Goal: Task Accomplishment & Management: Manage account settings

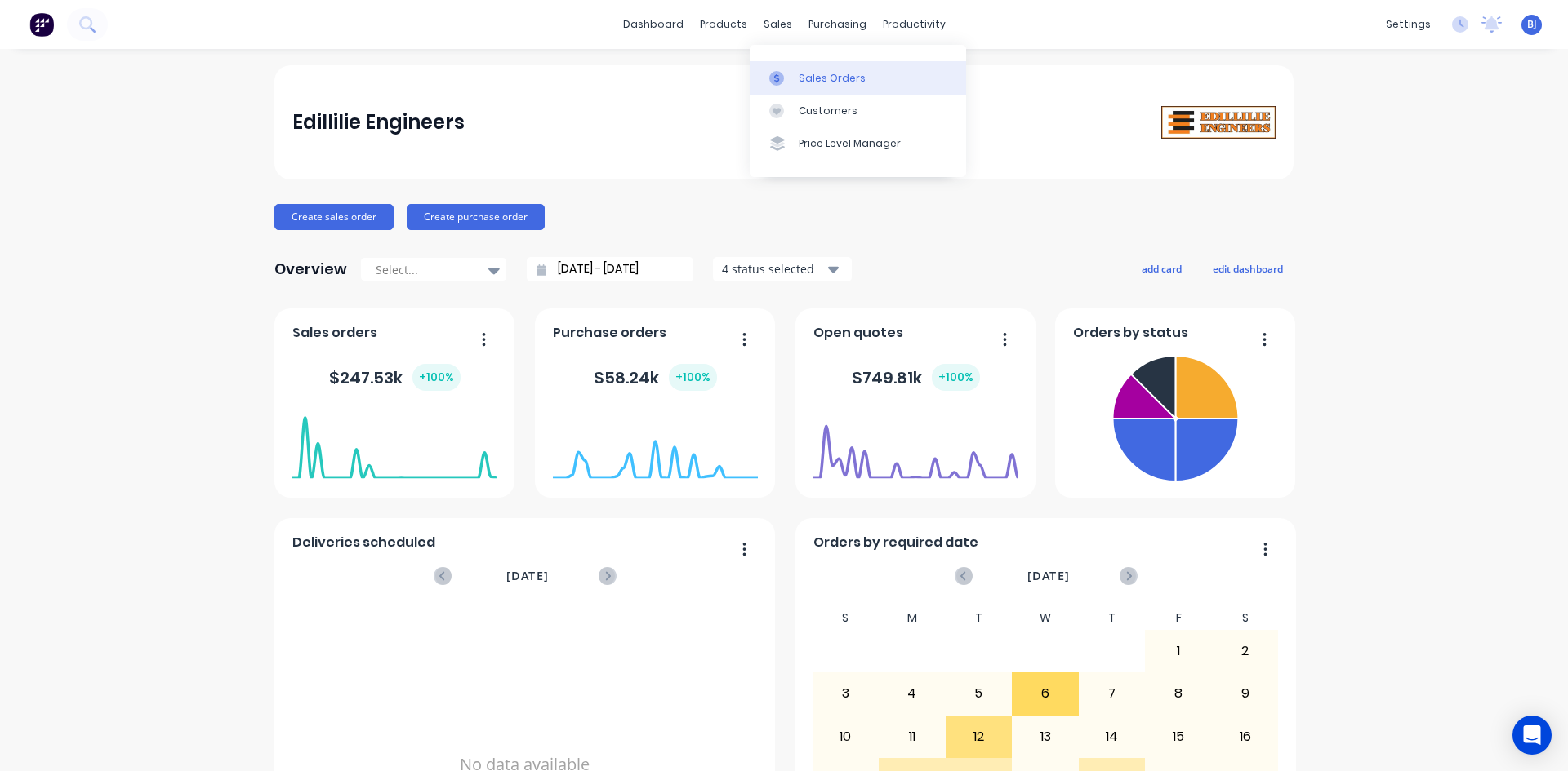
click at [778, 81] on icon at bounding box center [776, 78] width 5 height 9
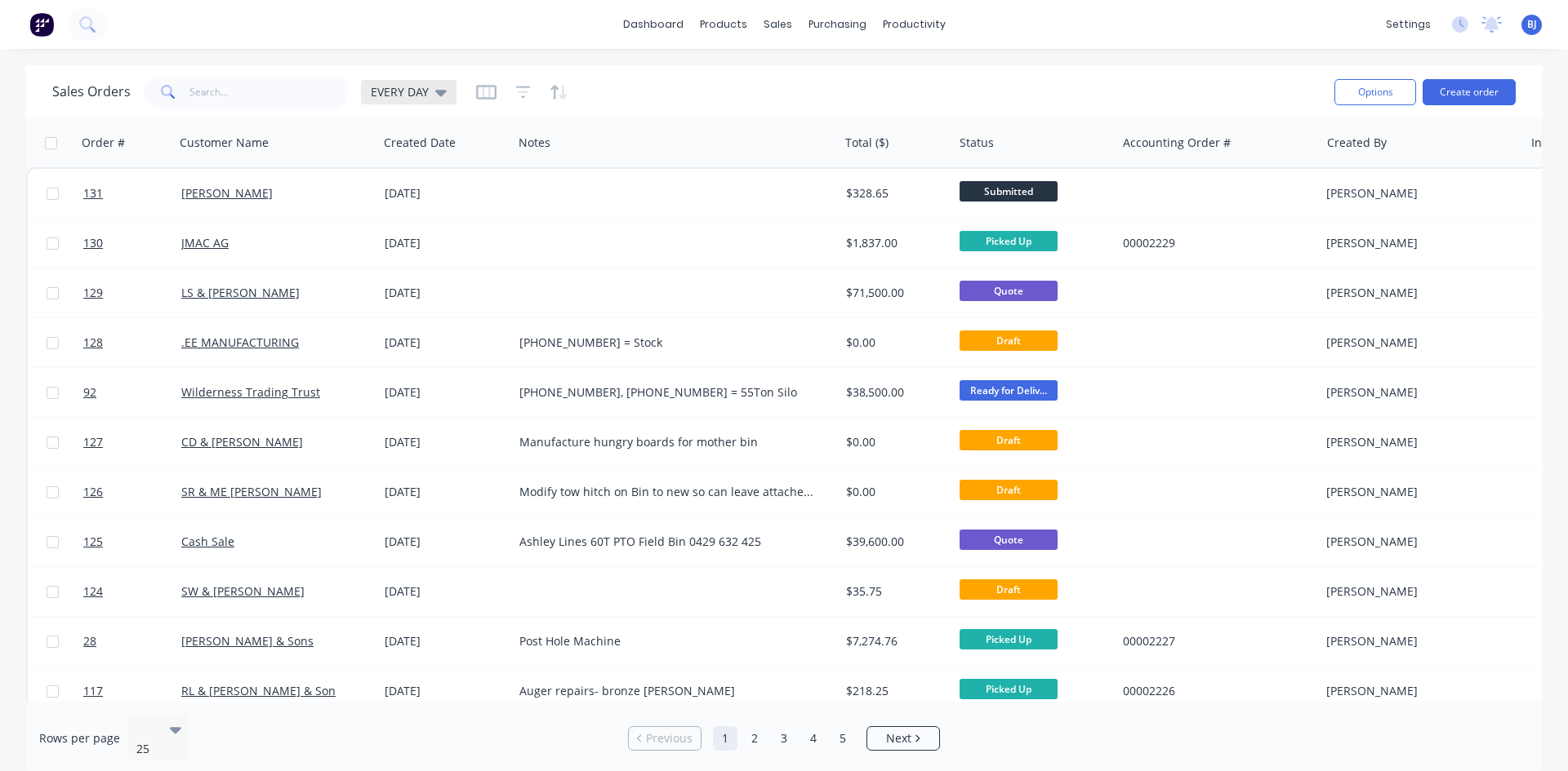
click at [441, 95] on icon at bounding box center [440, 91] width 11 height 18
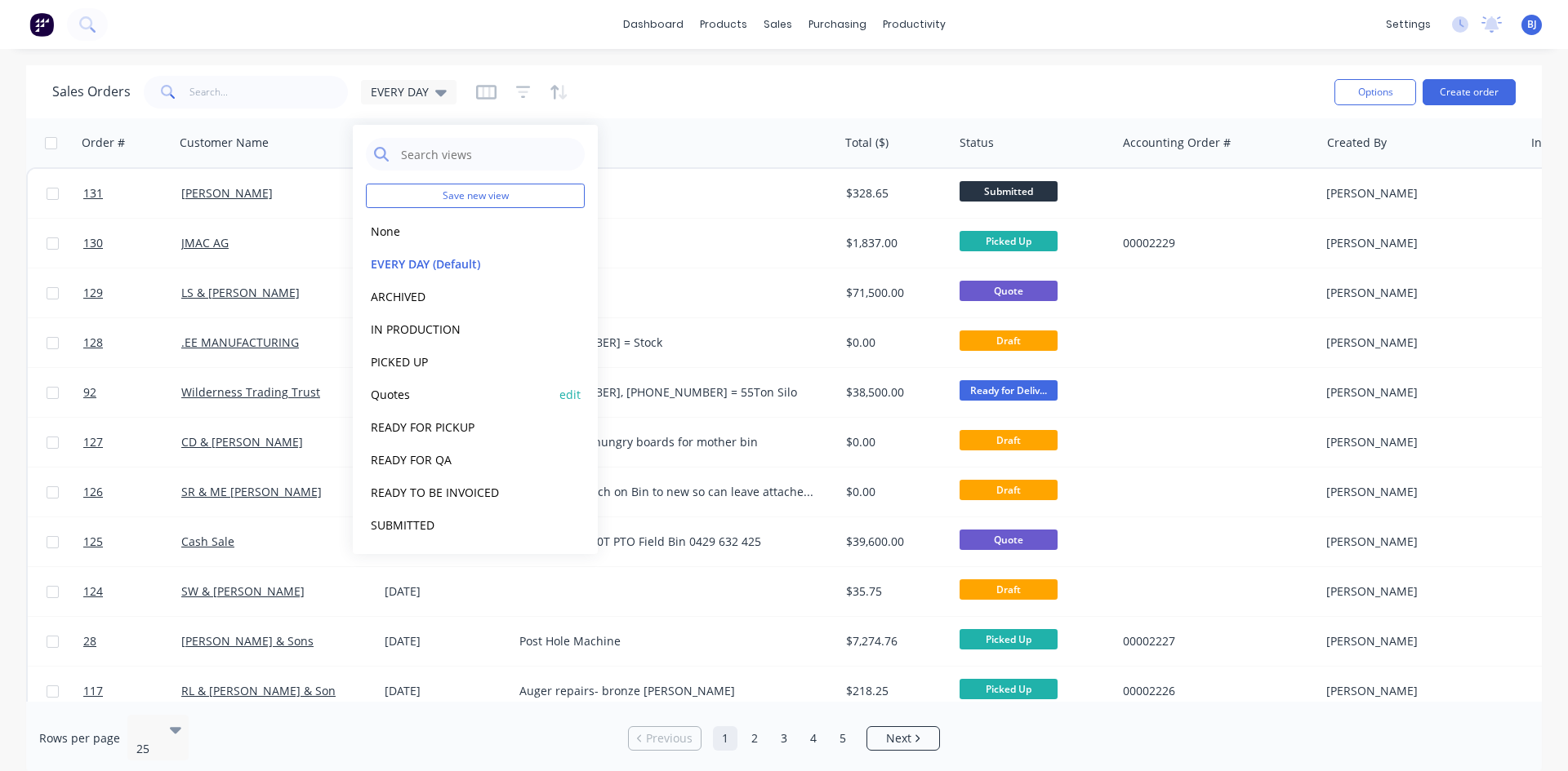
click at [394, 394] on button "Quotes" at bounding box center [459, 394] width 186 height 18
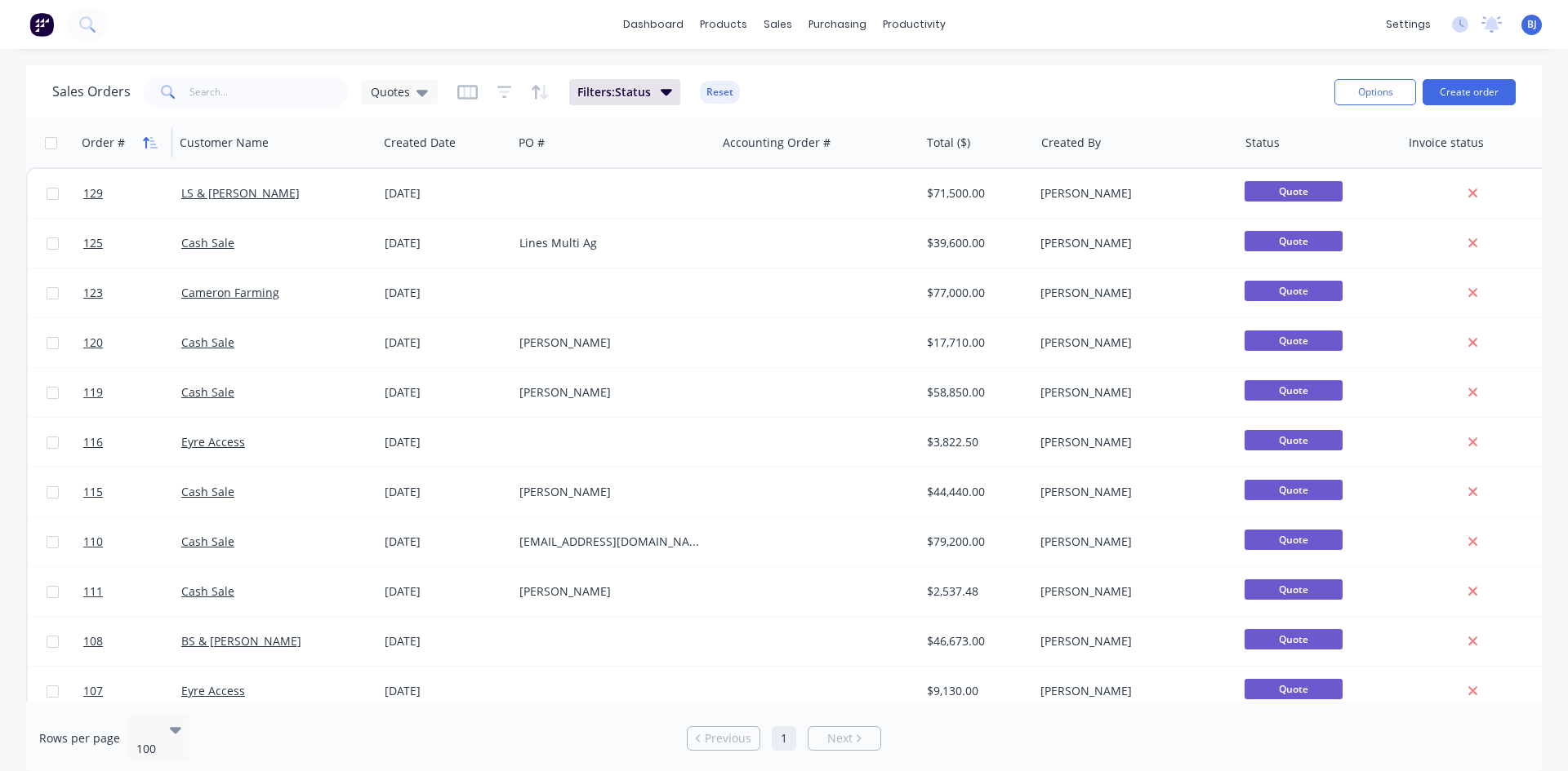
click at [146, 146] on icon "button" at bounding box center [146, 143] width 6 height 11
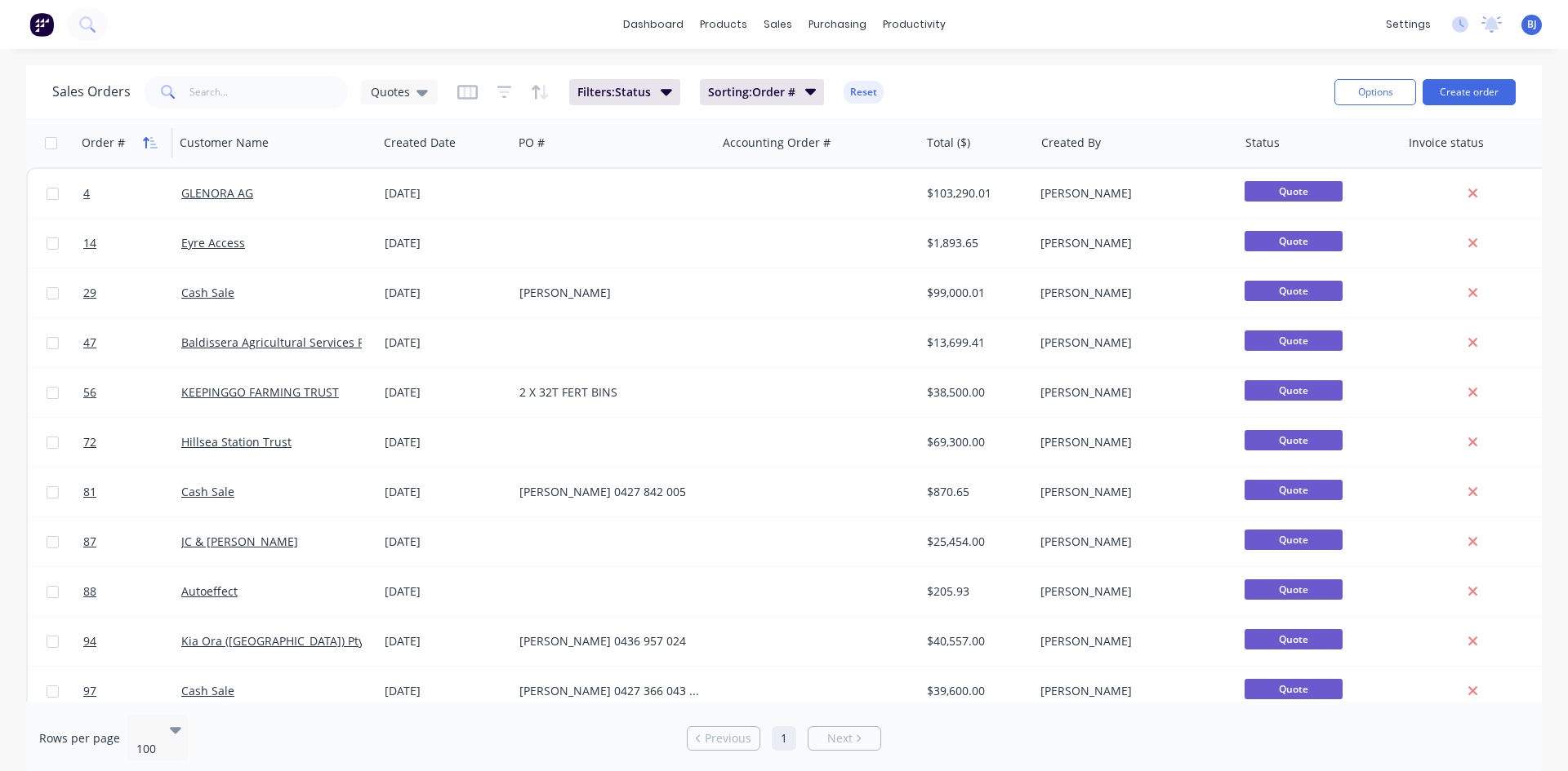
click at [146, 145] on icon "button" at bounding box center [146, 143] width 6 height 11
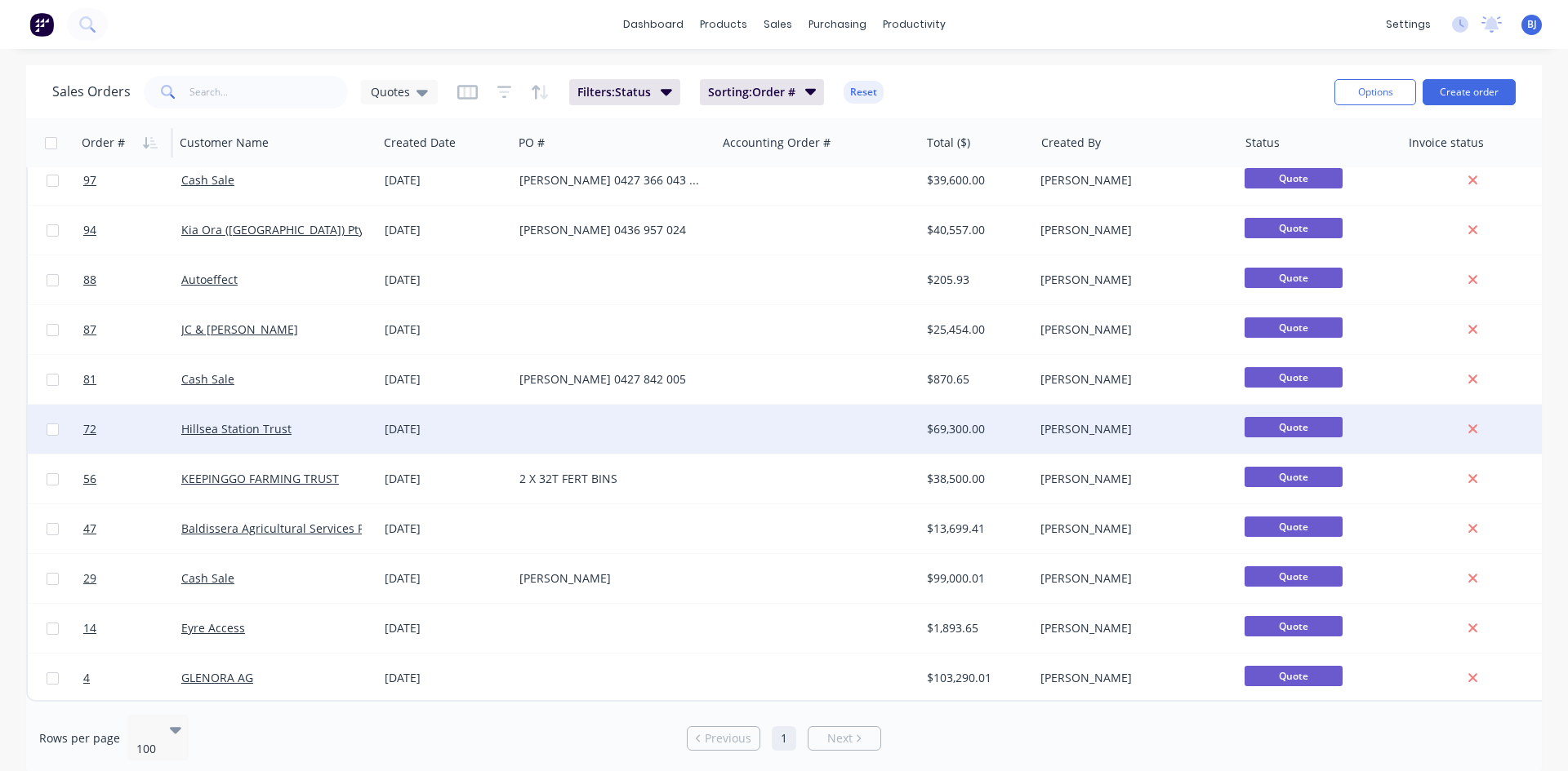
scroll to position [818, 0]
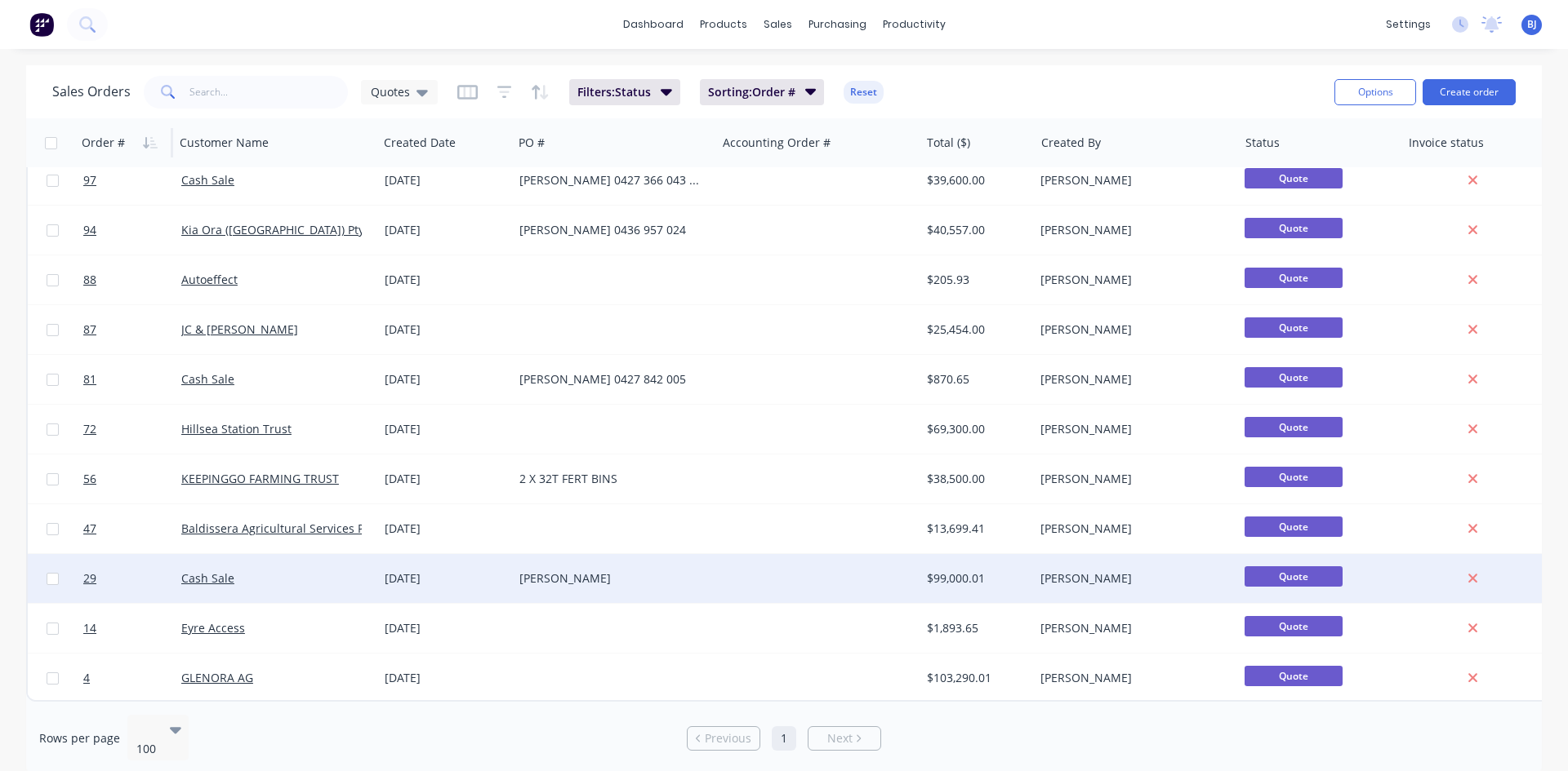
click at [438, 570] on div "[DATE]" at bounding box center [445, 578] width 122 height 17
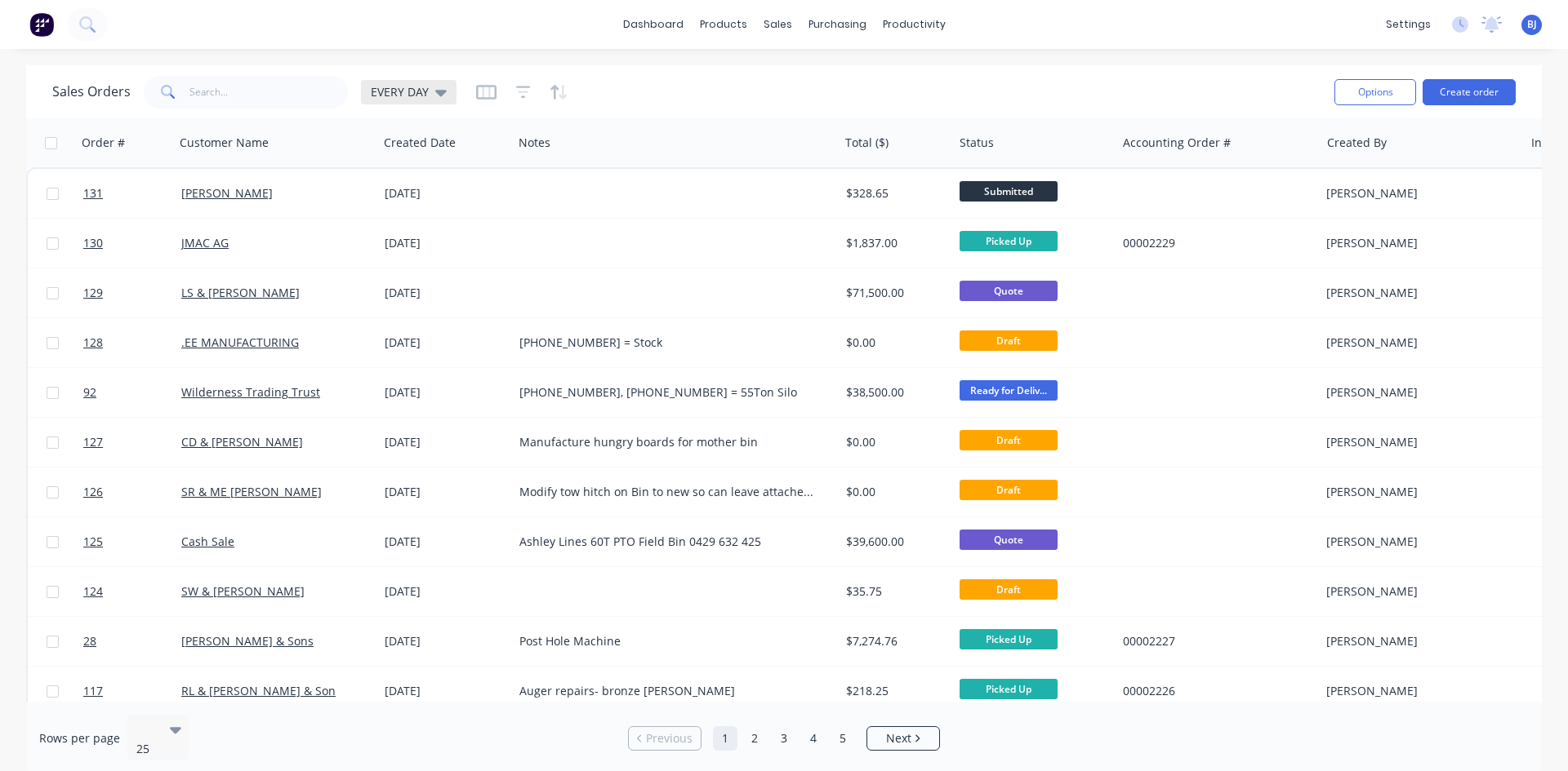
click at [445, 92] on div "EVERY DAY" at bounding box center [409, 92] width 96 height 25
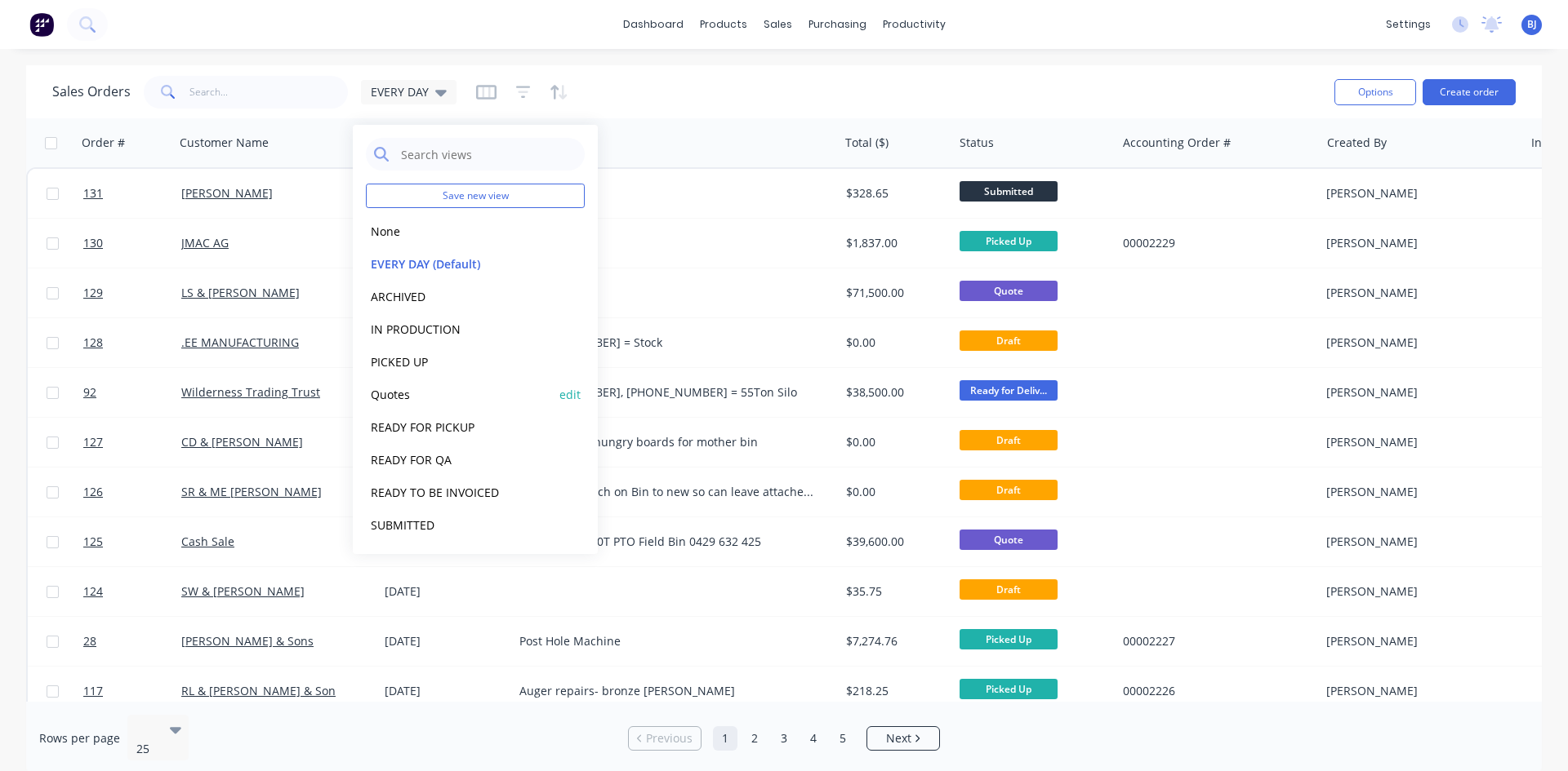
click at [398, 391] on button "Quotes" at bounding box center [459, 394] width 186 height 18
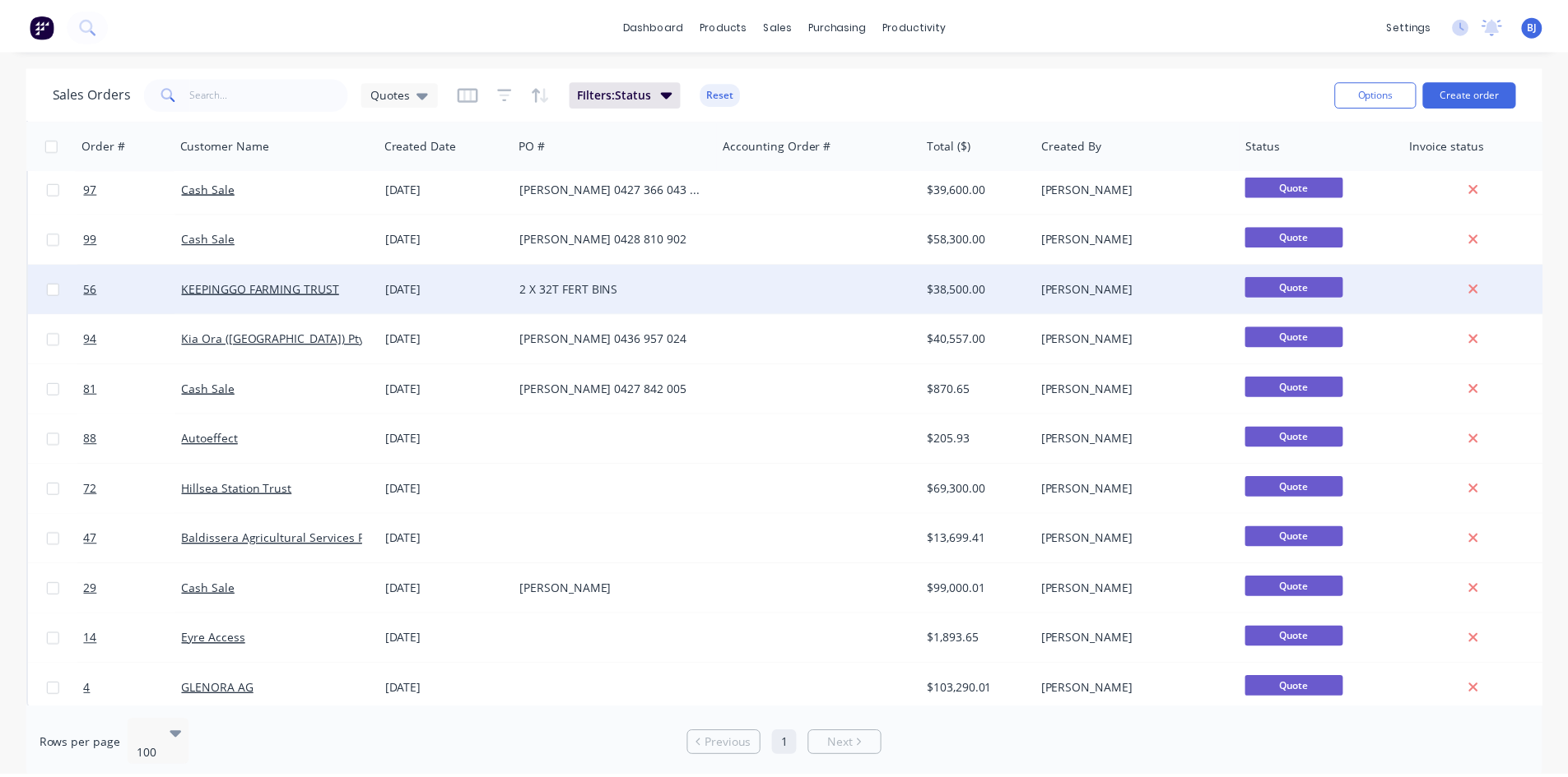
scroll to position [824, 0]
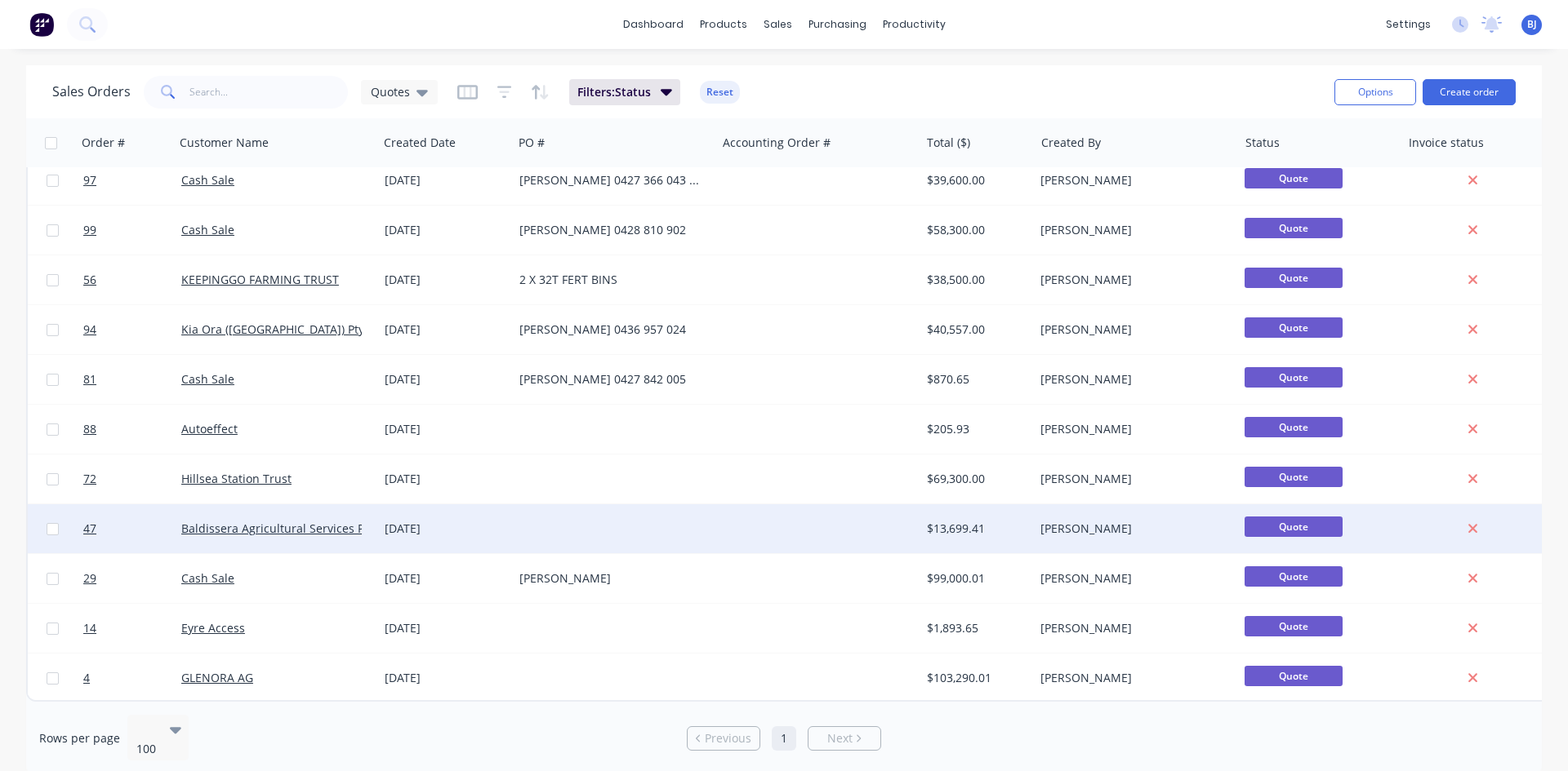
click at [418, 520] on div "[DATE]" at bounding box center [445, 529] width 122 height 17
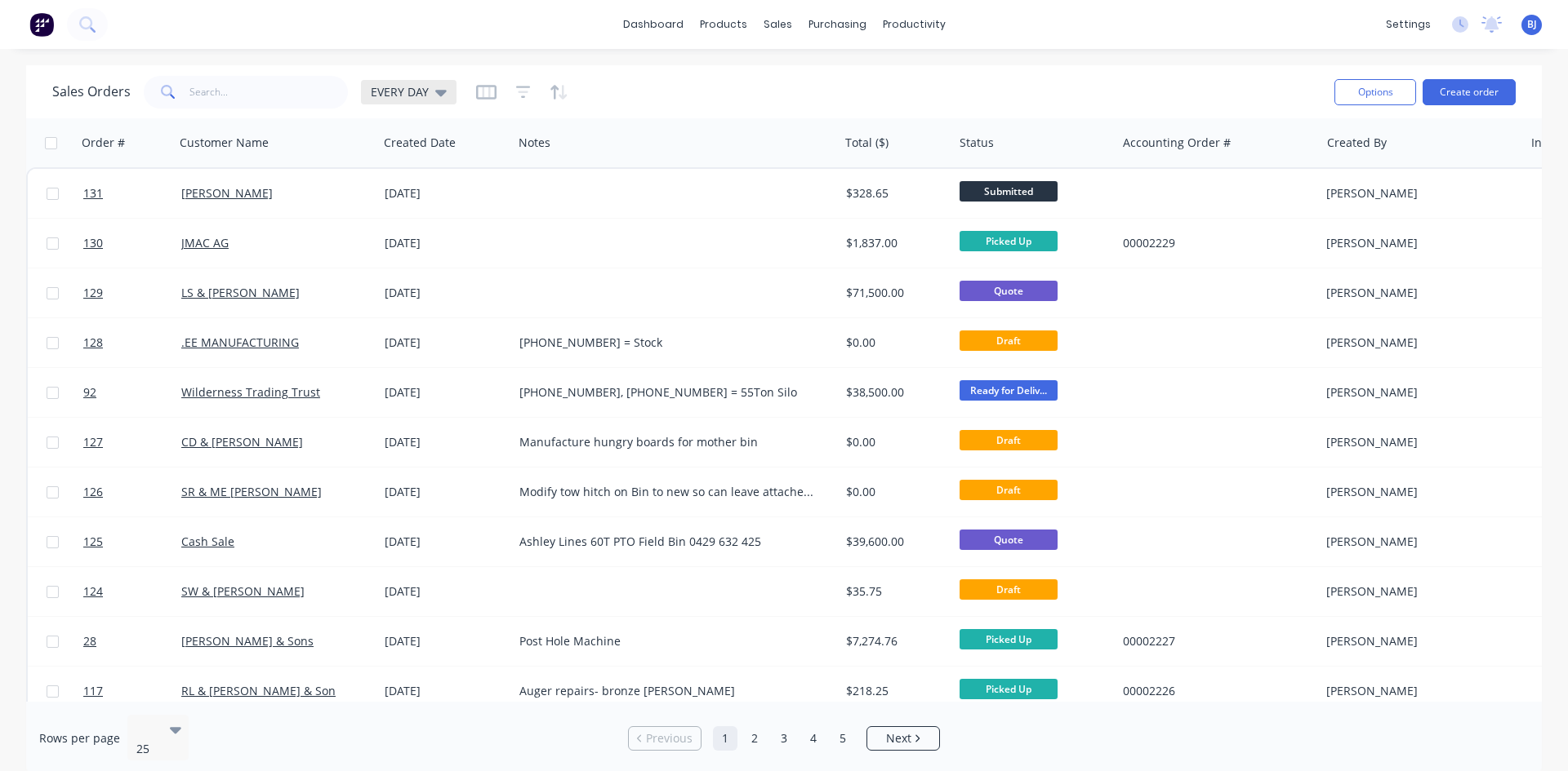
click at [434, 99] on div "EVERY DAY" at bounding box center [409, 92] width 96 height 25
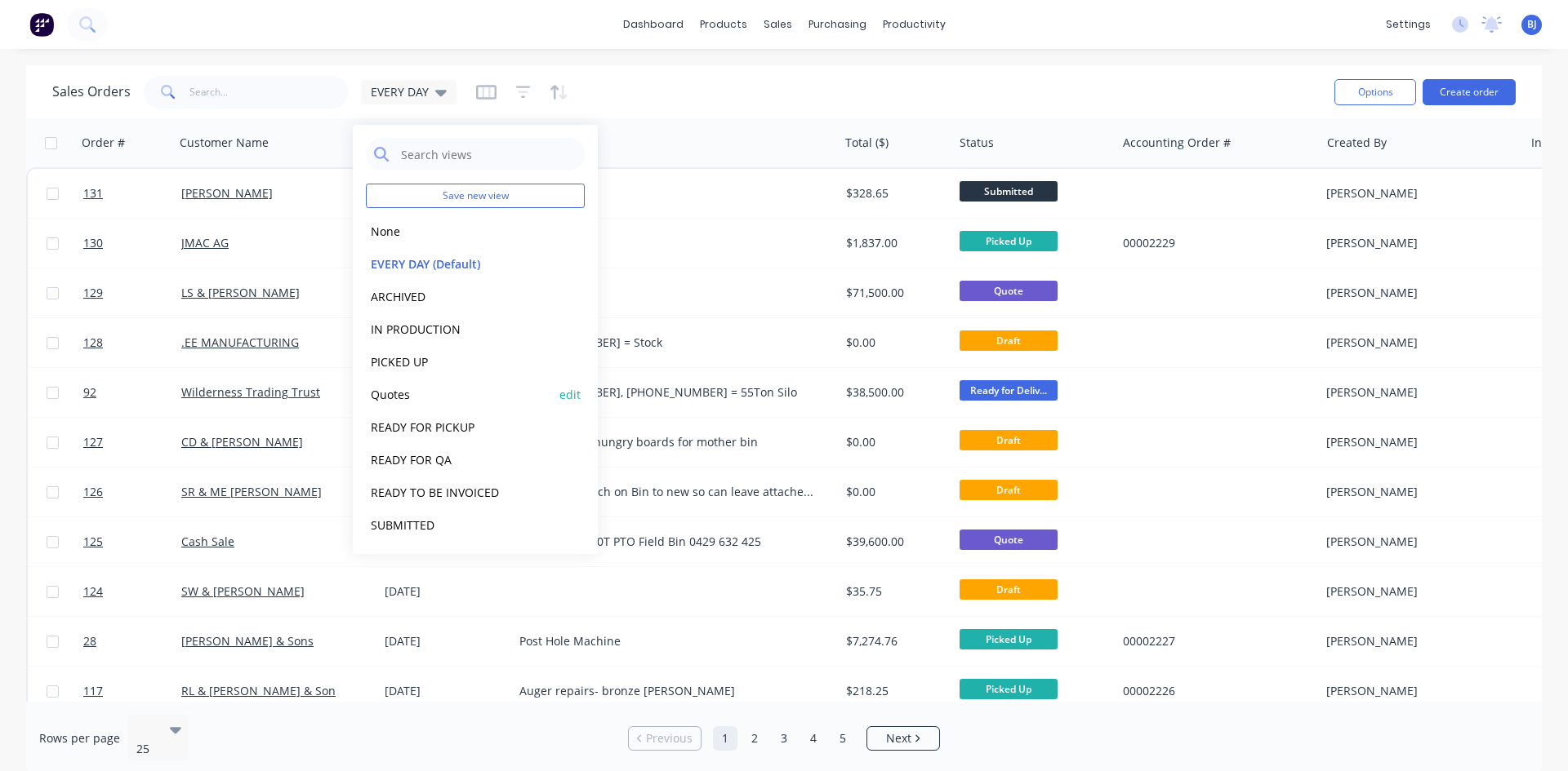
click at [407, 395] on button "Quotes" at bounding box center [459, 394] width 186 height 18
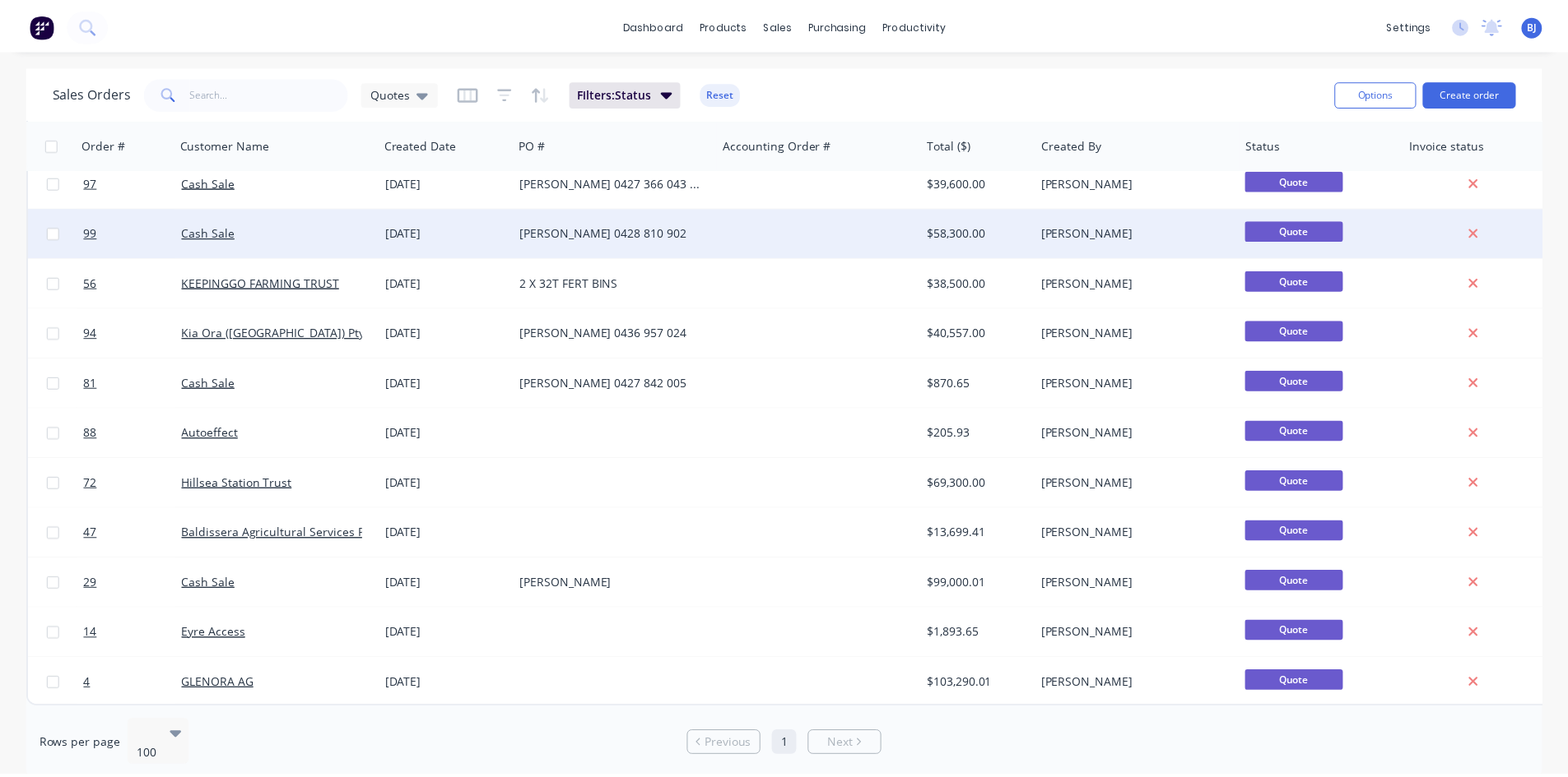
scroll to position [824, 0]
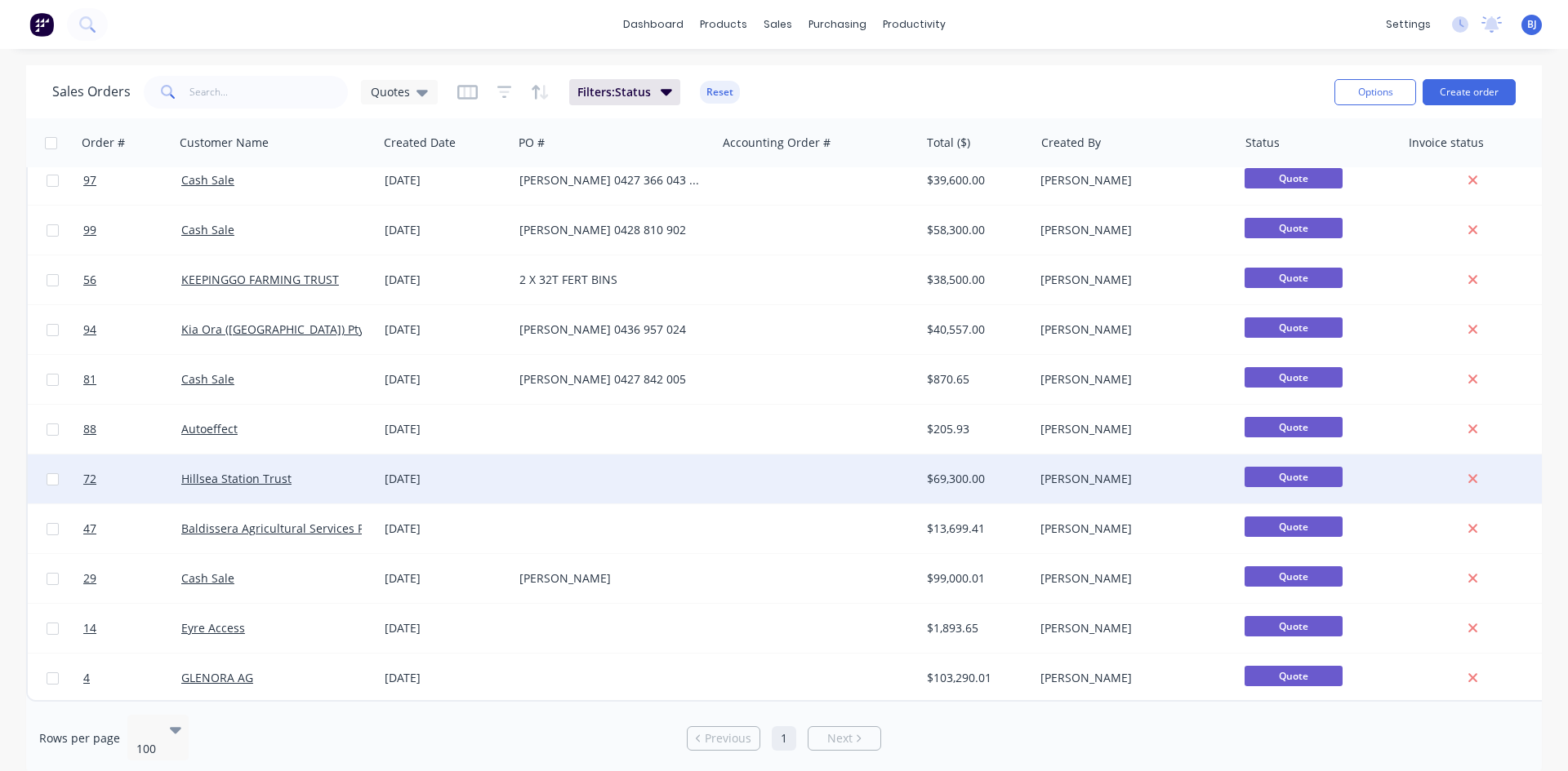
click at [387, 461] on div "[DATE]" at bounding box center [445, 479] width 135 height 49
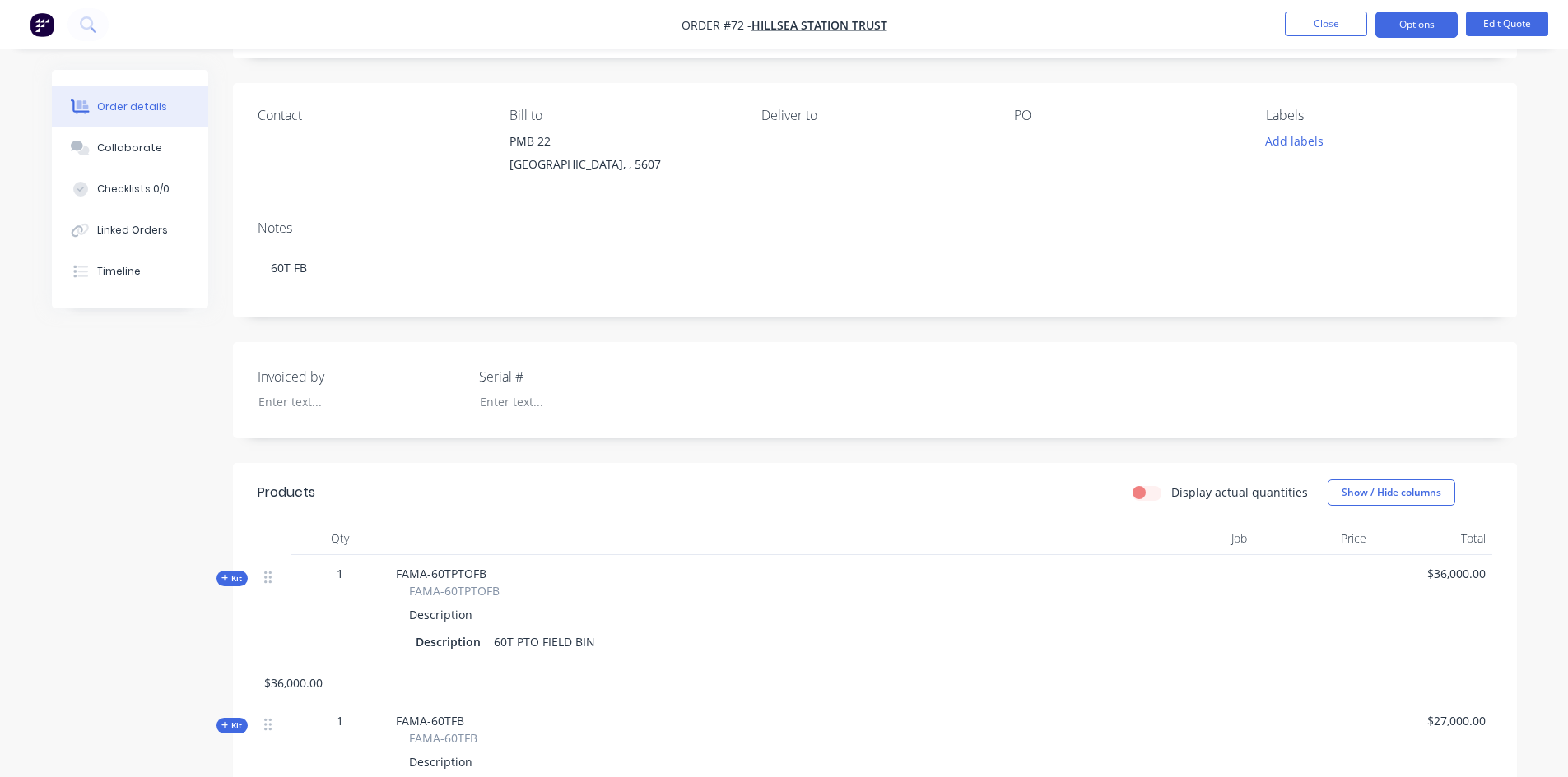
scroll to position [17, 0]
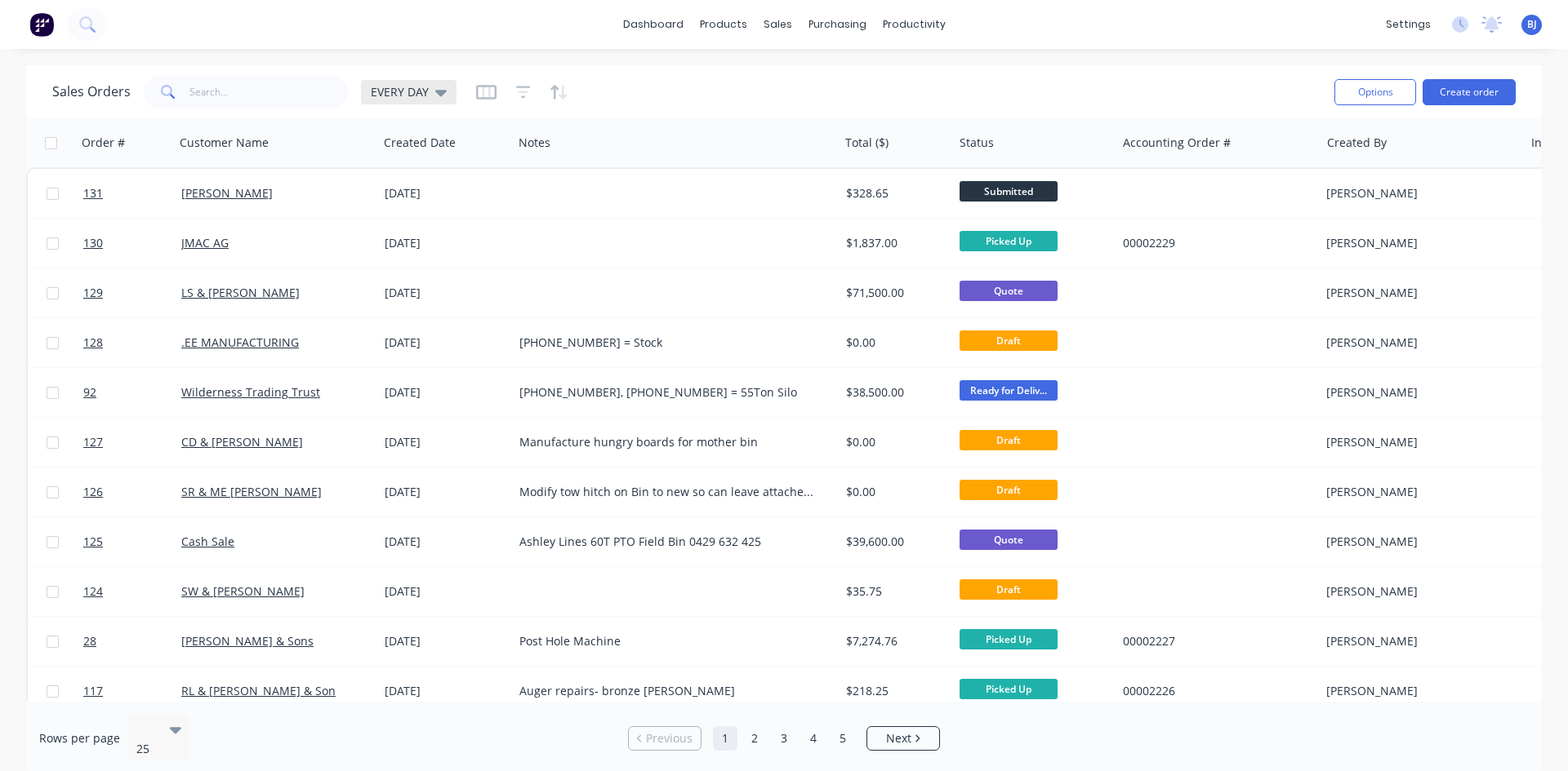
click at [437, 92] on icon at bounding box center [440, 92] width 11 height 6
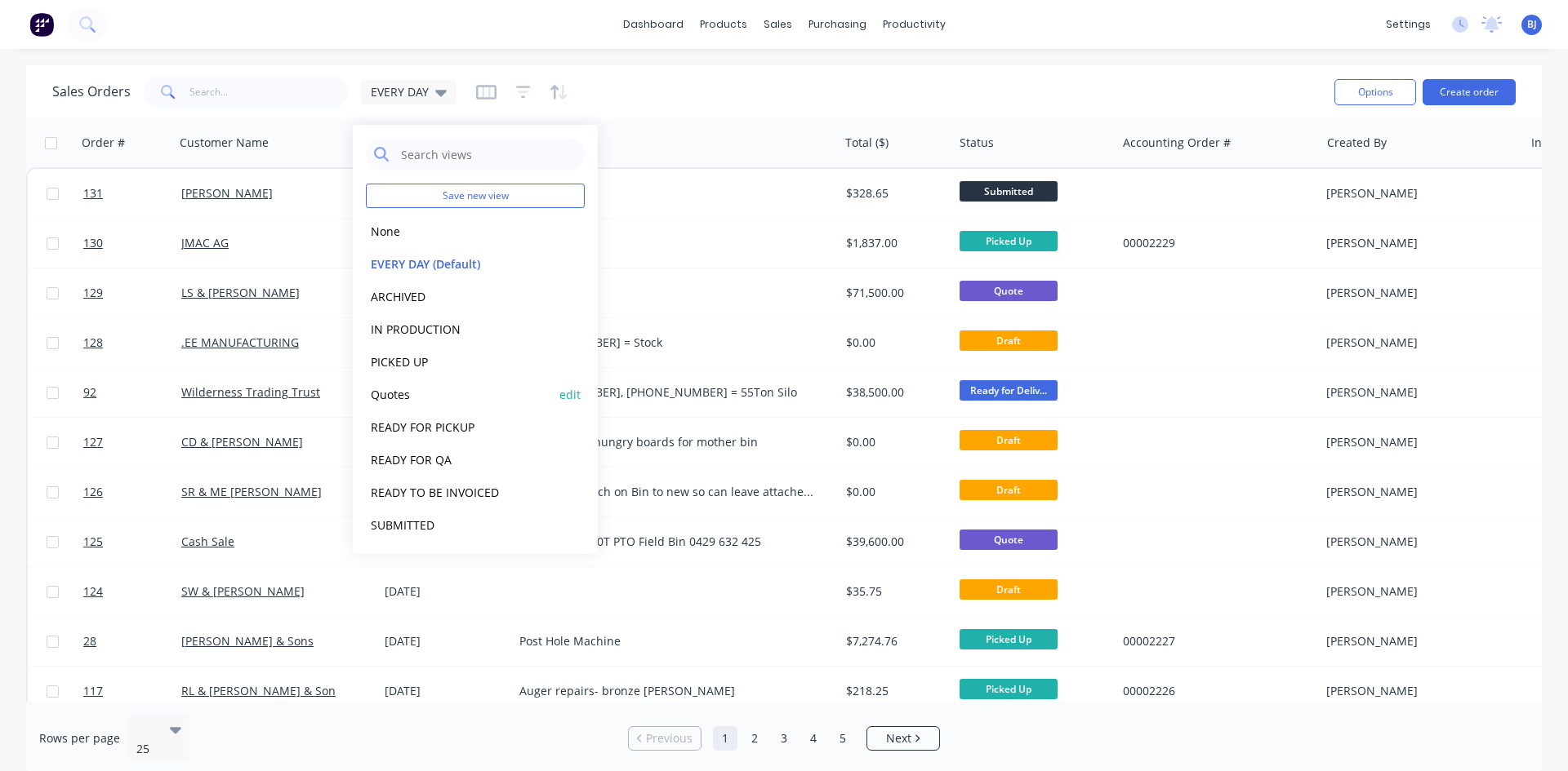
click at [399, 396] on button "Quotes" at bounding box center [459, 394] width 186 height 18
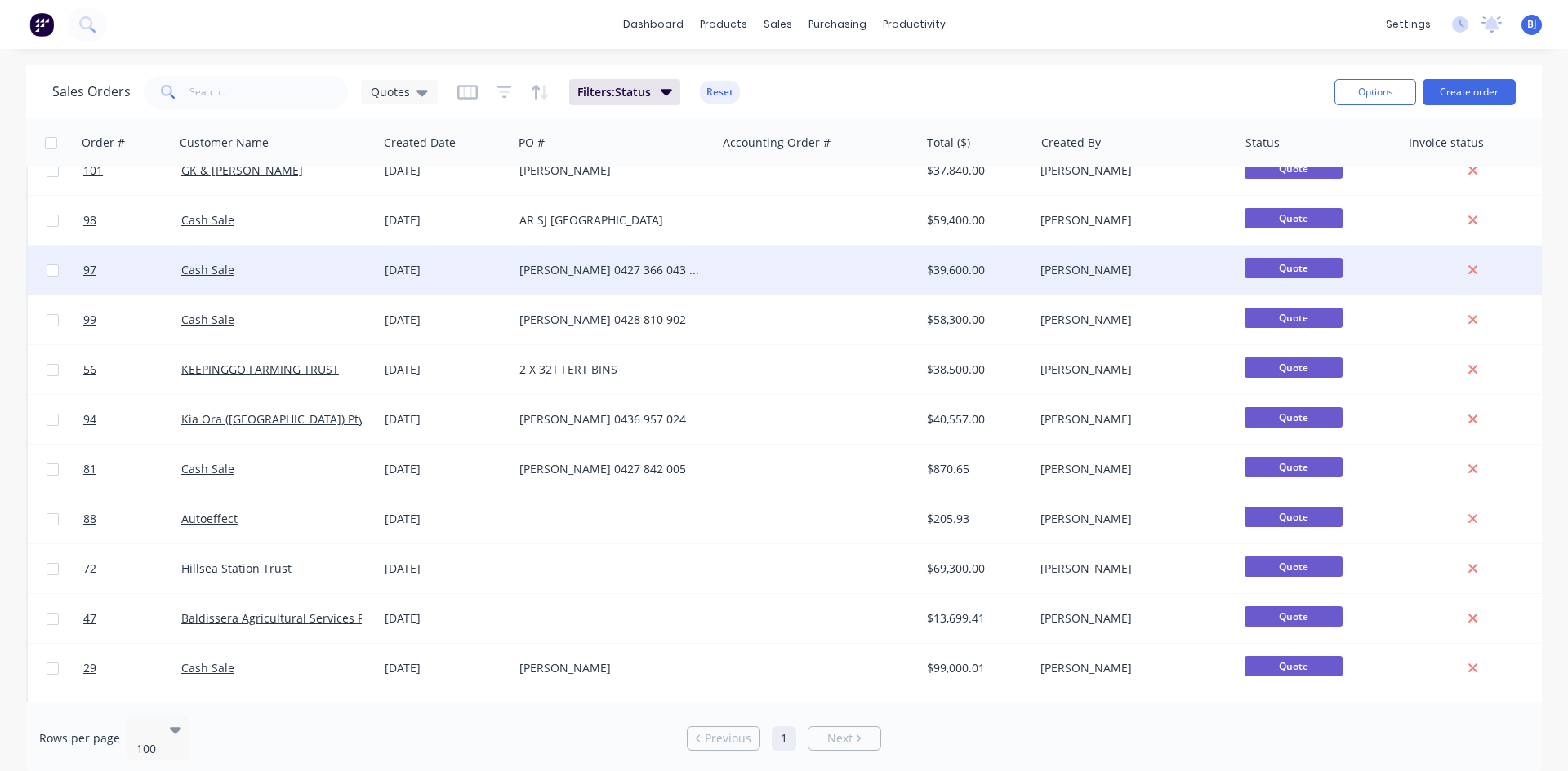
scroll to position [655, 0]
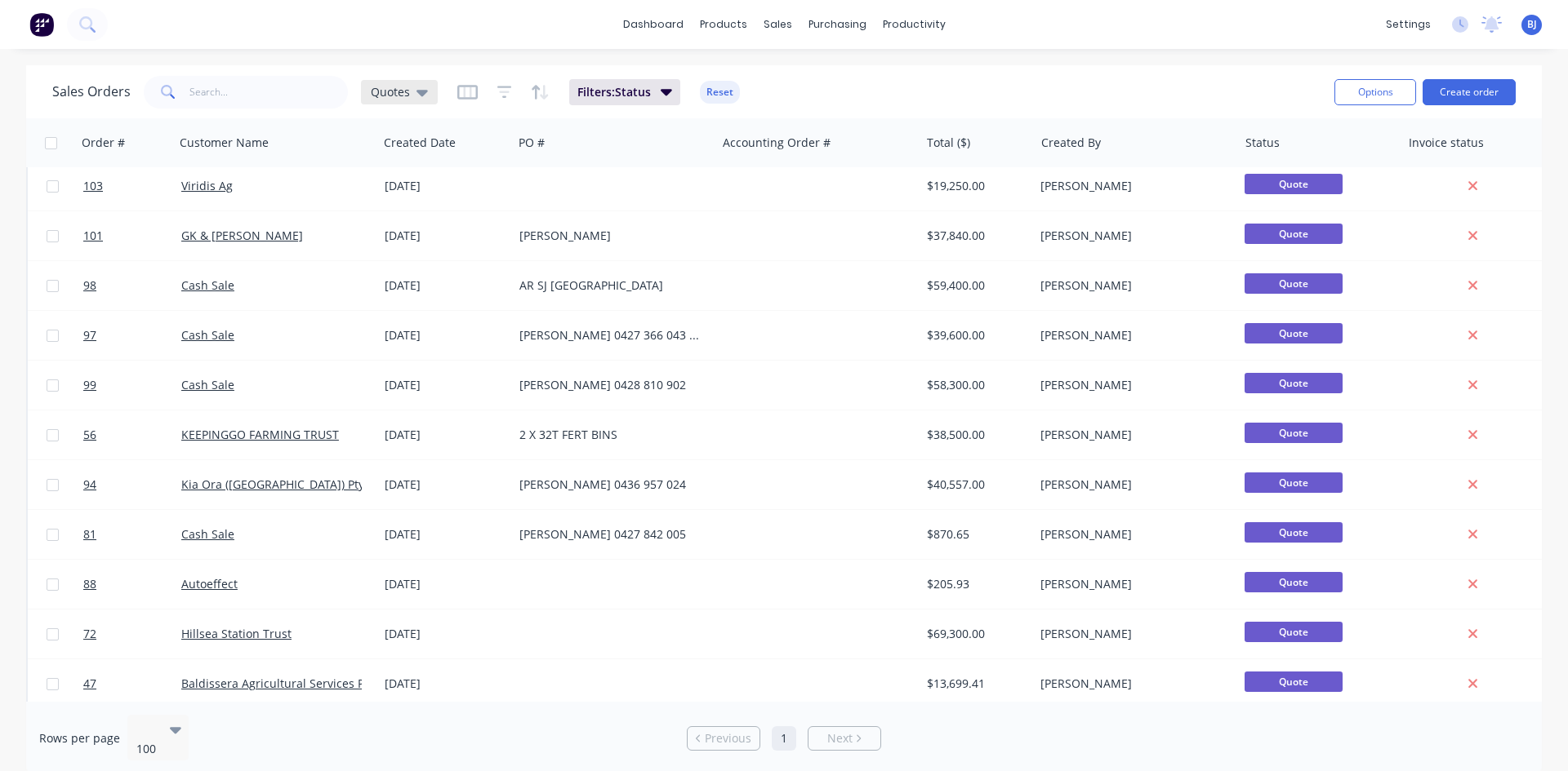
click at [418, 99] on icon at bounding box center [422, 91] width 11 height 18
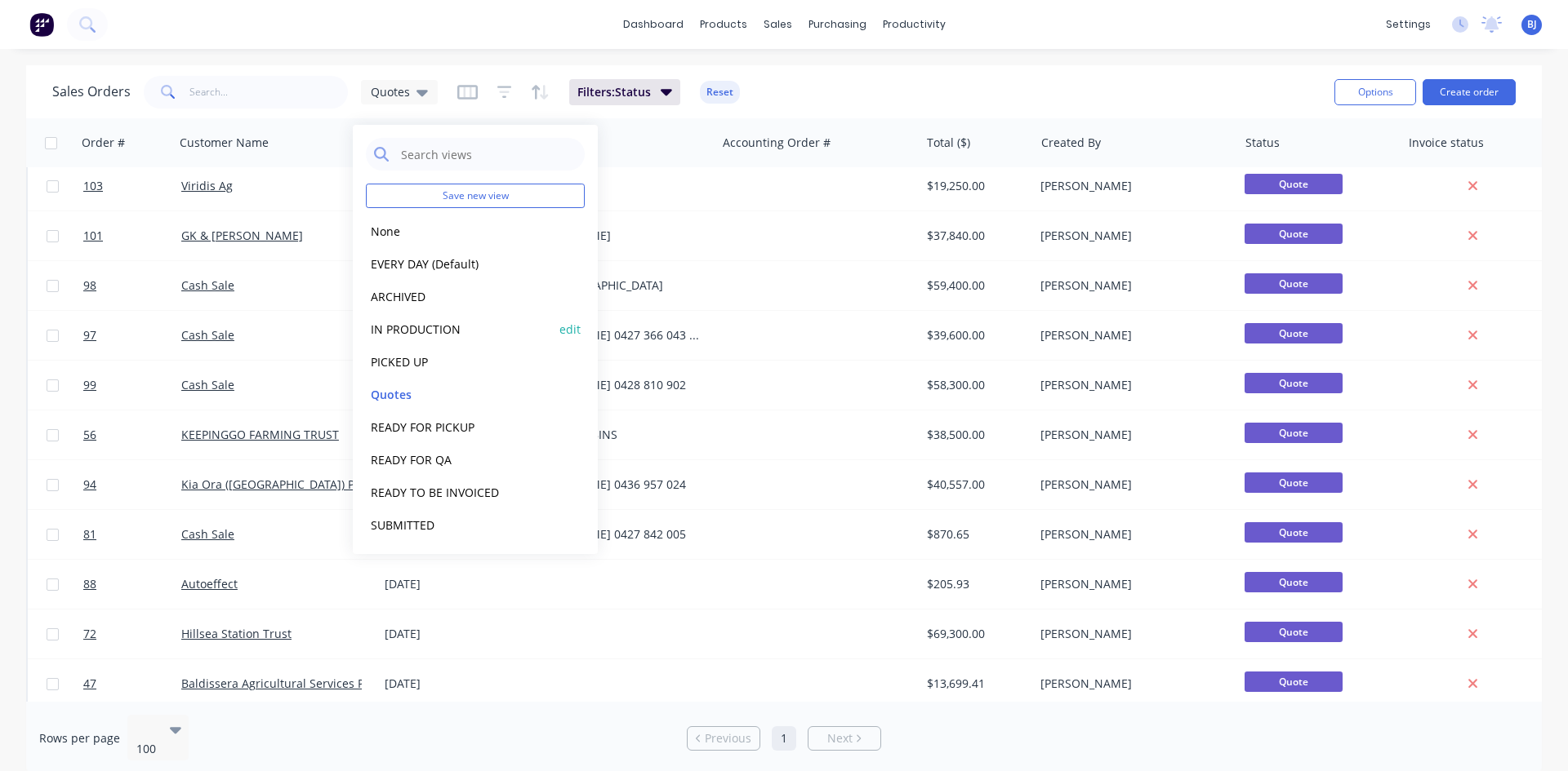
click at [420, 328] on button "IN PRODUCTION" at bounding box center [459, 329] width 186 height 18
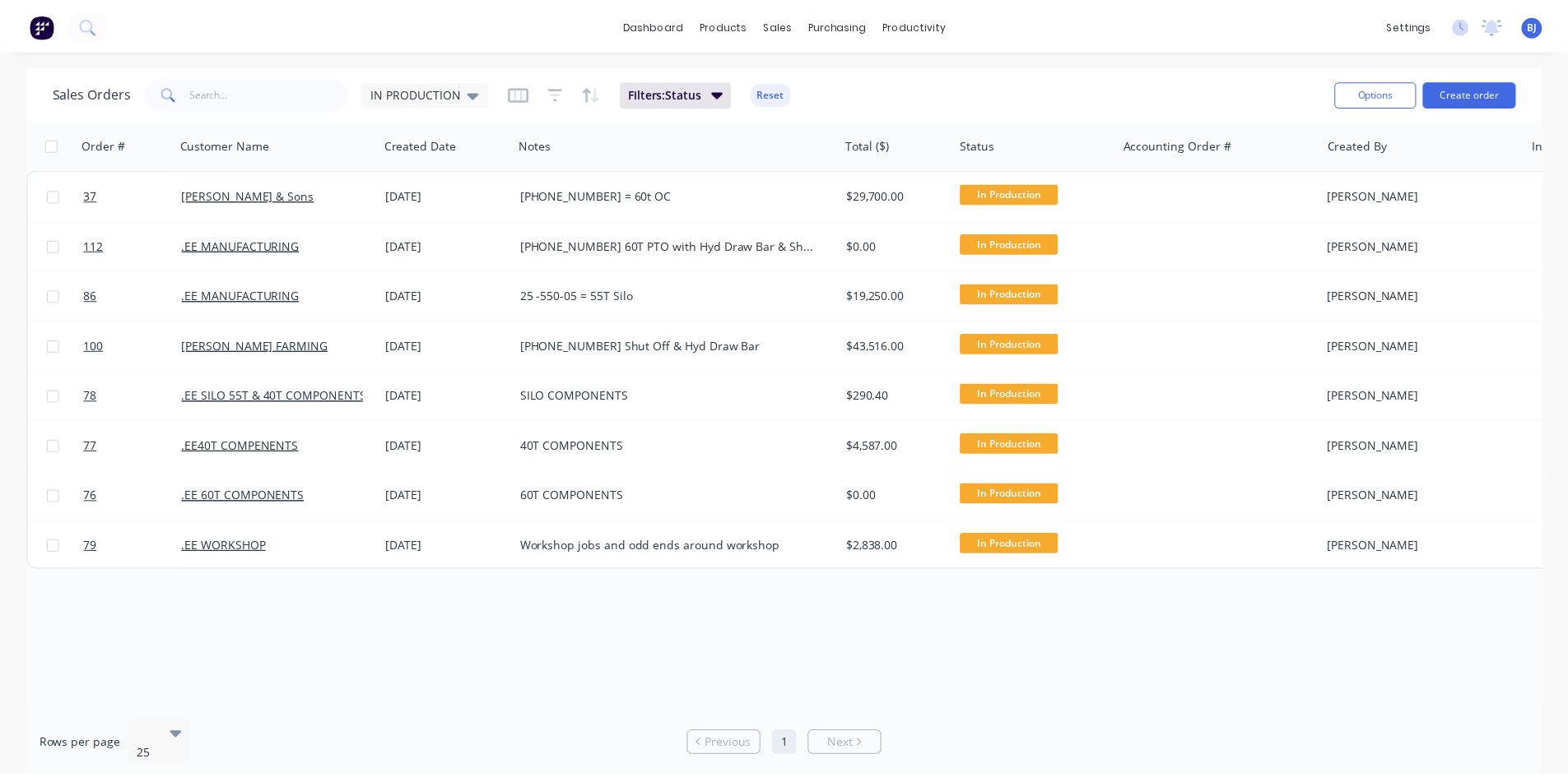
scroll to position [0, 0]
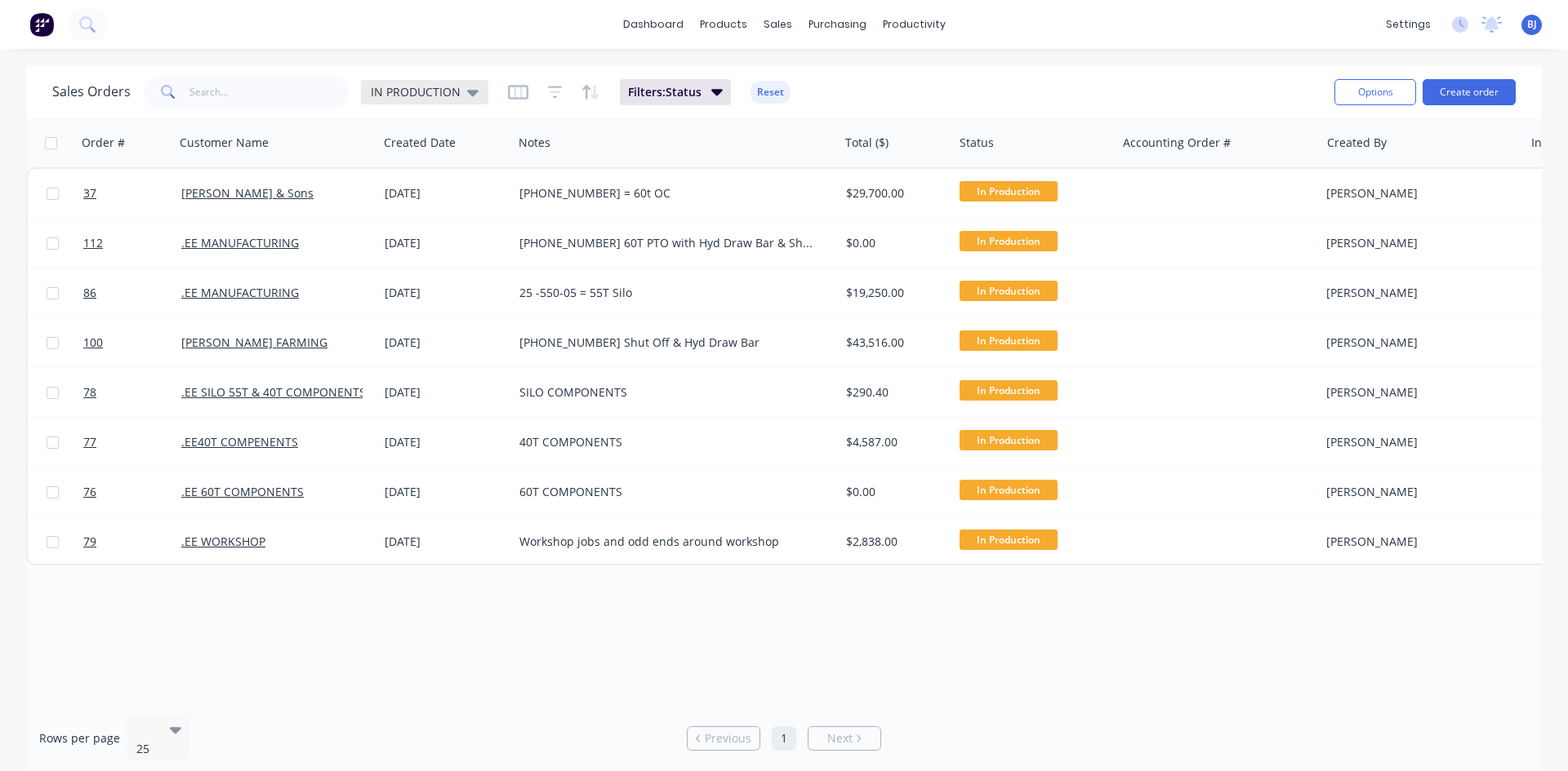
click at [477, 89] on div "IN PRODUCTION" at bounding box center [425, 92] width 127 height 25
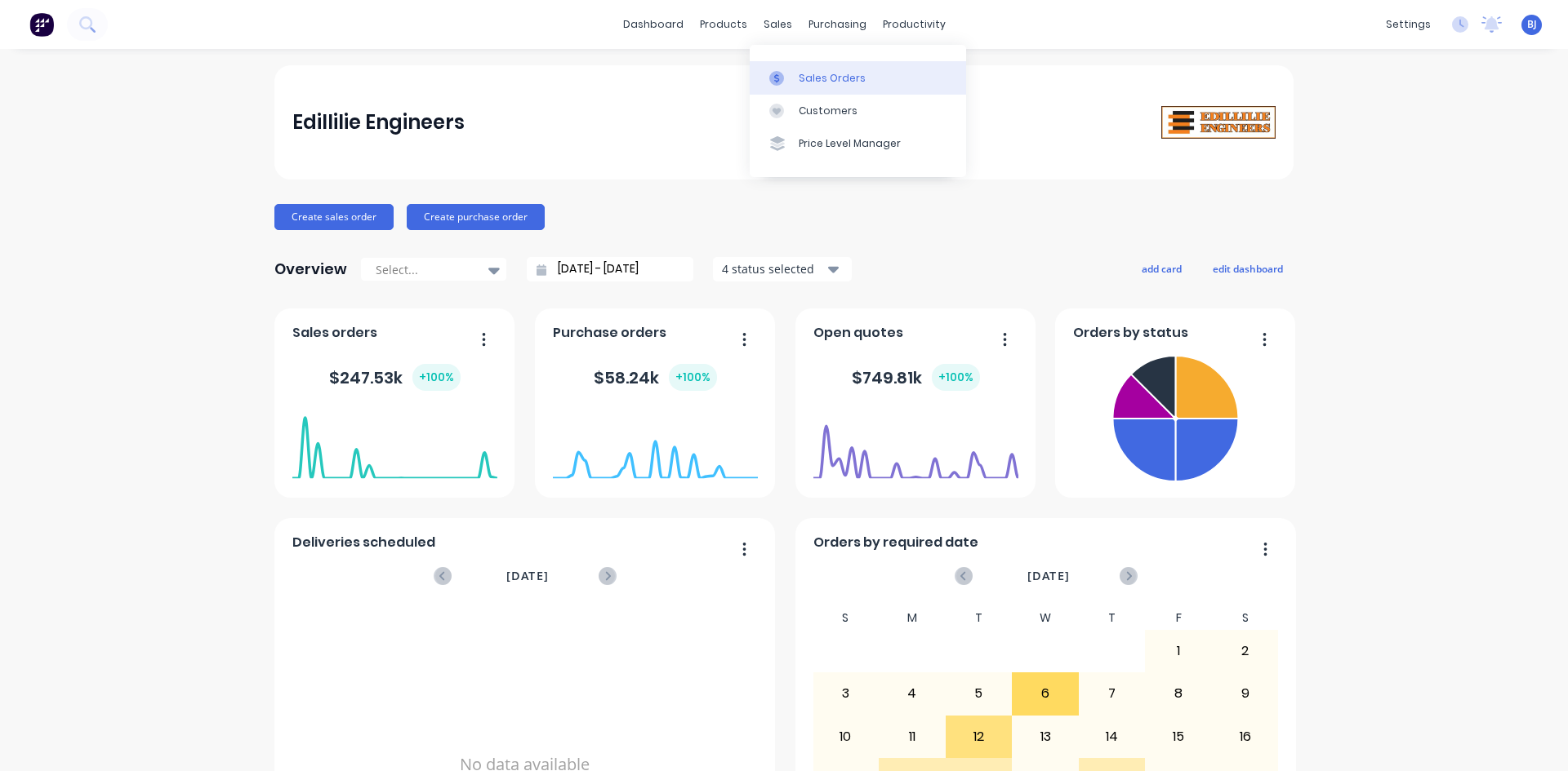
click at [793, 76] on div at bounding box center [781, 78] width 25 height 15
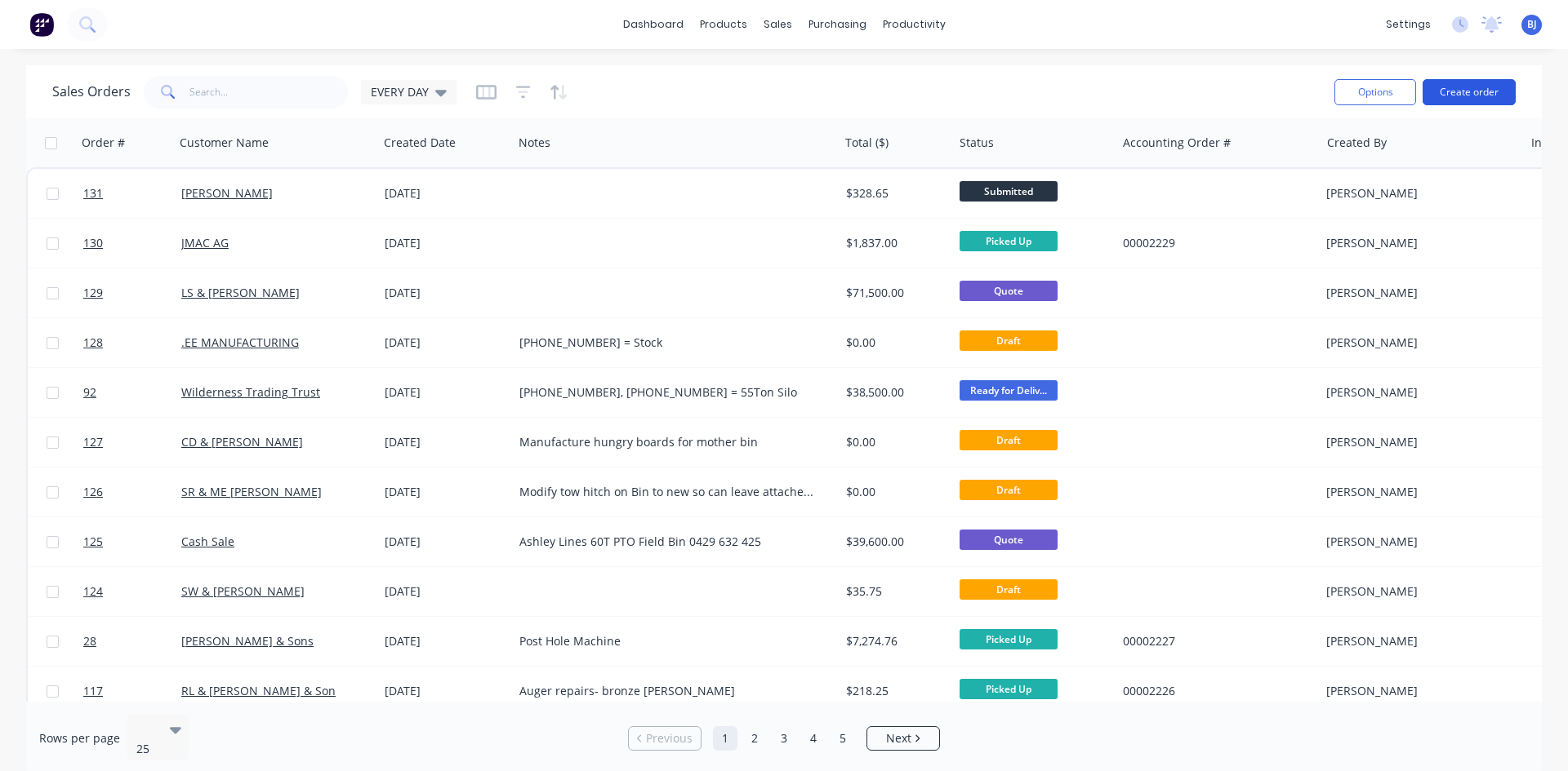
click at [1461, 87] on button "Create order" at bounding box center [1469, 92] width 93 height 26
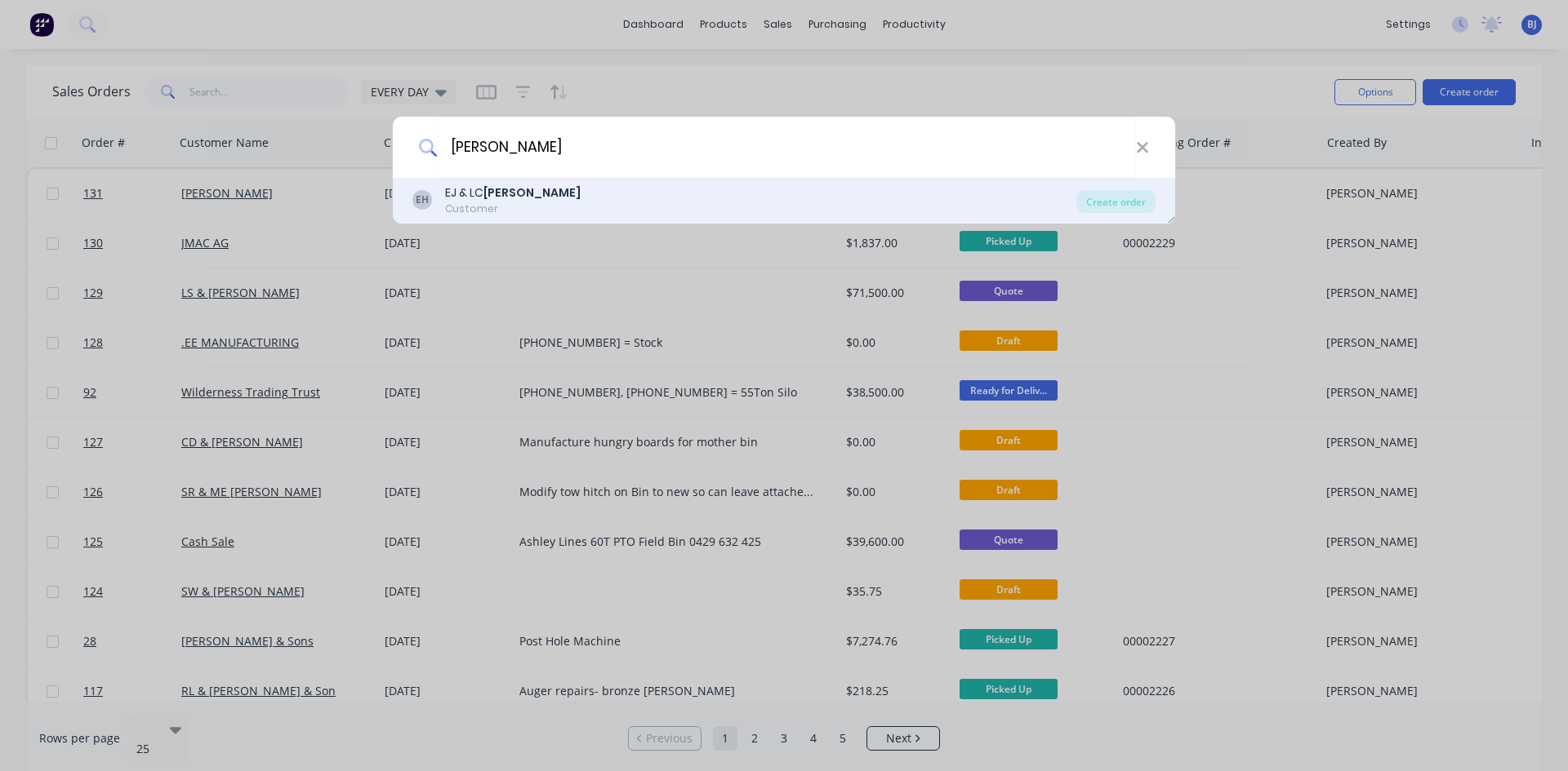
type input "[PERSON_NAME]"
click at [480, 202] on div "Customer" at bounding box center [512, 209] width 135 height 15
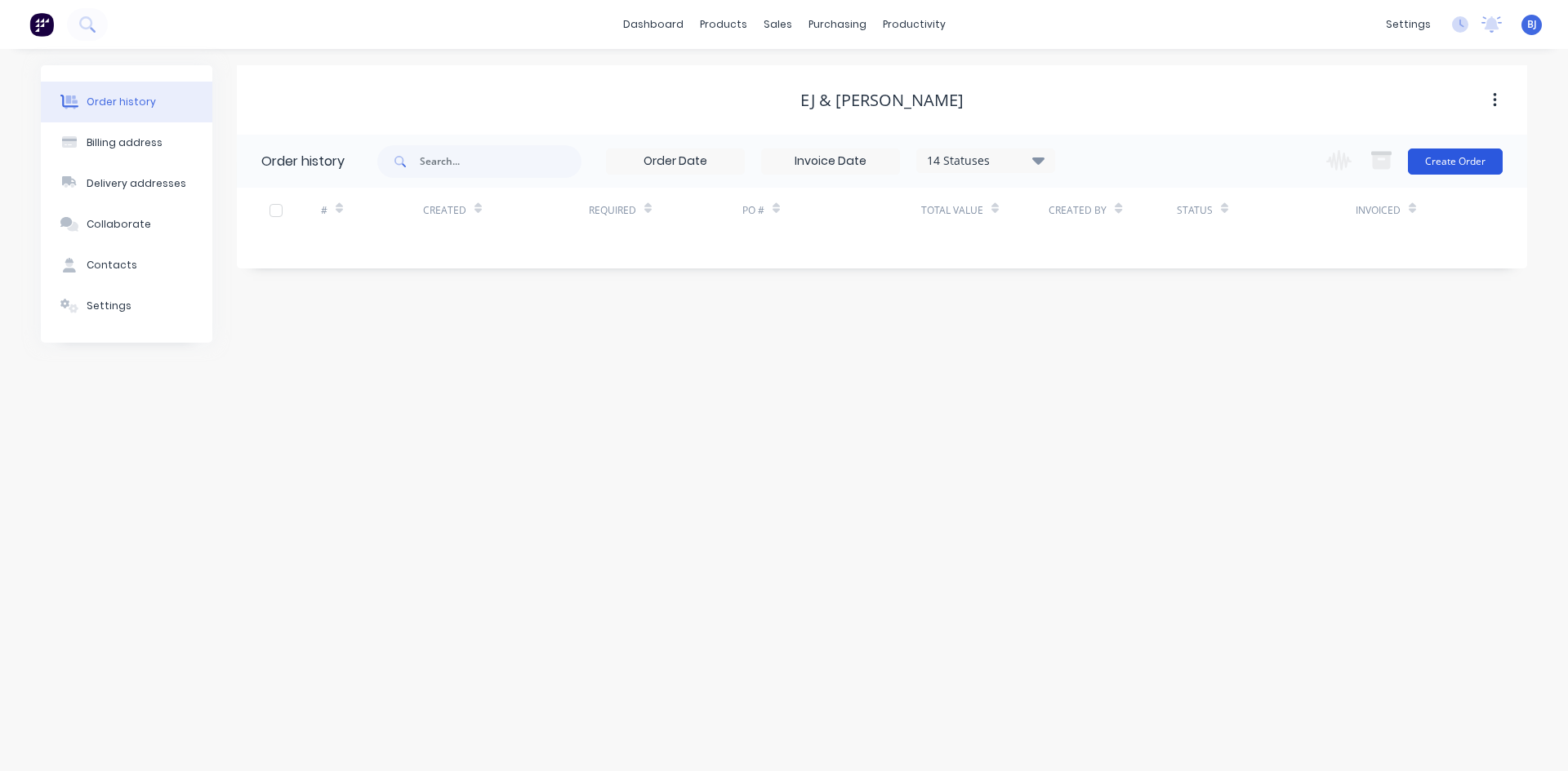
click at [1430, 165] on button "Create Order" at bounding box center [1455, 161] width 95 height 26
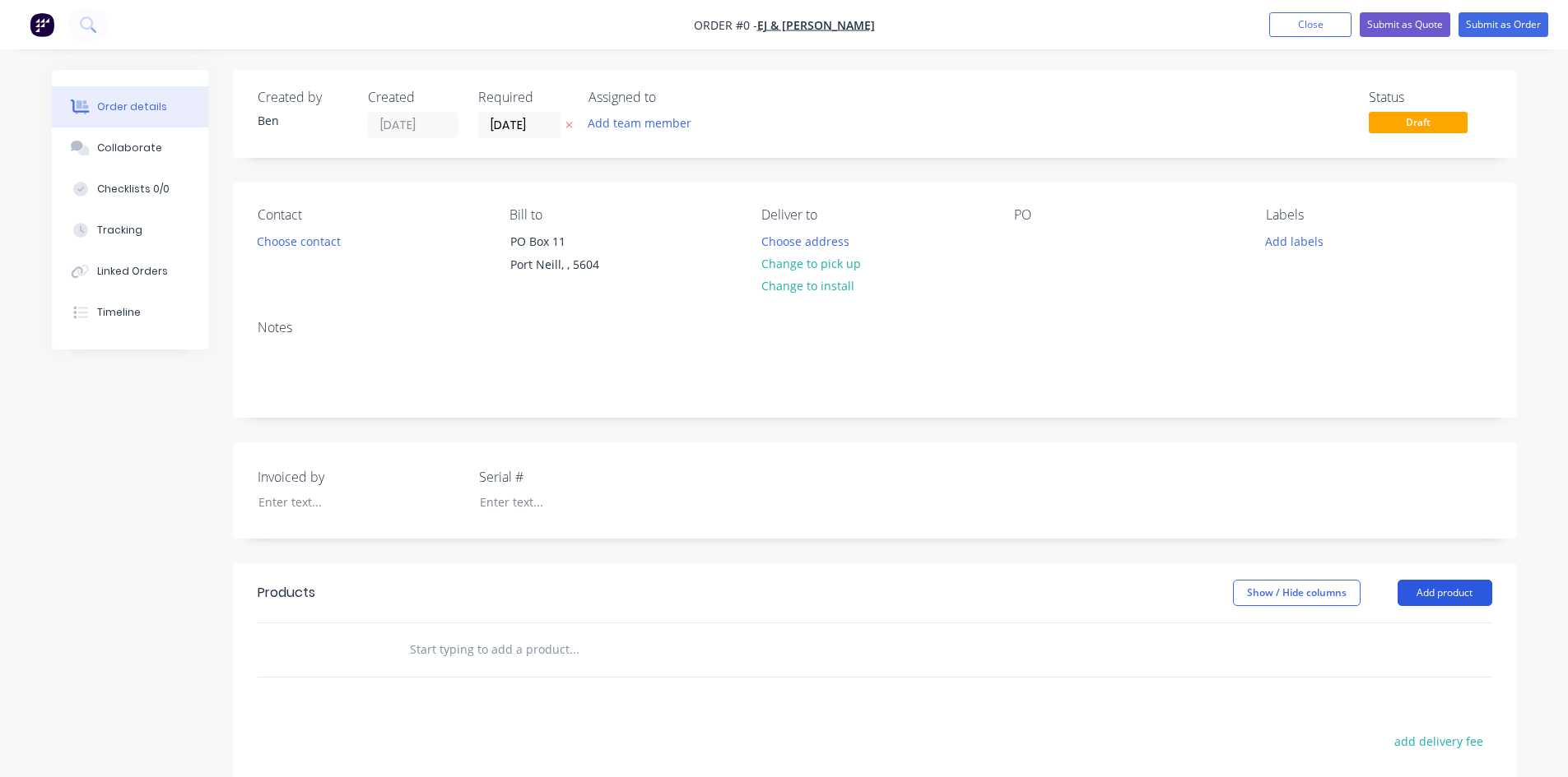
click at [1464, 590] on button "Add product" at bounding box center [1445, 593] width 95 height 26
click at [1389, 628] on div "Product catalogue" at bounding box center [1414, 635] width 126 height 24
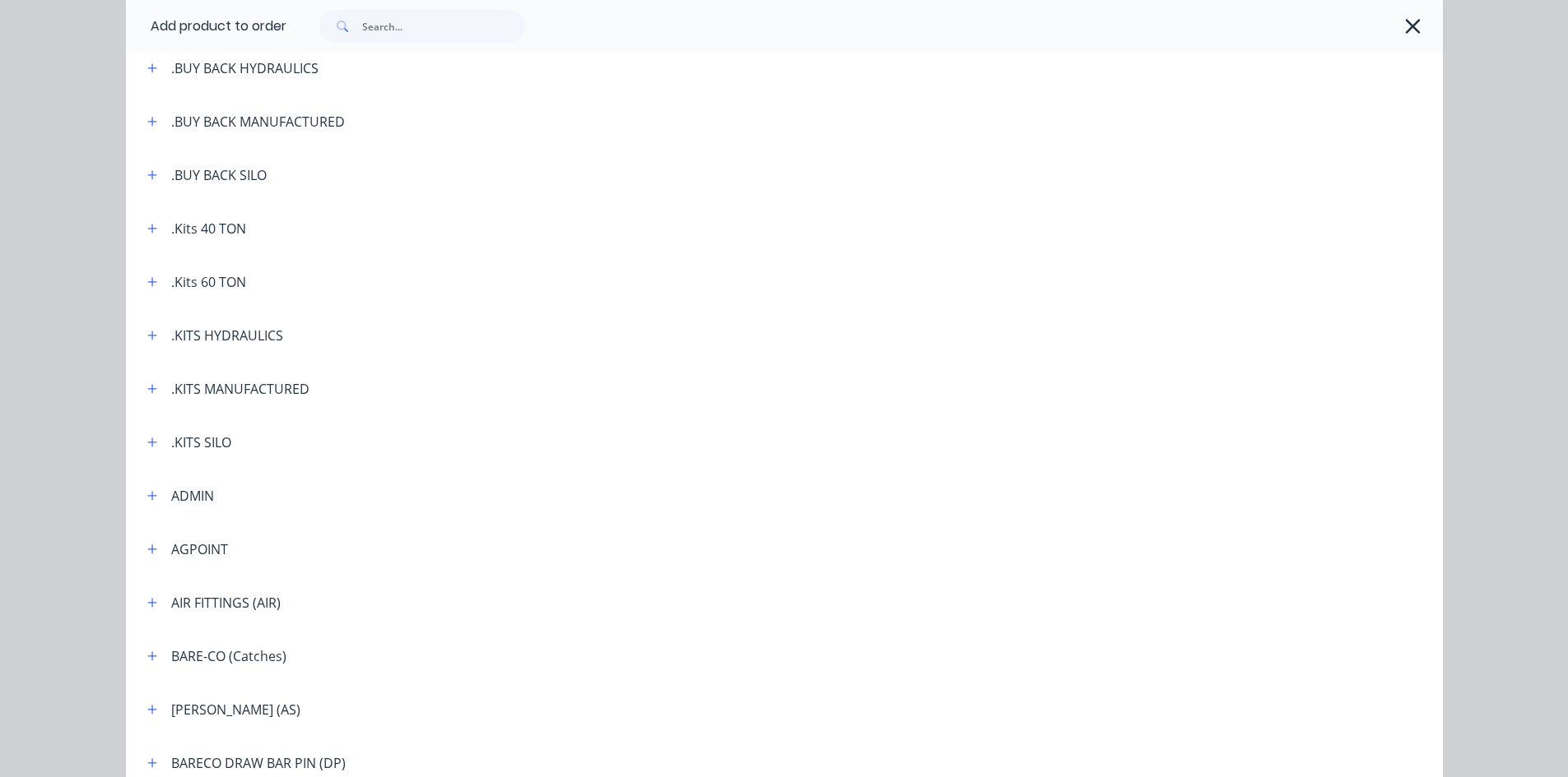
scroll to position [329, 0]
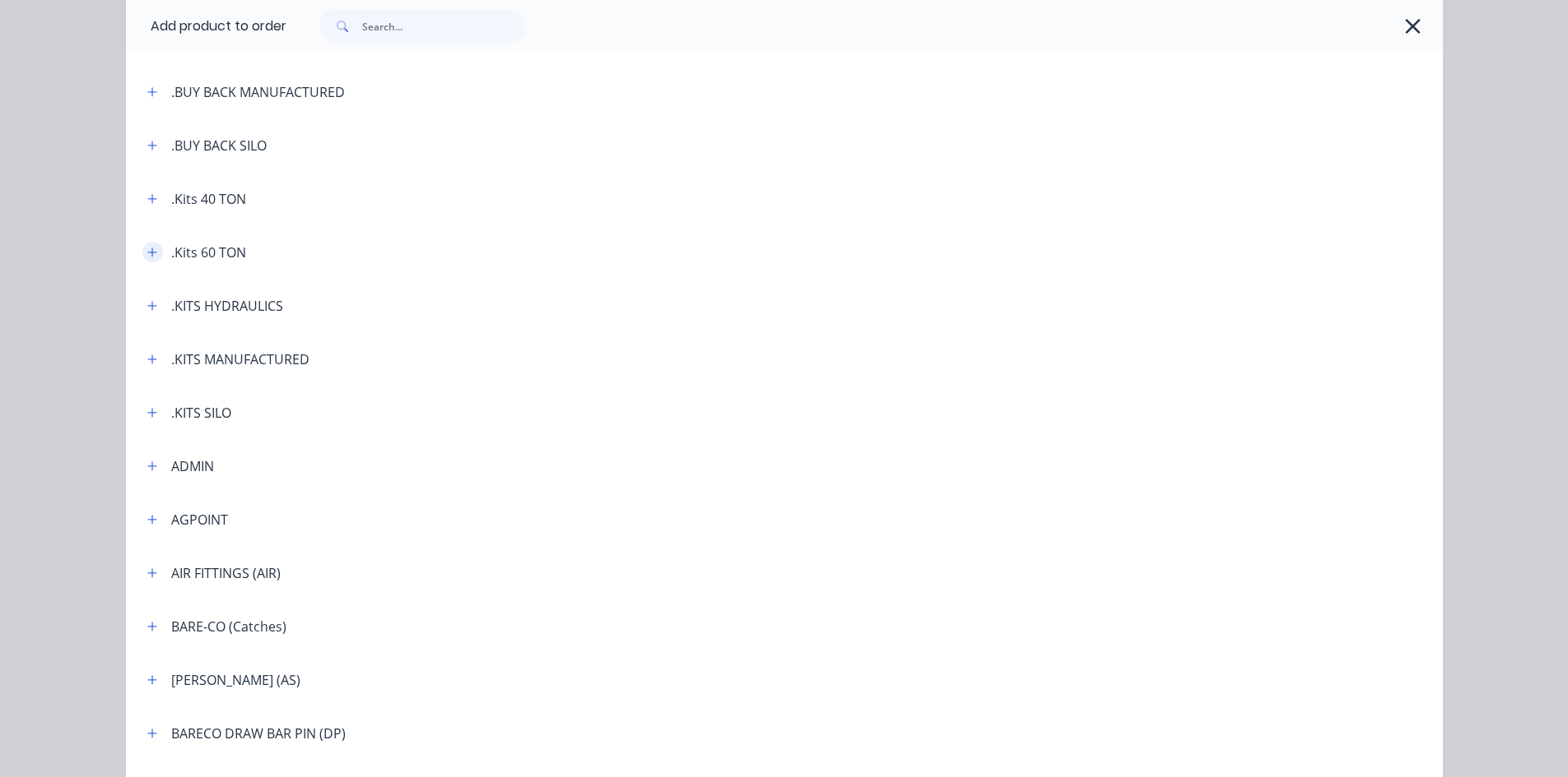
click at [151, 252] on button "button" at bounding box center [152, 253] width 20 height 20
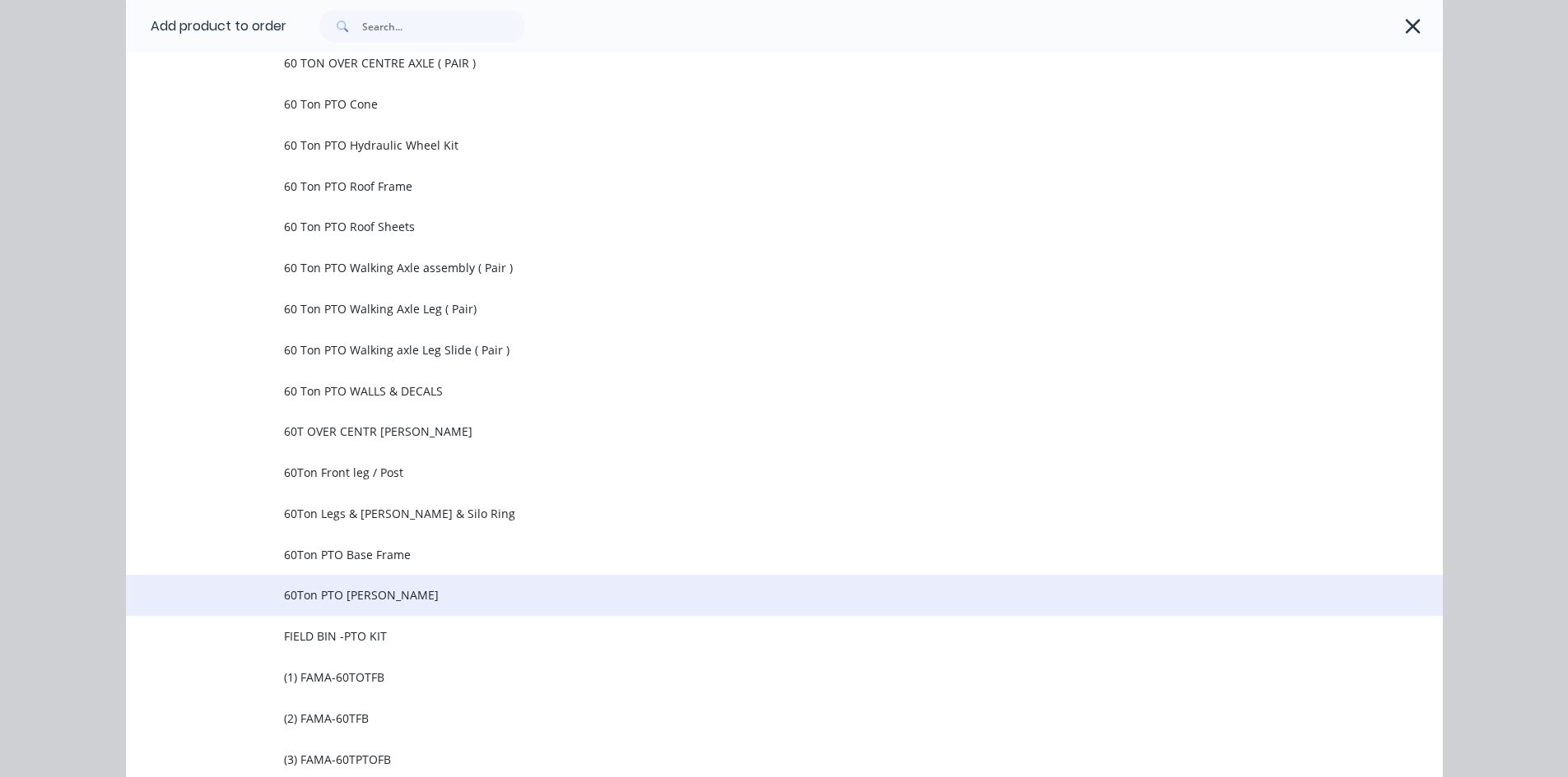
scroll to position [741, 0]
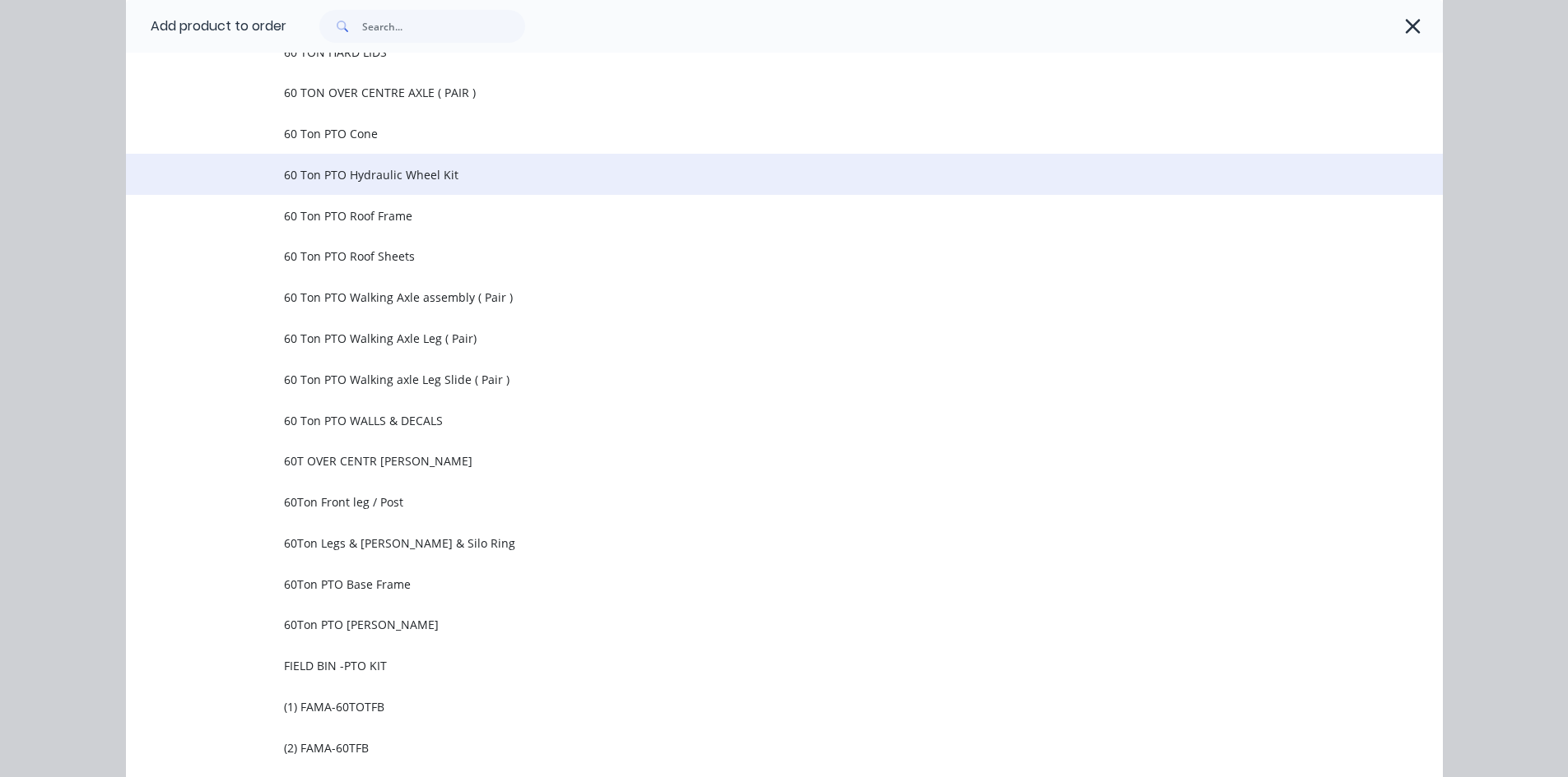
click at [435, 176] on span "60 Ton PTO Hydraulic Wheel Kit" at bounding box center [748, 175] width 927 height 18
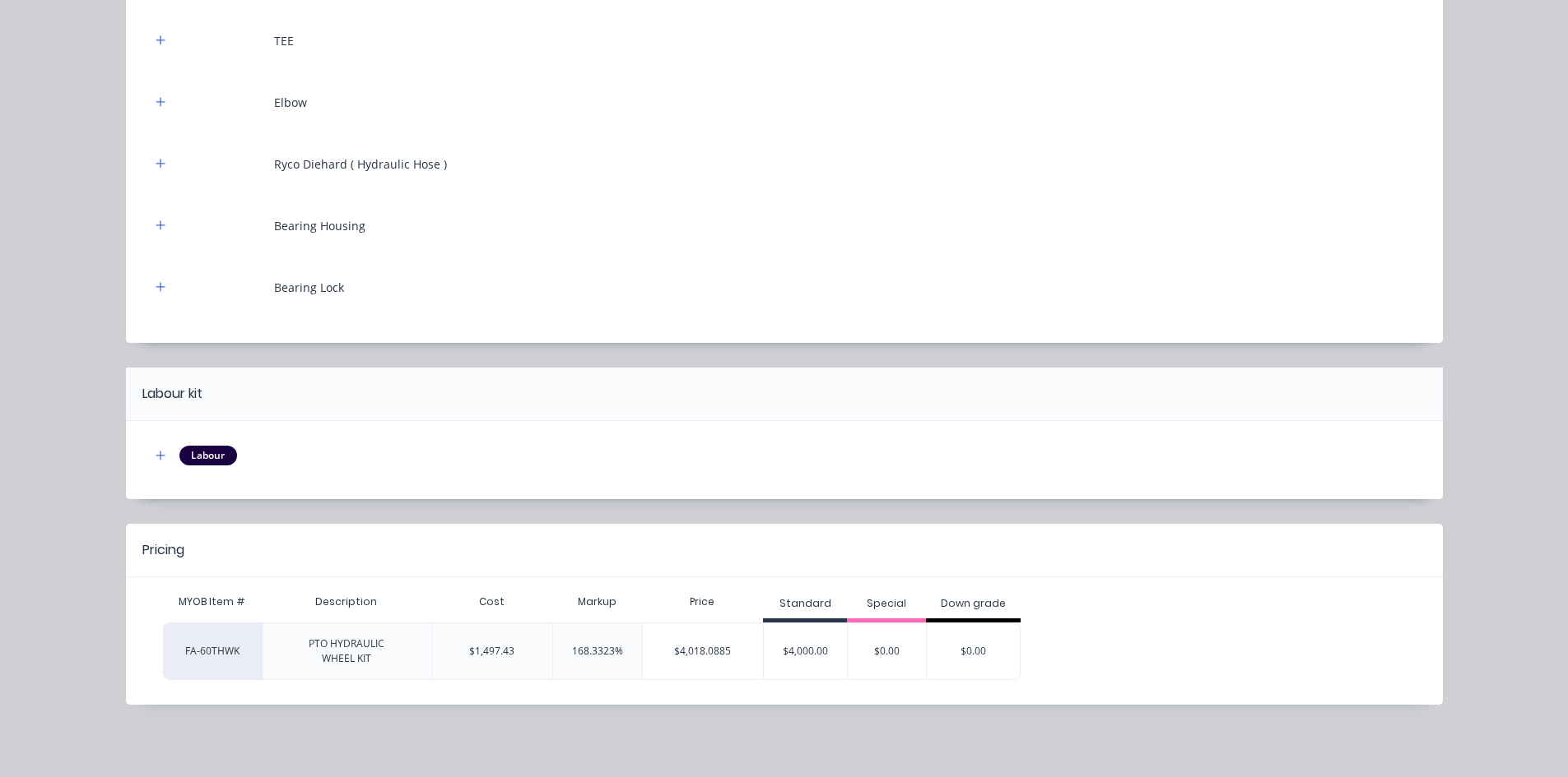
scroll to position [307, 0]
click at [793, 655] on div "$4,000.00" at bounding box center [805, 652] width 84 height 41
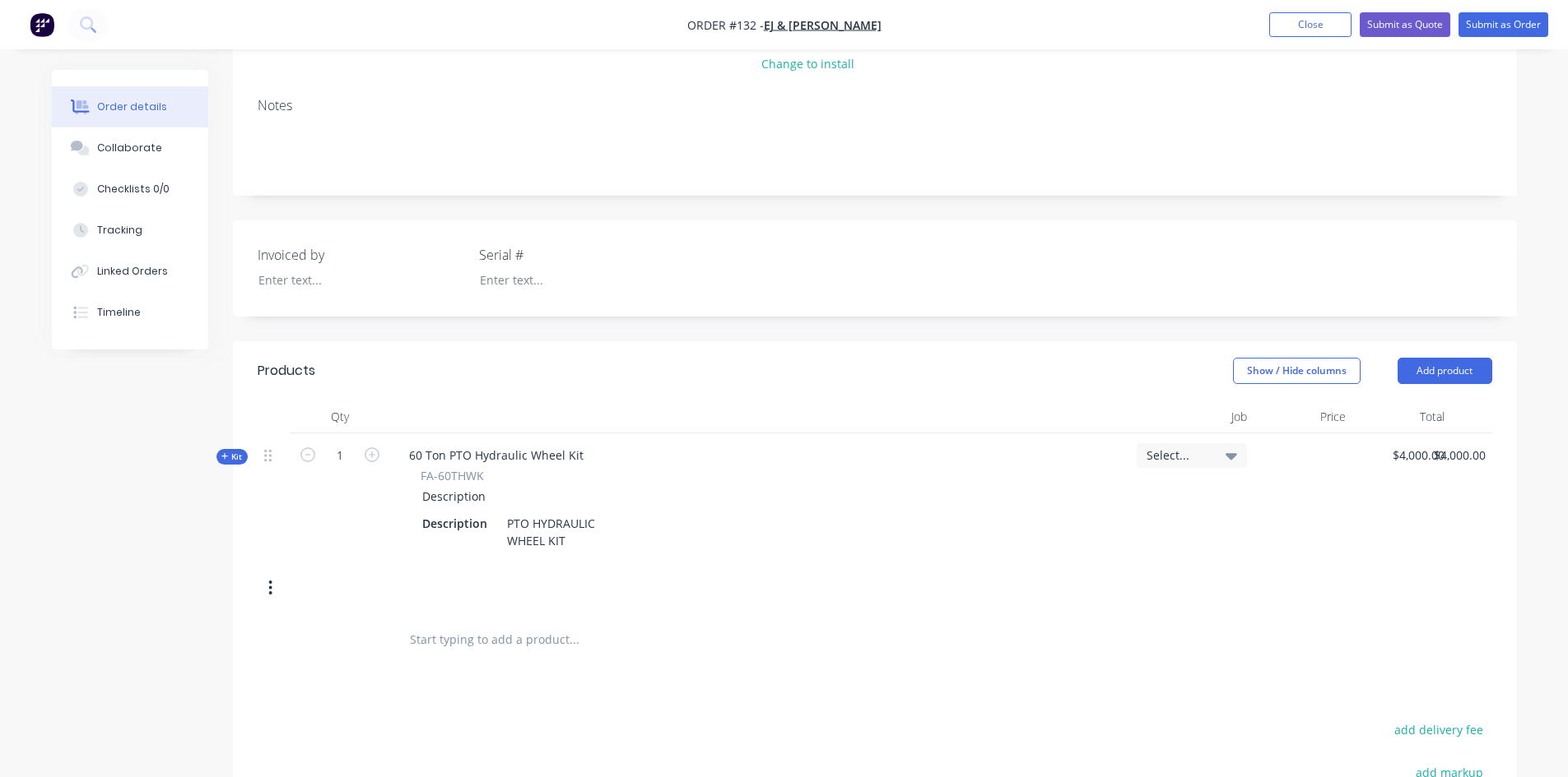
scroll to position [120, 0]
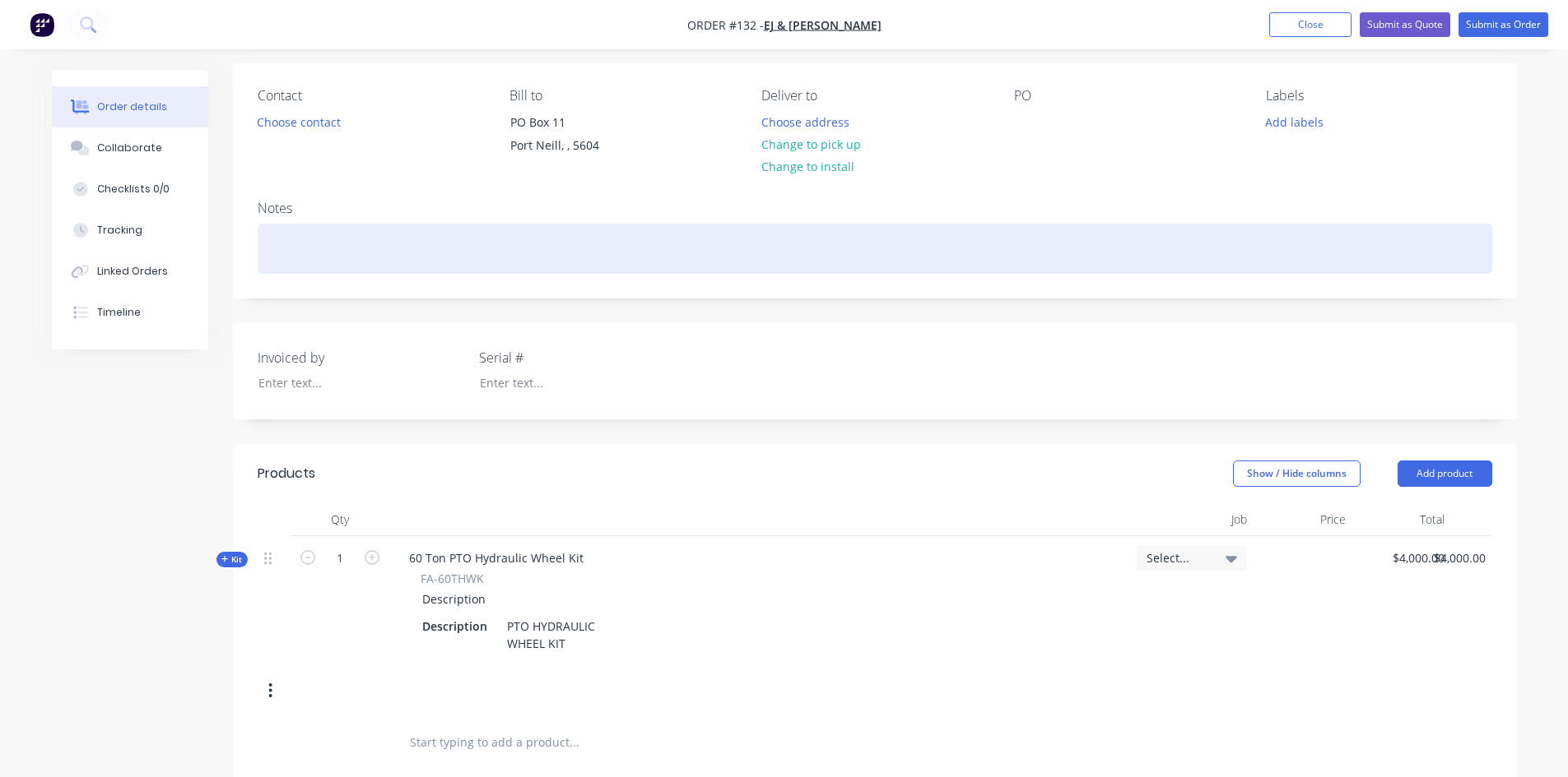
drag, startPoint x: 290, startPoint y: 254, endPoint x: 315, endPoint y: 261, distance: 26.0
click at [292, 254] on div at bounding box center [874, 249] width 1235 height 50
click at [277, 248] on div "hyd draw bar Kit" at bounding box center [874, 249] width 1235 height 50
drag, startPoint x: 301, startPoint y: 250, endPoint x: 379, endPoint y: 291, distance: 88.1
click at [308, 253] on div "Hyd draw bar Kit" at bounding box center [874, 249] width 1235 height 50
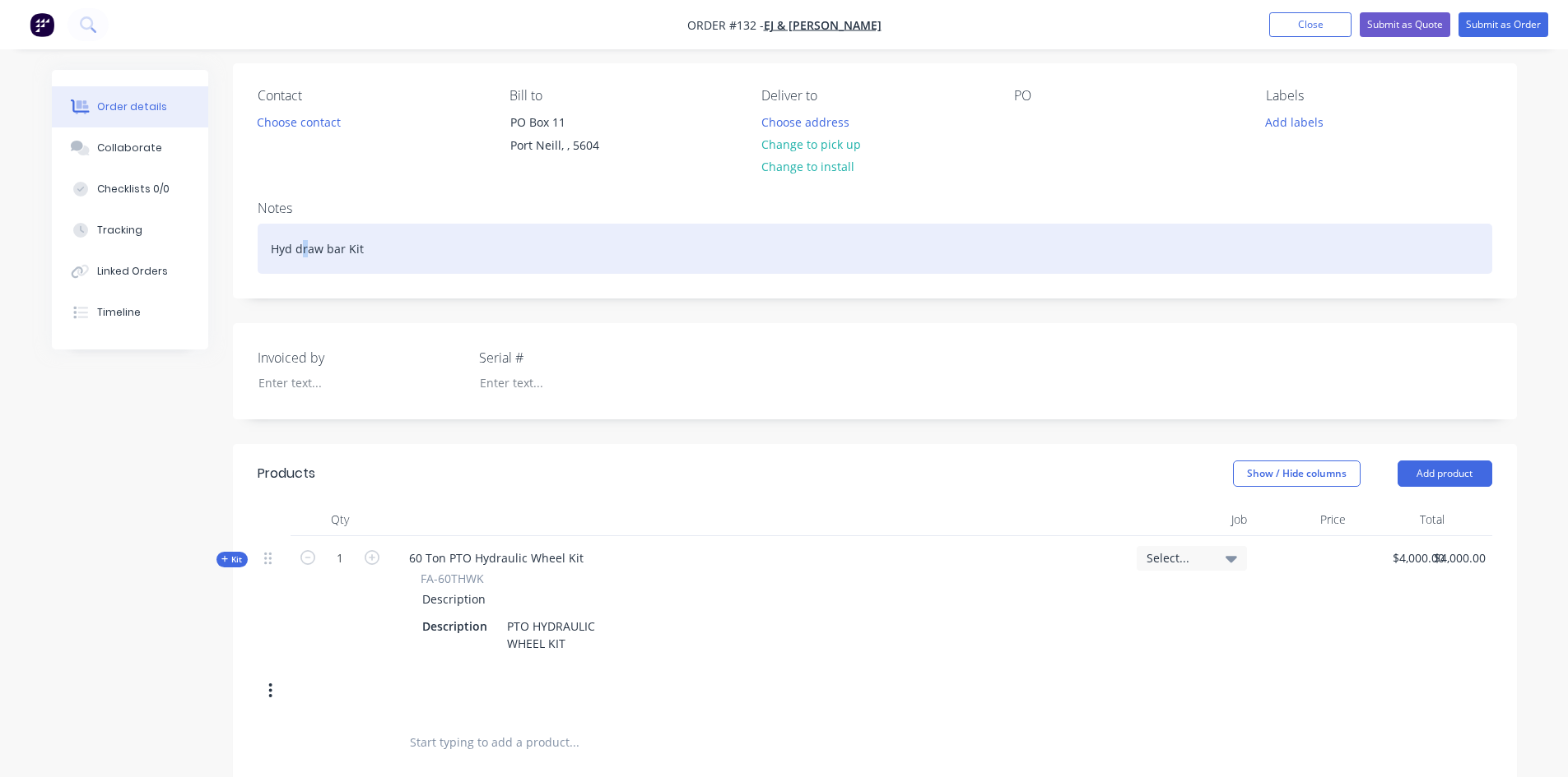
drag, startPoint x: 300, startPoint y: 247, endPoint x: 315, endPoint y: 264, distance: 22.7
click at [300, 248] on div "Hyd draw bar Kit" at bounding box center [874, 249] width 1235 height 50
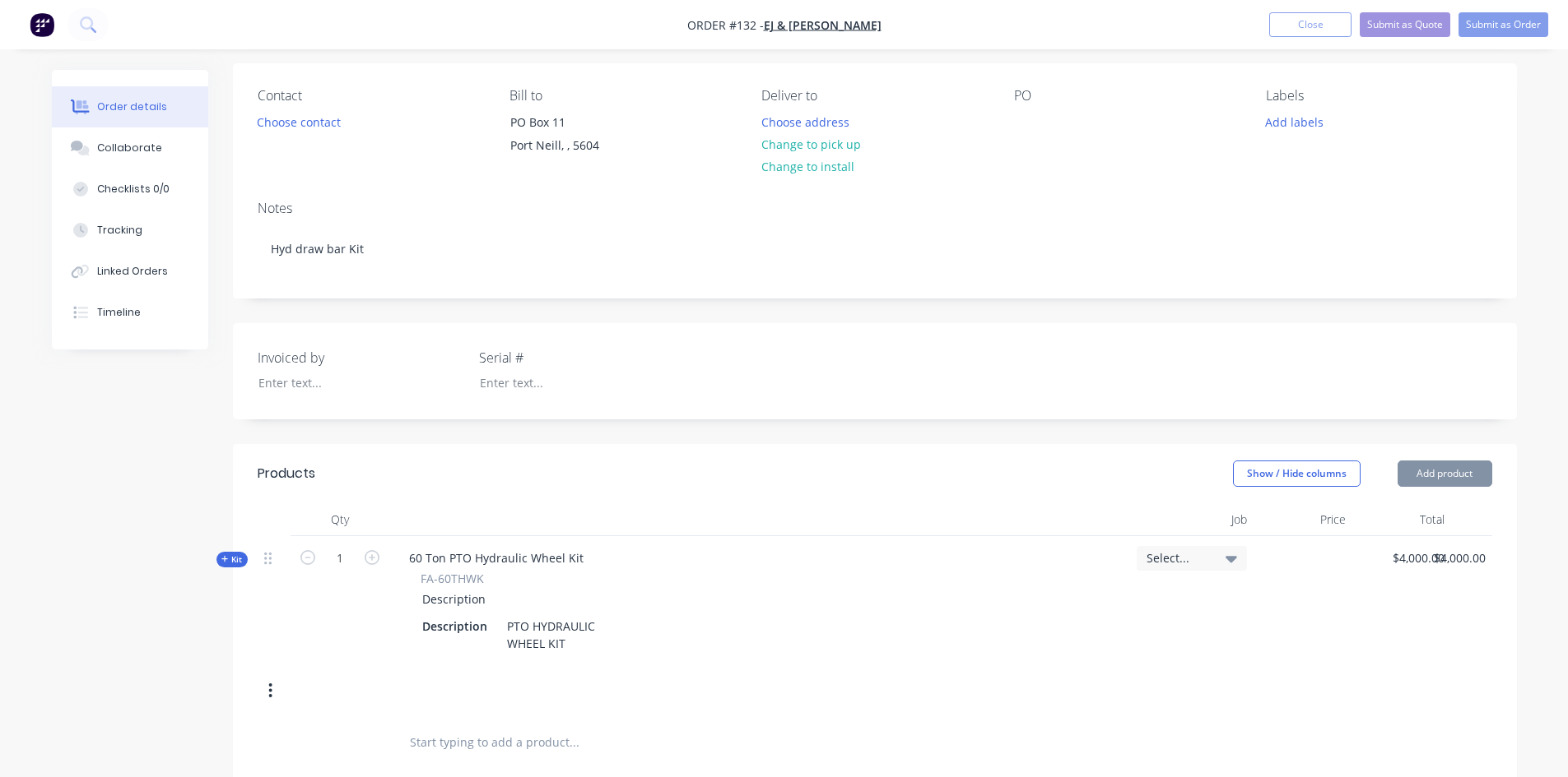
click at [327, 280] on div "Notes Hyd draw bar Kit" at bounding box center [875, 242] width 1285 height 110
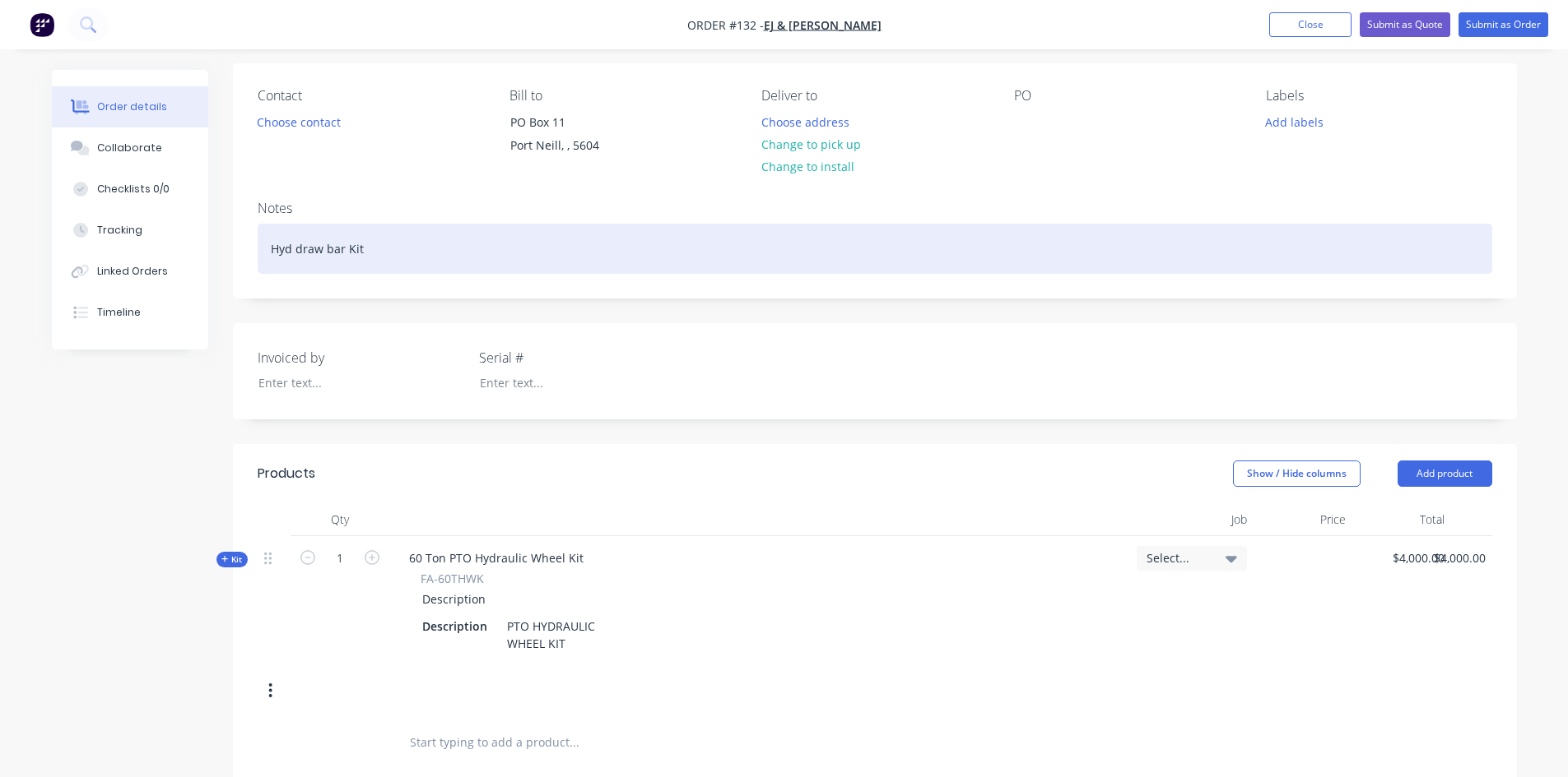
drag, startPoint x: 301, startPoint y: 249, endPoint x: 311, endPoint y: 256, distance: 12.2
click at [307, 253] on div "Hyd draw bar Kit" at bounding box center [874, 249] width 1235 height 50
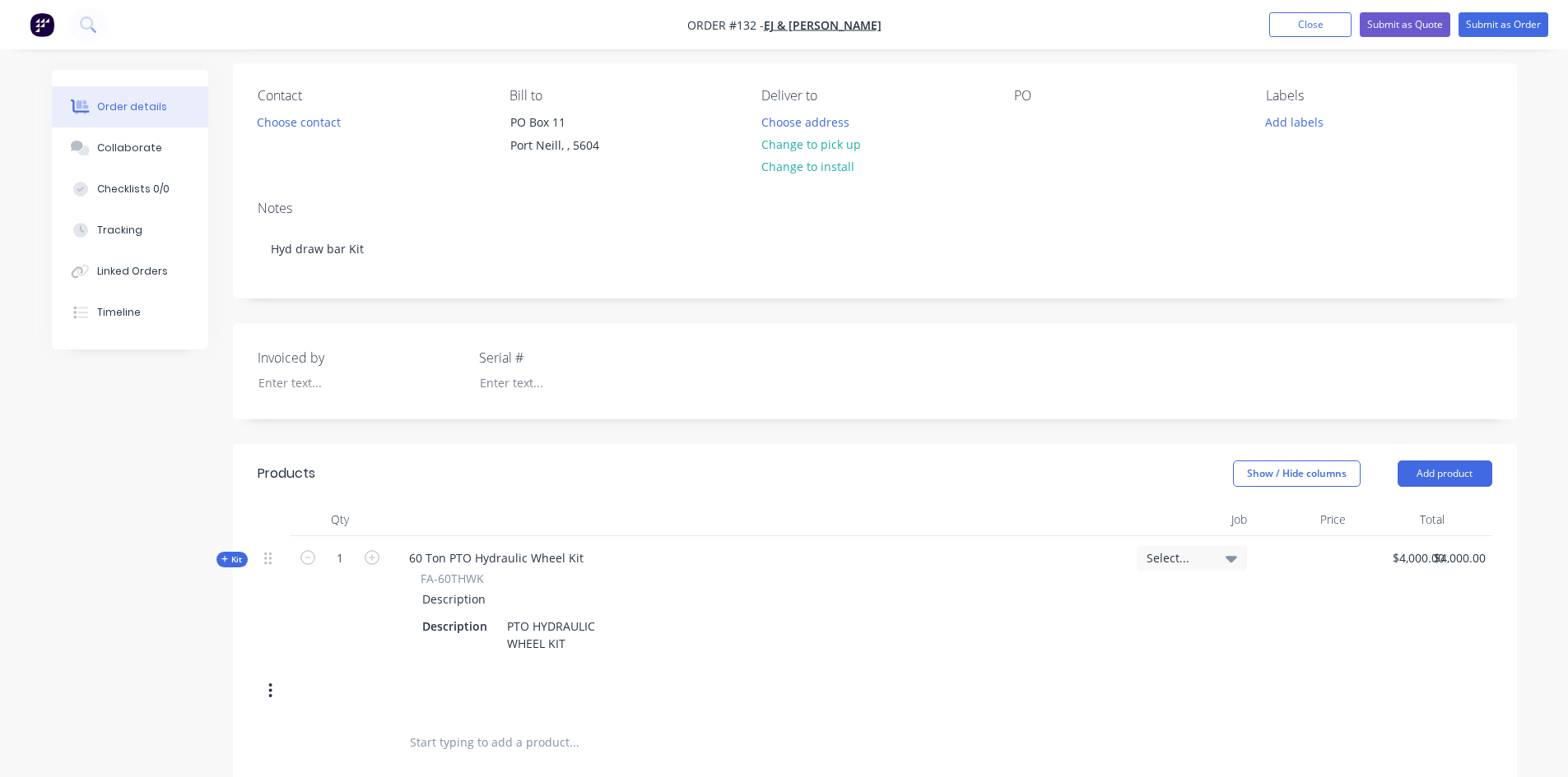
drag, startPoint x: 336, startPoint y: 283, endPoint x: 329, endPoint y: 274, distance: 11.4
click at [334, 278] on div "Notes Hyd draw bar Kit" at bounding box center [875, 242] width 1285 height 110
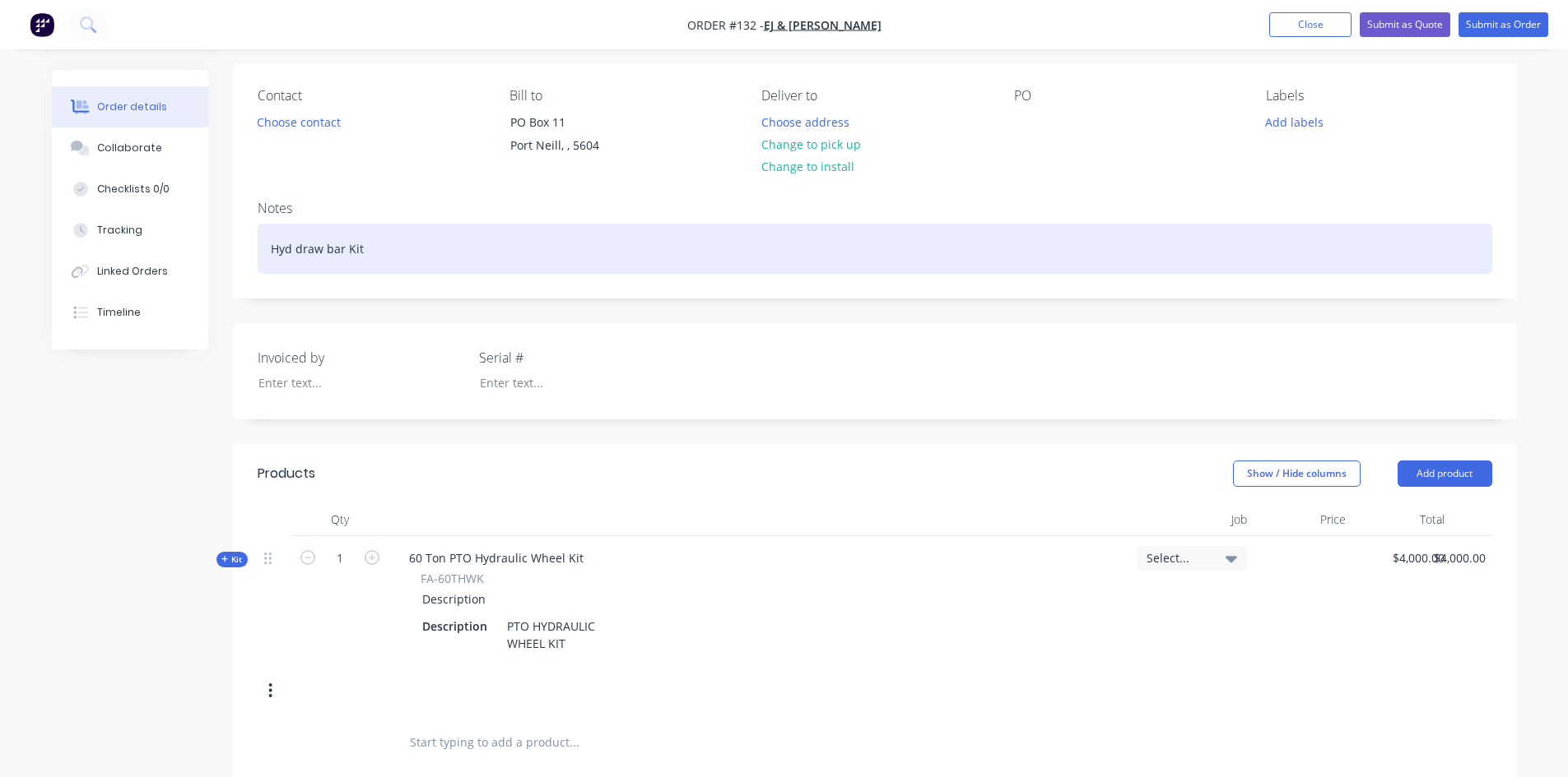
drag, startPoint x: 301, startPoint y: 249, endPoint x: 310, endPoint y: 257, distance: 12.0
click at [302, 250] on div "Hyd draw bar Kit" at bounding box center [874, 249] width 1235 height 50
click at [333, 250] on div "Hyd Draw bar Kit" at bounding box center [874, 249] width 1235 height 50
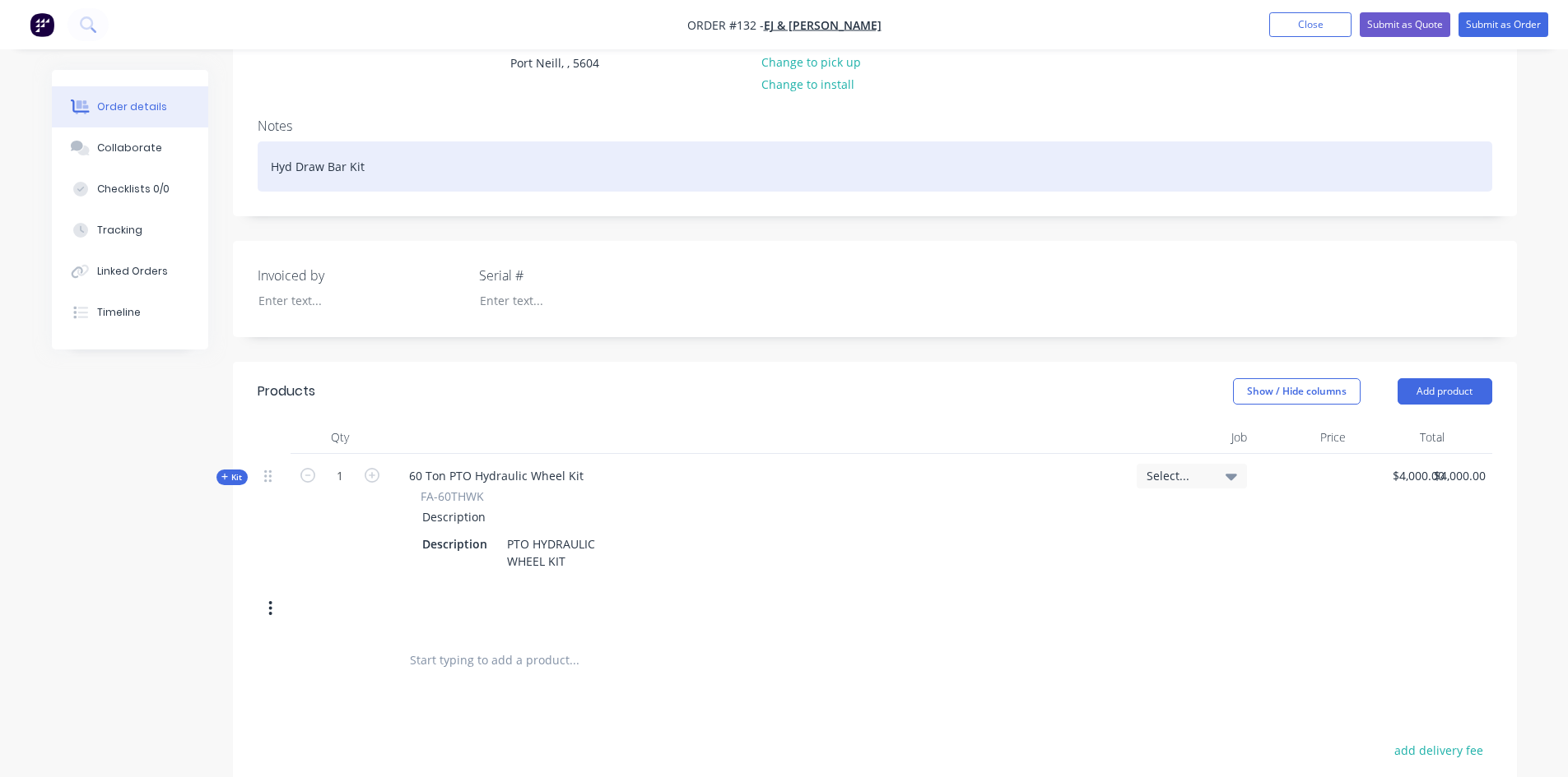
click at [400, 170] on div "Hyd Draw Bar Kit" at bounding box center [874, 166] width 1235 height 50
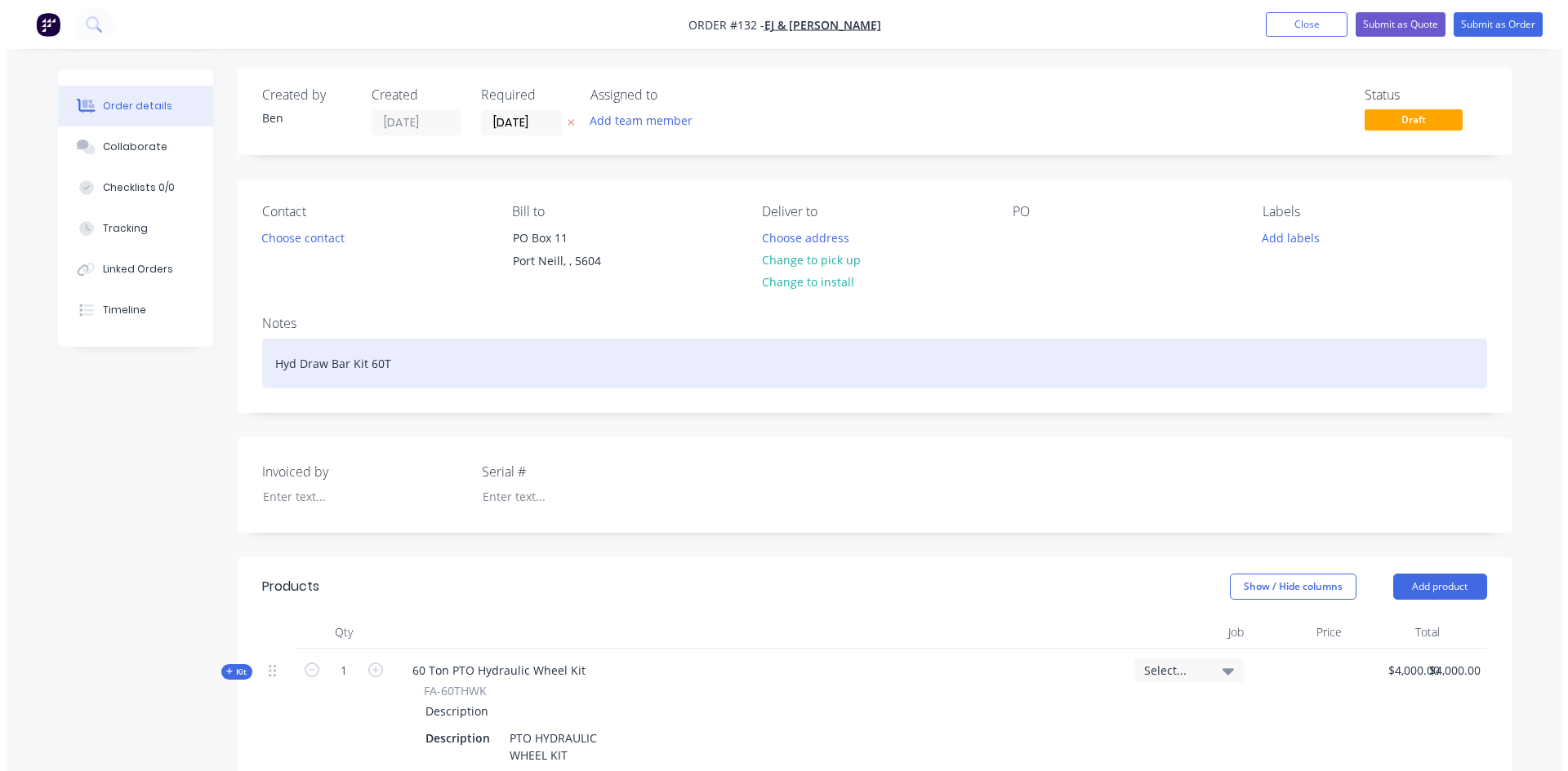
scroll to position [0, 0]
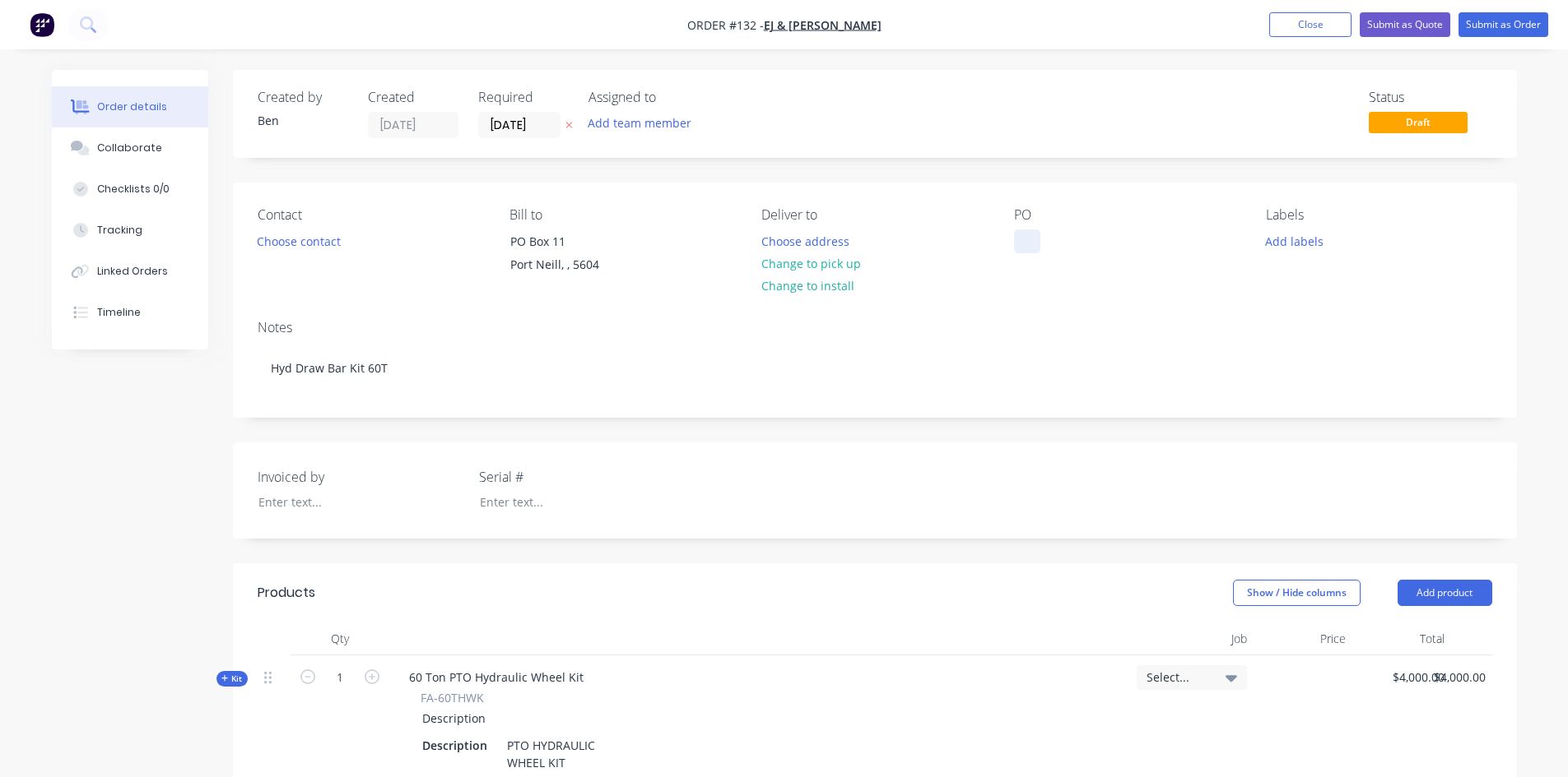
click at [1026, 242] on div at bounding box center [1027, 241] width 26 height 24
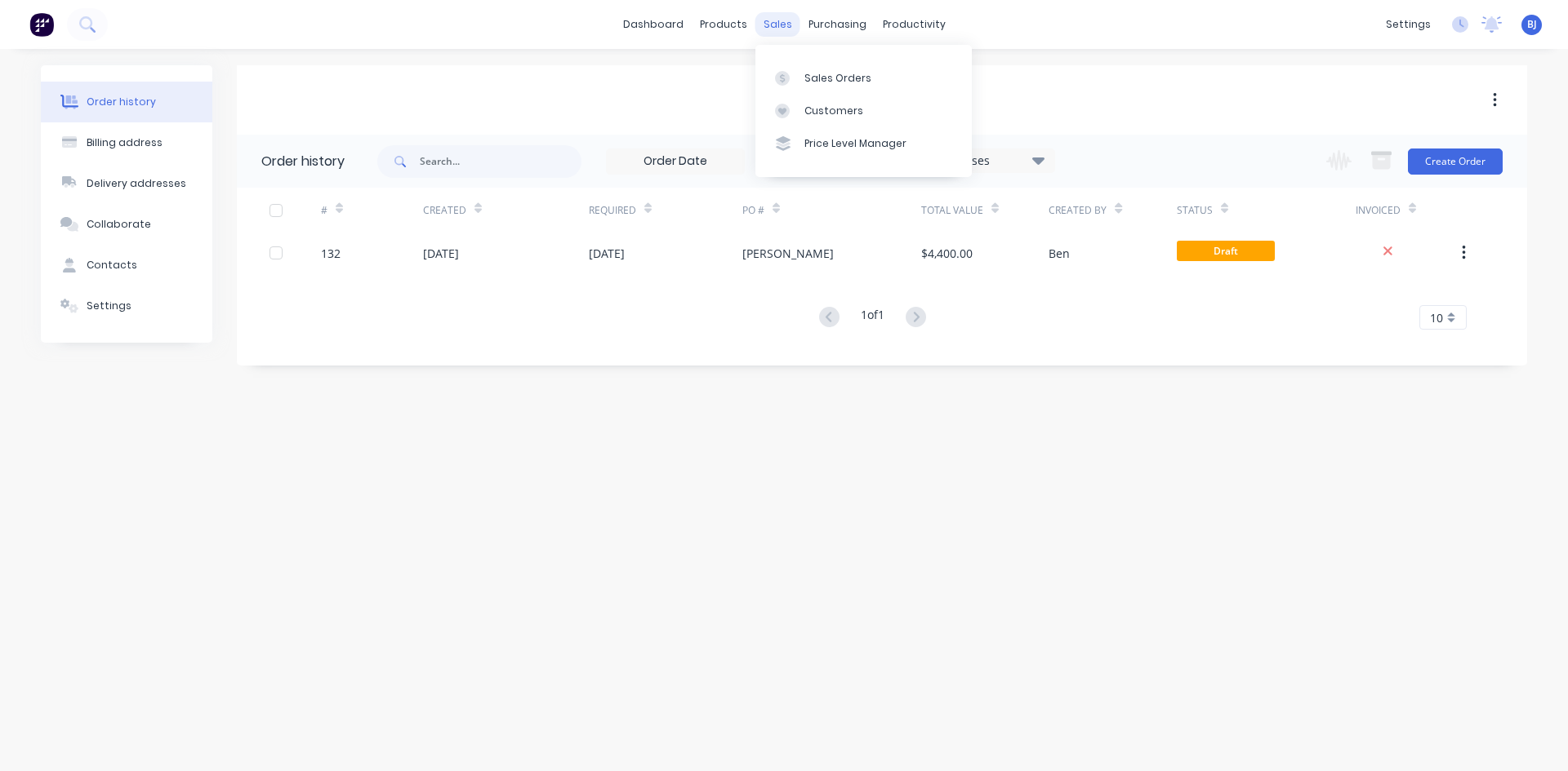
click at [778, 28] on div "sales" at bounding box center [778, 24] width 45 height 25
click at [780, 76] on icon at bounding box center [781, 78] width 5 height 9
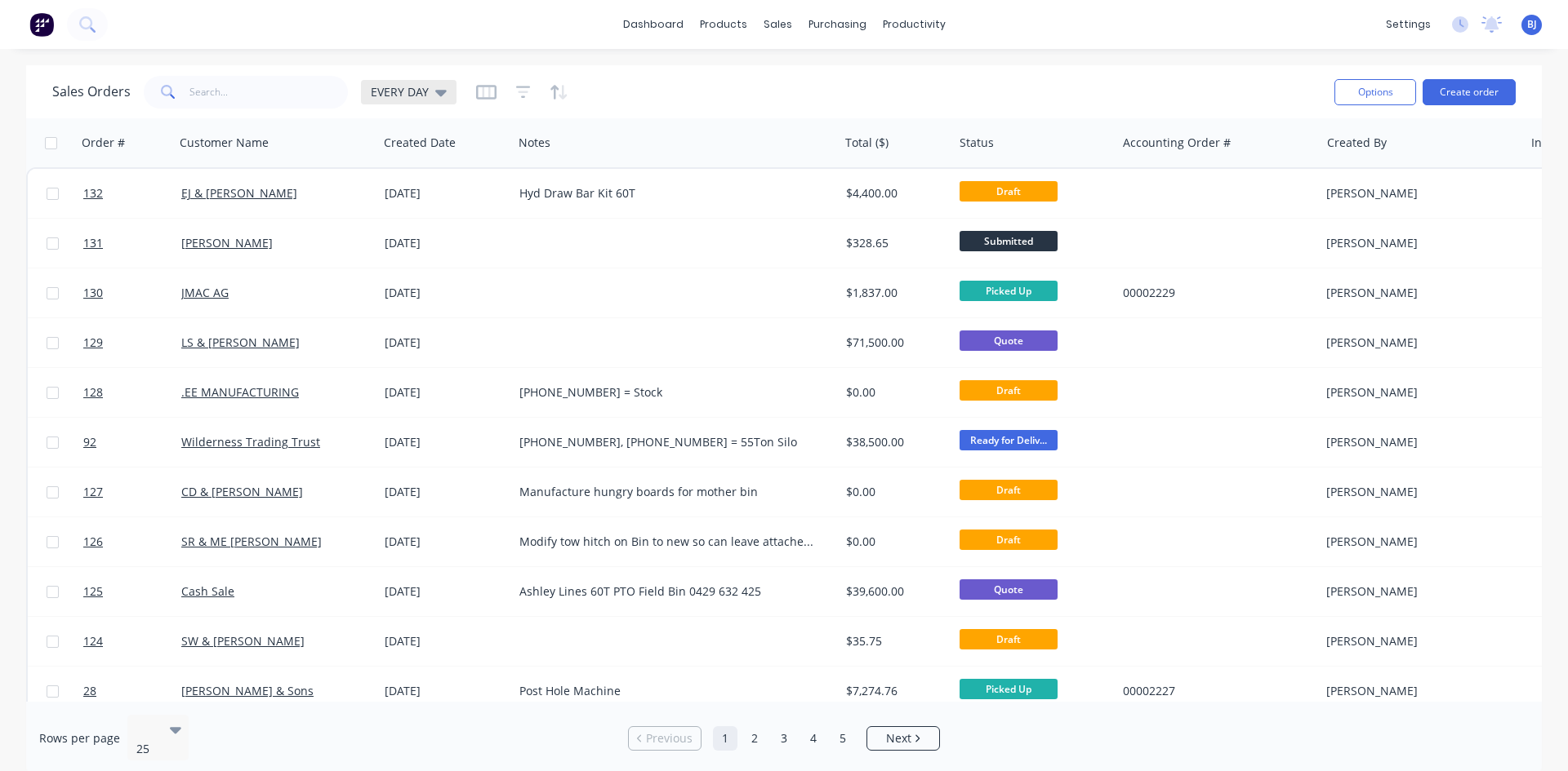
click at [440, 99] on div "EVERY DAY" at bounding box center [409, 92] width 96 height 25
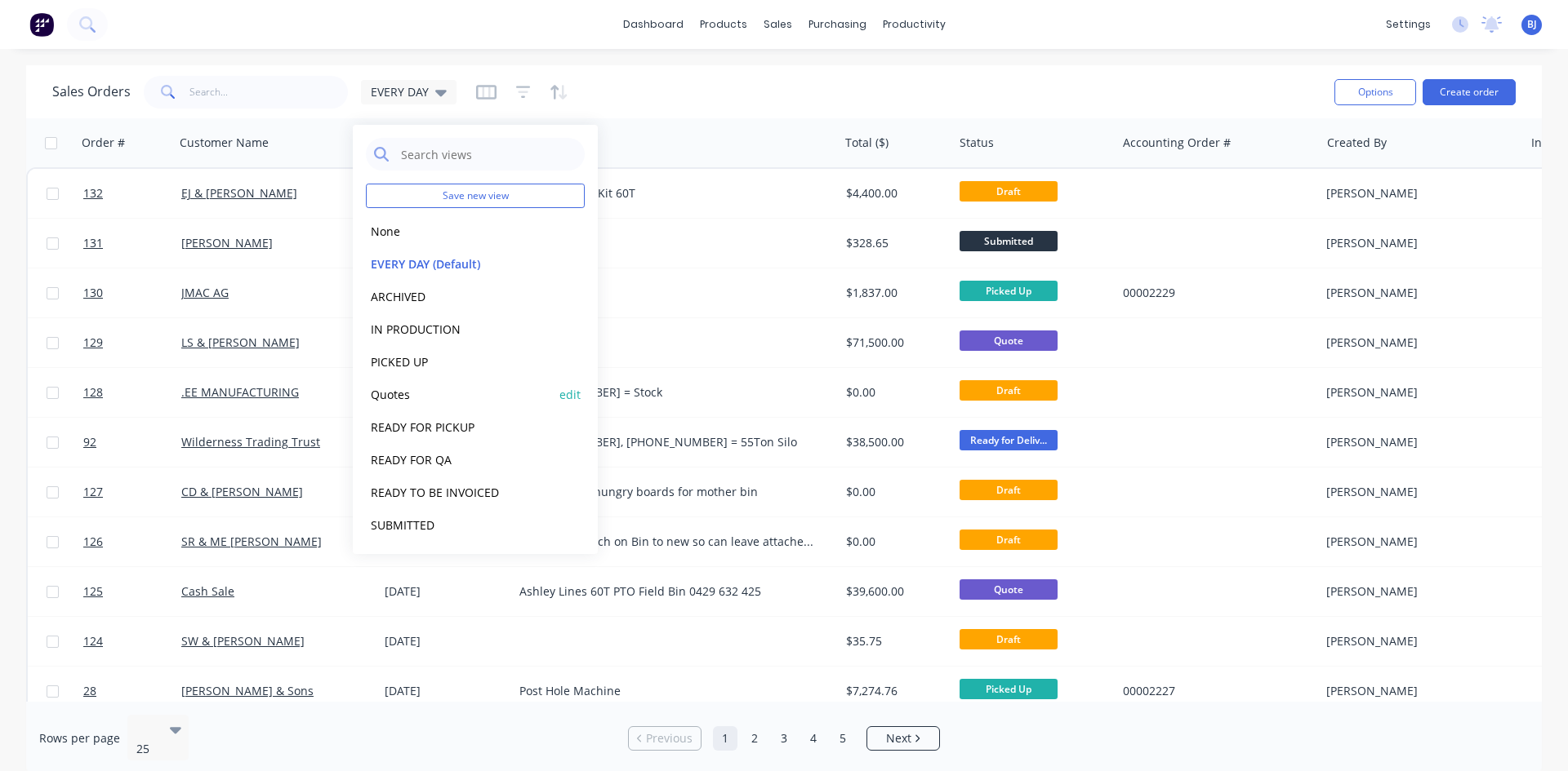
click at [393, 396] on button "Quotes" at bounding box center [459, 394] width 186 height 18
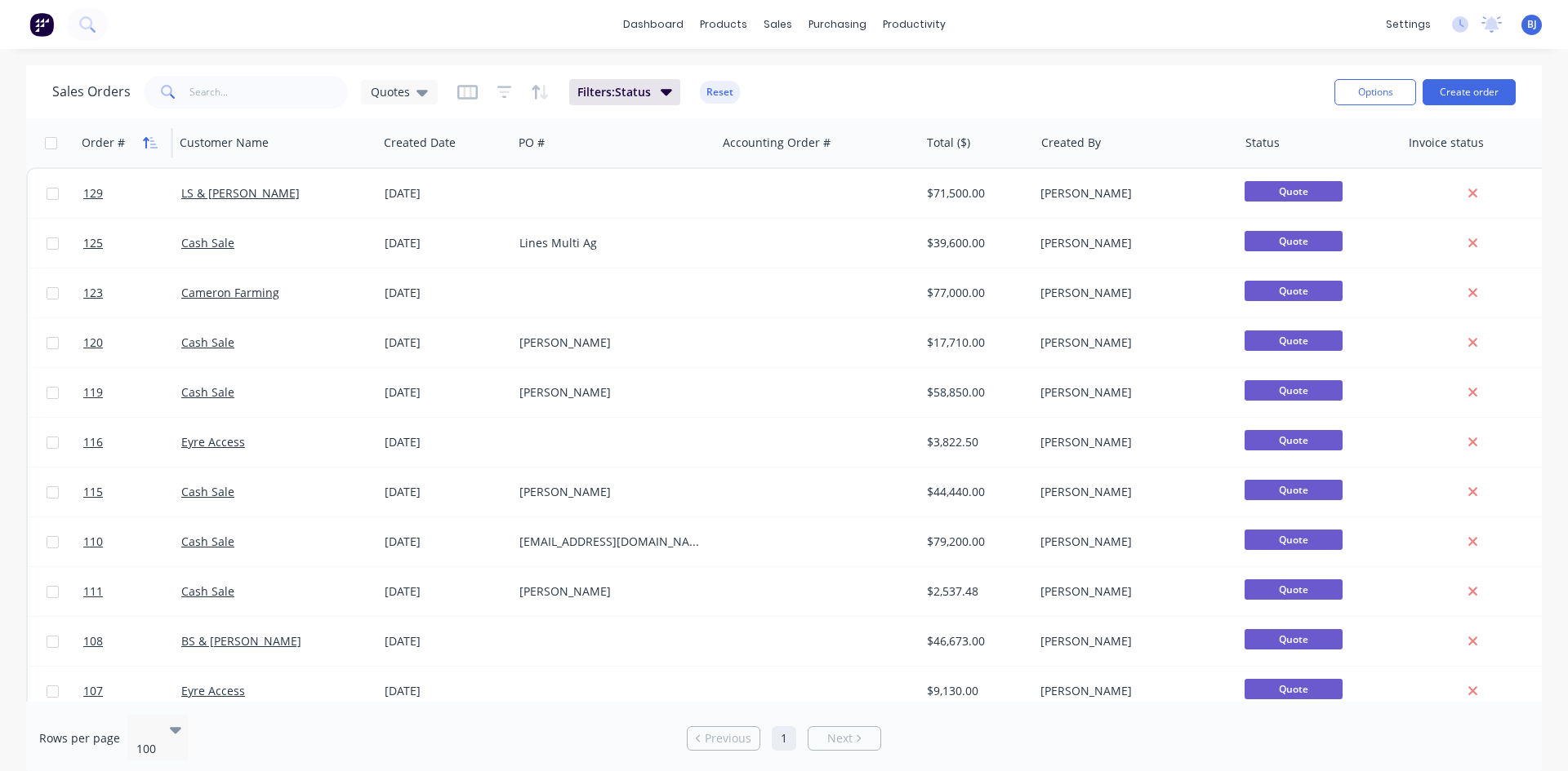
click at [151, 147] on icon "button" at bounding box center [154, 143] width 7 height 11
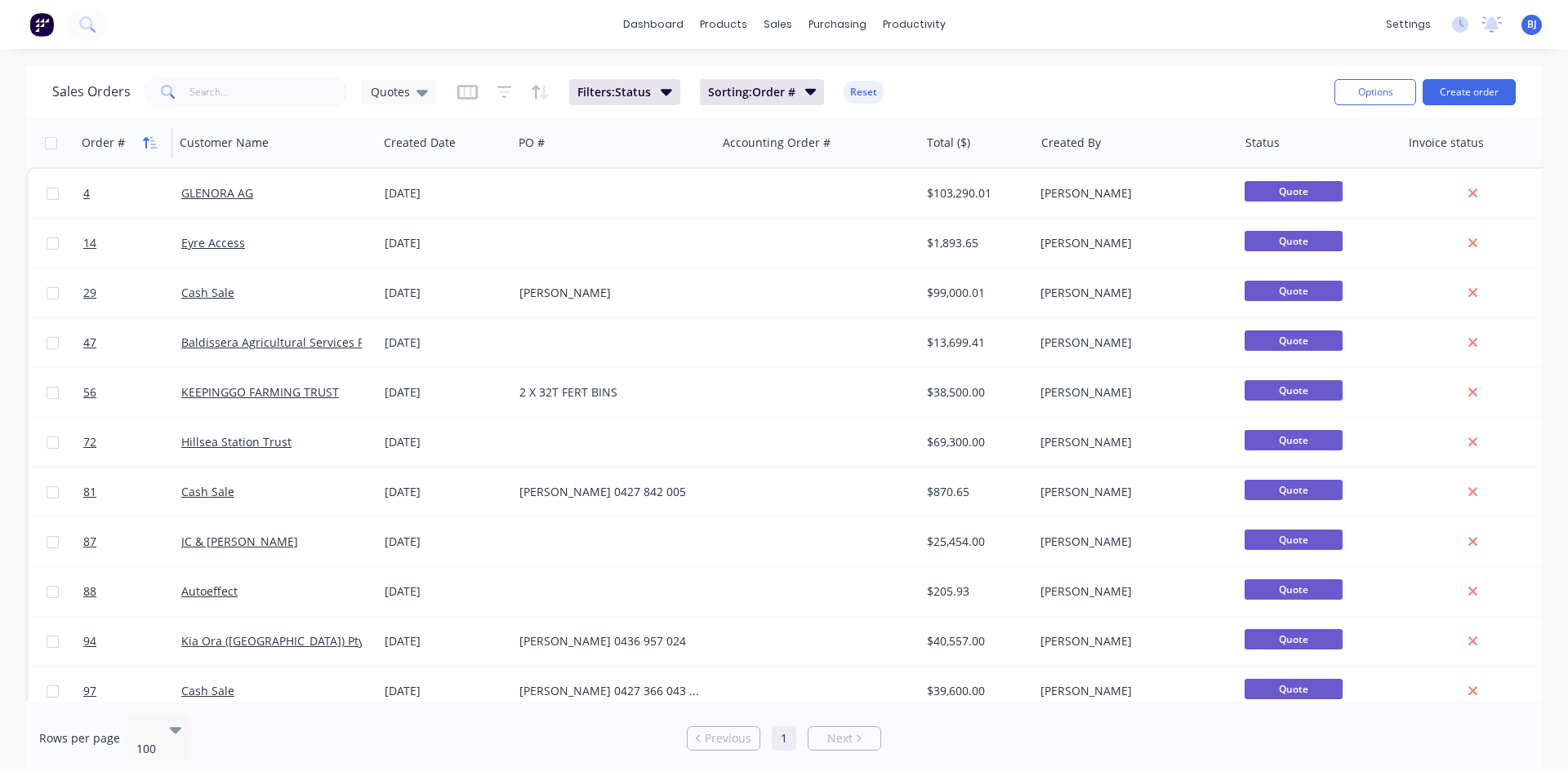
click at [152, 146] on icon "button" at bounding box center [150, 143] width 15 height 13
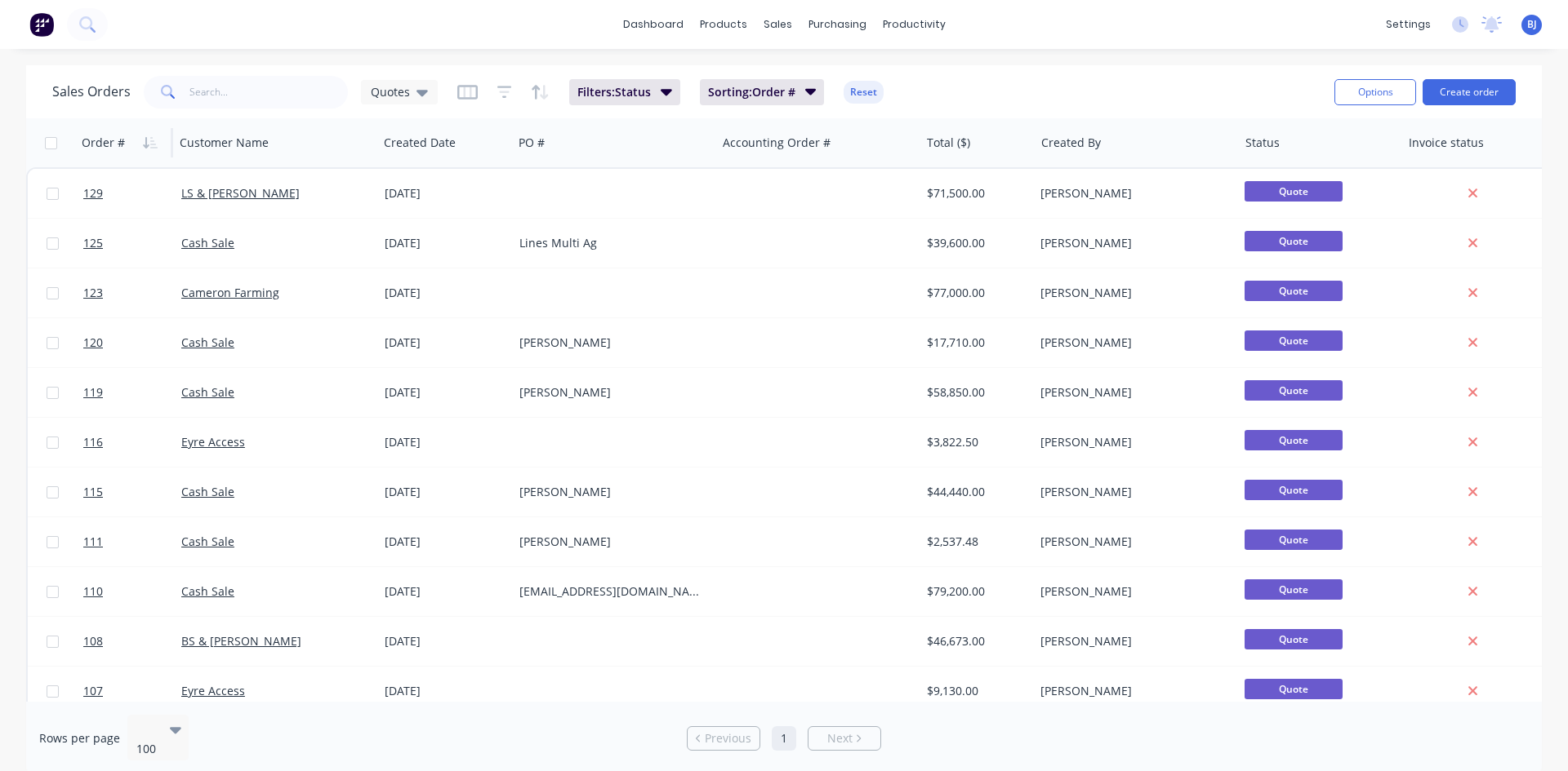
click at [152, 146] on icon "button" at bounding box center [150, 143] width 15 height 13
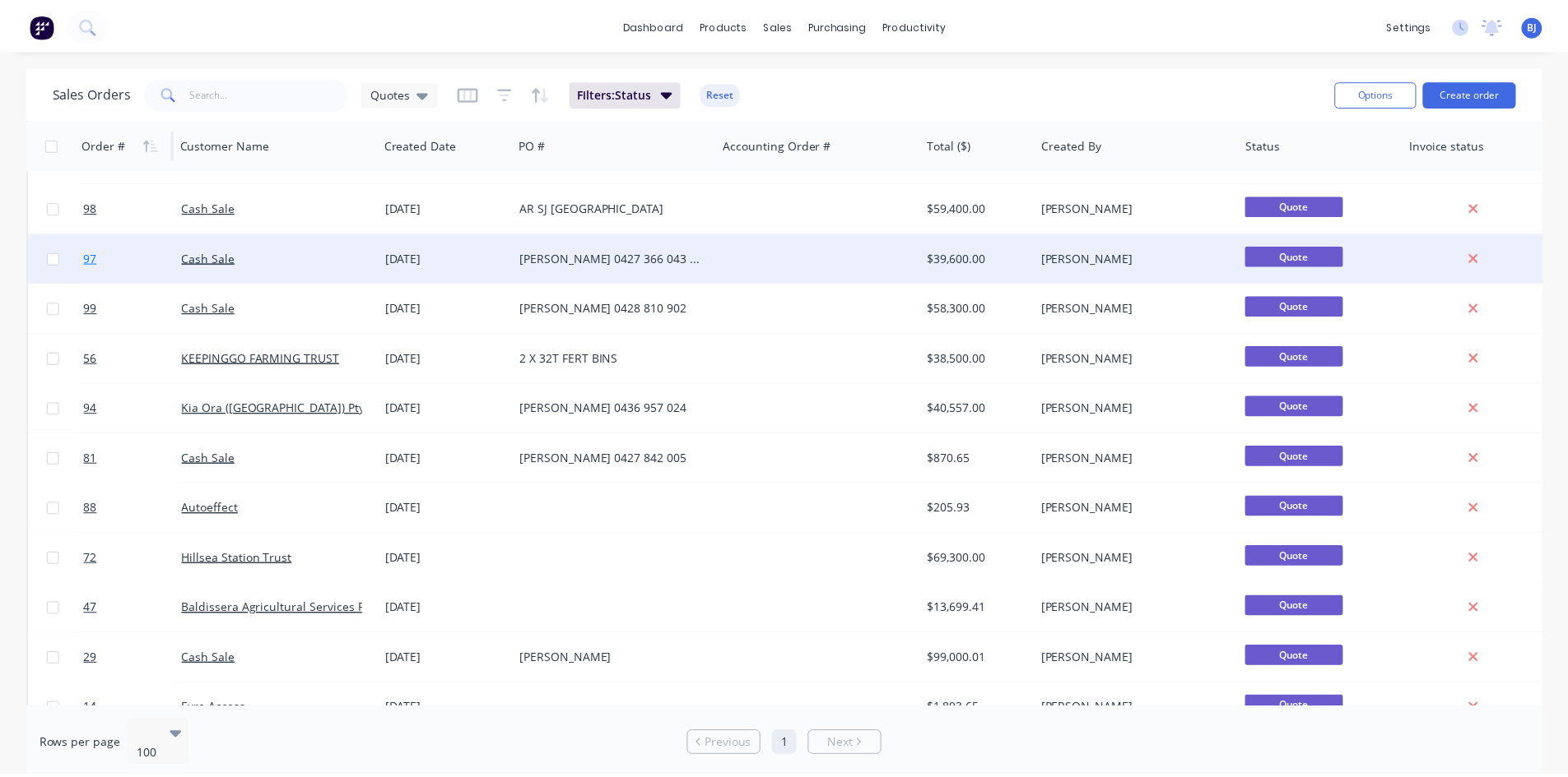
scroll to position [824, 0]
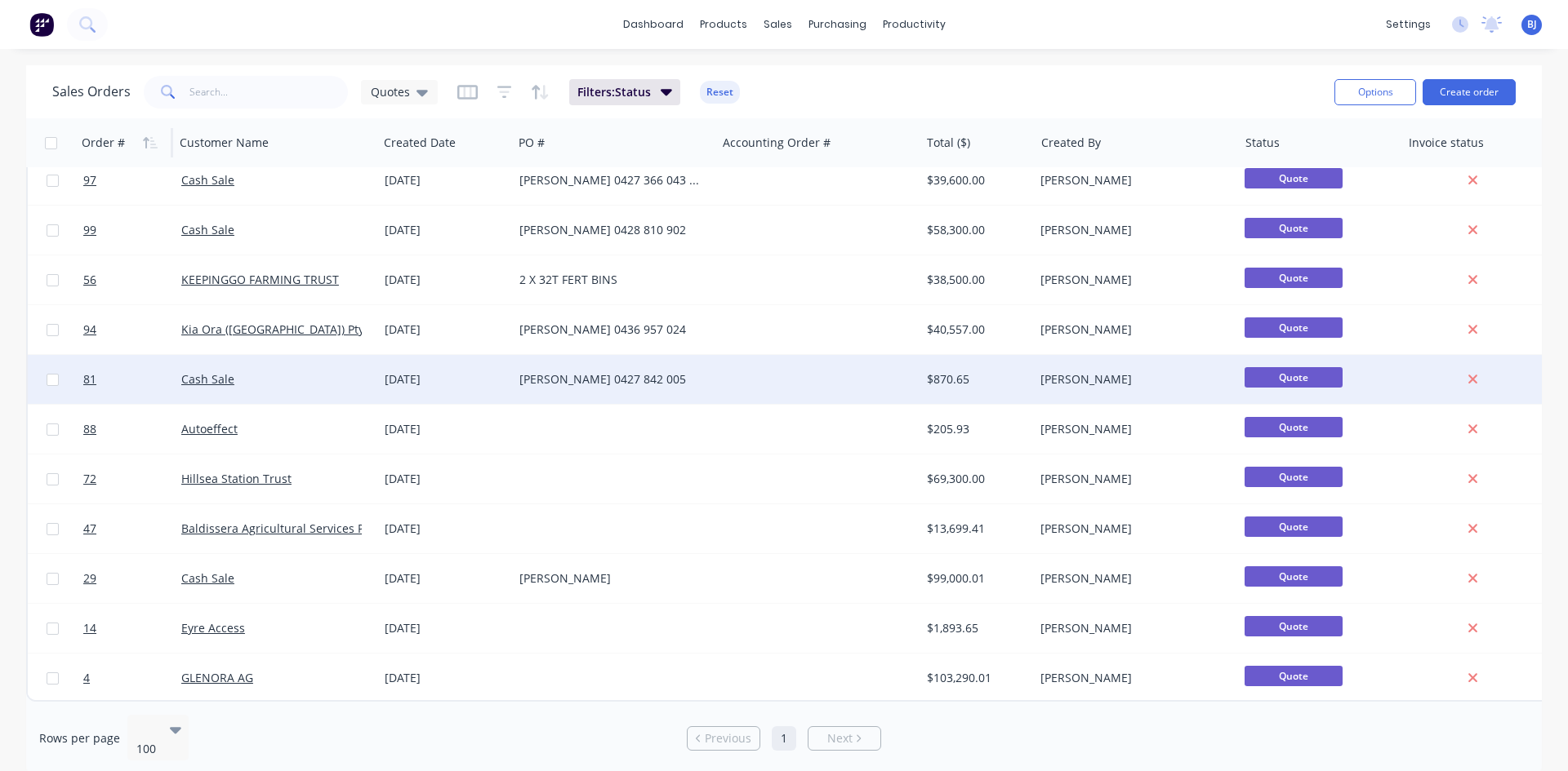
click at [314, 377] on div "Cash Sale" at bounding box center [272, 380] width 181 height 17
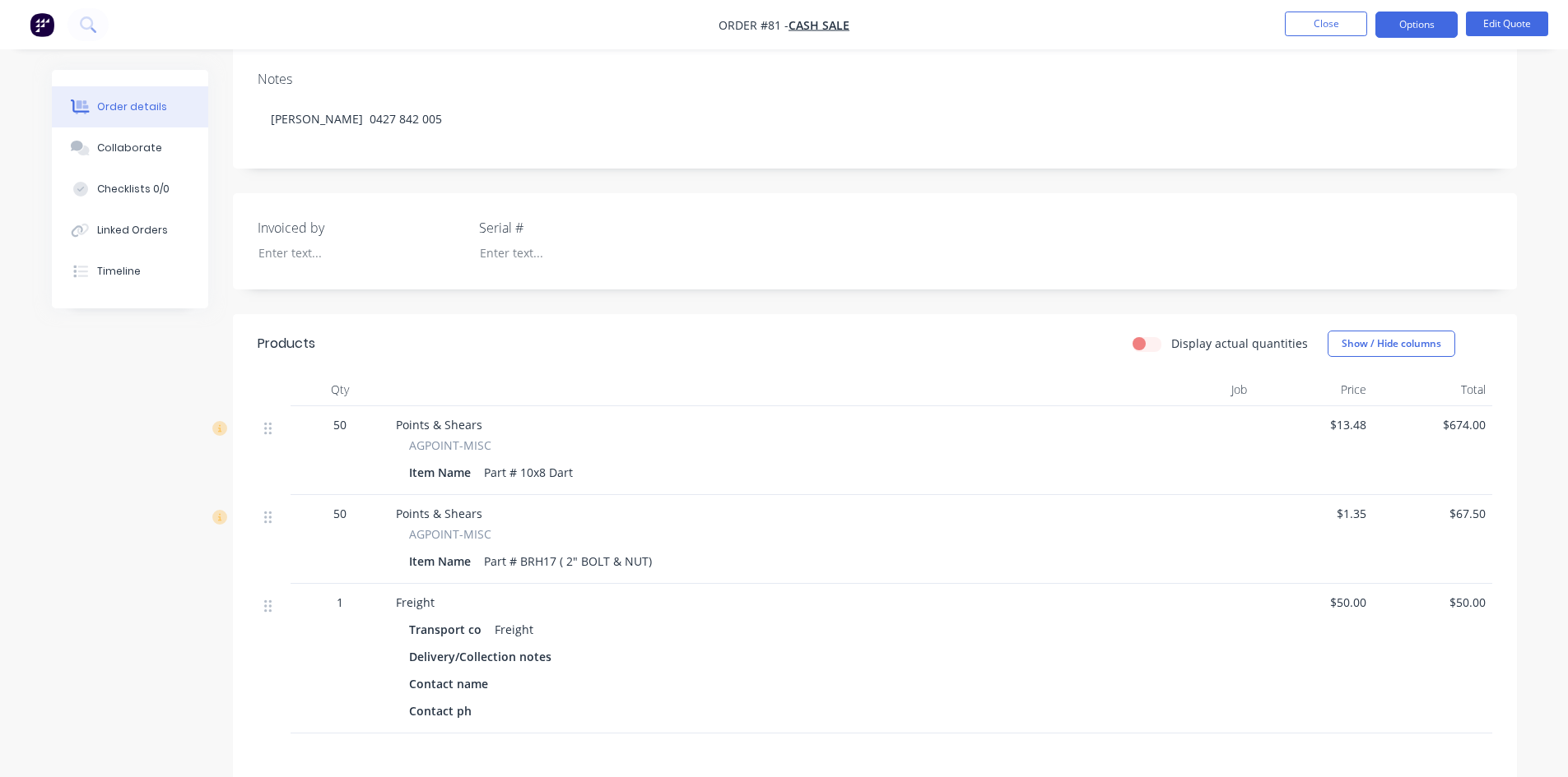
scroll to position [247, 0]
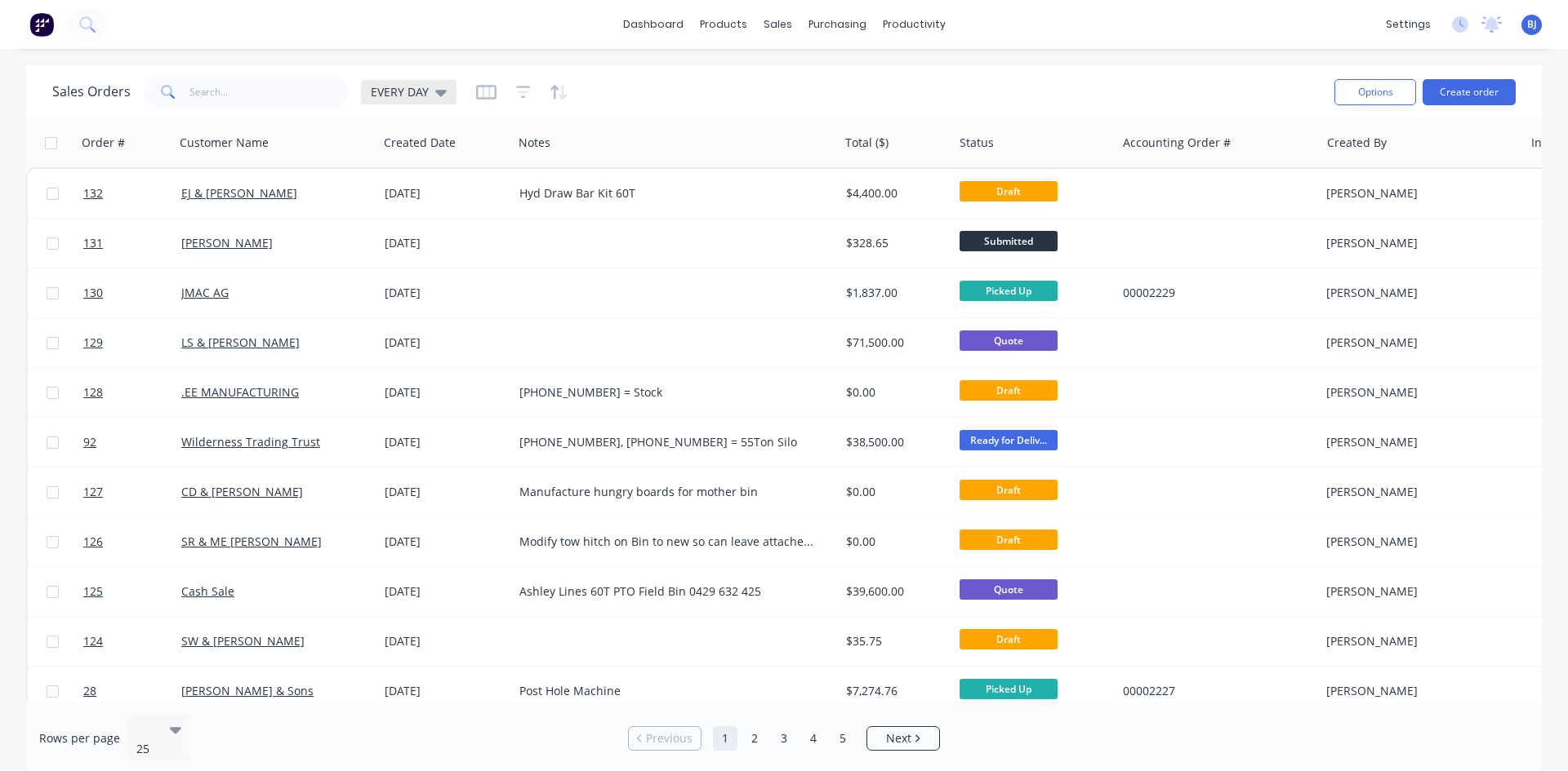
click at [427, 88] on div "EVERY DAY" at bounding box center [408, 92] width 76 height 15
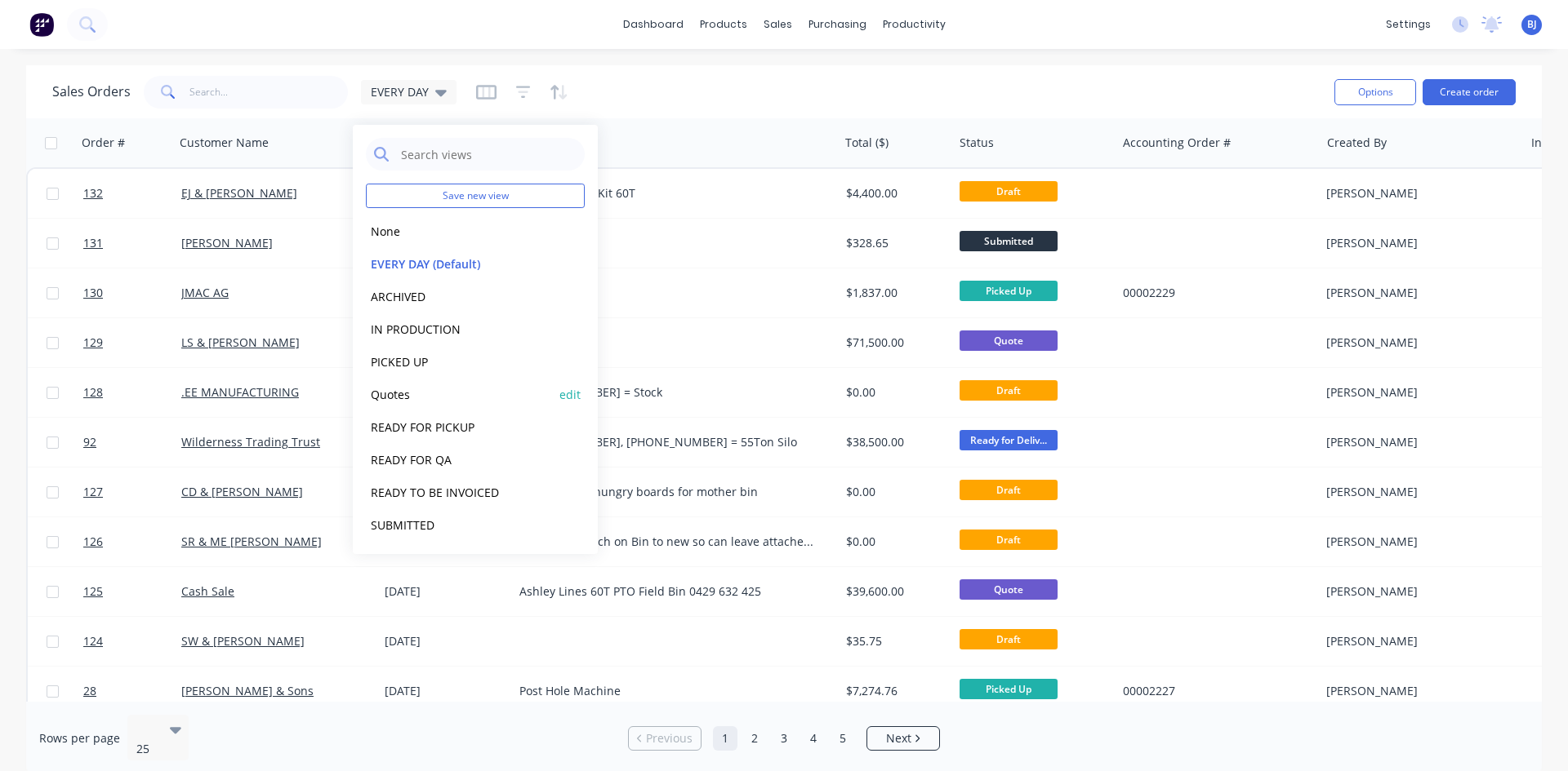
click at [403, 401] on button "Quotes" at bounding box center [459, 394] width 186 height 18
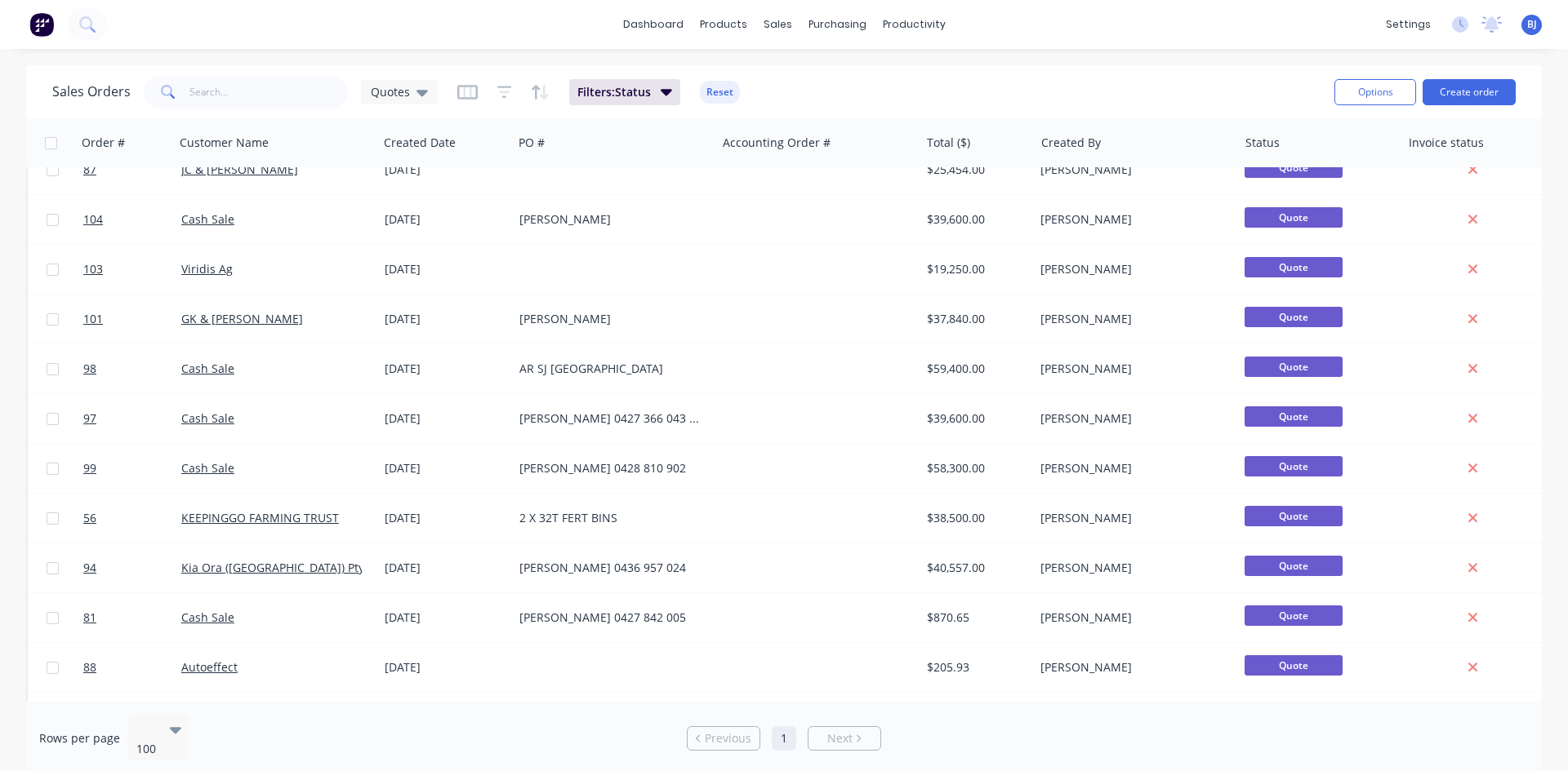
scroll to position [653, 0]
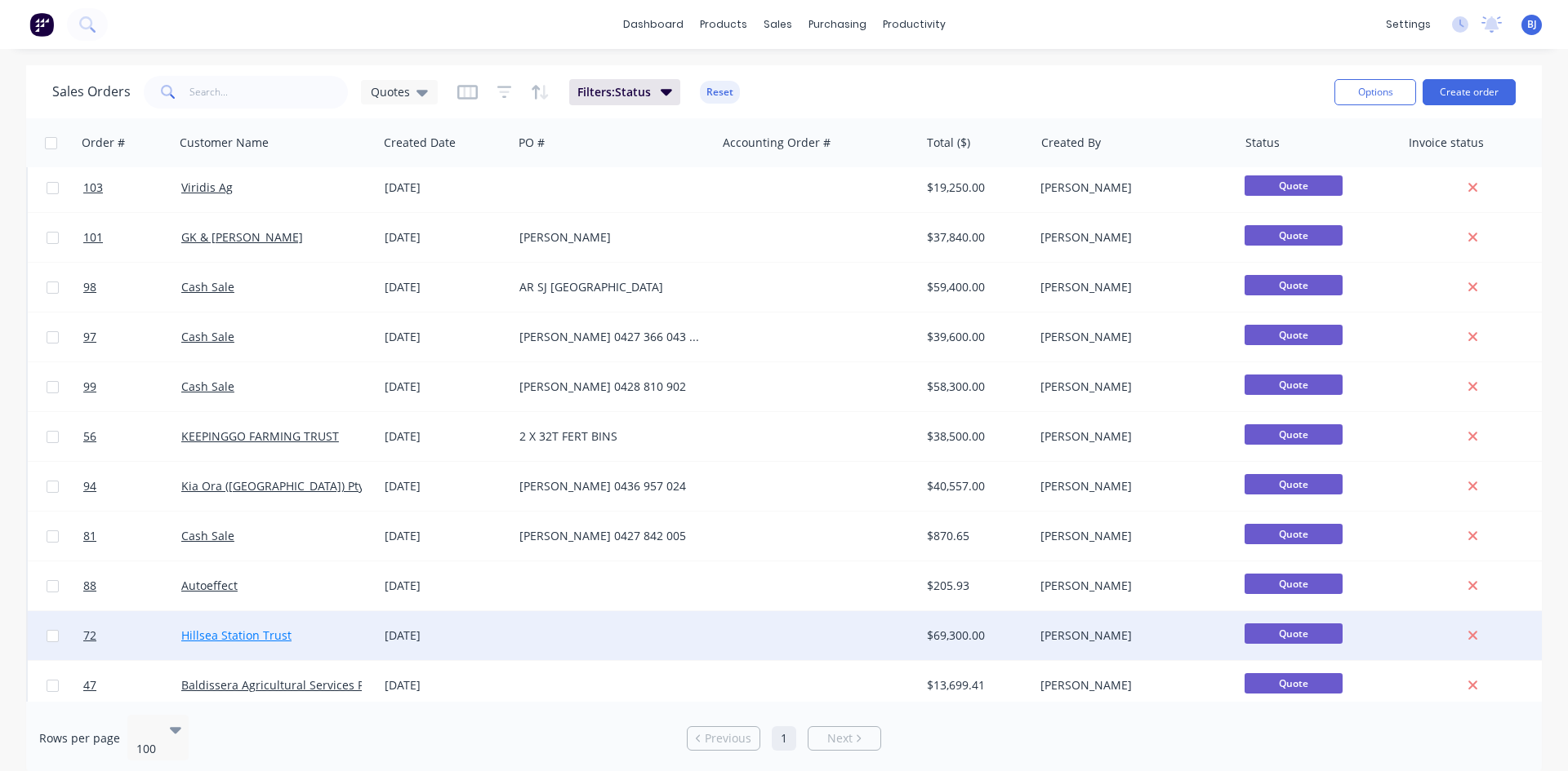
click at [212, 632] on link "Hillsea Station Trust" at bounding box center [237, 636] width 111 height 16
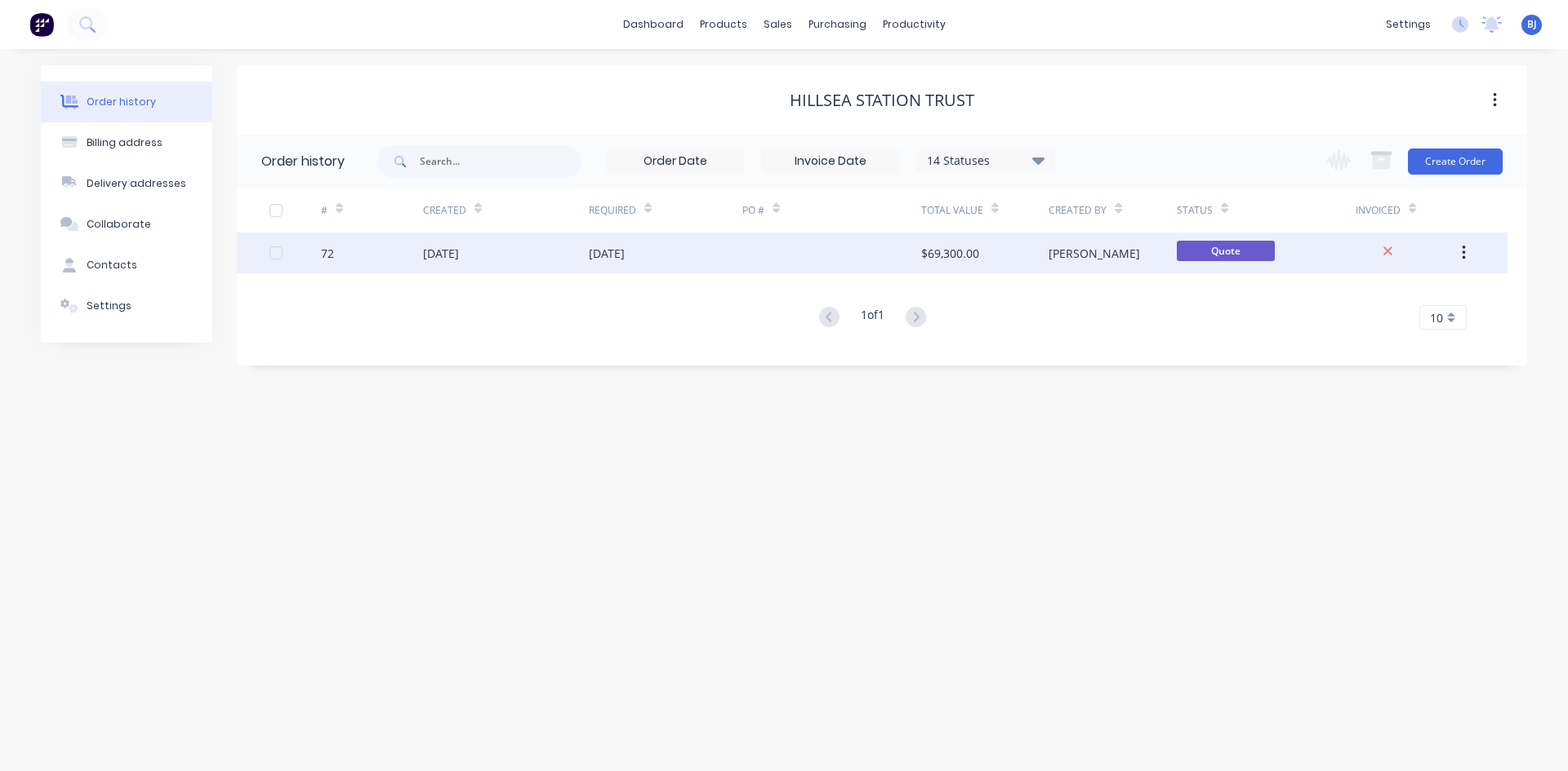
click at [412, 251] on div "72" at bounding box center [371, 253] width 102 height 41
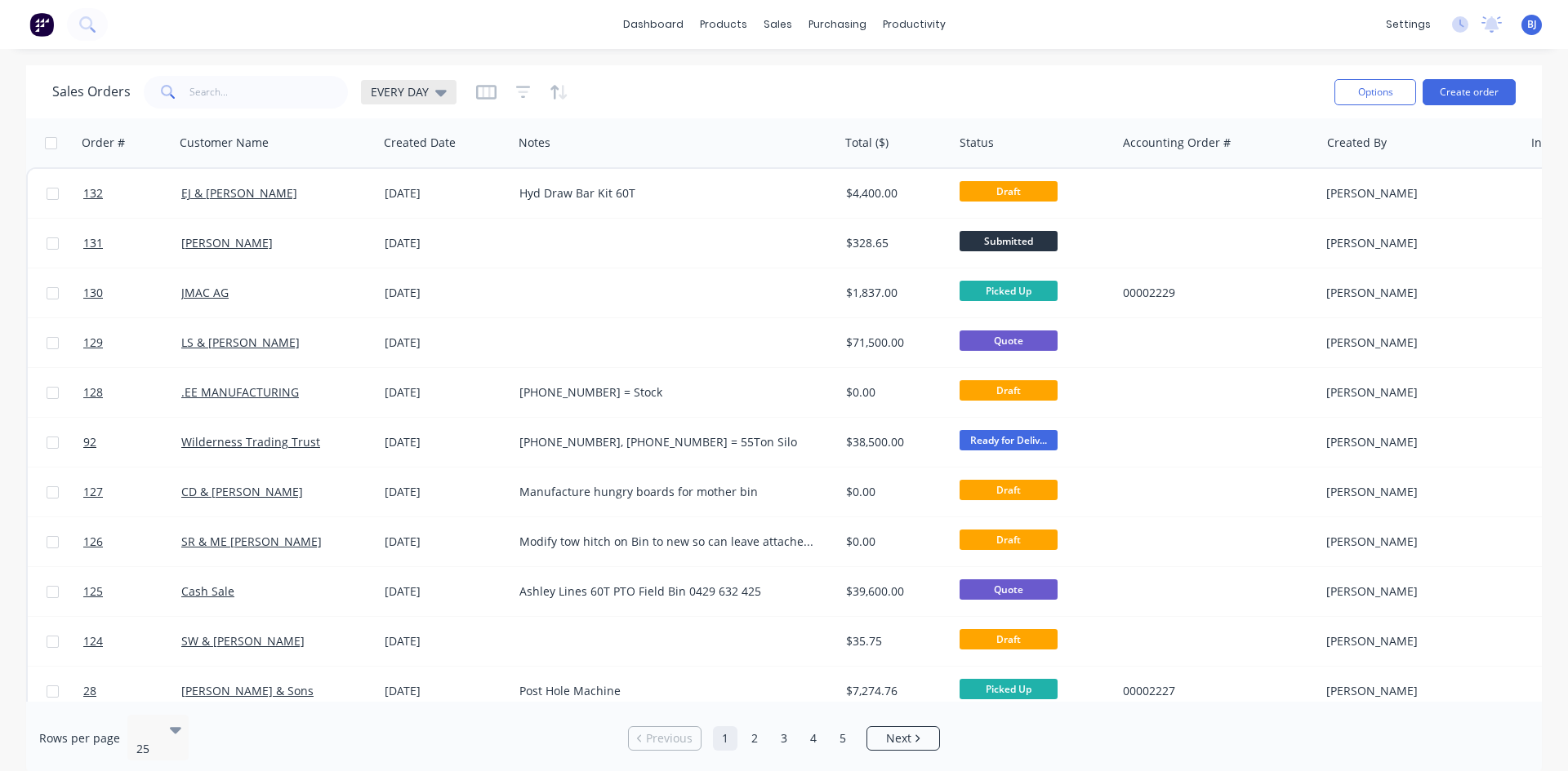
click at [436, 98] on icon at bounding box center [440, 91] width 11 height 18
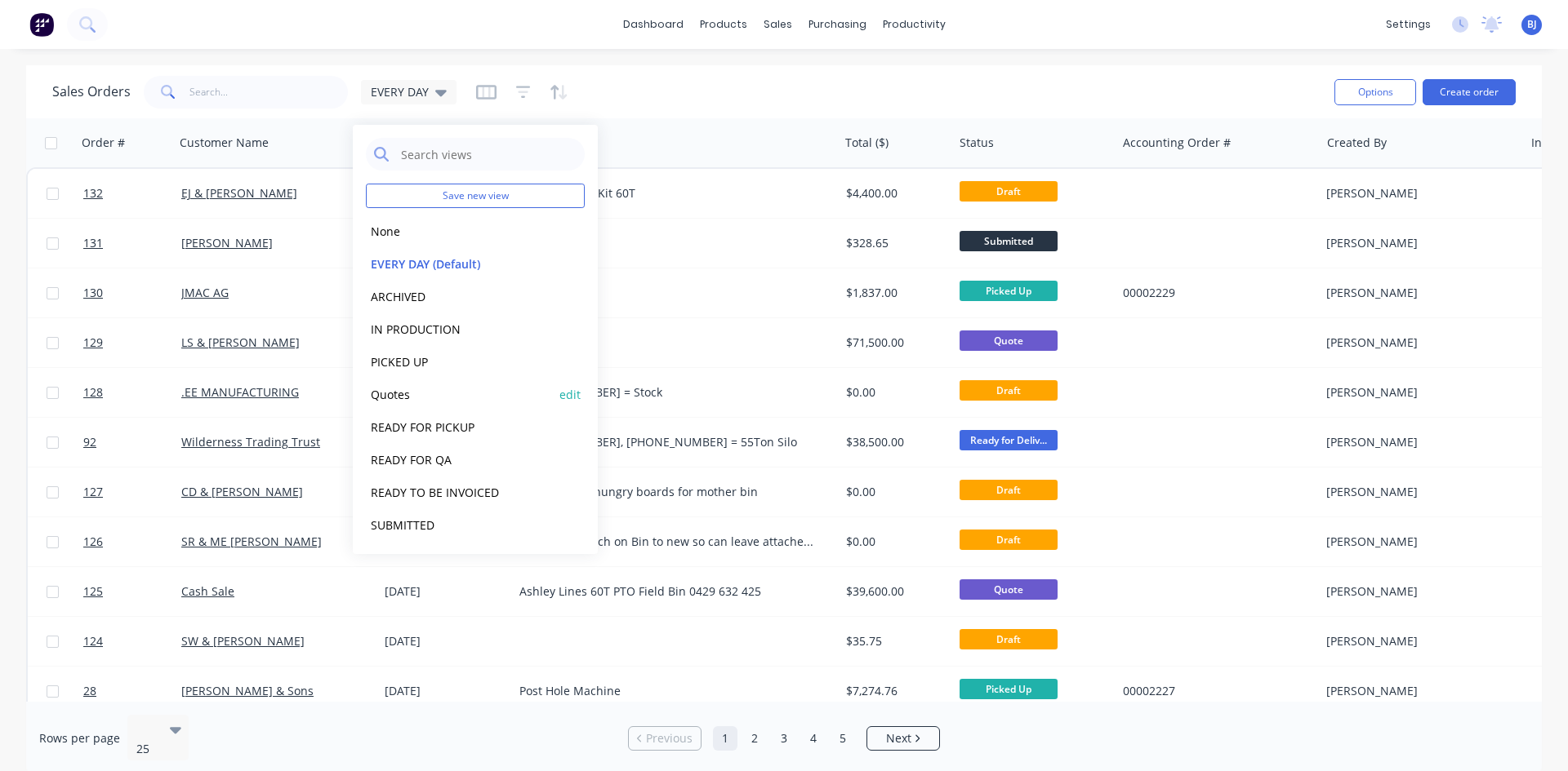
click at [406, 401] on button "Quotes" at bounding box center [459, 394] width 186 height 18
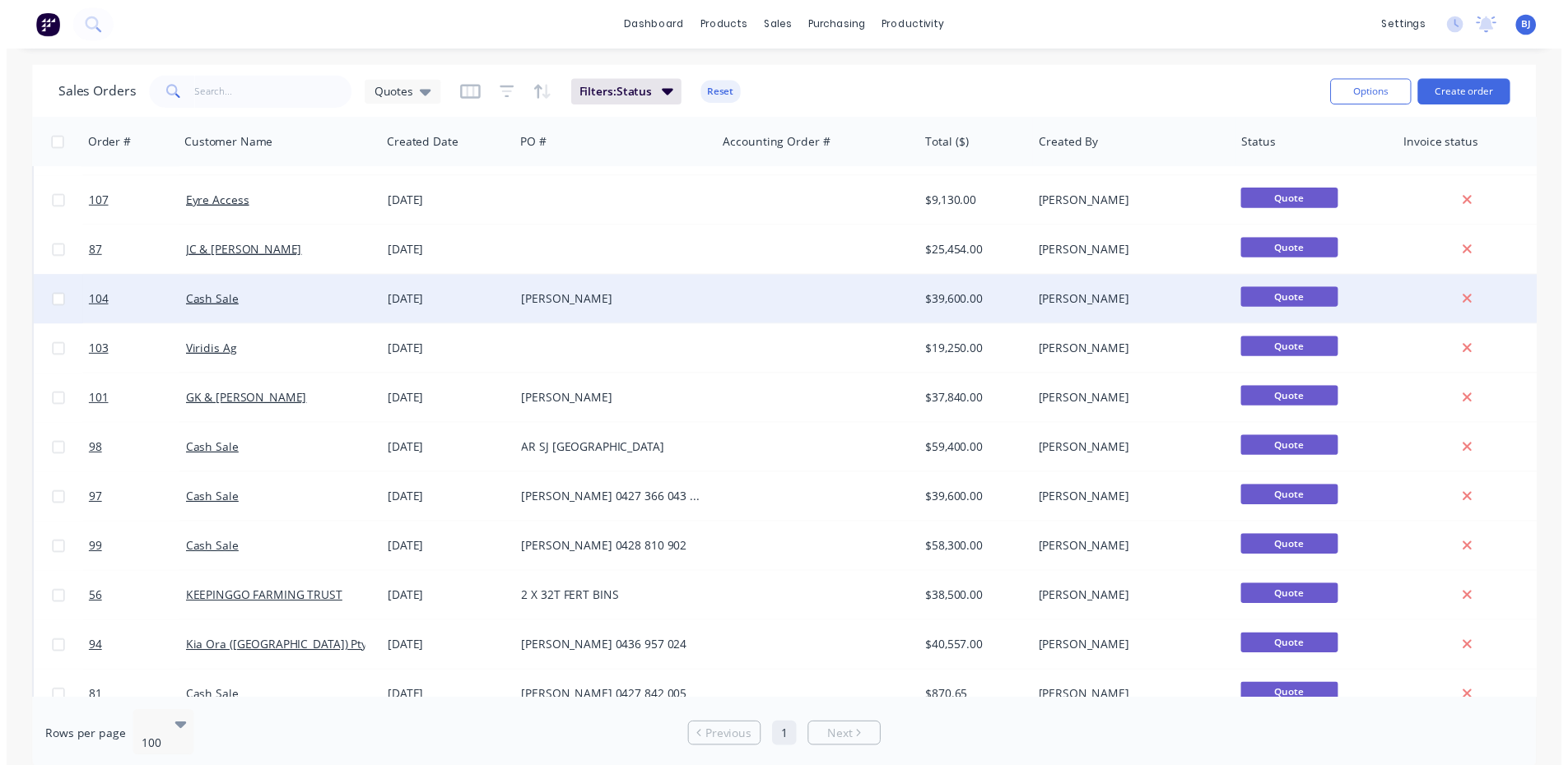
scroll to position [741, 0]
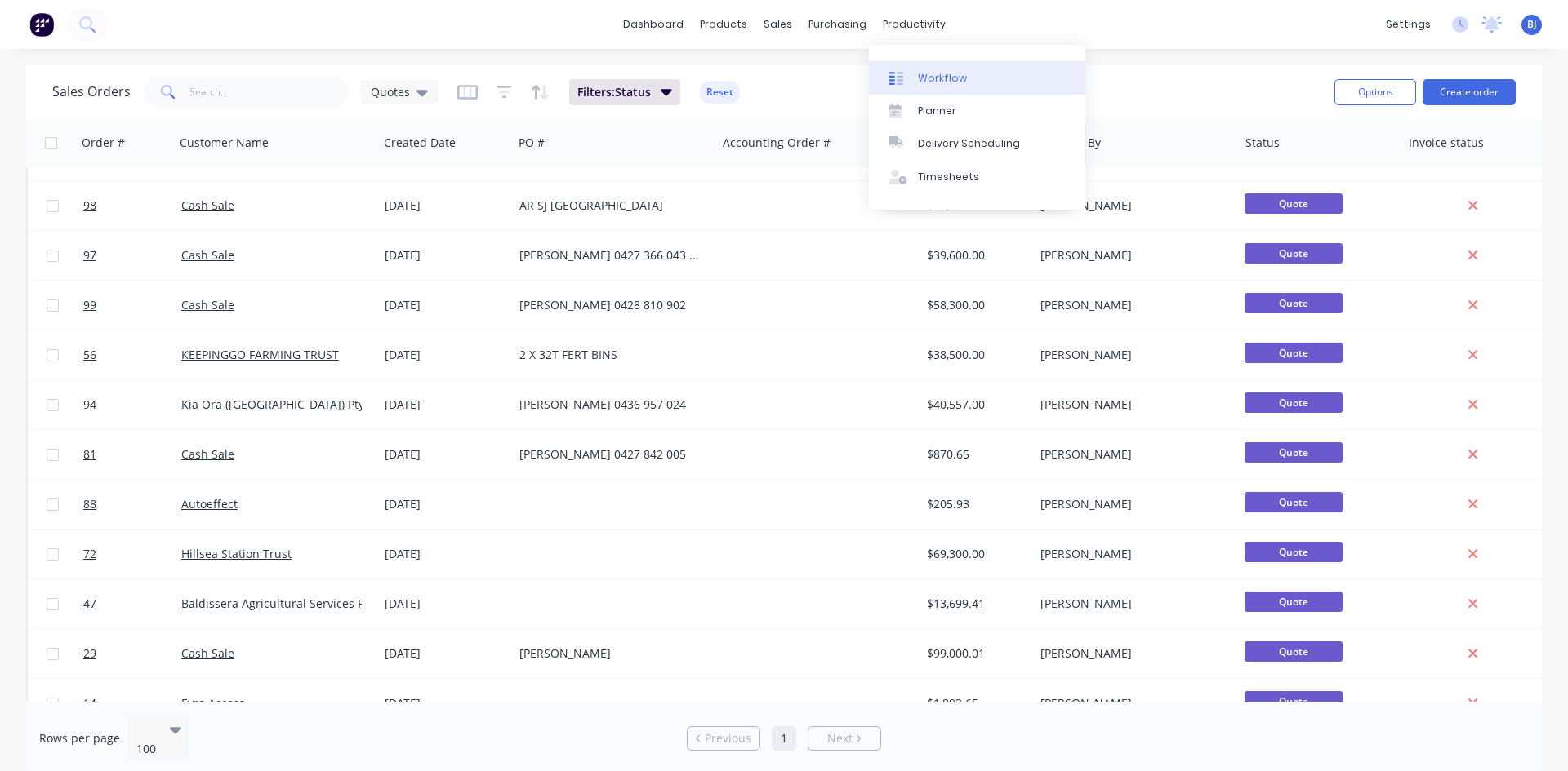
click at [911, 77] on div at bounding box center [900, 78] width 25 height 15
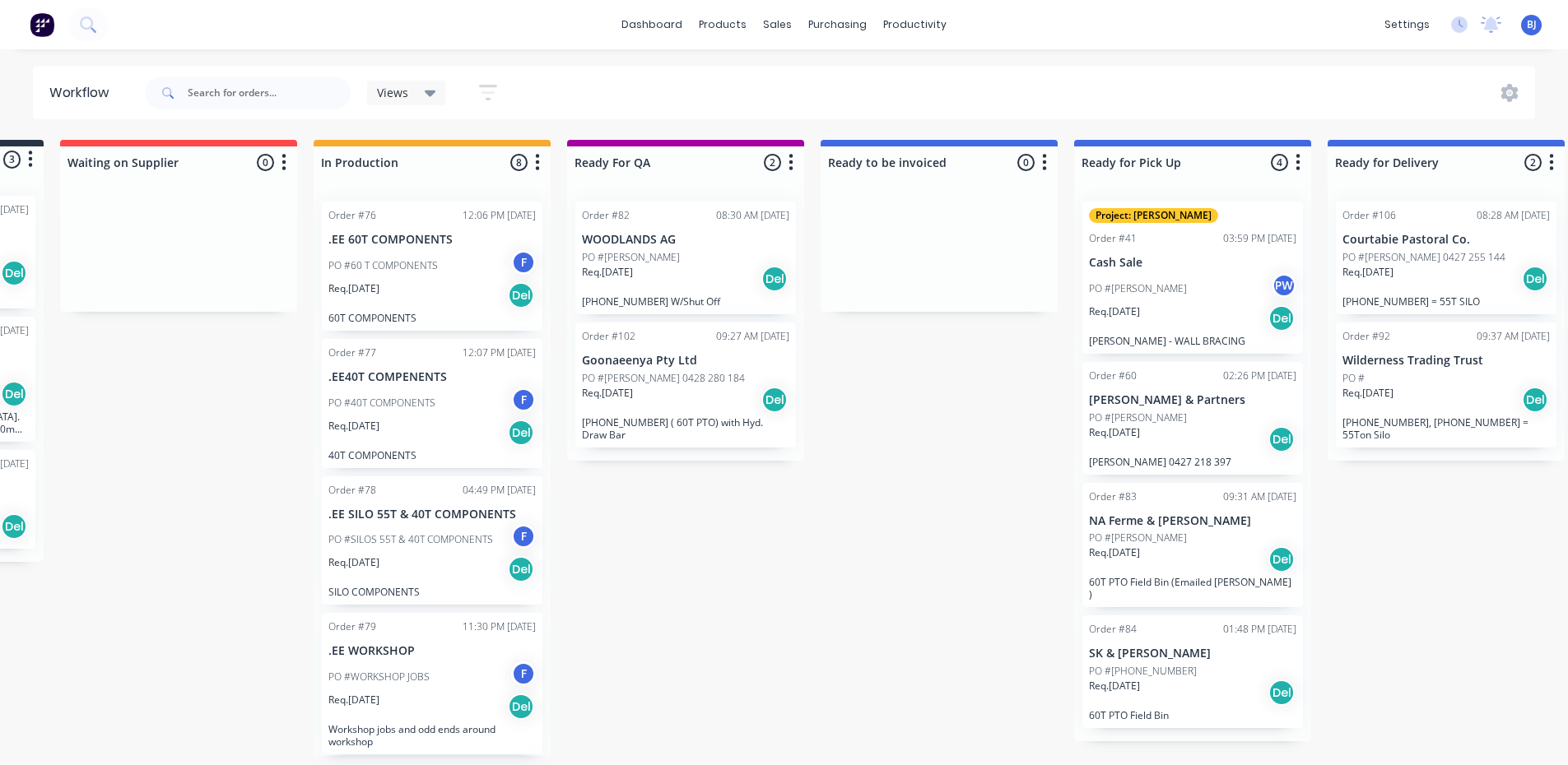
scroll to position [0, 255]
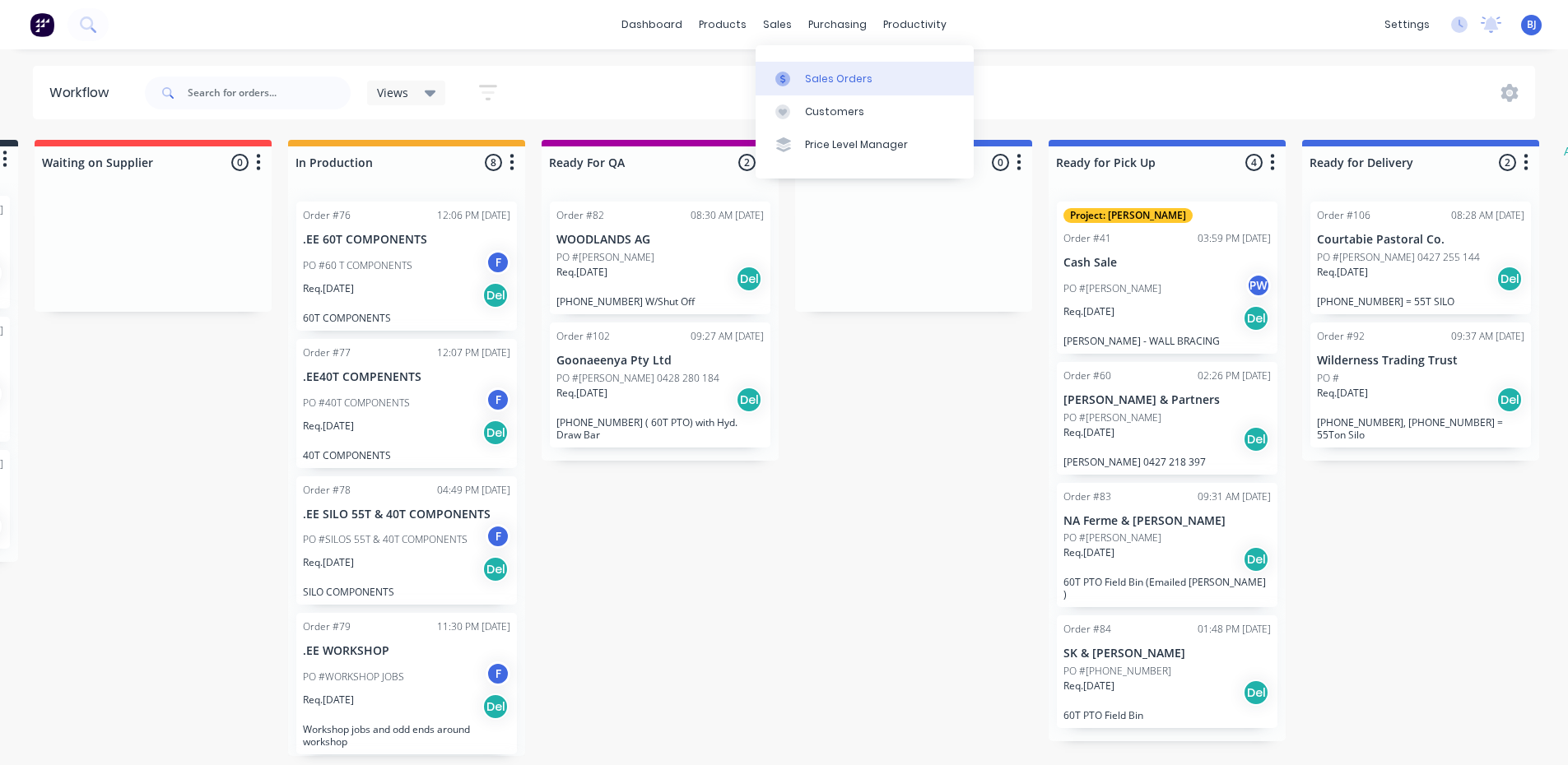
click at [782, 79] on icon at bounding box center [782, 79] width 5 height 9
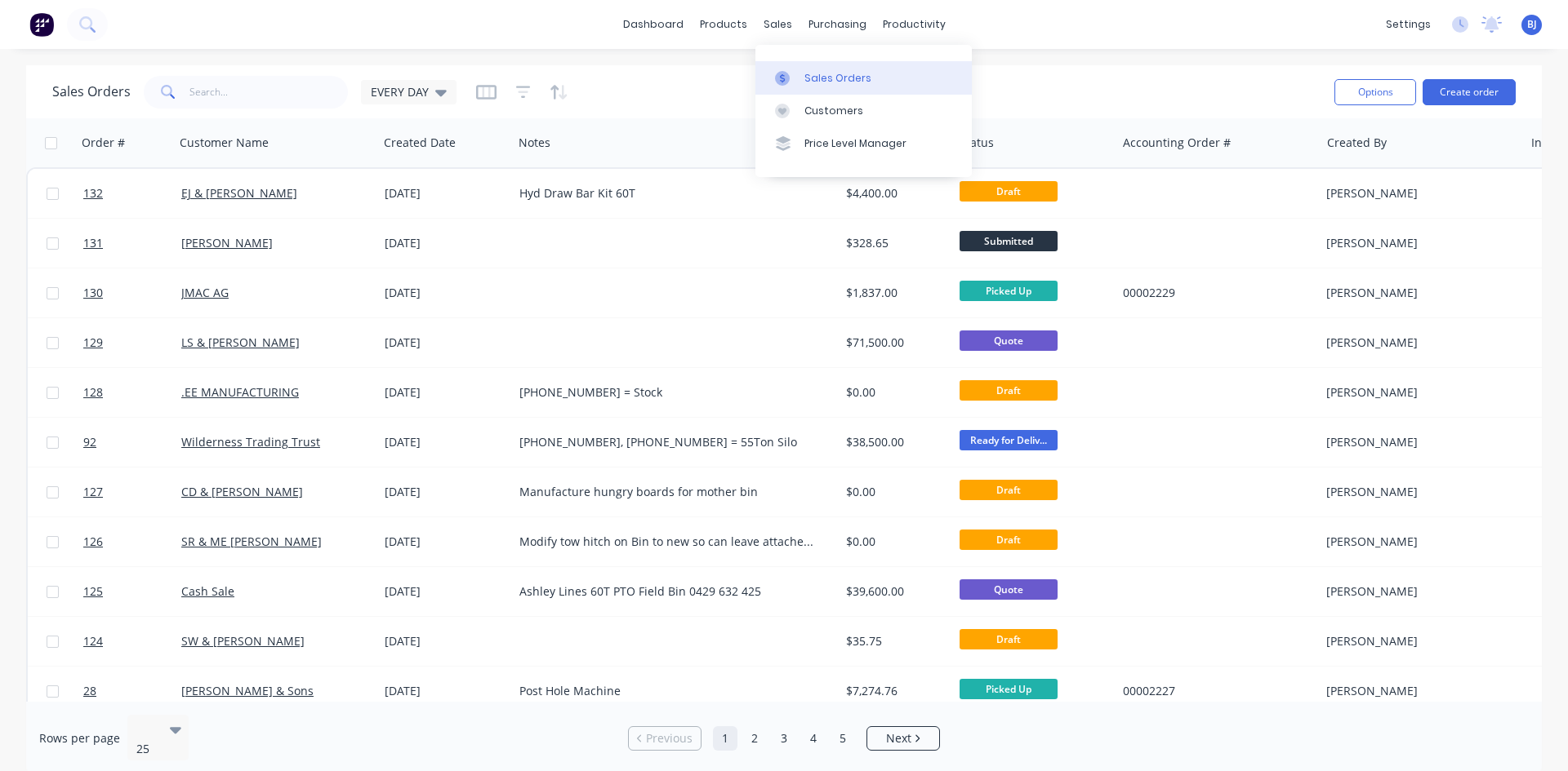
click at [798, 83] on div at bounding box center [787, 78] width 25 height 15
click at [797, 74] on div at bounding box center [787, 78] width 25 height 15
click at [439, 100] on div "EVERY DAY" at bounding box center [409, 92] width 96 height 25
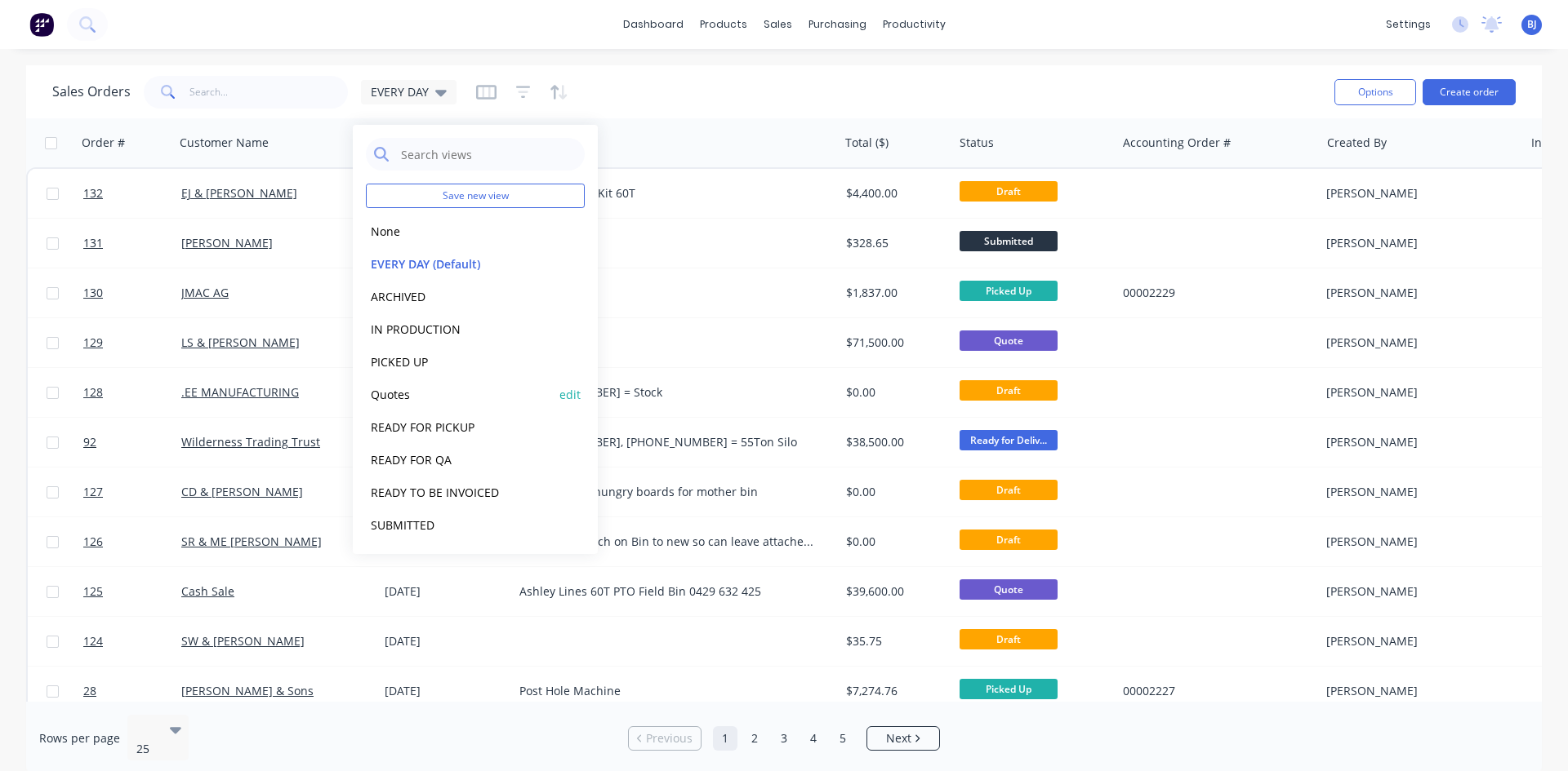
click at [404, 395] on button "Quotes" at bounding box center [459, 394] width 186 height 18
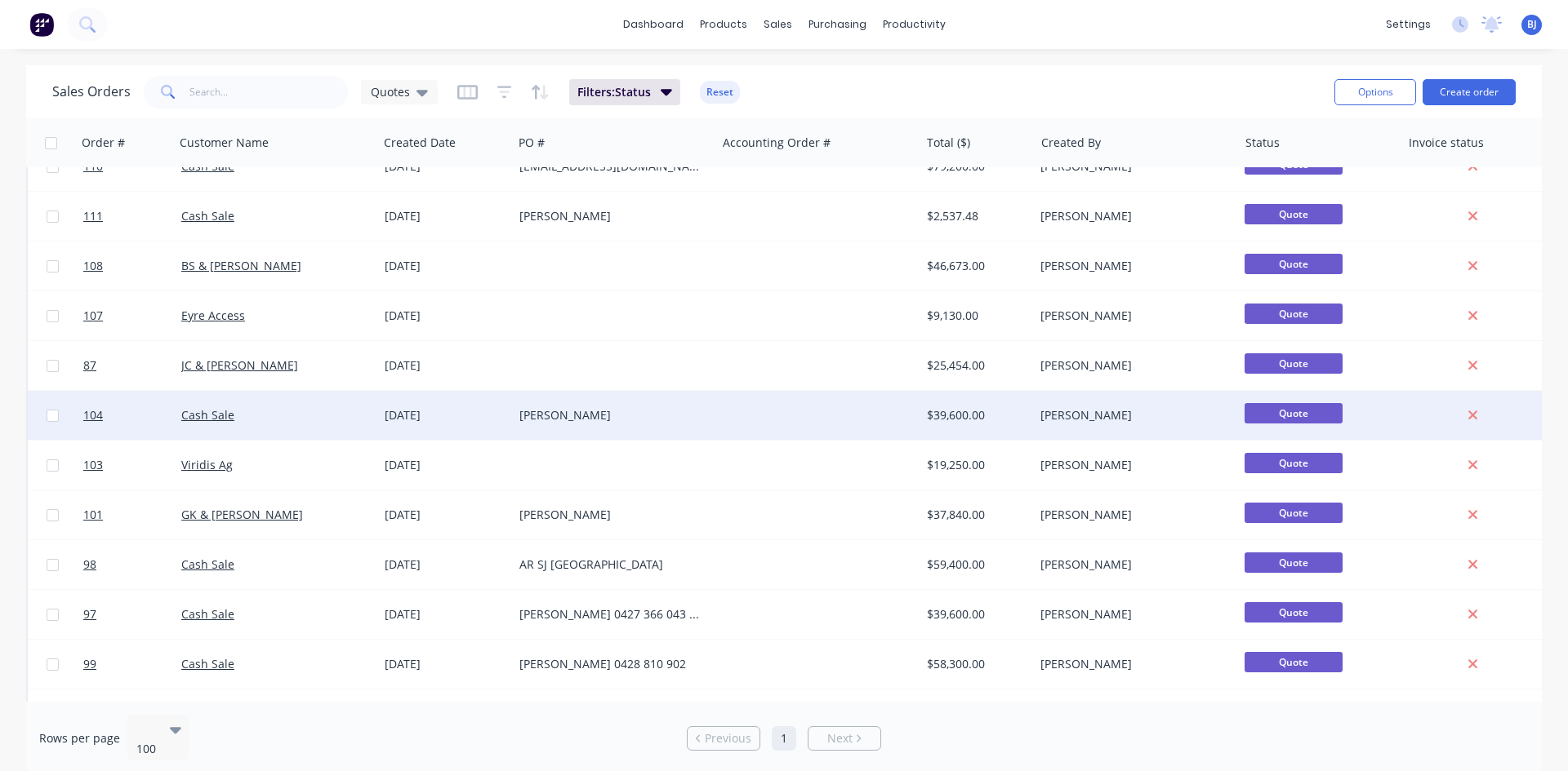
scroll to position [408, 0]
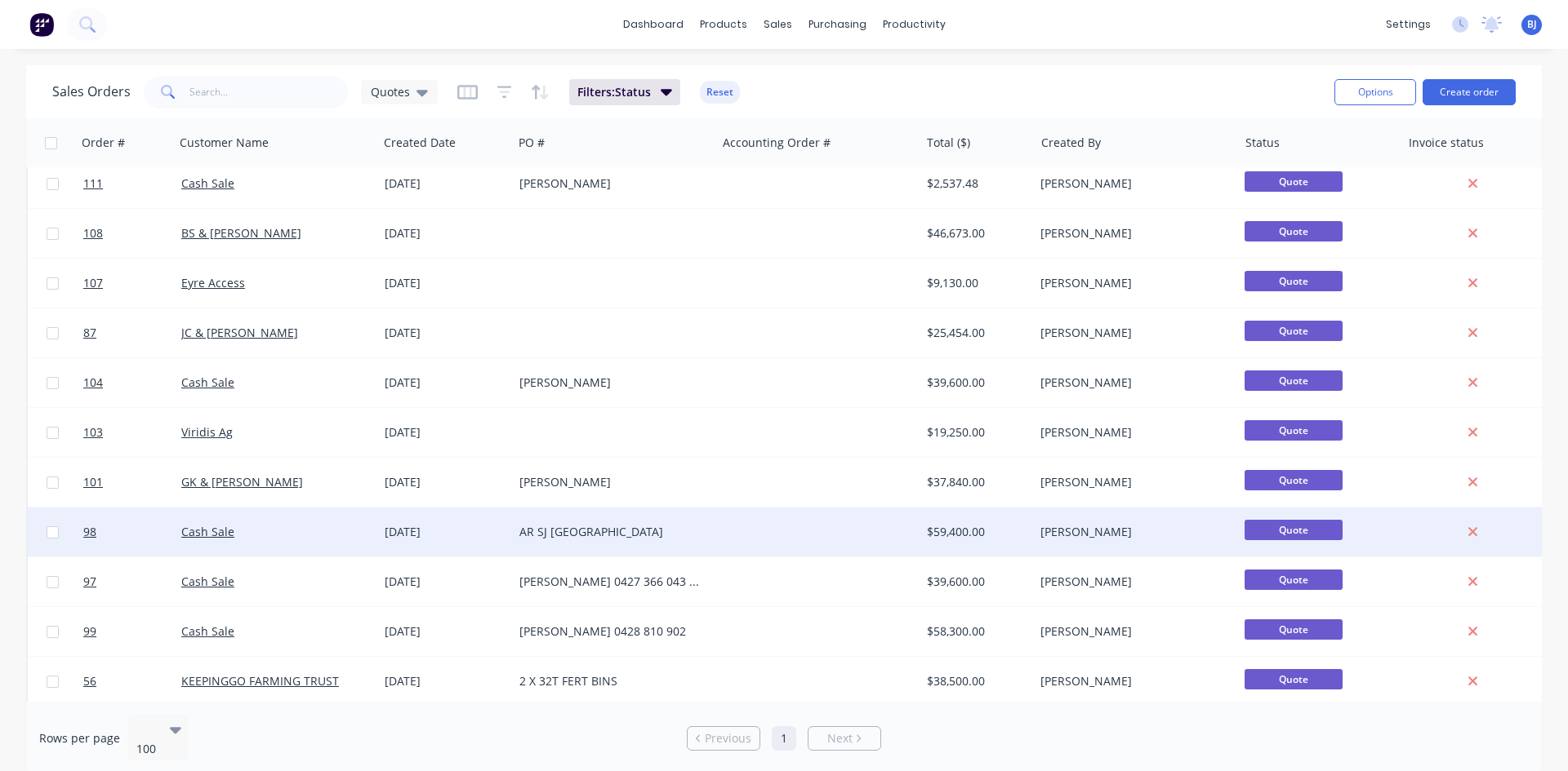
click at [359, 520] on div "Cash Sale" at bounding box center [276, 532] width 204 height 49
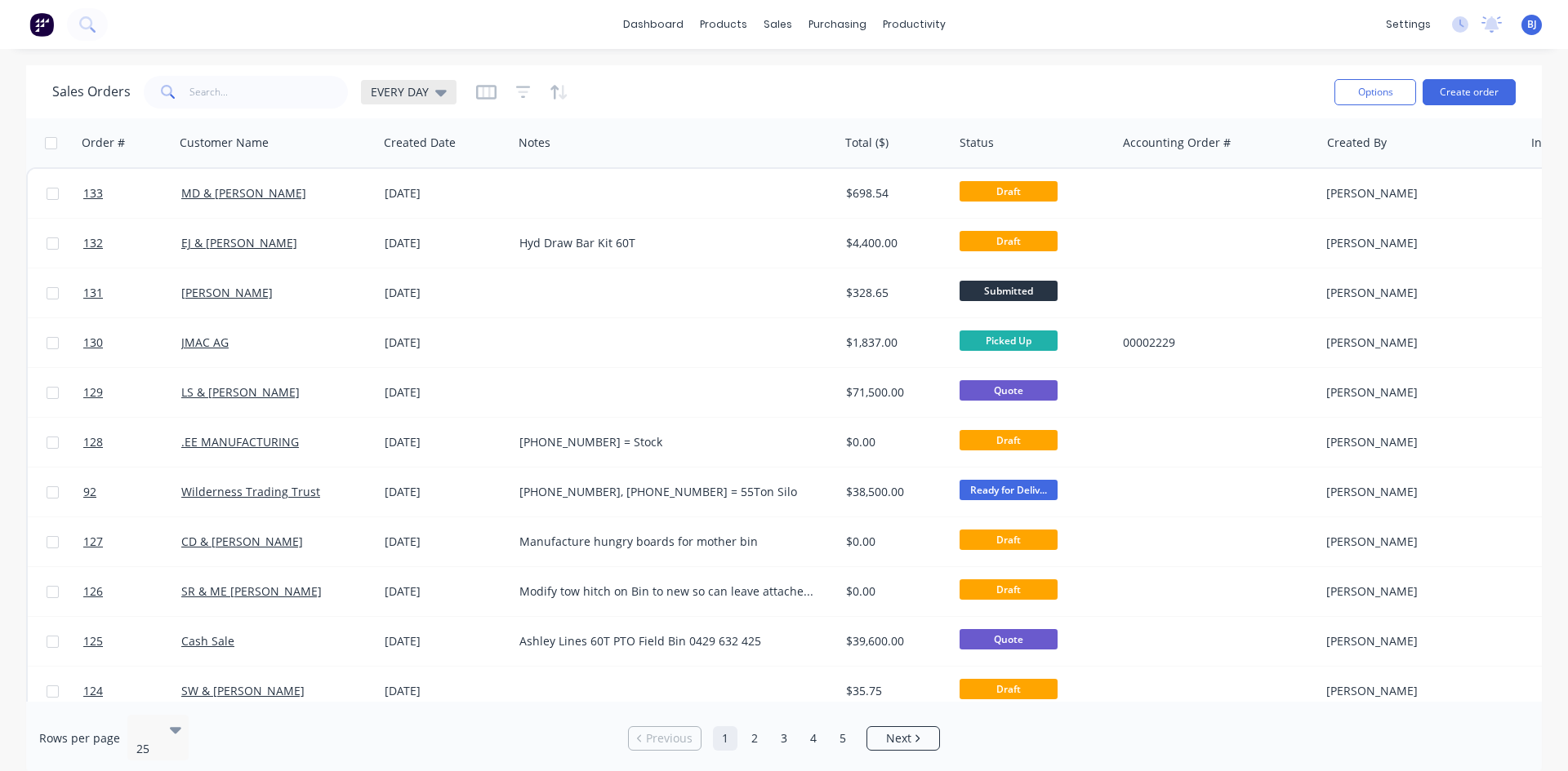
click at [437, 92] on icon at bounding box center [440, 92] width 11 height 6
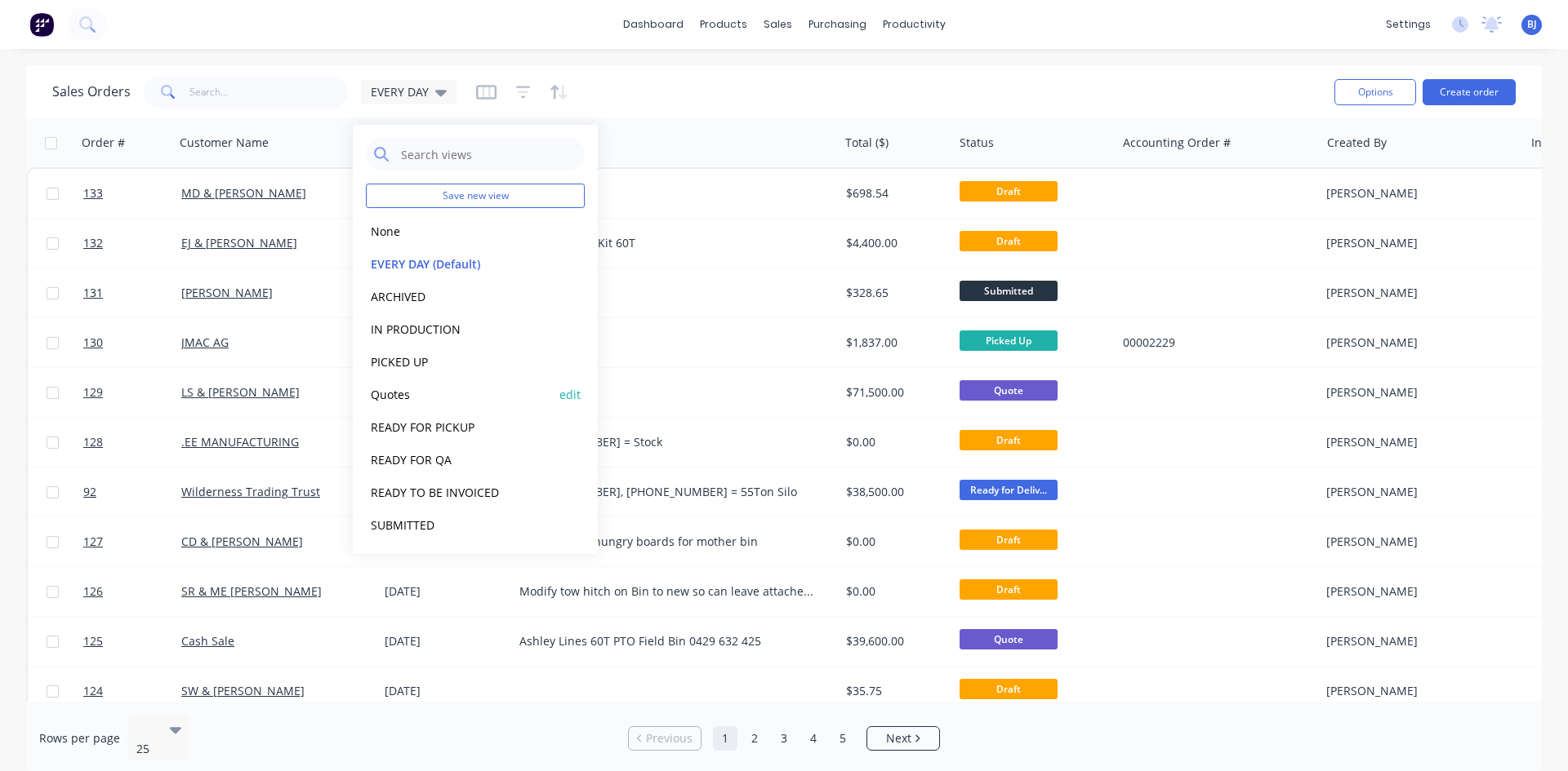
click at [405, 392] on button "Quotes" at bounding box center [459, 394] width 186 height 18
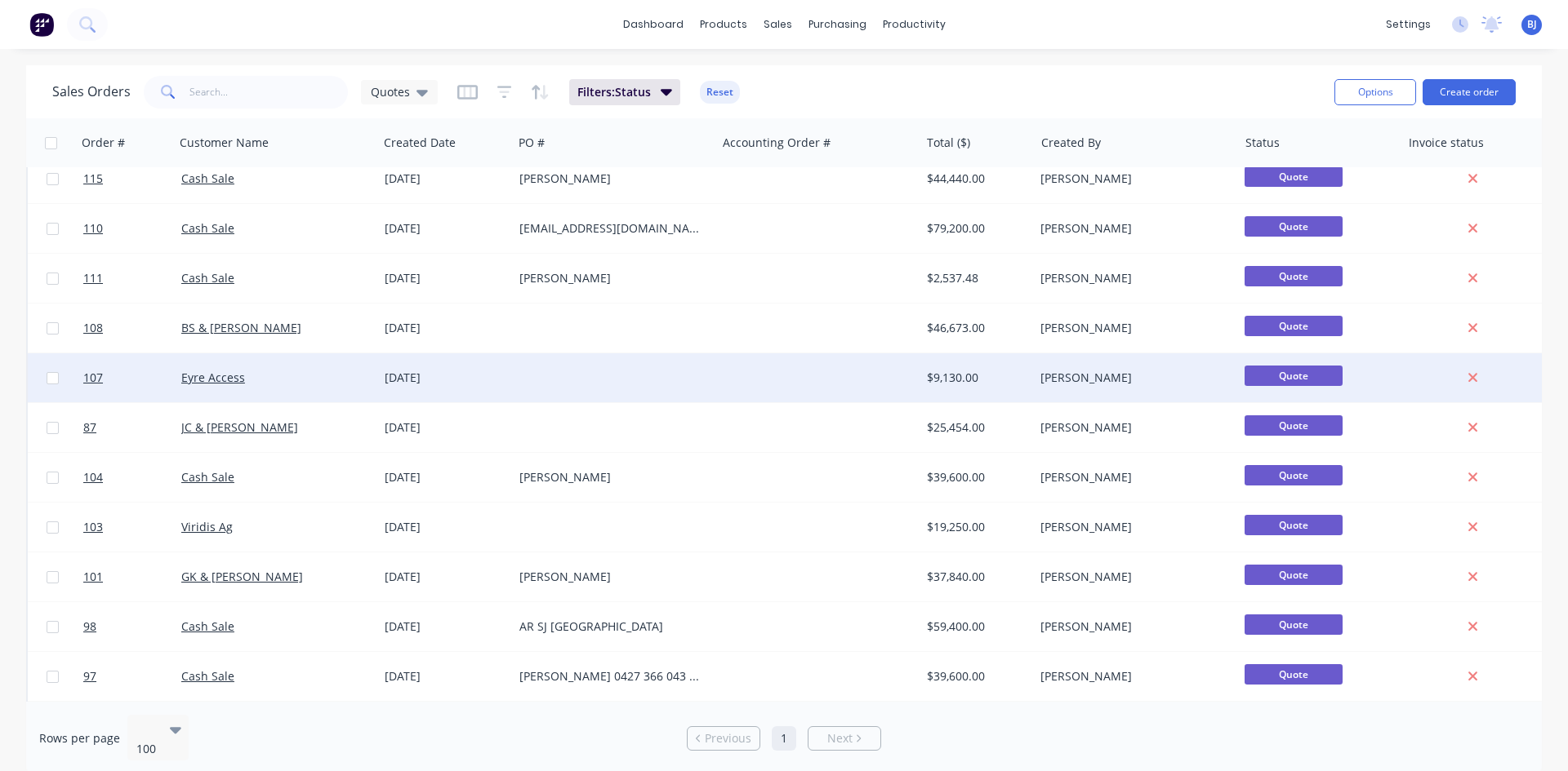
scroll to position [571, 0]
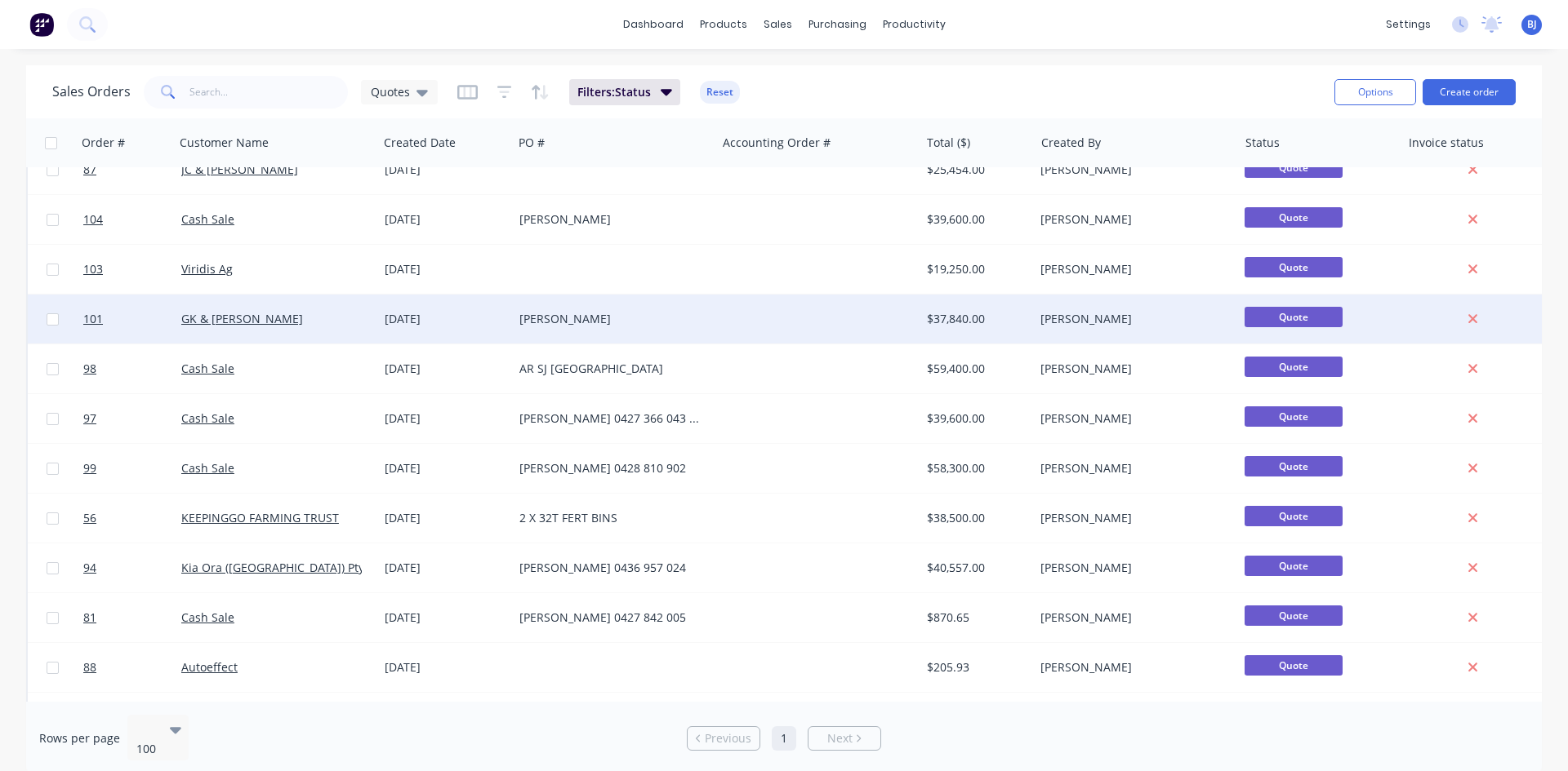
click at [420, 317] on div "[DATE]" at bounding box center [445, 320] width 122 height 17
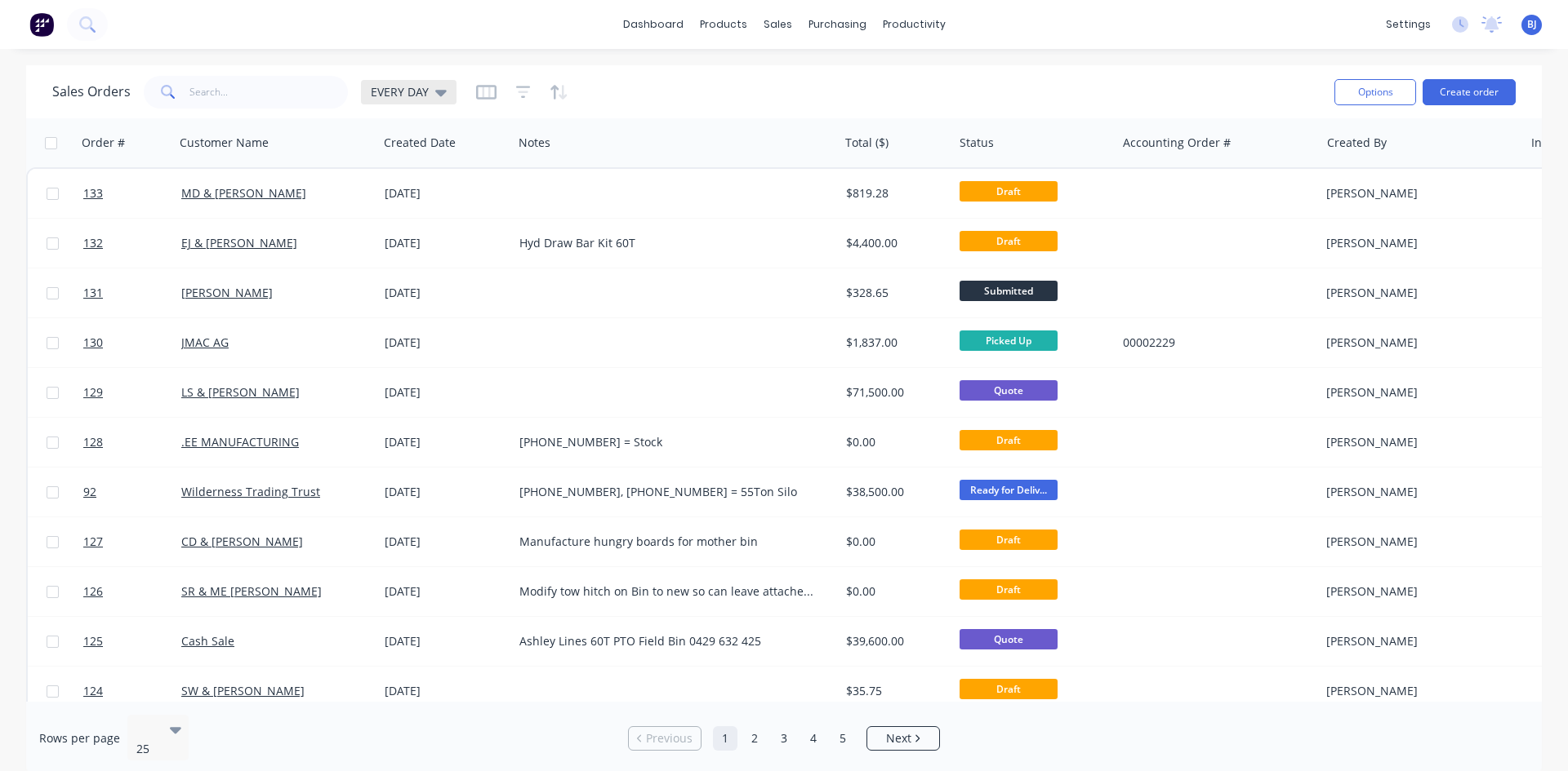
click at [427, 94] on div "EVERY DAY" at bounding box center [408, 92] width 76 height 15
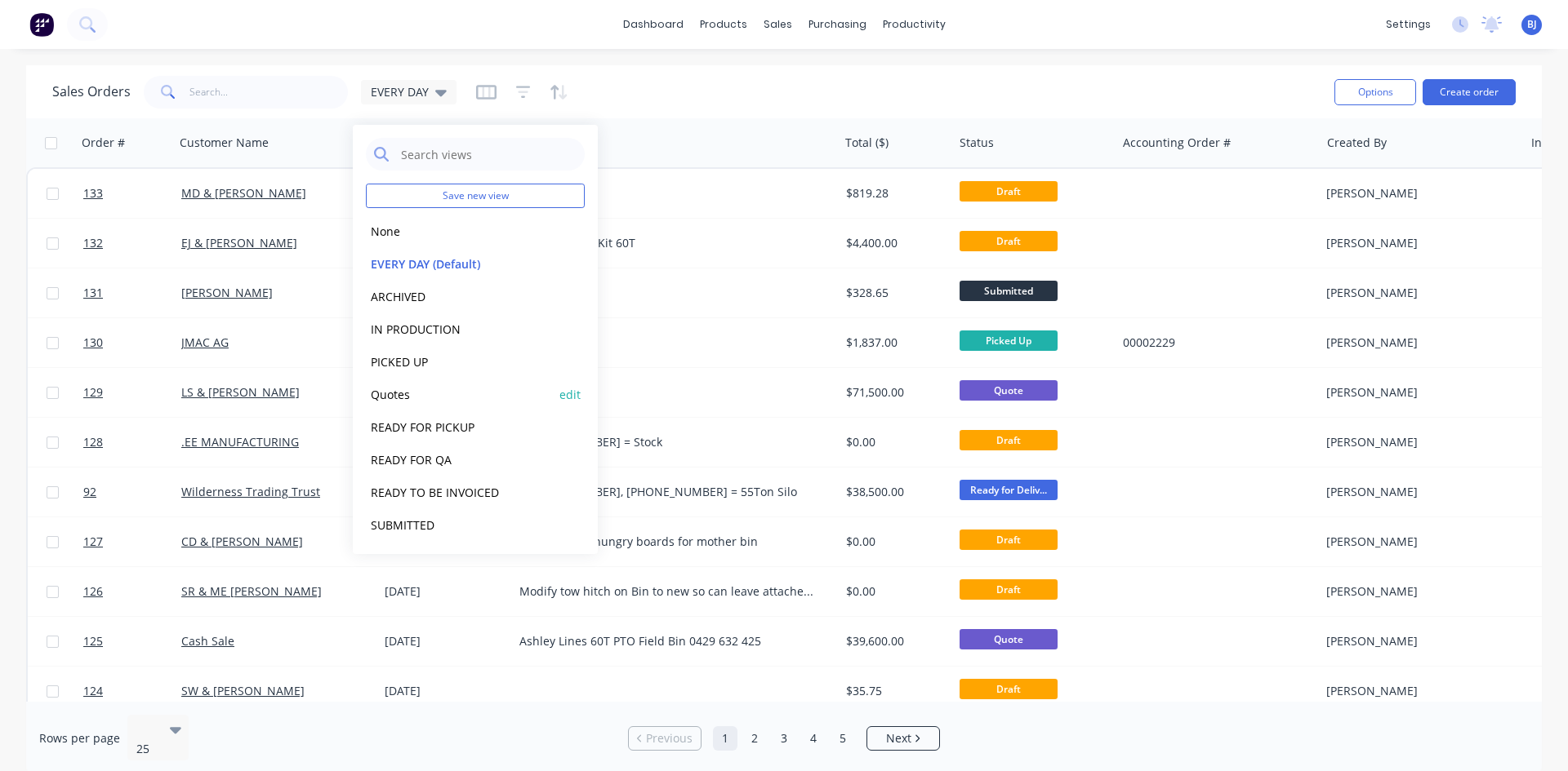
click at [398, 395] on button "Quotes" at bounding box center [459, 394] width 186 height 18
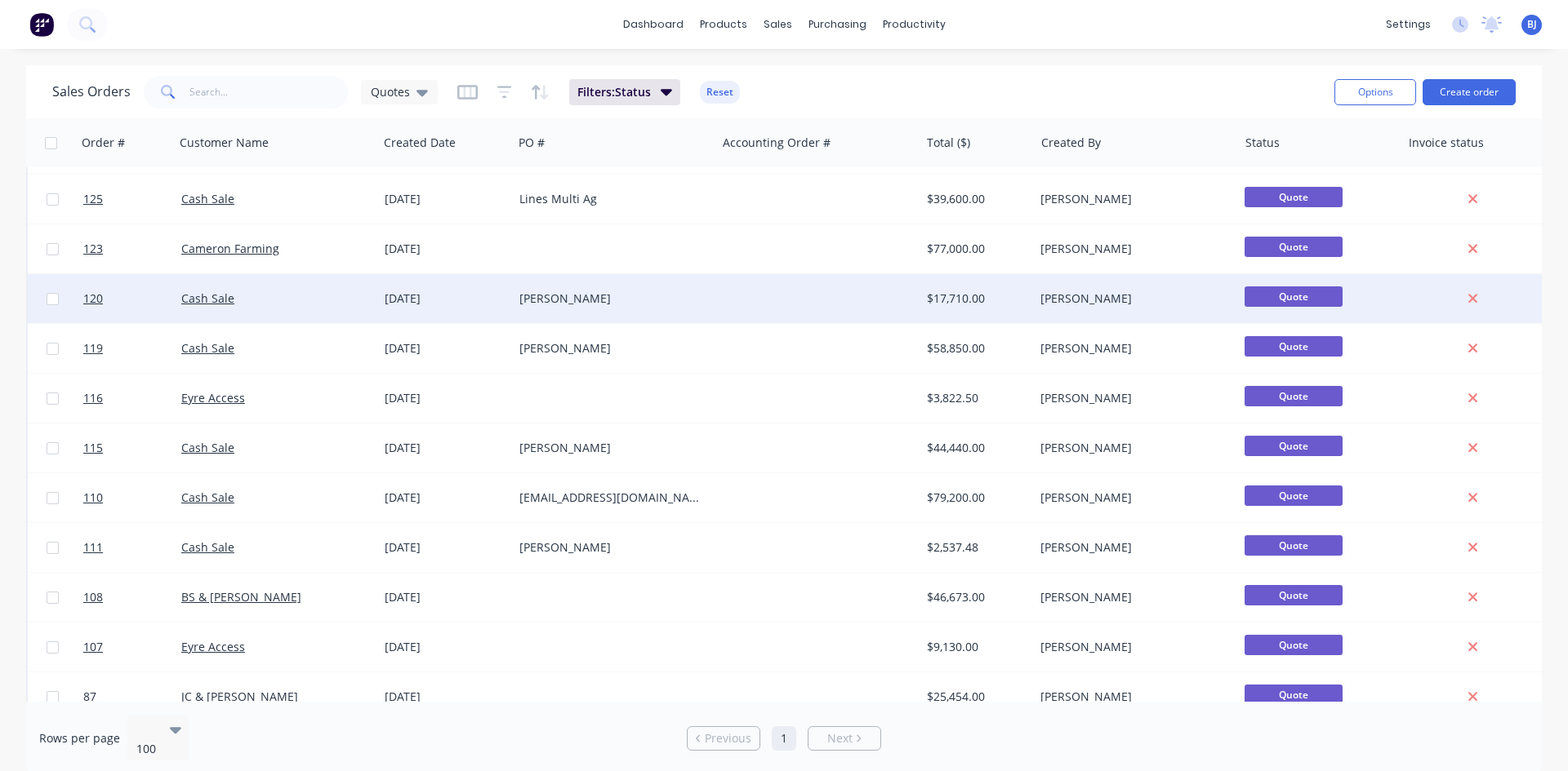
scroll to position [82, 0]
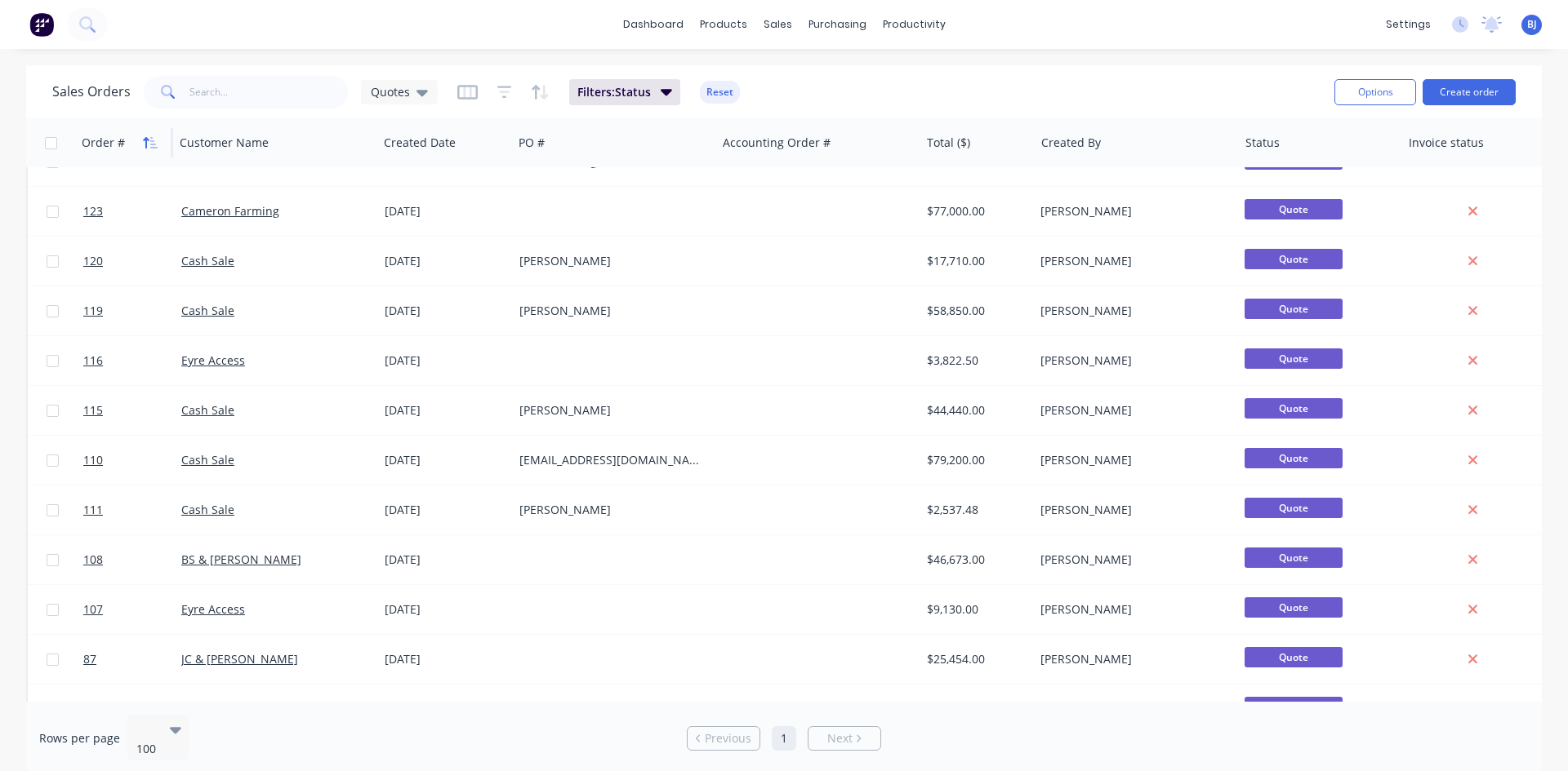
click at [143, 140] on icon "button" at bounding box center [150, 143] width 15 height 13
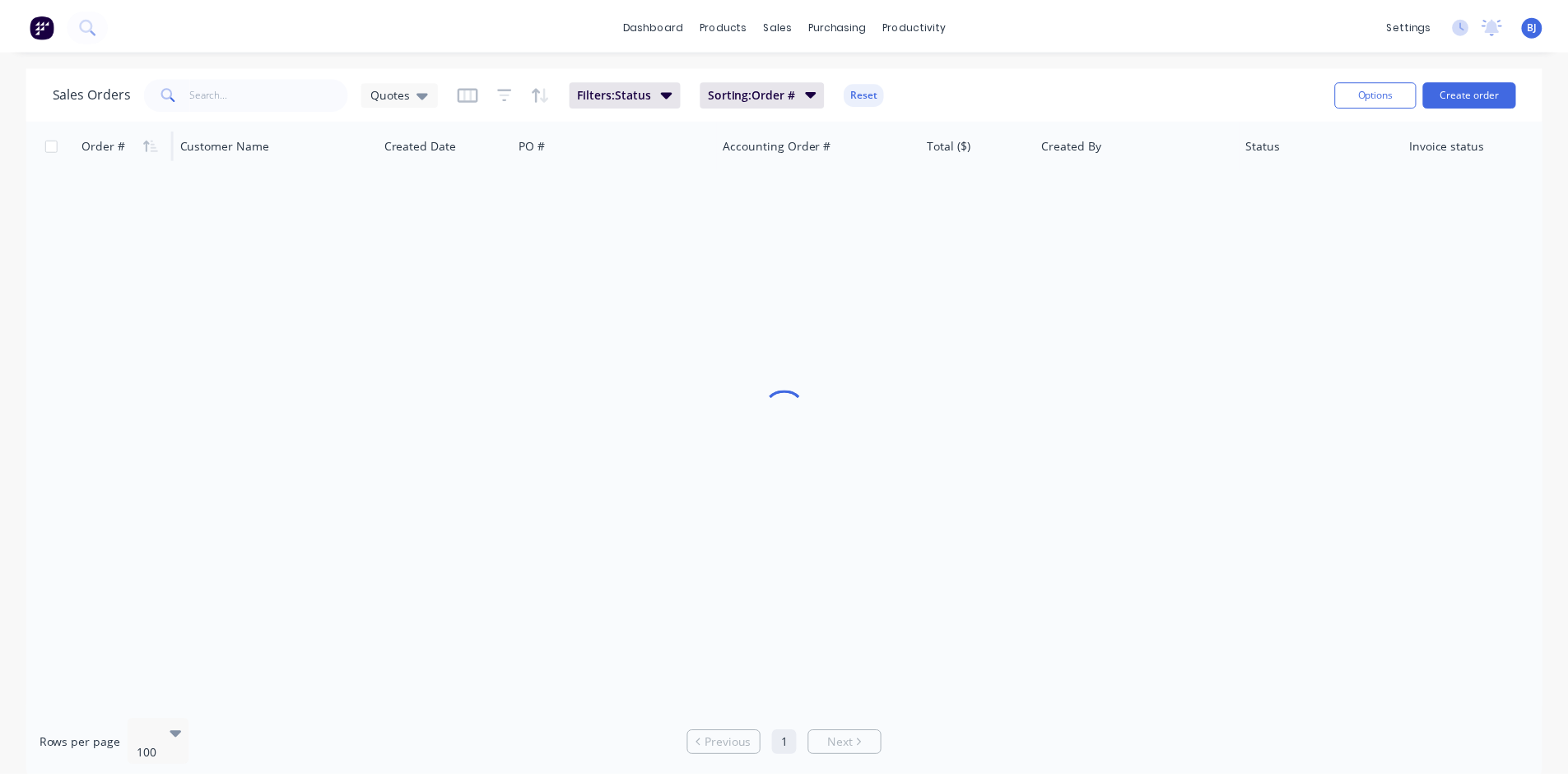
scroll to position [0, 0]
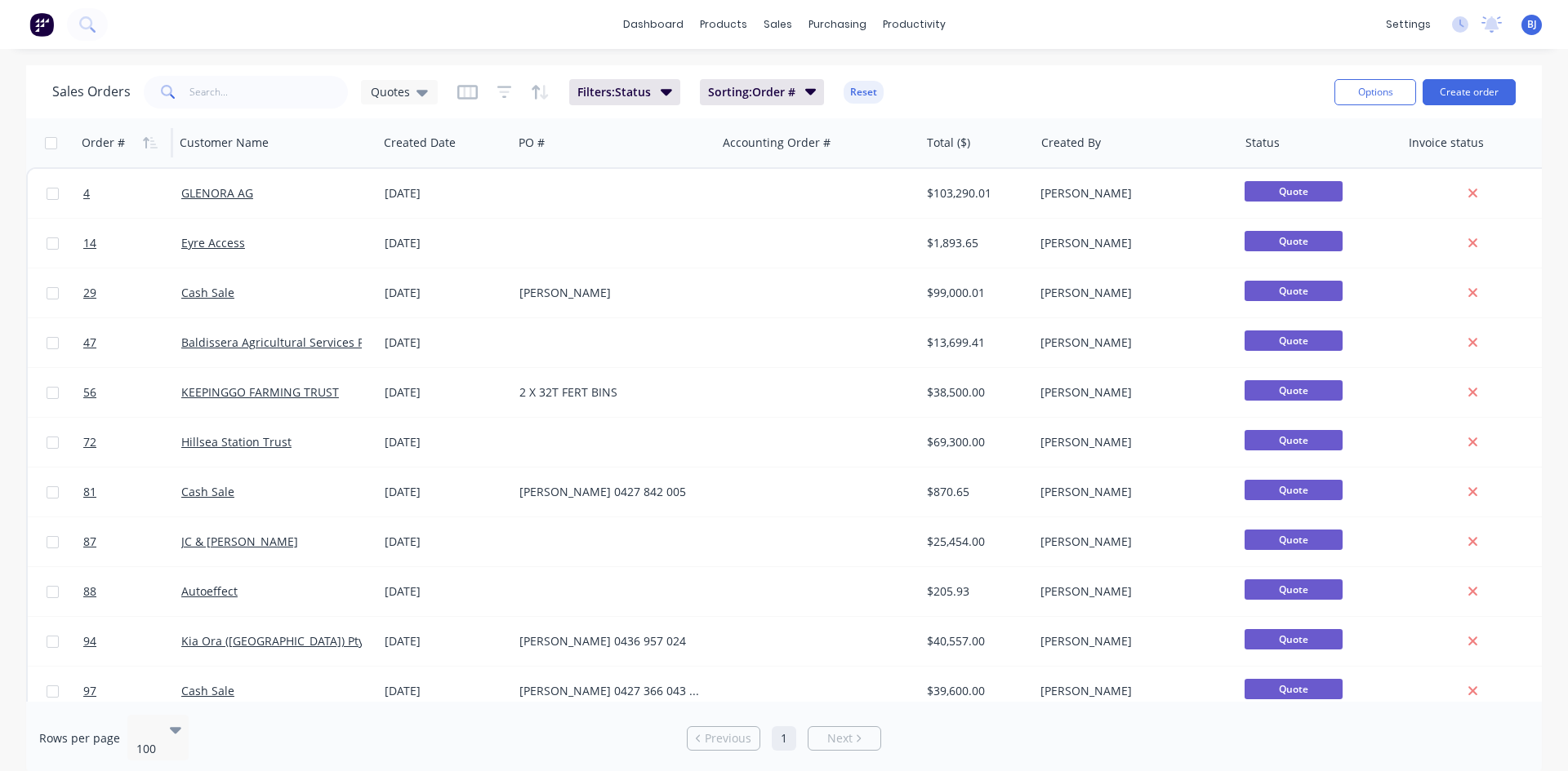
click at [143, 140] on icon "button" at bounding box center [150, 143] width 15 height 13
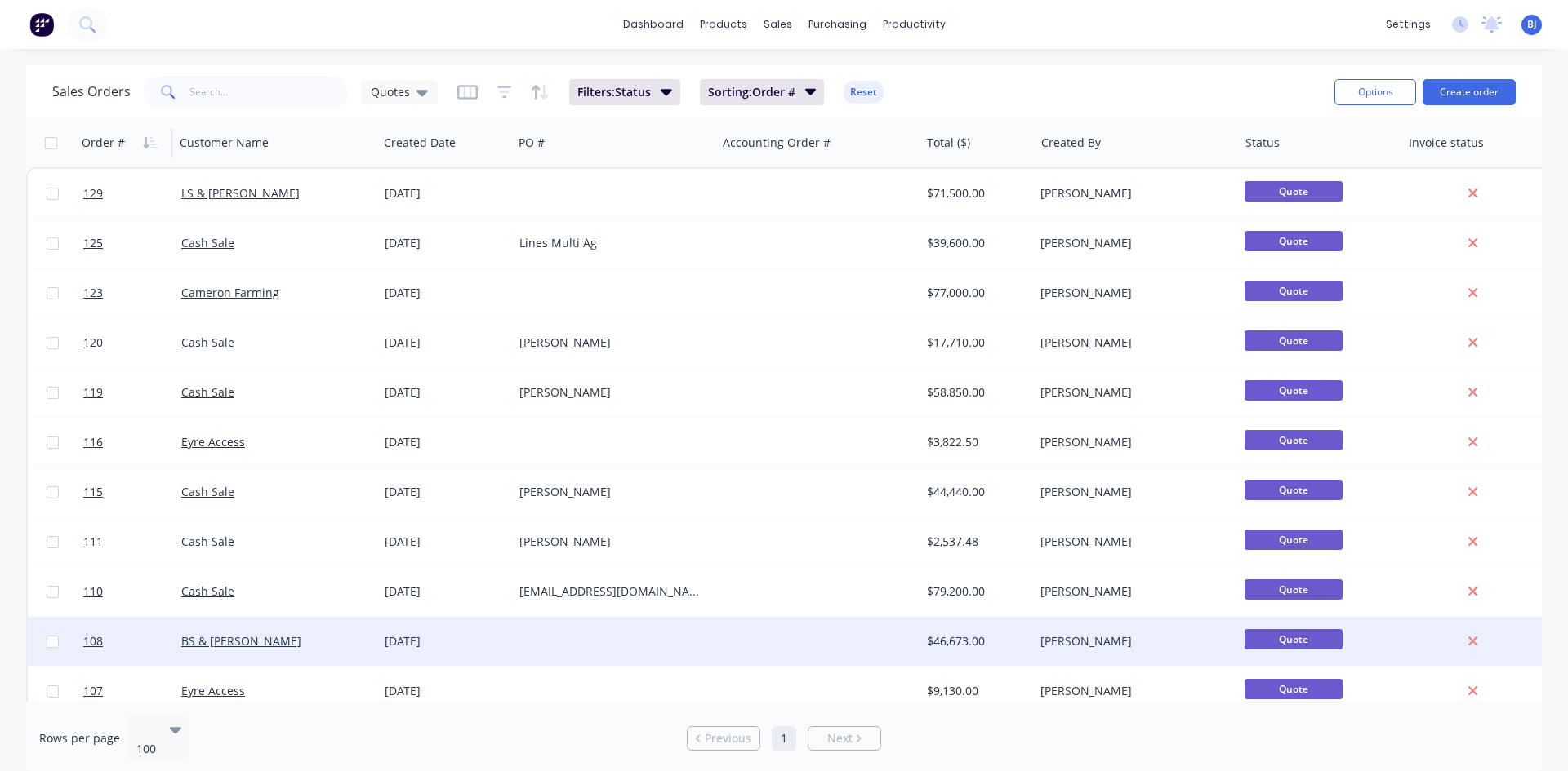
click at [416, 635] on div "[DATE]" at bounding box center [445, 642] width 122 height 17
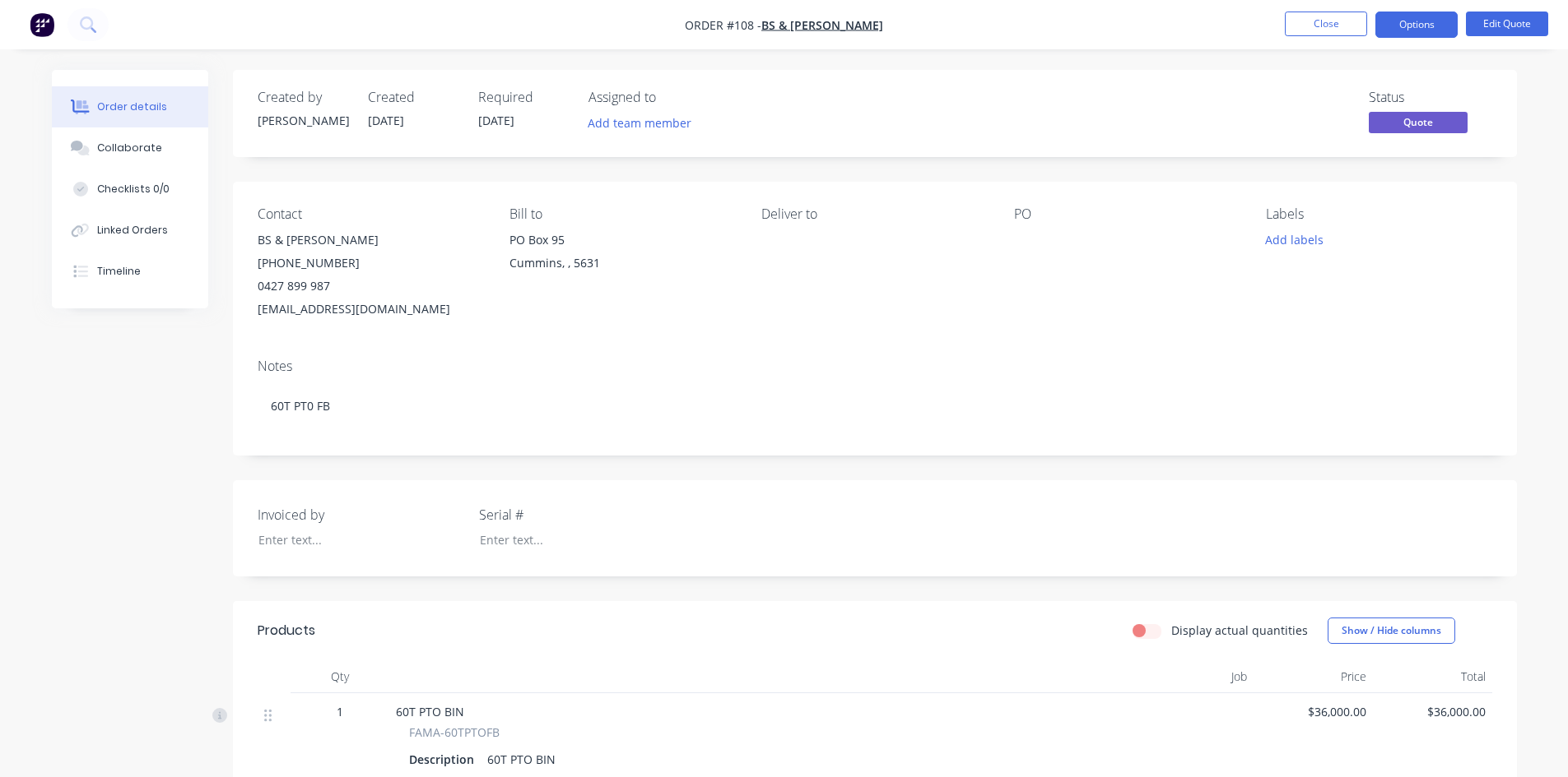
click at [1031, 241] on div at bounding box center [1117, 240] width 206 height 23
click at [1038, 240] on div at bounding box center [1117, 240] width 206 height 23
click at [1497, 25] on button "Edit Quote" at bounding box center [1507, 23] width 83 height 25
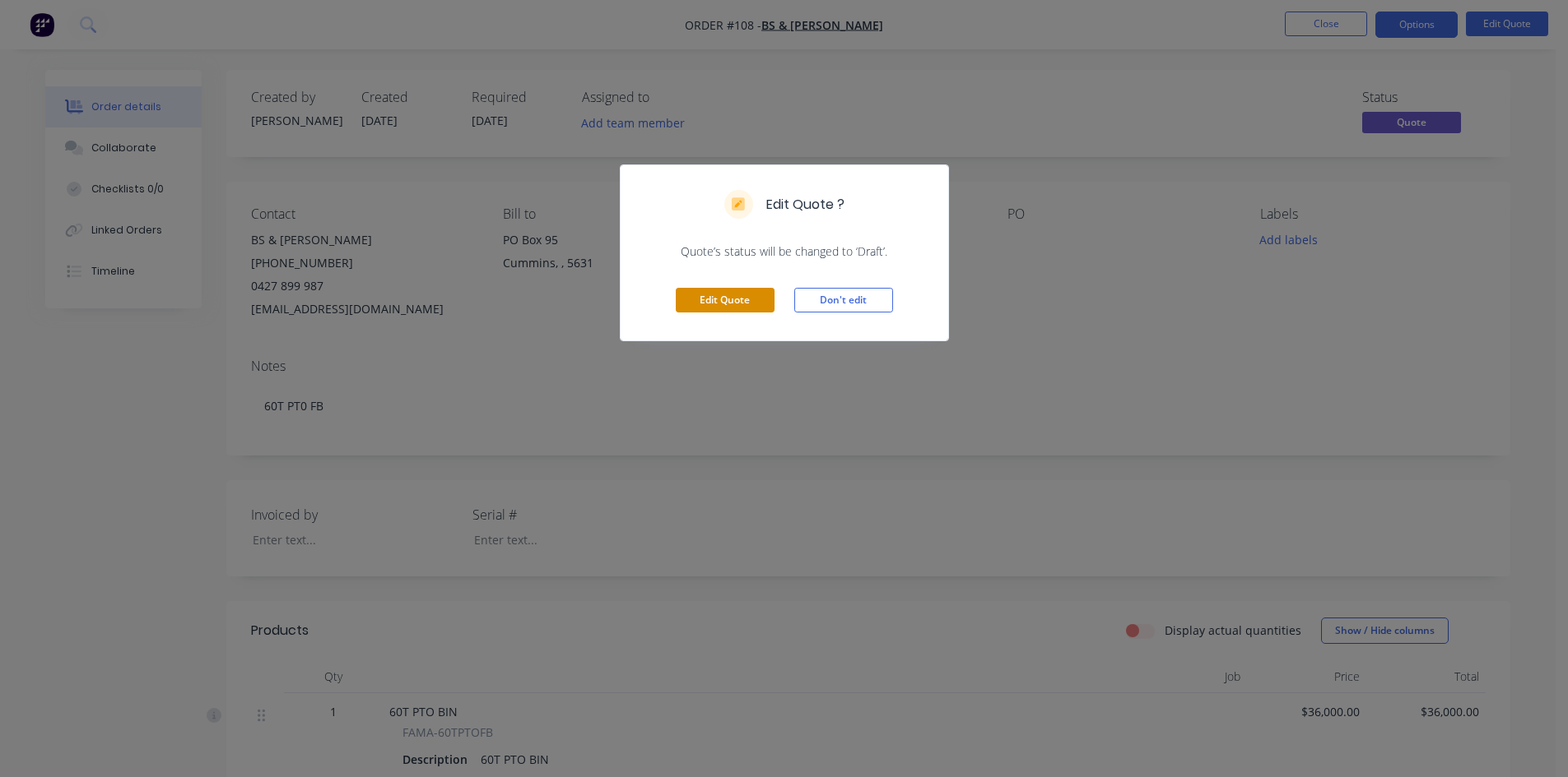
click at [753, 304] on button "Edit Quote" at bounding box center [725, 300] width 98 height 25
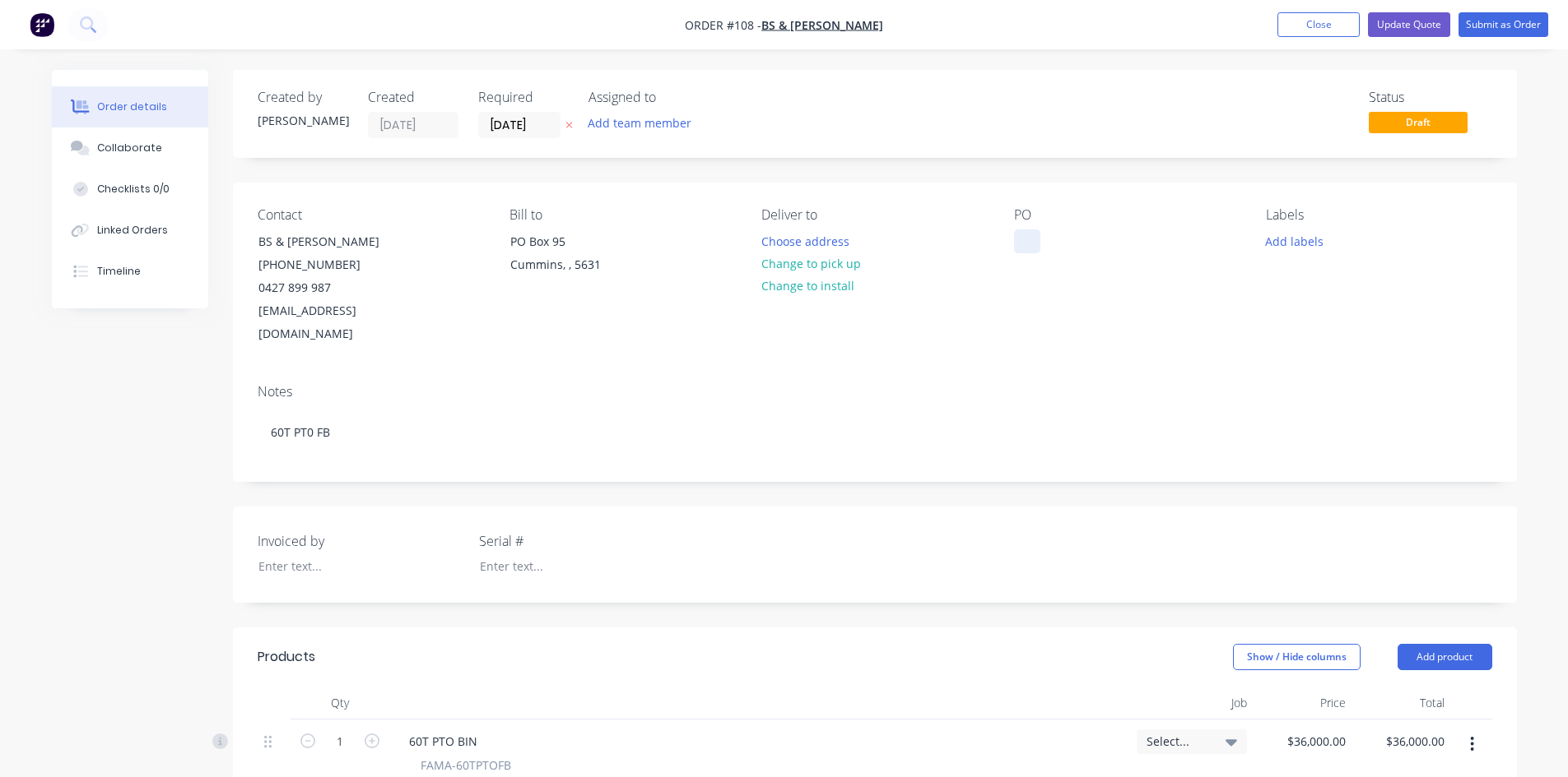
click at [1025, 248] on div at bounding box center [1027, 241] width 26 height 24
click at [1112, 327] on div "Contact BS & [PERSON_NAME] [PHONE_NUMBER] [EMAIL_ADDRESS][DOMAIN_NAME] Bill to …" at bounding box center [875, 277] width 1285 height 188
click at [1427, 29] on button "Update Quote" at bounding box center [1409, 24] width 83 height 25
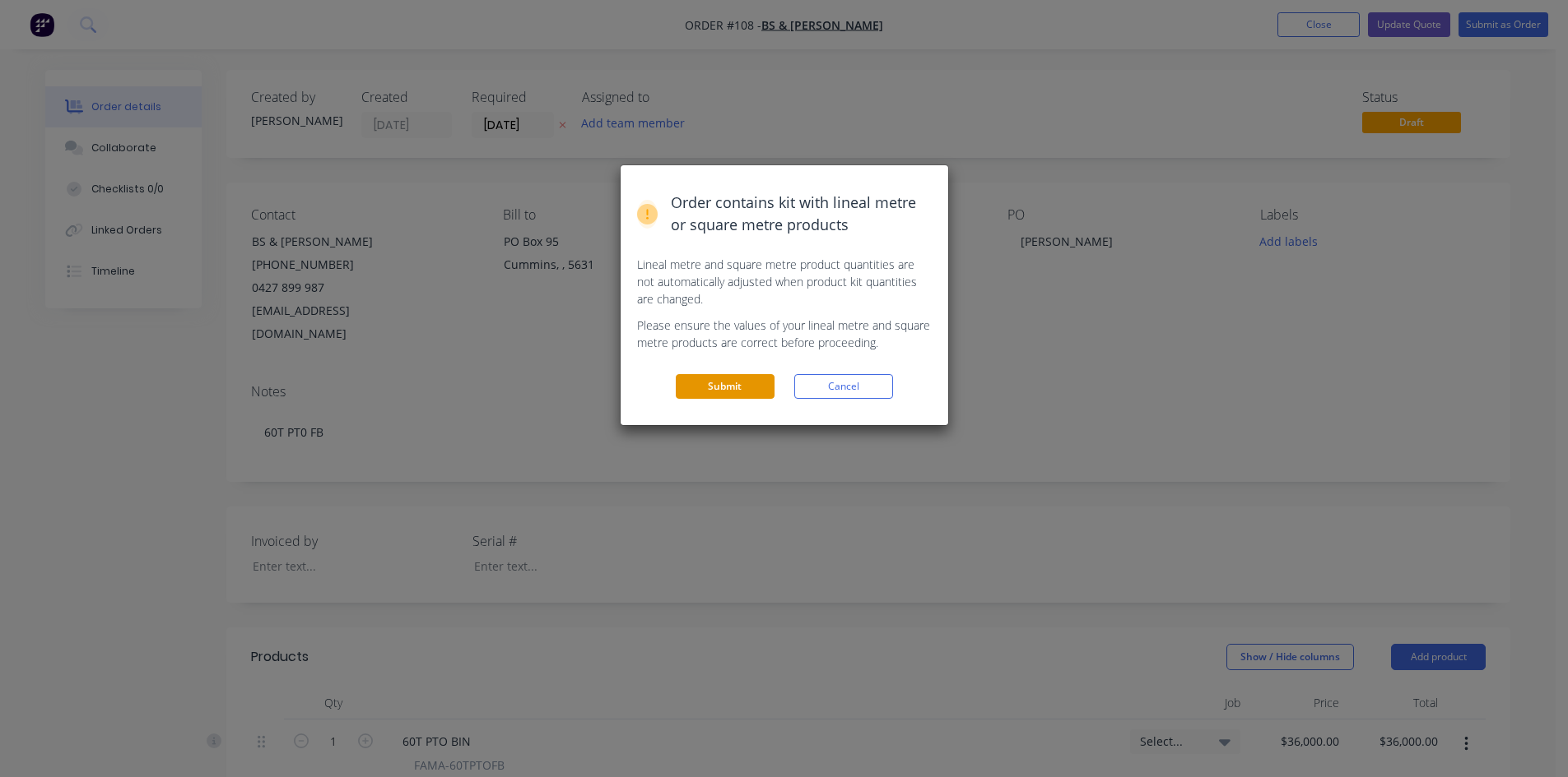
click at [732, 384] on button "Submit" at bounding box center [725, 386] width 98 height 25
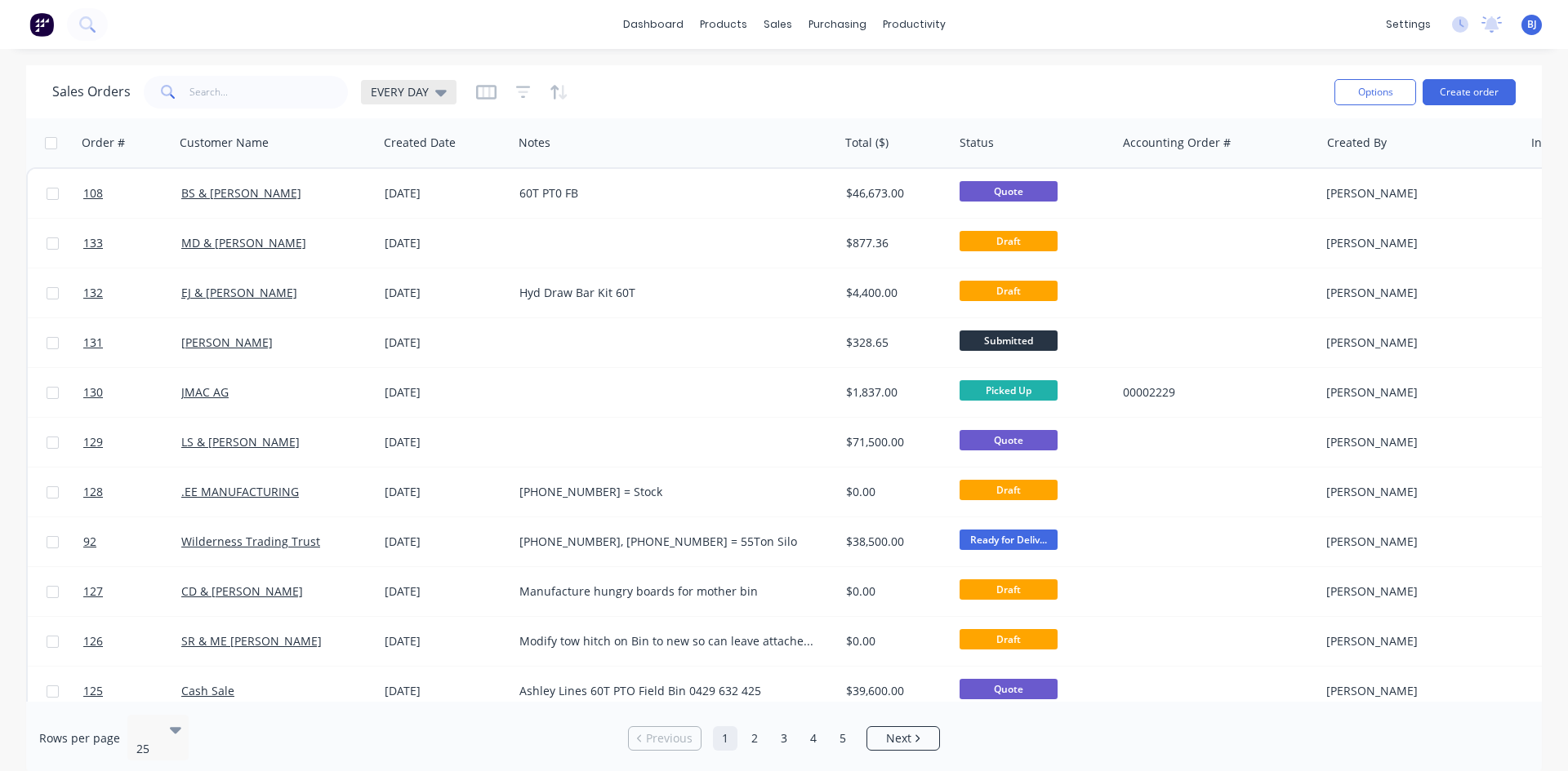
click at [438, 92] on icon at bounding box center [440, 92] width 11 height 6
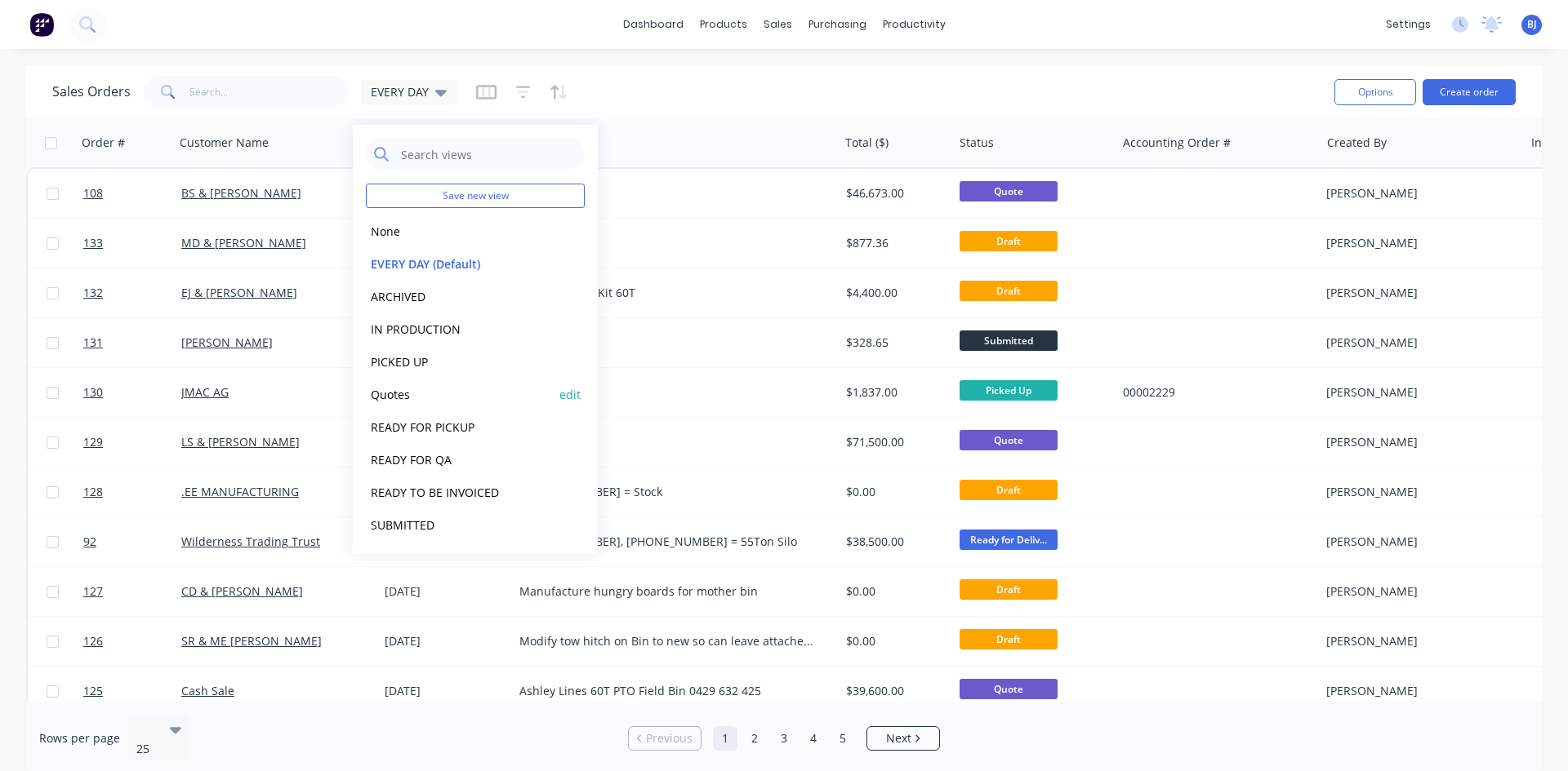
click at [385, 401] on button "Quotes" at bounding box center [459, 394] width 186 height 18
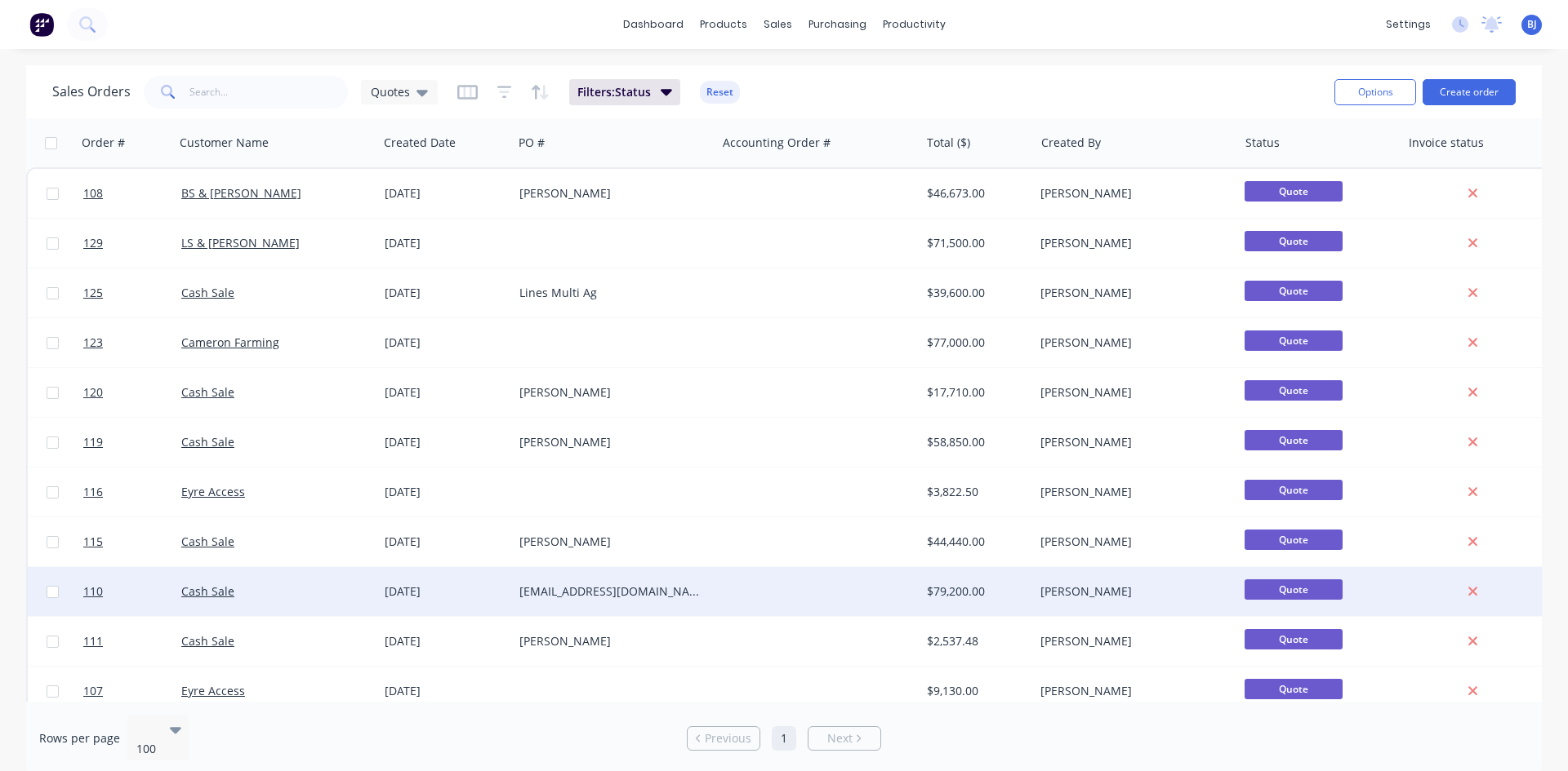
click at [347, 590] on div "Cash Sale" at bounding box center [272, 592] width 181 height 17
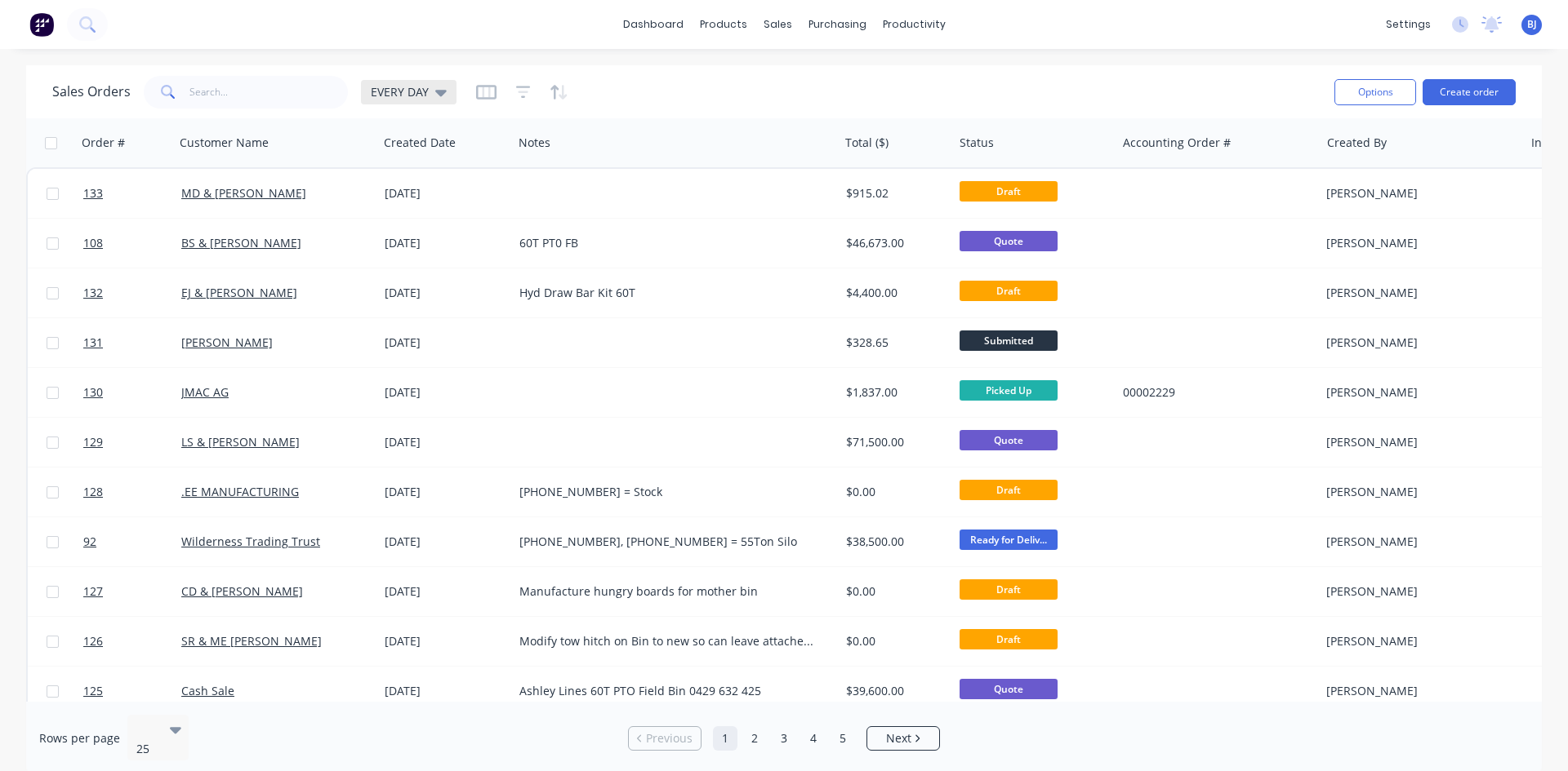
click at [439, 91] on icon at bounding box center [440, 92] width 11 height 6
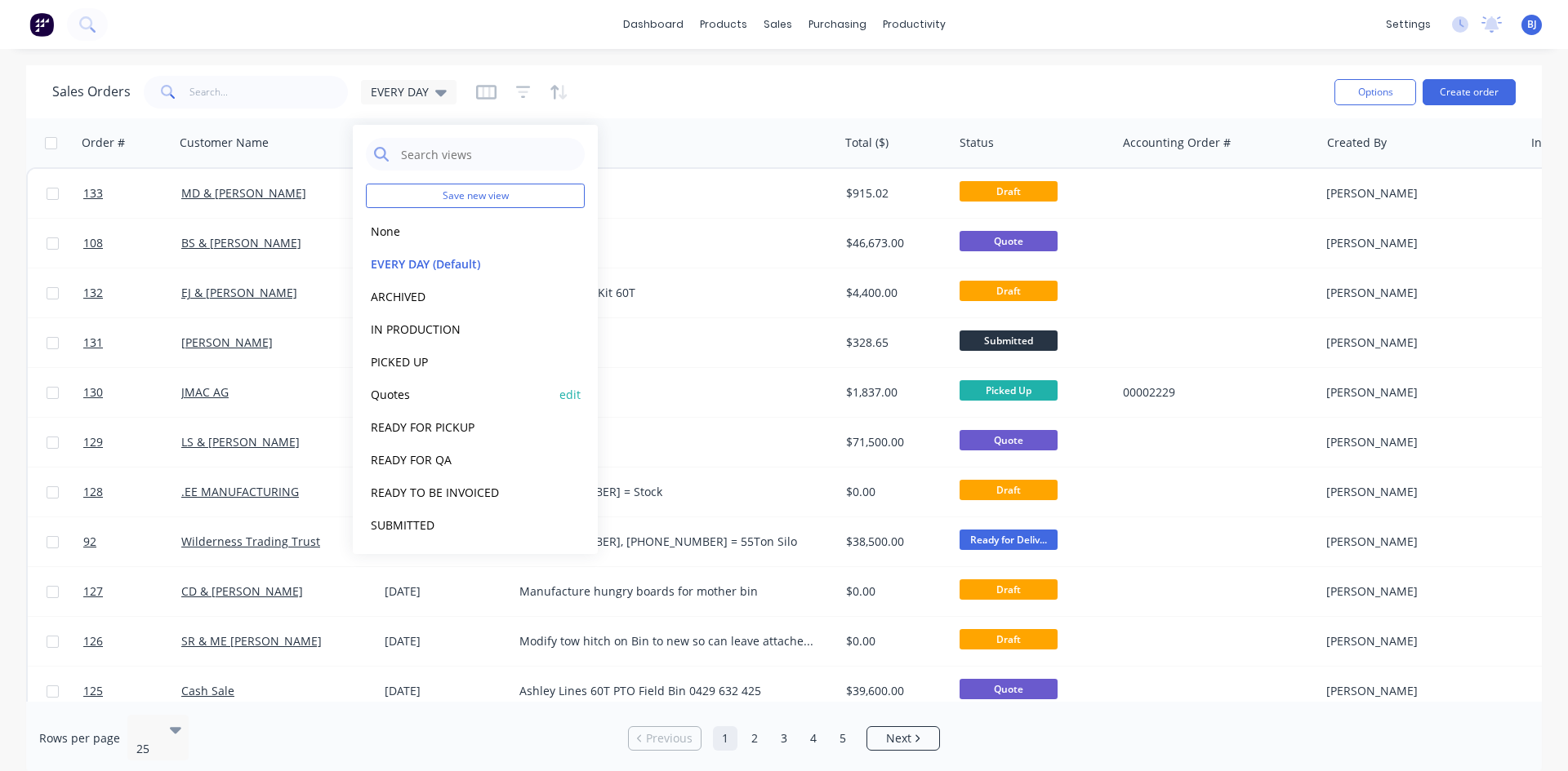
click at [409, 399] on button "Quotes" at bounding box center [459, 394] width 186 height 18
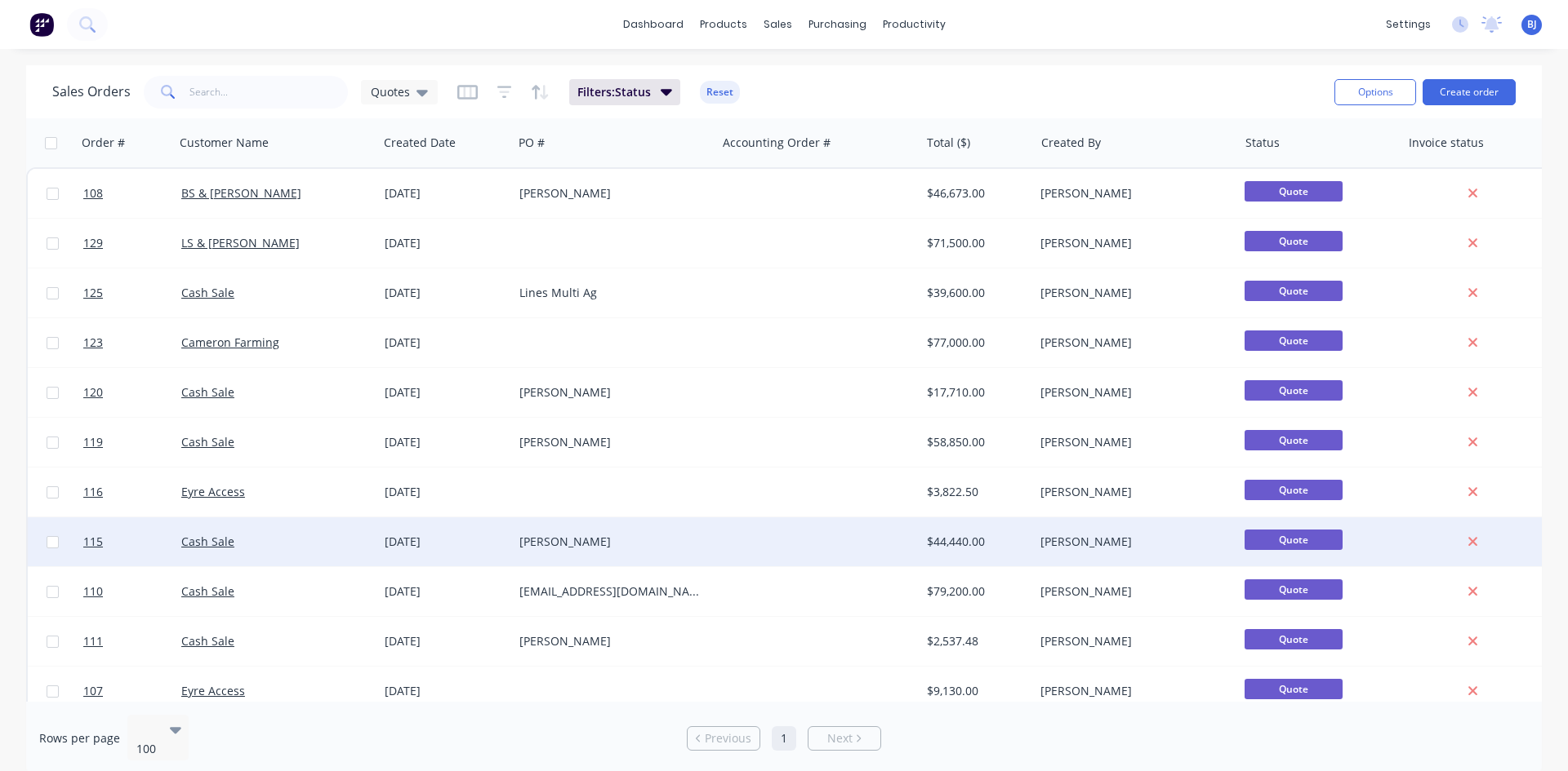
click at [311, 550] on div "Cash Sale" at bounding box center [276, 542] width 204 height 49
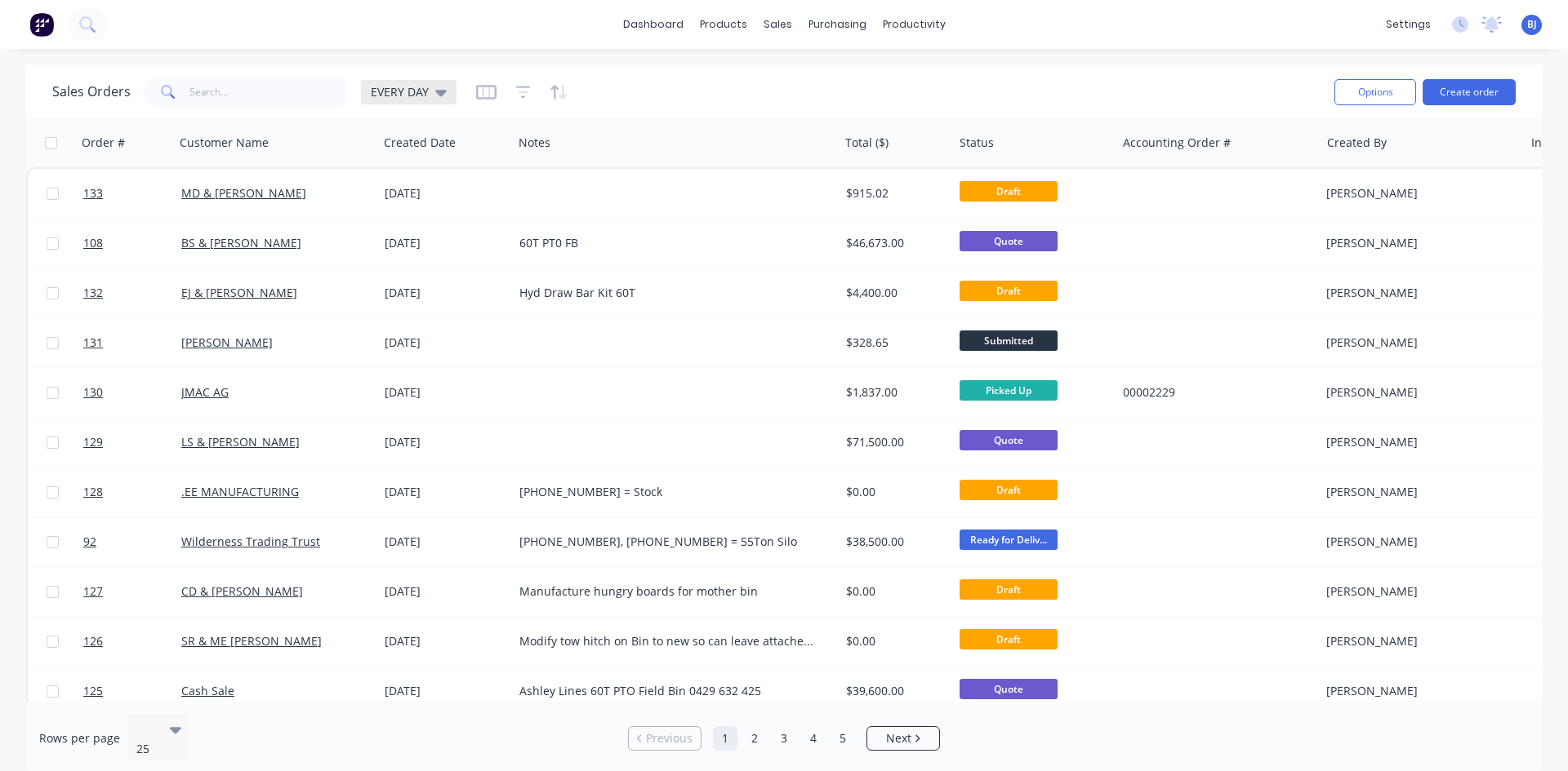
drag, startPoint x: 438, startPoint y: 96, endPoint x: 439, endPoint y: 104, distance: 8.1
click at [438, 97] on icon at bounding box center [440, 91] width 11 height 18
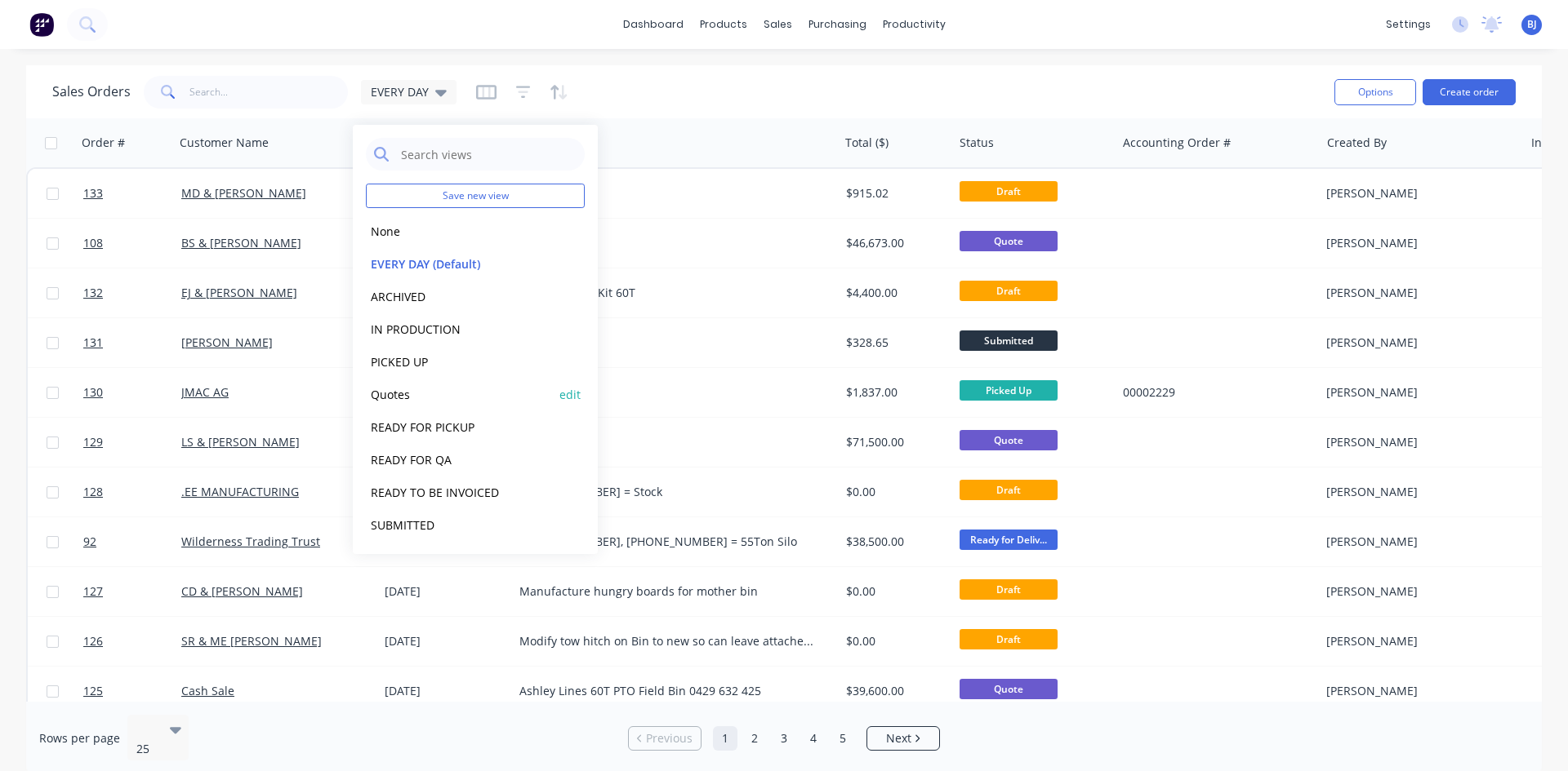
click at [379, 398] on button "Quotes" at bounding box center [459, 394] width 186 height 18
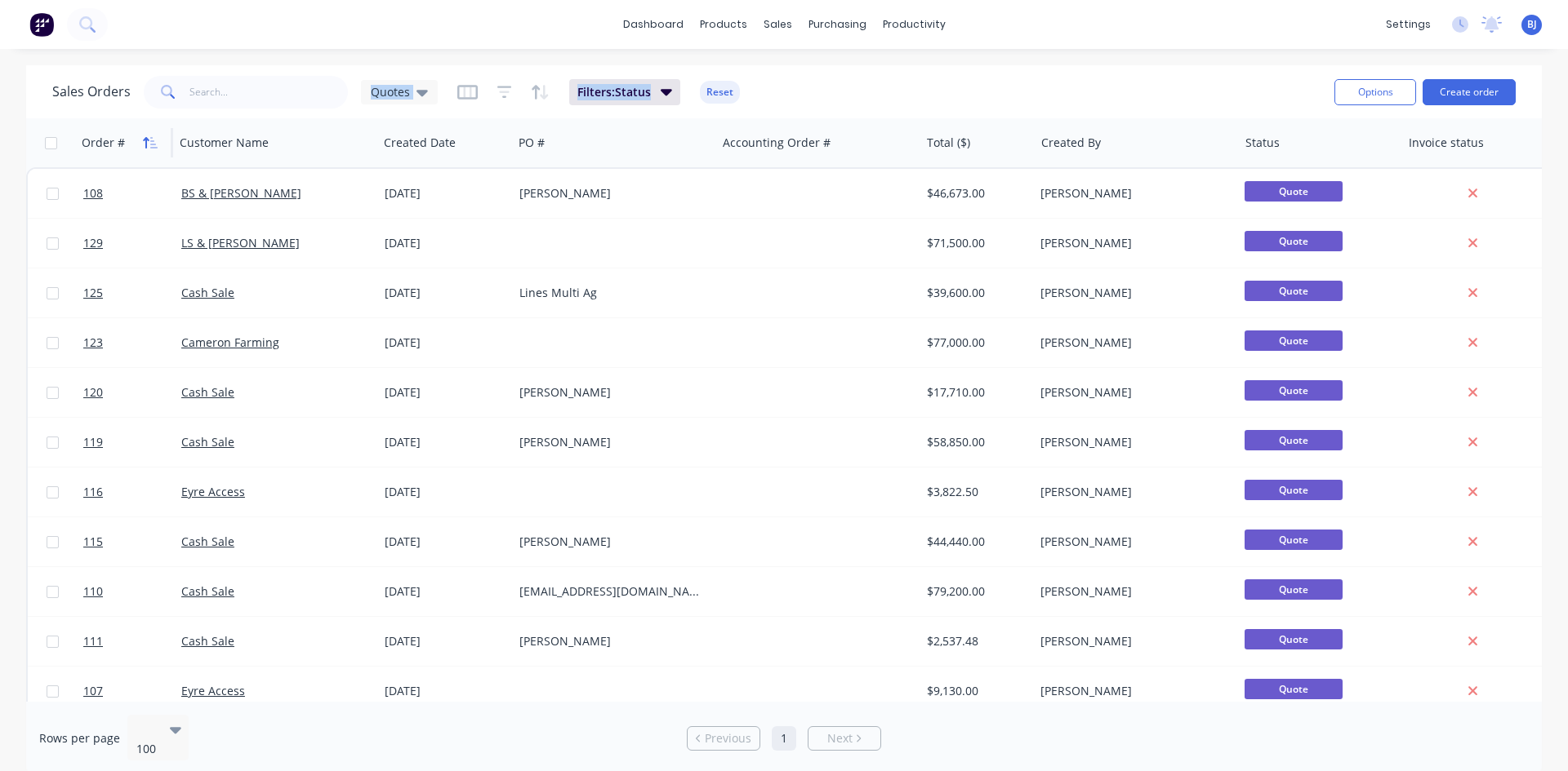
click at [149, 147] on icon "button" at bounding box center [150, 143] width 15 height 13
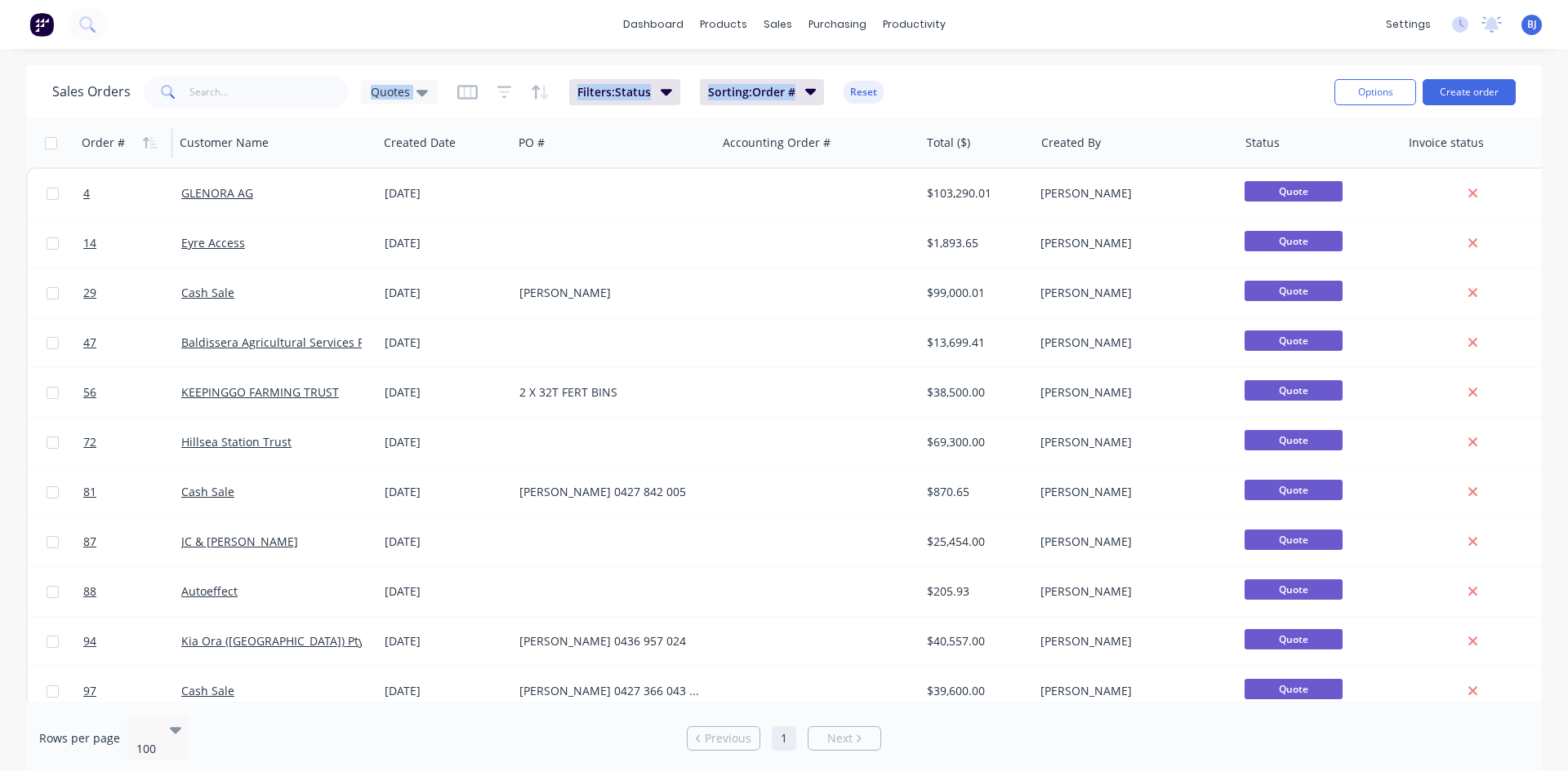
click at [149, 147] on icon "button" at bounding box center [150, 143] width 15 height 13
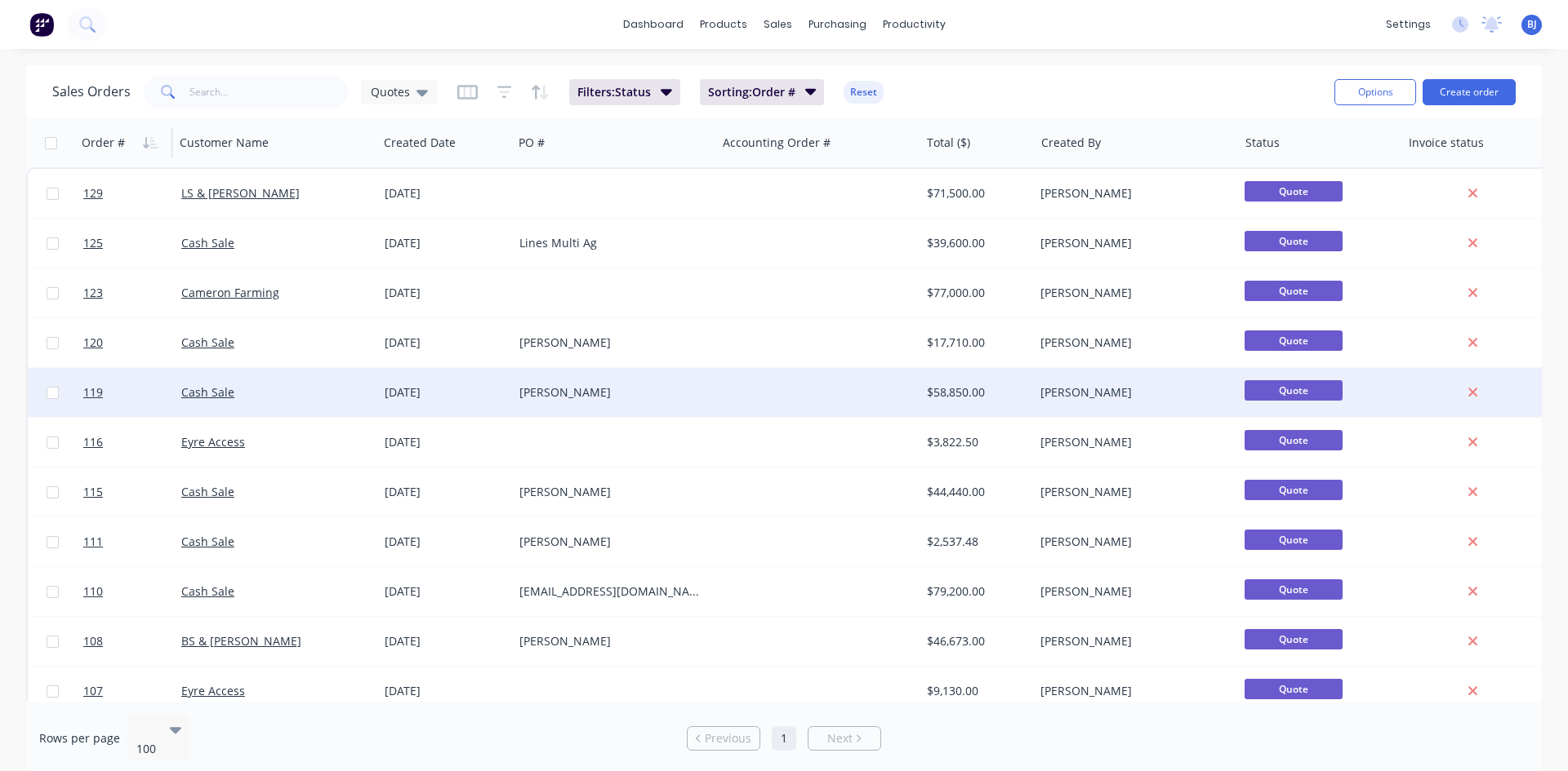
click at [294, 400] on div "Cash Sale" at bounding box center [272, 392] width 181 height 17
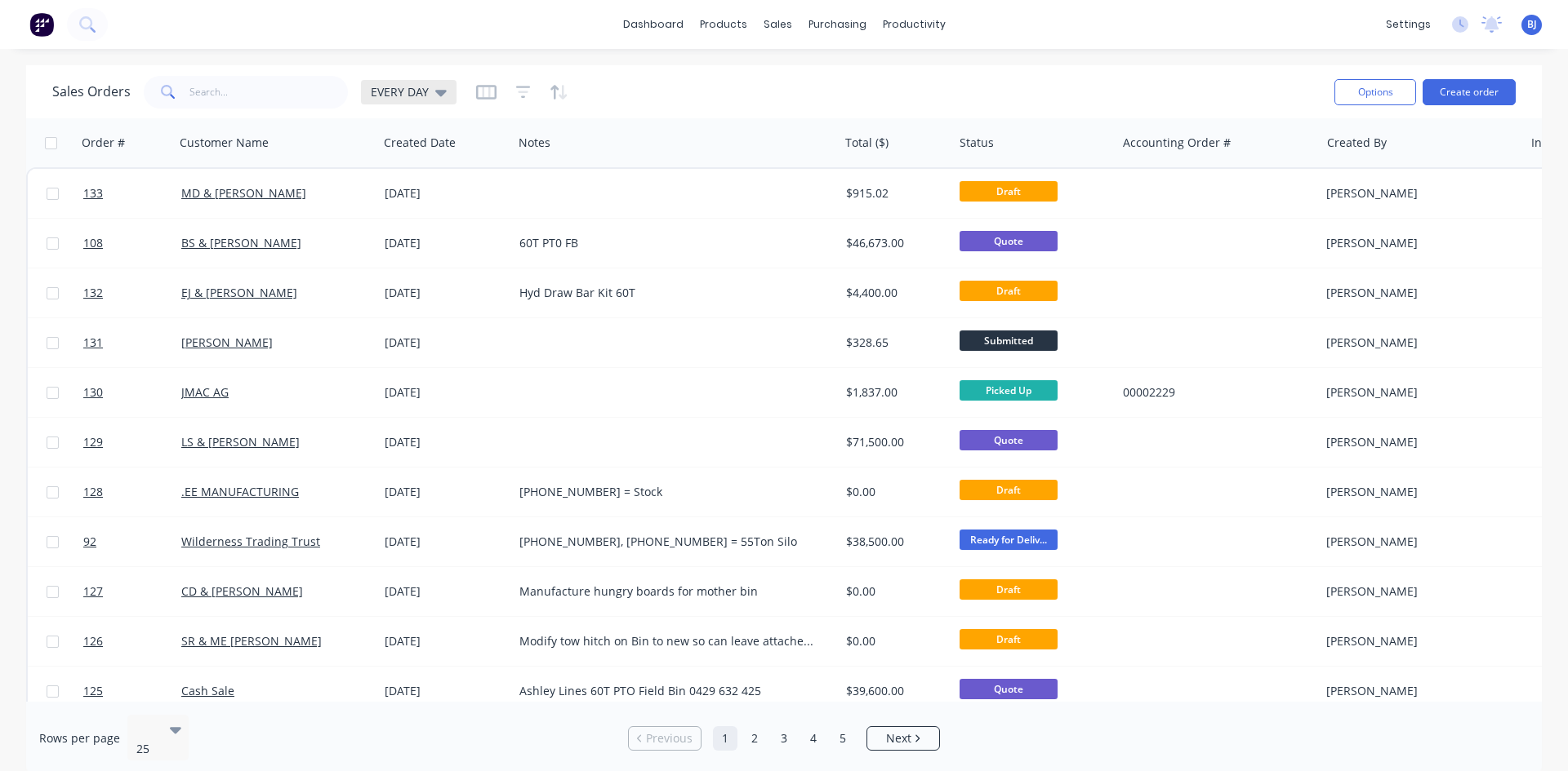
click at [438, 97] on icon at bounding box center [440, 91] width 11 height 18
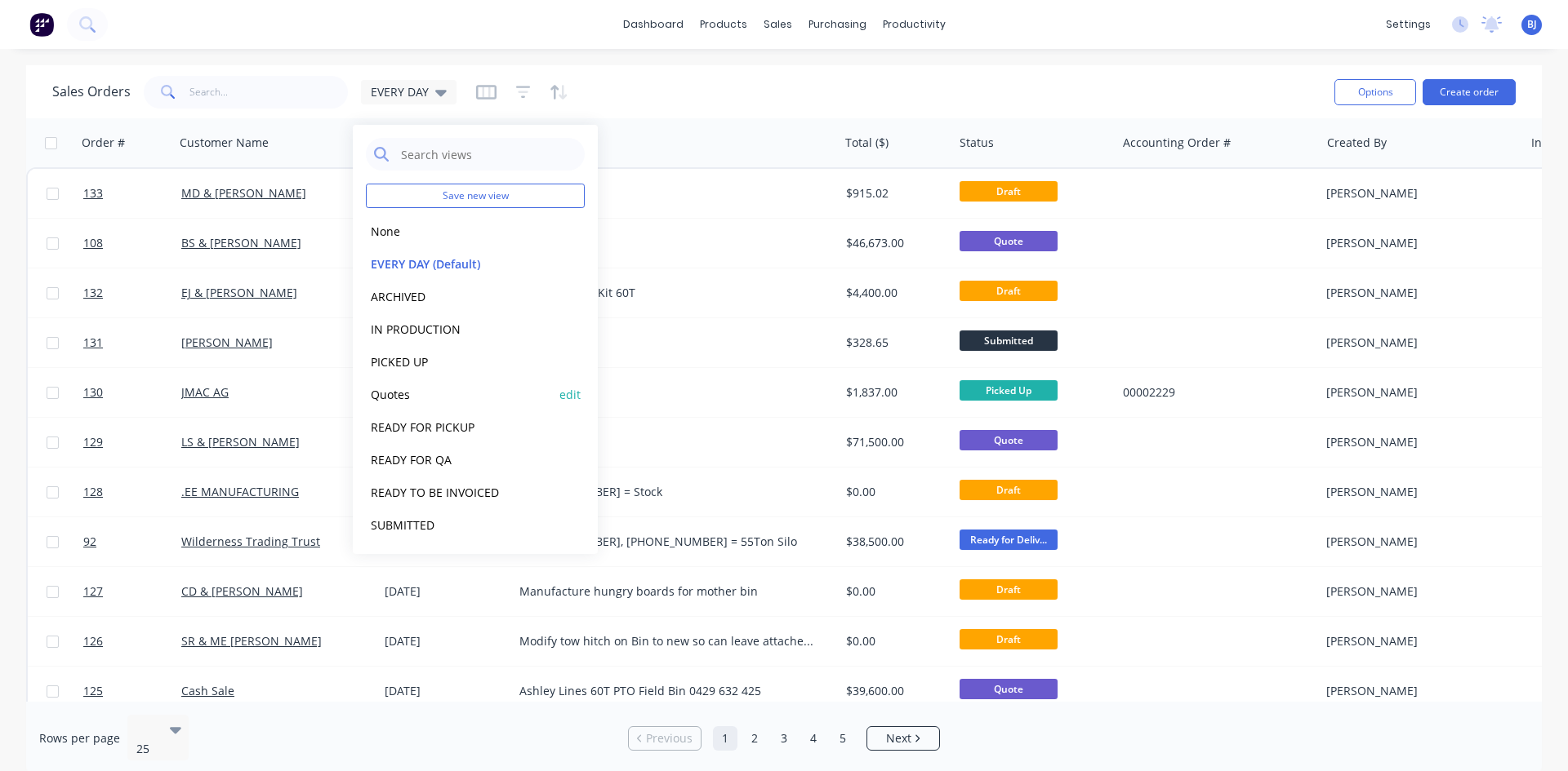
click at [407, 391] on button "Quotes" at bounding box center [459, 394] width 186 height 18
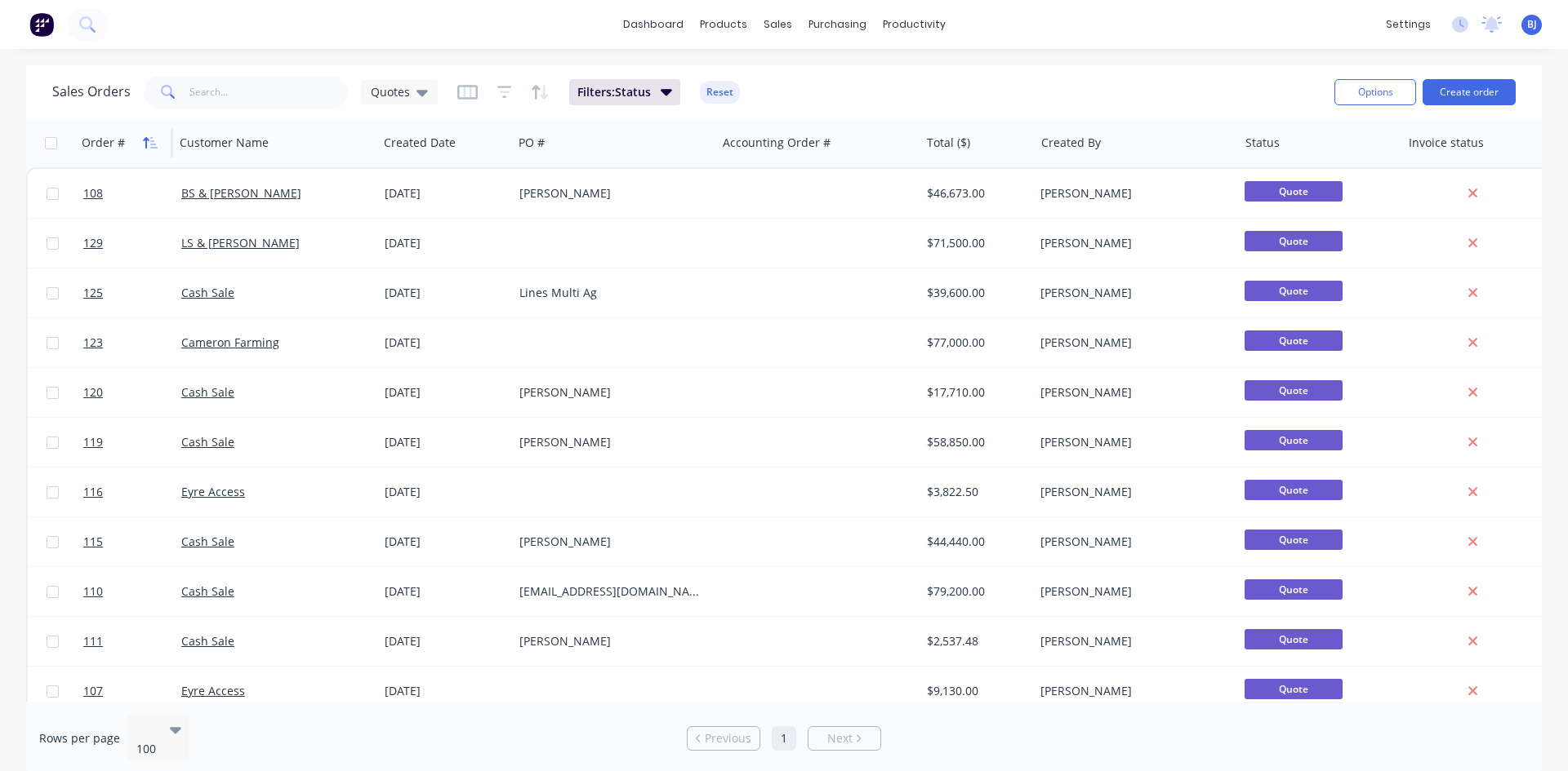
click at [154, 144] on icon "button" at bounding box center [154, 143] width 7 height 11
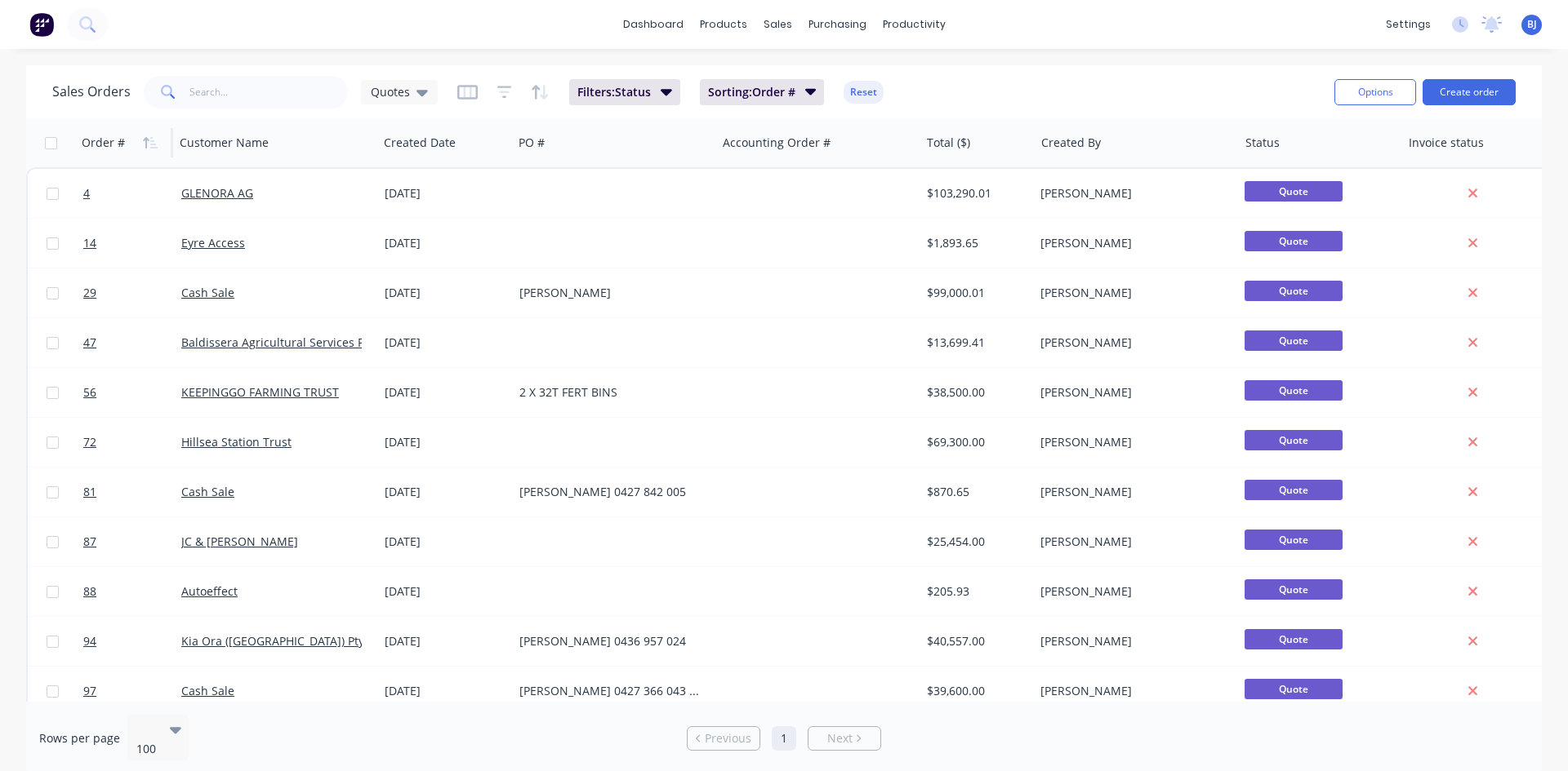
click at [154, 144] on icon "button" at bounding box center [154, 143] width 7 height 11
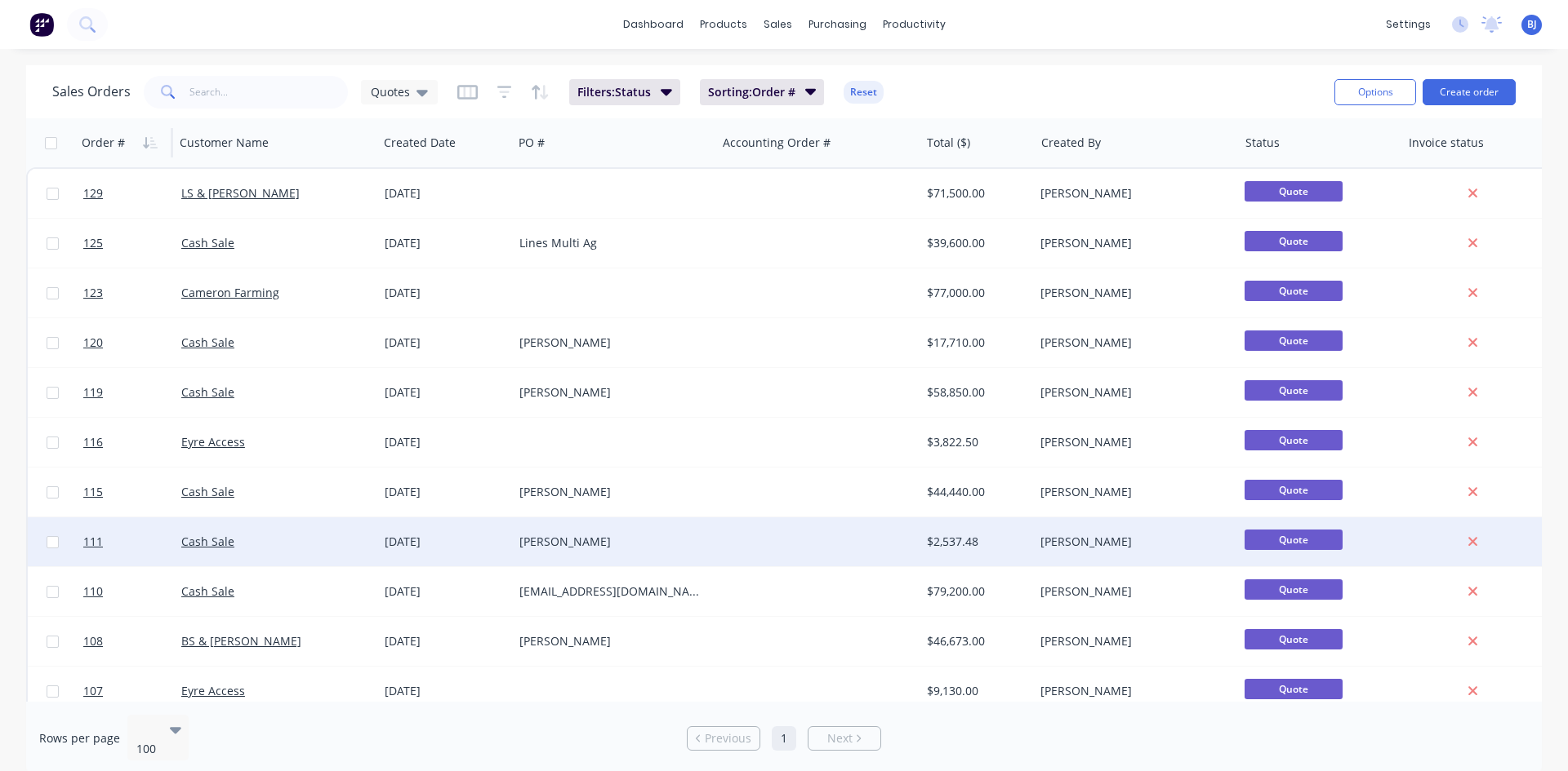
click at [429, 543] on div "[DATE]" at bounding box center [445, 543] width 122 height 17
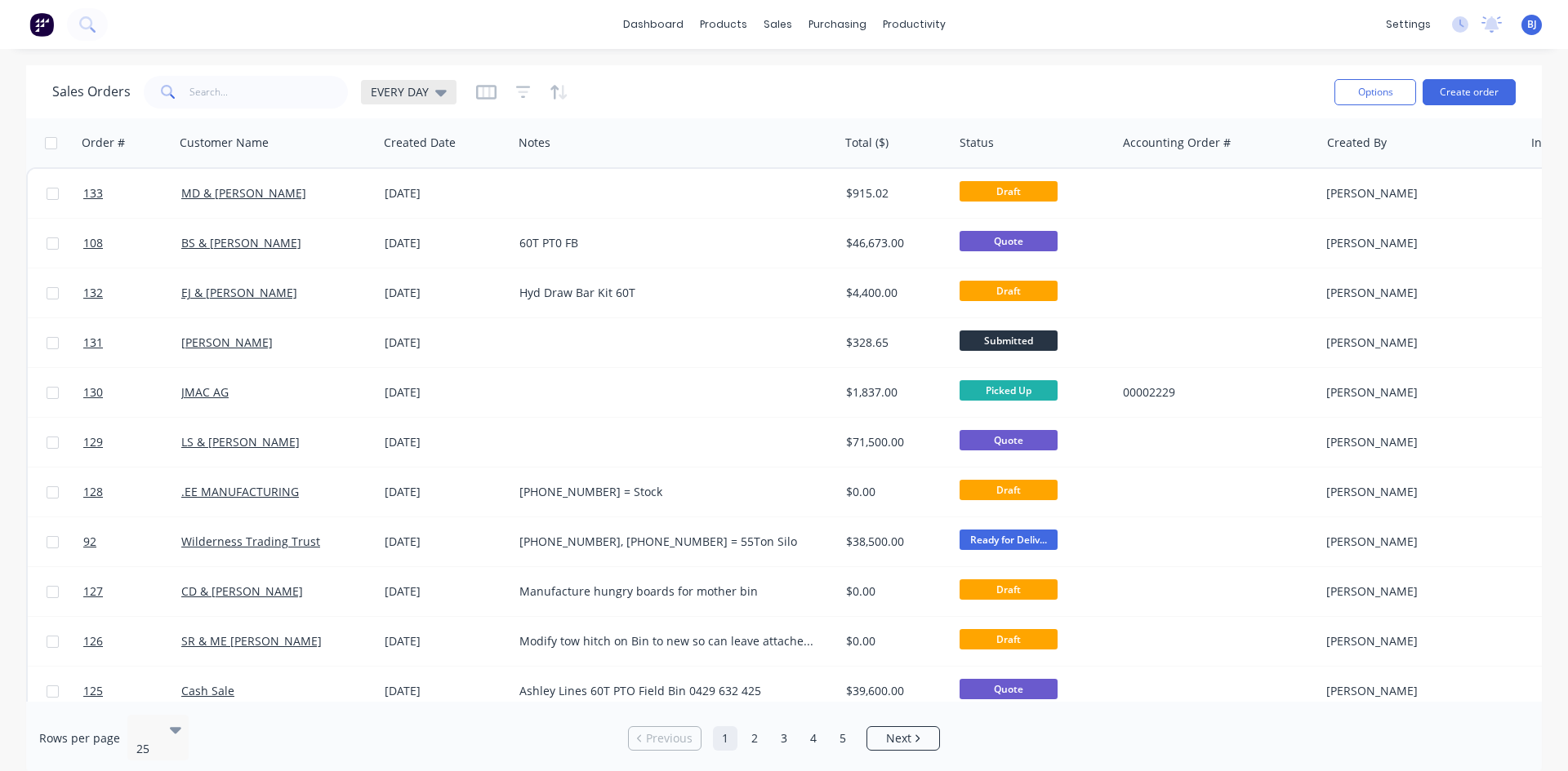
click at [435, 97] on icon at bounding box center [440, 91] width 11 height 18
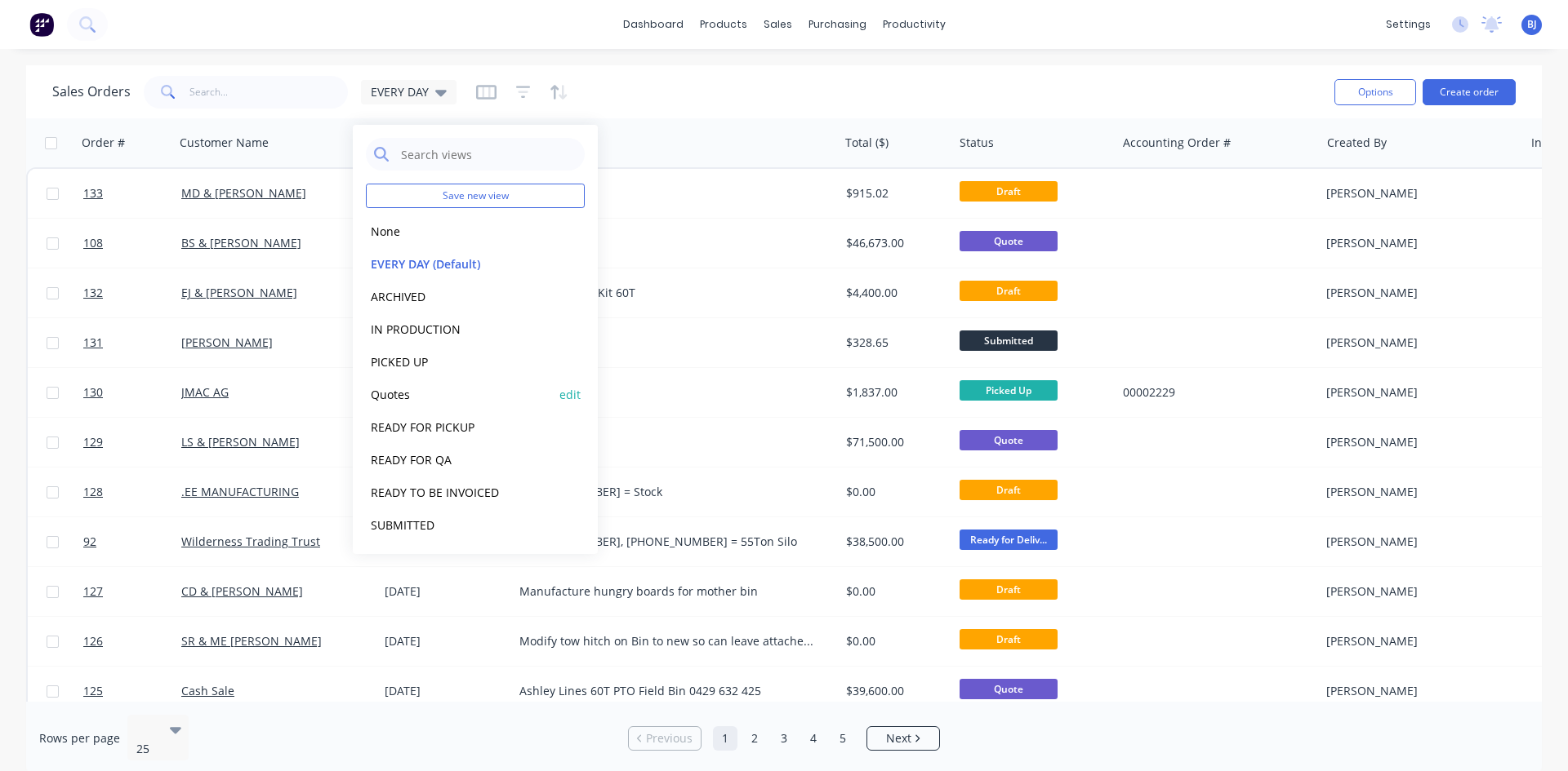
click at [397, 399] on button "Quotes" at bounding box center [459, 394] width 186 height 18
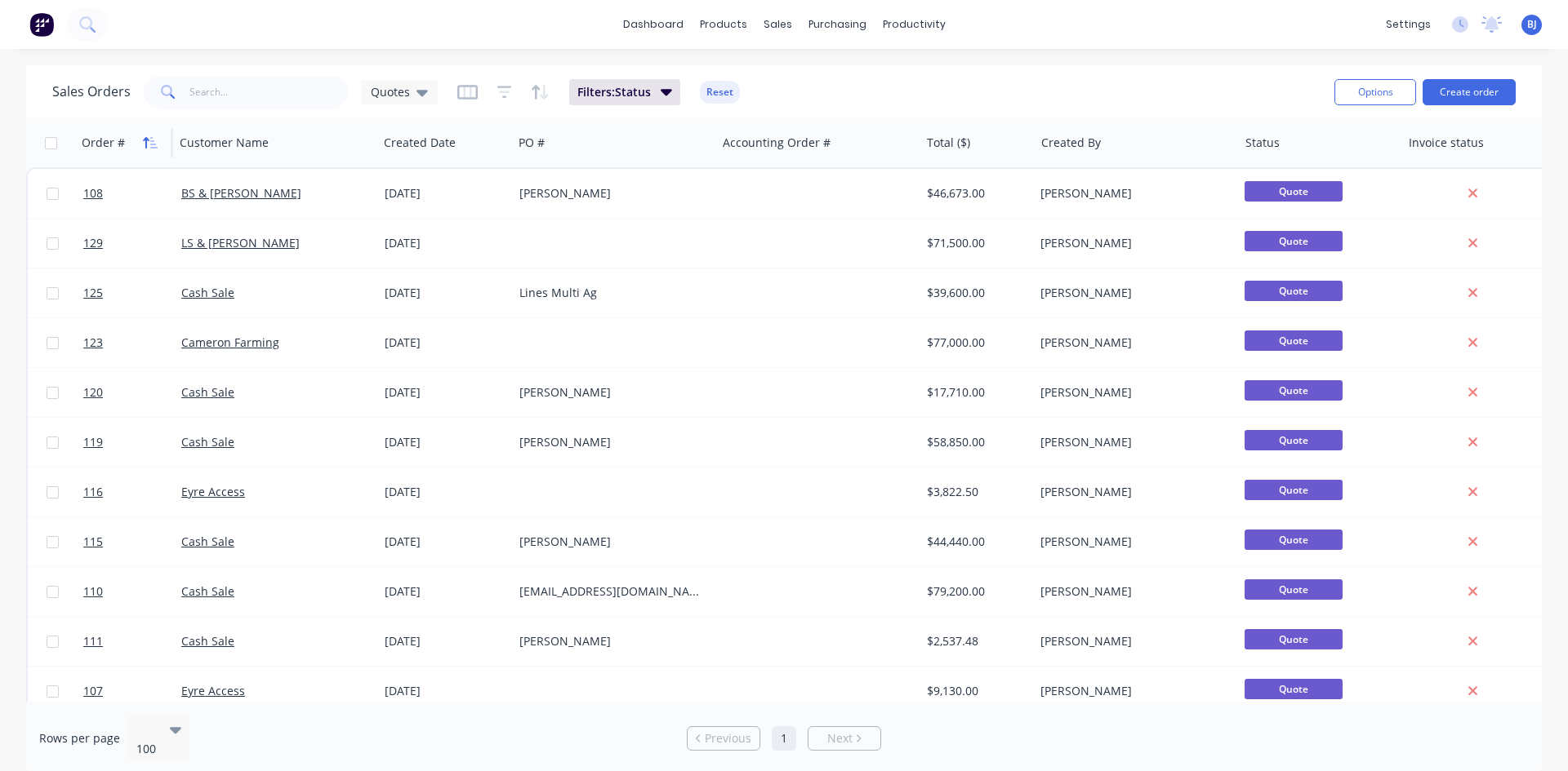
click at [152, 141] on icon "button" at bounding box center [154, 143] width 7 height 11
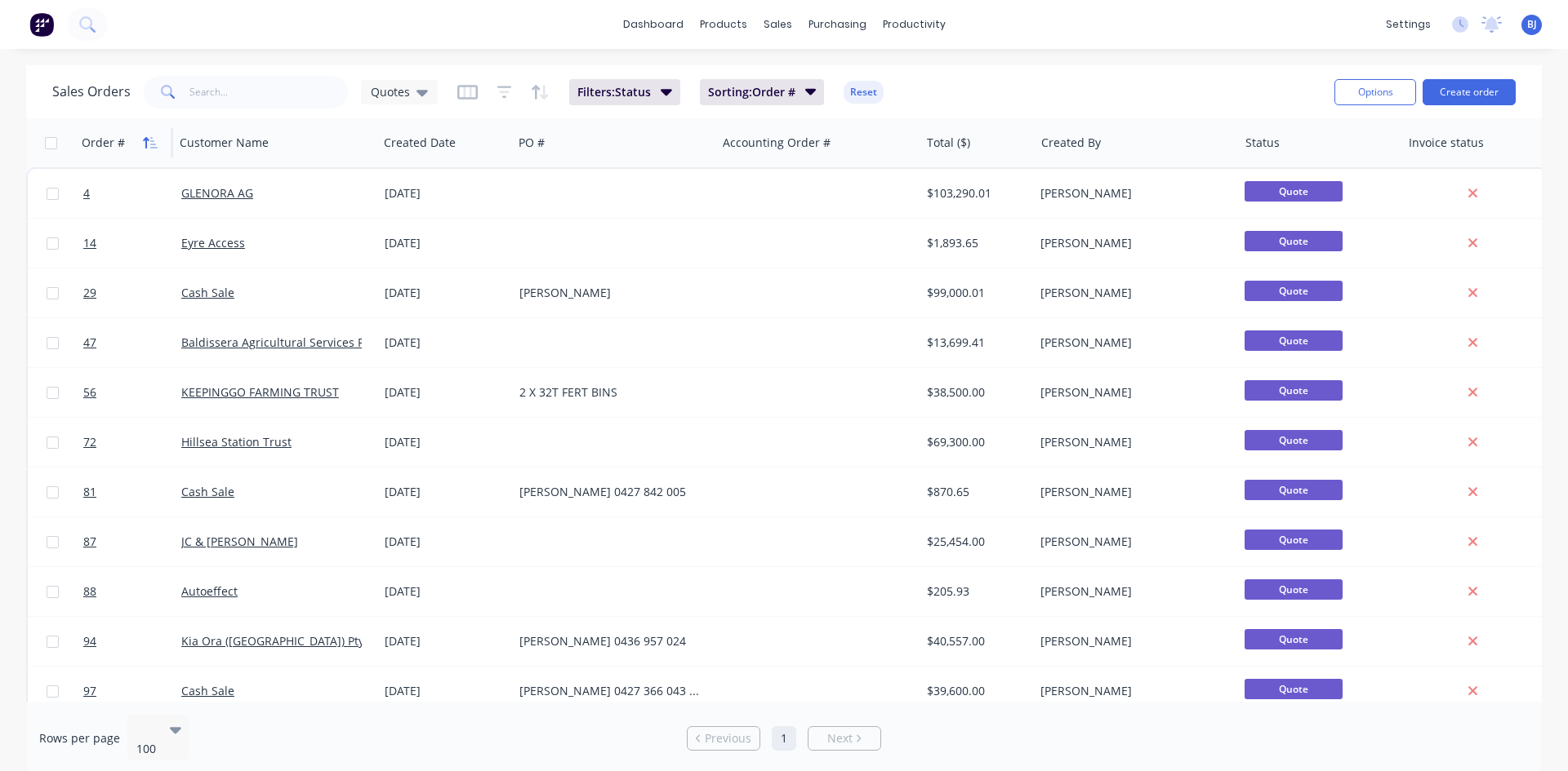
click at [152, 142] on icon "button" at bounding box center [150, 143] width 15 height 13
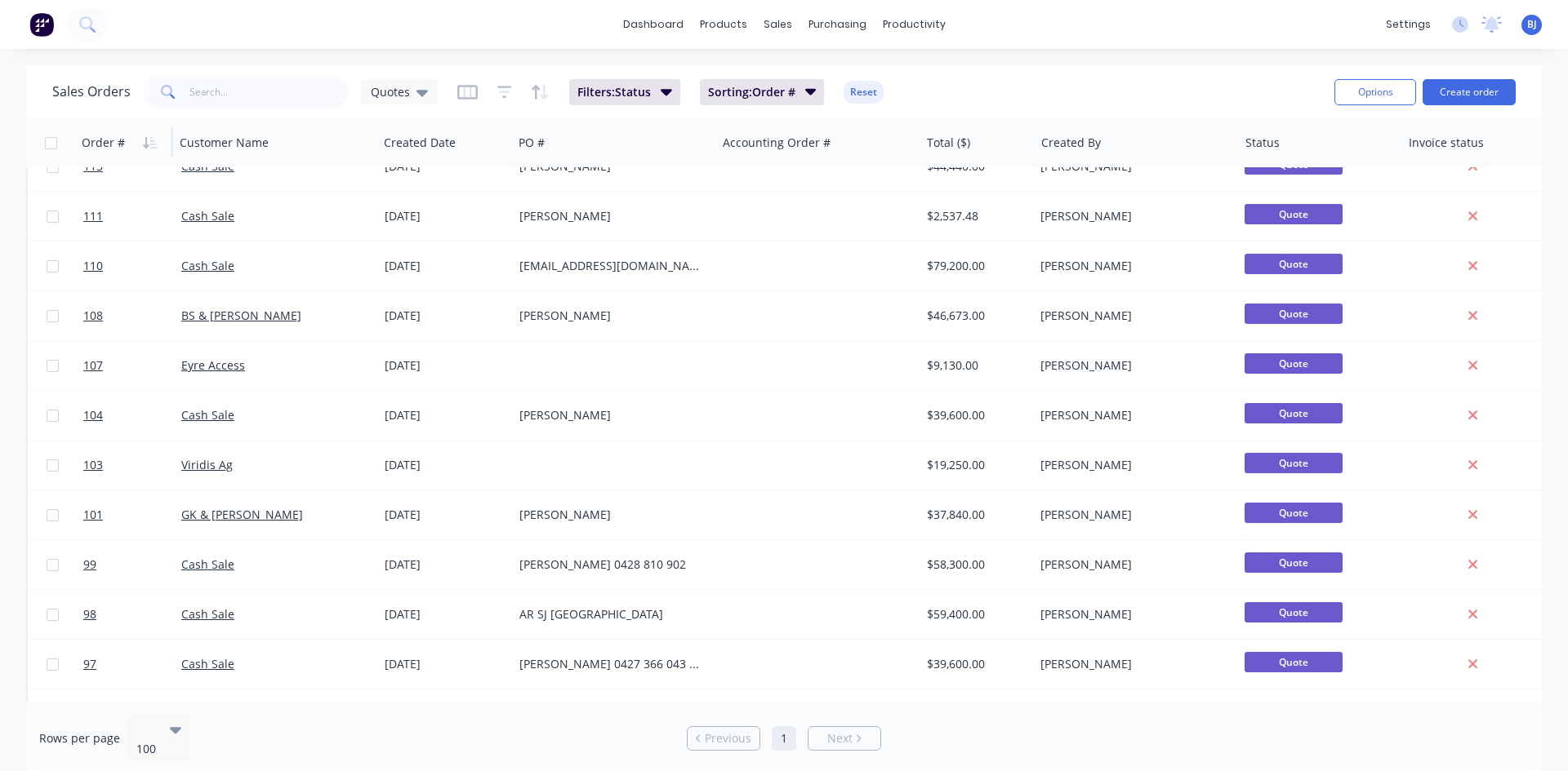
scroll to position [326, 0]
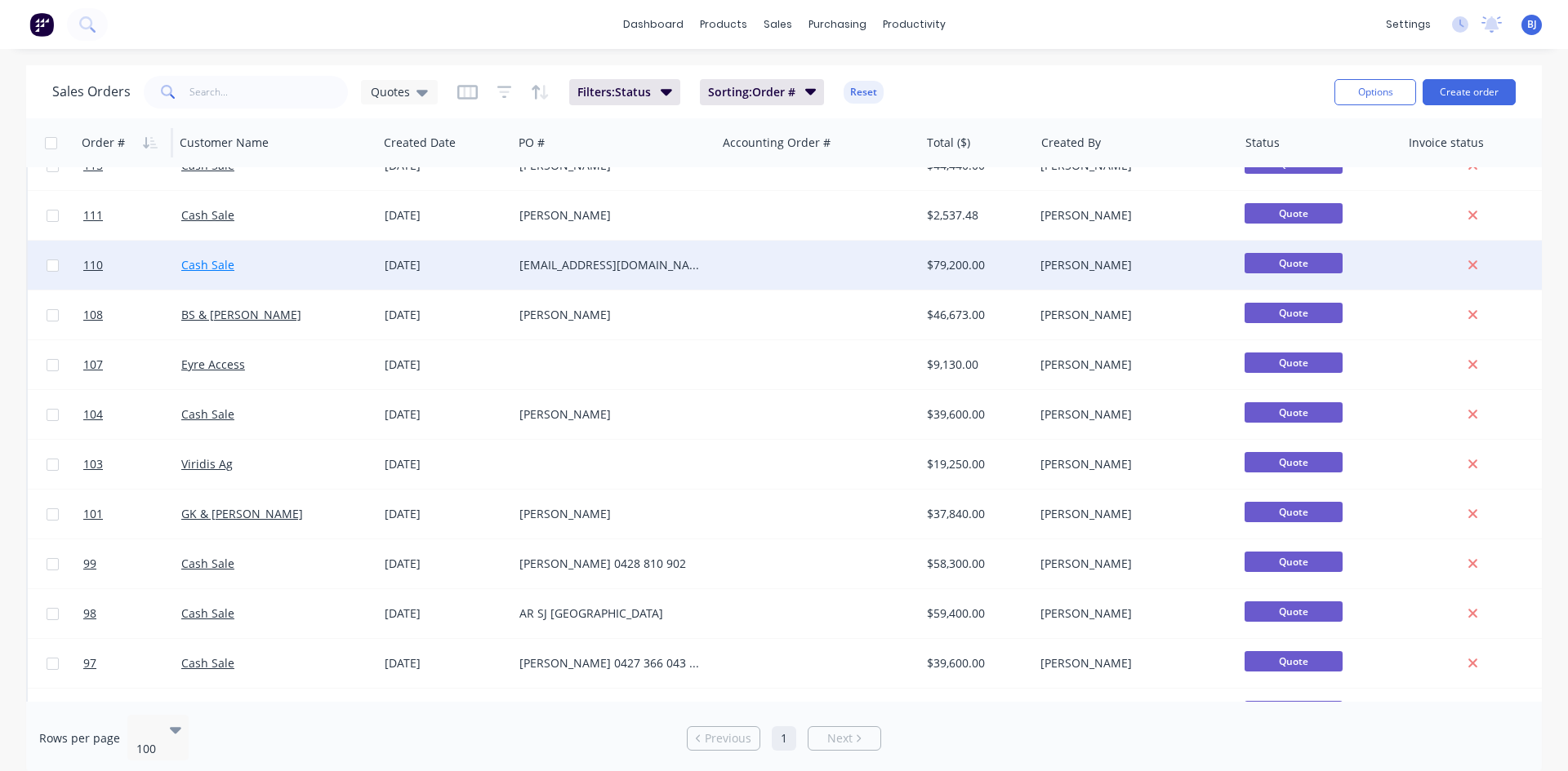
click at [188, 272] on link "Cash Sale" at bounding box center [208, 264] width 53 height 16
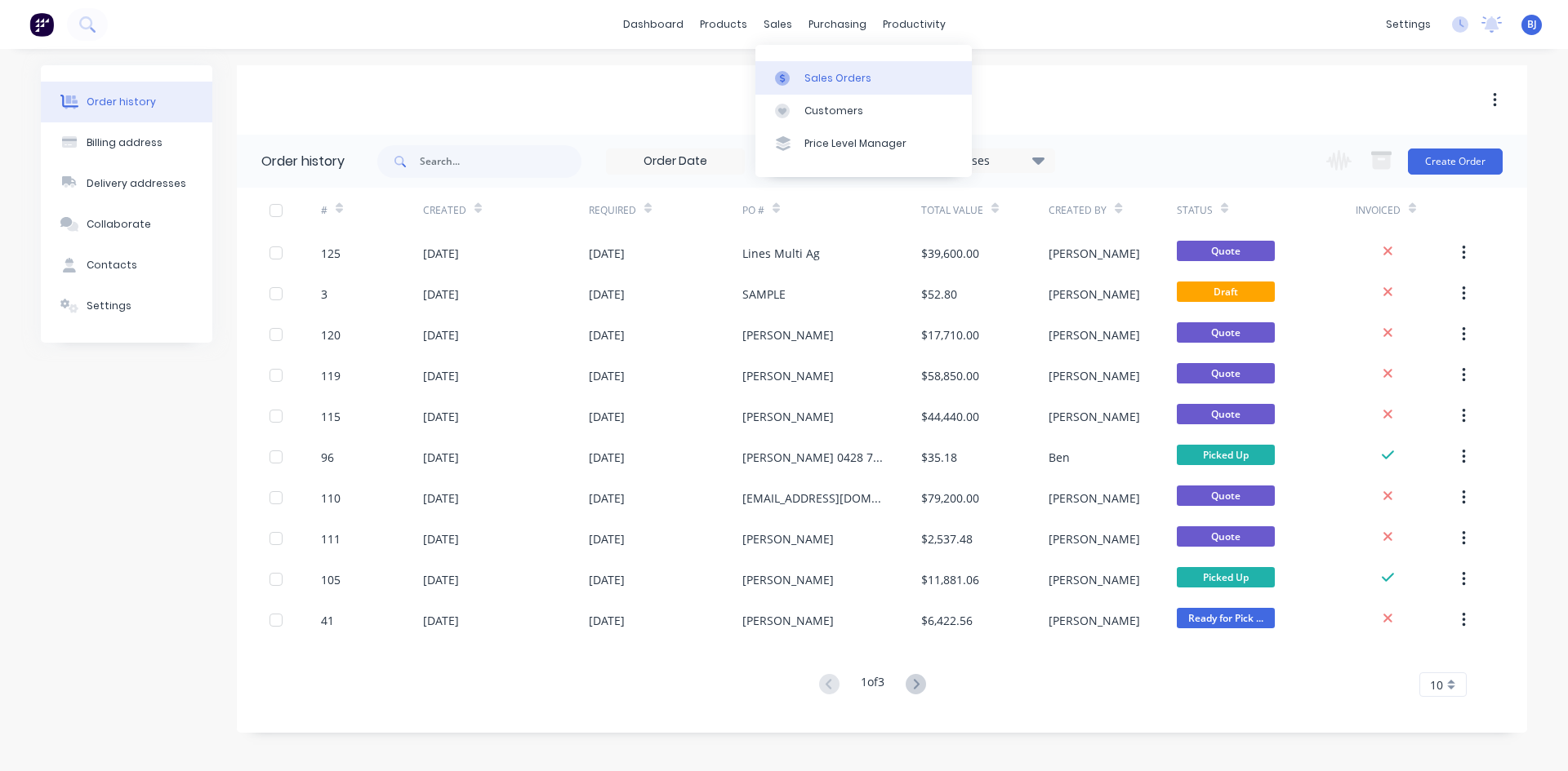
click at [786, 76] on icon at bounding box center [782, 78] width 15 height 15
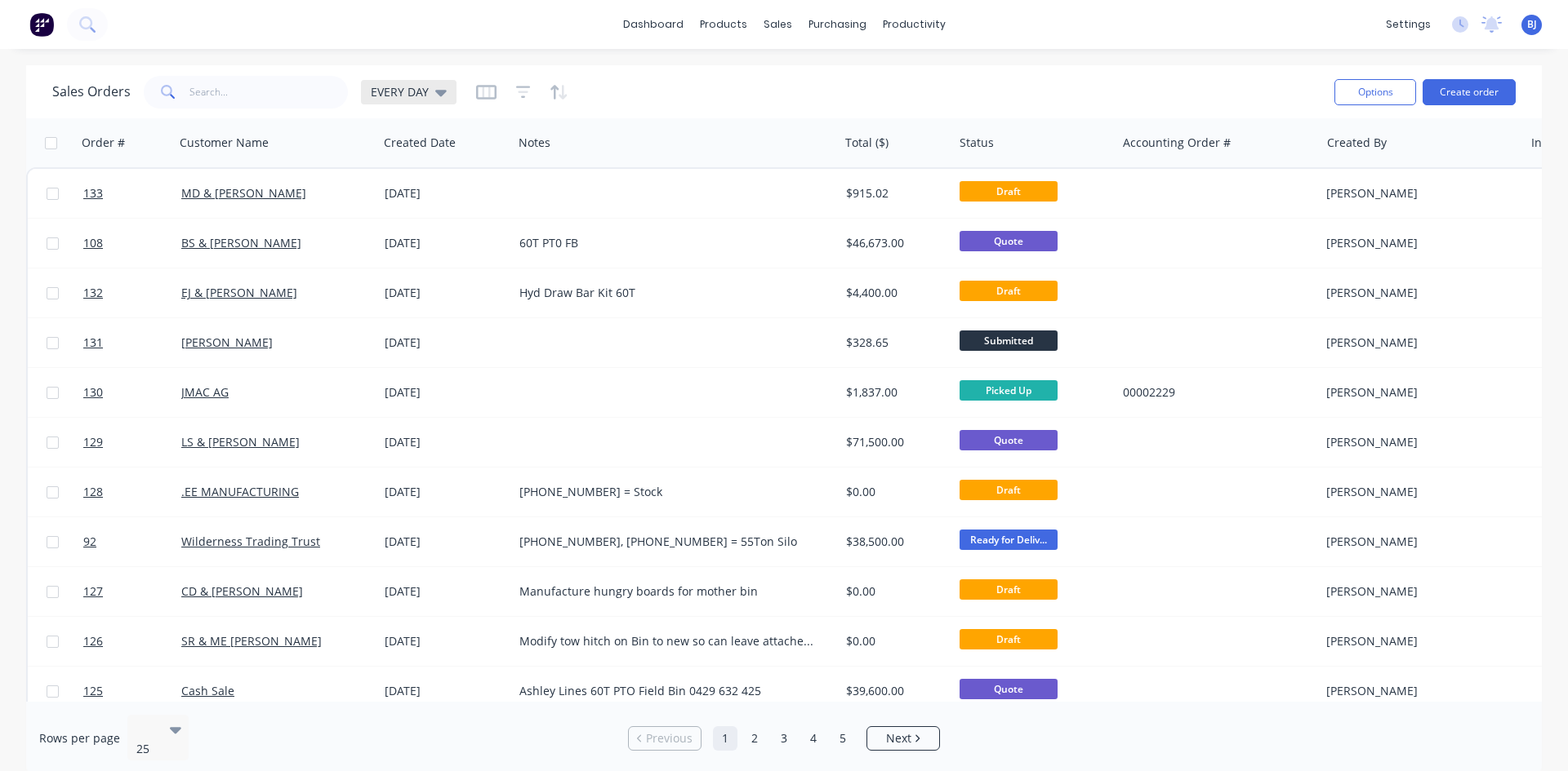
click at [435, 99] on div "EVERY DAY" at bounding box center [409, 92] width 96 height 25
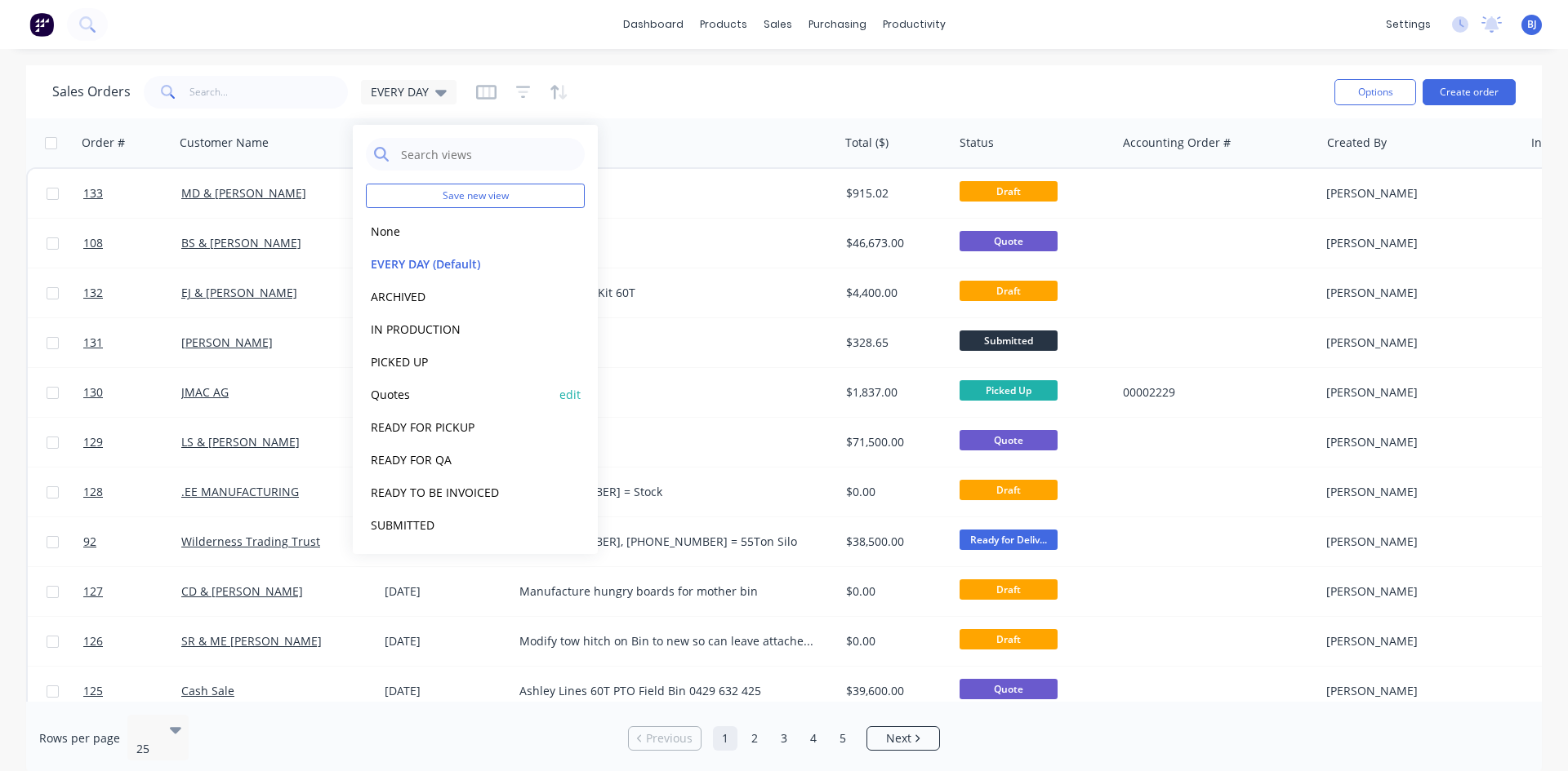
click at [397, 396] on button "Quotes" at bounding box center [459, 394] width 186 height 18
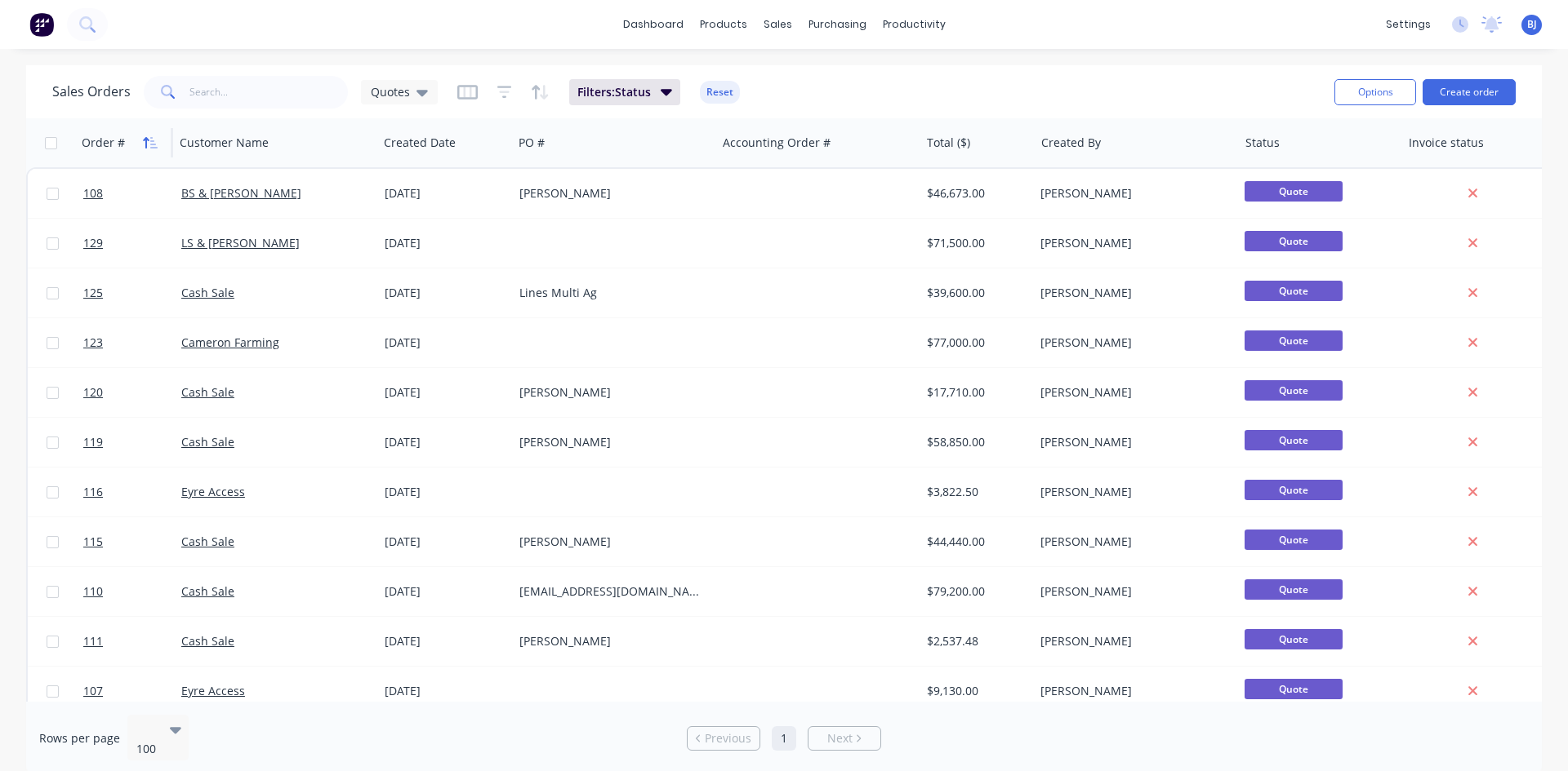
click at [150, 145] on icon "button" at bounding box center [154, 143] width 7 height 11
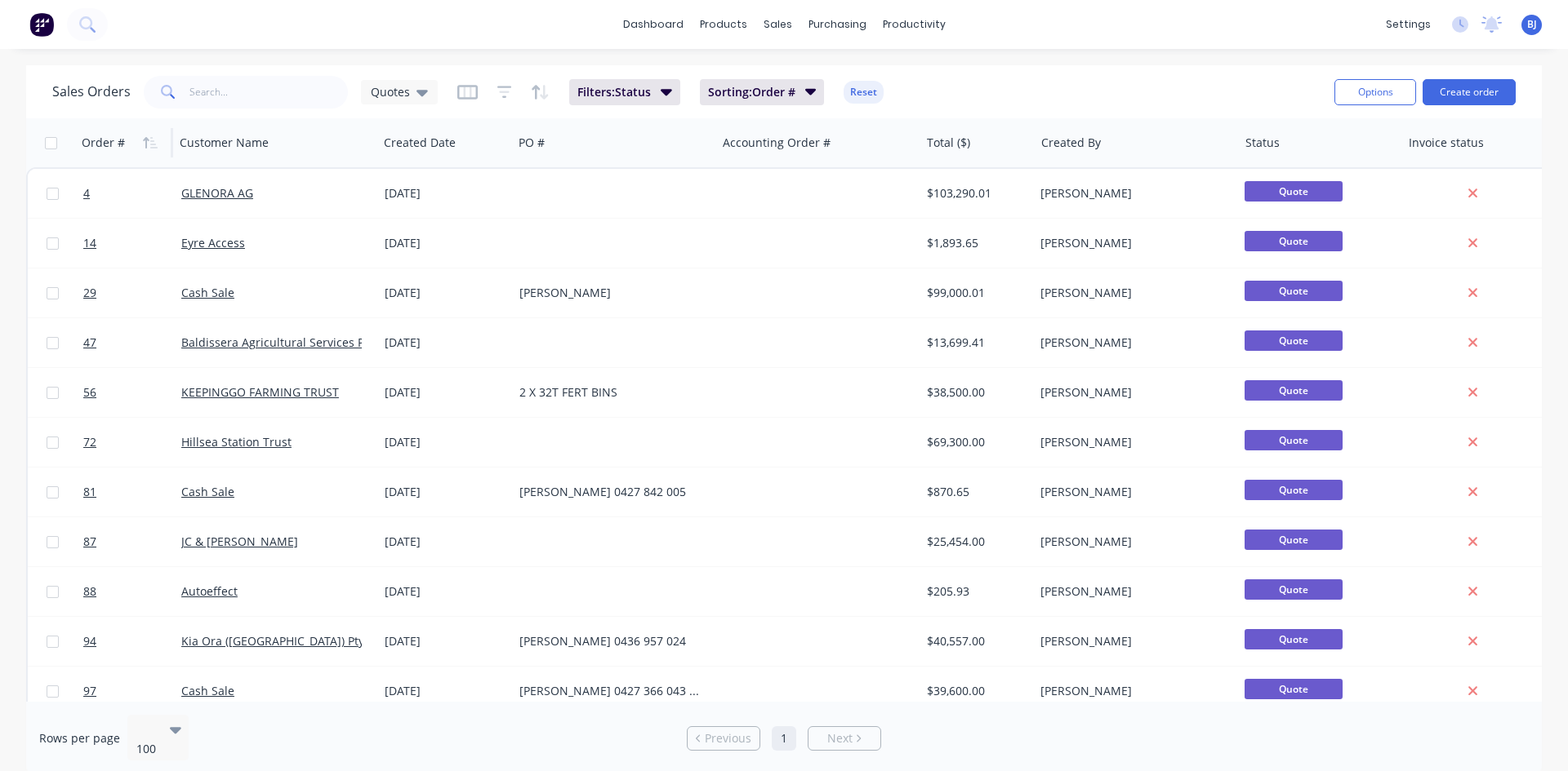
click at [150, 145] on icon "button" at bounding box center [154, 143] width 7 height 11
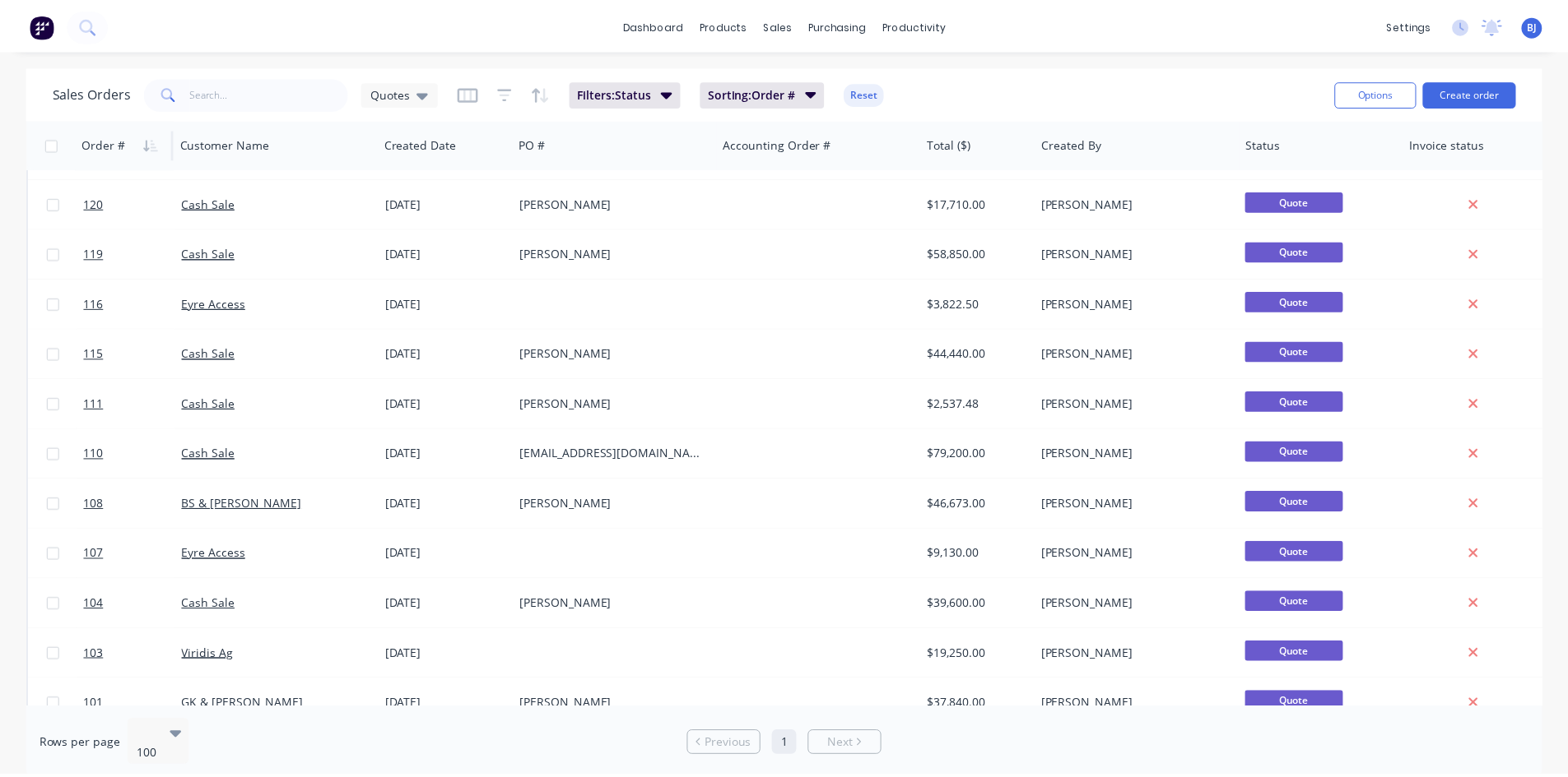
scroll to position [164, 0]
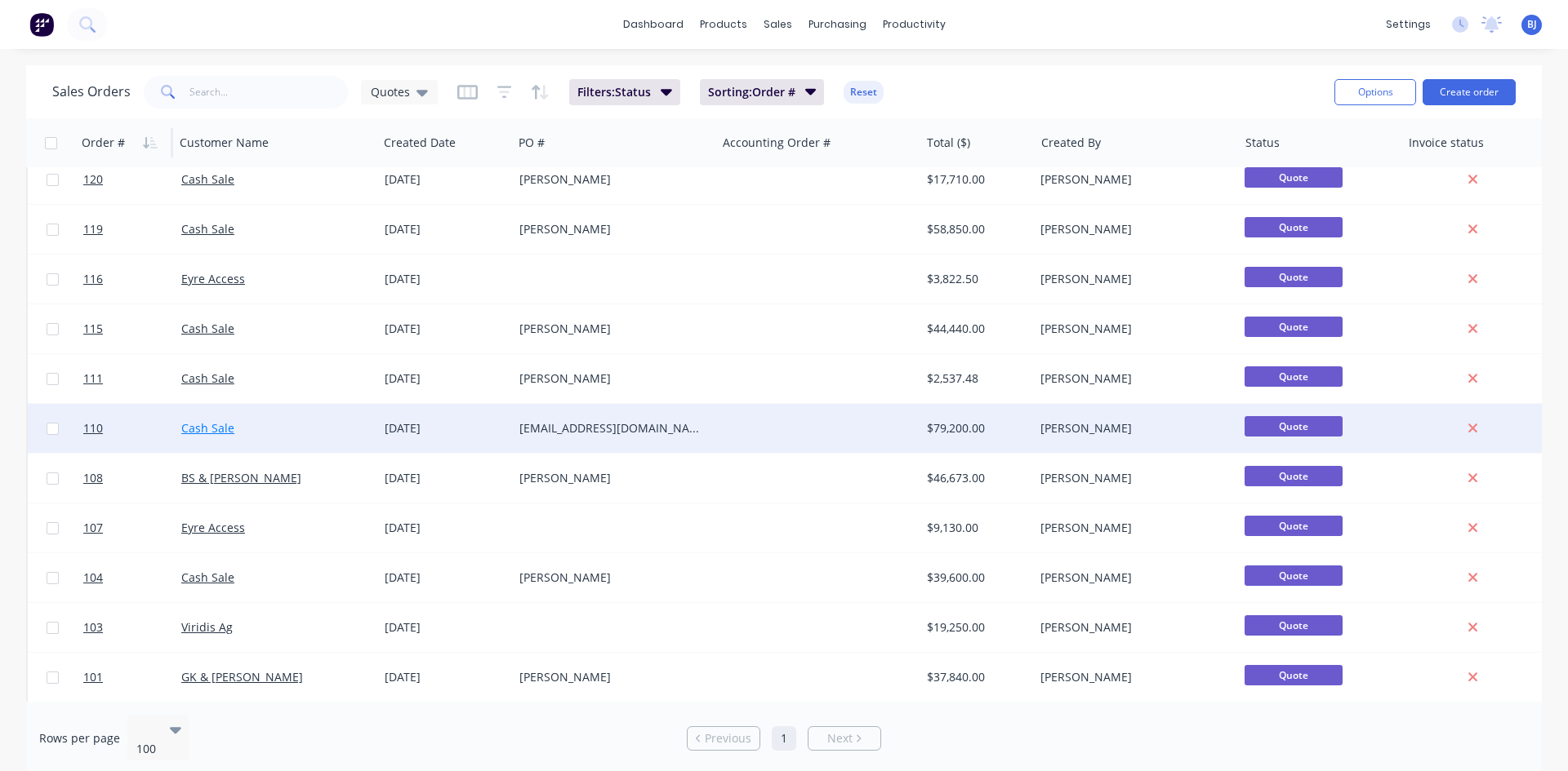
click at [192, 428] on link "Cash Sale" at bounding box center [208, 427] width 53 height 16
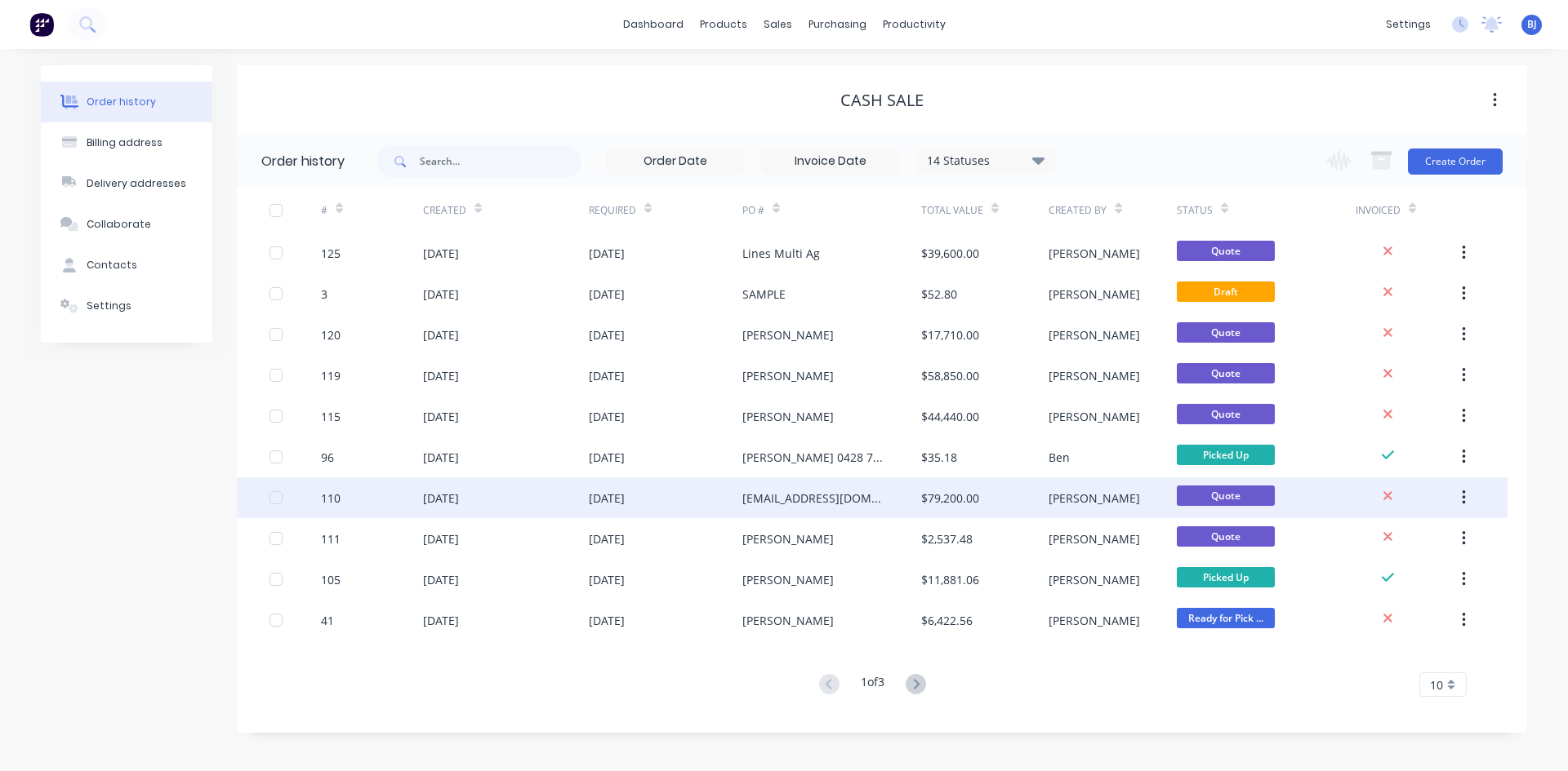
click at [453, 500] on div "[DATE]" at bounding box center [440, 498] width 36 height 18
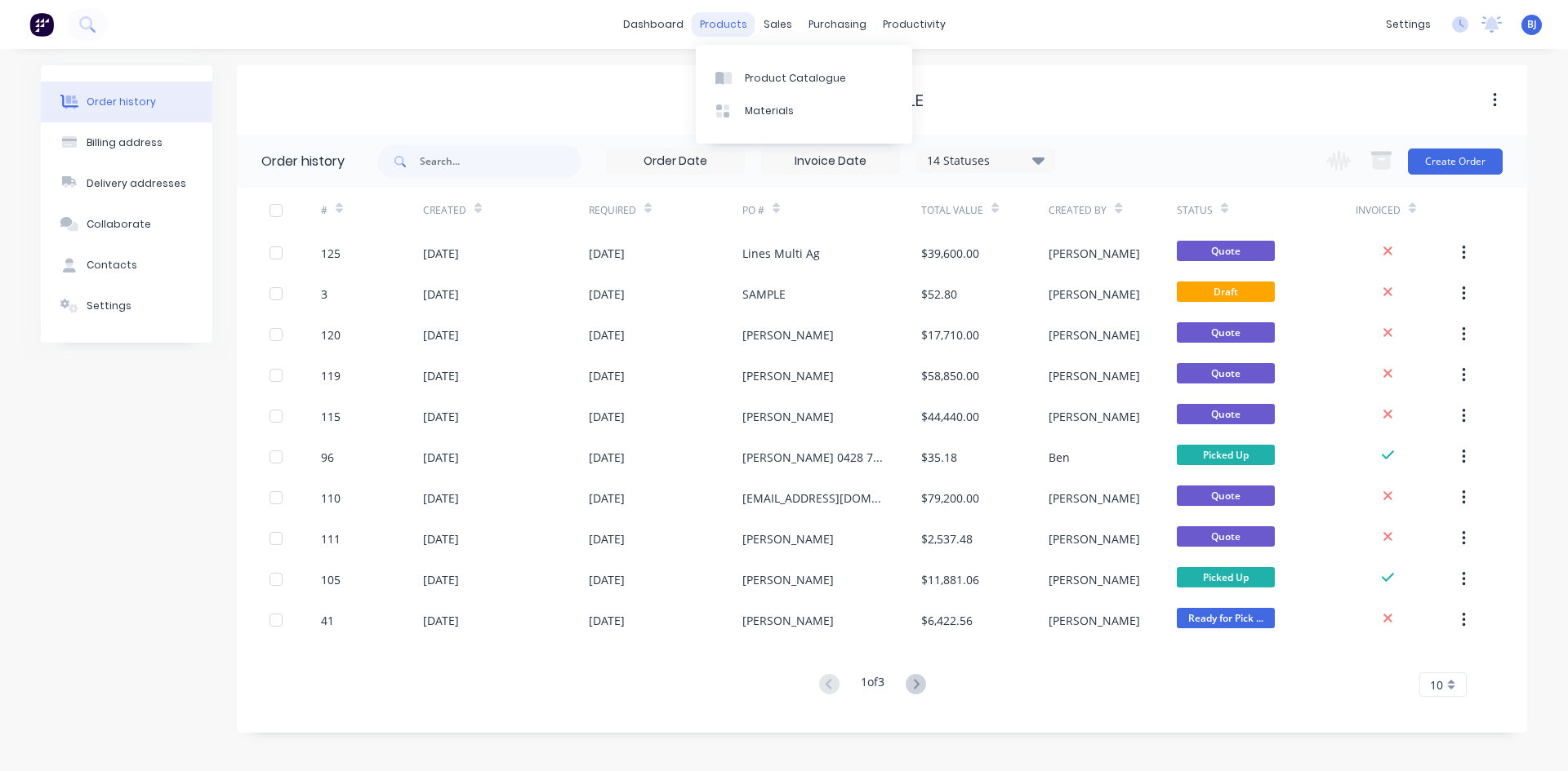
click at [721, 28] on div "products" at bounding box center [723, 24] width 64 height 25
click at [735, 73] on div at bounding box center [727, 78] width 25 height 15
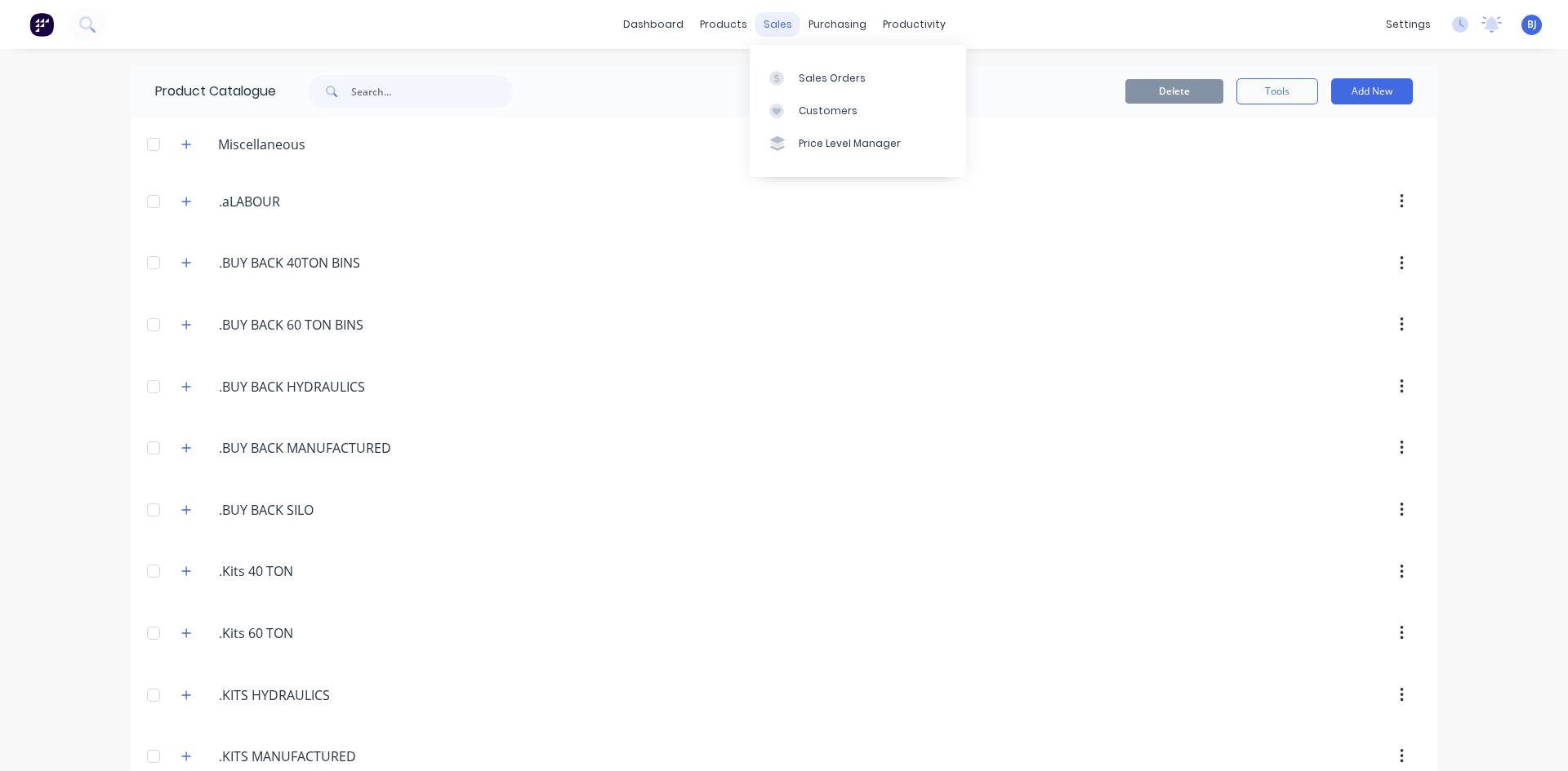
click at [769, 29] on div "sales" at bounding box center [778, 24] width 45 height 25
click at [778, 72] on icon at bounding box center [777, 78] width 15 height 15
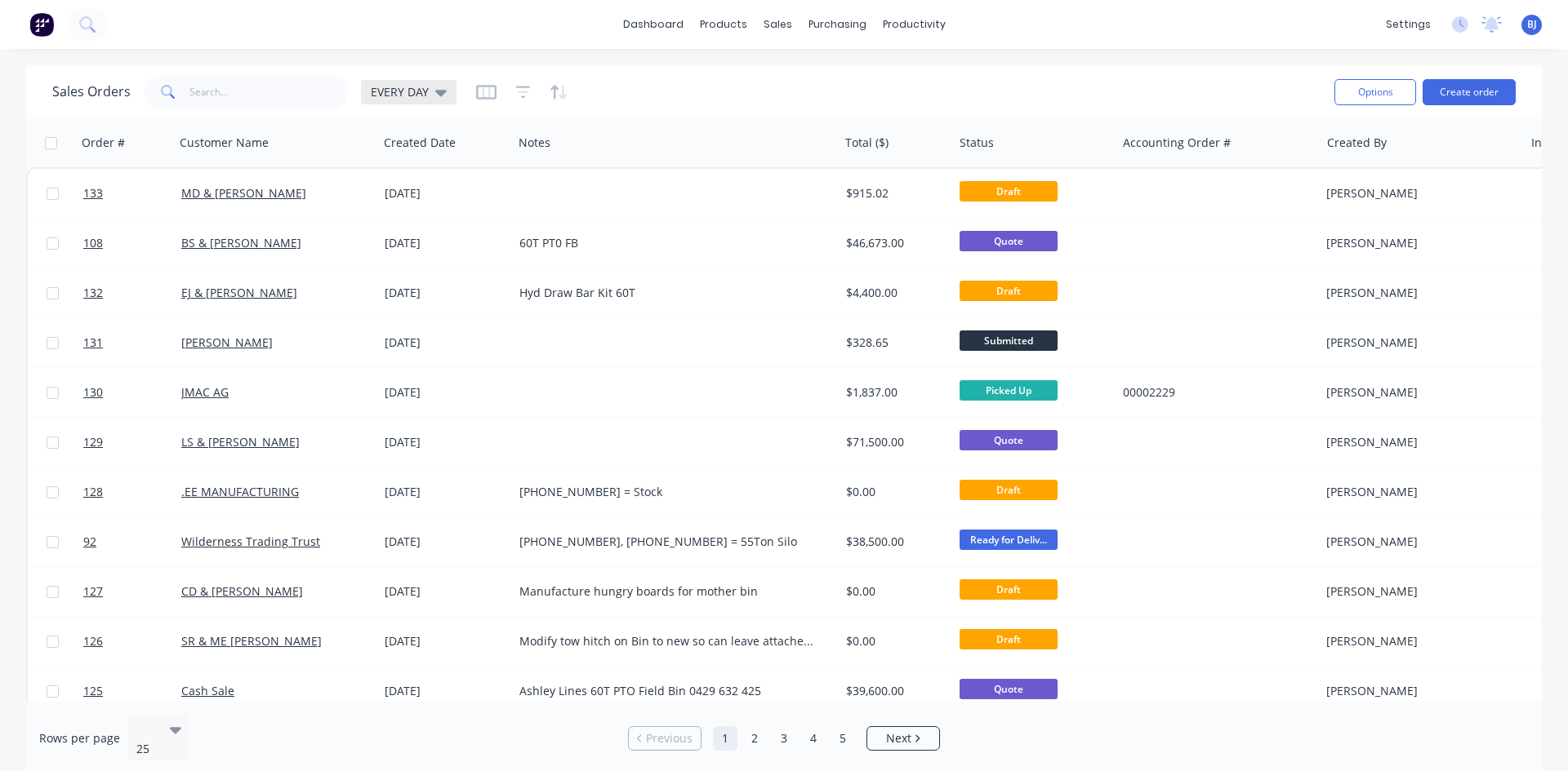
click at [446, 97] on div "EVERY DAY" at bounding box center [409, 92] width 96 height 25
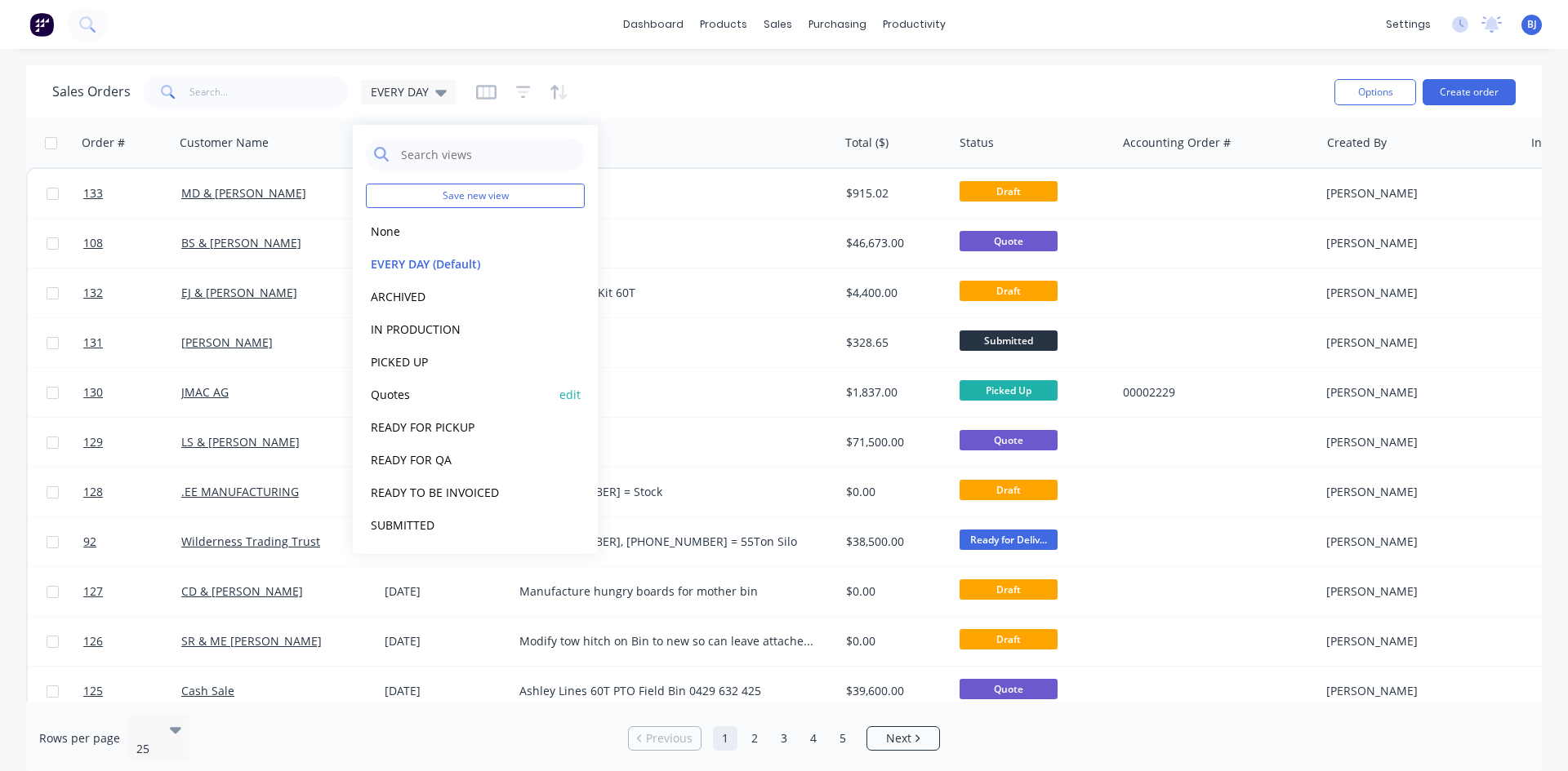
click at [392, 398] on button "Quotes" at bounding box center [459, 394] width 186 height 18
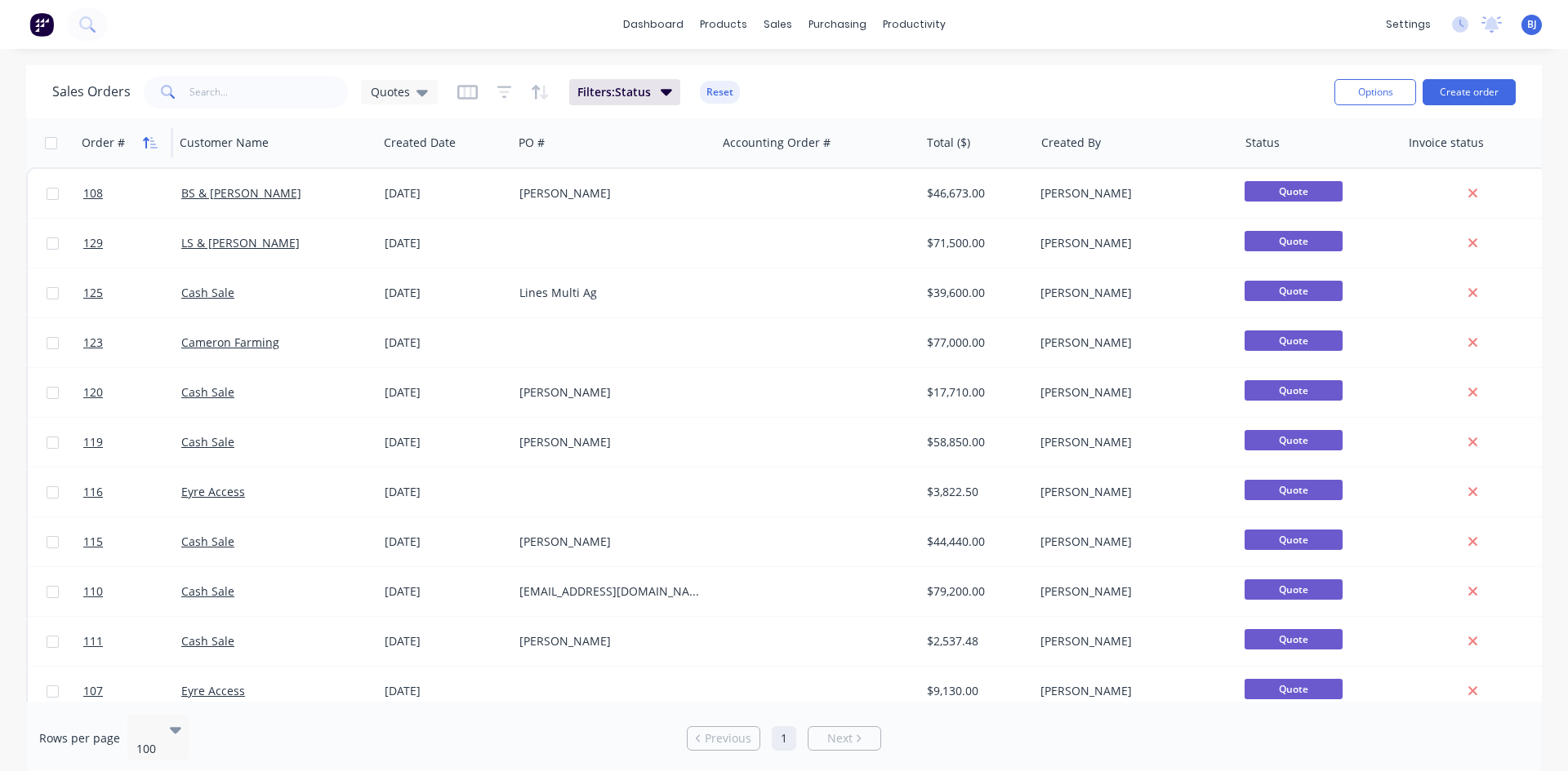
click at [149, 149] on button "button" at bounding box center [150, 143] width 25 height 25
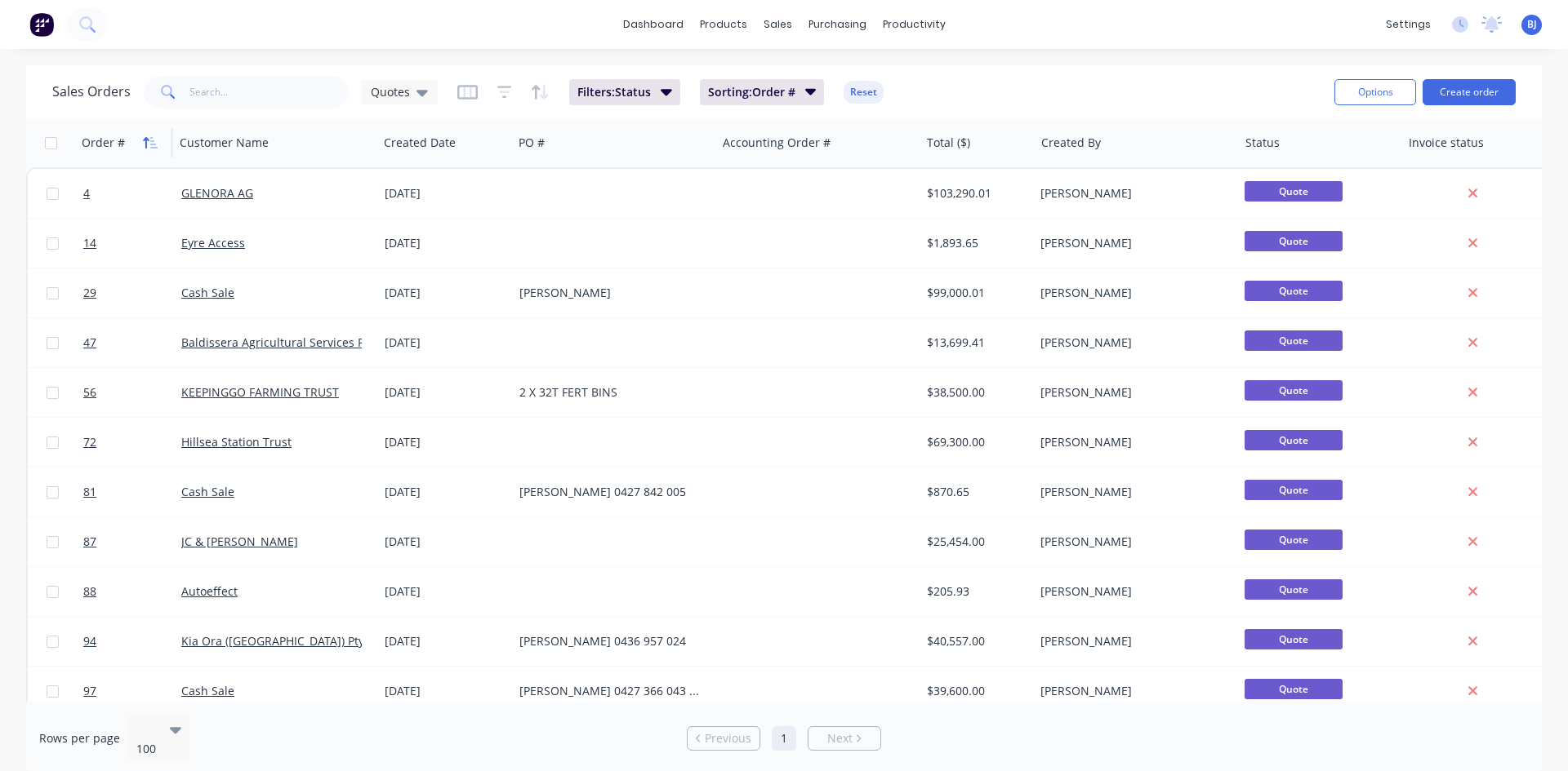
click at [149, 148] on icon "button" at bounding box center [150, 143] width 15 height 13
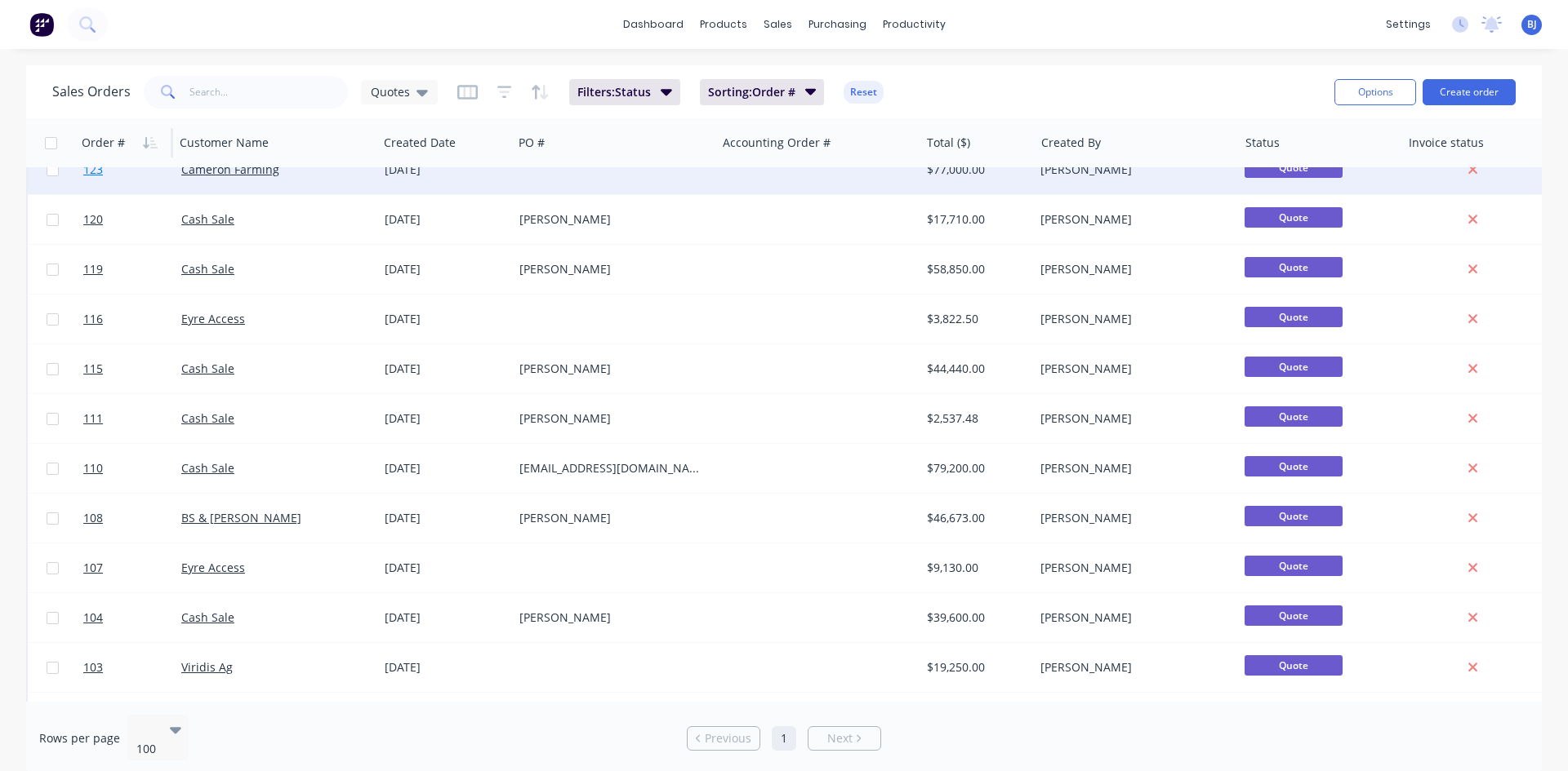
scroll to position [163, 0]
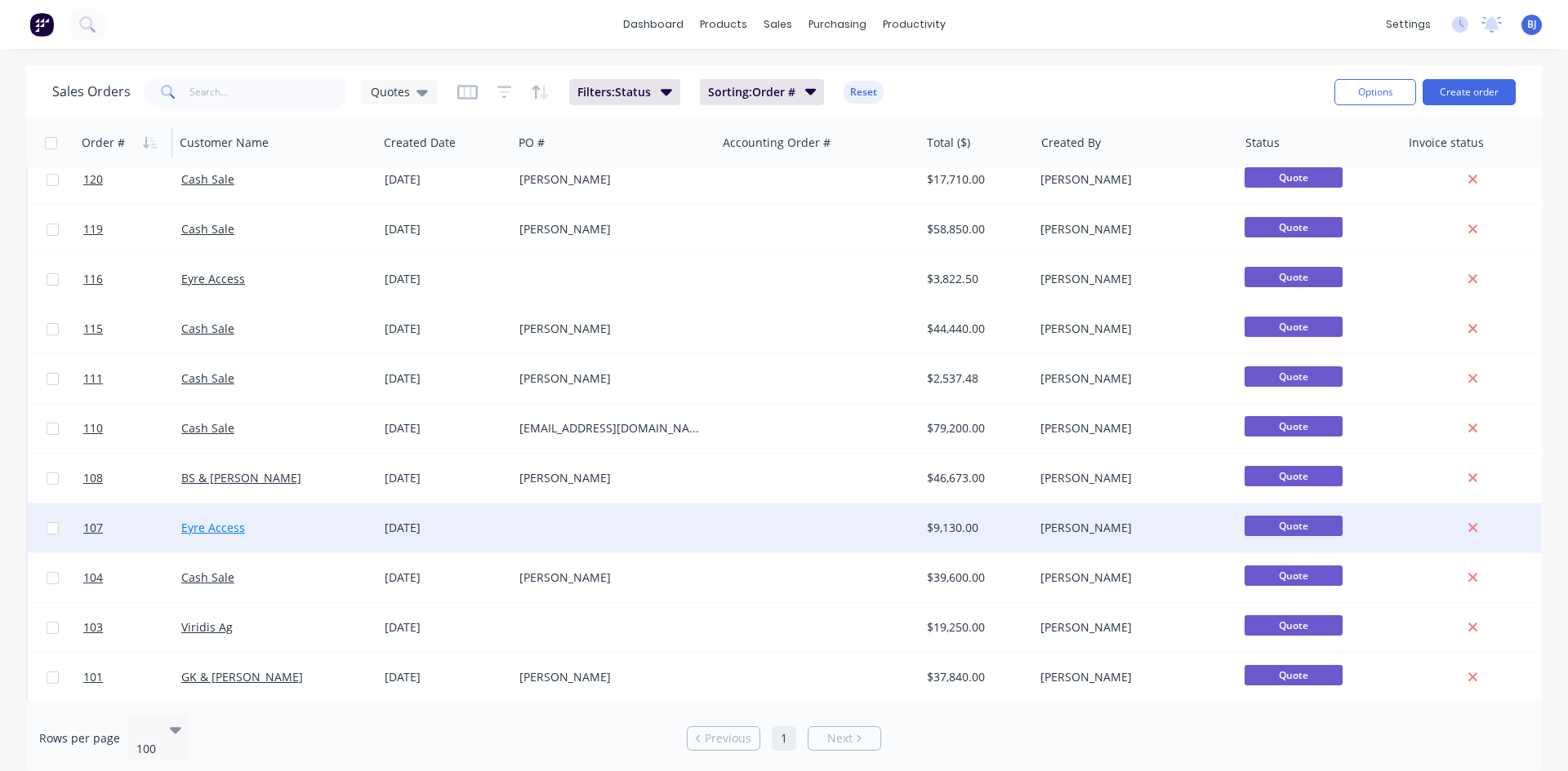
click at [222, 528] on link "Eyre Access" at bounding box center [213, 528] width 64 height 16
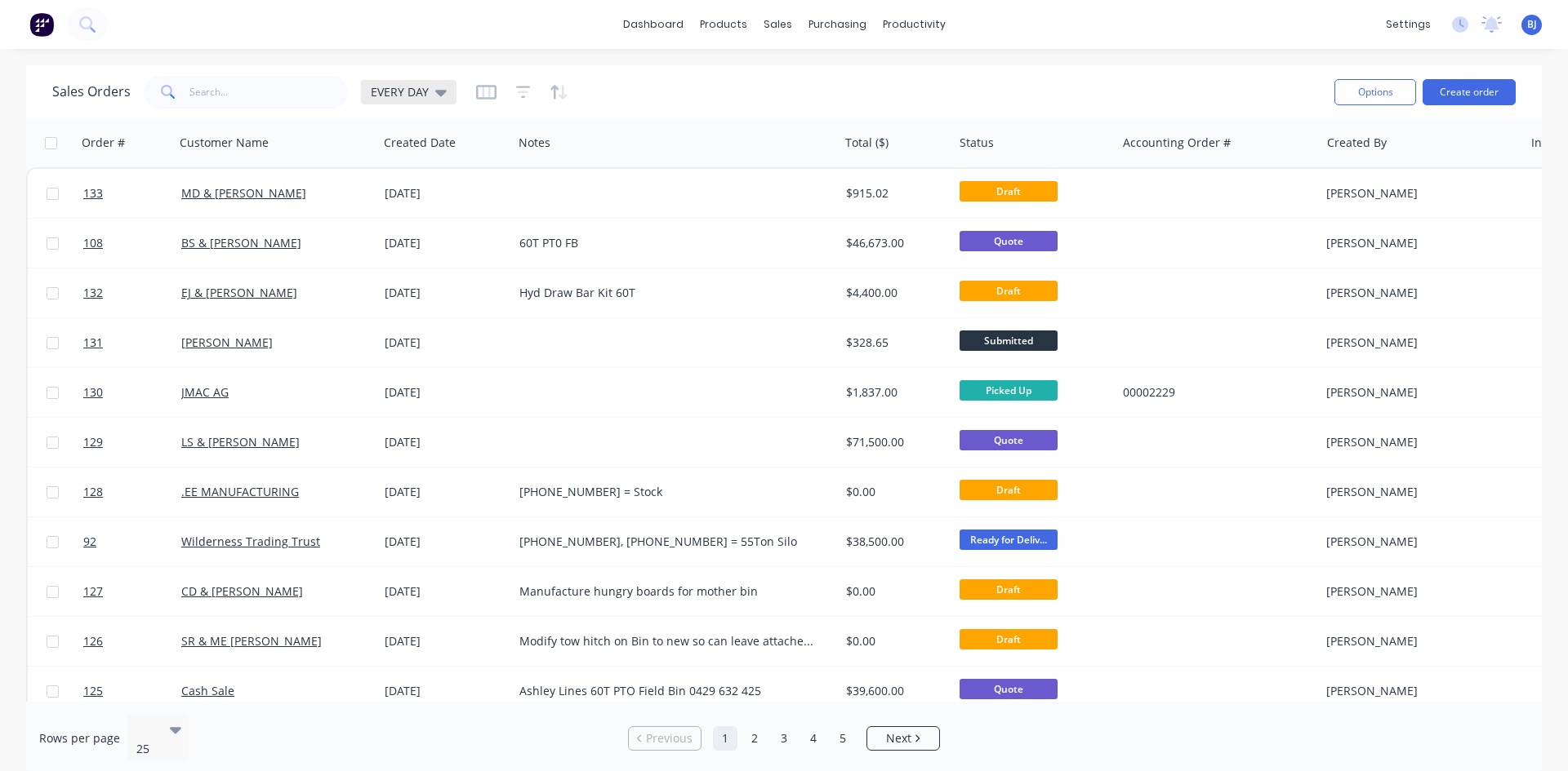
click at [436, 95] on icon at bounding box center [440, 91] width 11 height 18
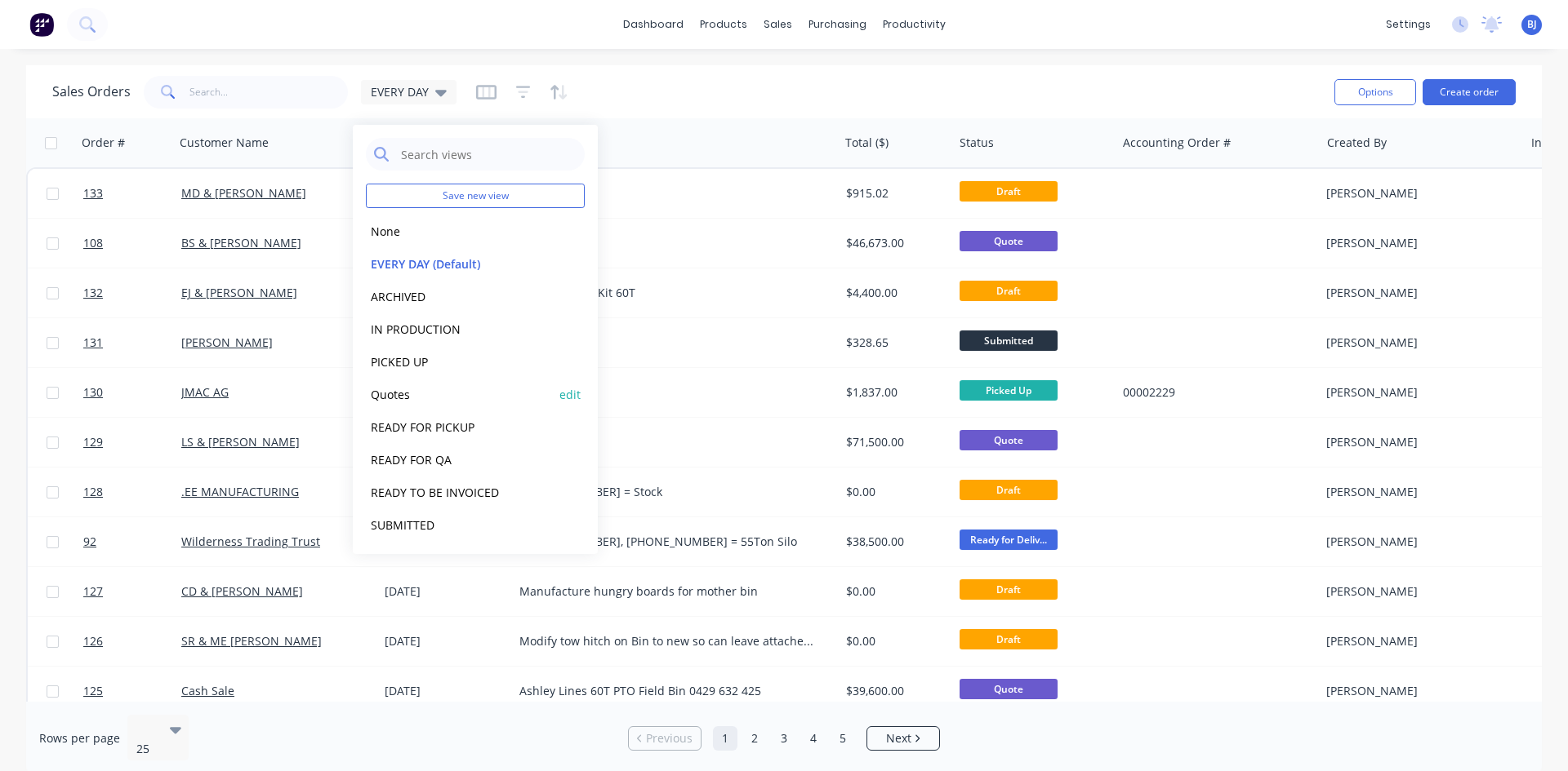
click at [400, 401] on button "Quotes" at bounding box center [459, 394] width 186 height 18
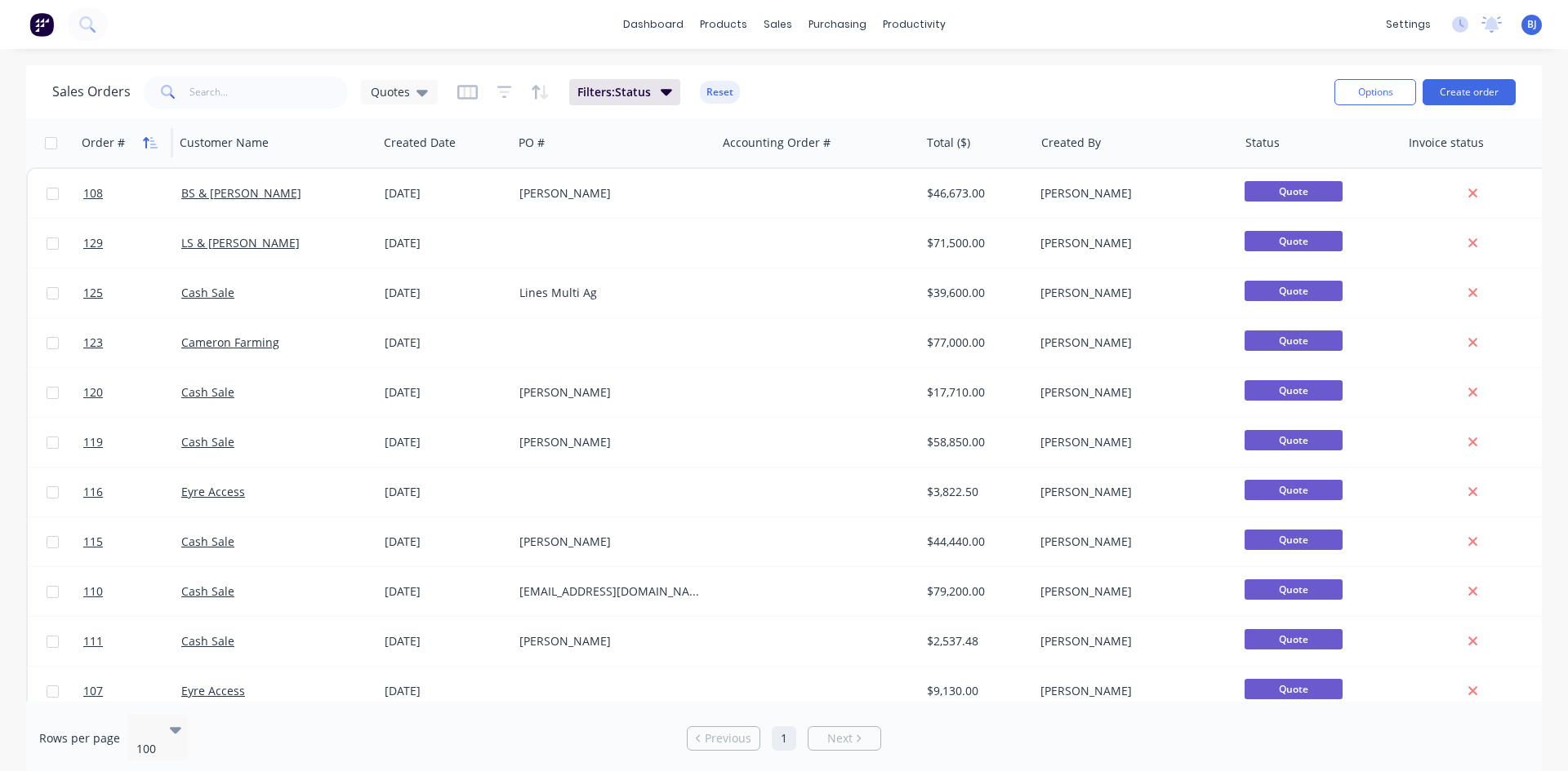
click at [152, 148] on icon "button" at bounding box center [150, 143] width 15 height 13
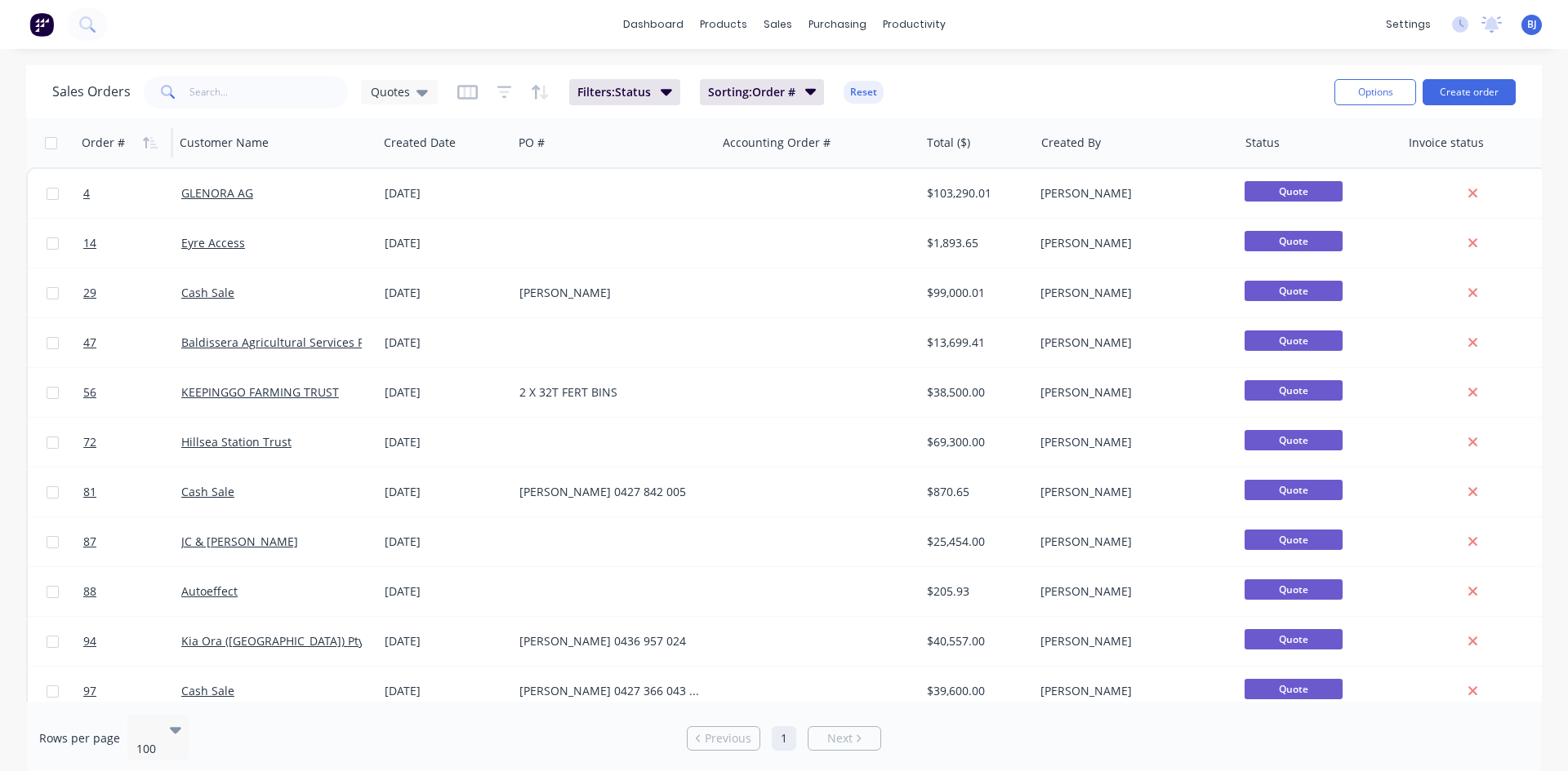
click at [152, 148] on icon "button" at bounding box center [150, 143] width 15 height 13
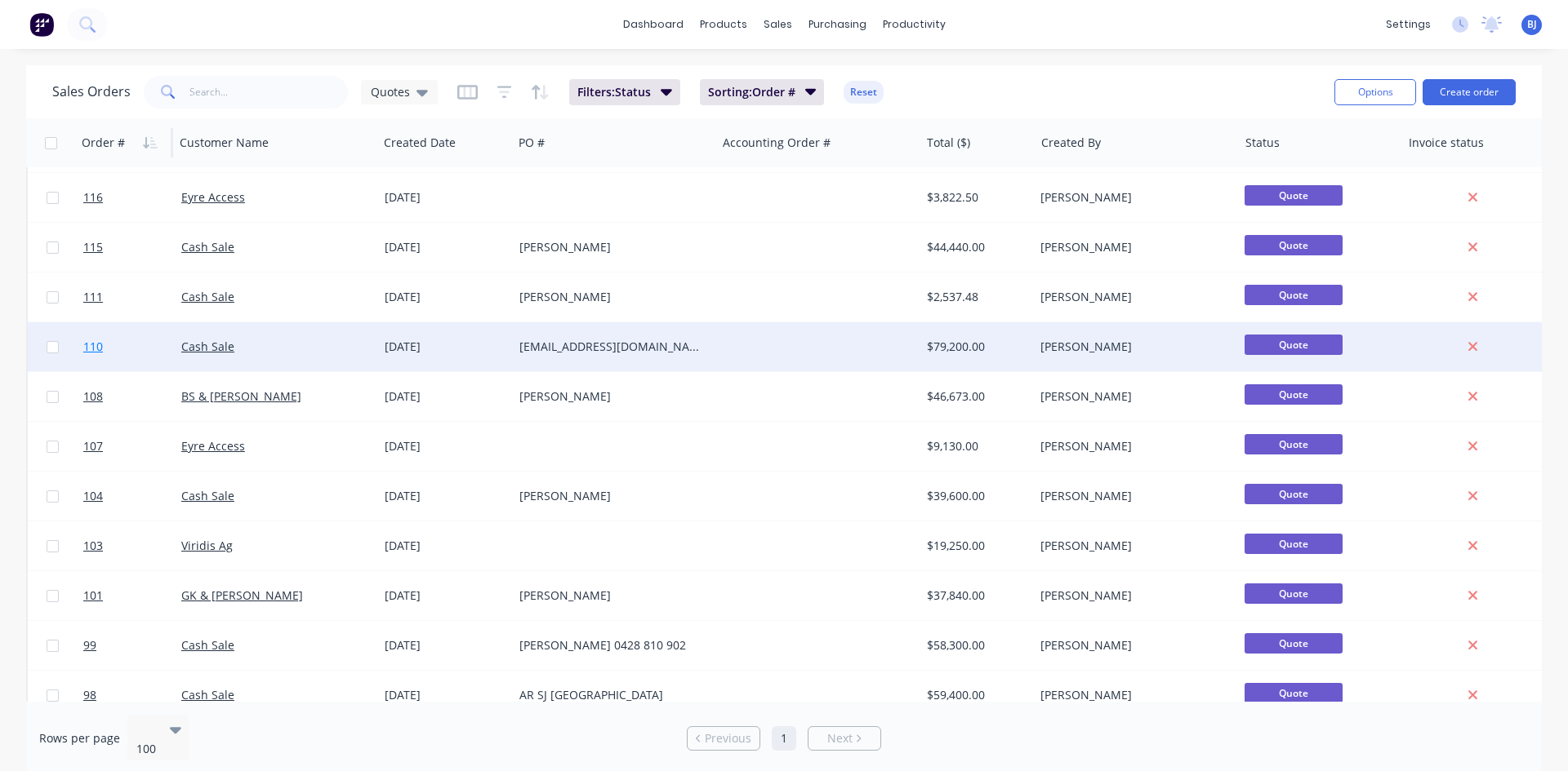
scroll to position [326, 0]
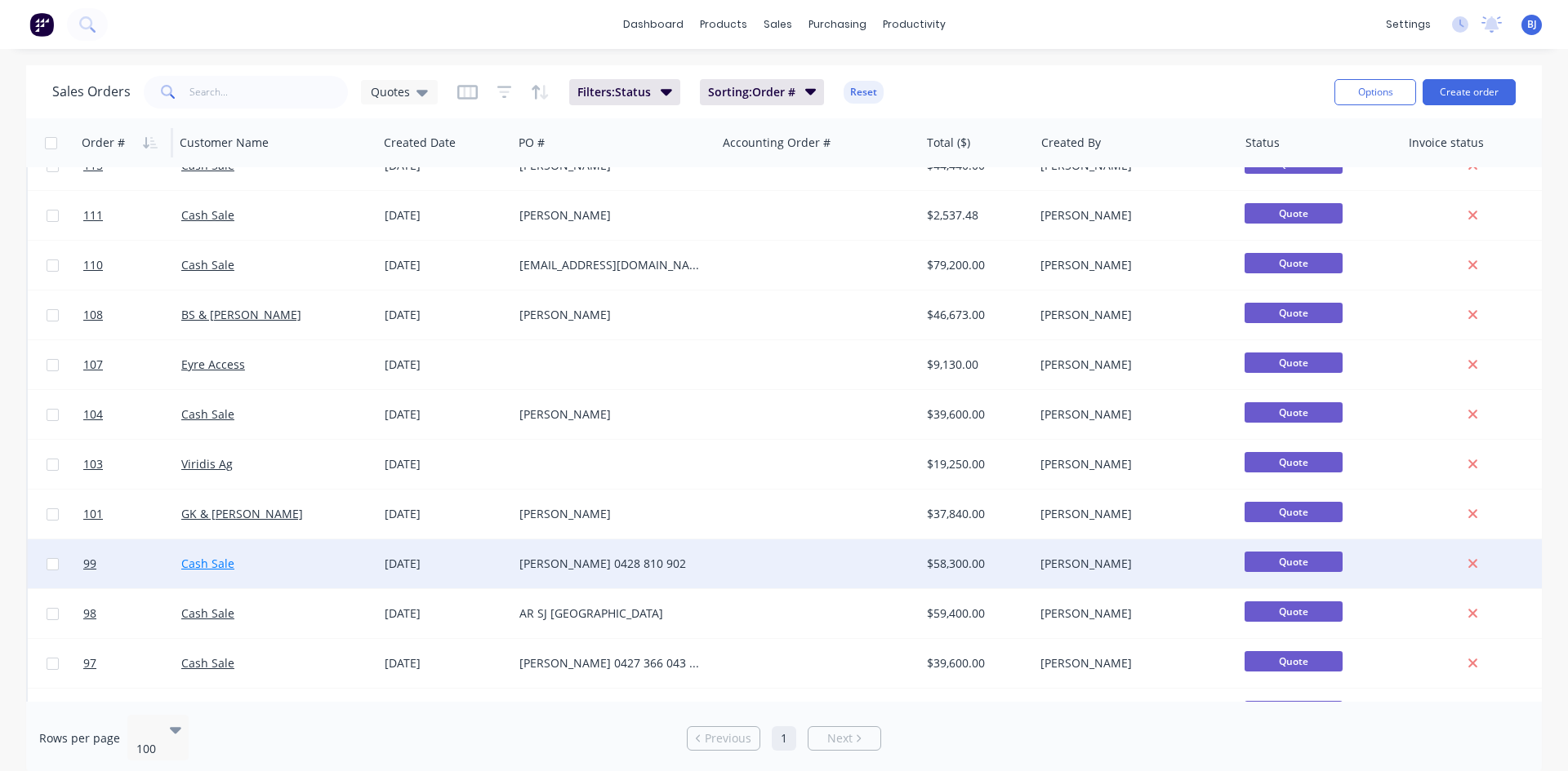
click at [197, 567] on link "Cash Sale" at bounding box center [208, 564] width 53 height 16
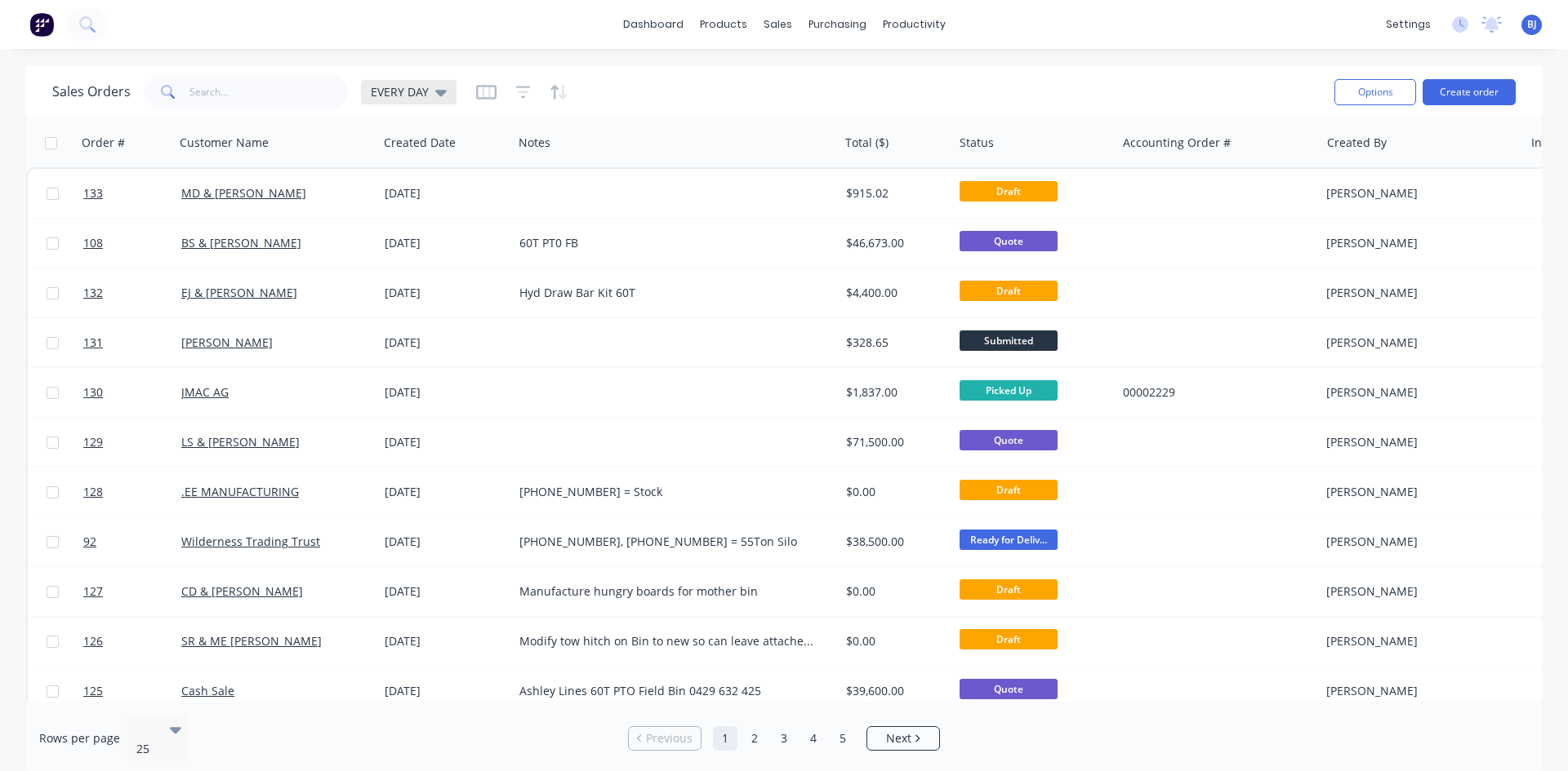
click at [445, 93] on div "EVERY DAY" at bounding box center [409, 92] width 96 height 25
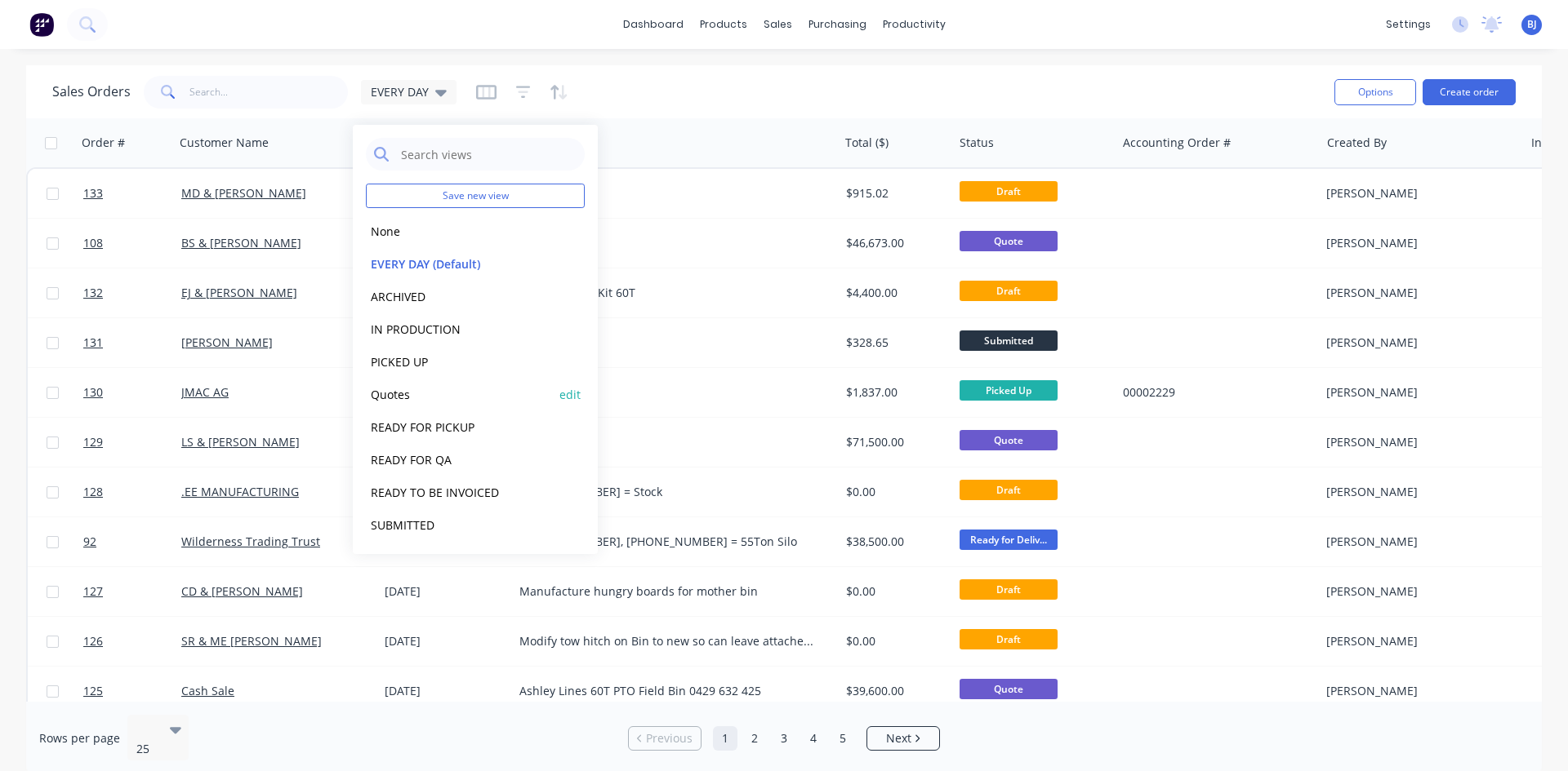
click at [384, 396] on button "Quotes" at bounding box center [459, 394] width 186 height 18
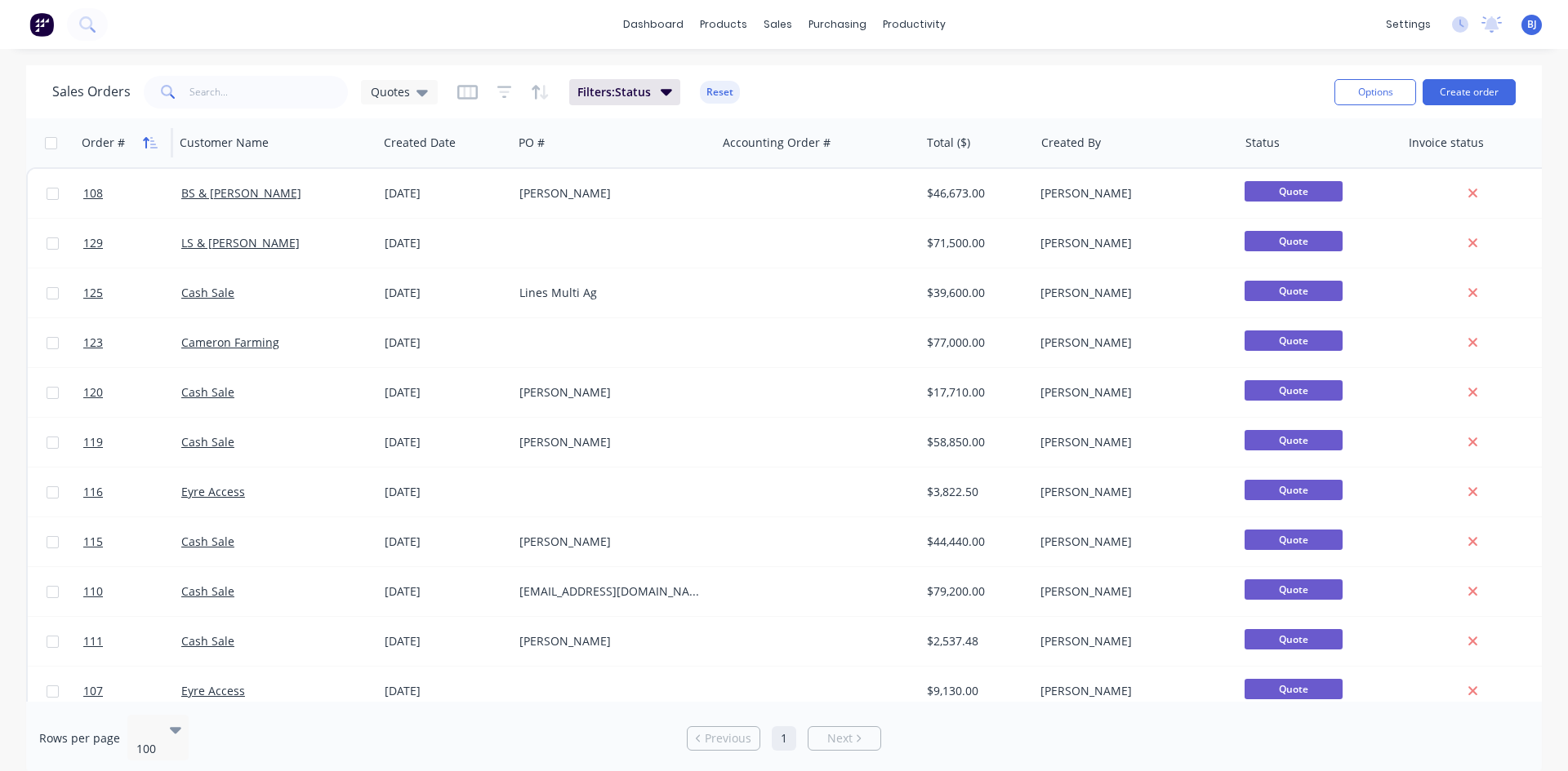
click at [157, 146] on button "button" at bounding box center [150, 143] width 25 height 25
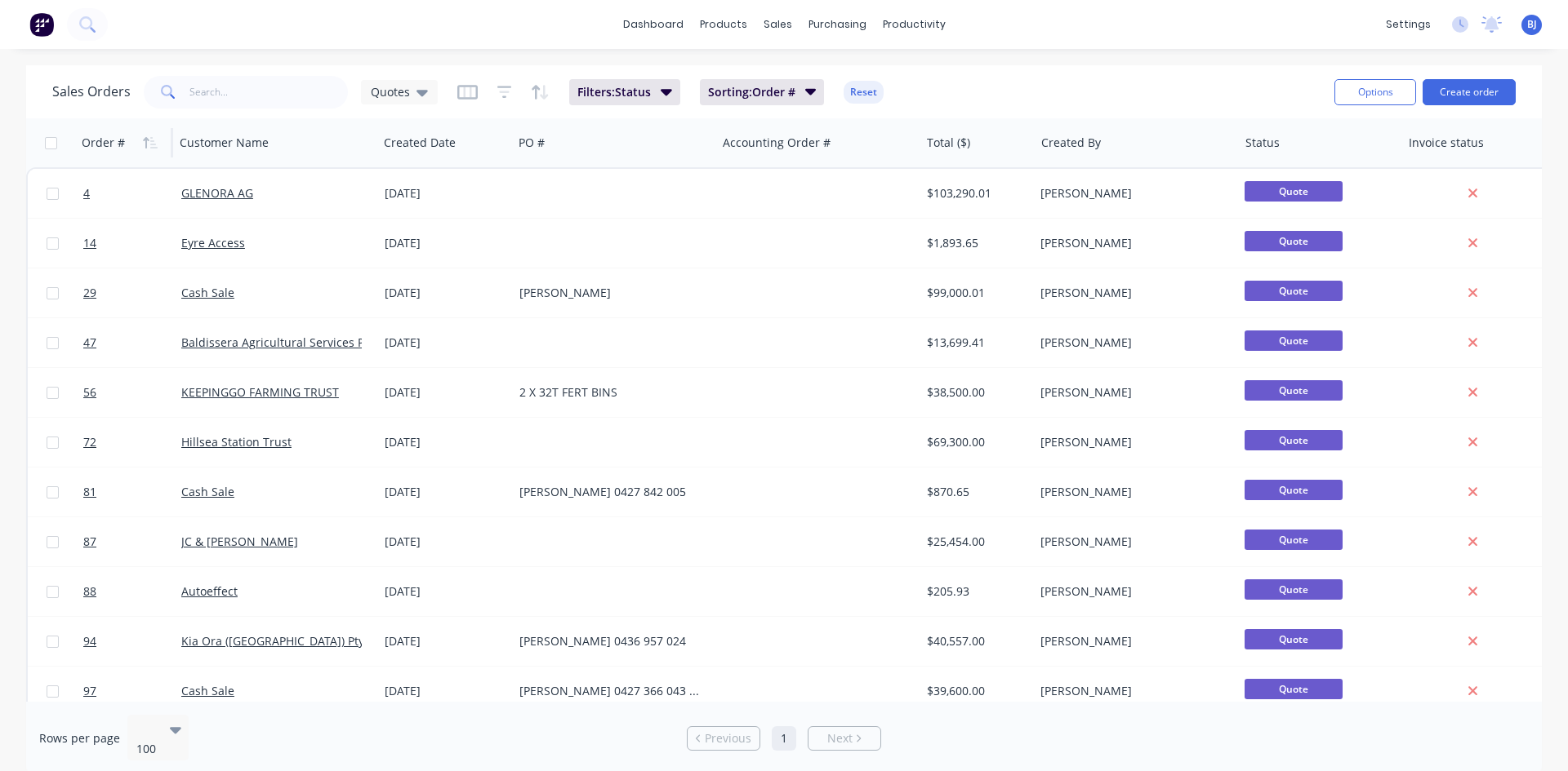
click at [157, 146] on icon "button" at bounding box center [150, 143] width 15 height 13
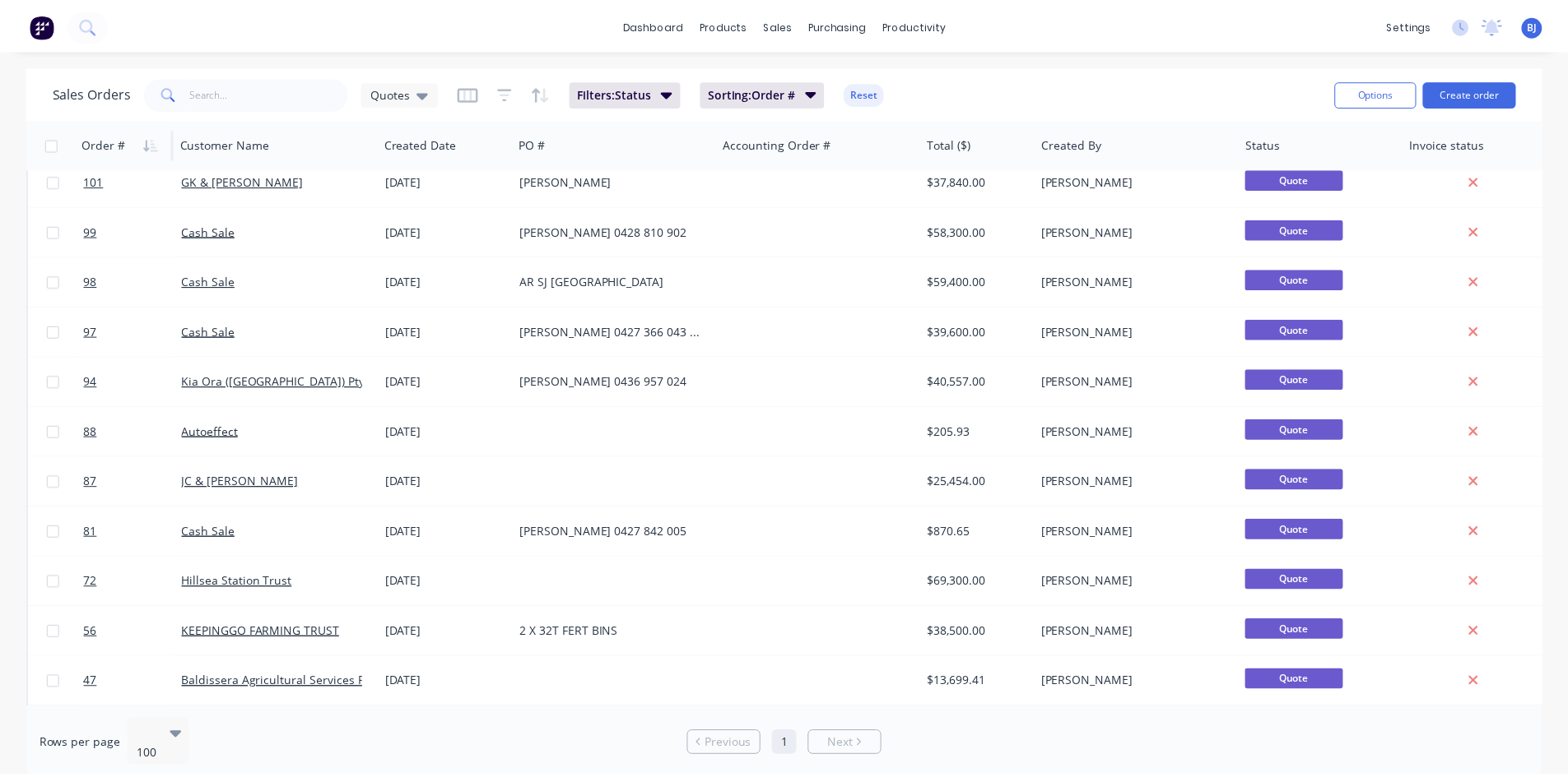
scroll to position [660, 0]
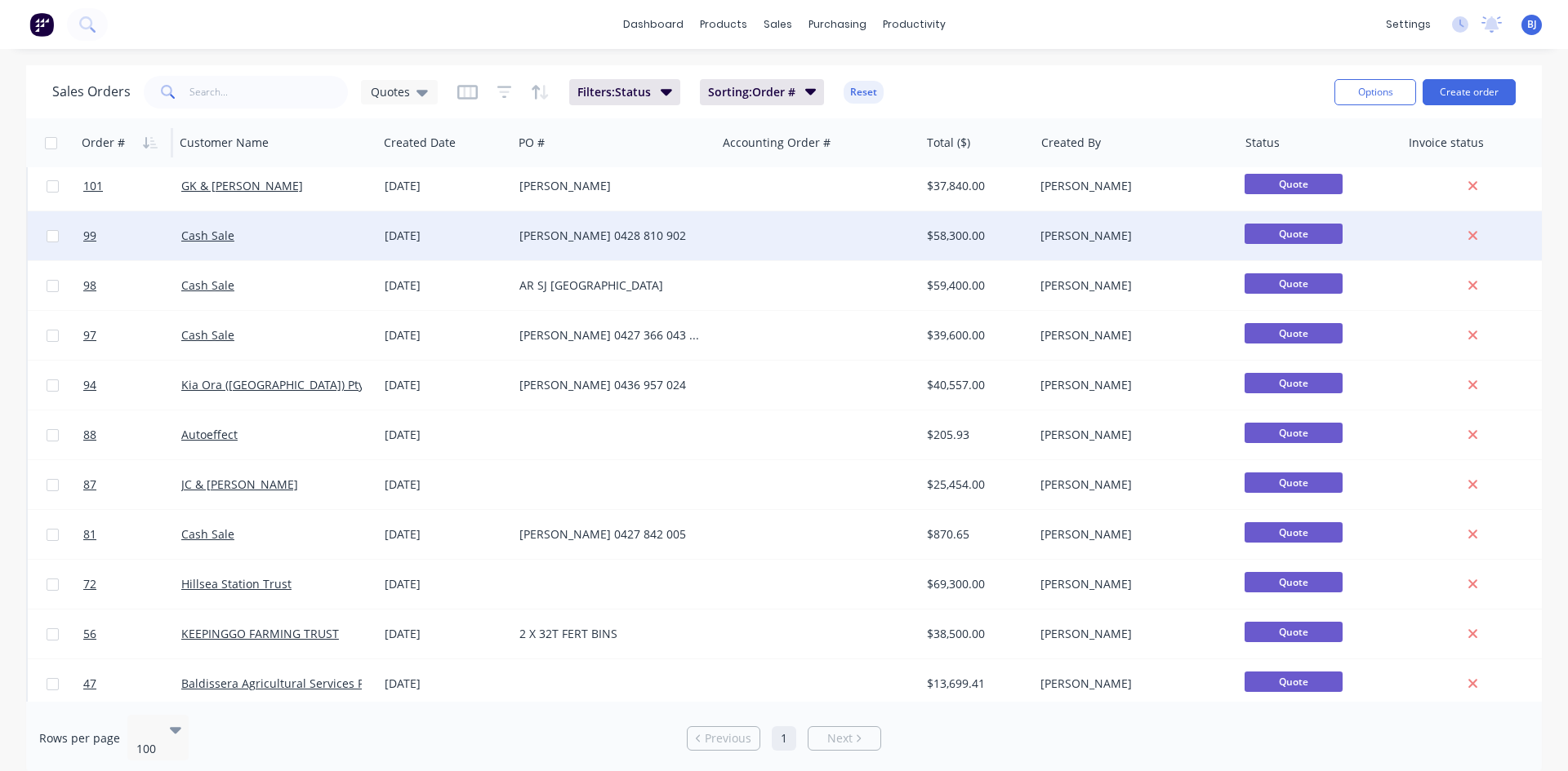
click at [395, 234] on div "[DATE]" at bounding box center [445, 236] width 122 height 17
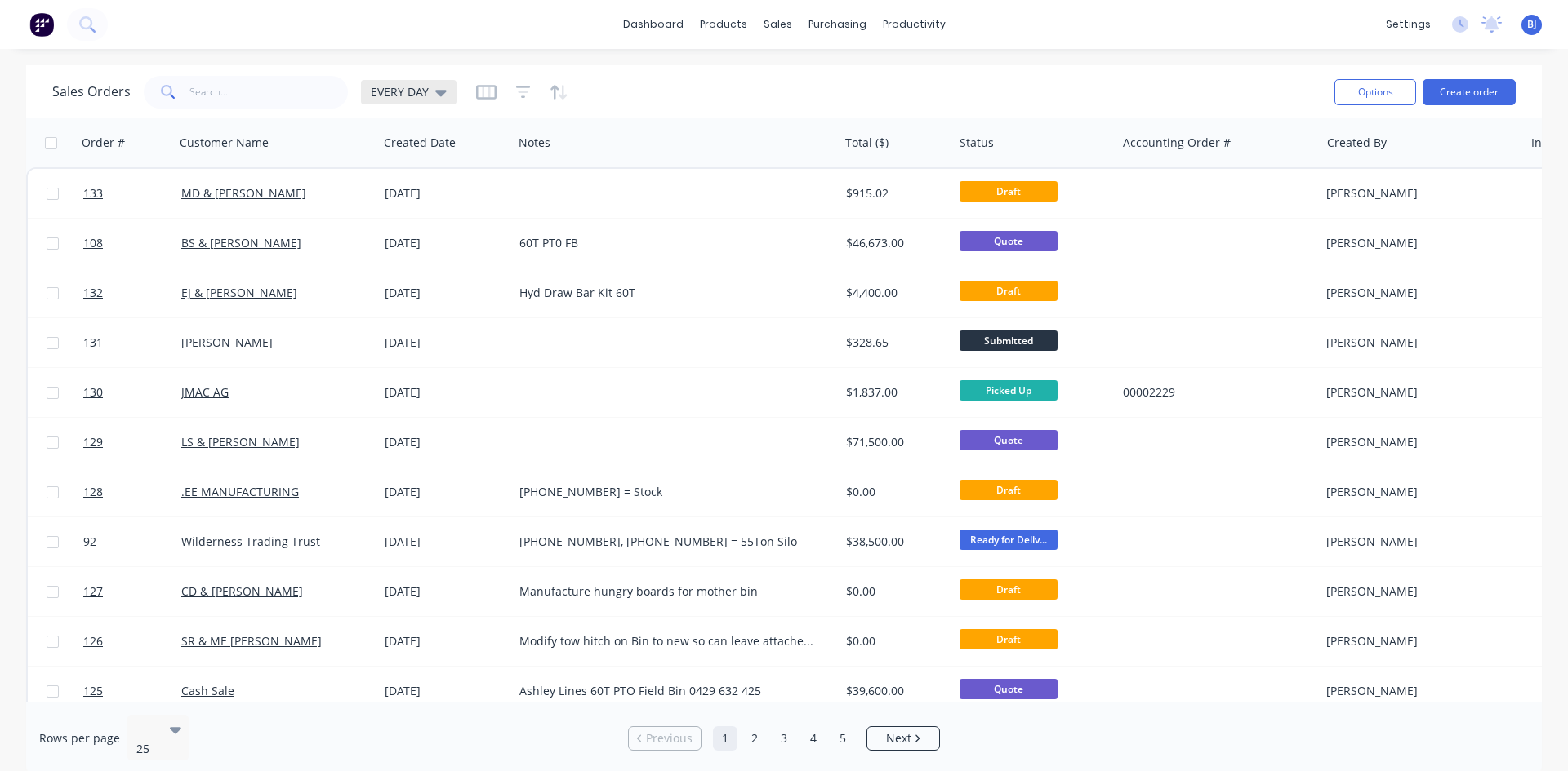
click at [435, 94] on icon at bounding box center [440, 91] width 11 height 18
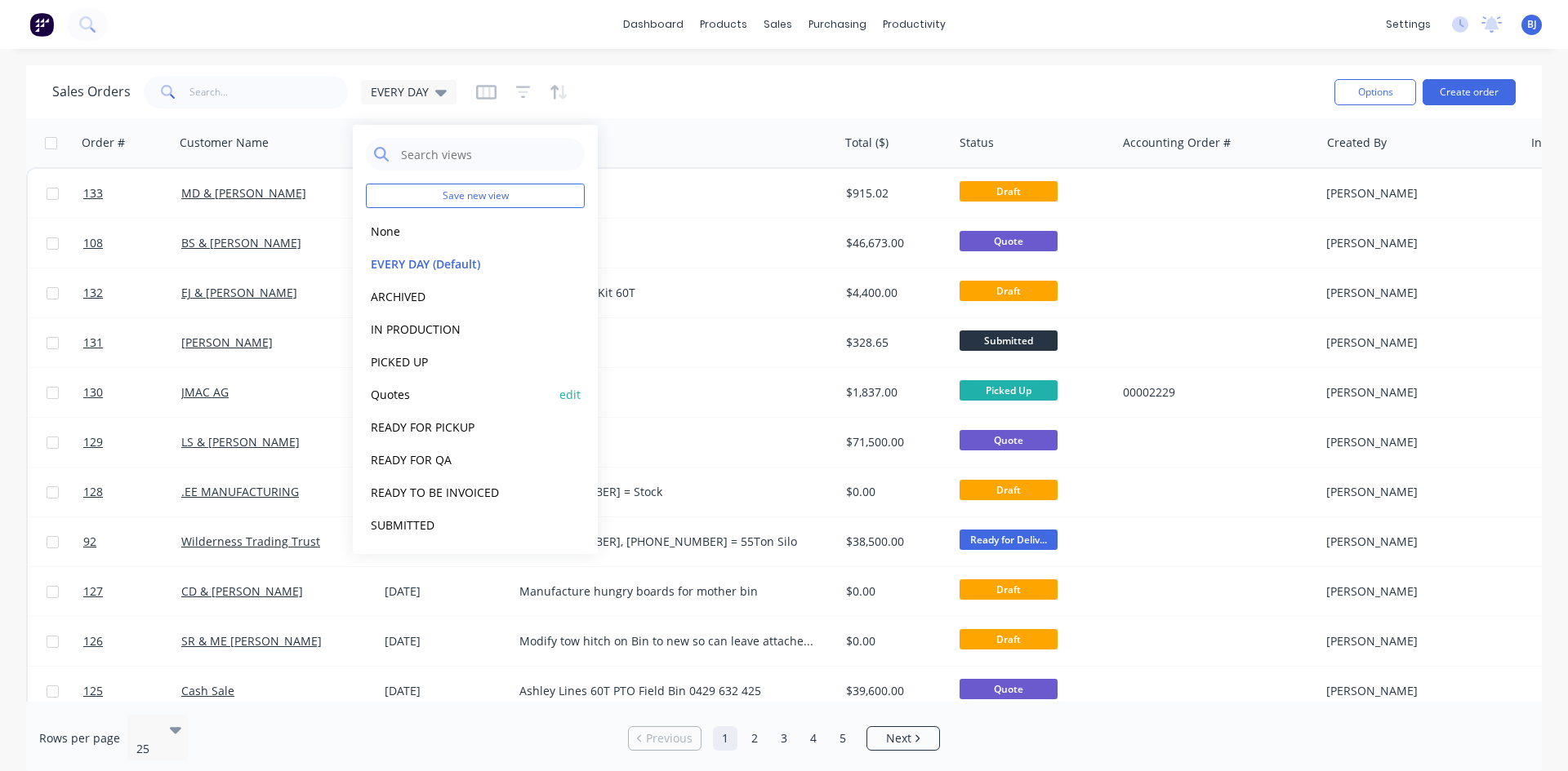
click at [401, 397] on button "Quotes" at bounding box center [459, 394] width 186 height 18
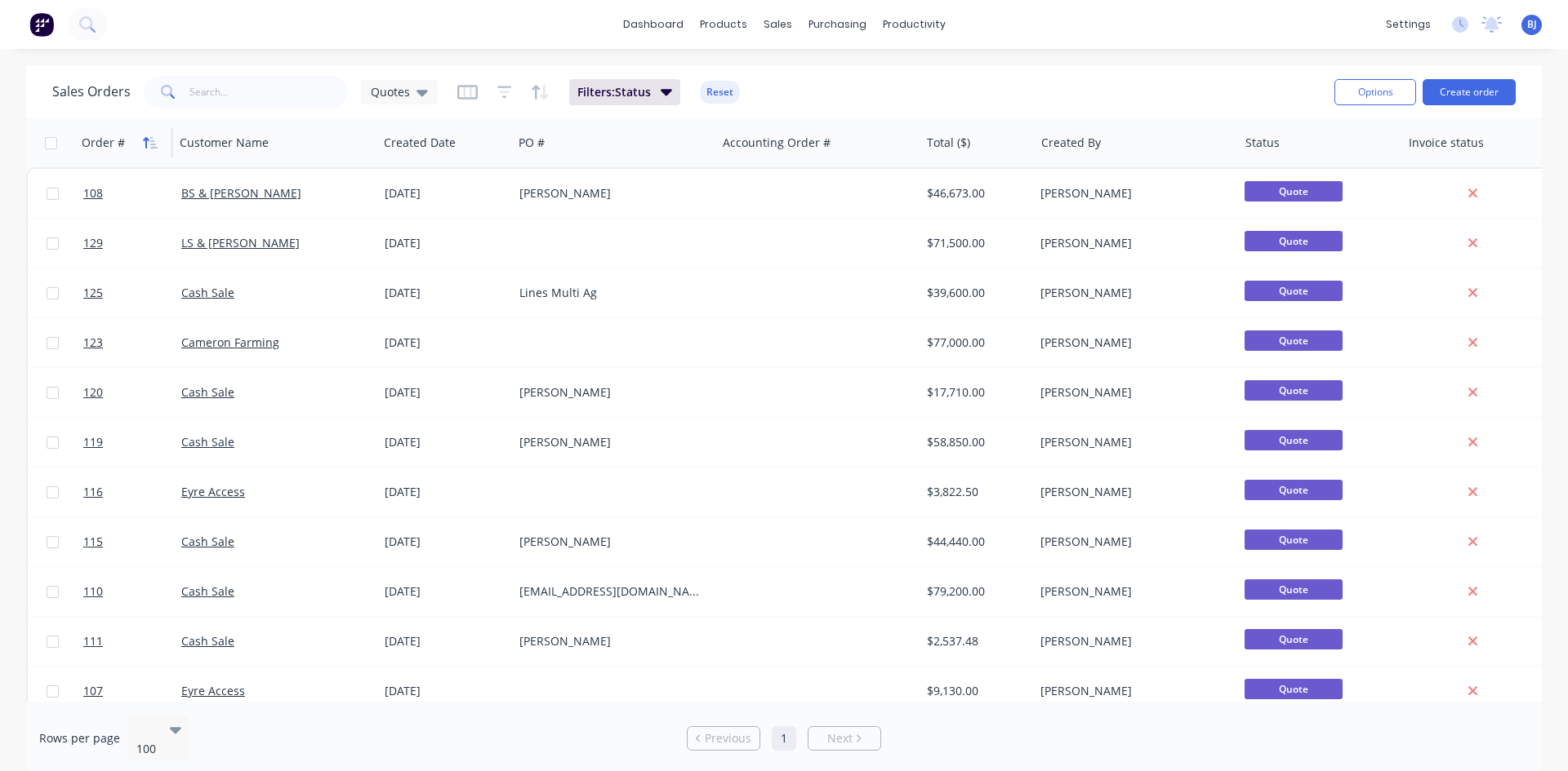
click at [145, 143] on icon "button" at bounding box center [150, 143] width 15 height 13
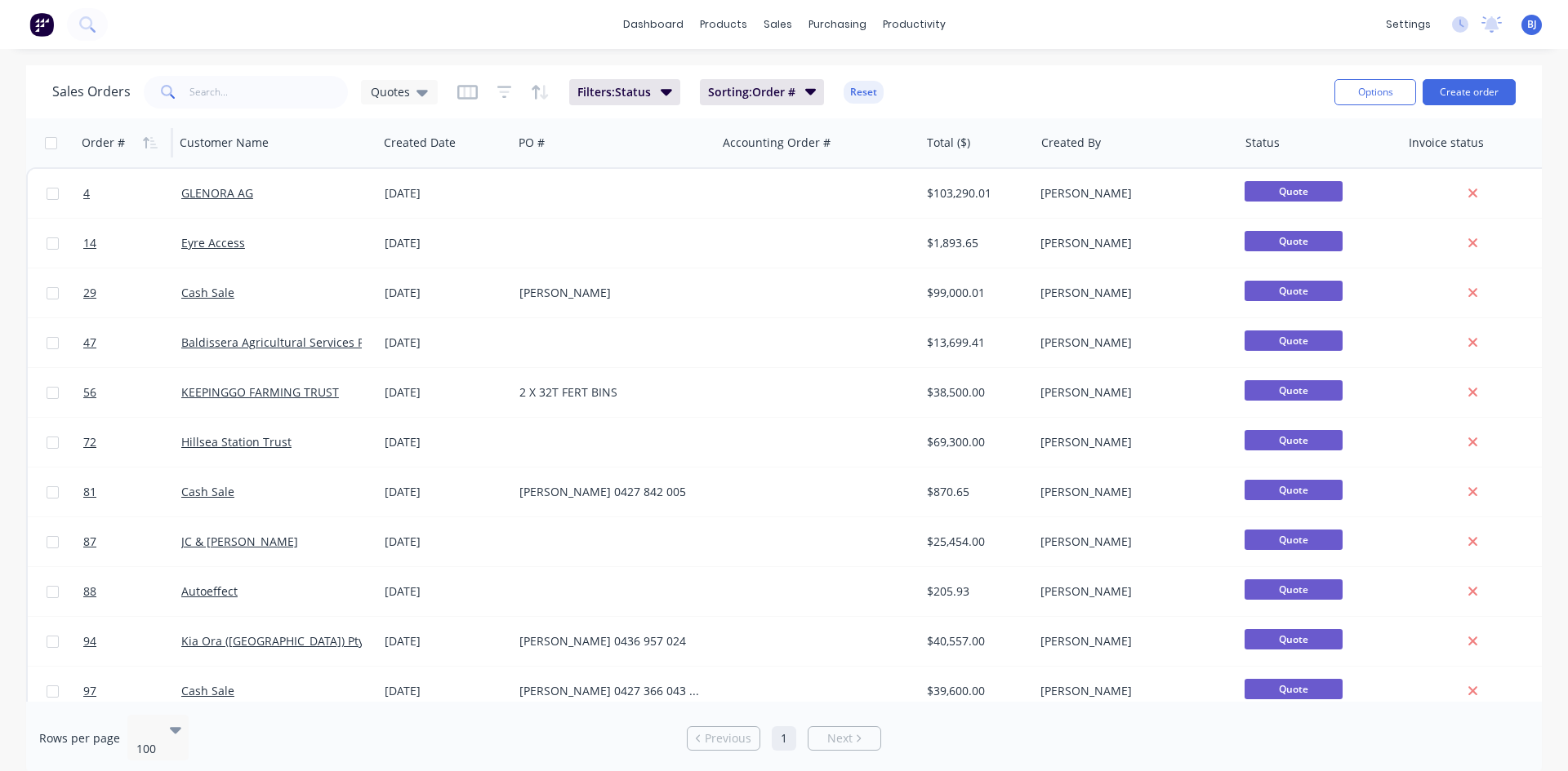
click at [145, 143] on icon "button" at bounding box center [150, 143] width 15 height 13
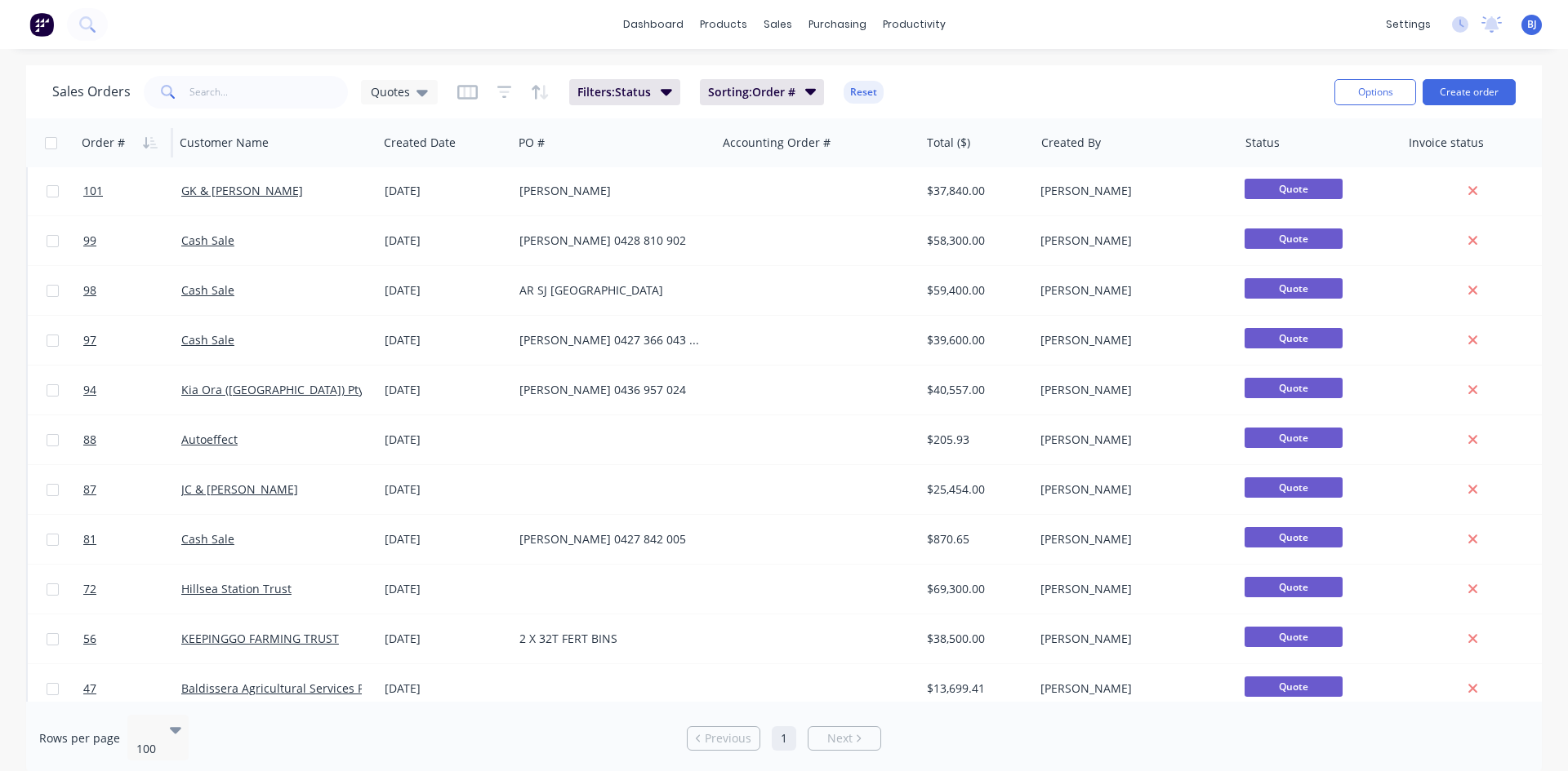
scroll to position [653, 0]
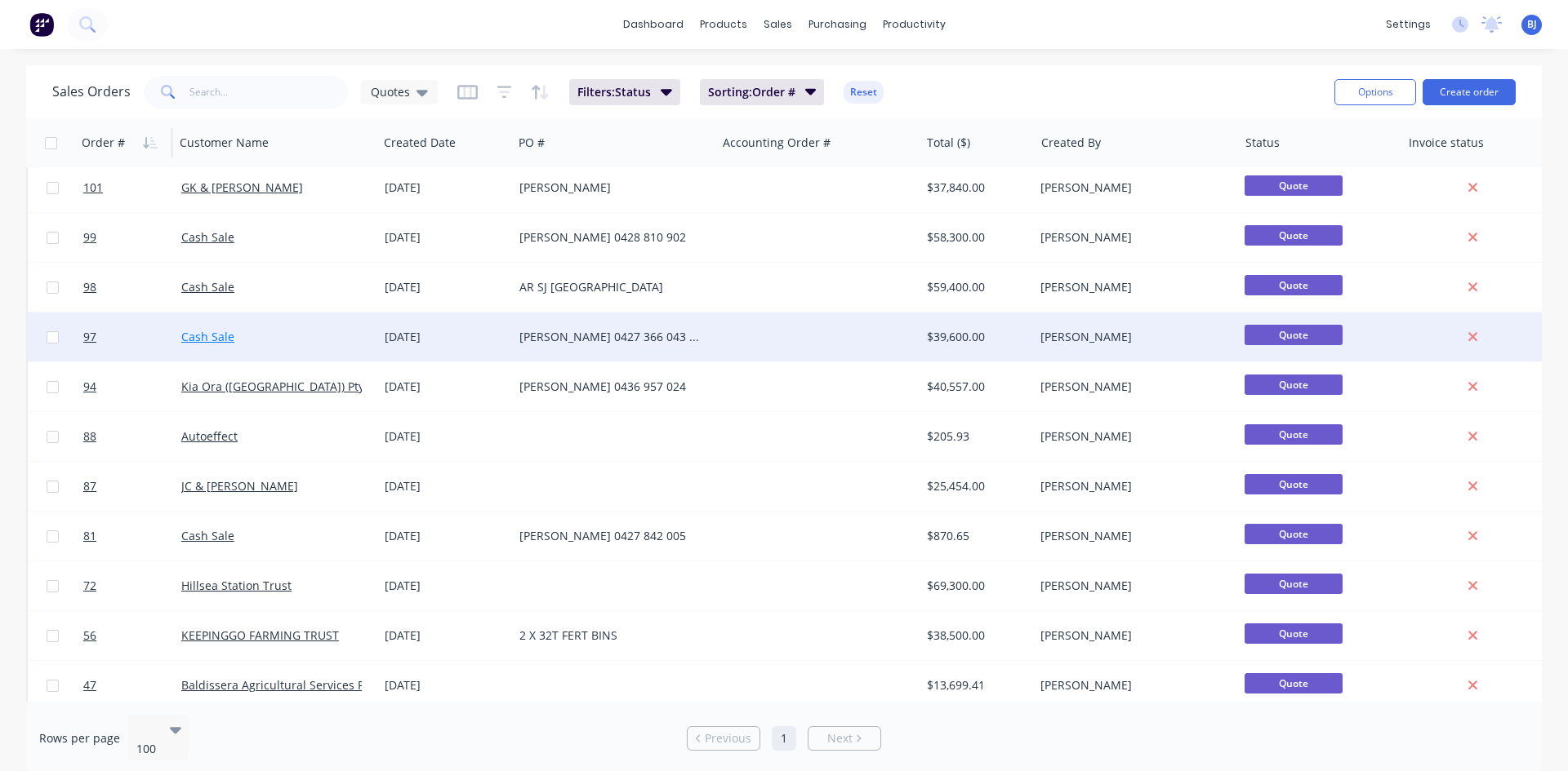
click at [212, 337] on link "Cash Sale" at bounding box center [208, 336] width 53 height 16
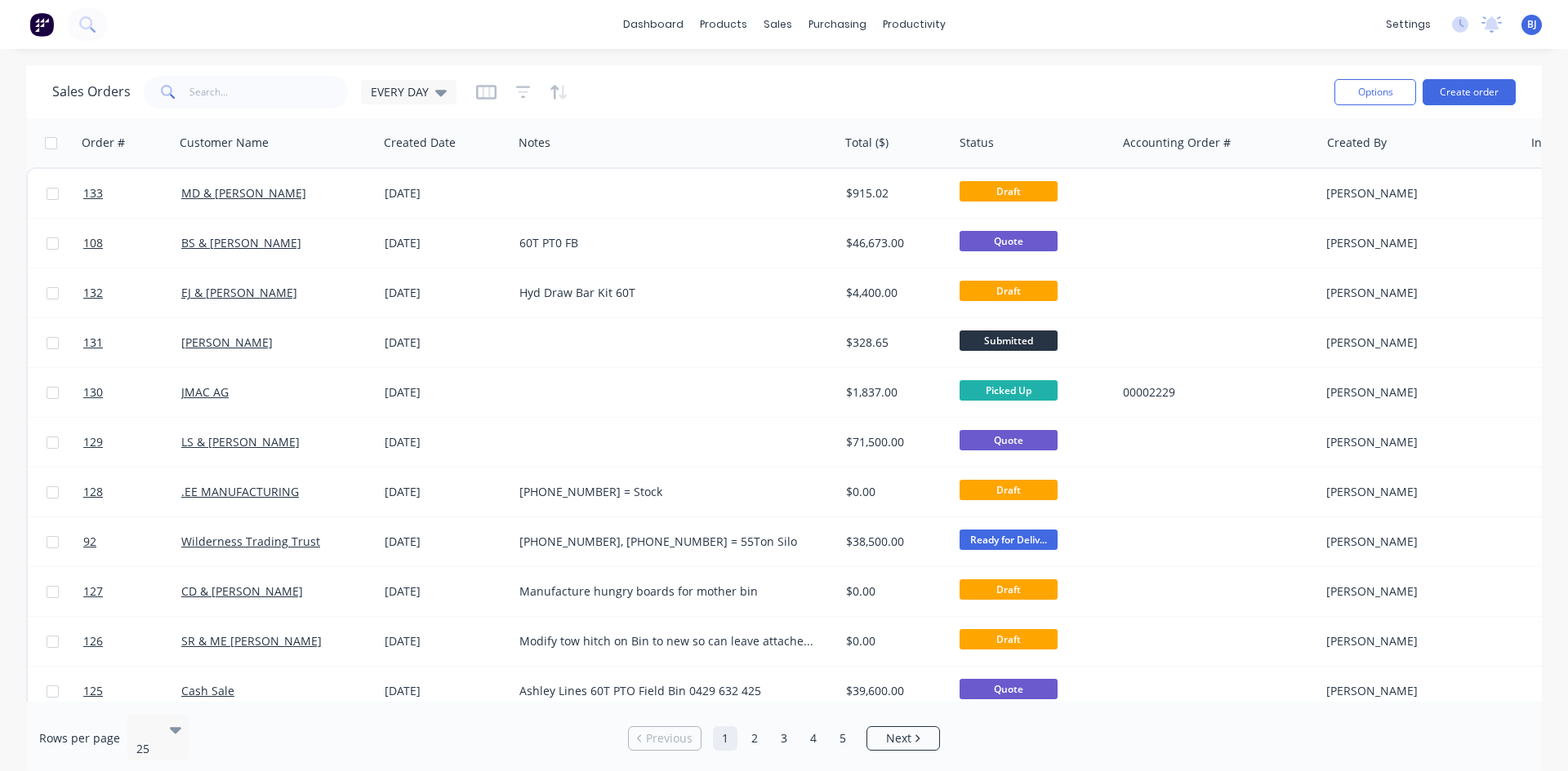
drag, startPoint x: 439, startPoint y: 86, endPoint x: 442, endPoint y: 112, distance: 26.2
click at [440, 92] on icon at bounding box center [440, 91] width 11 height 18
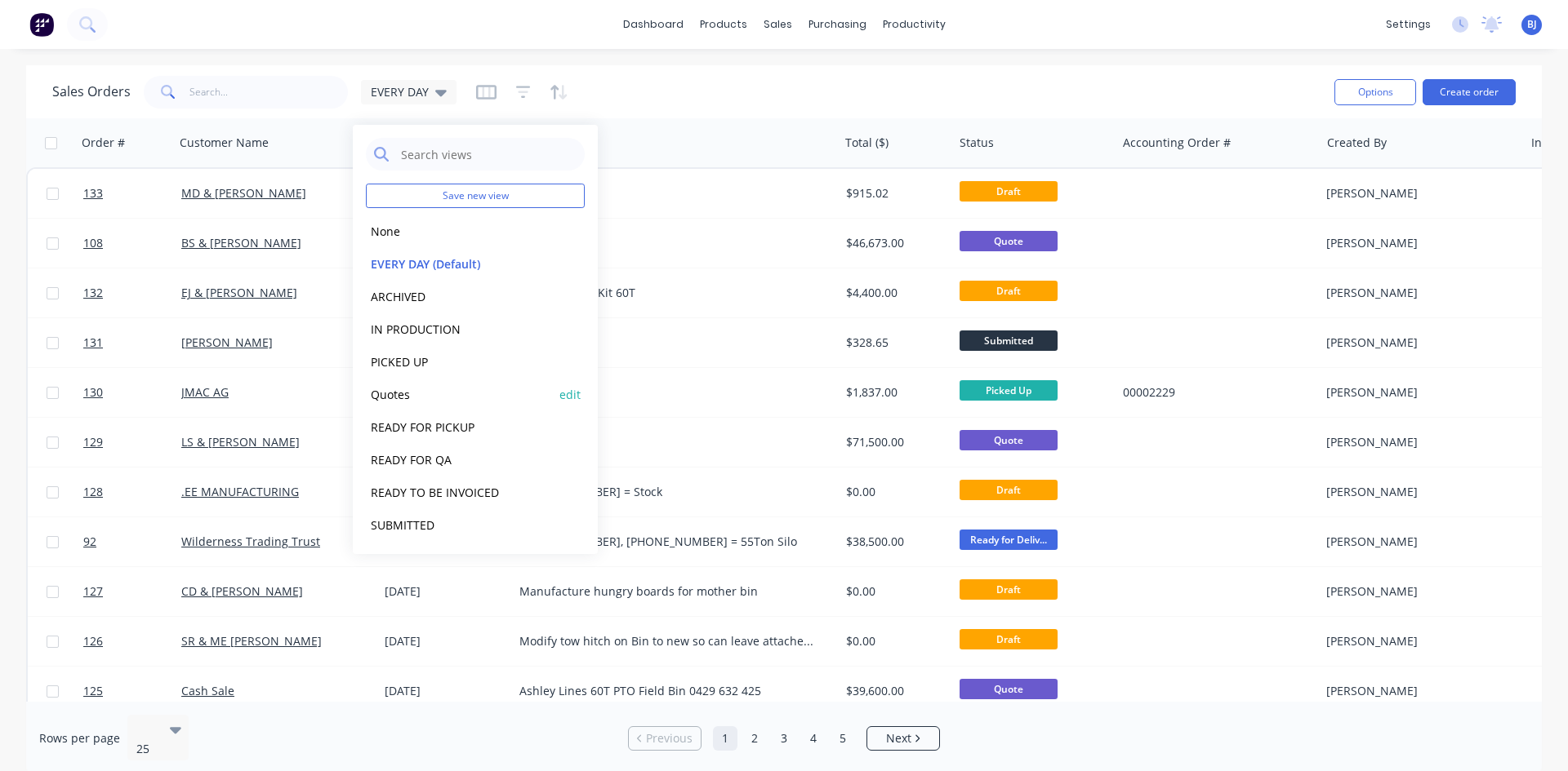
click at [404, 390] on button "Quotes" at bounding box center [459, 394] width 186 height 18
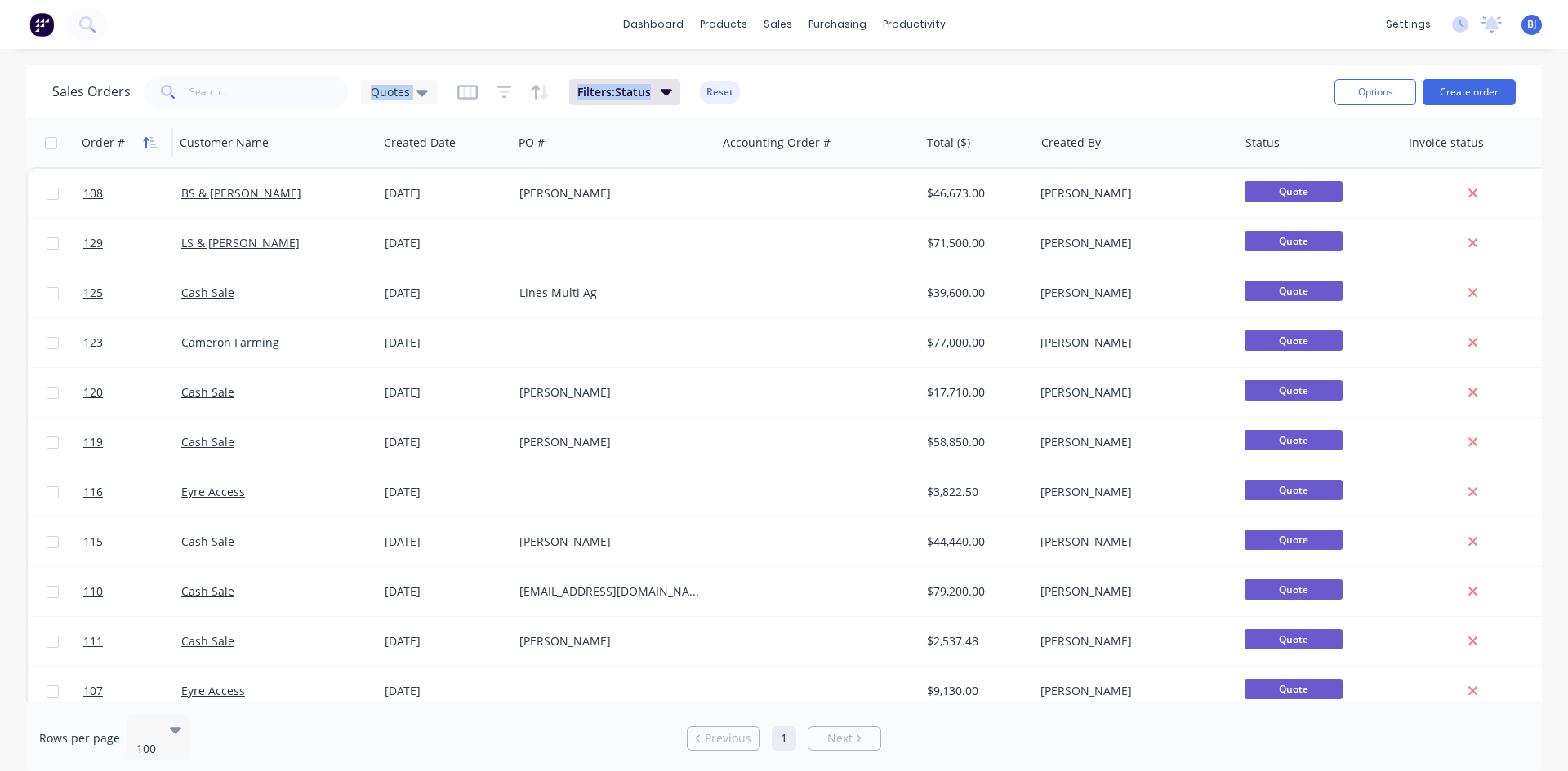
click at [148, 147] on icon "button" at bounding box center [150, 143] width 15 height 13
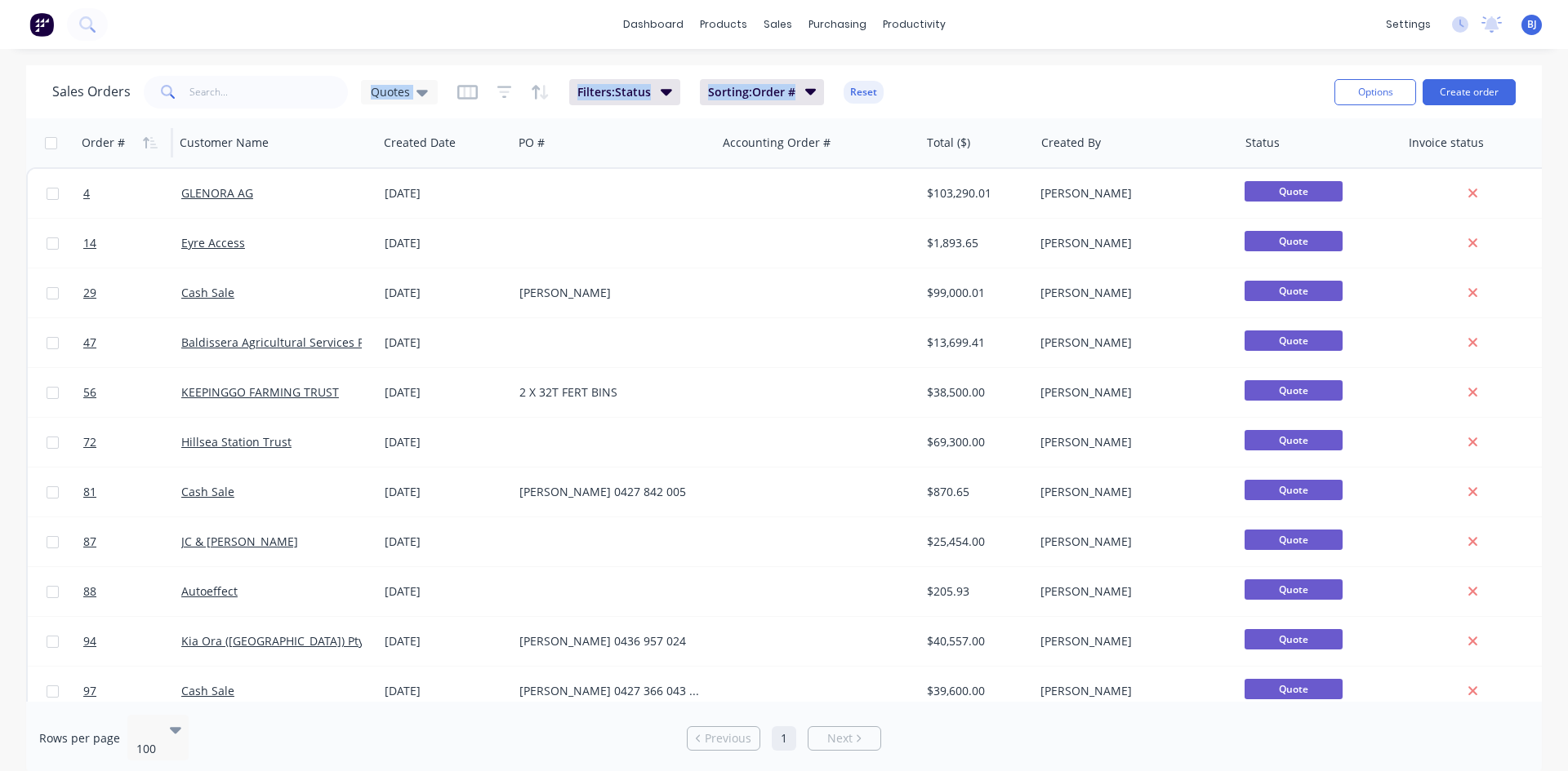
click at [148, 147] on icon "button" at bounding box center [150, 143] width 15 height 13
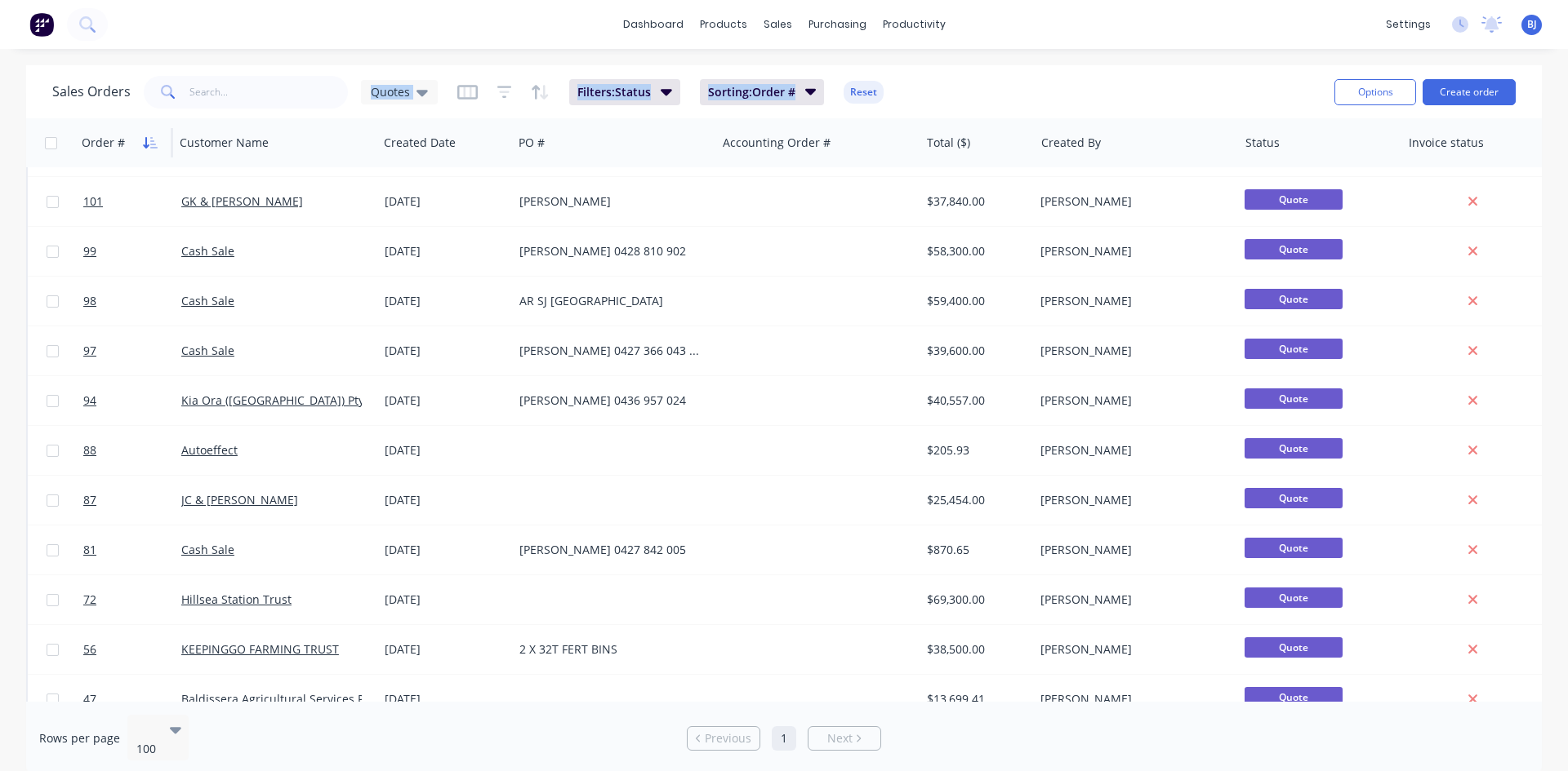
scroll to position [653, 0]
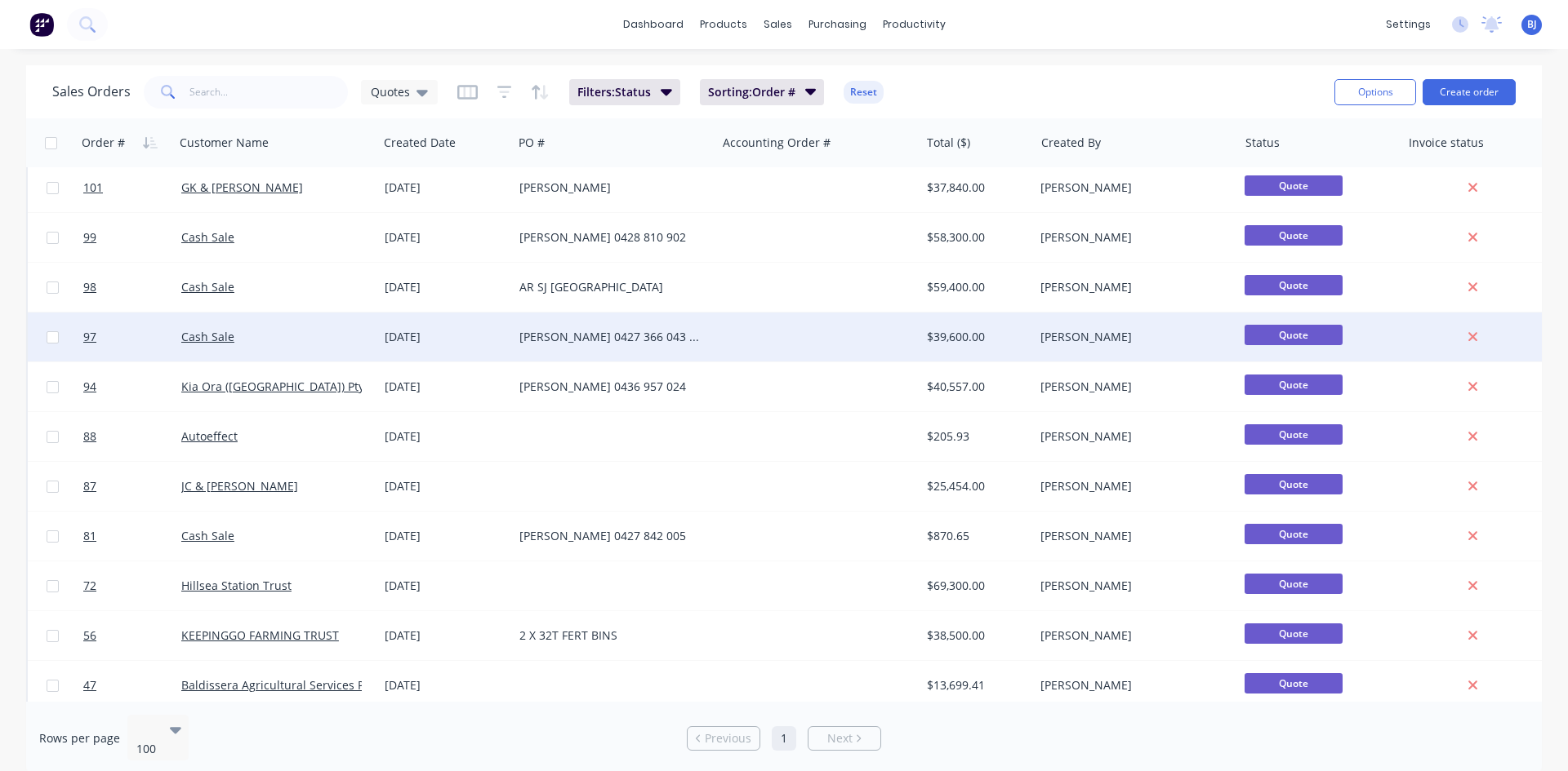
click at [403, 335] on div "[DATE]" at bounding box center [445, 337] width 122 height 17
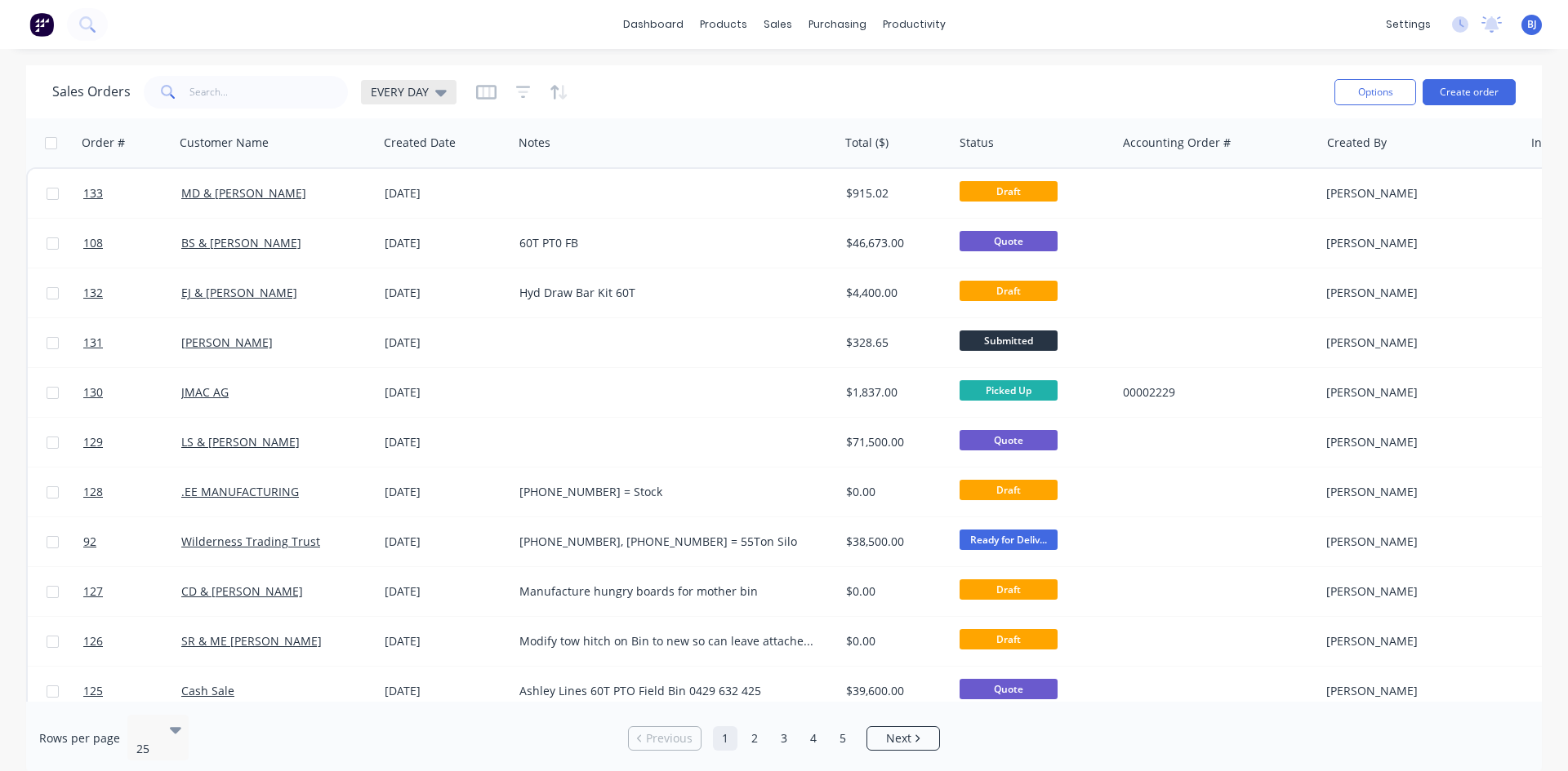
click at [440, 96] on icon at bounding box center [440, 91] width 11 height 18
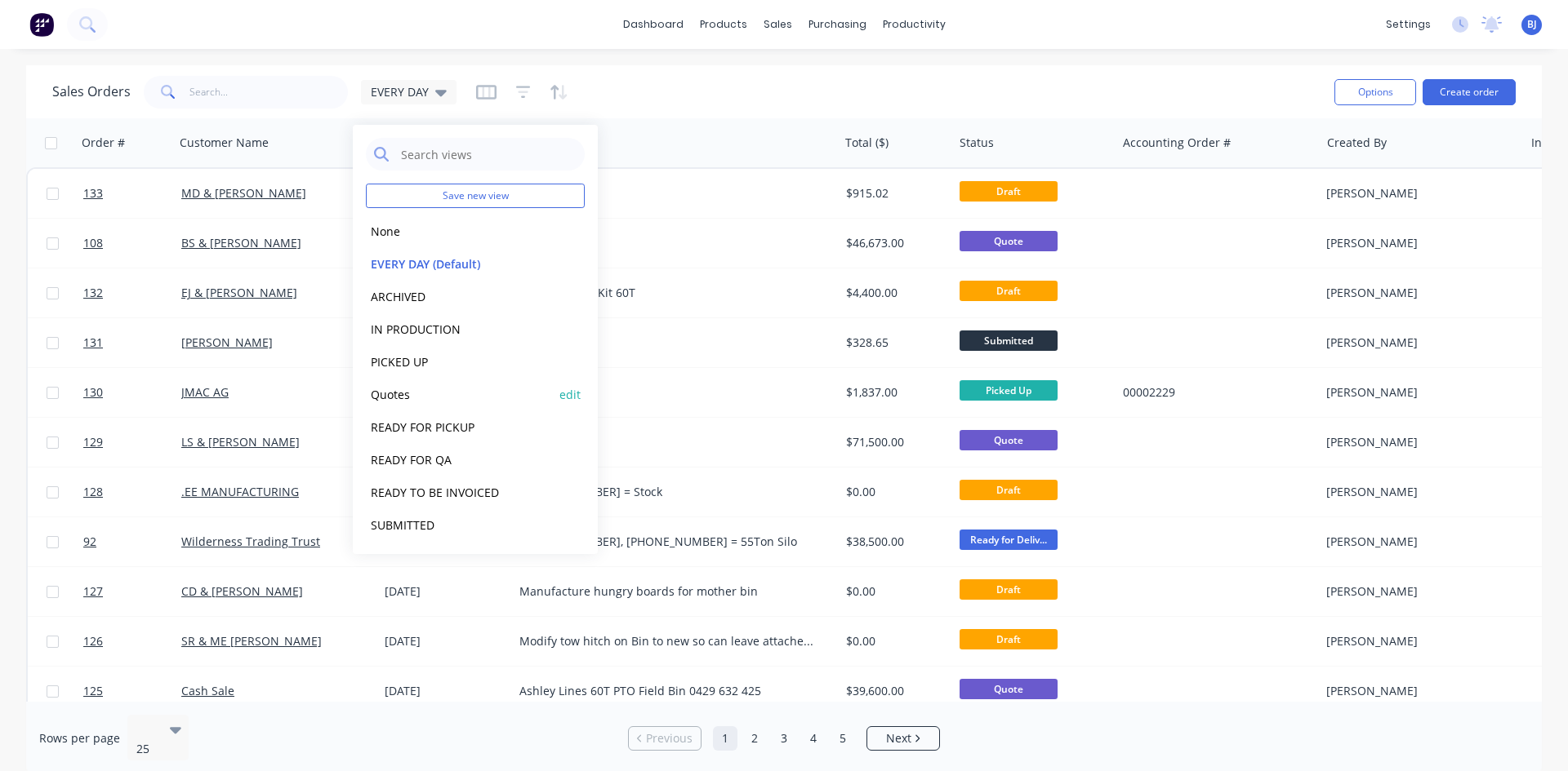
click at [403, 392] on button "Quotes" at bounding box center [459, 394] width 186 height 18
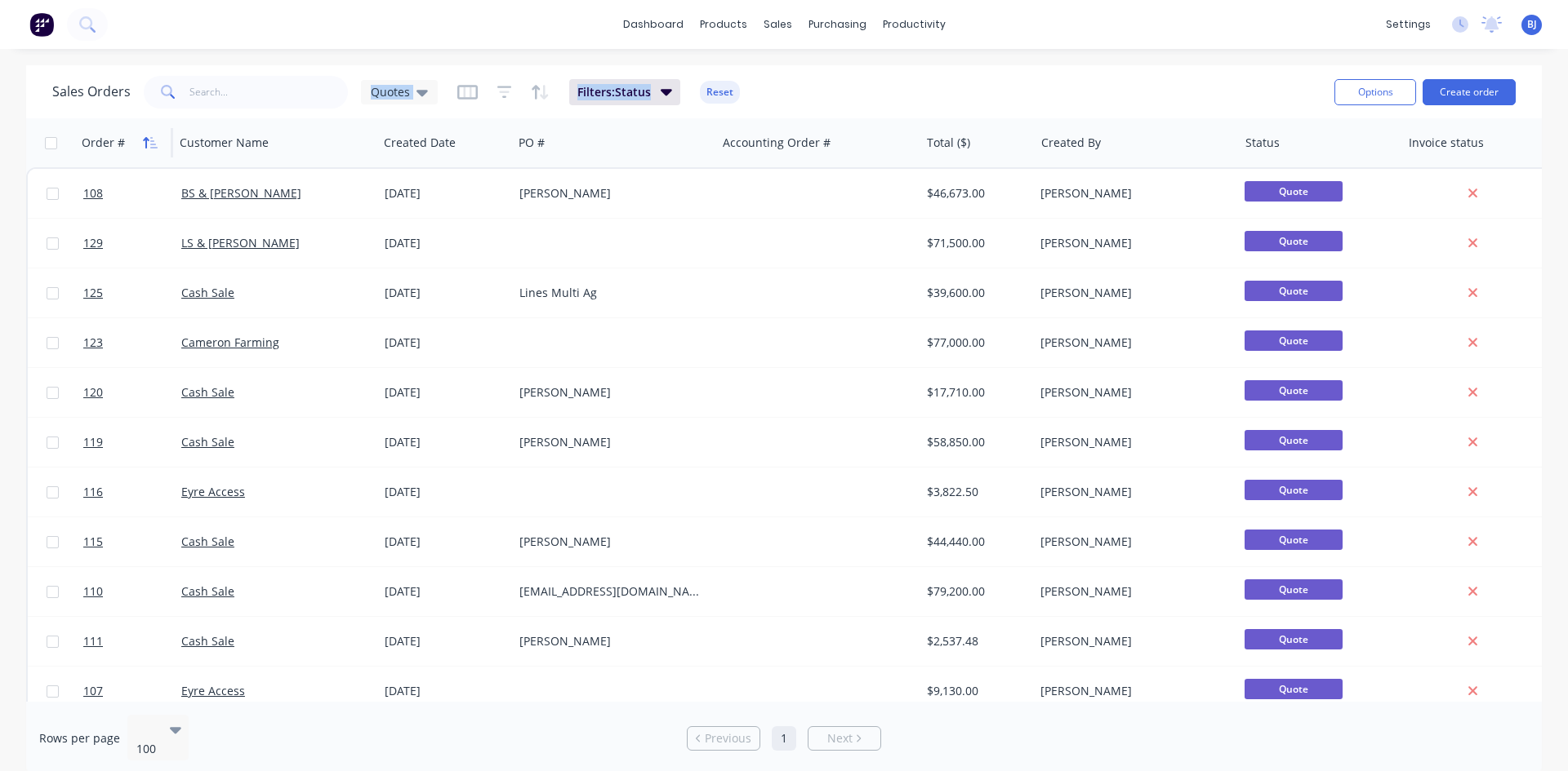
click at [157, 147] on icon "button" at bounding box center [154, 143] width 7 height 11
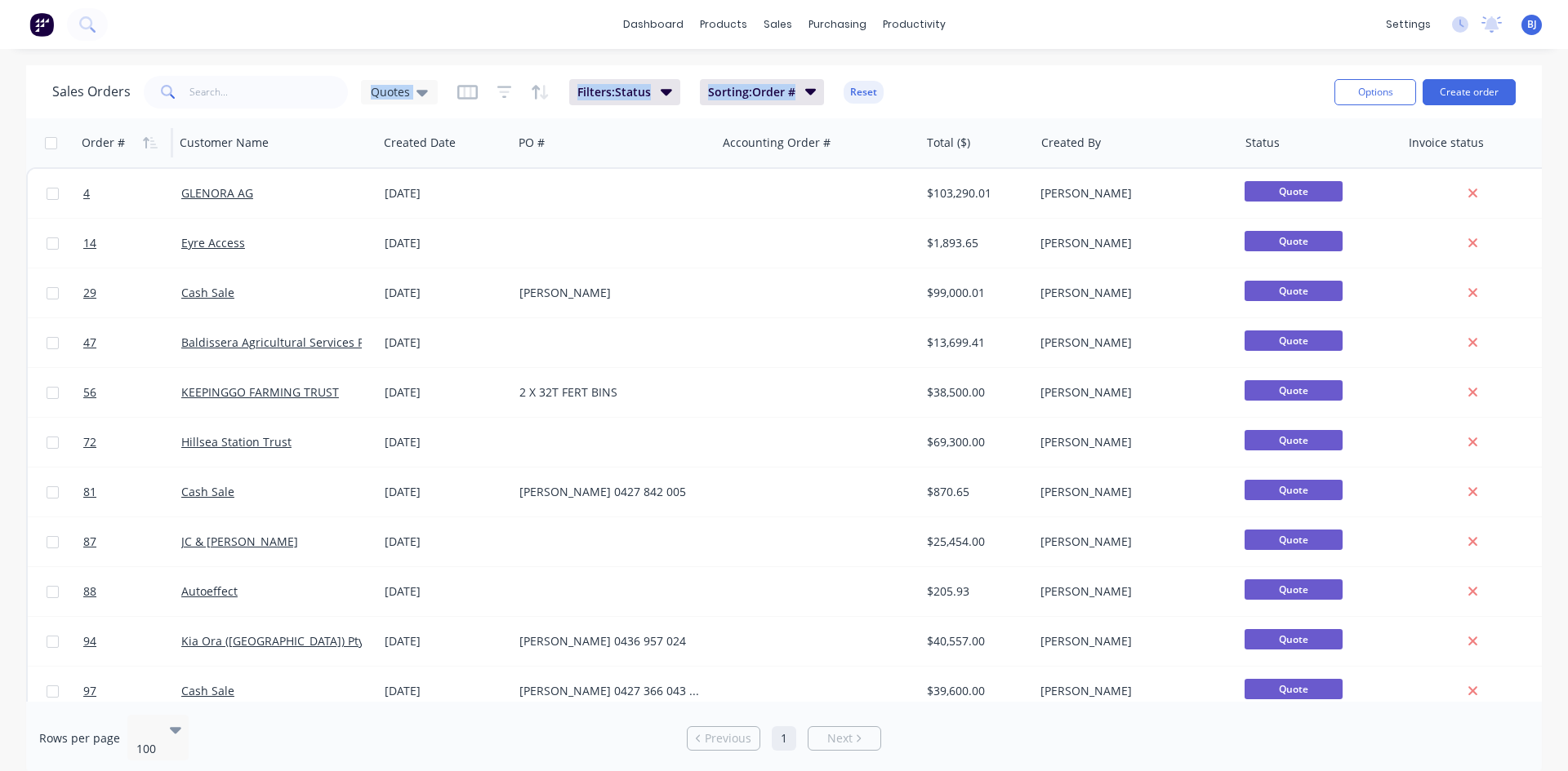
click at [157, 147] on icon "button" at bounding box center [154, 143] width 7 height 11
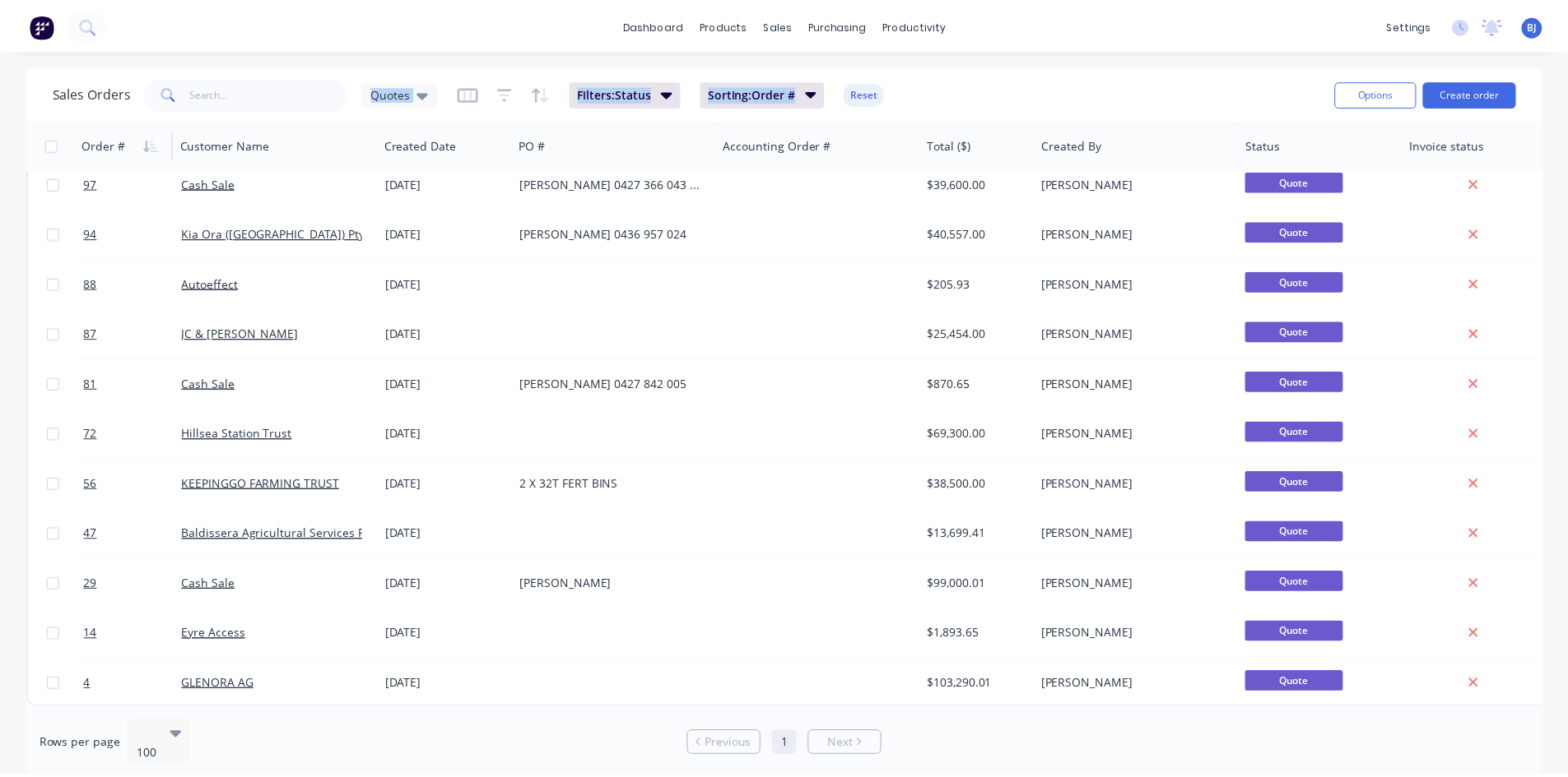
scroll to position [822, 0]
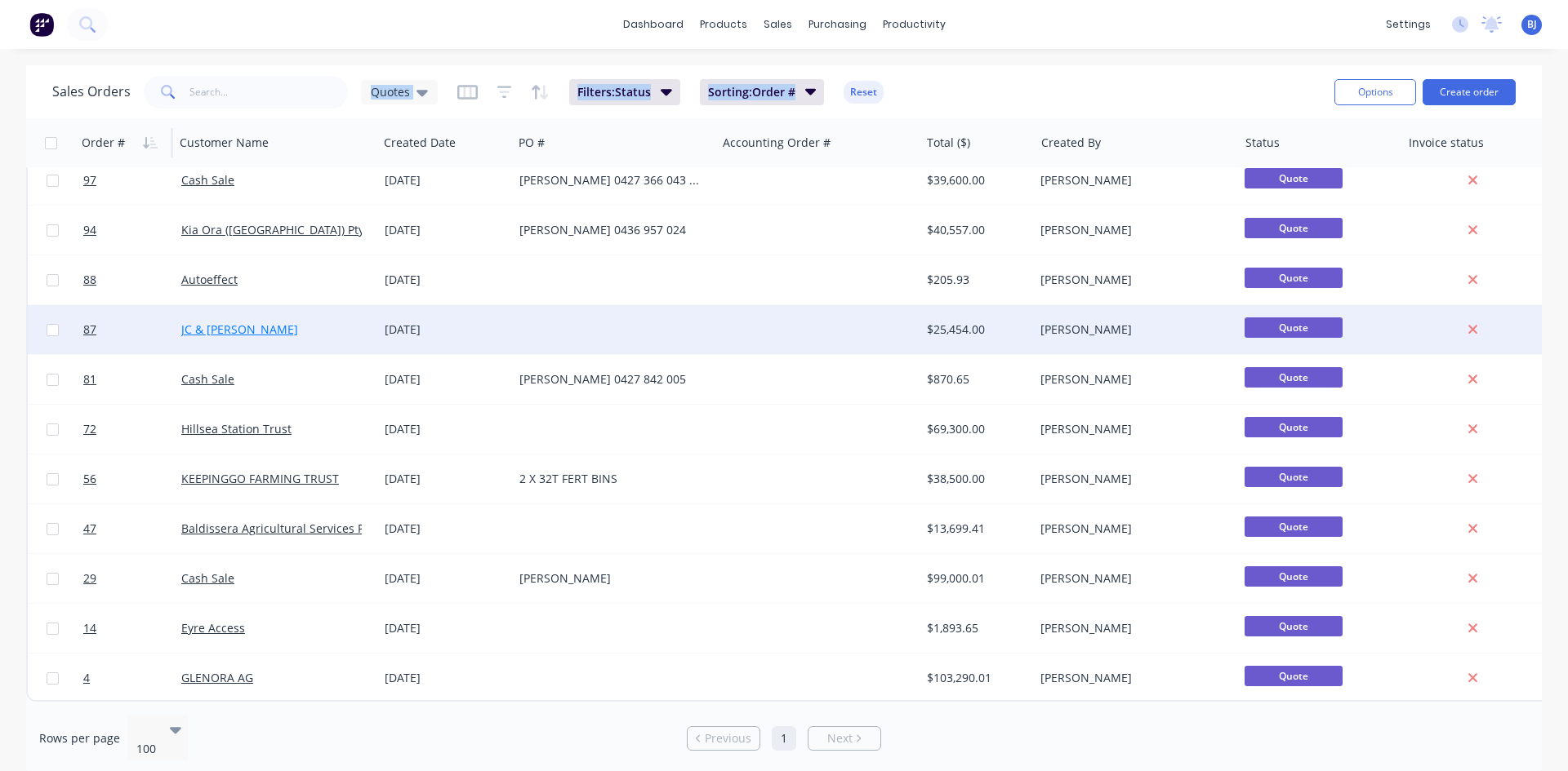
click at [199, 322] on link "JC & [PERSON_NAME]" at bounding box center [240, 329] width 117 height 16
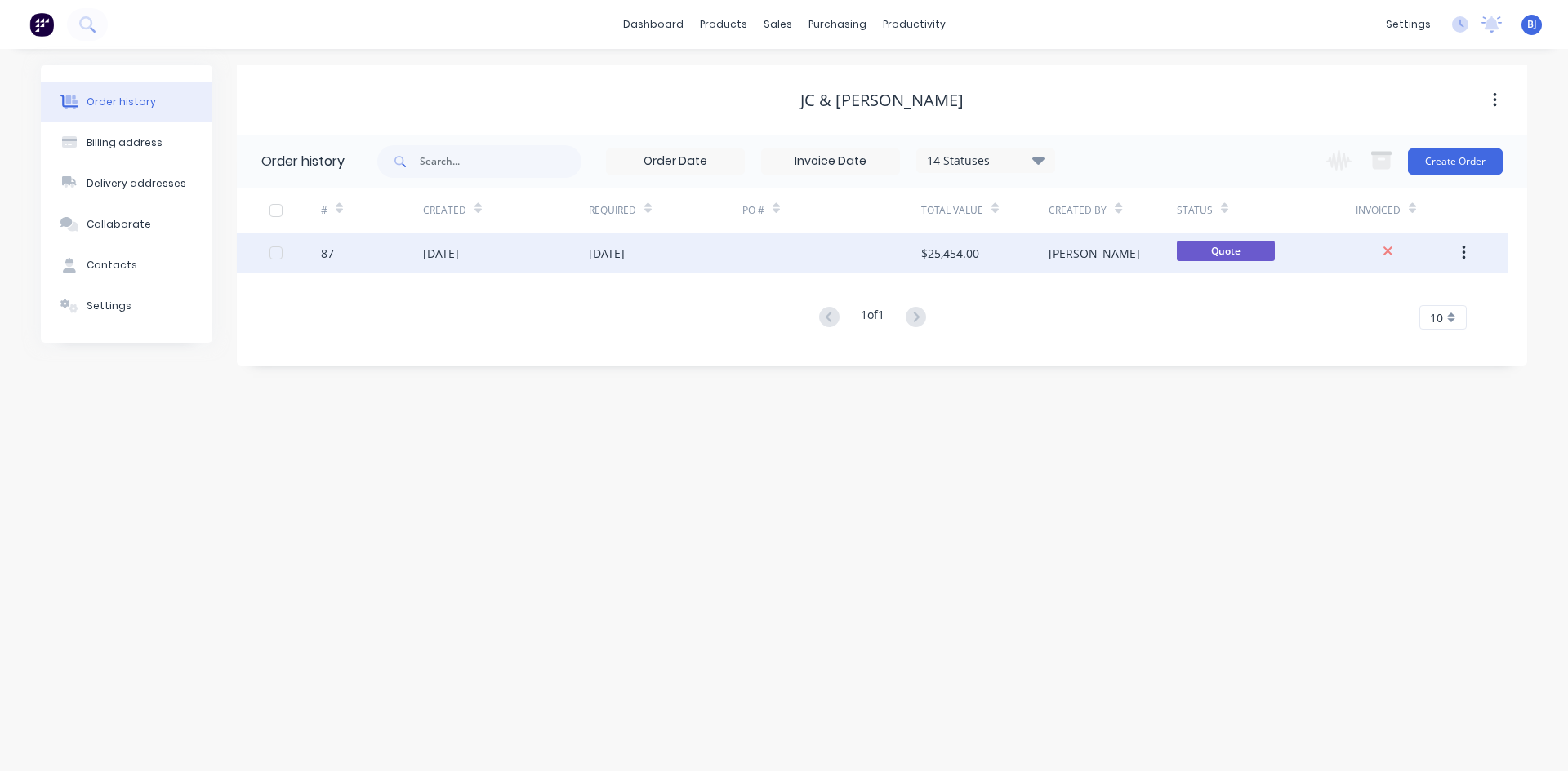
click at [625, 252] on div "[DATE]" at bounding box center [606, 253] width 36 height 18
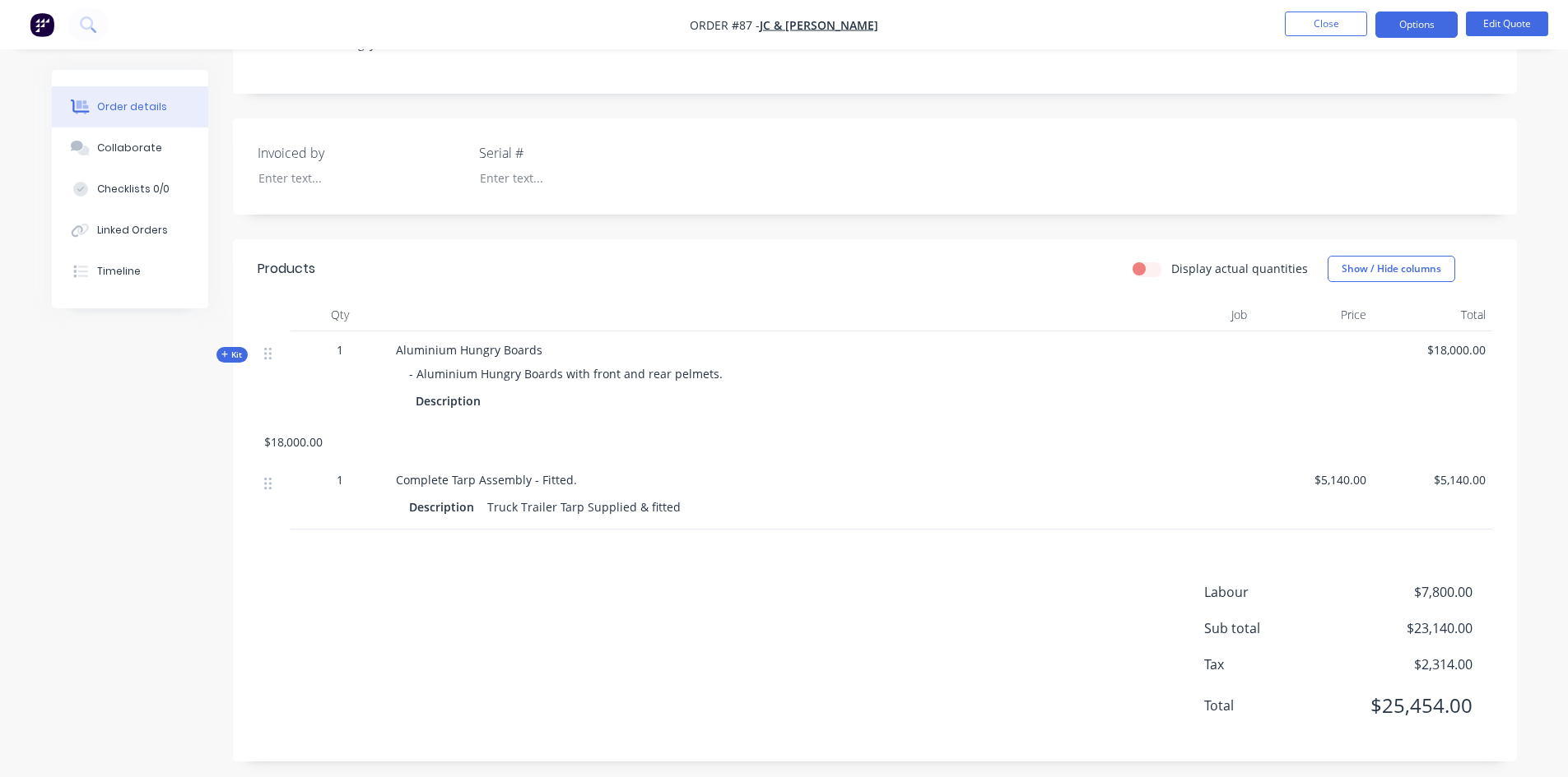
scroll to position [348, 0]
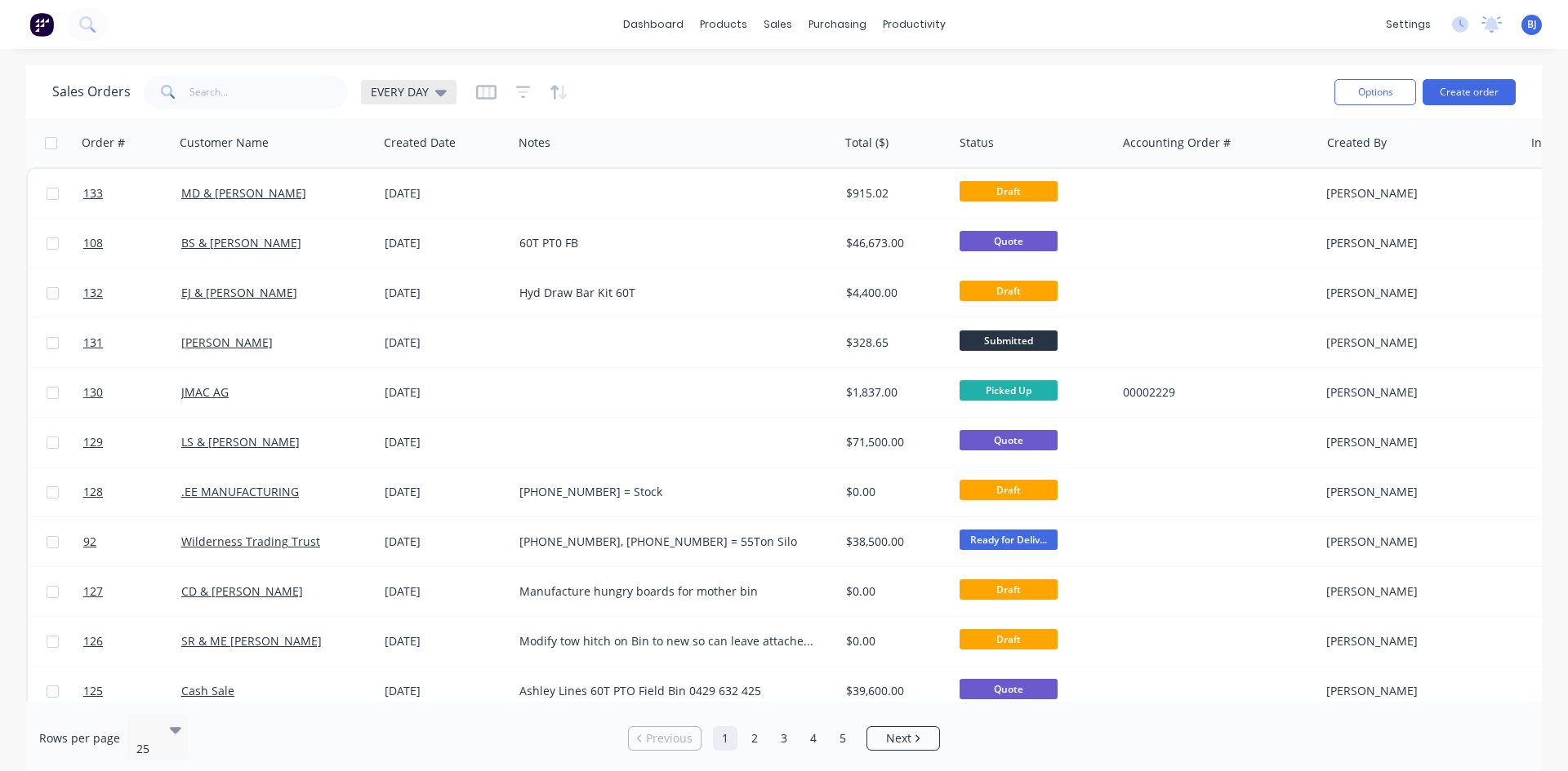
click at [429, 99] on div "EVERY DAY" at bounding box center [408, 92] width 76 height 15
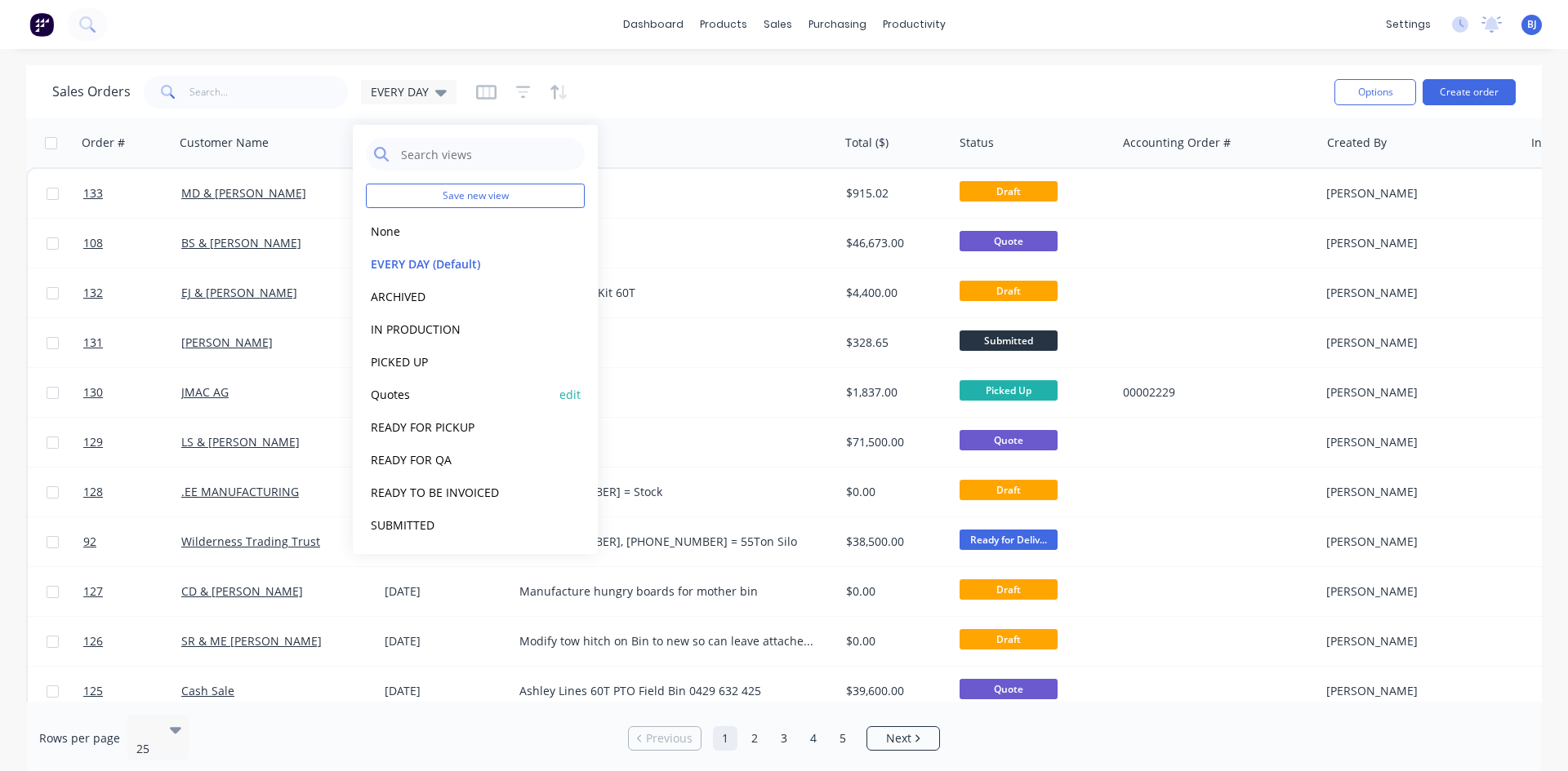
click at [394, 395] on button "Quotes" at bounding box center [459, 394] width 186 height 18
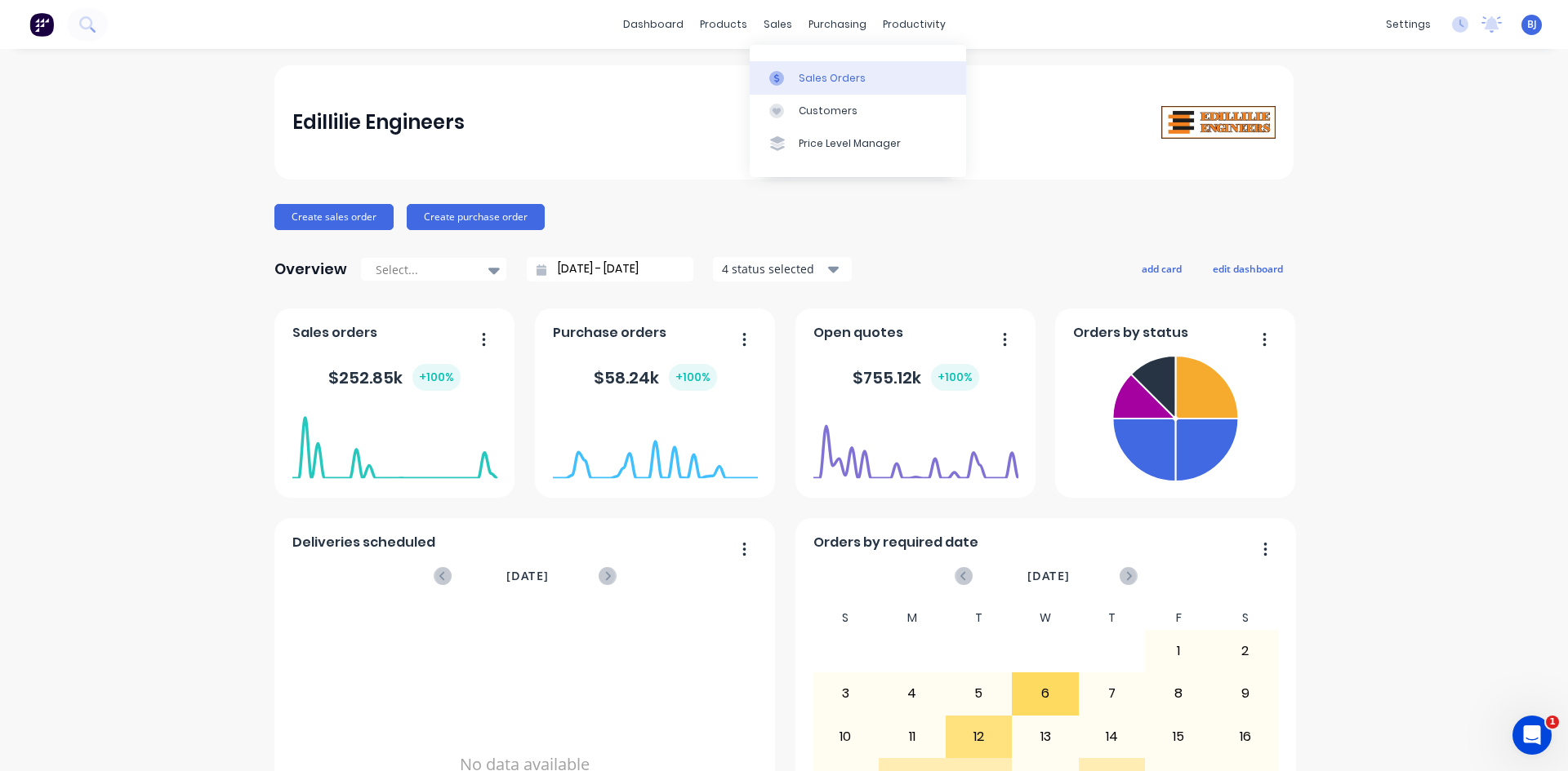
click at [799, 77] on div "Sales Orders" at bounding box center [832, 78] width 67 height 15
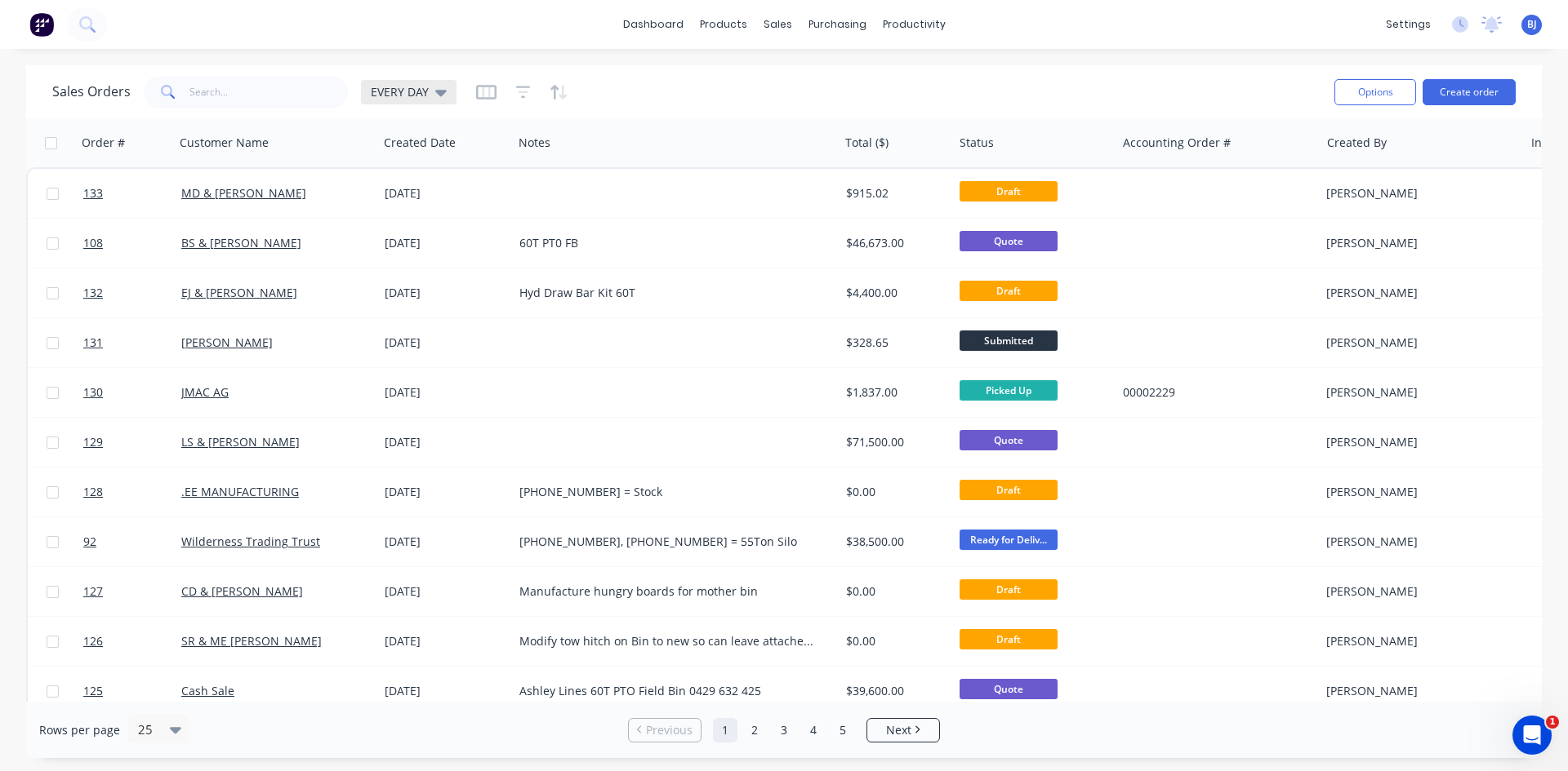
click at [439, 101] on div "EVERY DAY" at bounding box center [409, 92] width 96 height 25
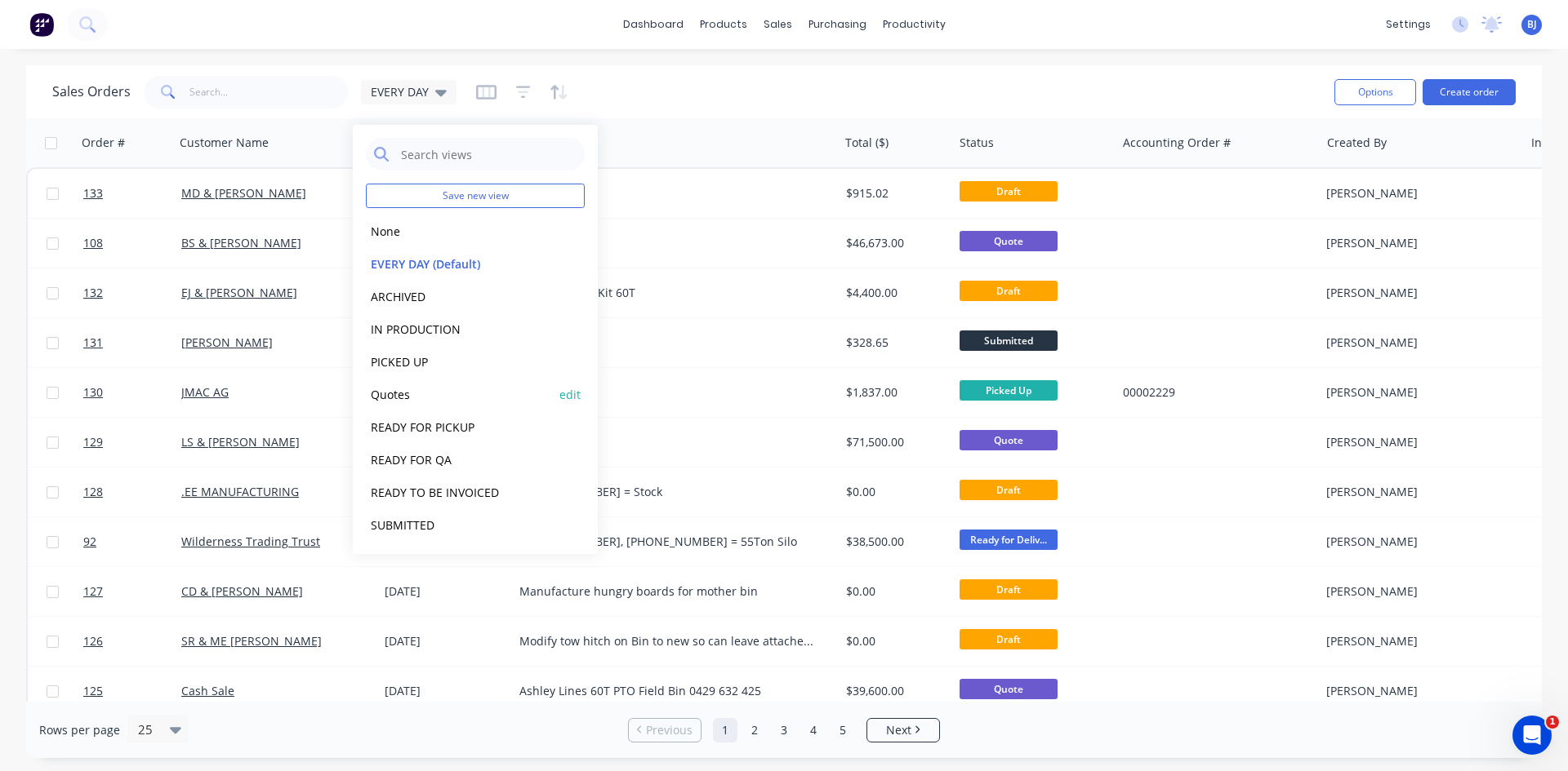
click at [383, 396] on button "Quotes" at bounding box center [459, 394] width 186 height 18
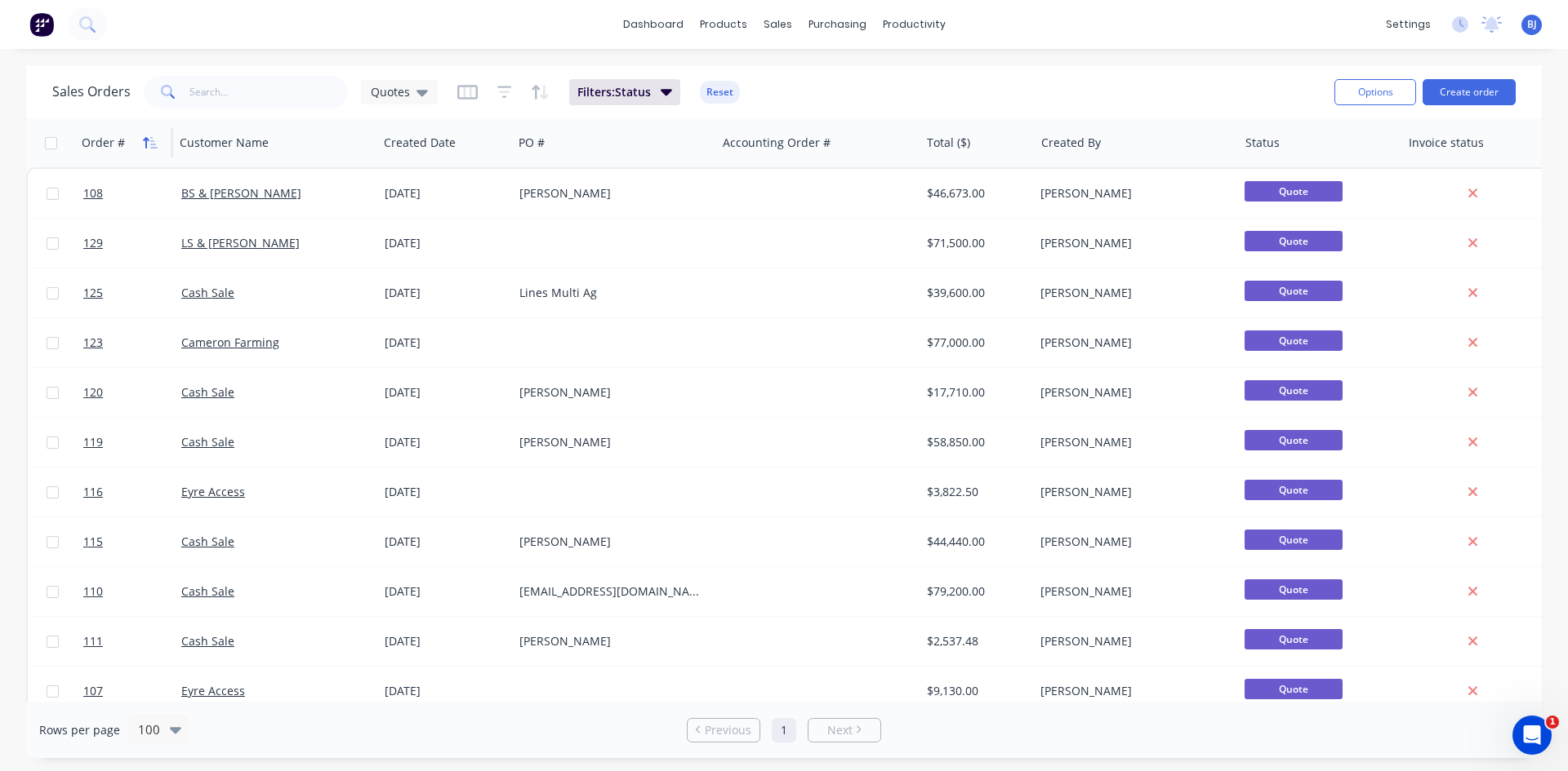
click at [158, 145] on button "button" at bounding box center [150, 143] width 25 height 25
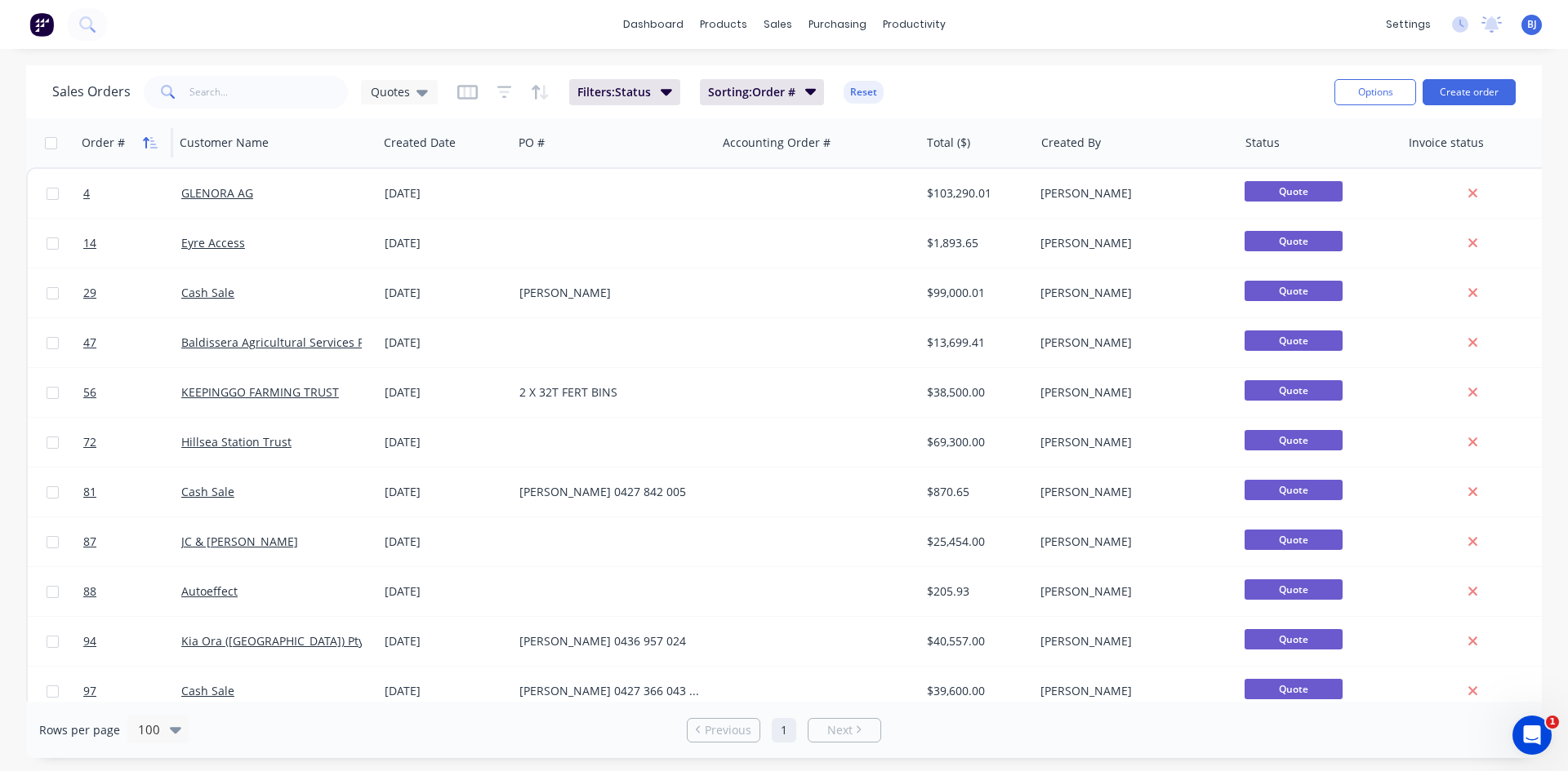
click at [158, 144] on button "button" at bounding box center [150, 143] width 25 height 25
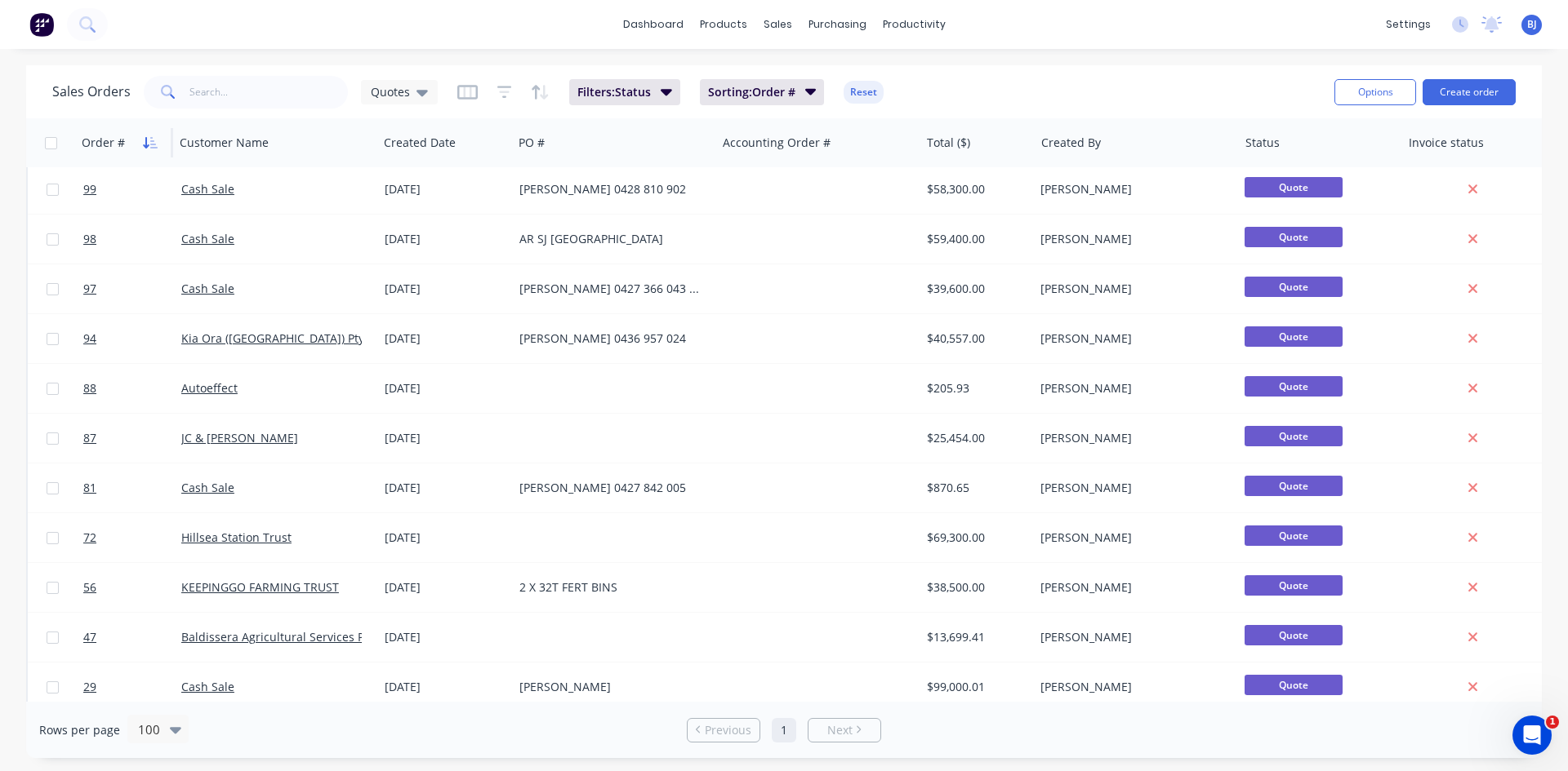
scroll to position [818, 0]
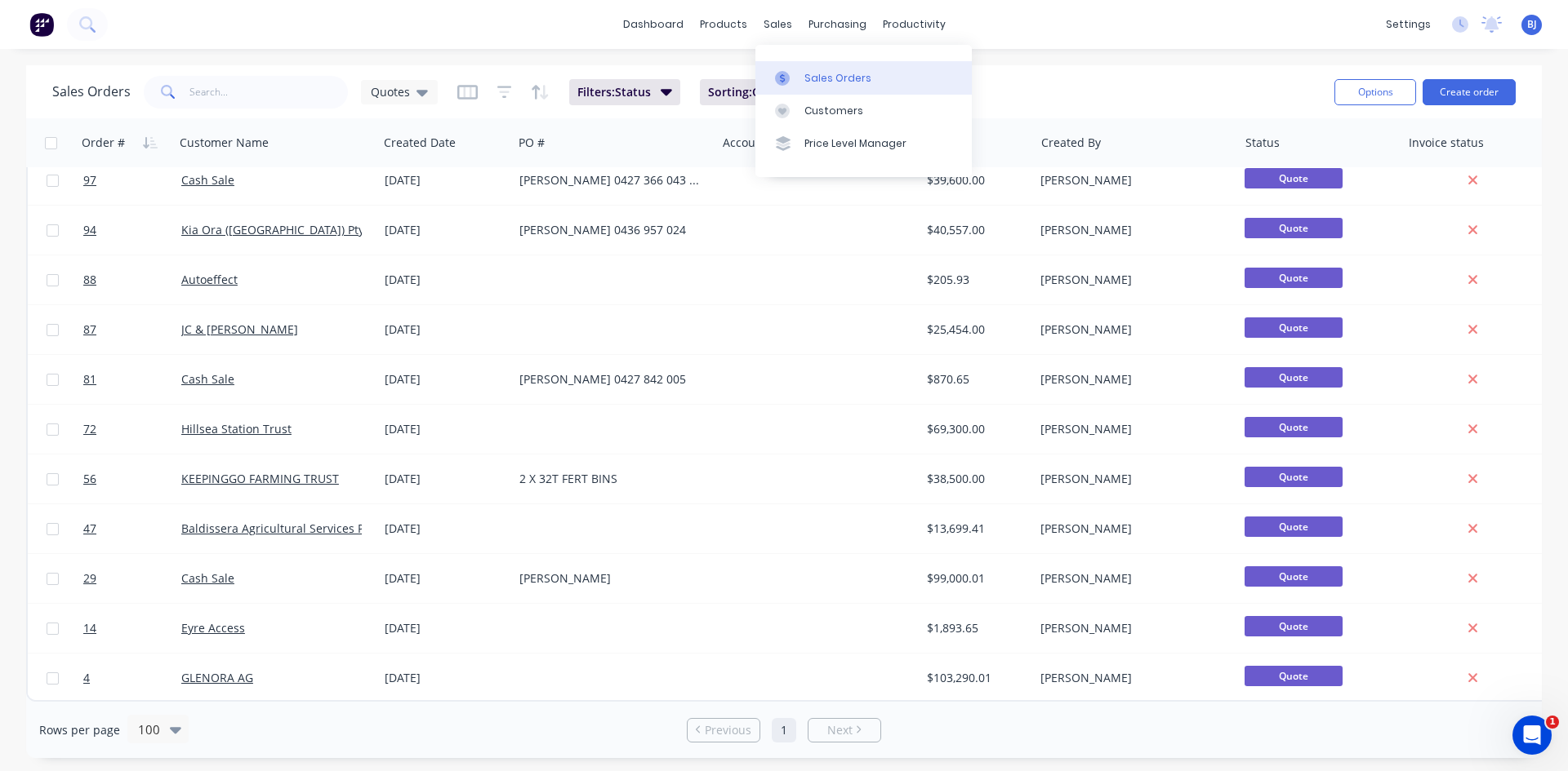
click at [783, 75] on icon at bounding box center [782, 78] width 15 height 15
click at [790, 77] on div at bounding box center [787, 78] width 25 height 15
click at [416, 93] on icon at bounding box center [422, 92] width 11 height 6
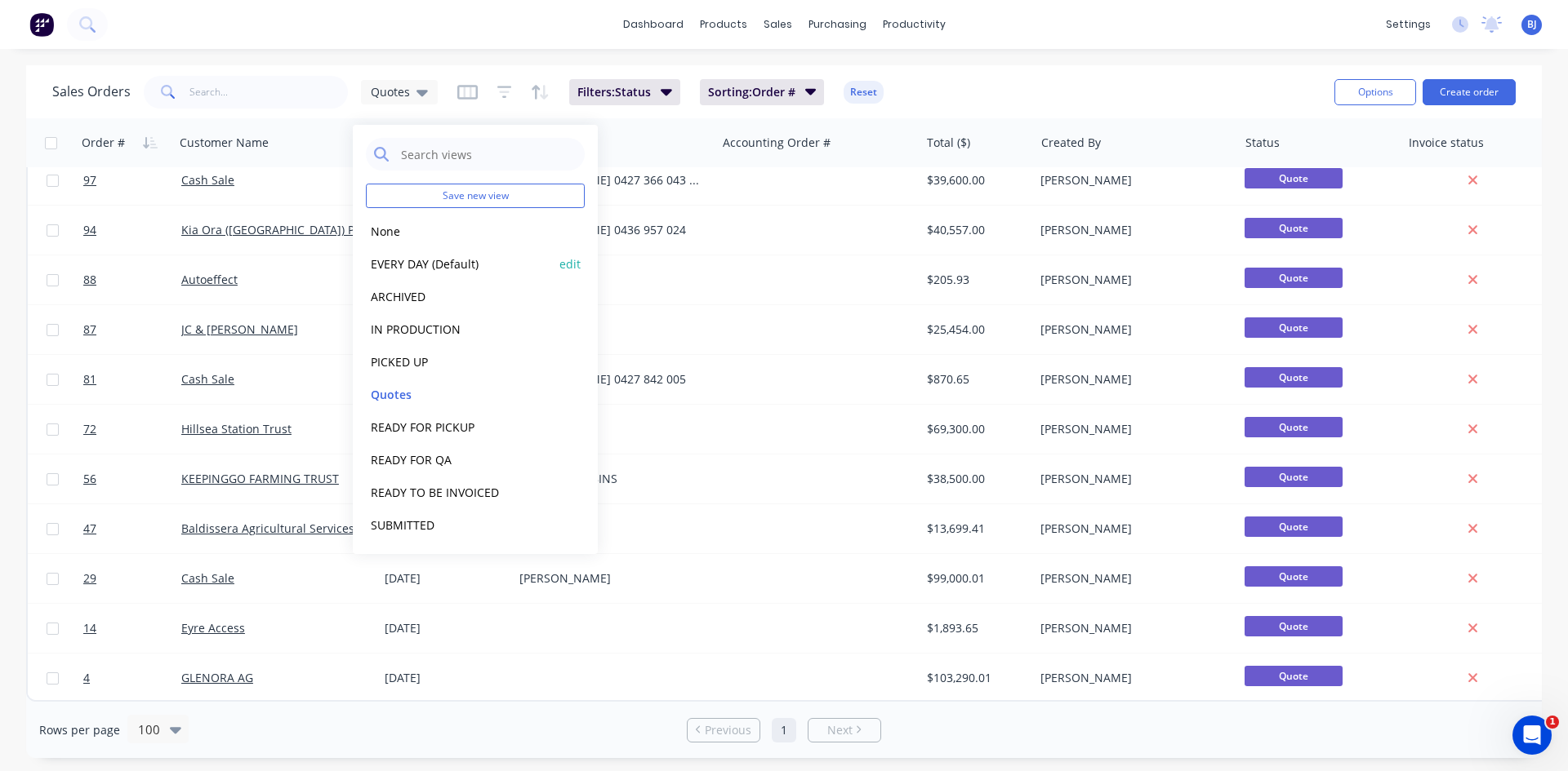
click at [435, 258] on button "EVERY DAY (Default)" at bounding box center [459, 264] width 186 height 18
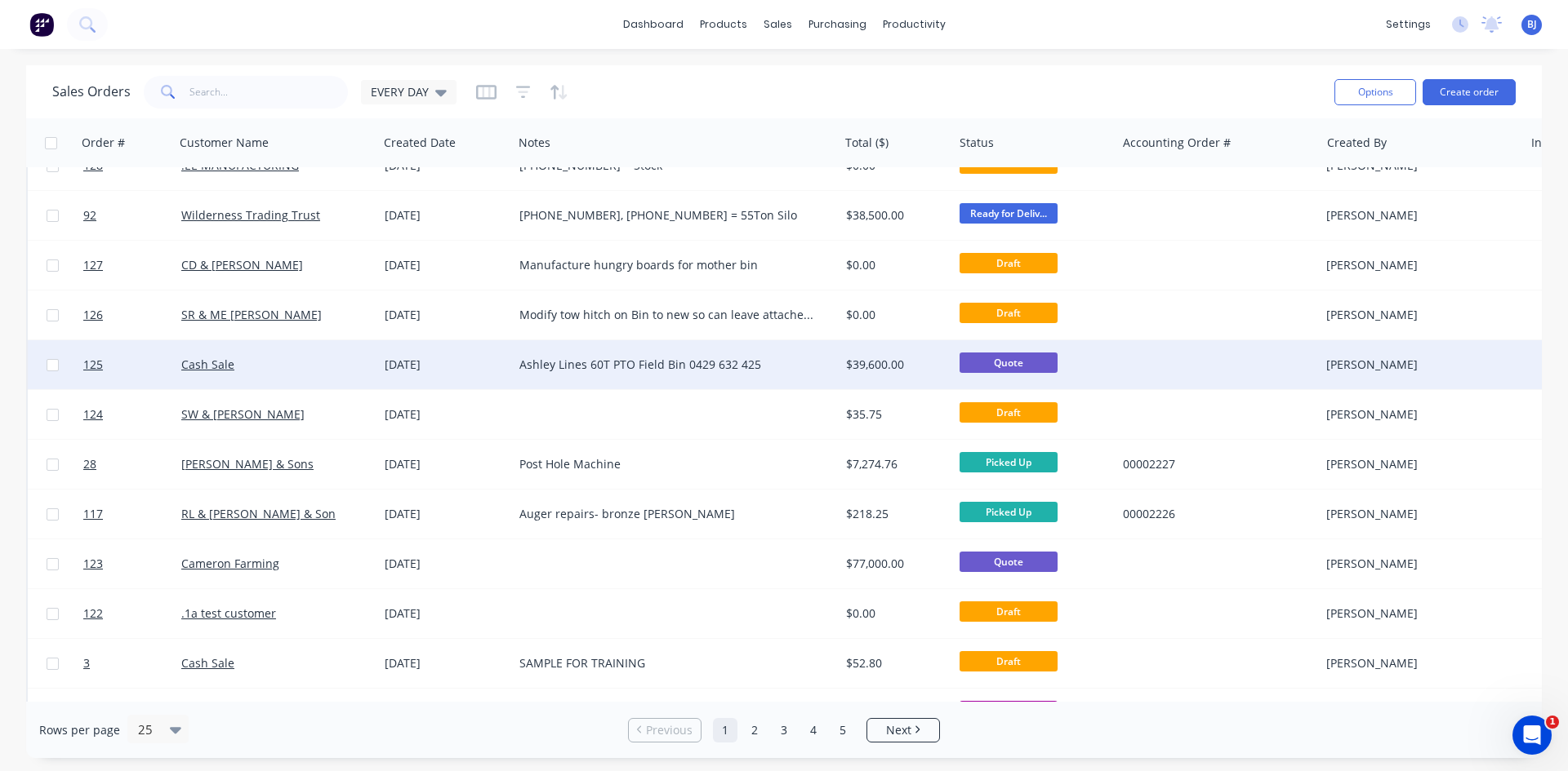
scroll to position [0, 0]
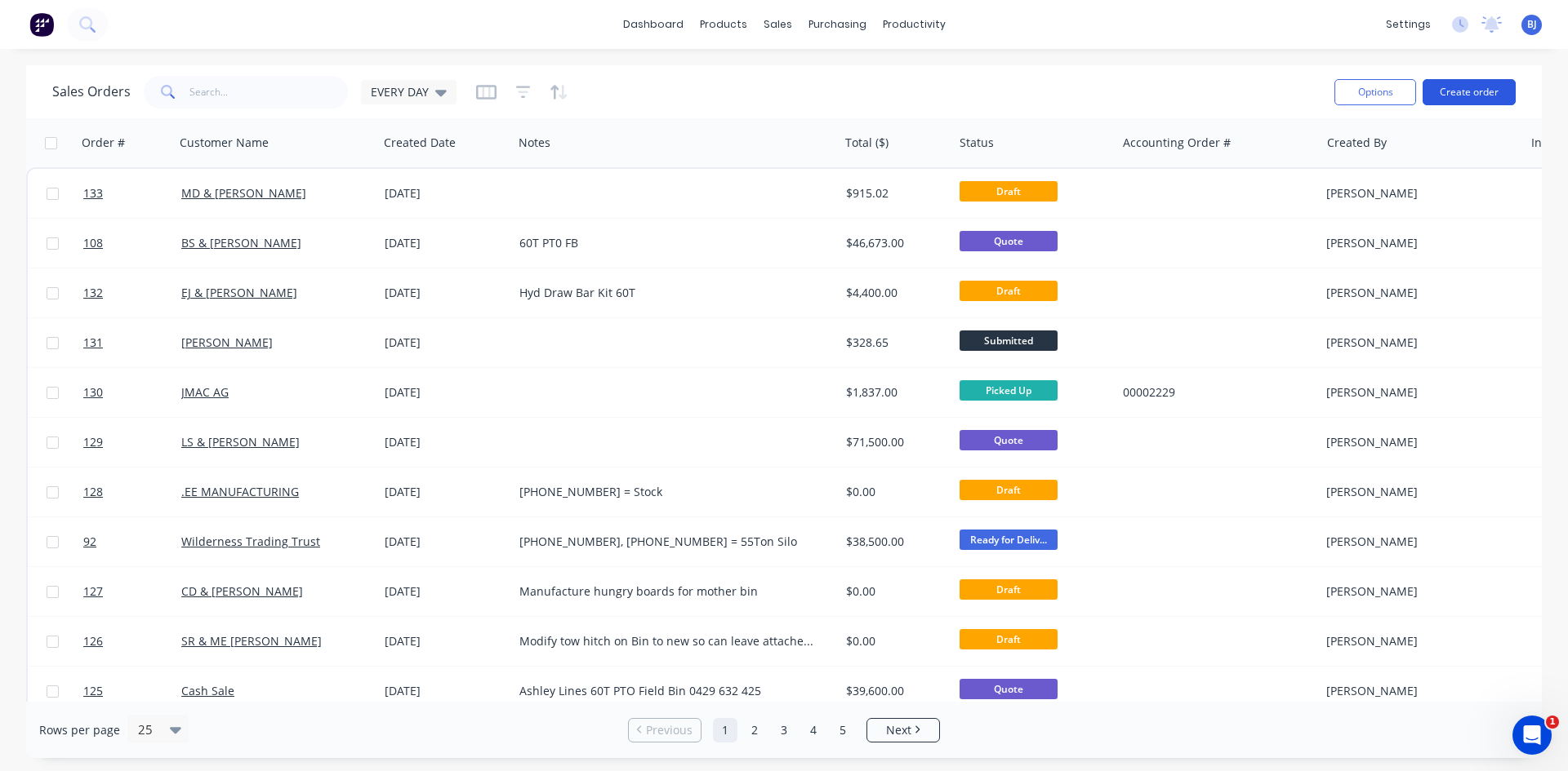
click at [1489, 94] on button "Create order" at bounding box center [1469, 92] width 93 height 26
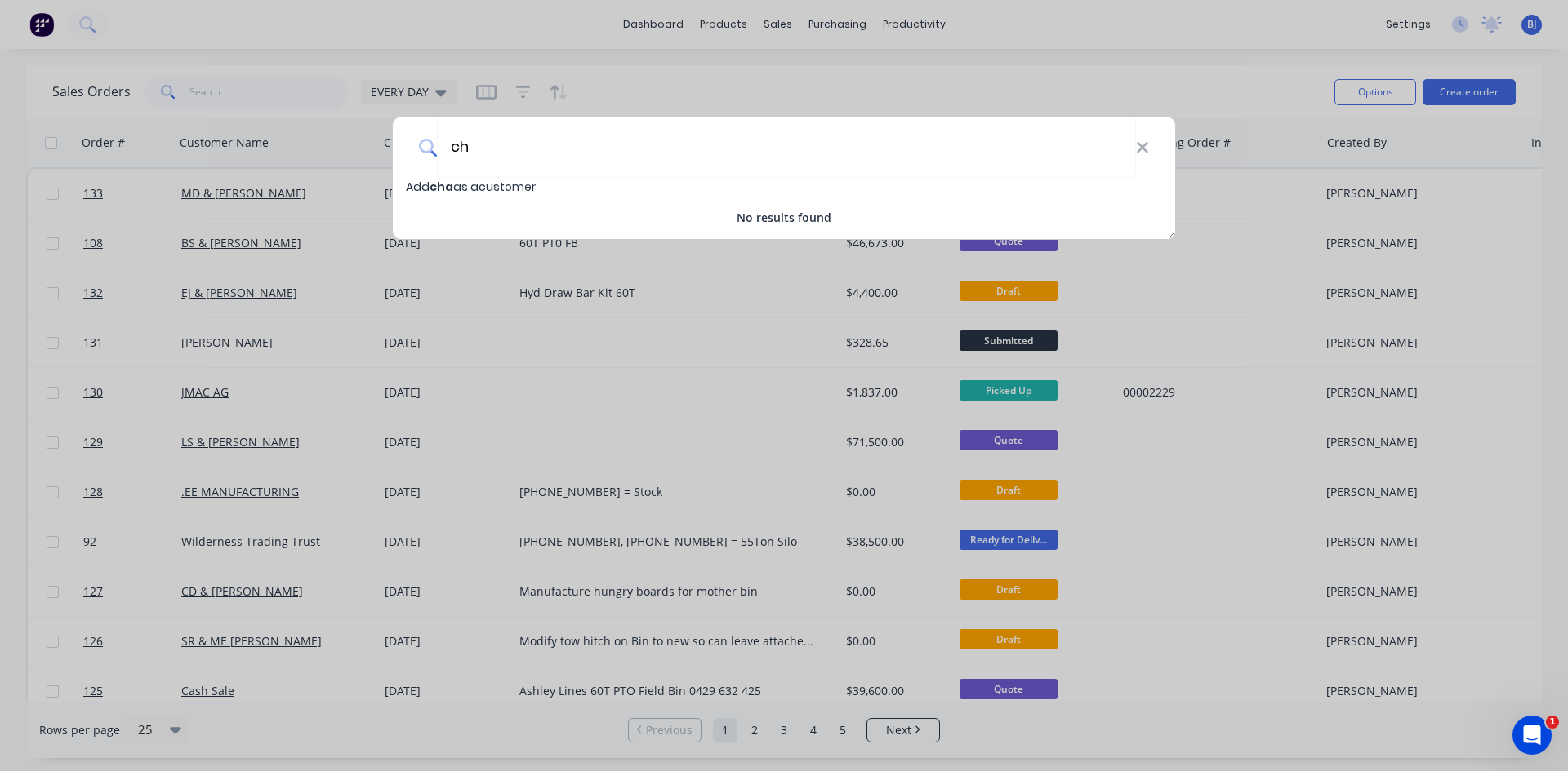
type input "c"
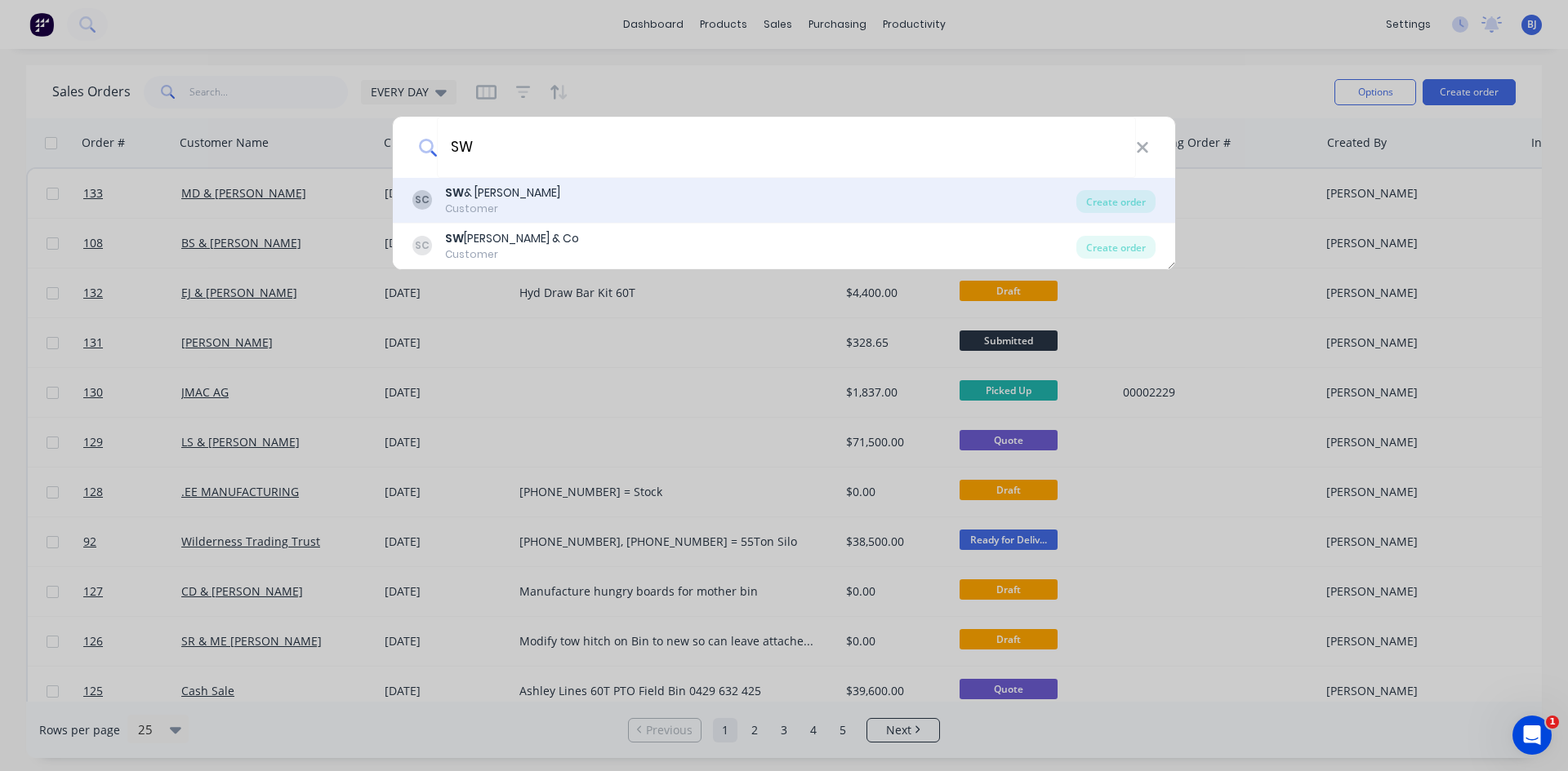
type input "SW"
click at [465, 193] on div "SW & PL Charlton" at bounding box center [502, 193] width 115 height 18
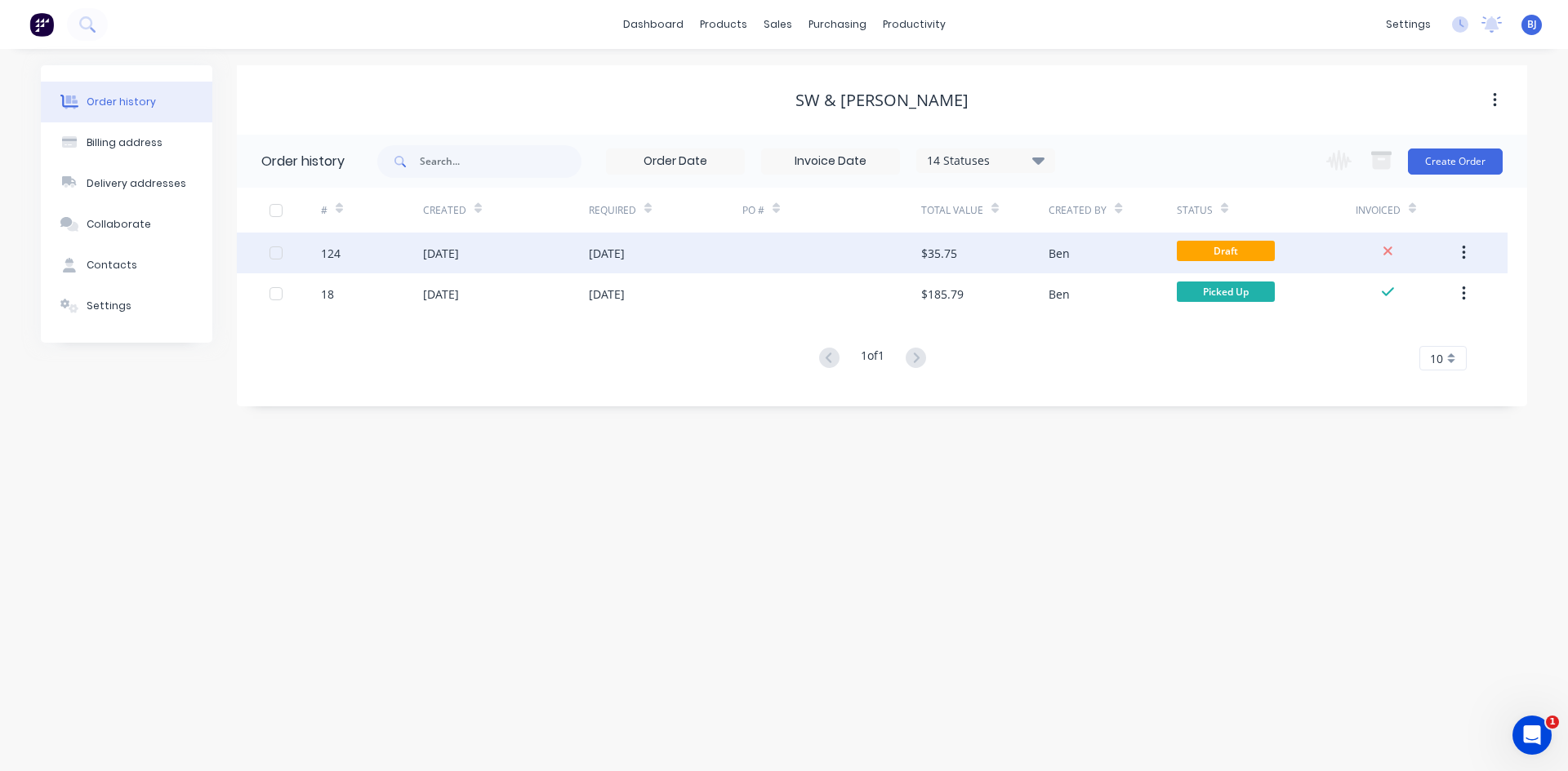
click at [612, 263] on div "[DATE]" at bounding box center [665, 253] width 154 height 41
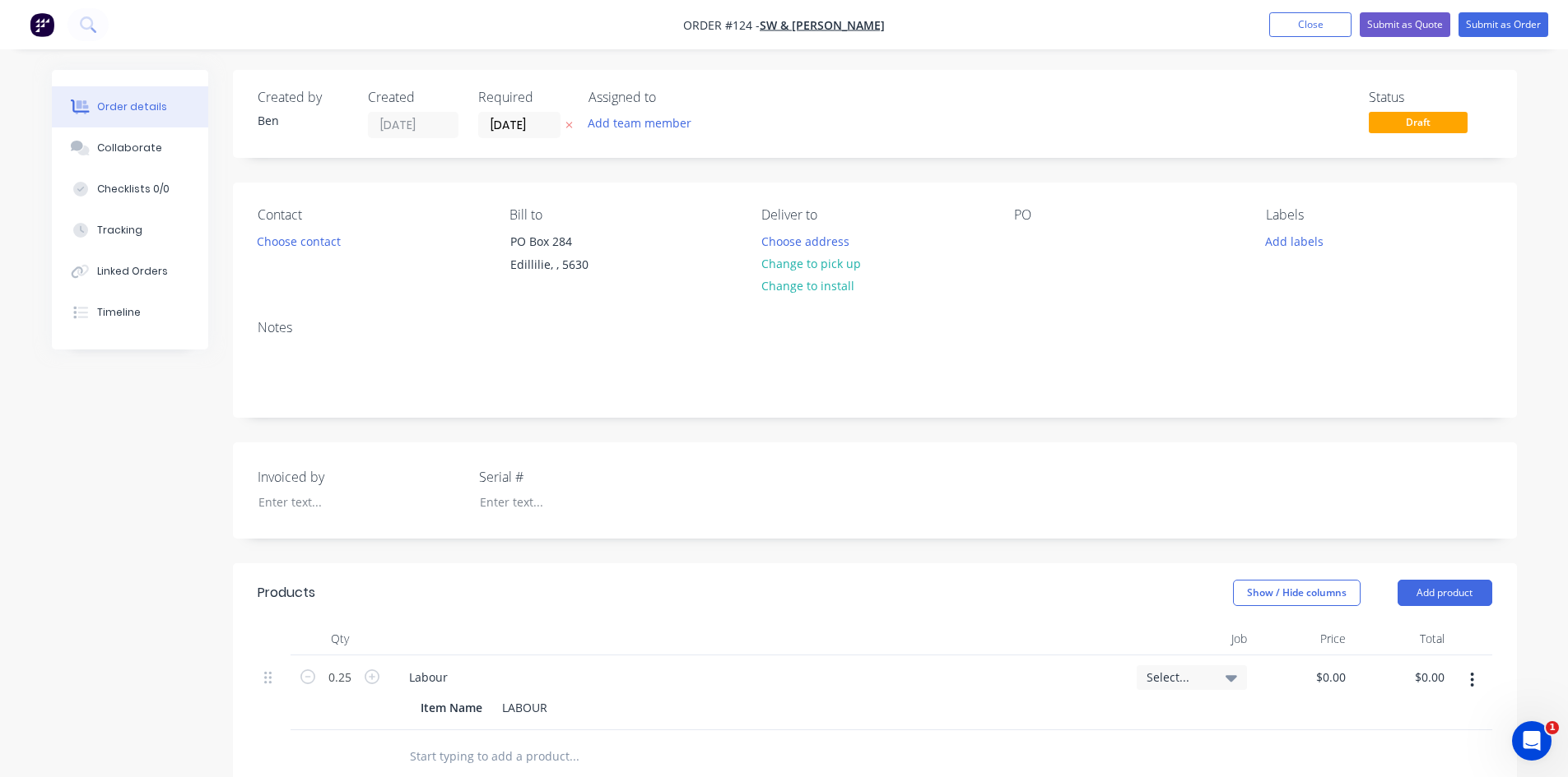
type input "$130.00"
type input "$32.50"
click at [1501, 23] on button "Submit as Order" at bounding box center [1503, 24] width 90 height 25
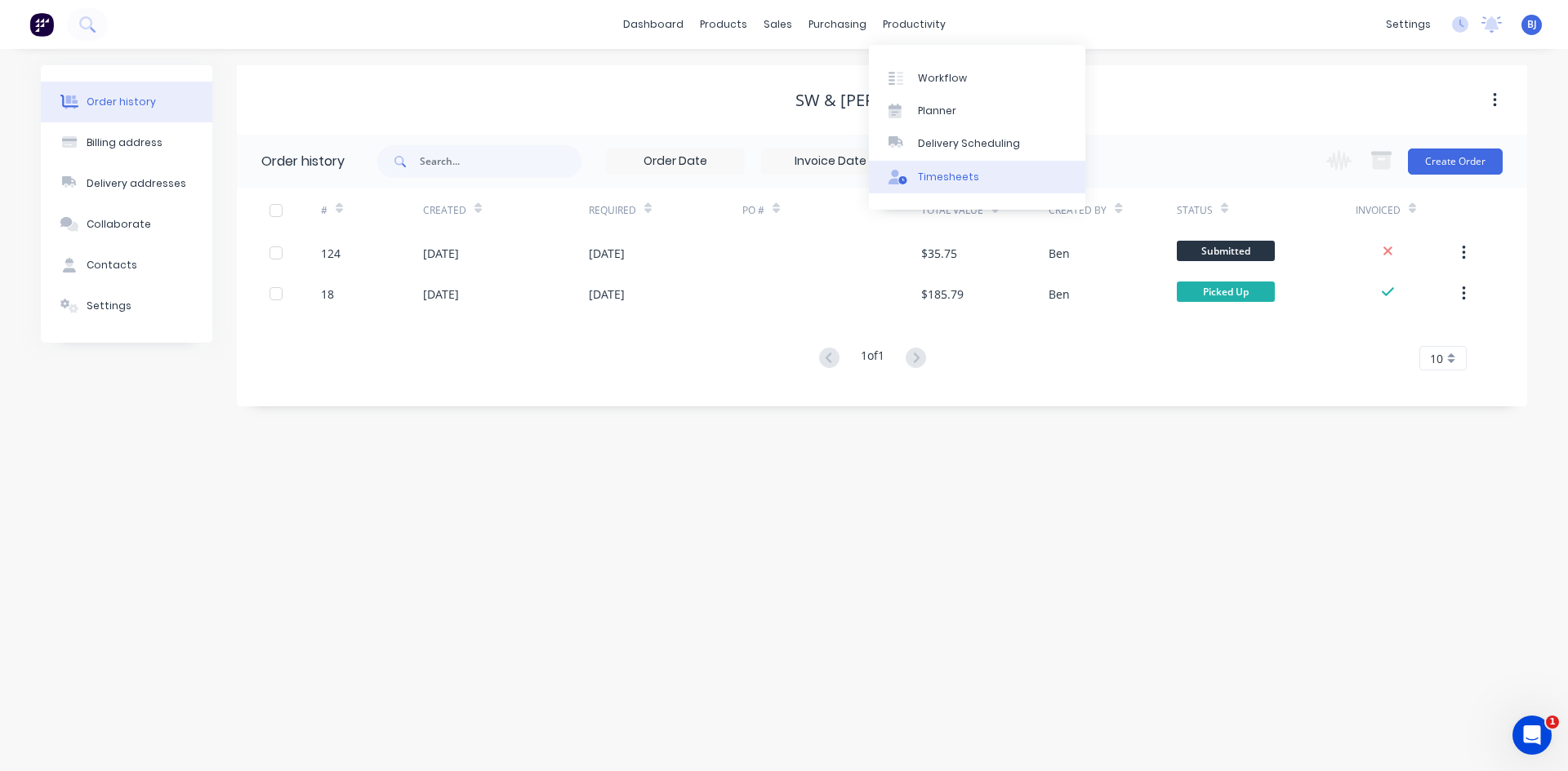
click at [911, 177] on div at bounding box center [900, 177] width 25 height 15
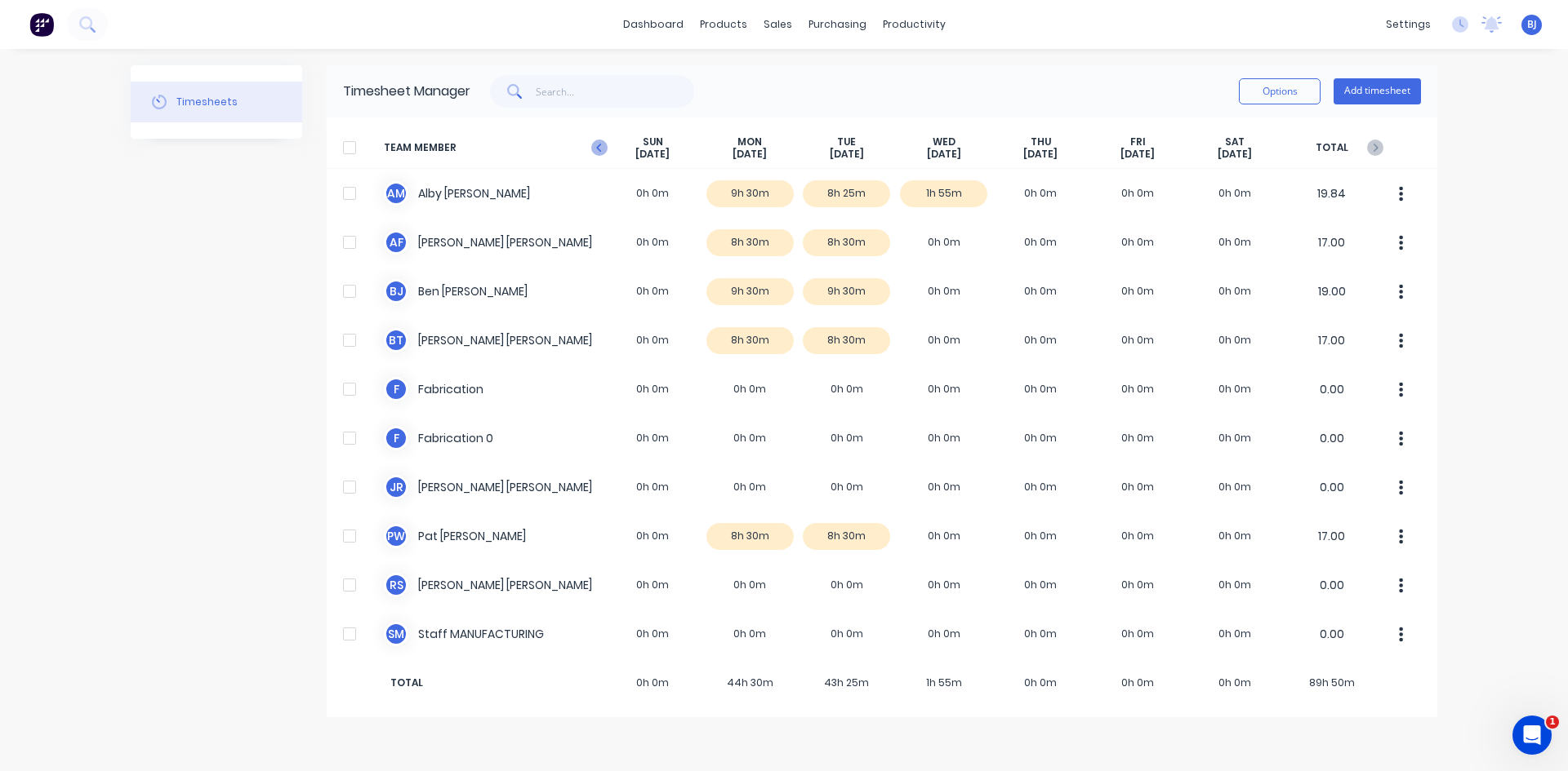
click at [602, 150] on icon at bounding box center [600, 148] width 17 height 17
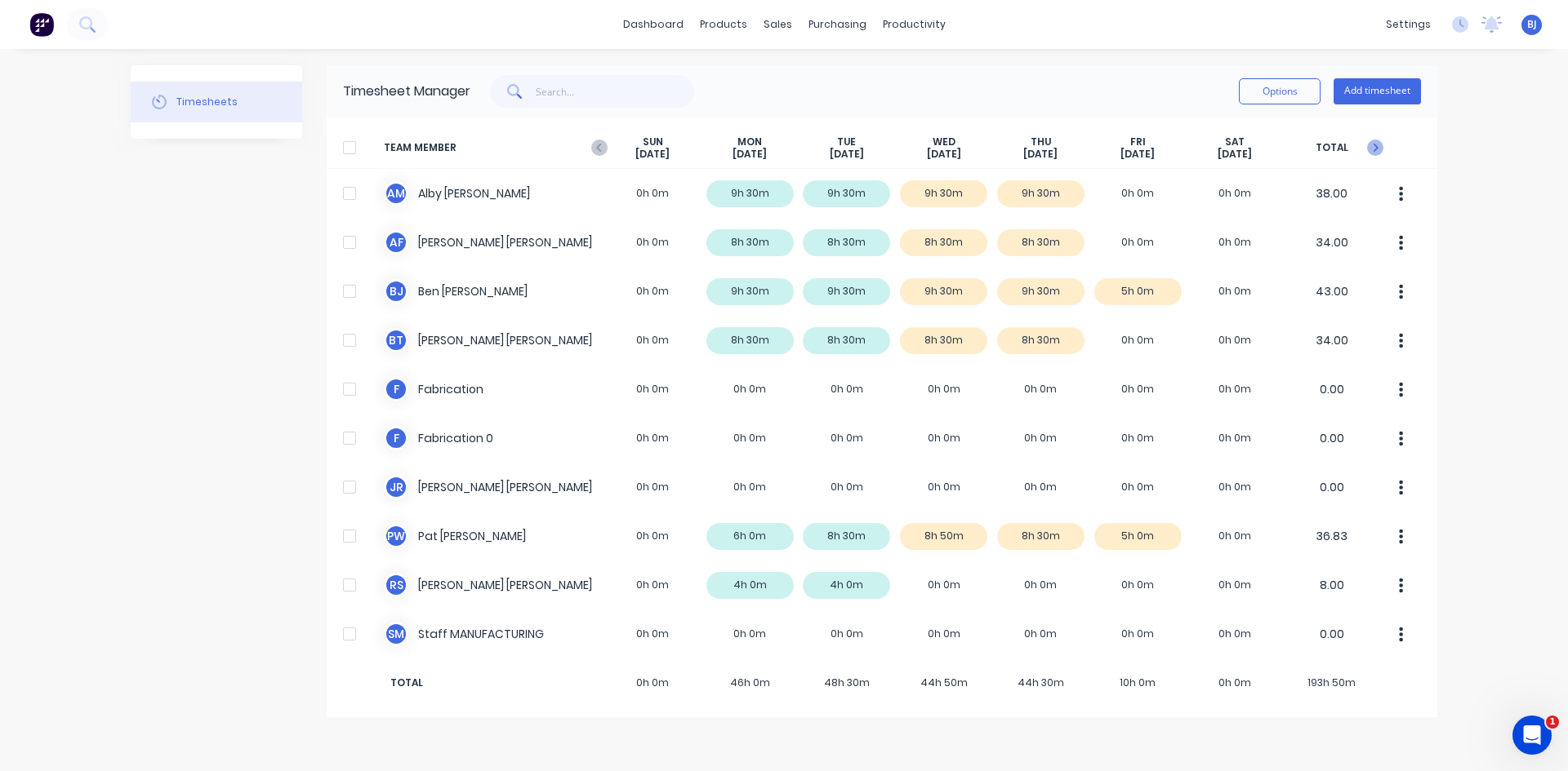
click at [1368, 148] on icon at bounding box center [1375, 148] width 17 height 17
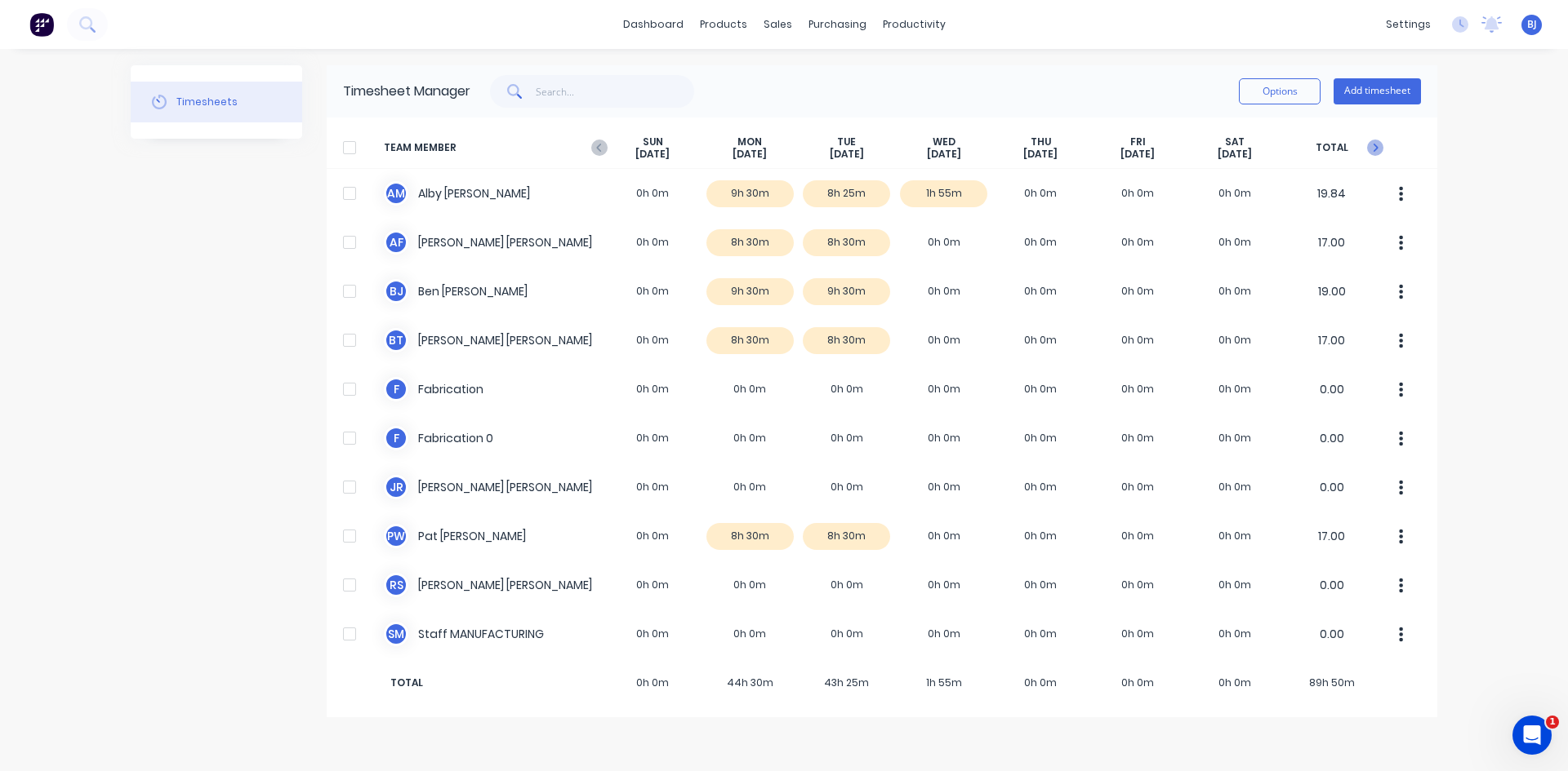
click at [1375, 147] on icon at bounding box center [1375, 147] width 5 height 8
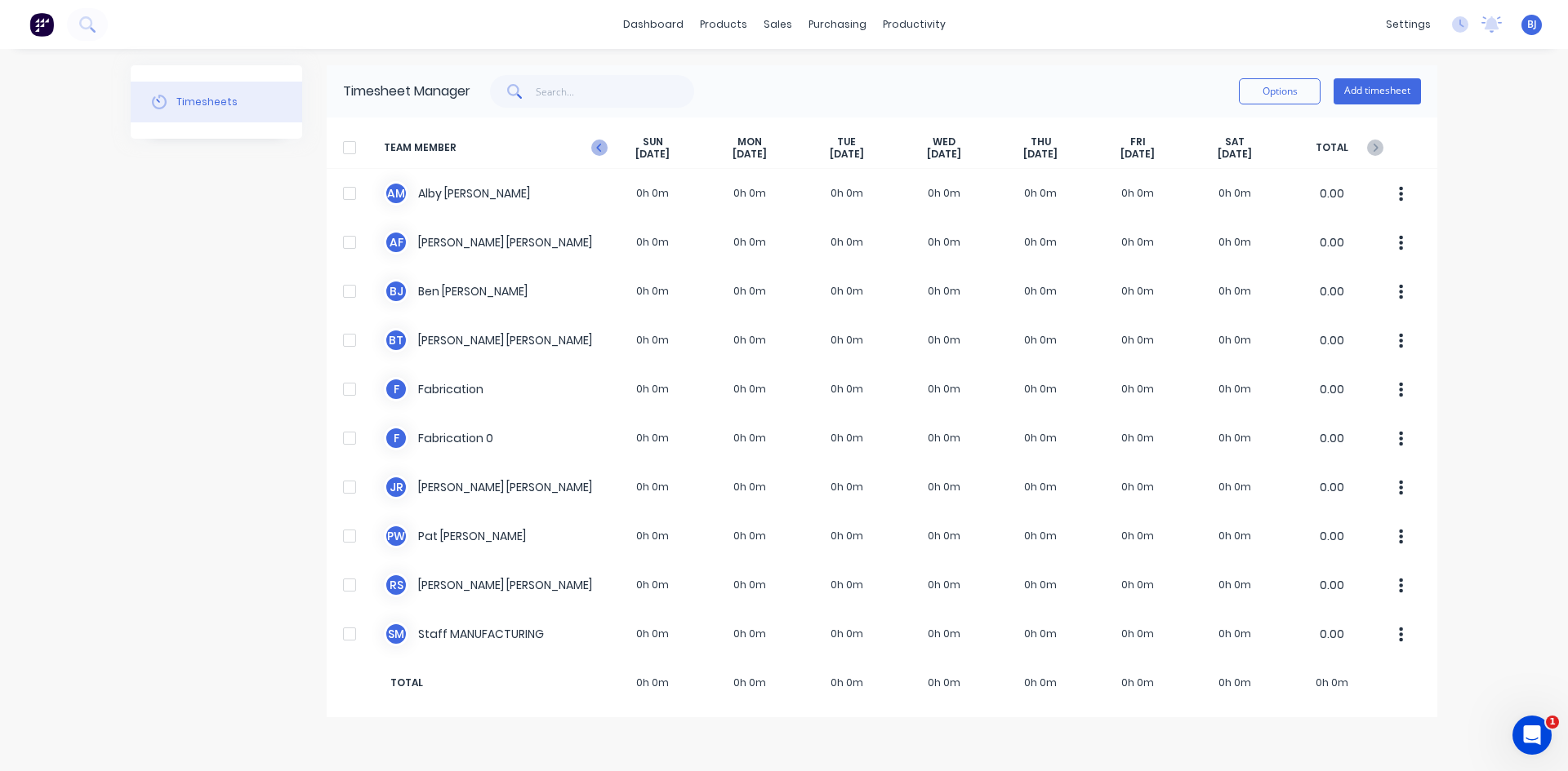
click at [595, 148] on icon at bounding box center [600, 148] width 17 height 17
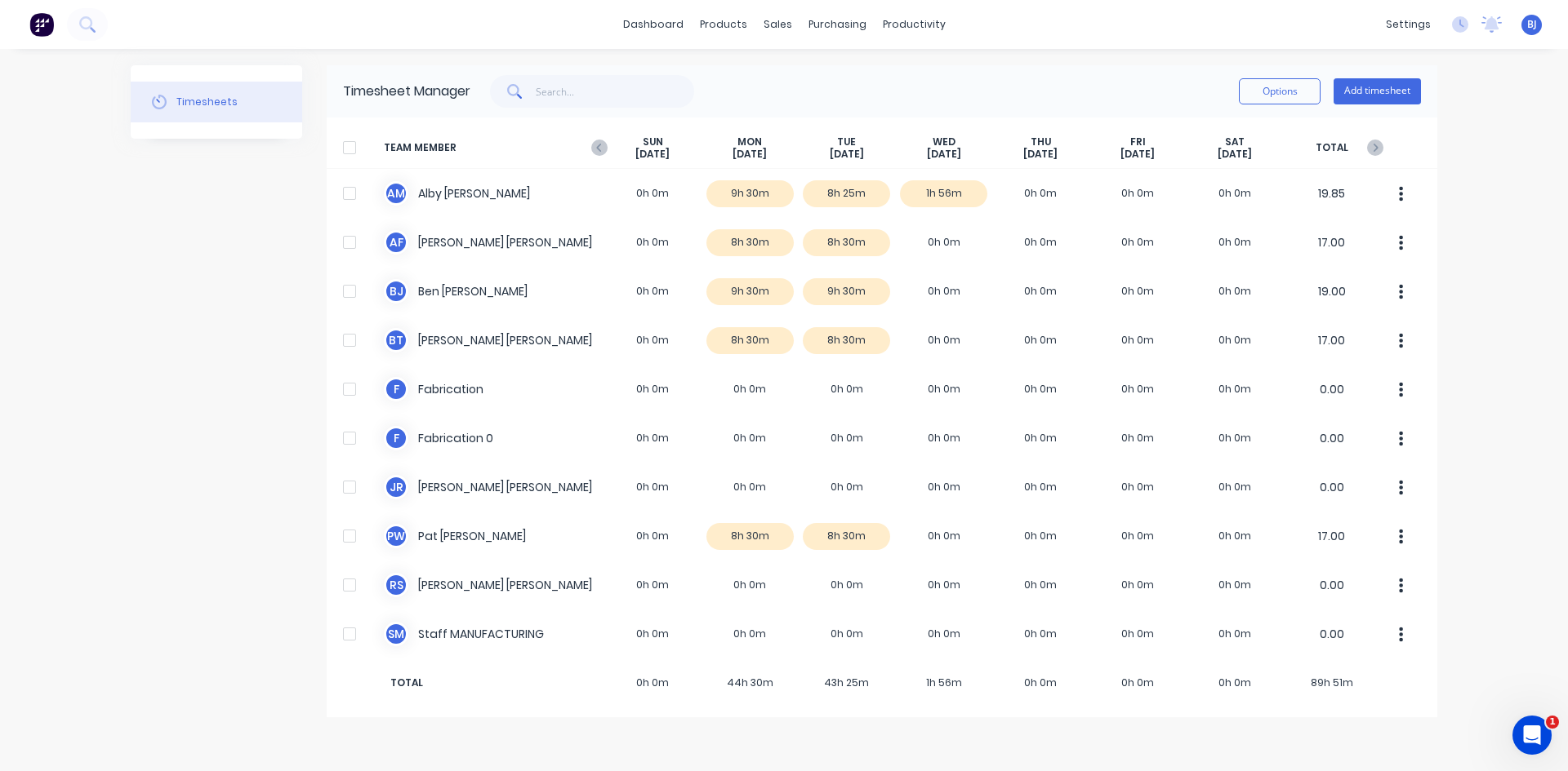
click at [595, 148] on icon at bounding box center [600, 148] width 17 height 17
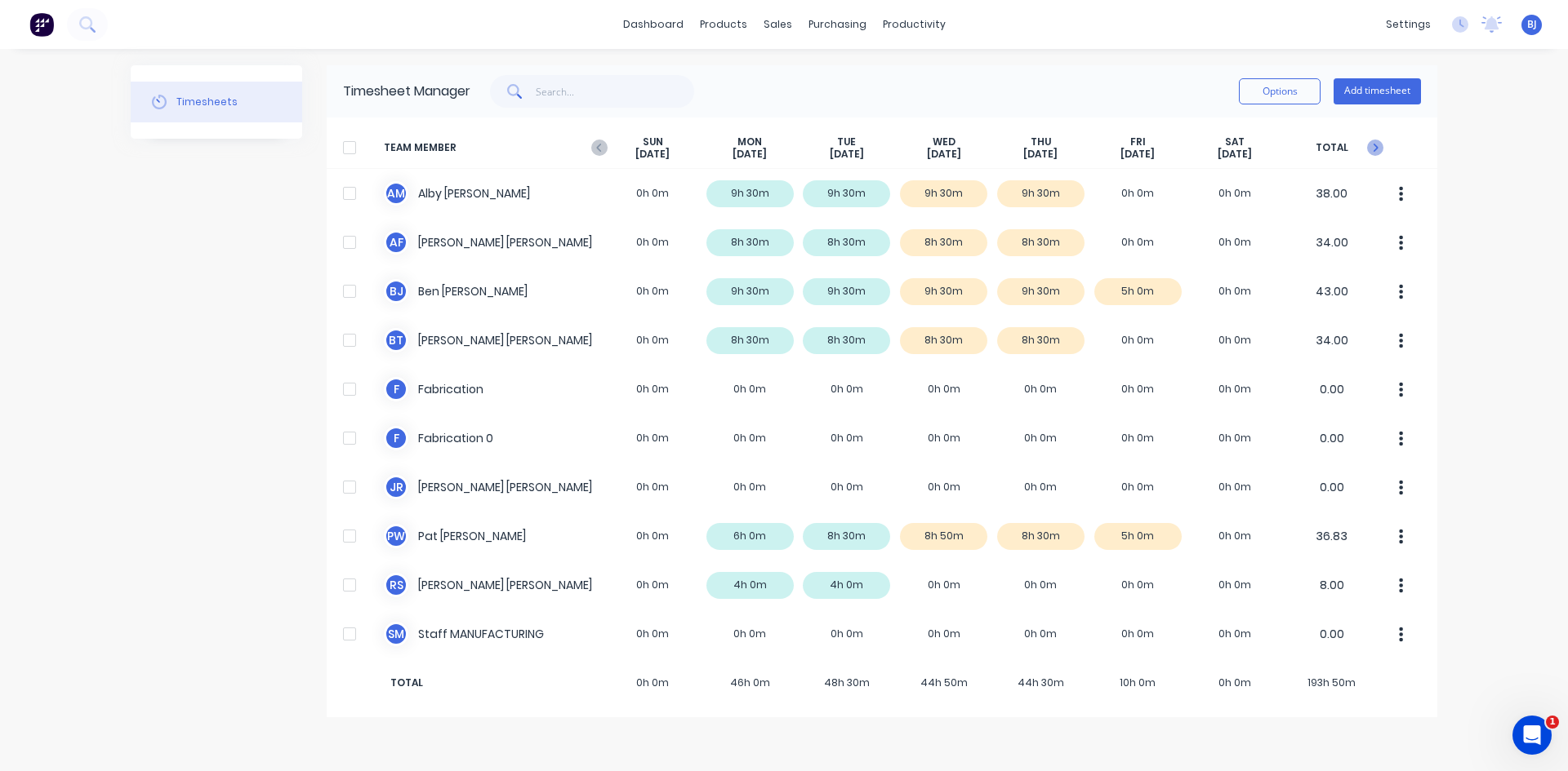
click at [1373, 150] on icon at bounding box center [1375, 148] width 17 height 17
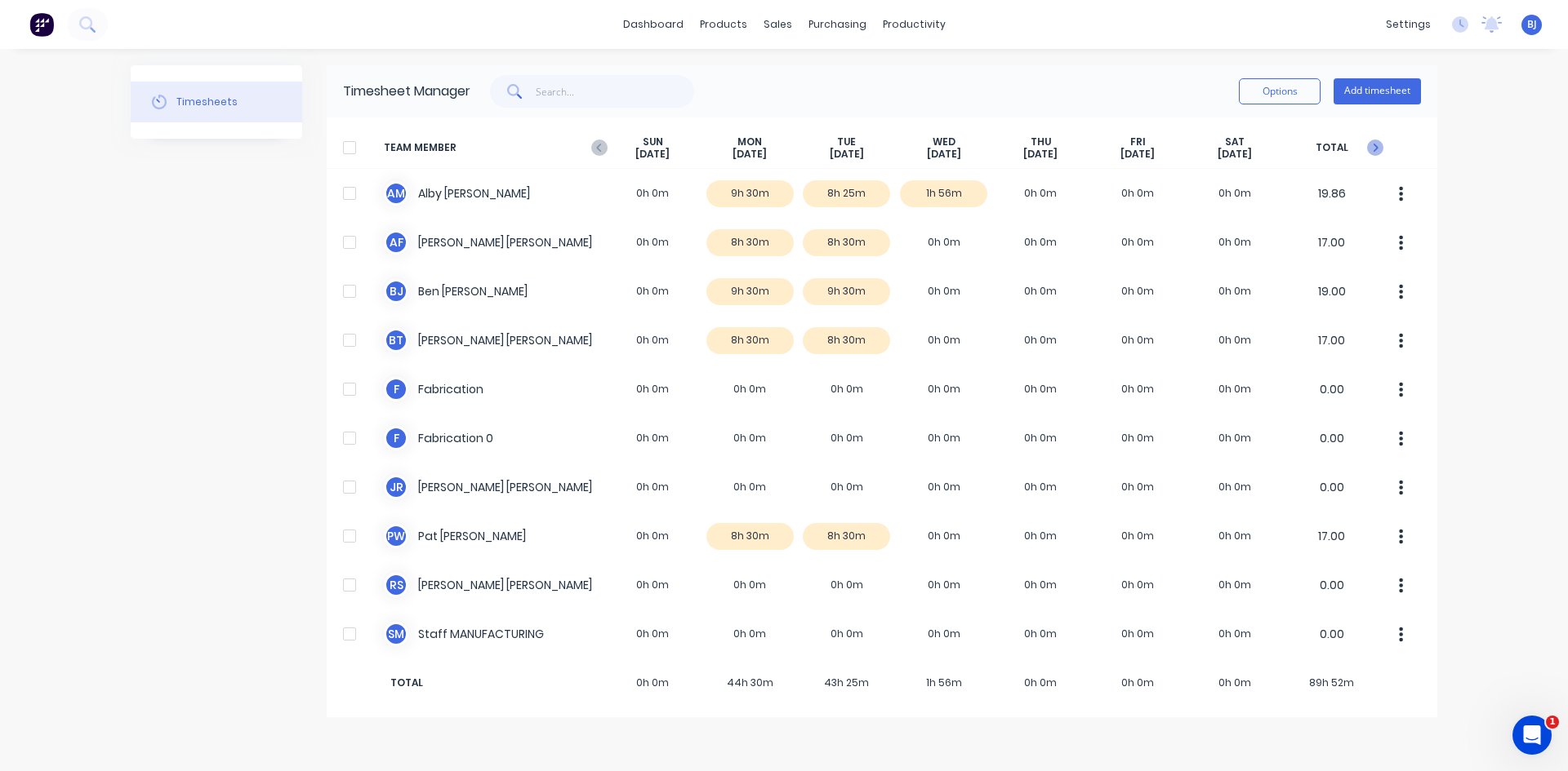
click at [1375, 147] on icon at bounding box center [1375, 148] width 17 height 17
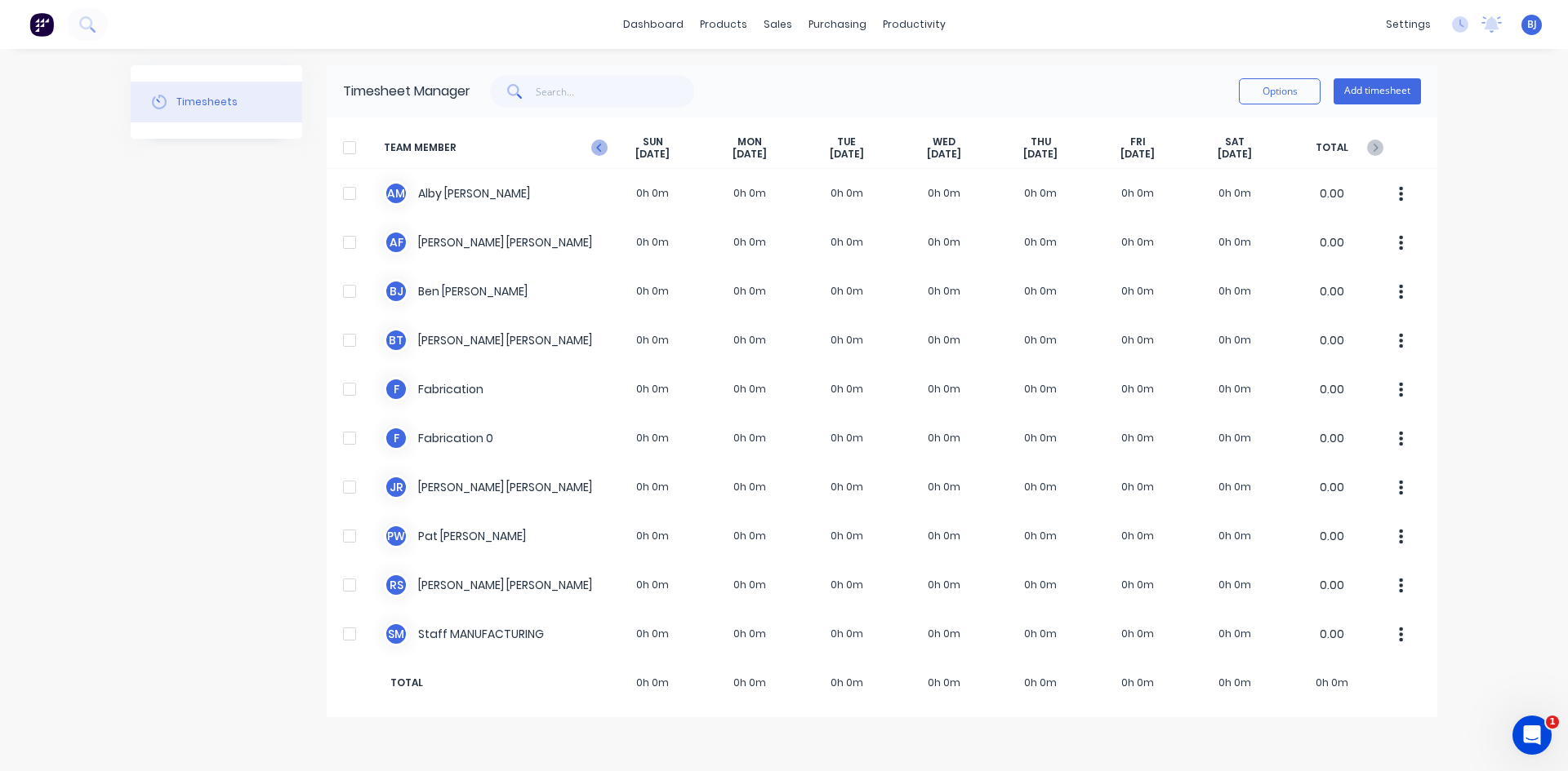
click at [604, 150] on icon at bounding box center [600, 148] width 17 height 17
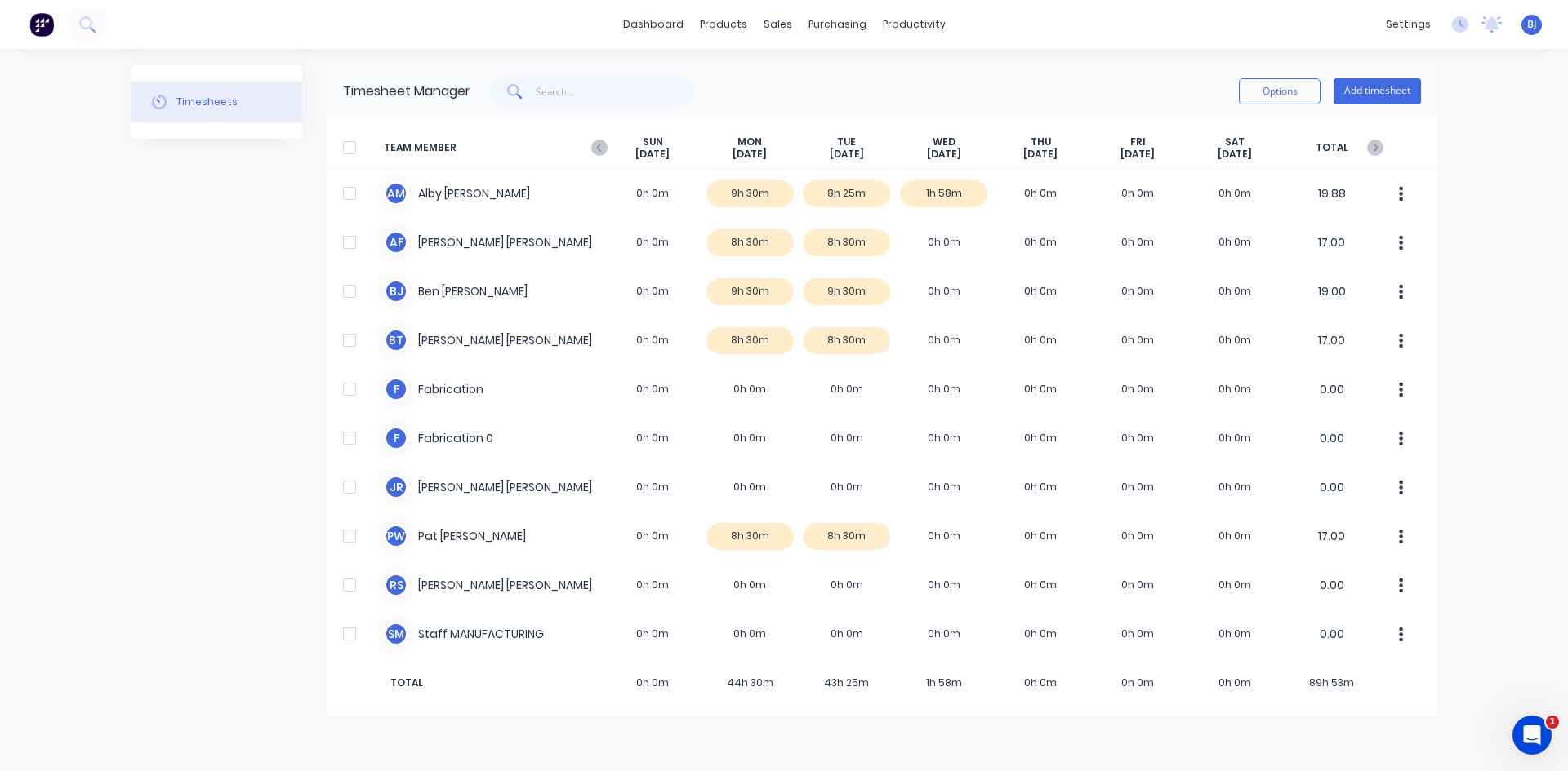
click at [604, 150] on icon at bounding box center [600, 148] width 17 height 17
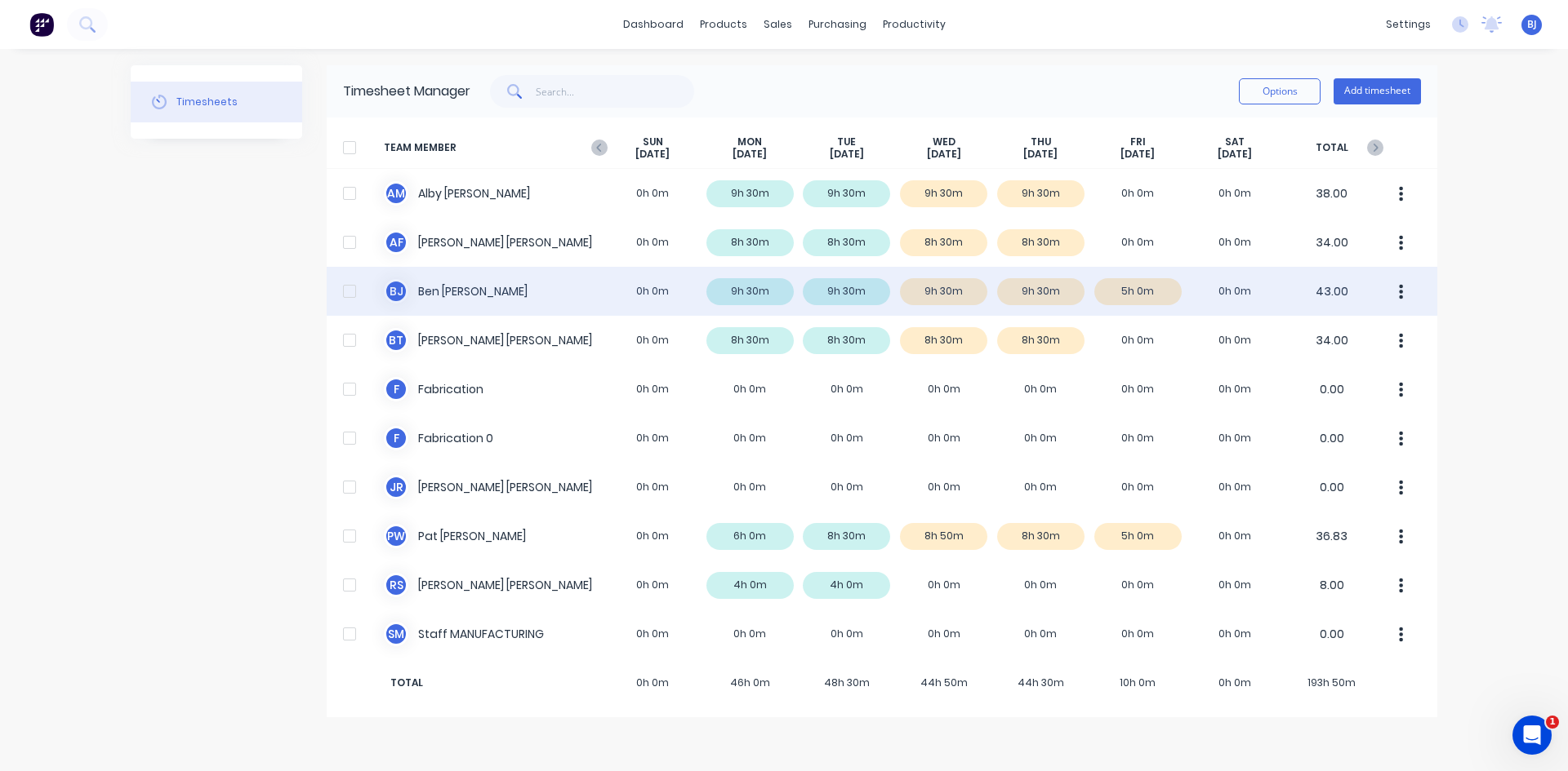
click at [472, 294] on div "B J Ben Joubert 0h 0m 9h 30m 9h 30m 9h 30m 9h 30m 5h 0m 0h 0m 43.00" at bounding box center [881, 291] width 1110 height 49
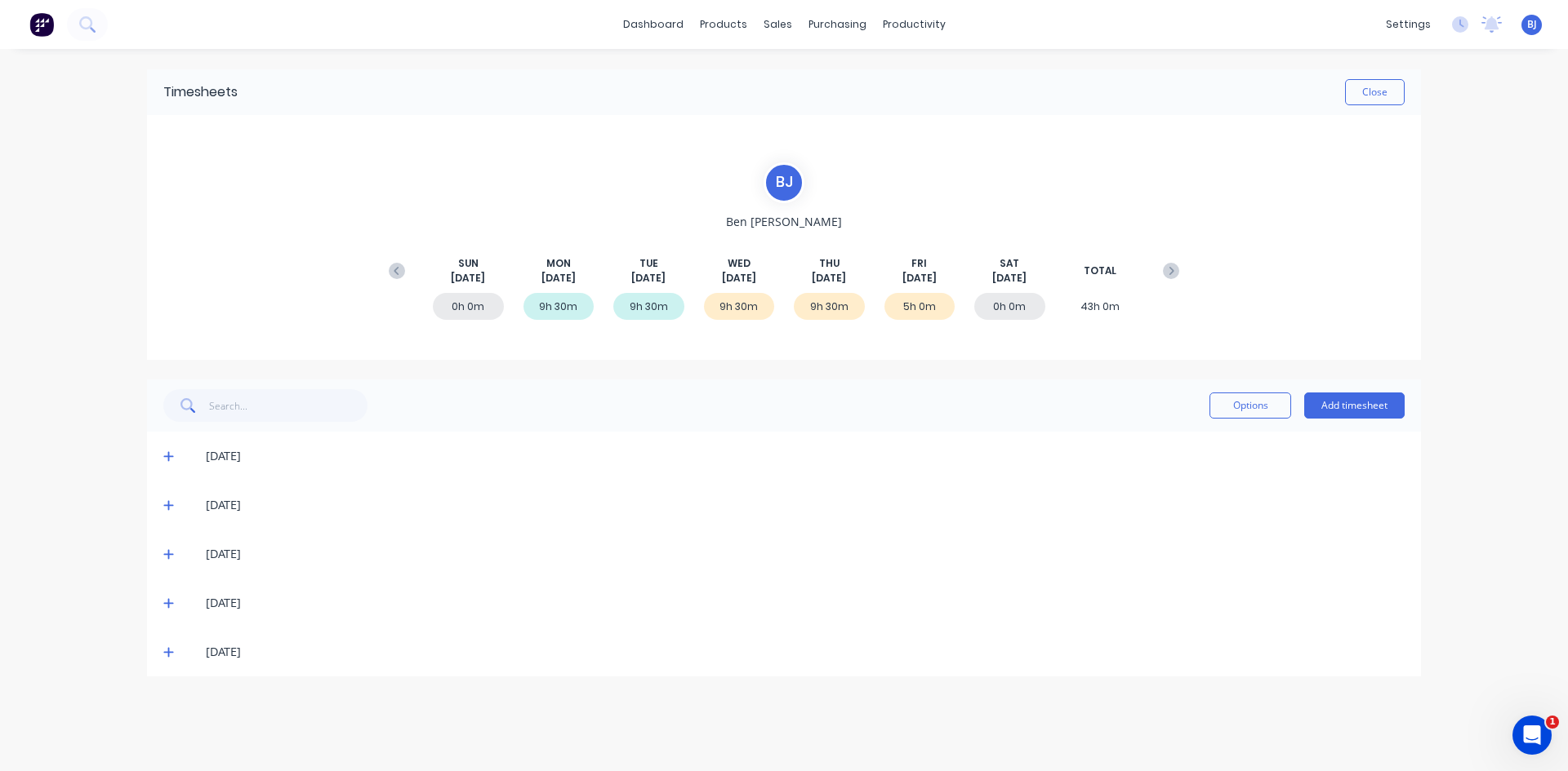
click at [169, 550] on icon at bounding box center [168, 555] width 10 height 10
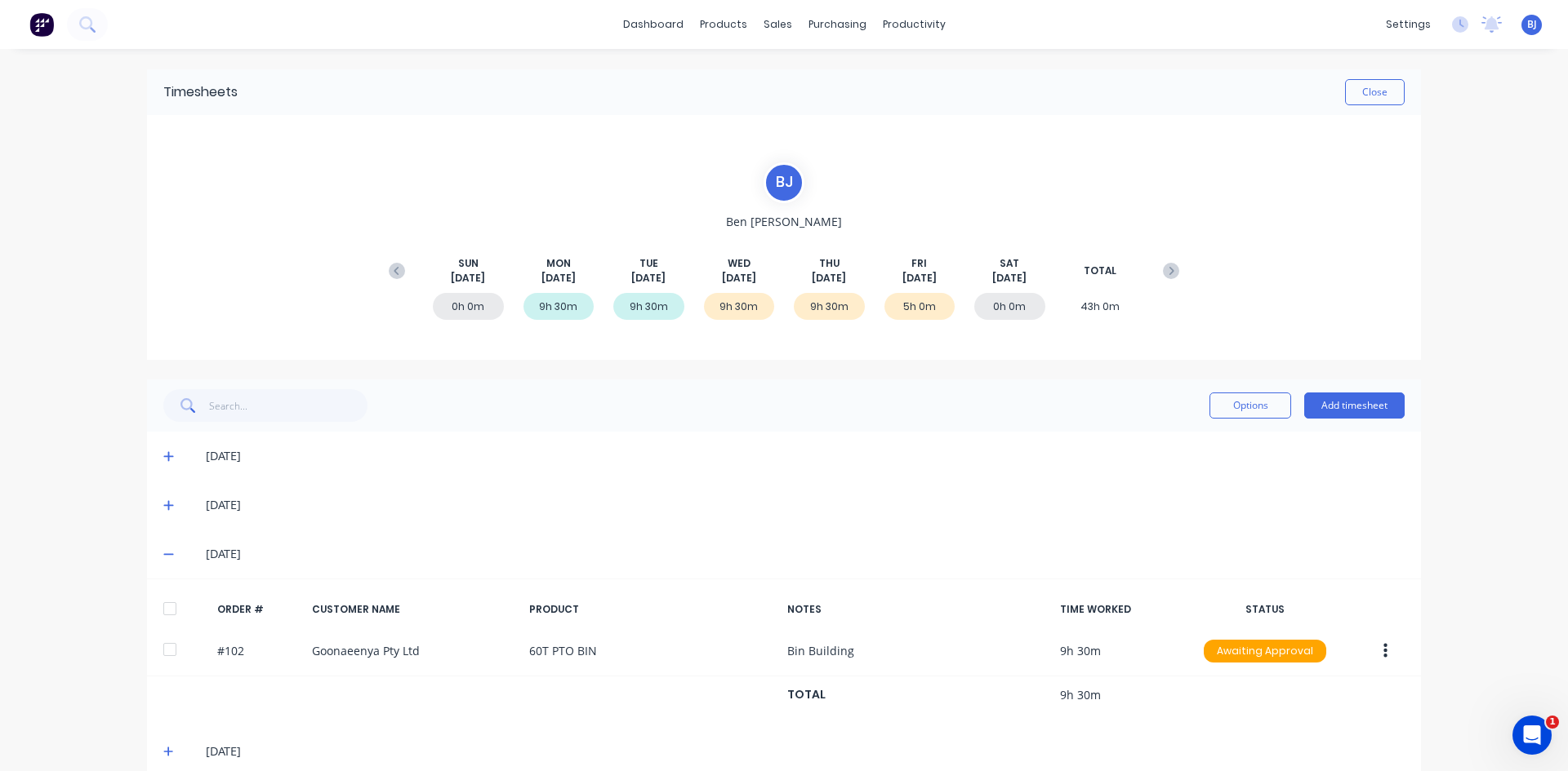
click at [163, 555] on icon at bounding box center [168, 555] width 10 height 2
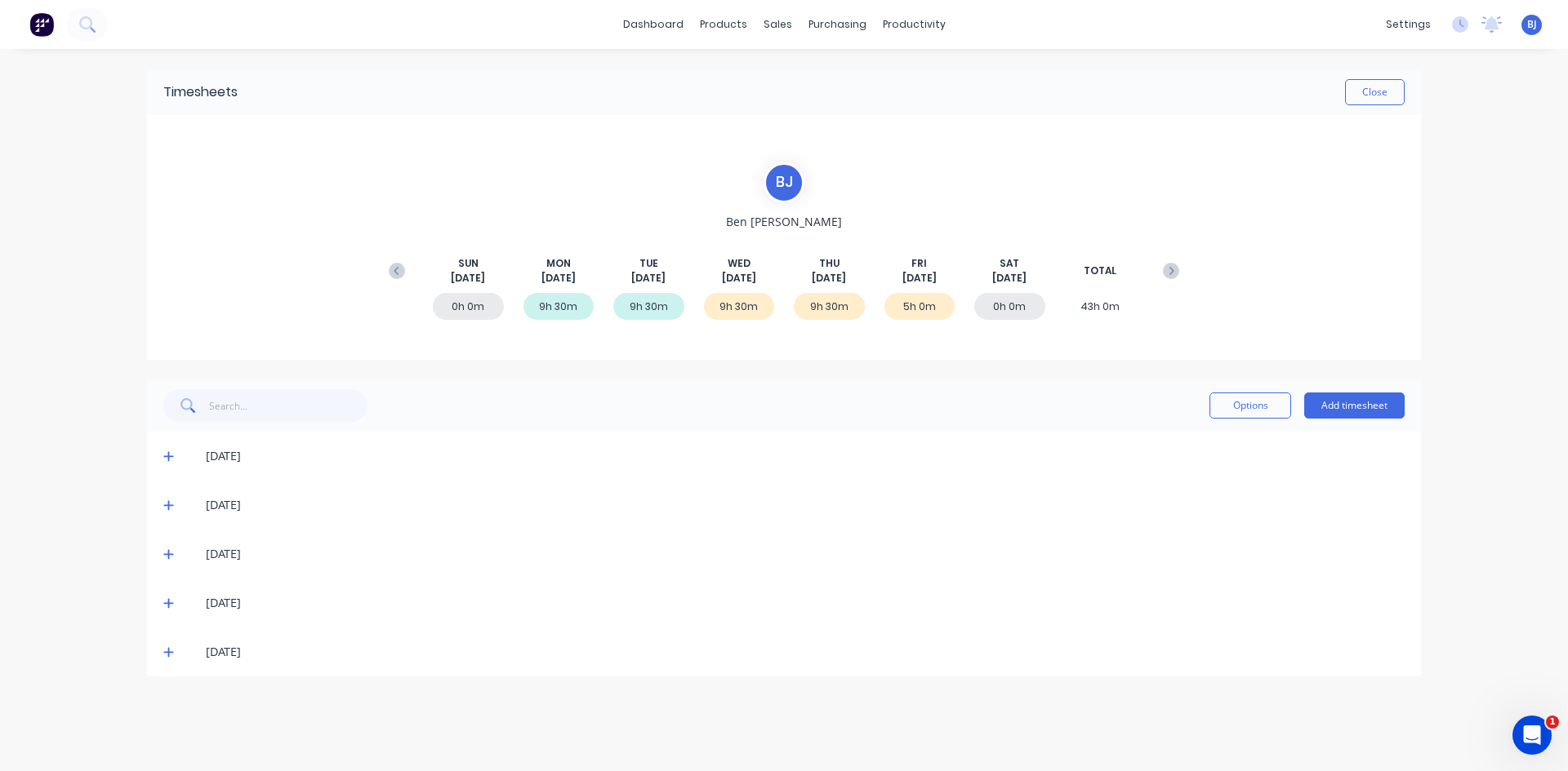
click at [170, 603] on icon at bounding box center [168, 603] width 10 height 10
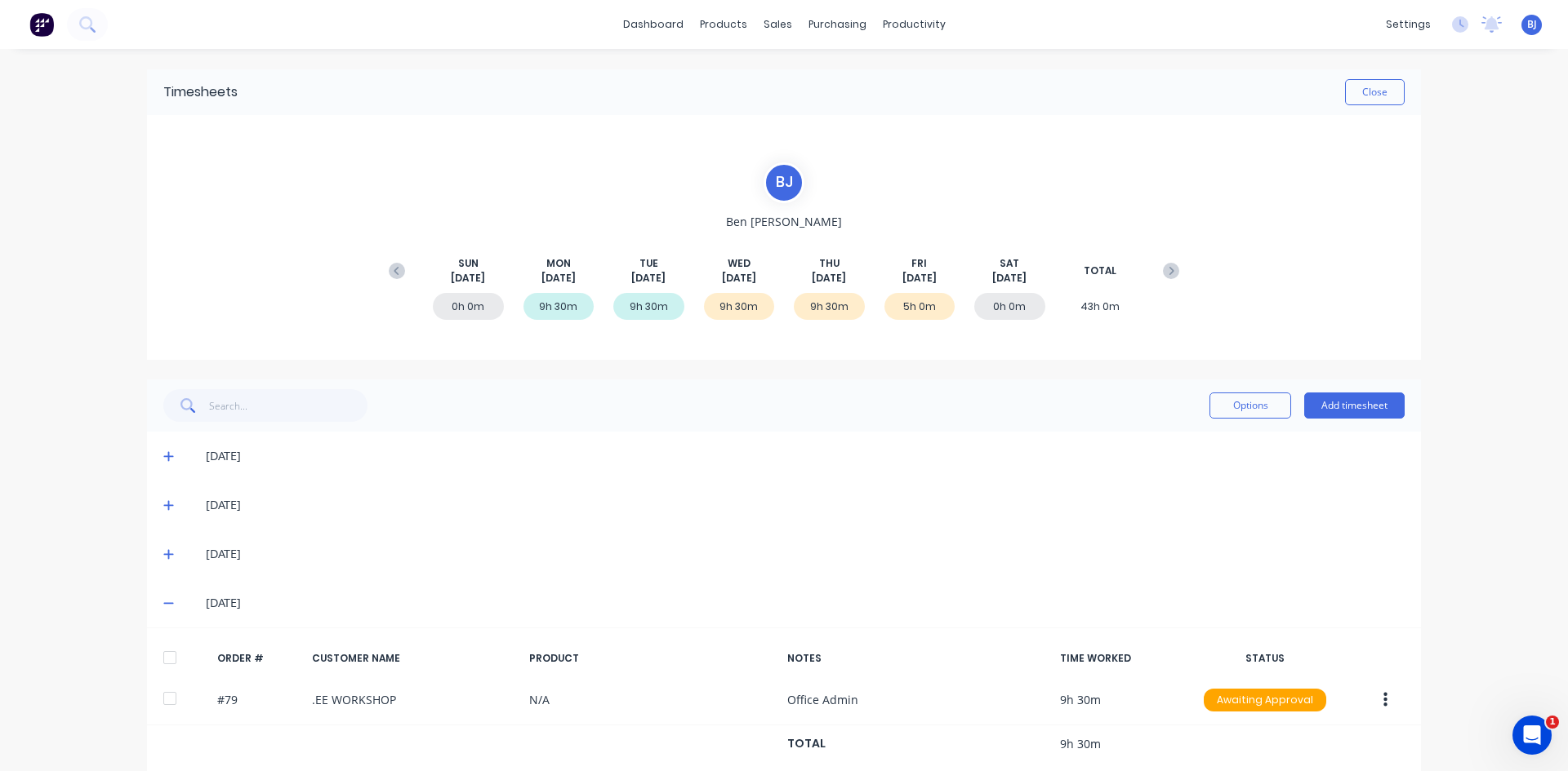
click at [163, 556] on icon at bounding box center [169, 555] width 11 height 11
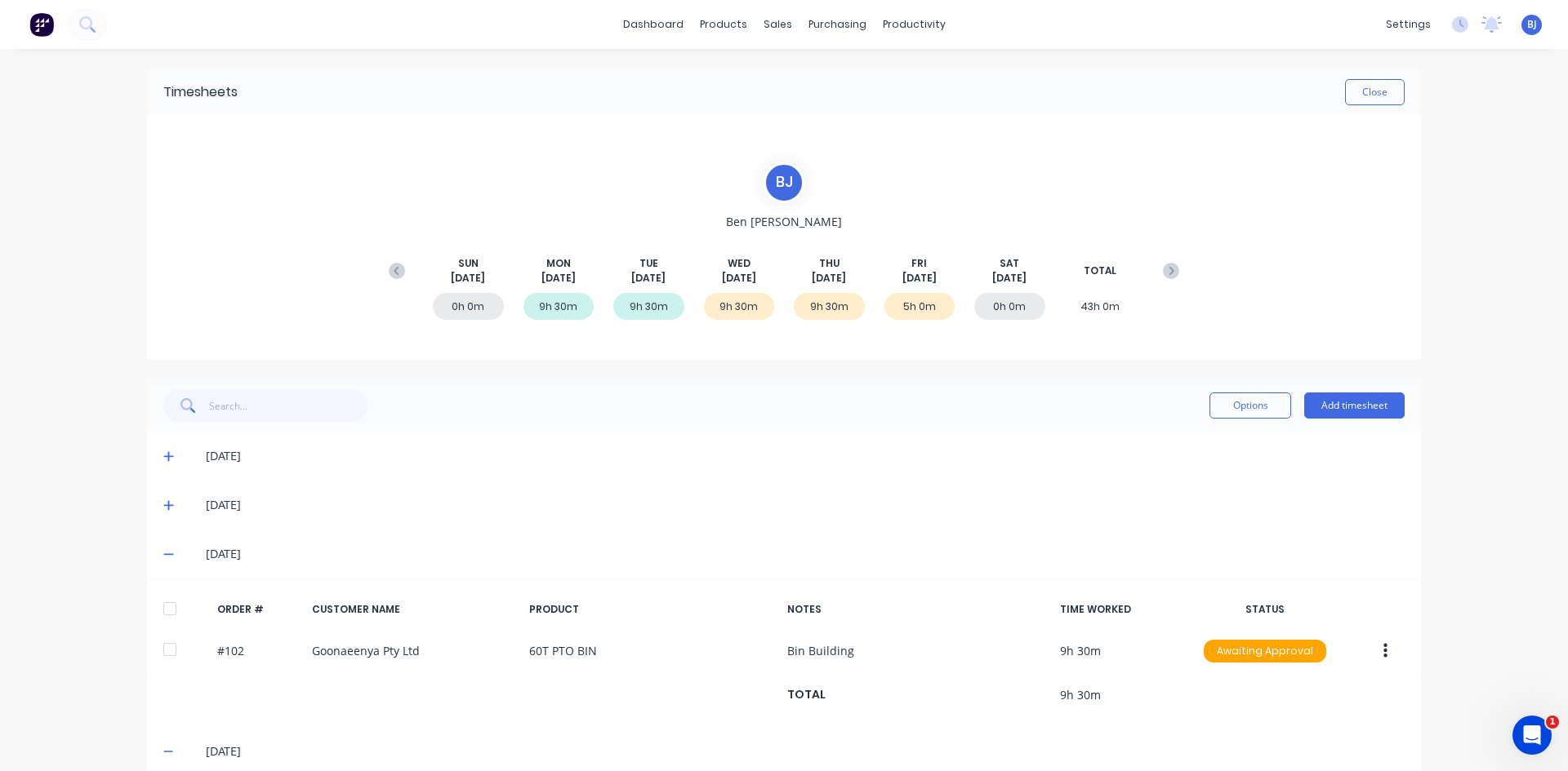
click at [163, 555] on icon at bounding box center [169, 555] width 11 height 11
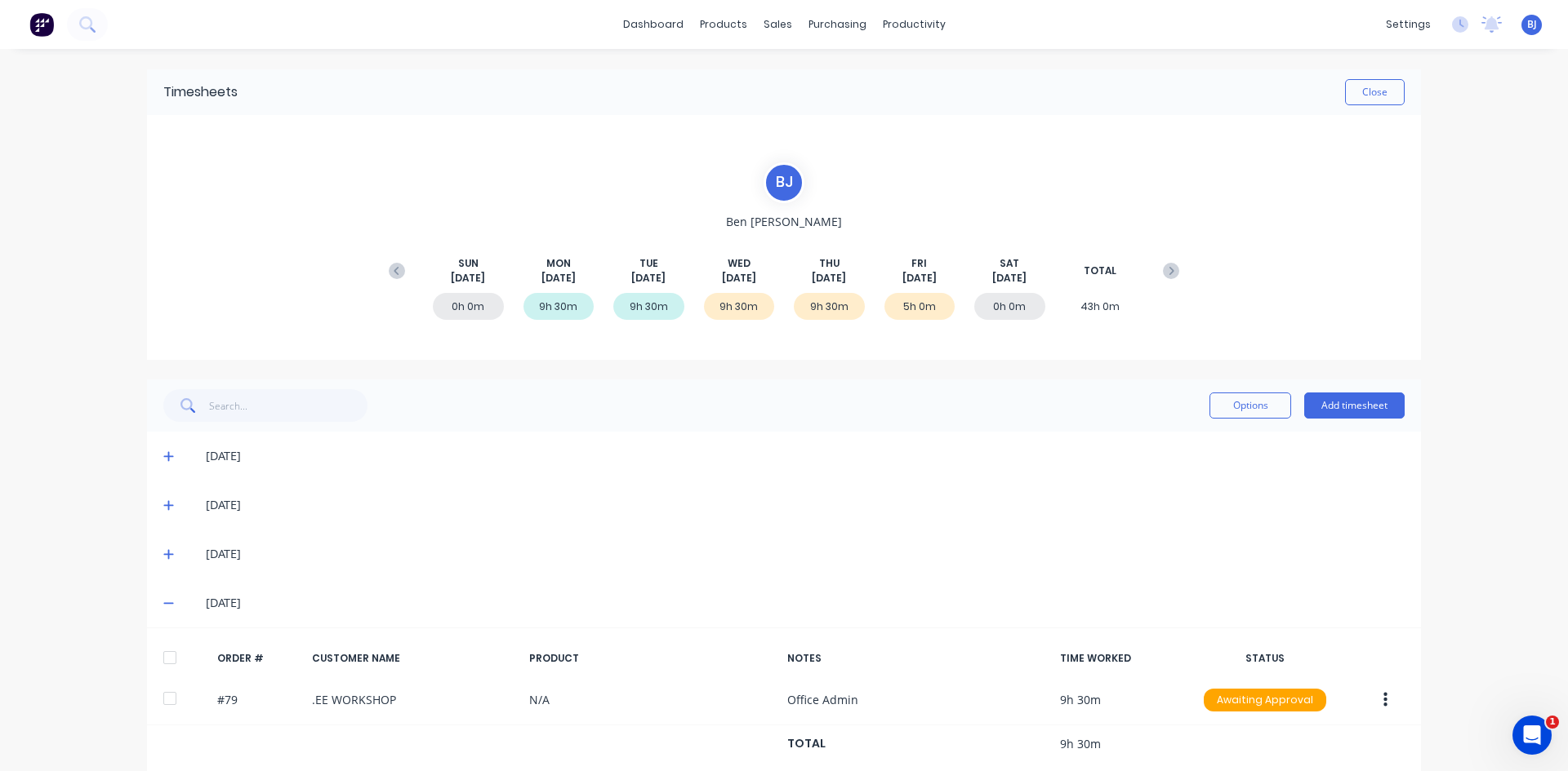
click at [163, 607] on icon at bounding box center [169, 603] width 11 height 11
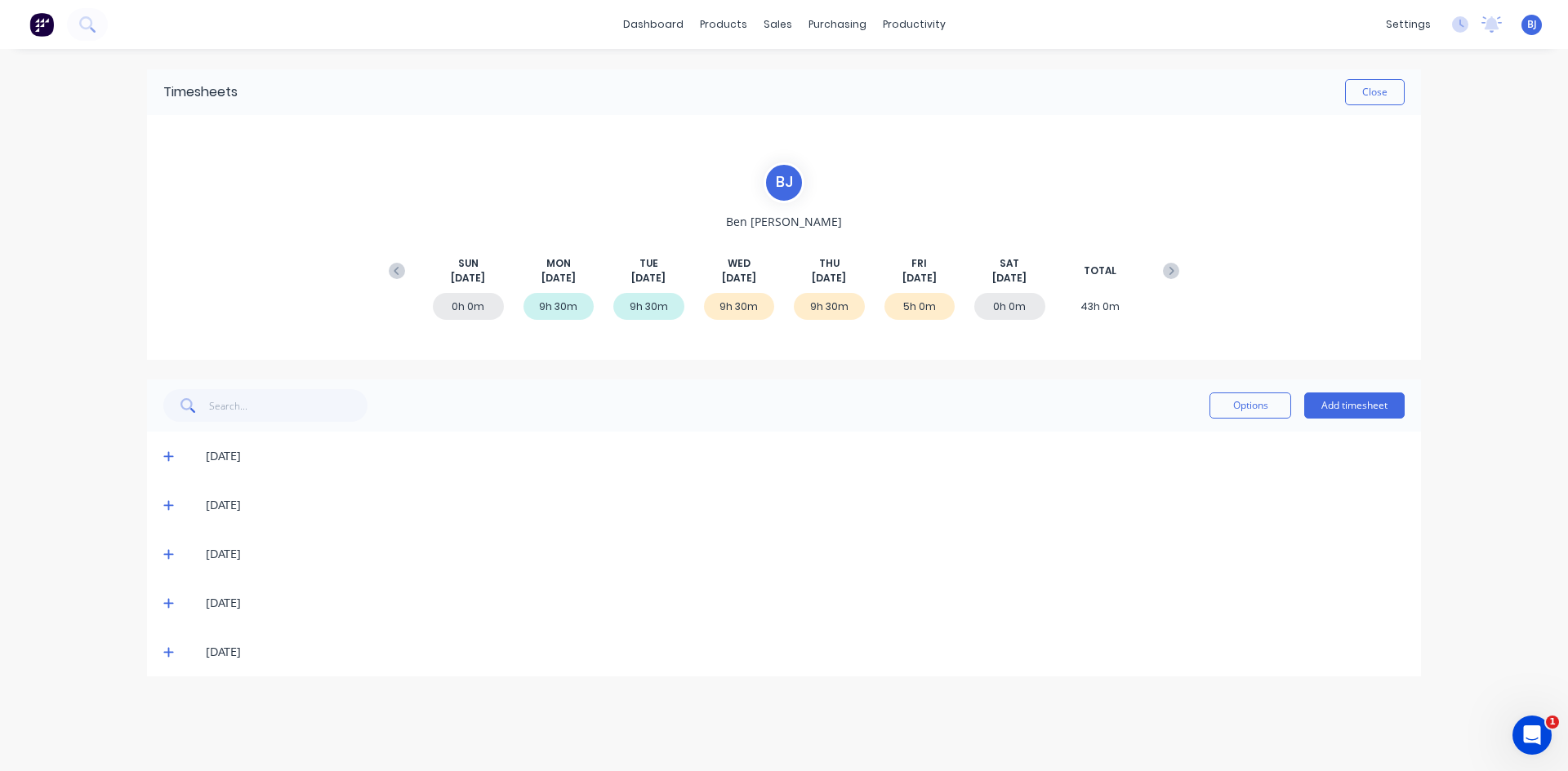
click at [169, 651] on icon at bounding box center [168, 653] width 10 height 10
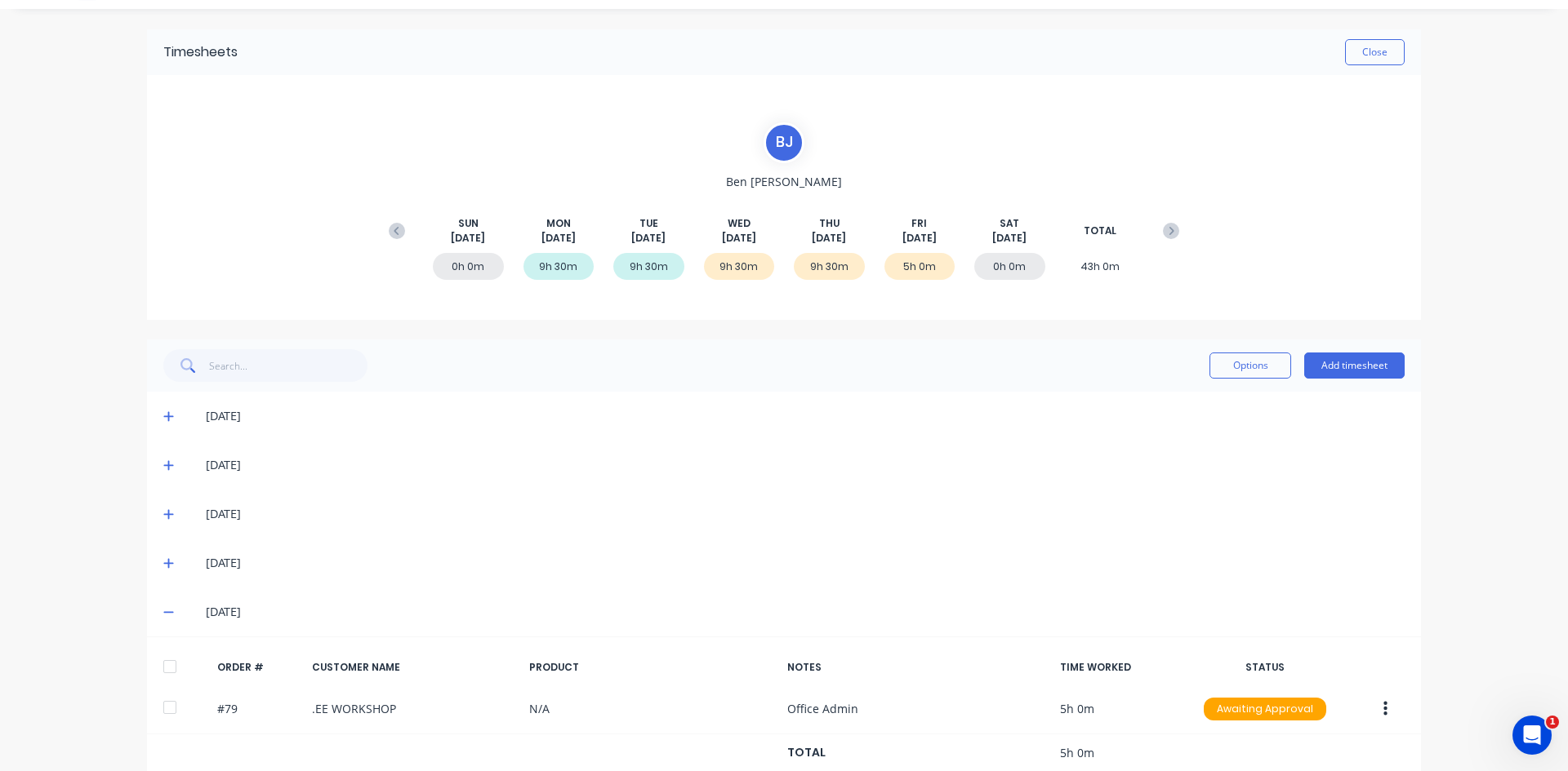
scroll to position [75, 0]
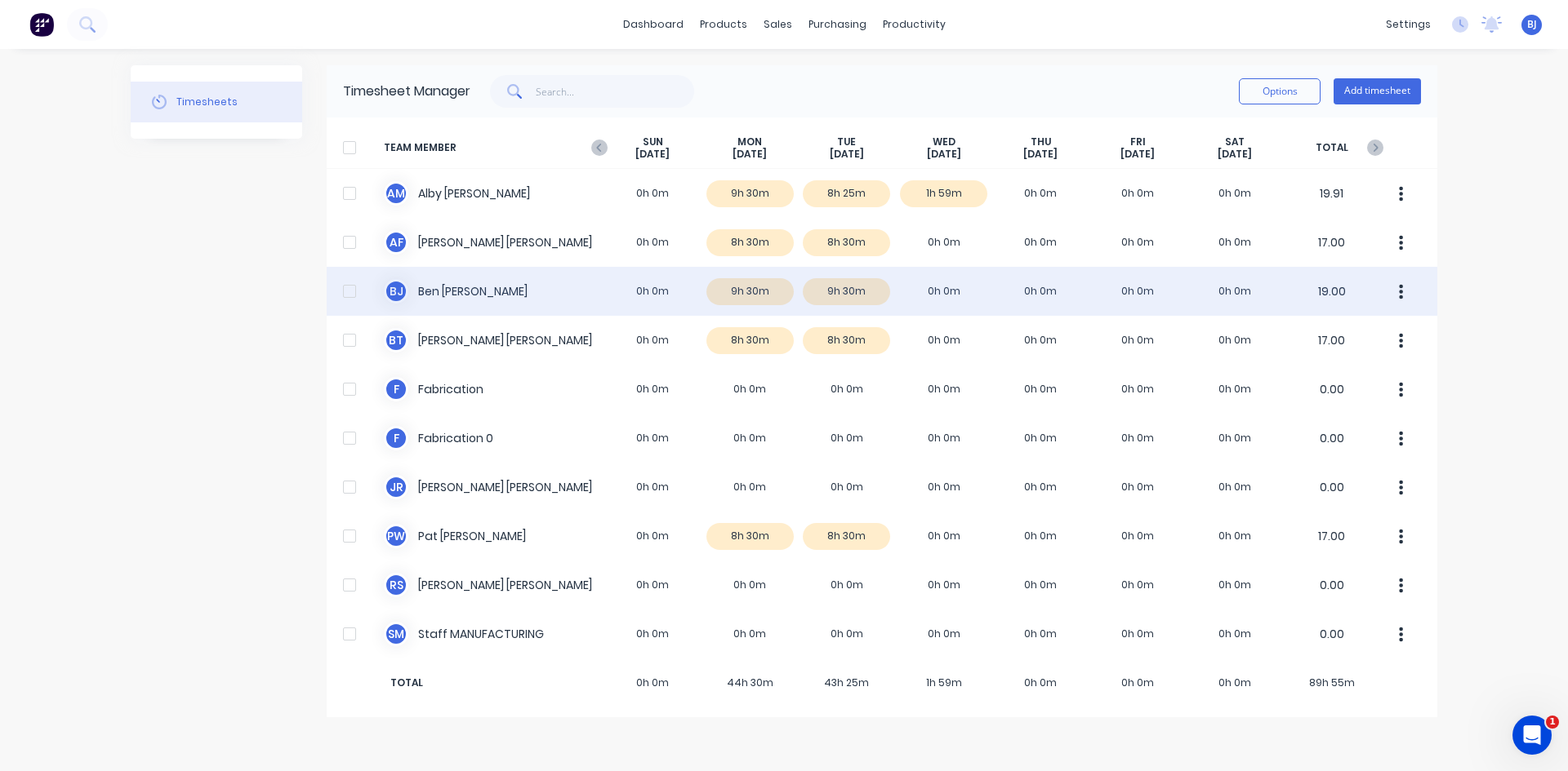
click at [627, 289] on div "B J Ben Joubert 0h 0m 9h 30m 9h 30m 0h 0m 0h 0m 0h 0m 0h 0m 19.00" at bounding box center [881, 291] width 1110 height 49
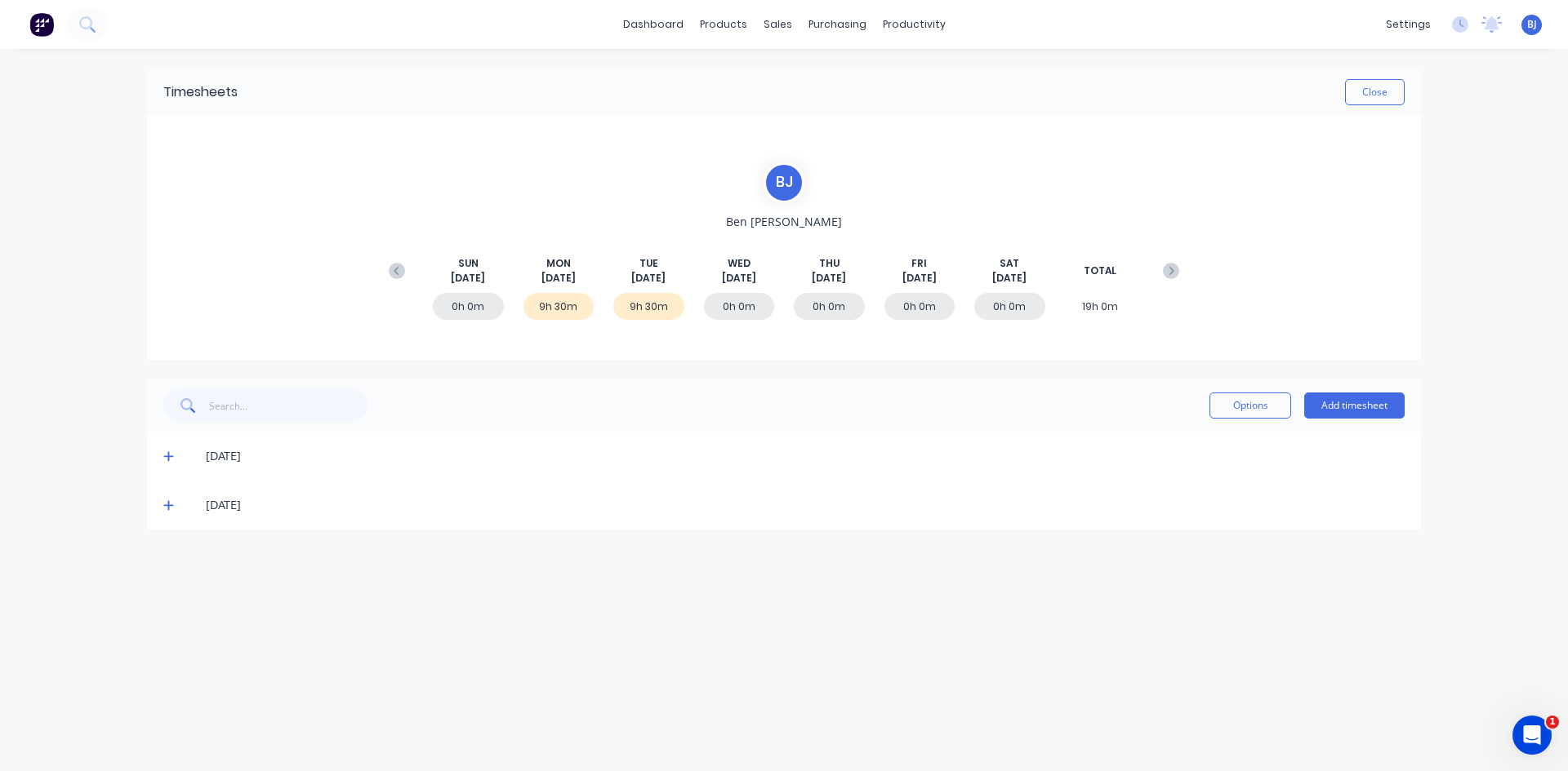
click at [166, 454] on icon at bounding box center [169, 456] width 11 height 11
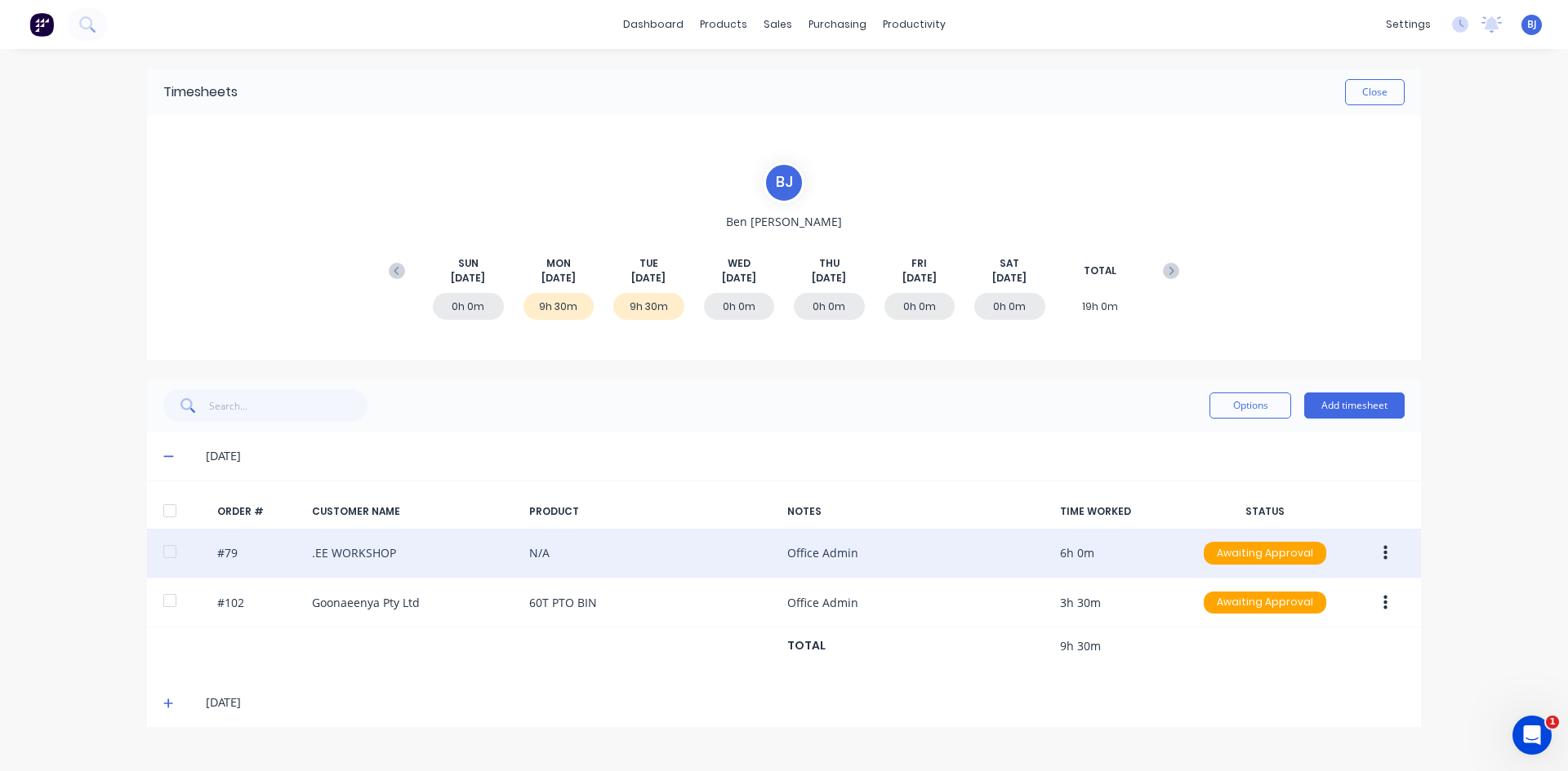
click at [1386, 556] on icon "button" at bounding box center [1385, 553] width 4 height 18
click at [1282, 658] on div "Edit" at bounding box center [1327, 661] width 125 height 24
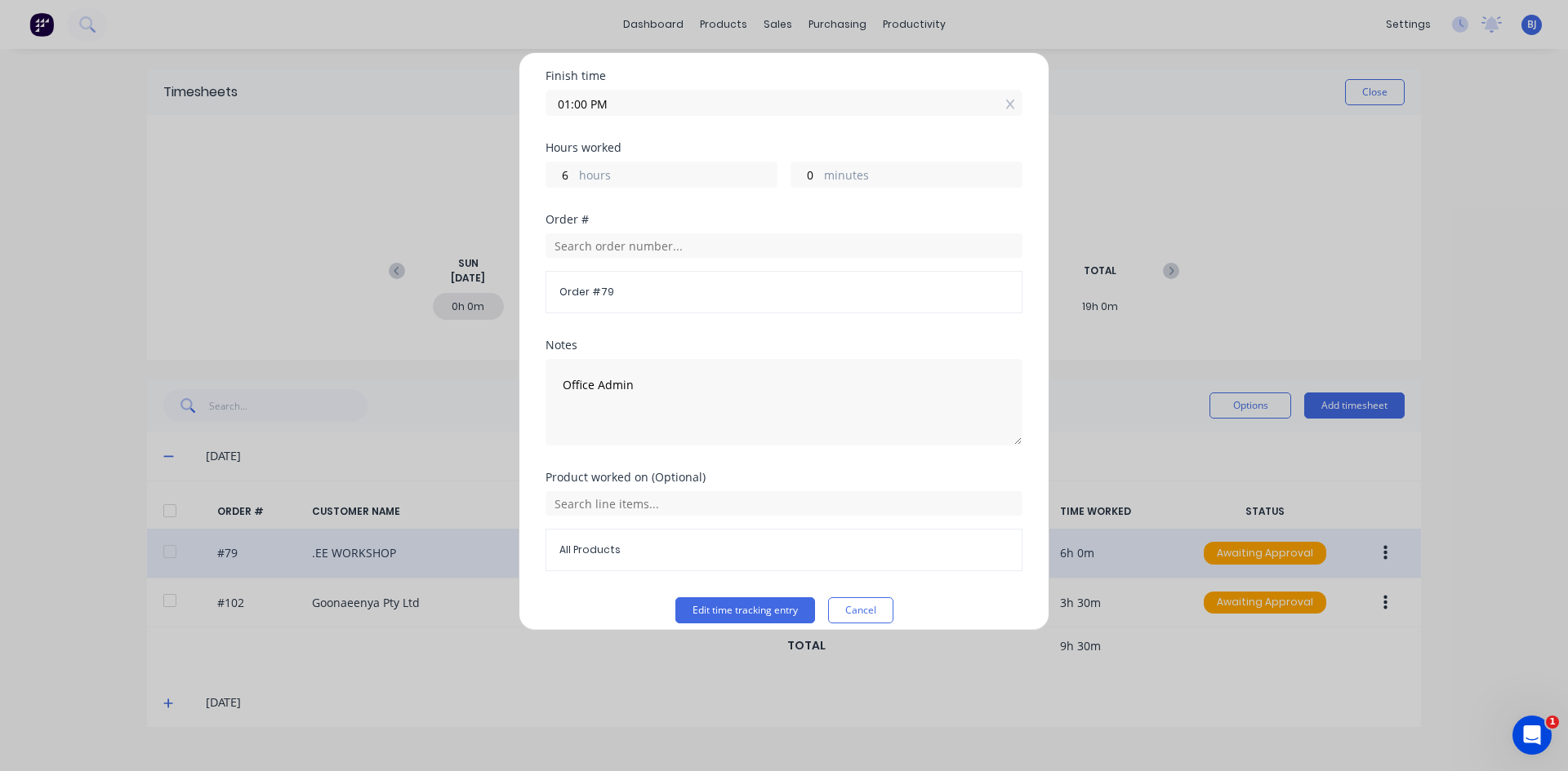
scroll to position [212, 0]
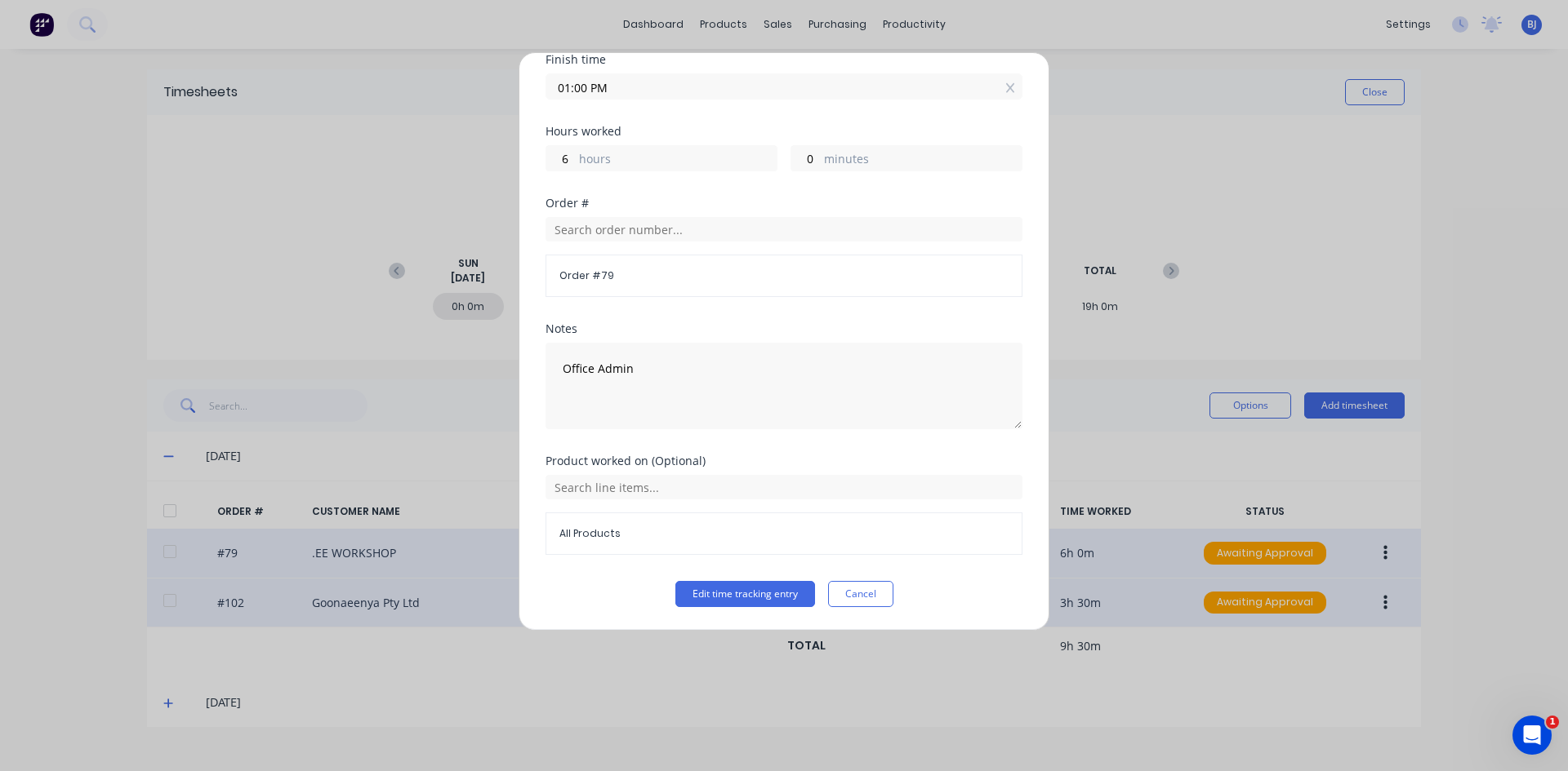
click at [865, 592] on button "Cancel" at bounding box center [860, 594] width 65 height 26
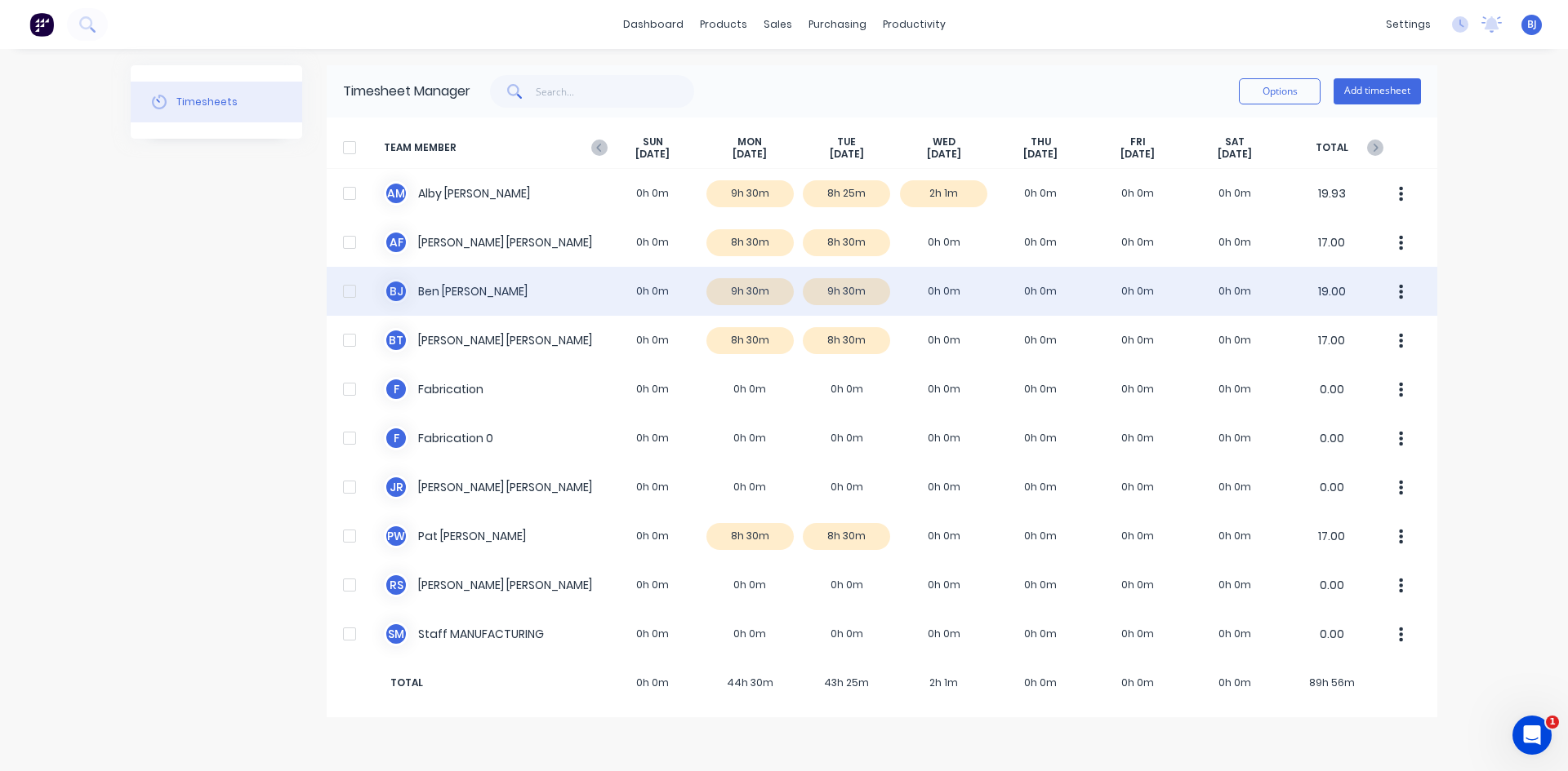
click at [507, 297] on div "B J Ben Joubert 0h 0m 9h 30m 9h 30m 0h 0m 0h 0m 0h 0m 0h 0m 19.00" at bounding box center [881, 291] width 1110 height 49
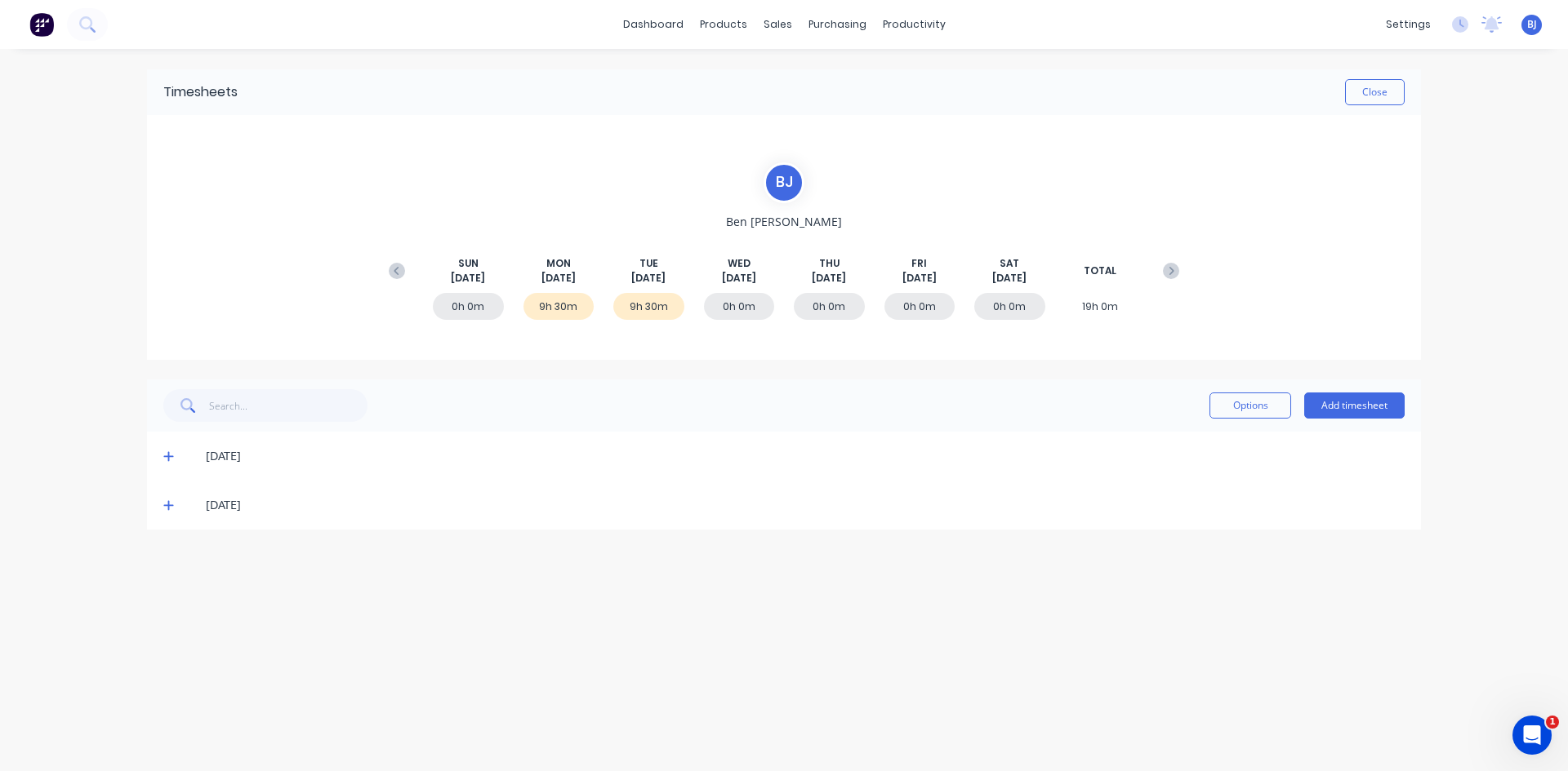
click at [167, 509] on icon at bounding box center [169, 505] width 11 height 11
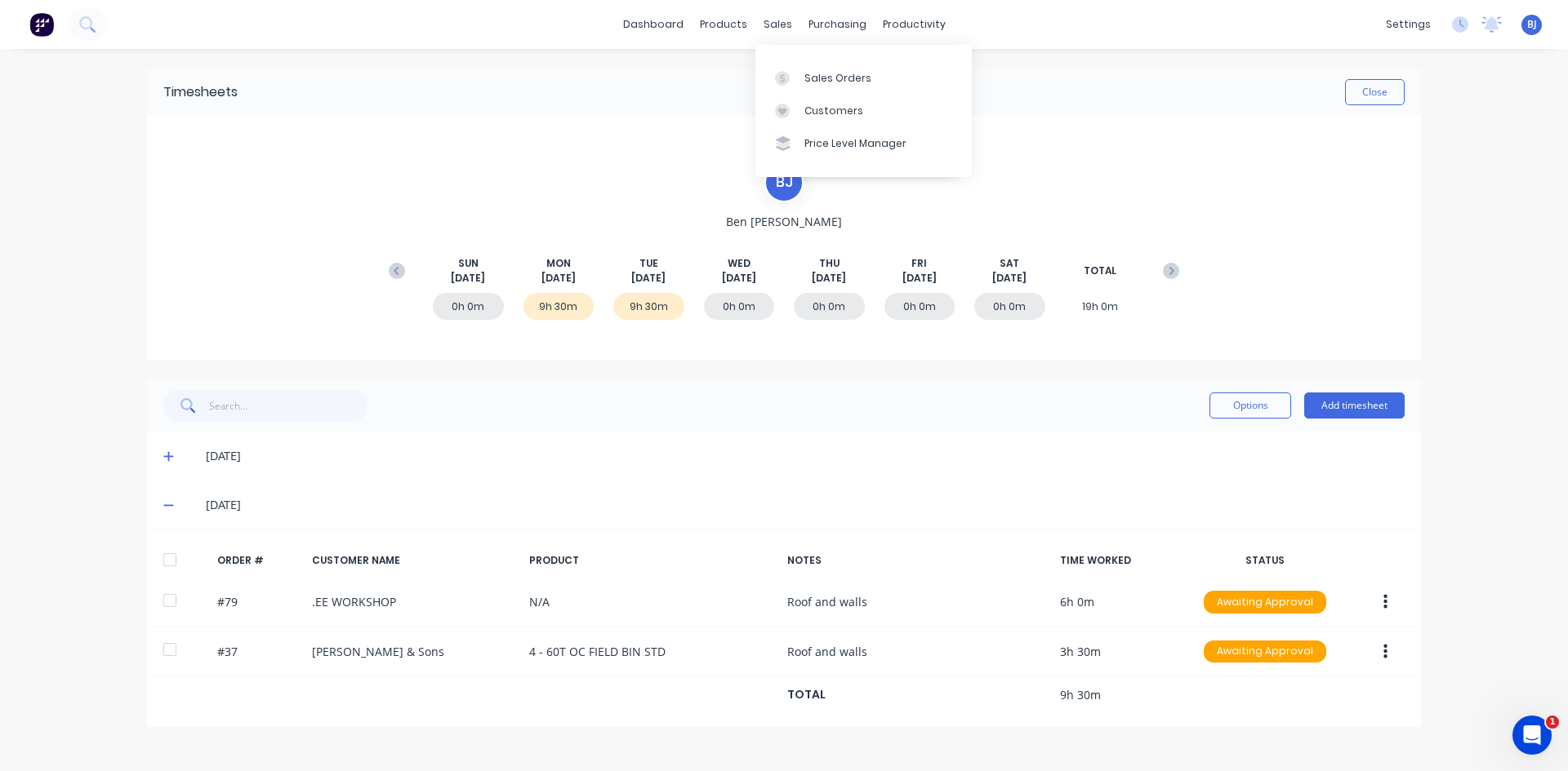
click at [783, 37] on div "sales" at bounding box center [778, 24] width 45 height 25
click at [788, 77] on icon at bounding box center [782, 78] width 15 height 15
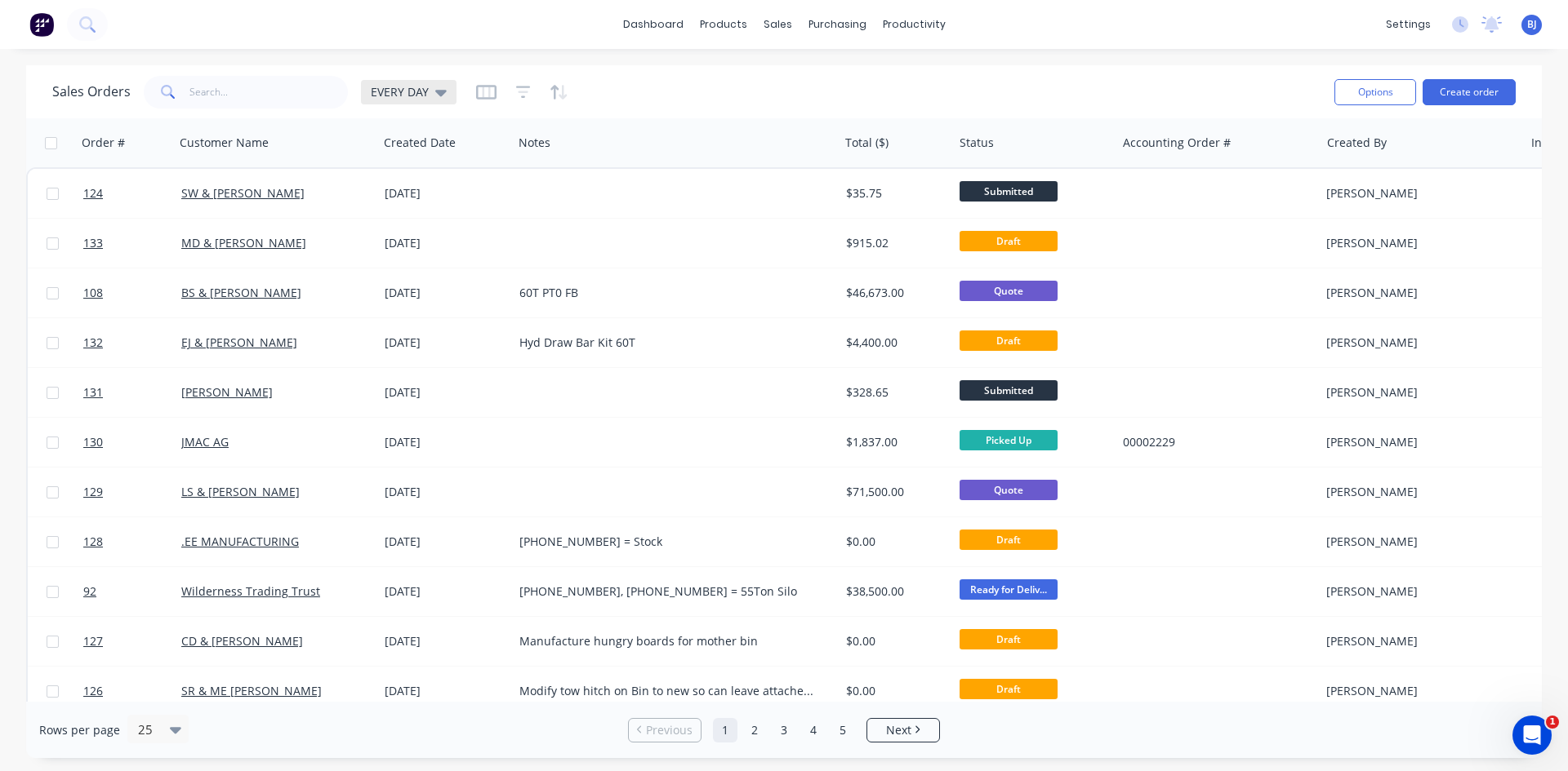
click at [438, 97] on icon at bounding box center [440, 91] width 11 height 18
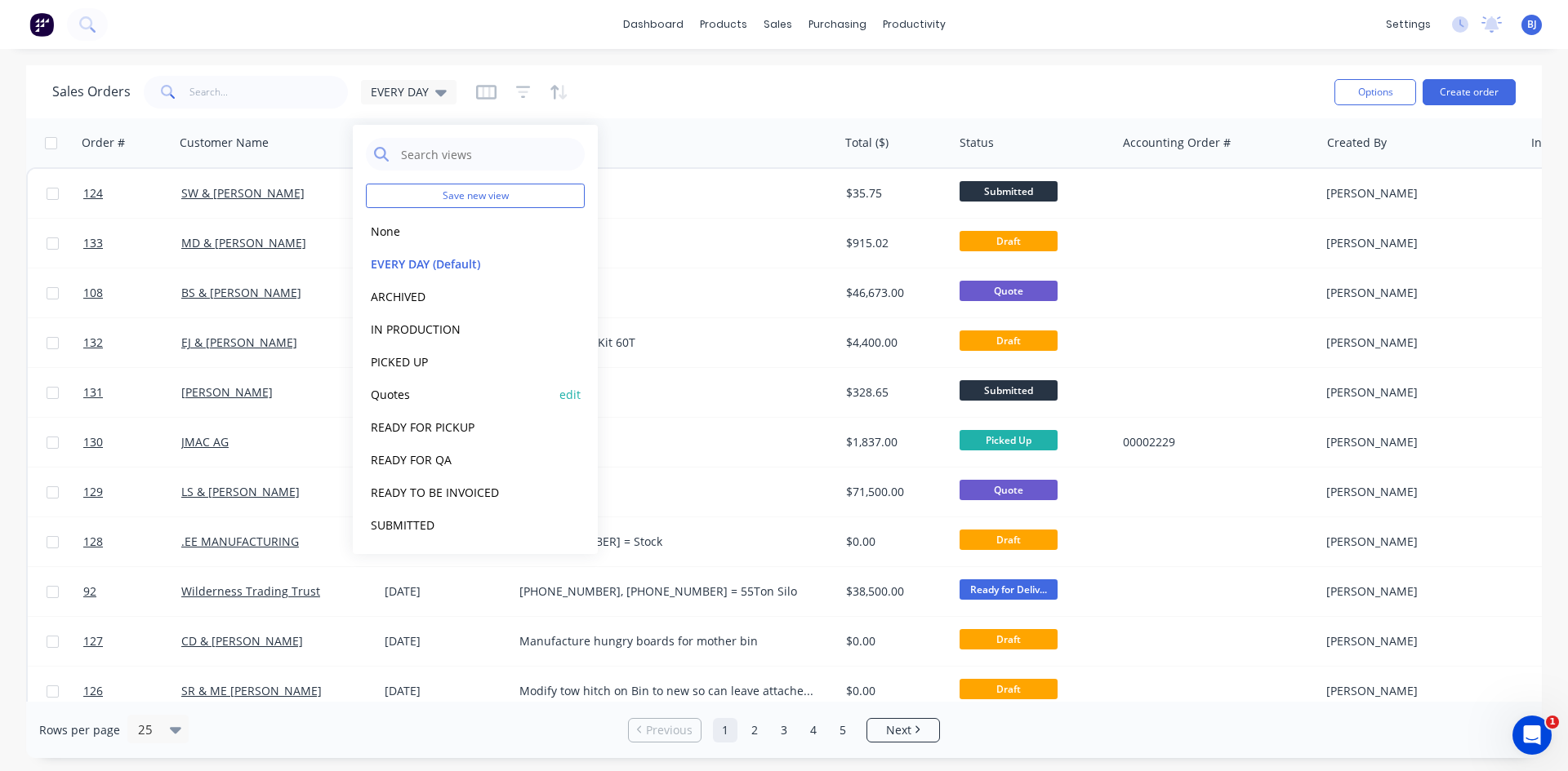
click at [405, 396] on button "Quotes" at bounding box center [459, 394] width 186 height 18
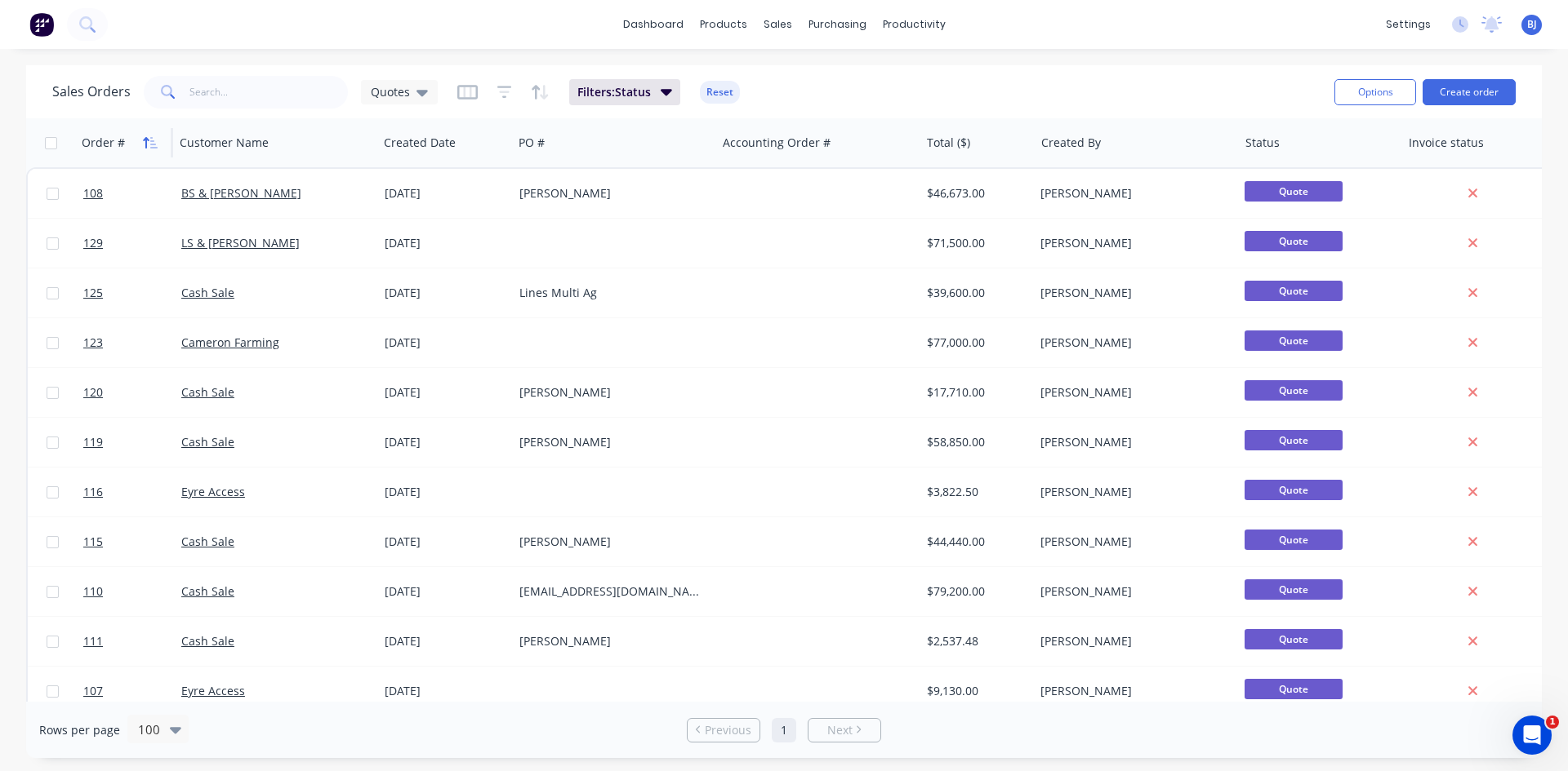
click at [147, 147] on icon "button" at bounding box center [150, 143] width 15 height 13
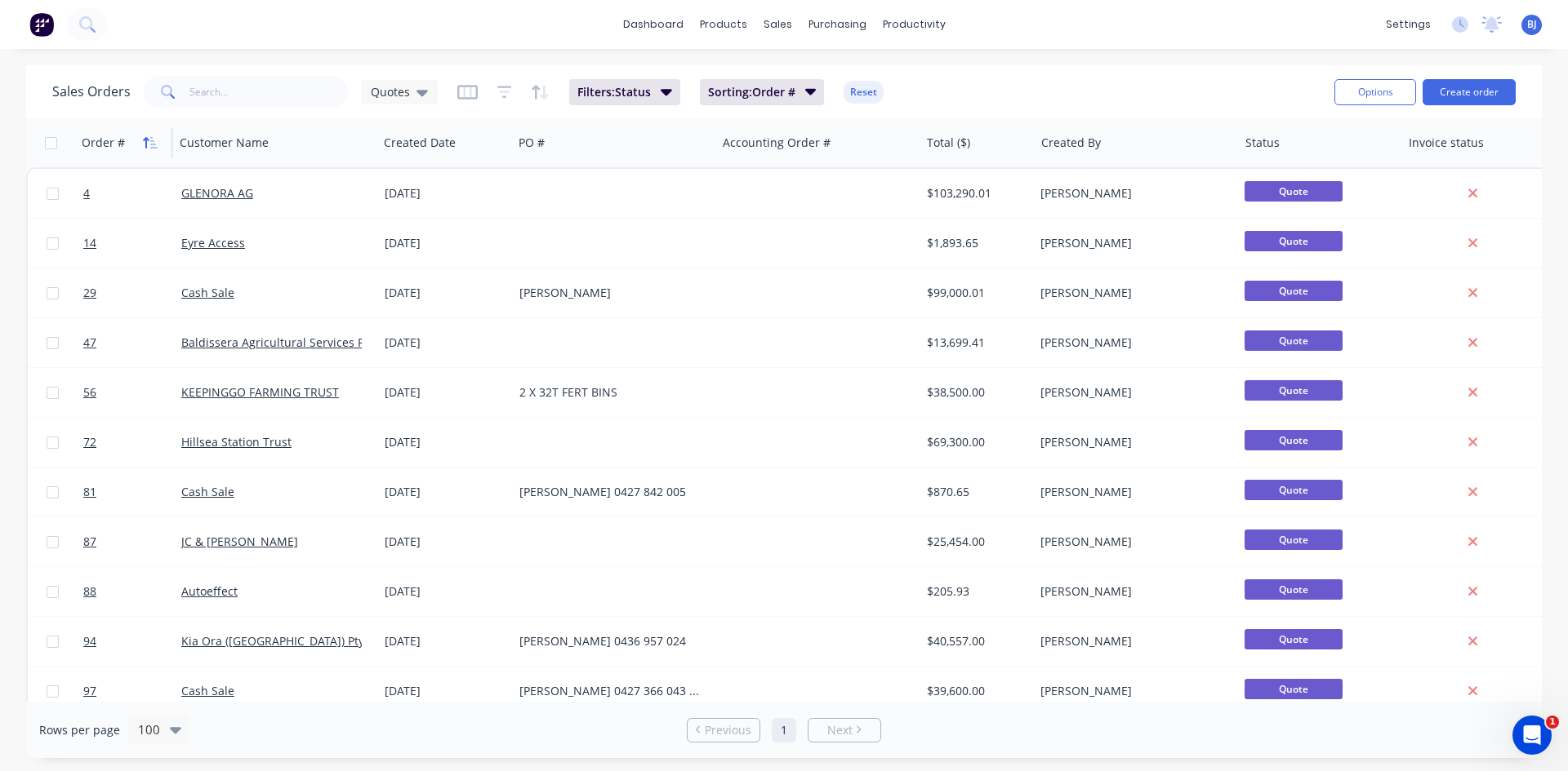
click at [153, 152] on button "button" at bounding box center [150, 143] width 25 height 25
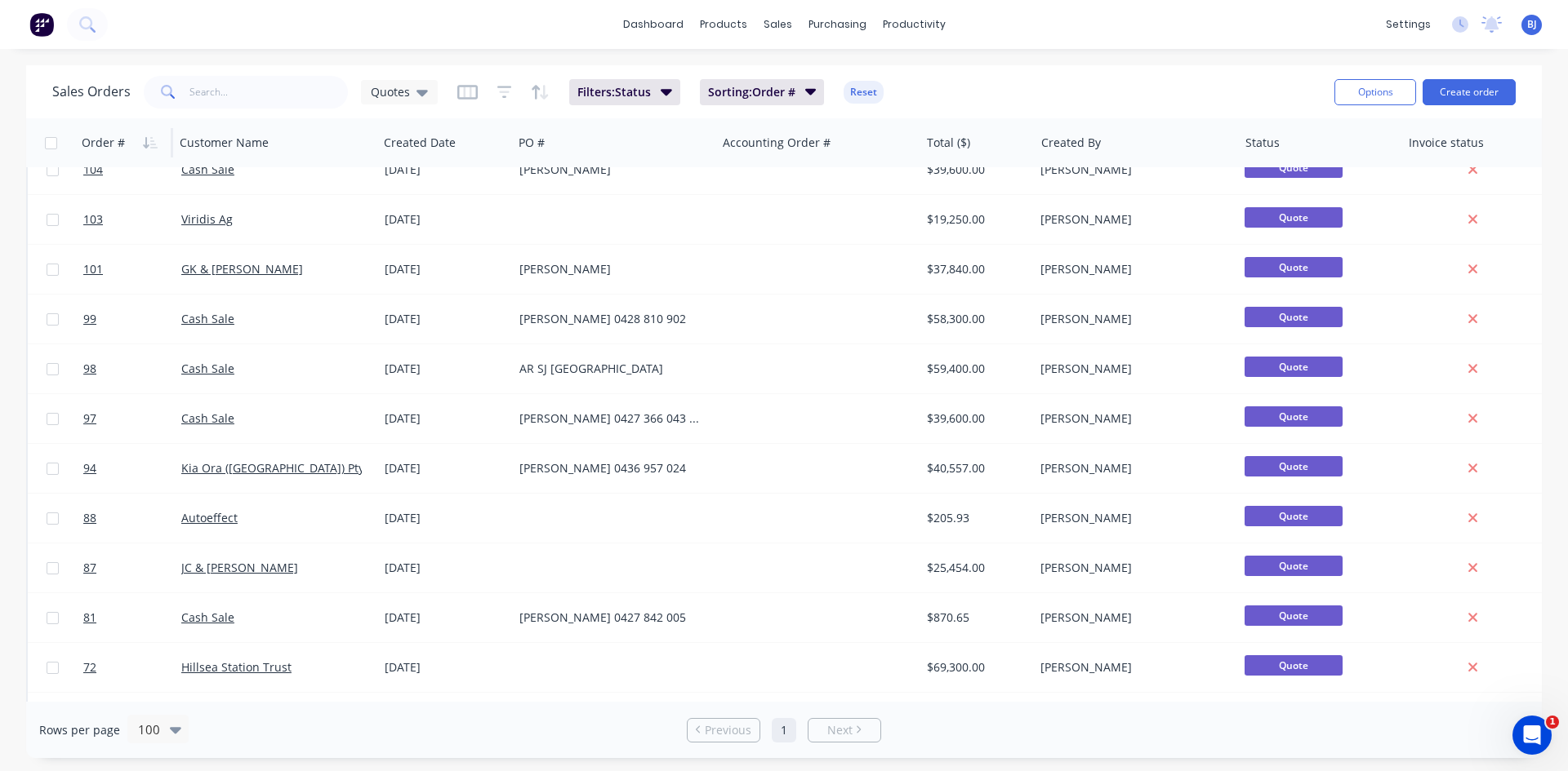
scroll to position [653, 0]
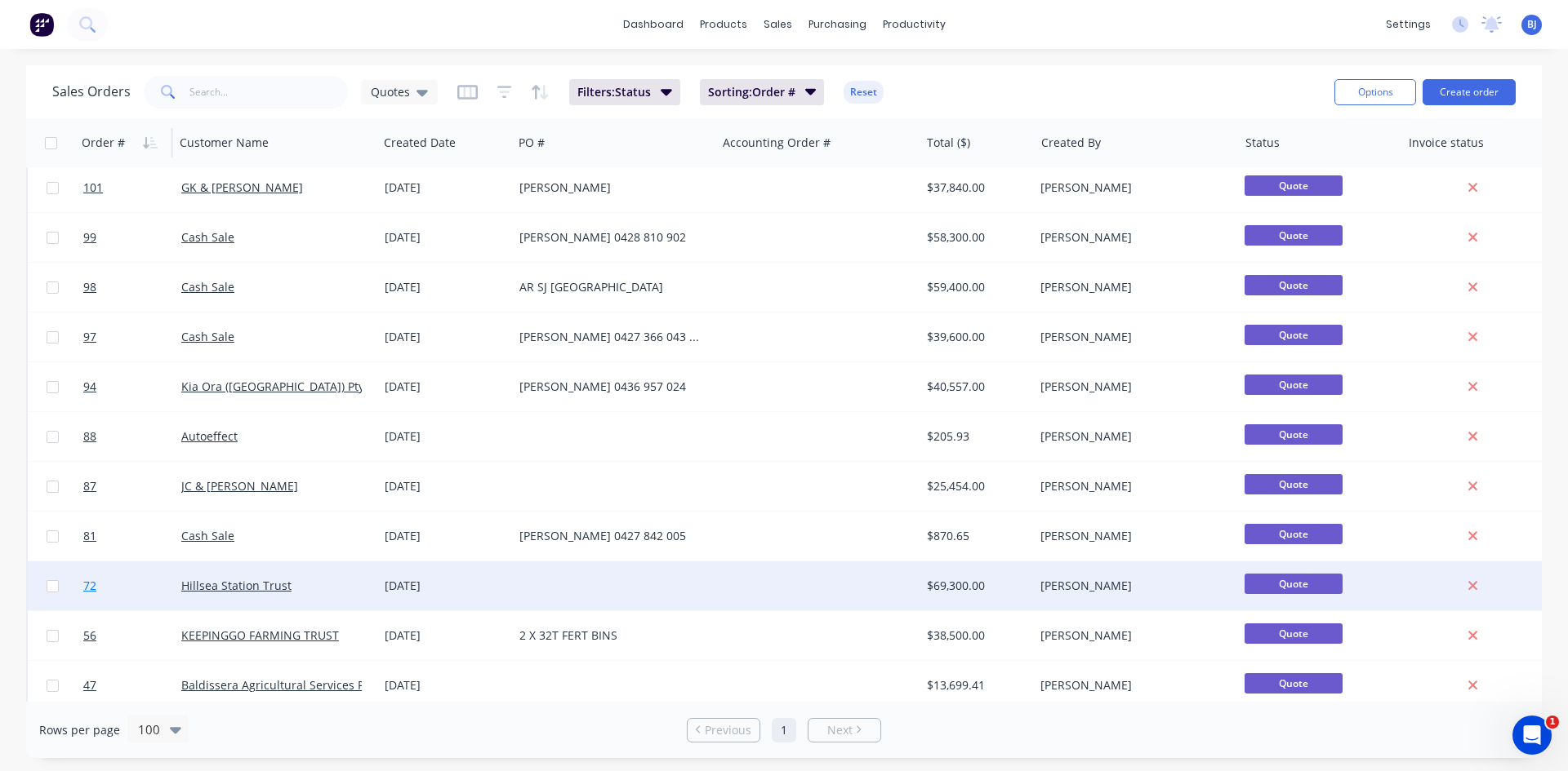
click at [180, 594] on link "72" at bounding box center [132, 586] width 98 height 49
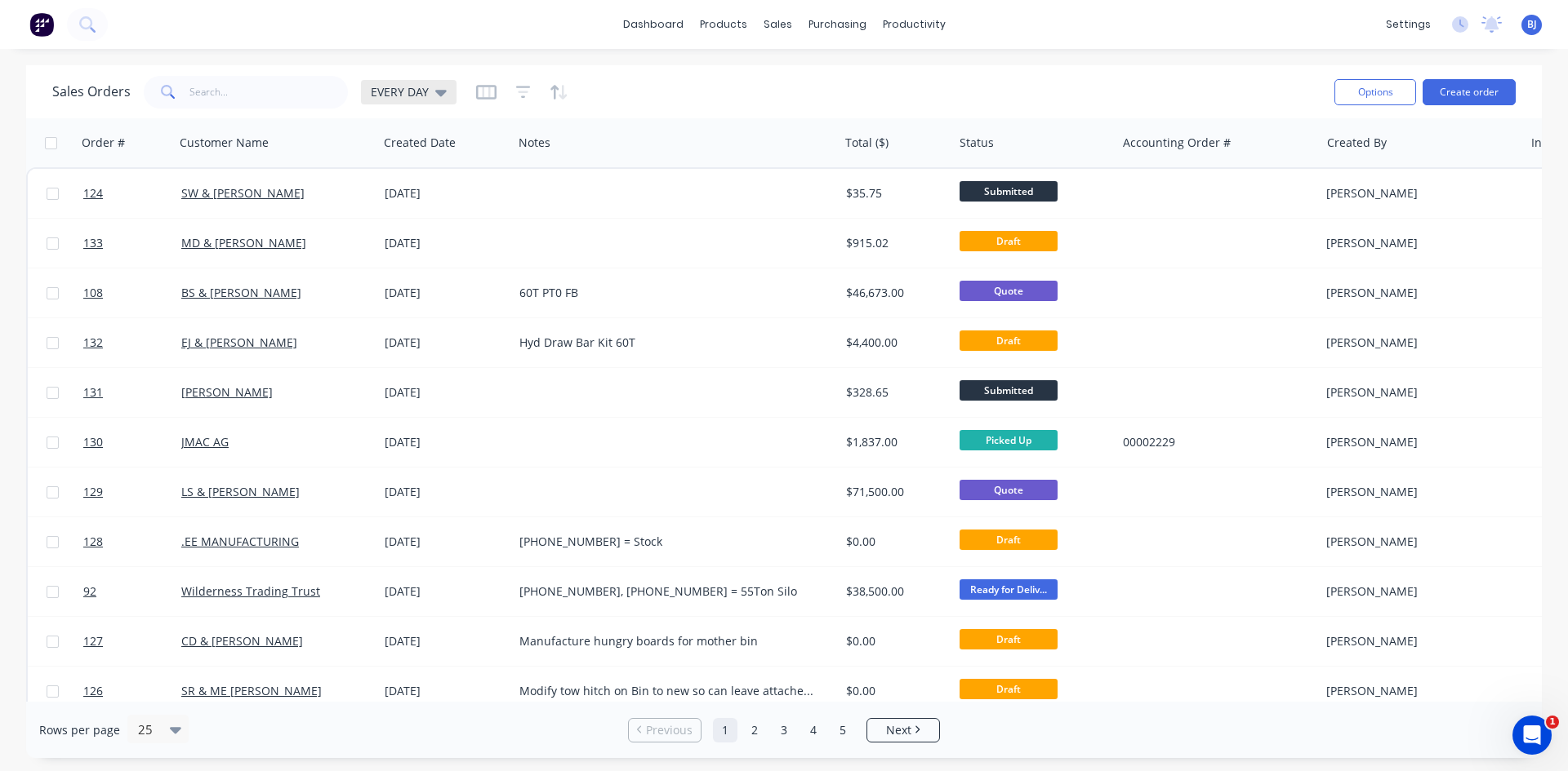
click at [444, 94] on div "EVERY DAY" at bounding box center [409, 92] width 96 height 25
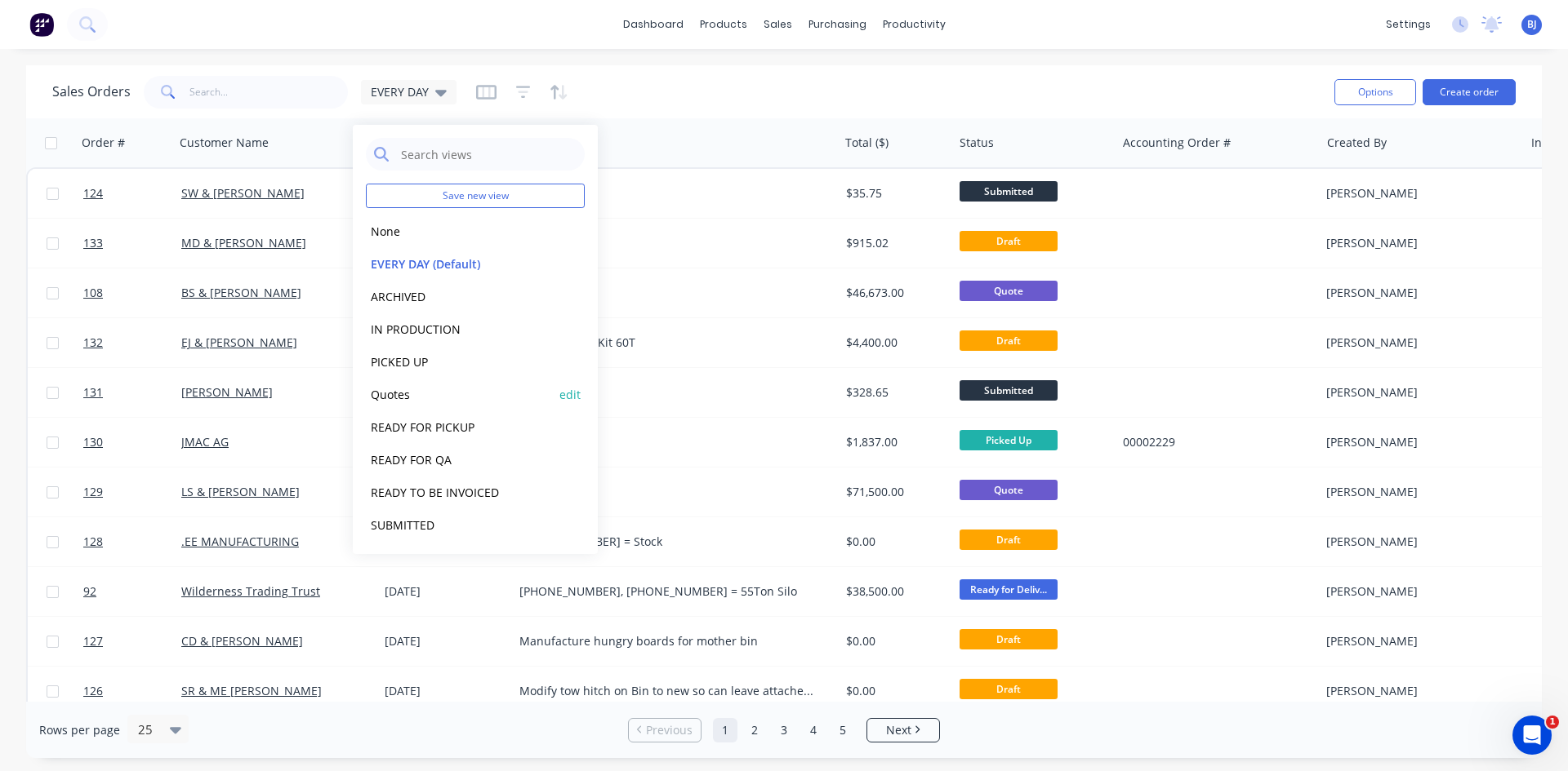
click at [405, 396] on button "Quotes" at bounding box center [459, 394] width 186 height 18
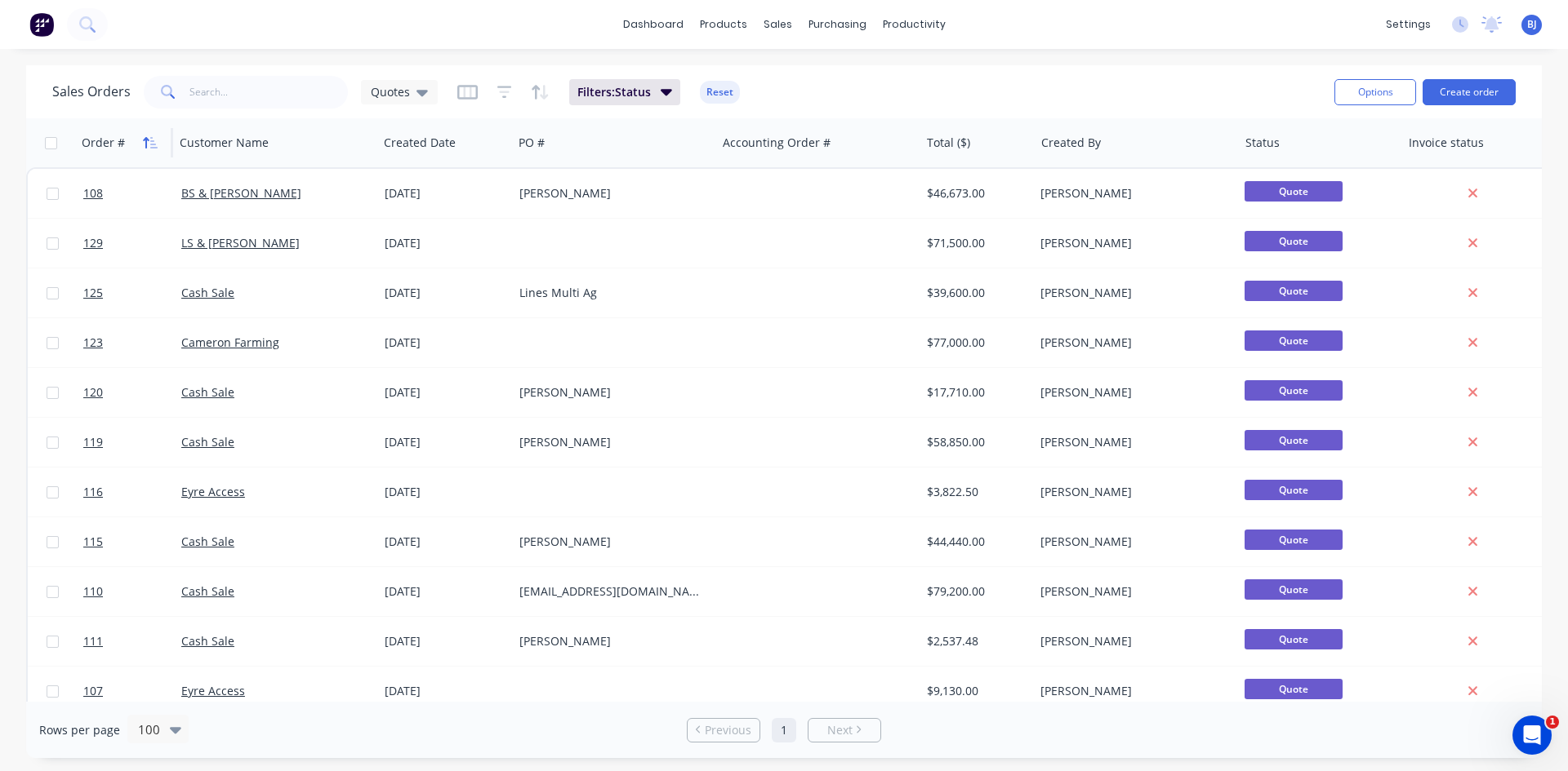
click at [147, 146] on icon "button" at bounding box center [150, 143] width 15 height 13
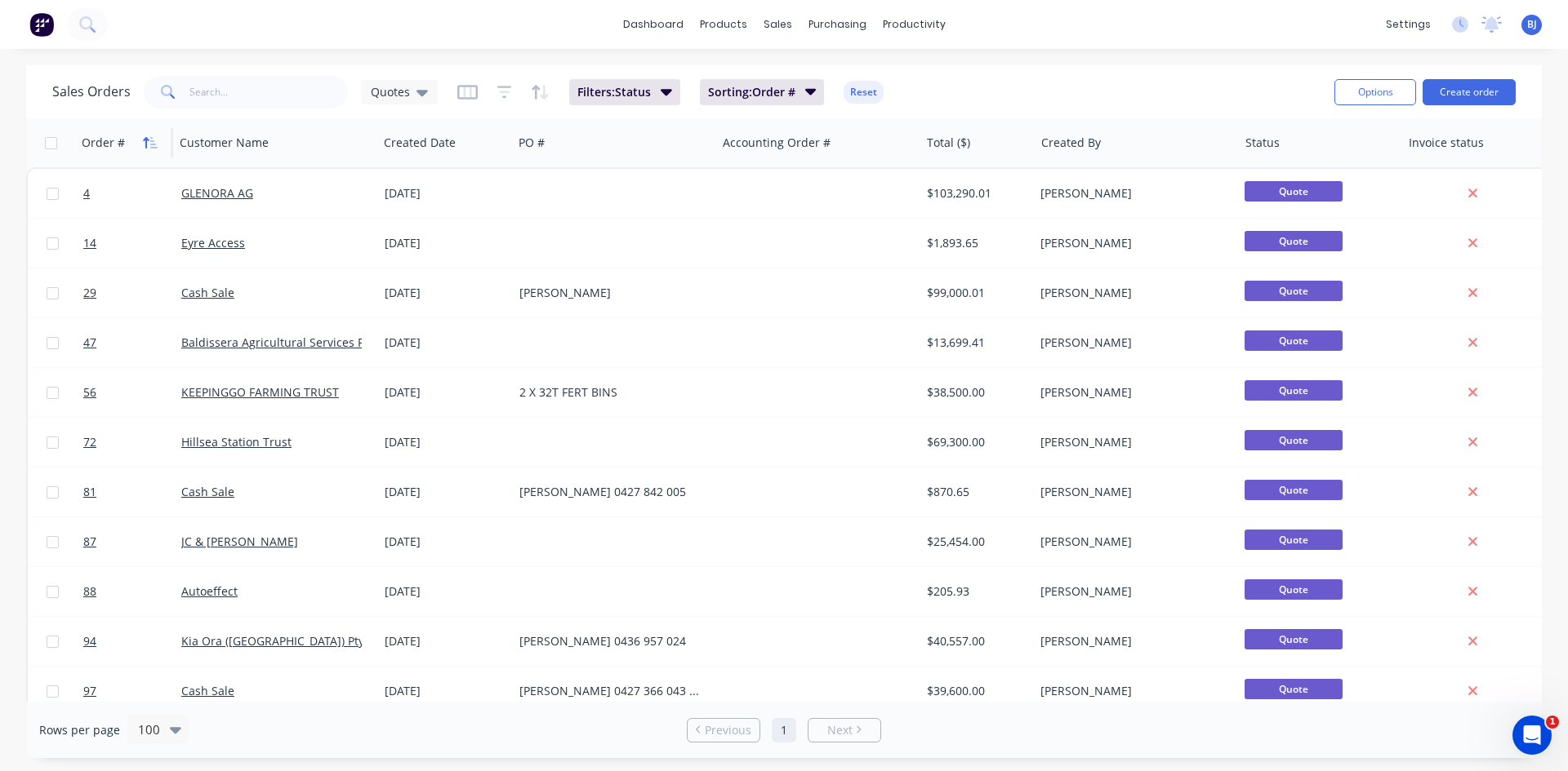
click at [149, 147] on icon "button" at bounding box center [150, 143] width 15 height 13
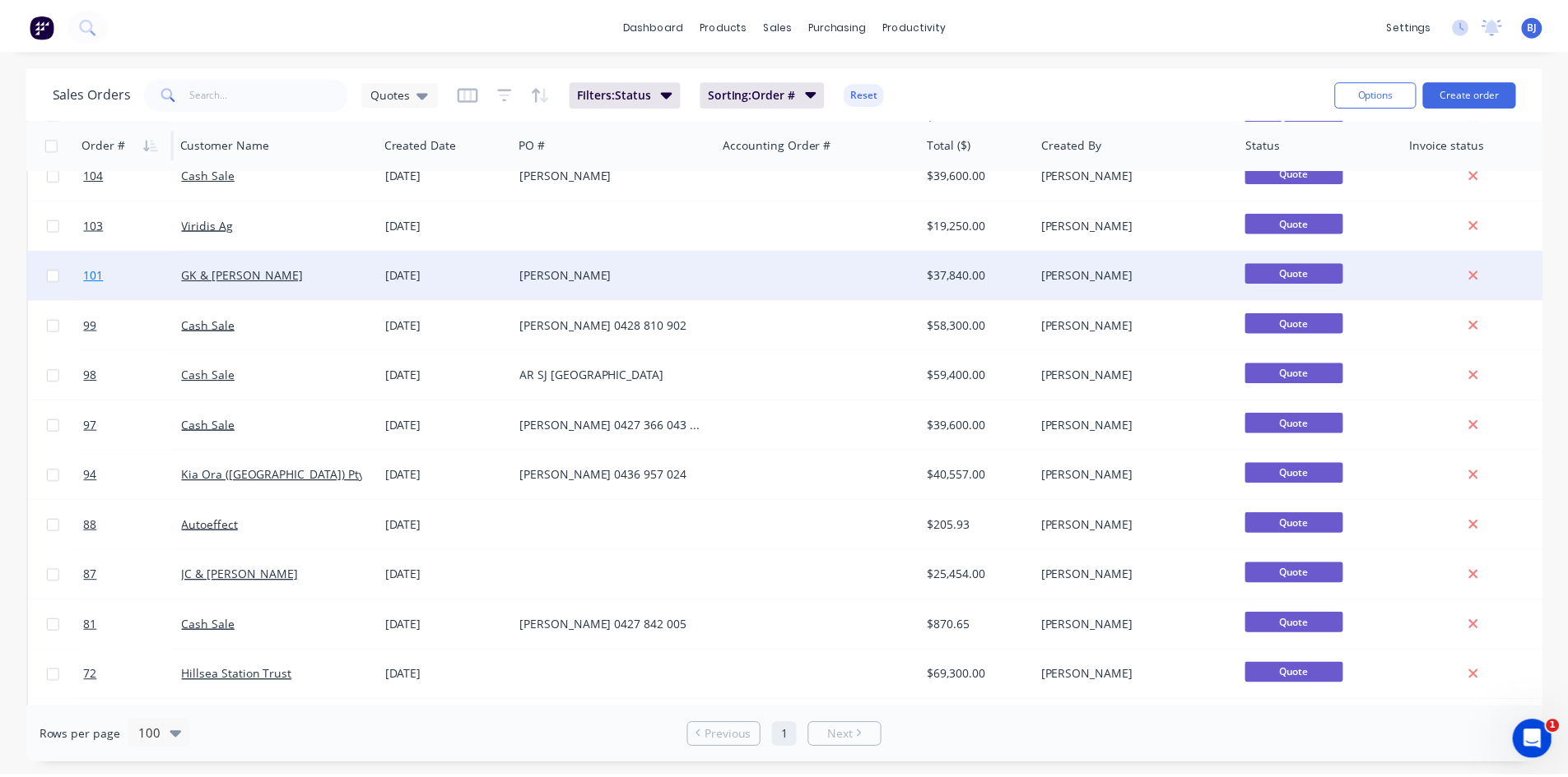
scroll to position [576, 0]
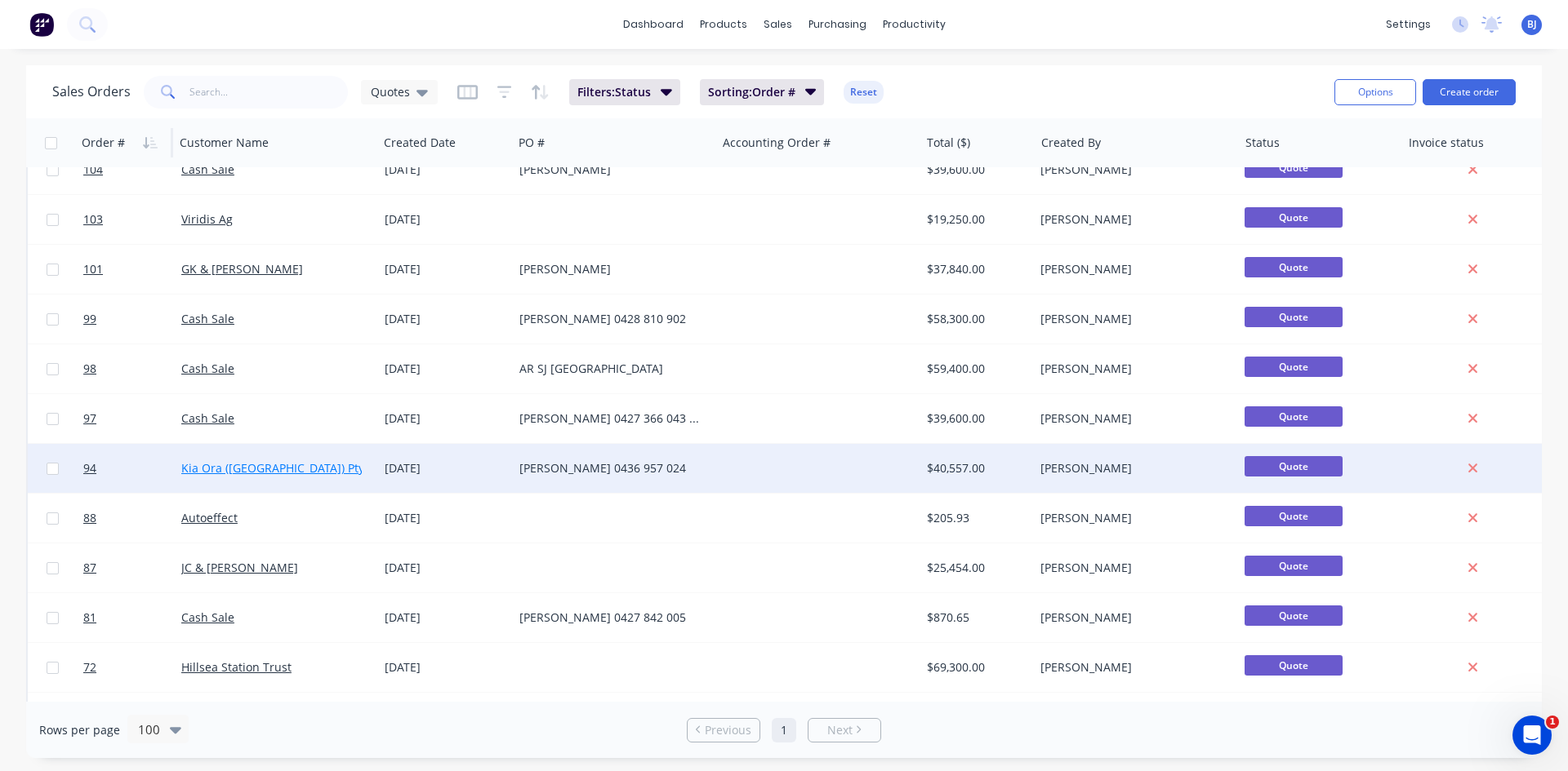
click at [215, 466] on link "Kia Ora ([GEOGRAPHIC_DATA]) Pty Ltd" at bounding box center [283, 468] width 204 height 16
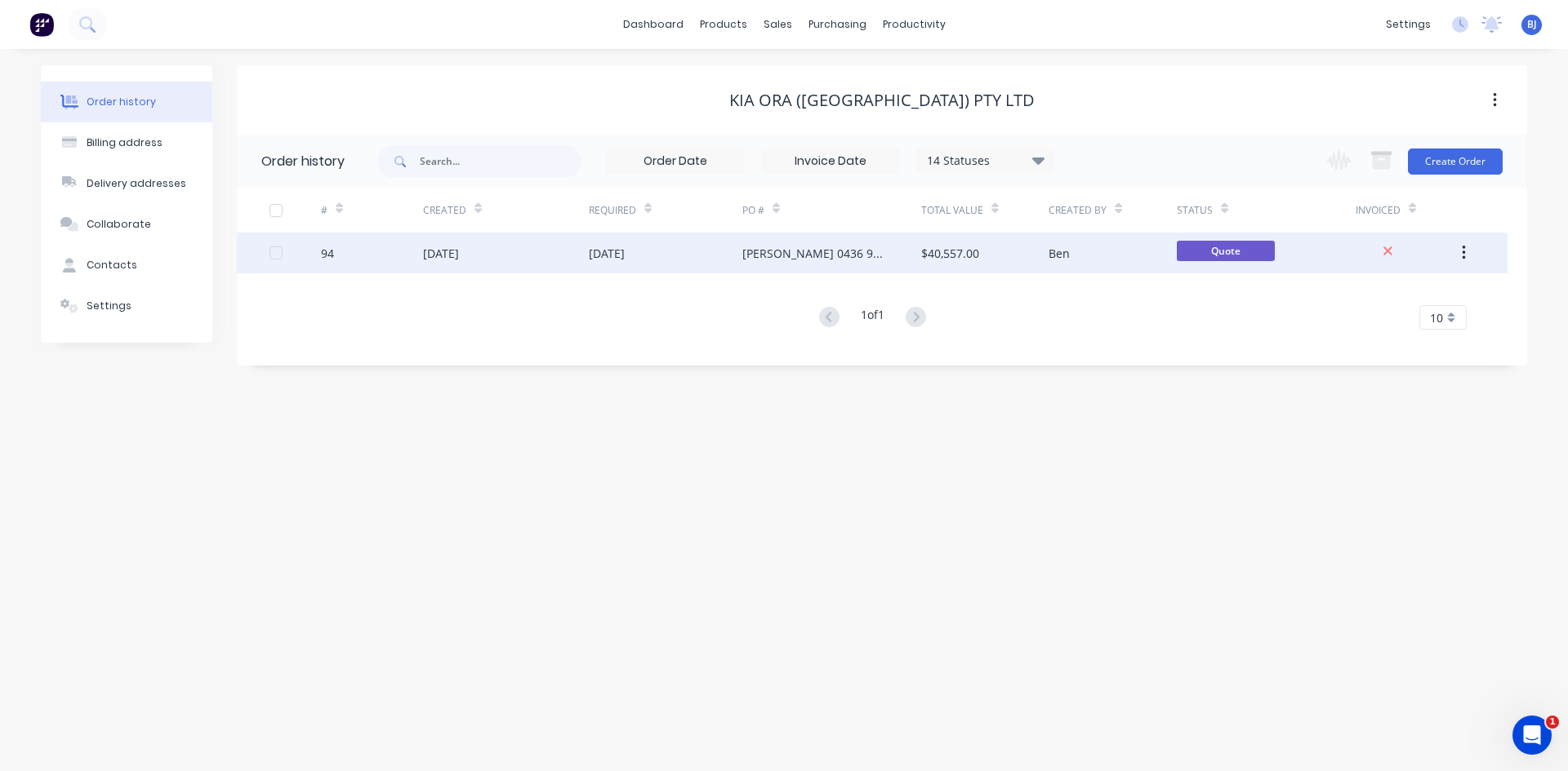
click at [592, 250] on div "[DATE]" at bounding box center [606, 253] width 36 height 18
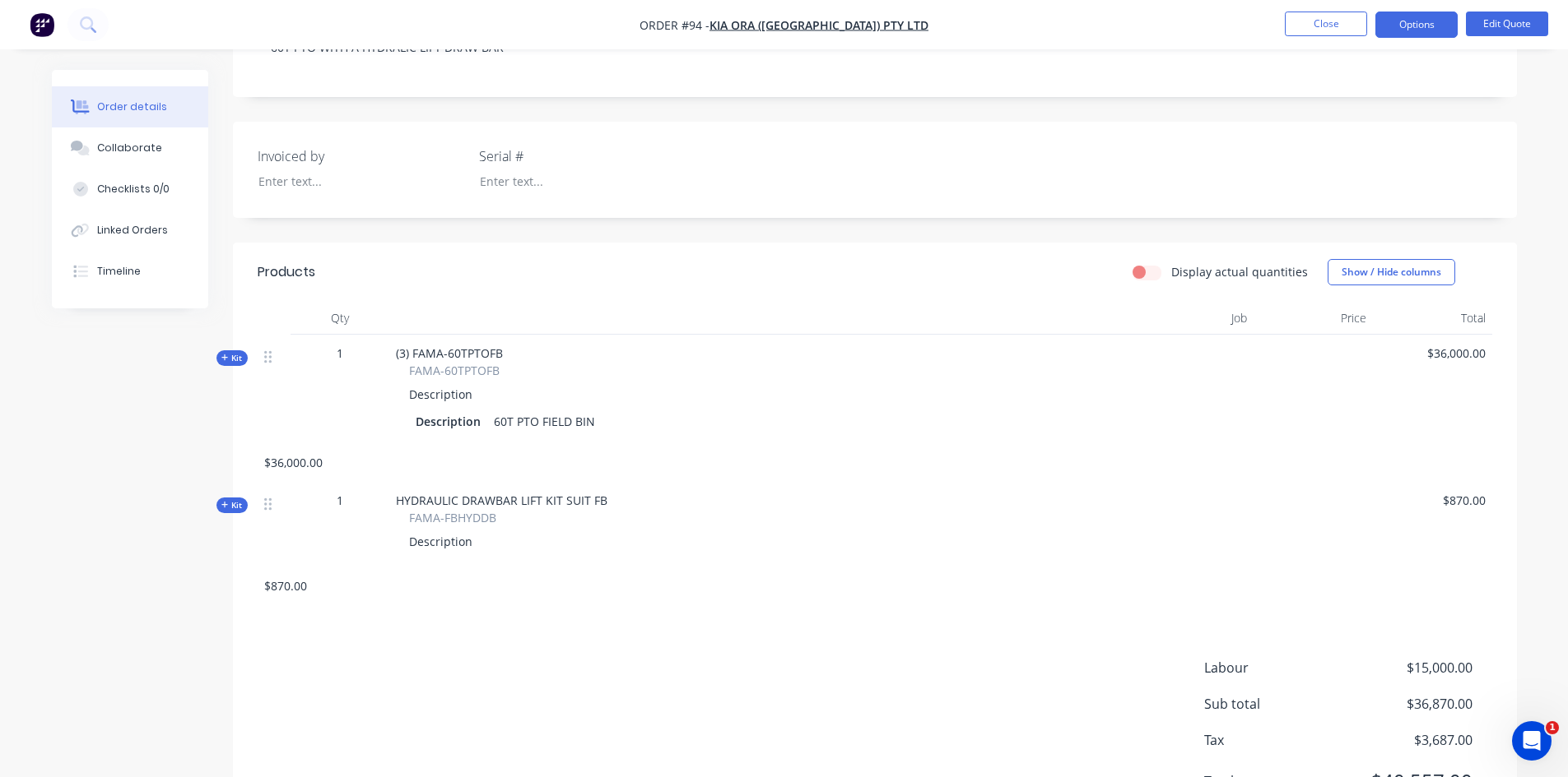
scroll to position [329, 0]
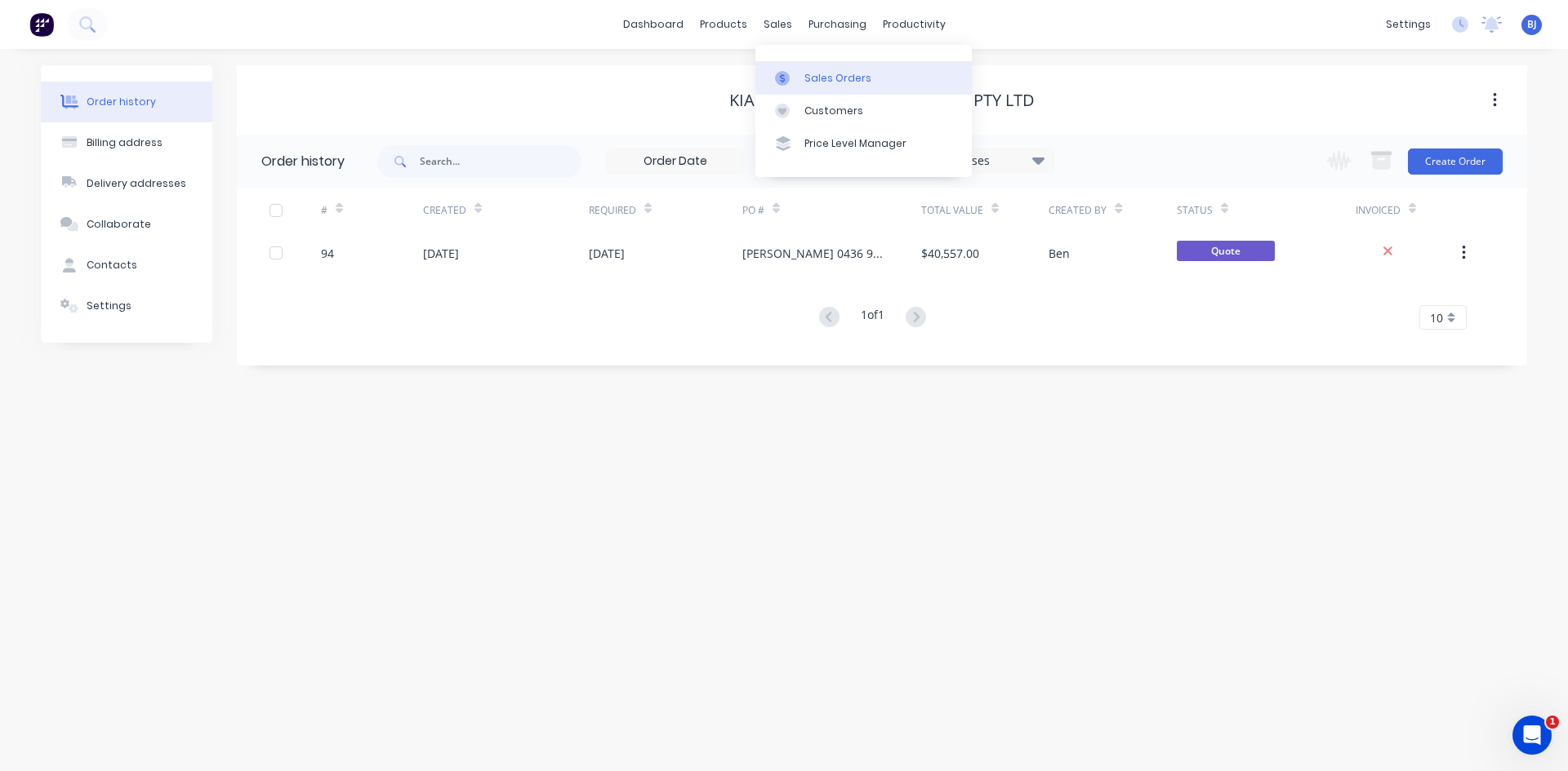
click at [785, 80] on icon at bounding box center [781, 78] width 5 height 9
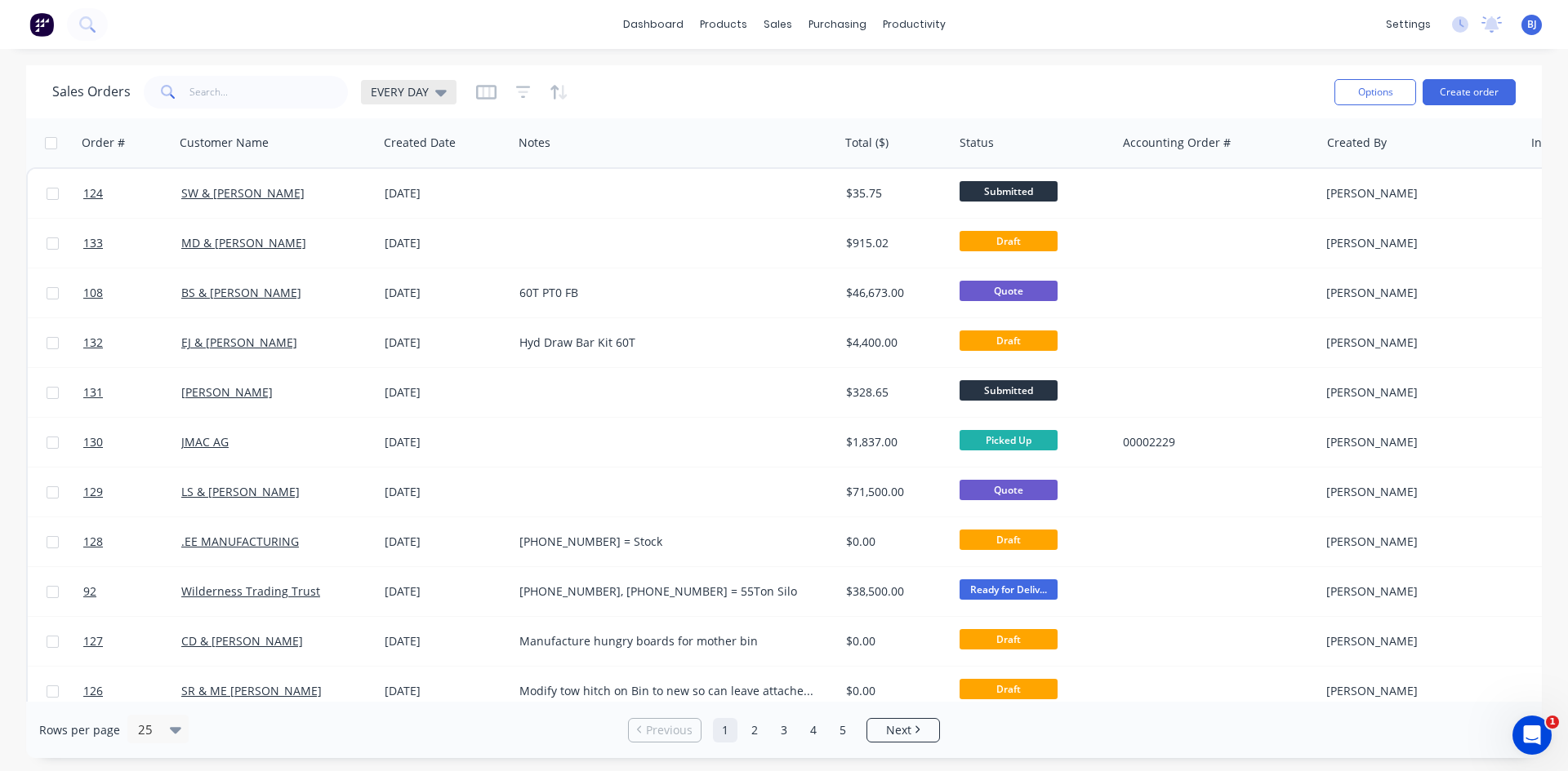
click at [442, 97] on icon at bounding box center [440, 91] width 11 height 18
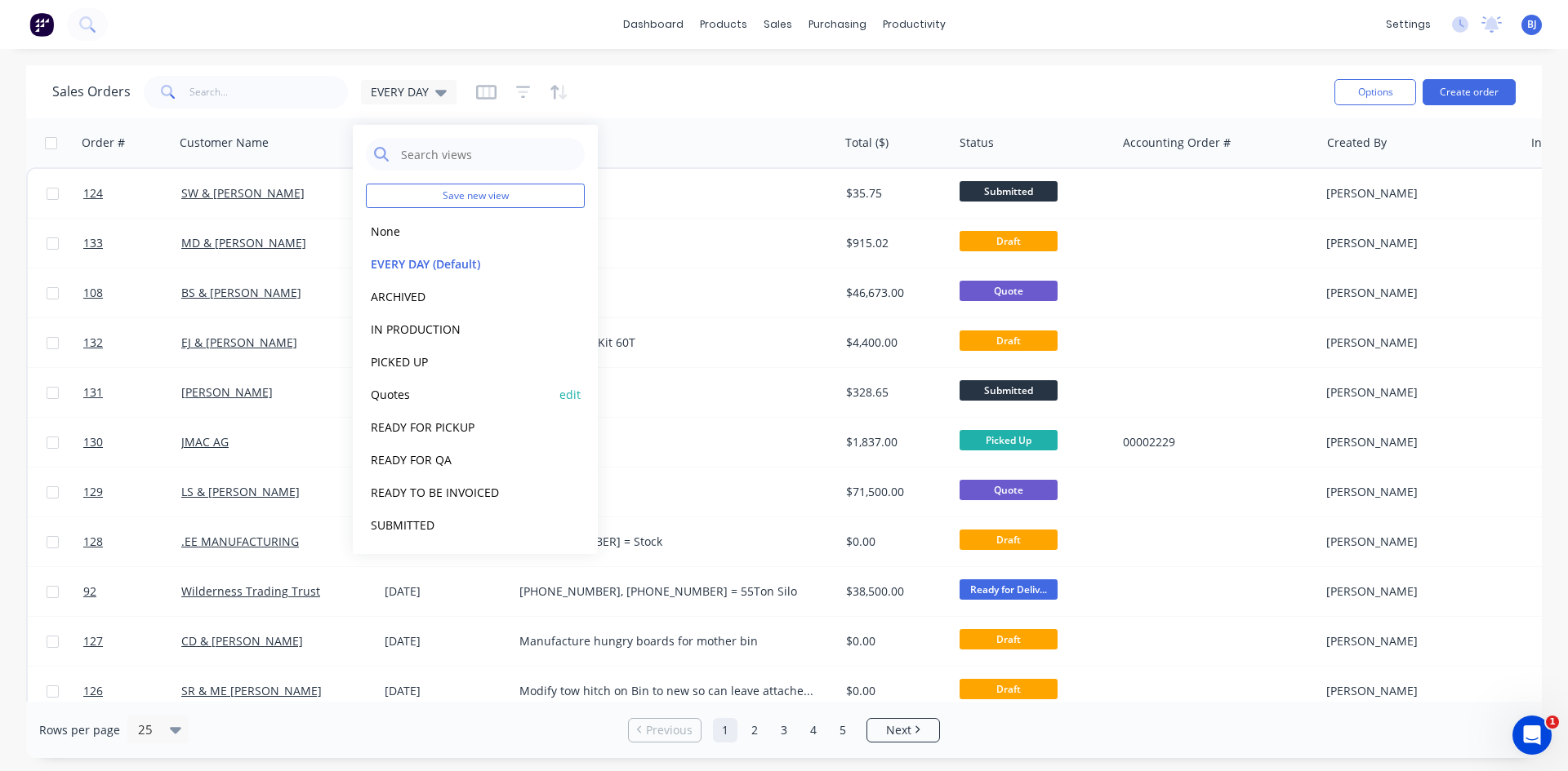
click at [395, 397] on button "Quotes" at bounding box center [459, 394] width 186 height 18
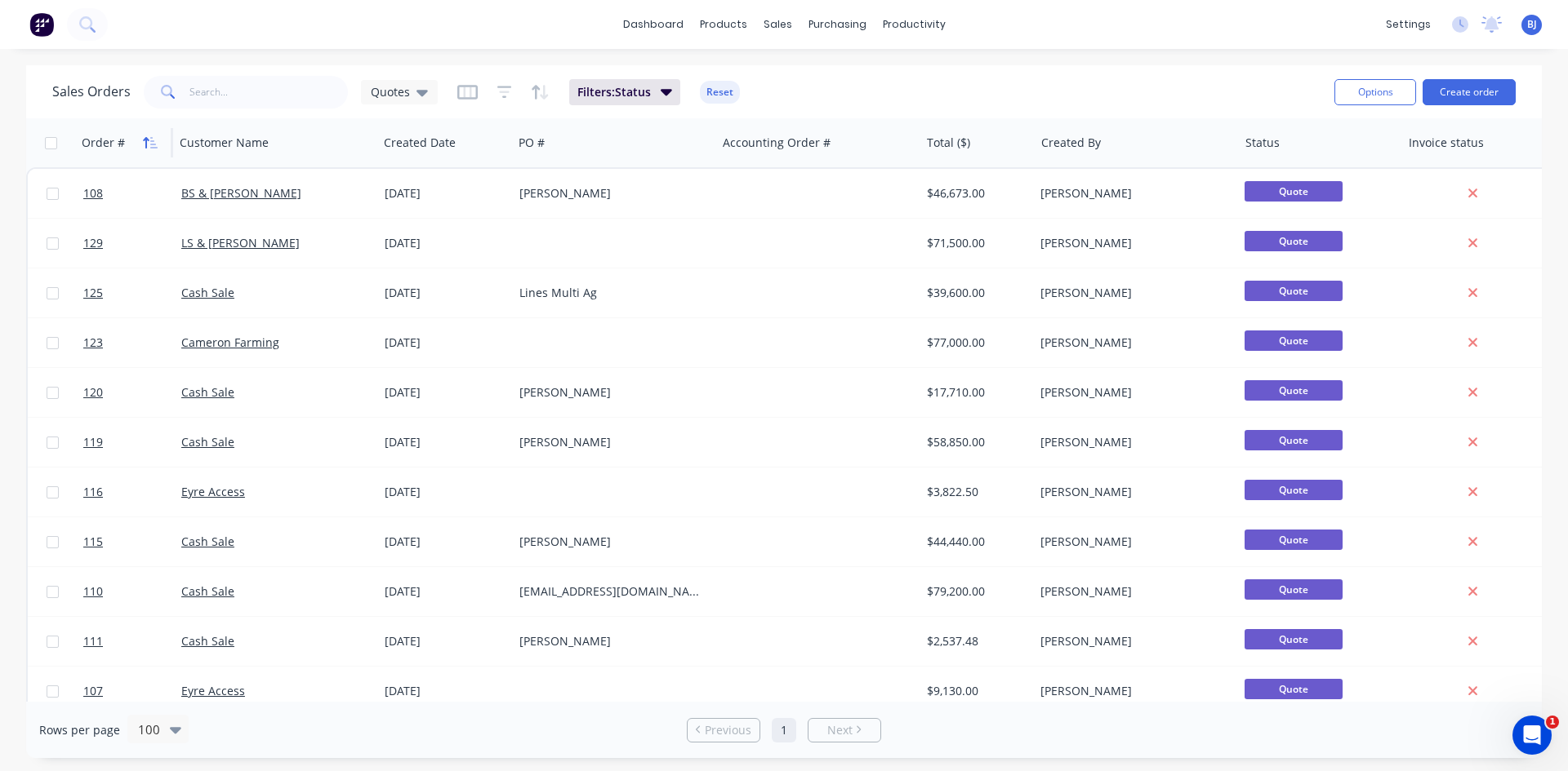
click at [147, 143] on icon "button" at bounding box center [150, 143] width 15 height 13
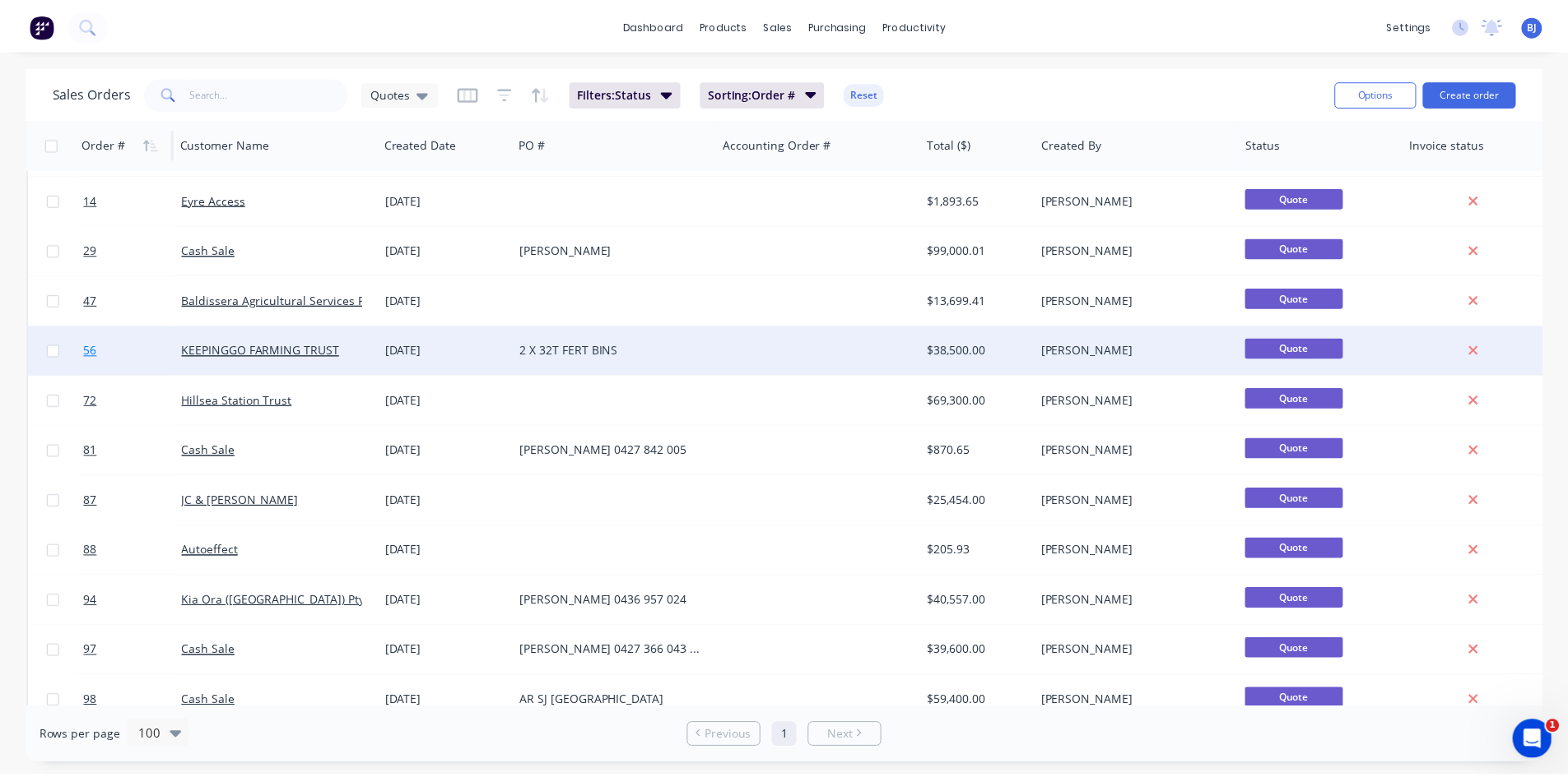
scroll to position [83, 0]
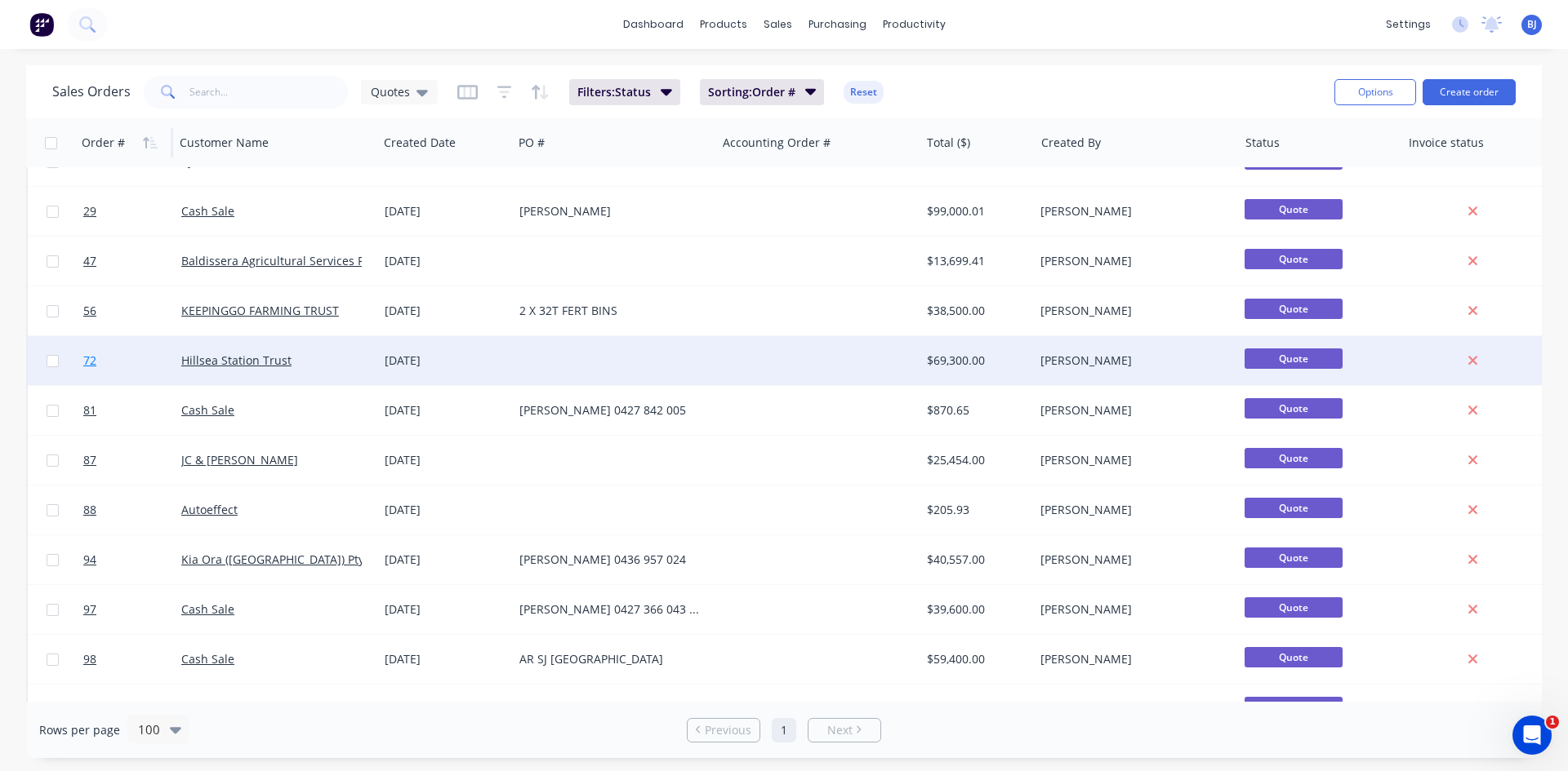
click at [126, 362] on link "72" at bounding box center [132, 360] width 98 height 49
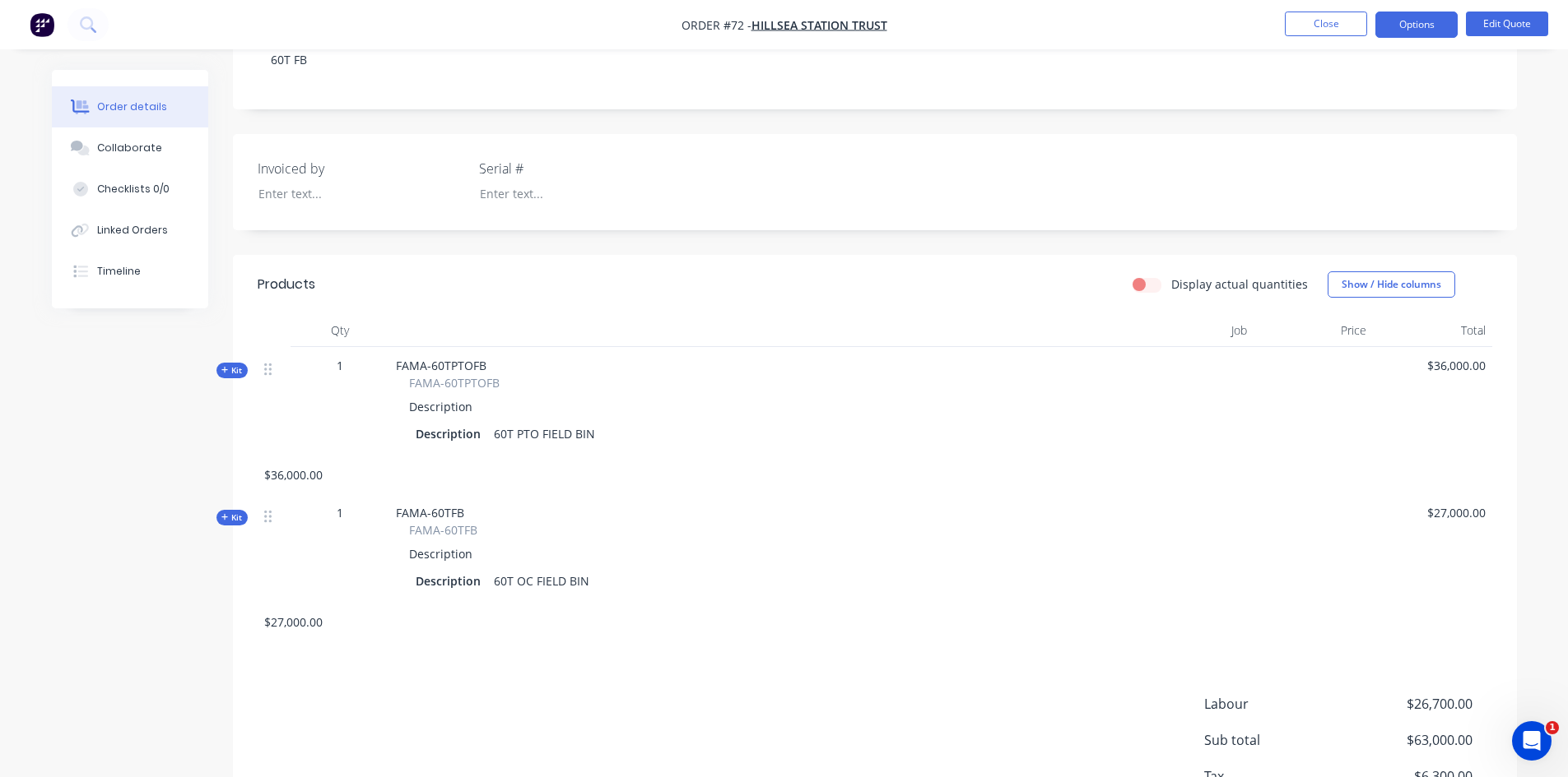
scroll to position [329, 0]
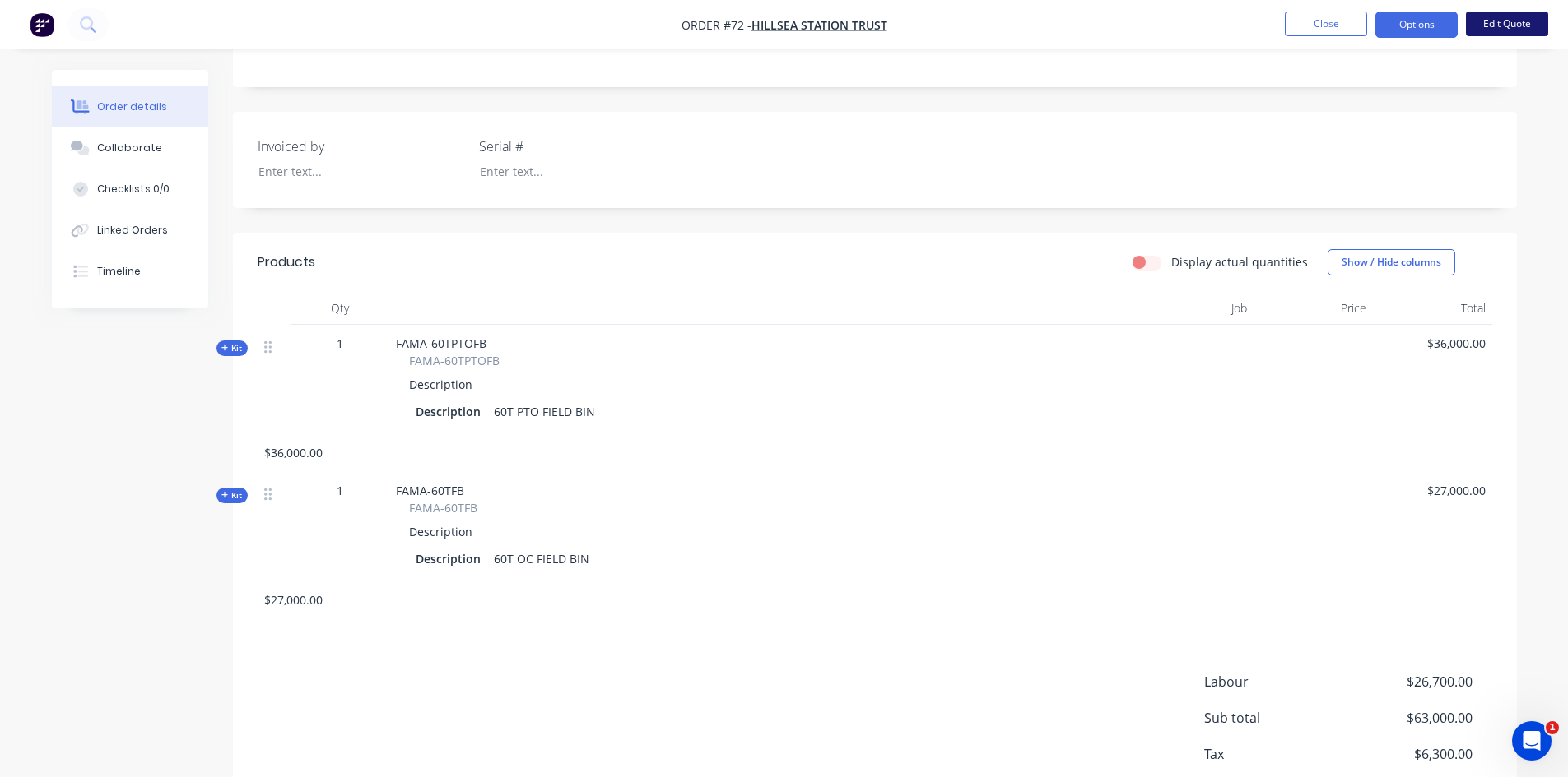
click at [1498, 24] on button "Edit Quote" at bounding box center [1507, 23] width 83 height 25
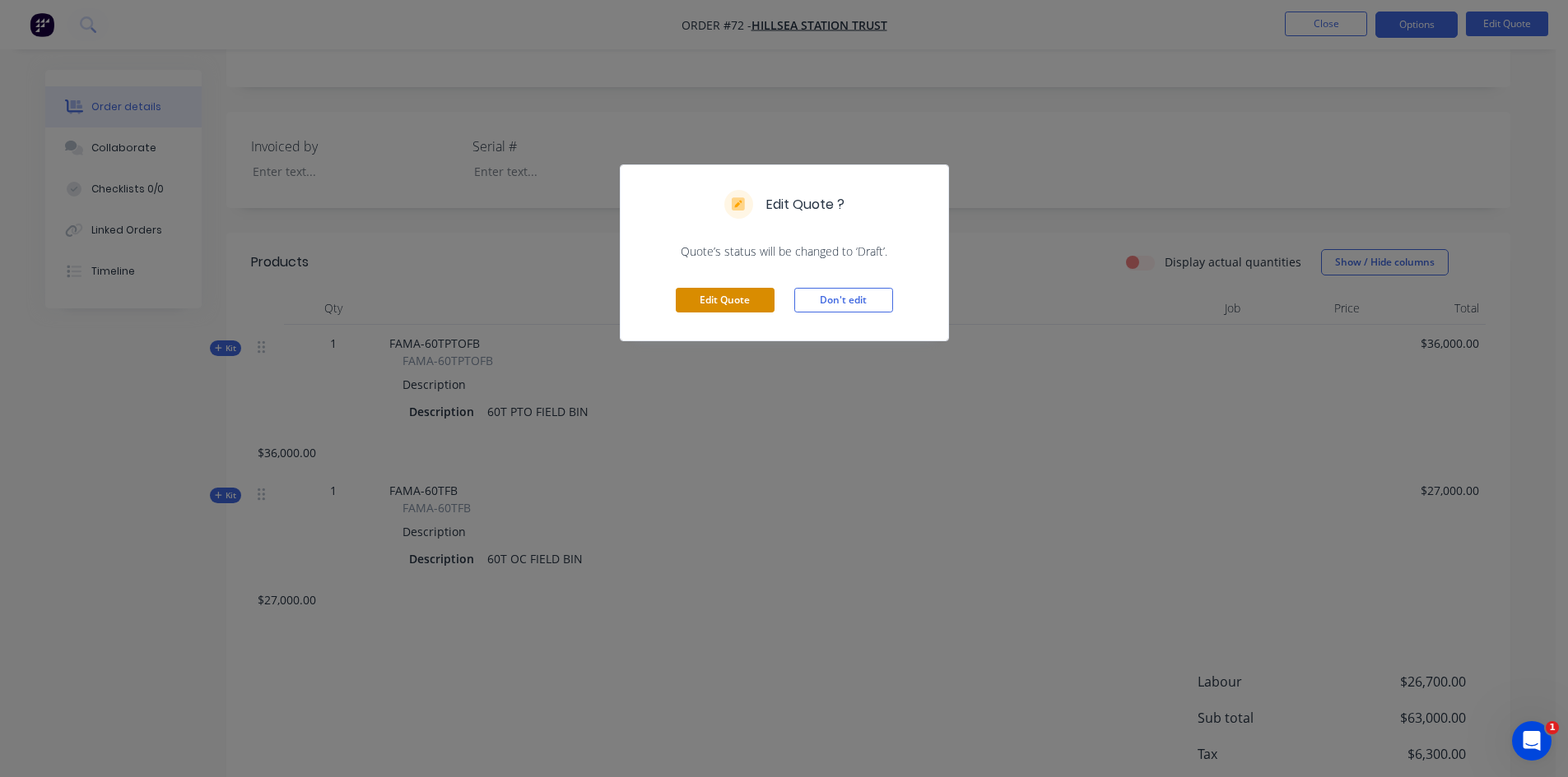
click at [739, 304] on button "Edit Quote" at bounding box center [725, 300] width 98 height 25
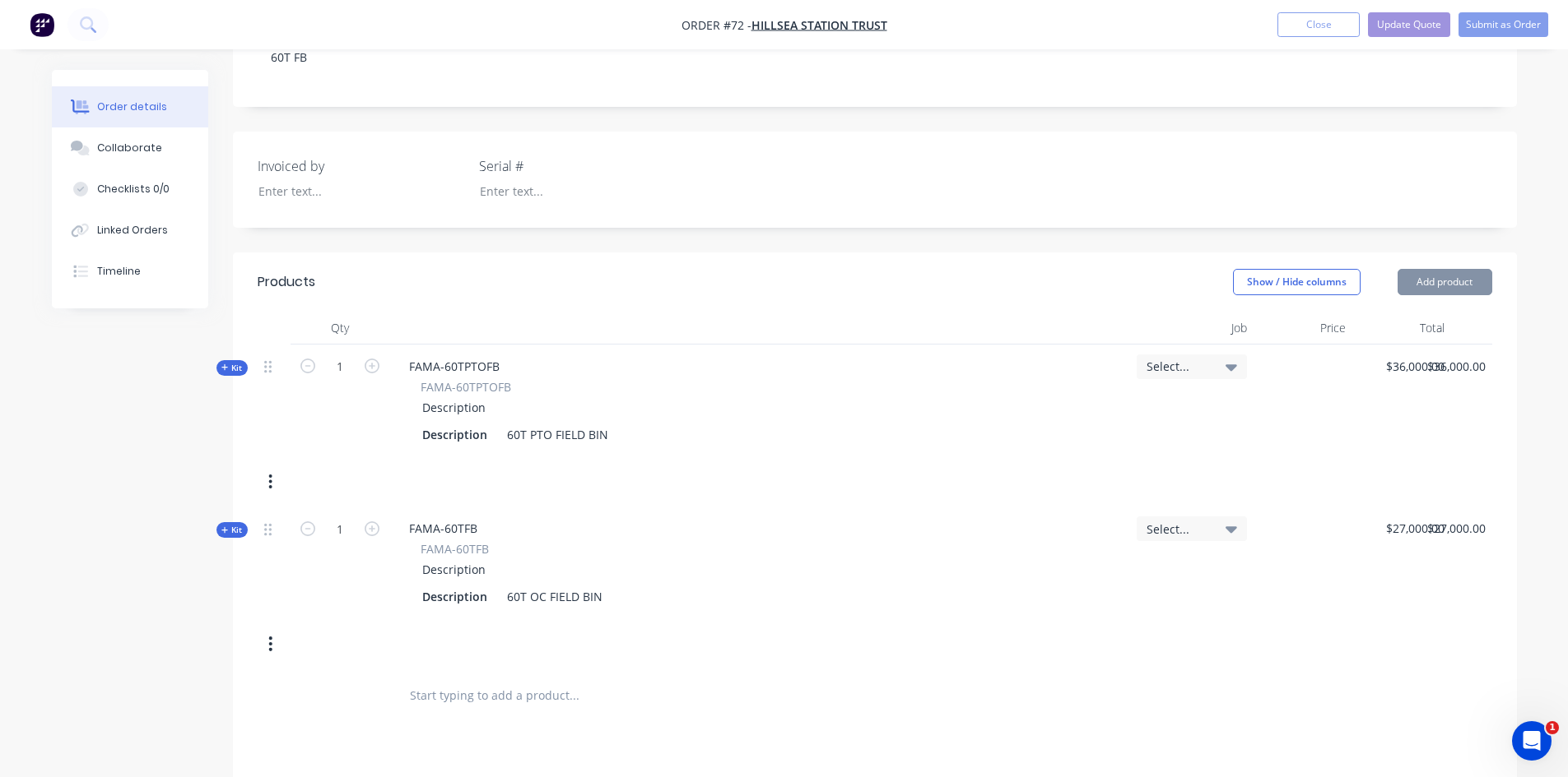
click at [270, 635] on icon "button" at bounding box center [270, 643] width 4 height 18
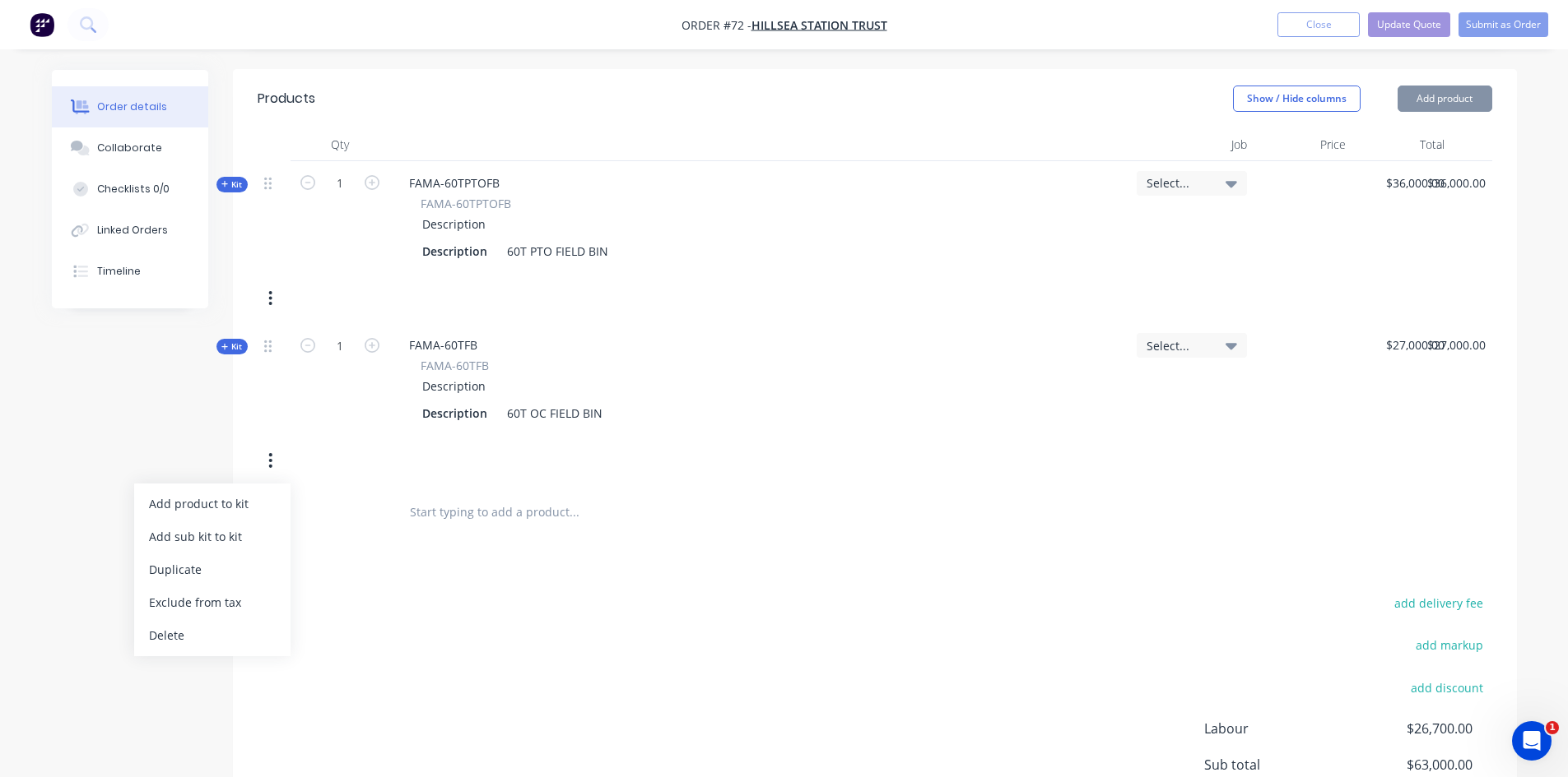
scroll to position [576, 0]
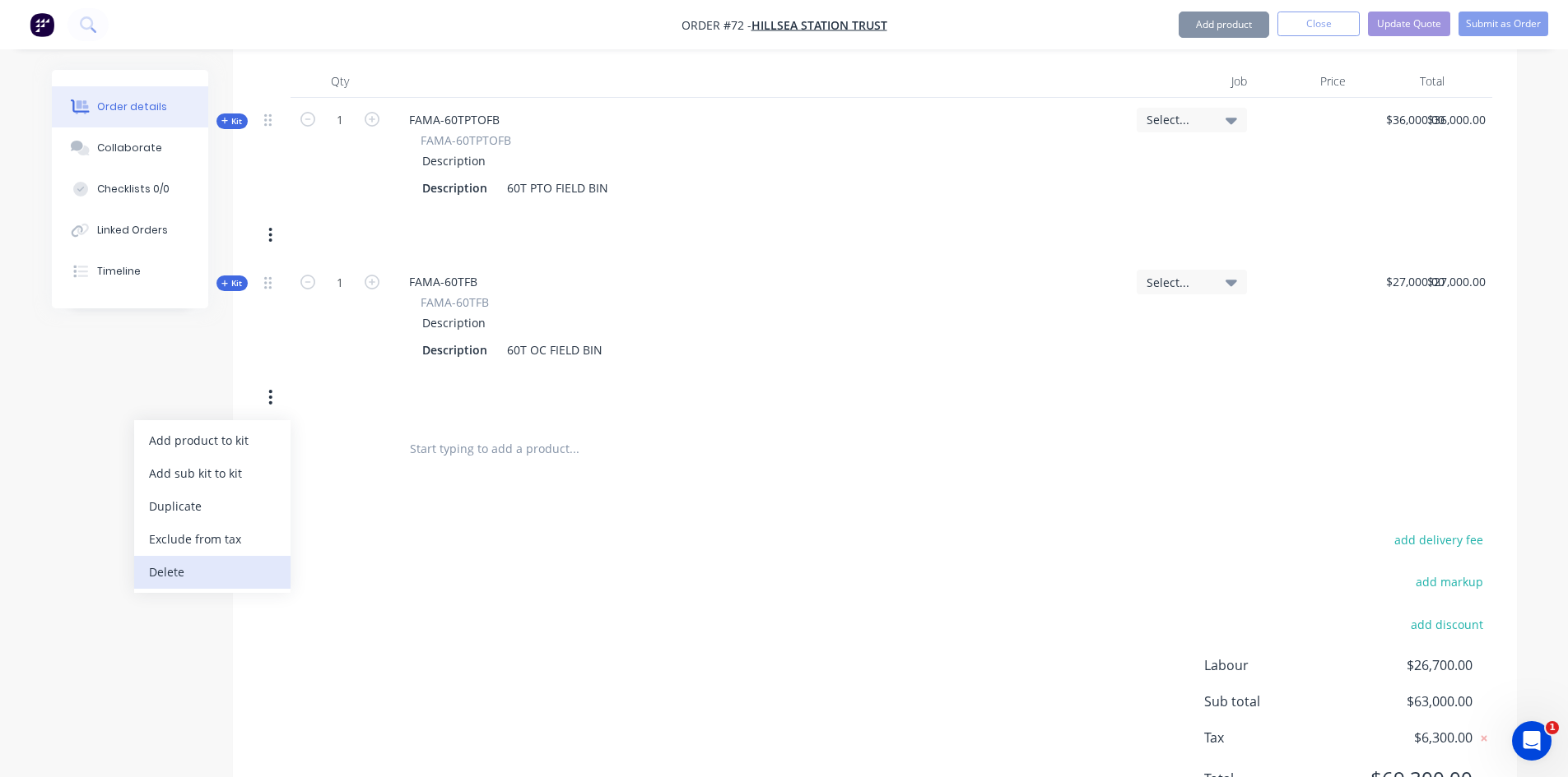
click at [193, 561] on div "Delete" at bounding box center [212, 573] width 126 height 24
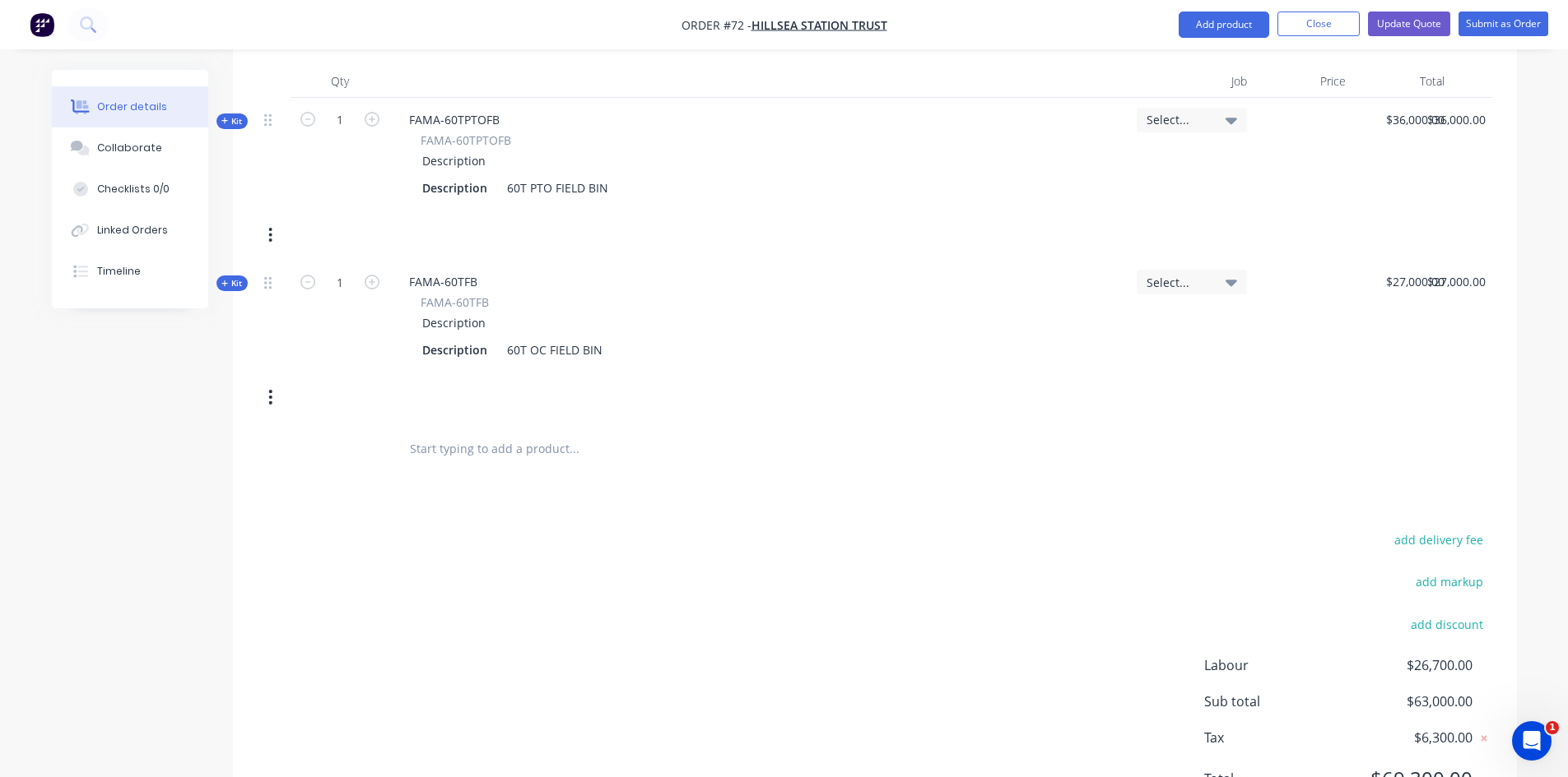
click at [274, 382] on button "button" at bounding box center [270, 397] width 39 height 30
click at [169, 561] on div "Delete" at bounding box center [212, 573] width 126 height 24
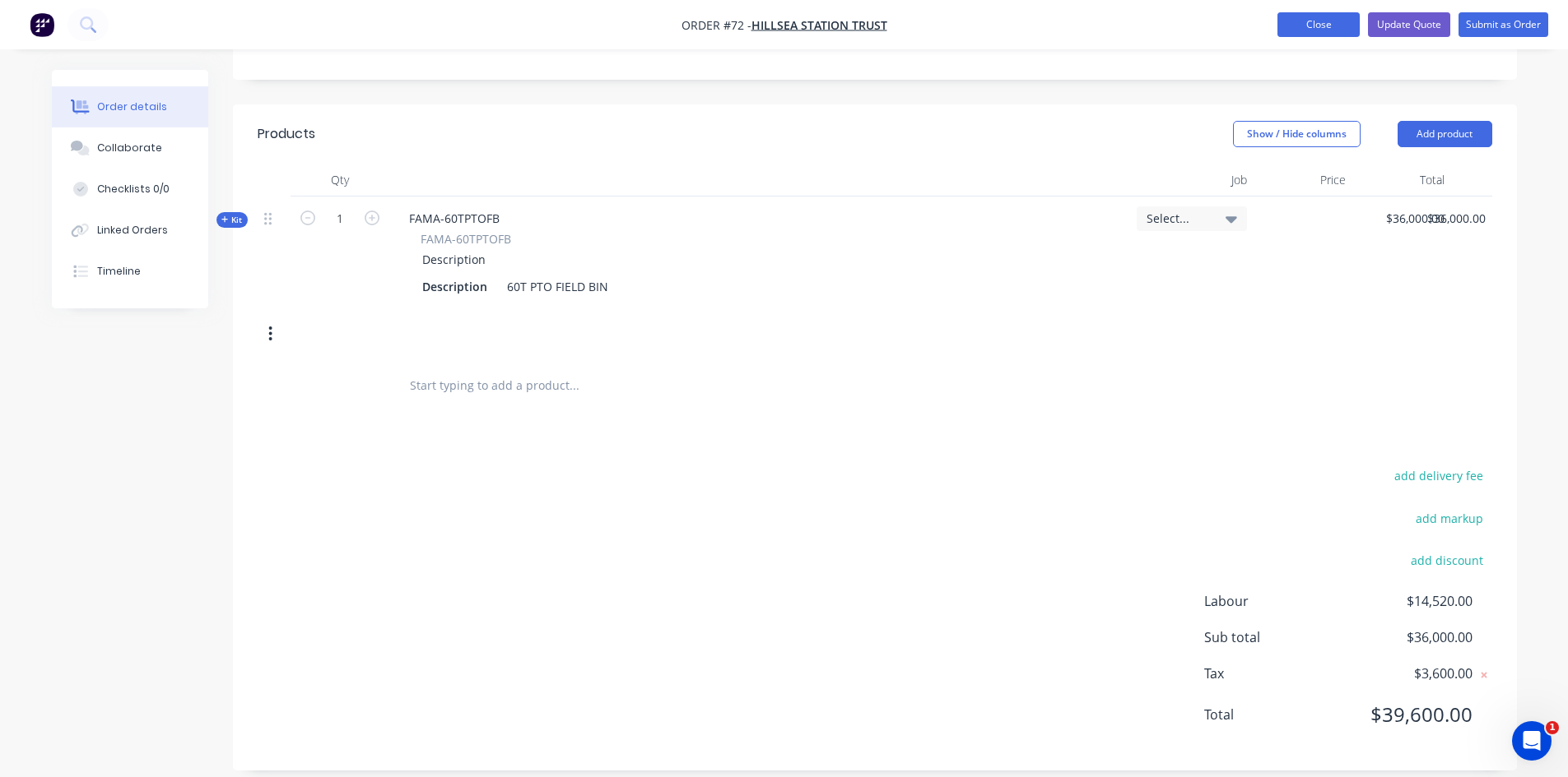
click at [1307, 26] on button "Close" at bounding box center [1318, 24] width 83 height 25
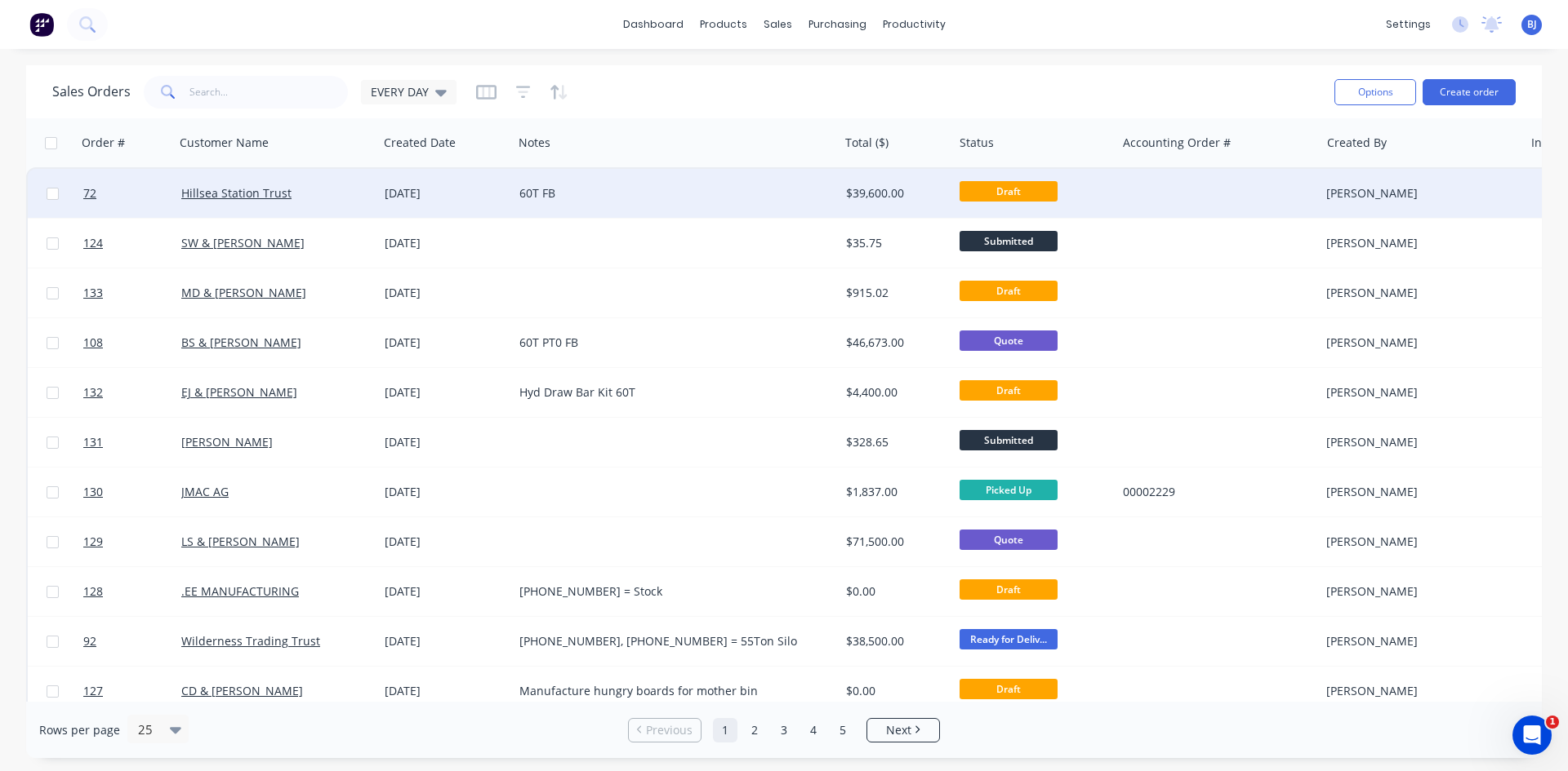
click at [544, 192] on div "60T FB" at bounding box center [668, 193] width 298 height 17
click at [395, 193] on div "[DATE]" at bounding box center [445, 193] width 122 height 17
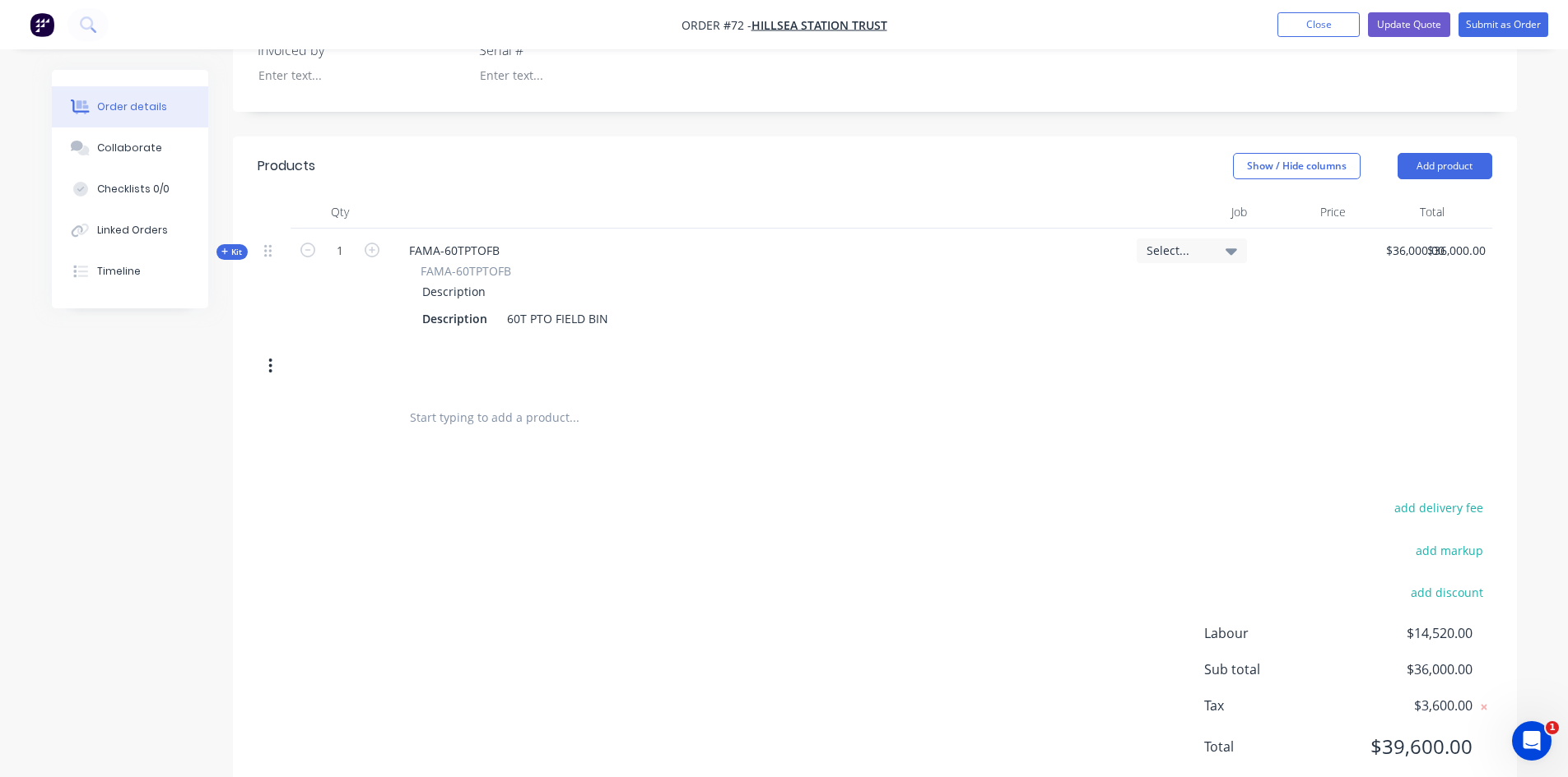
scroll to position [477, 0]
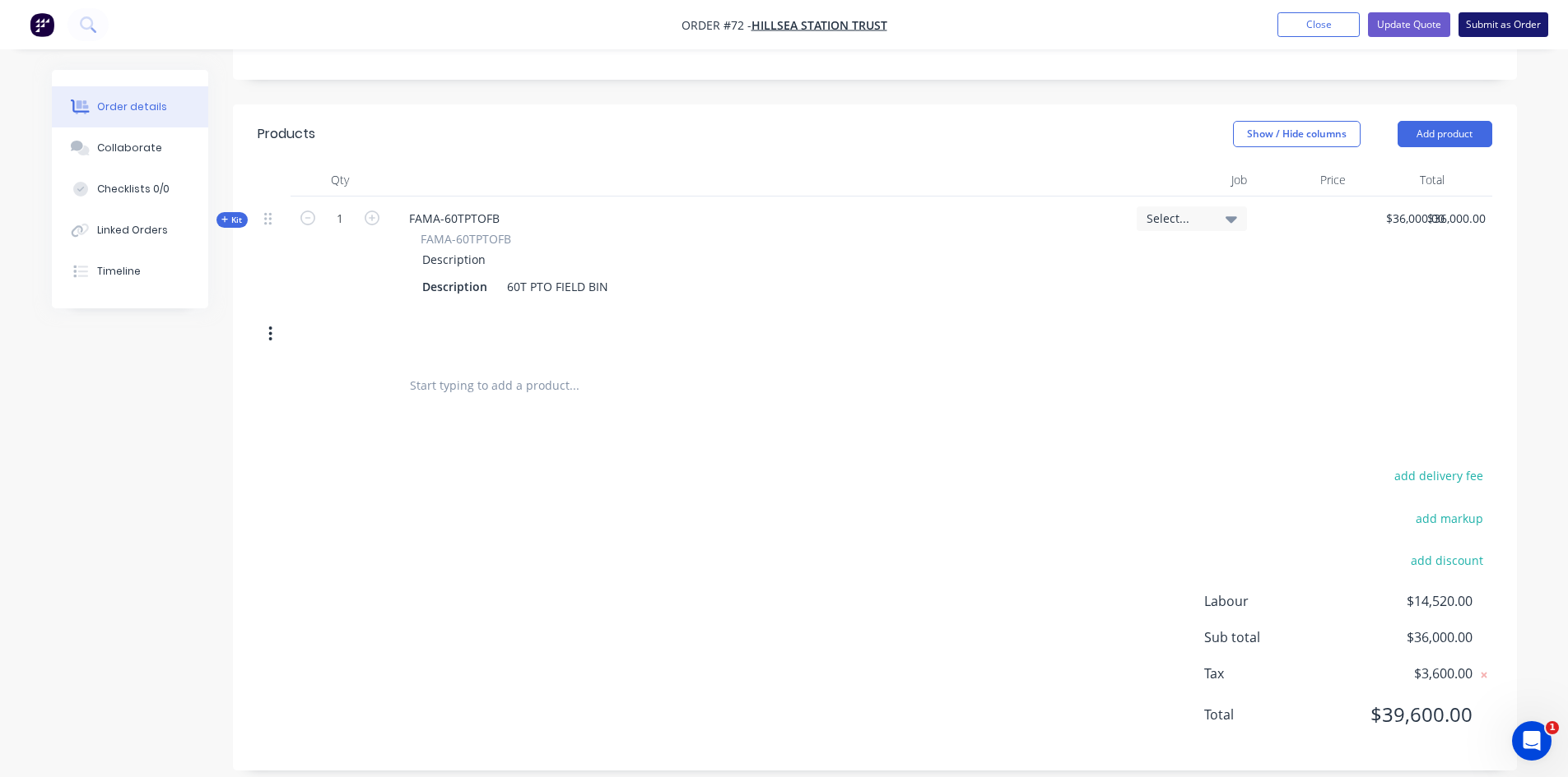
click at [1507, 26] on button "Submit as Order" at bounding box center [1503, 24] width 90 height 25
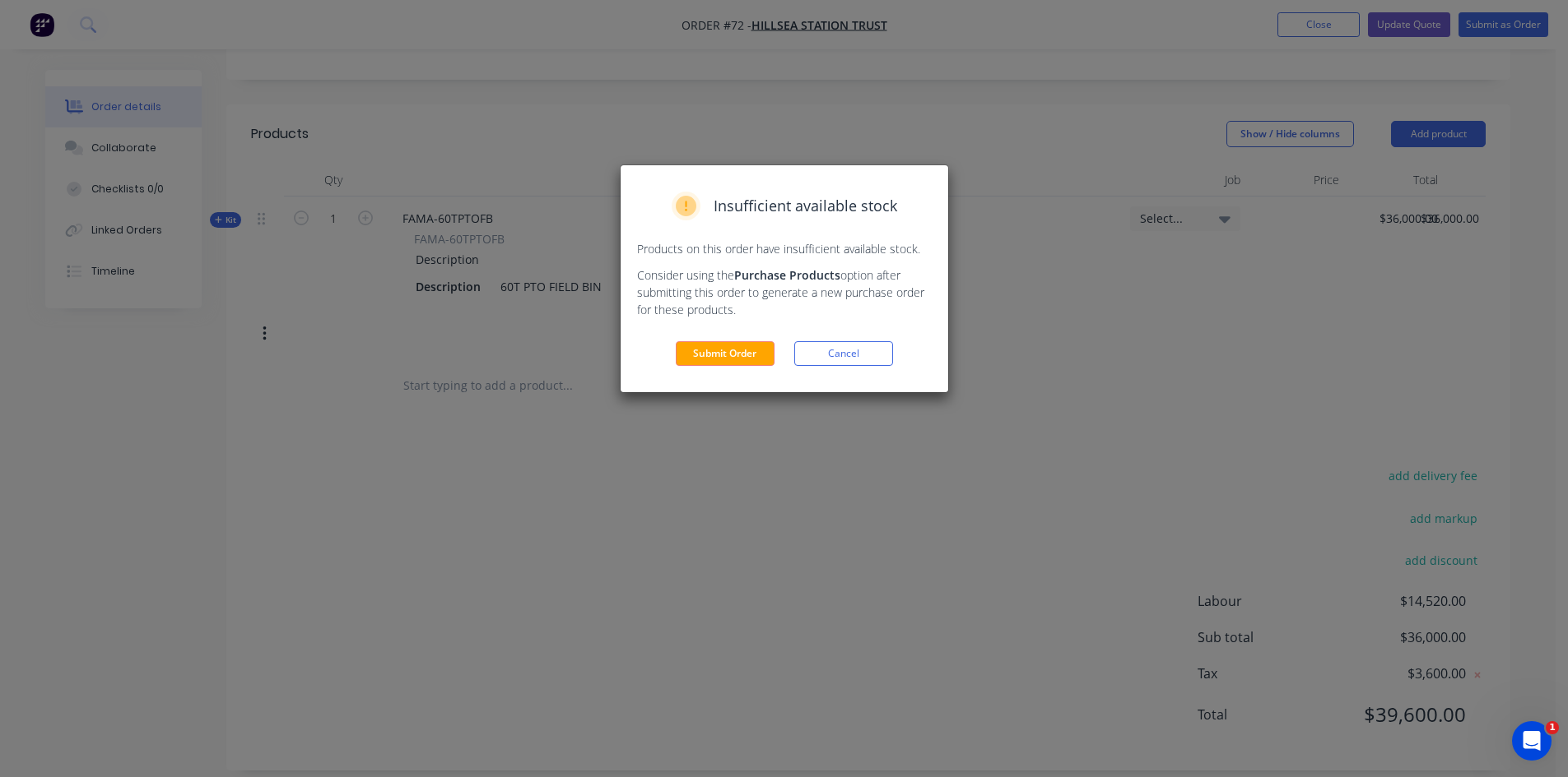
click at [756, 358] on button "Submit Order" at bounding box center [725, 354] width 98 height 25
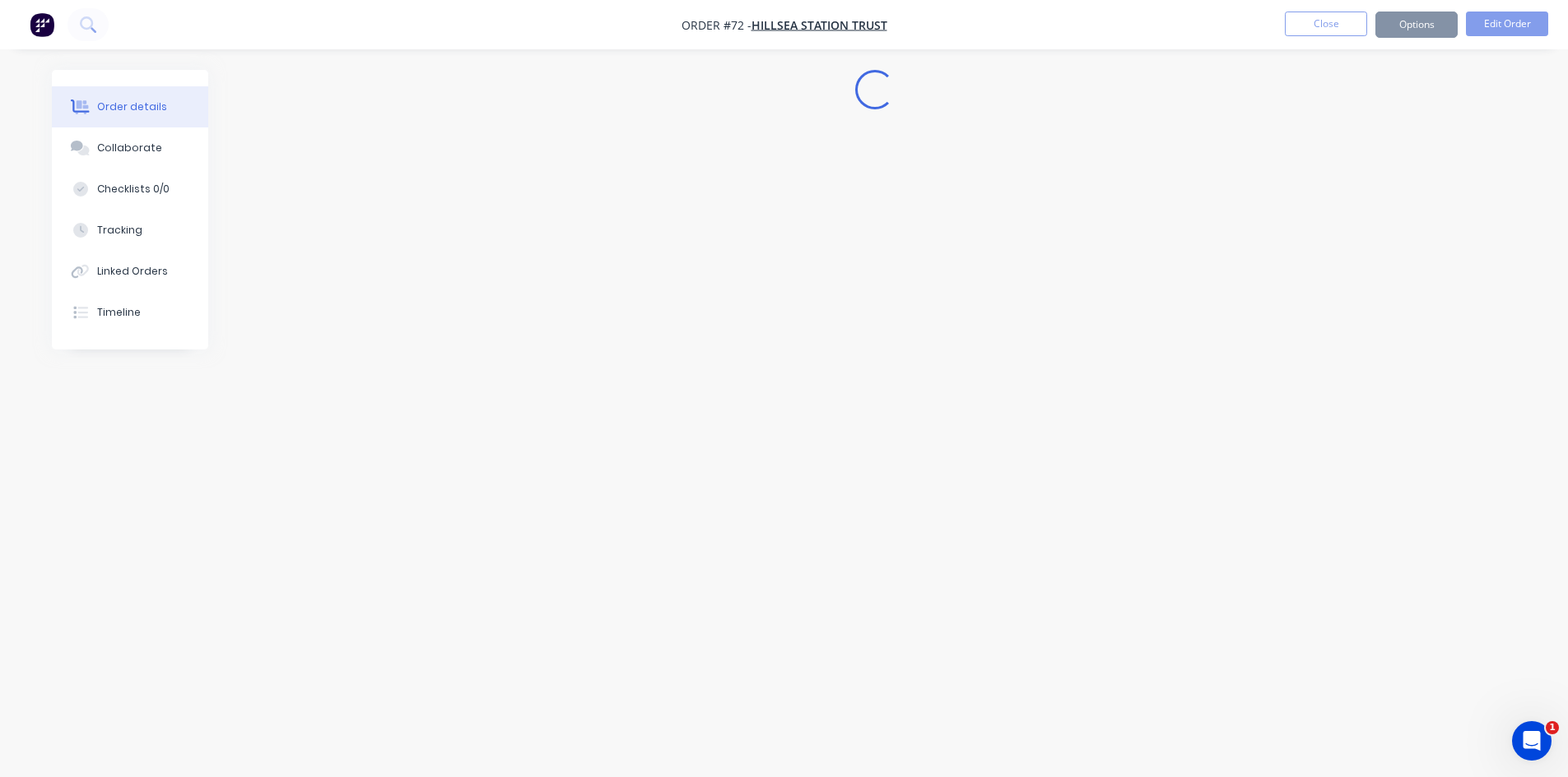
scroll to position [0, 0]
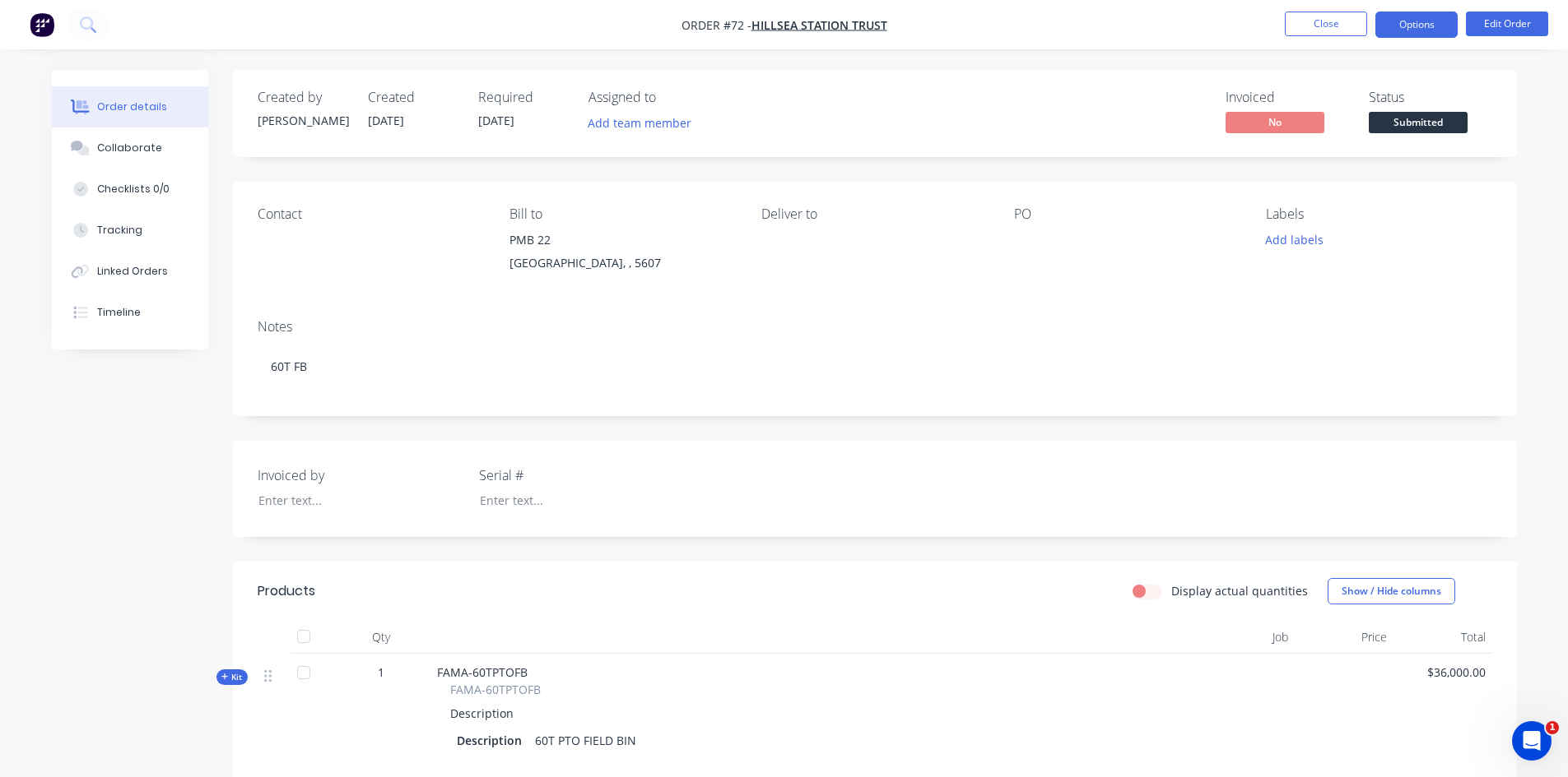
click at [1429, 32] on button "Options" at bounding box center [1417, 24] width 83 height 26
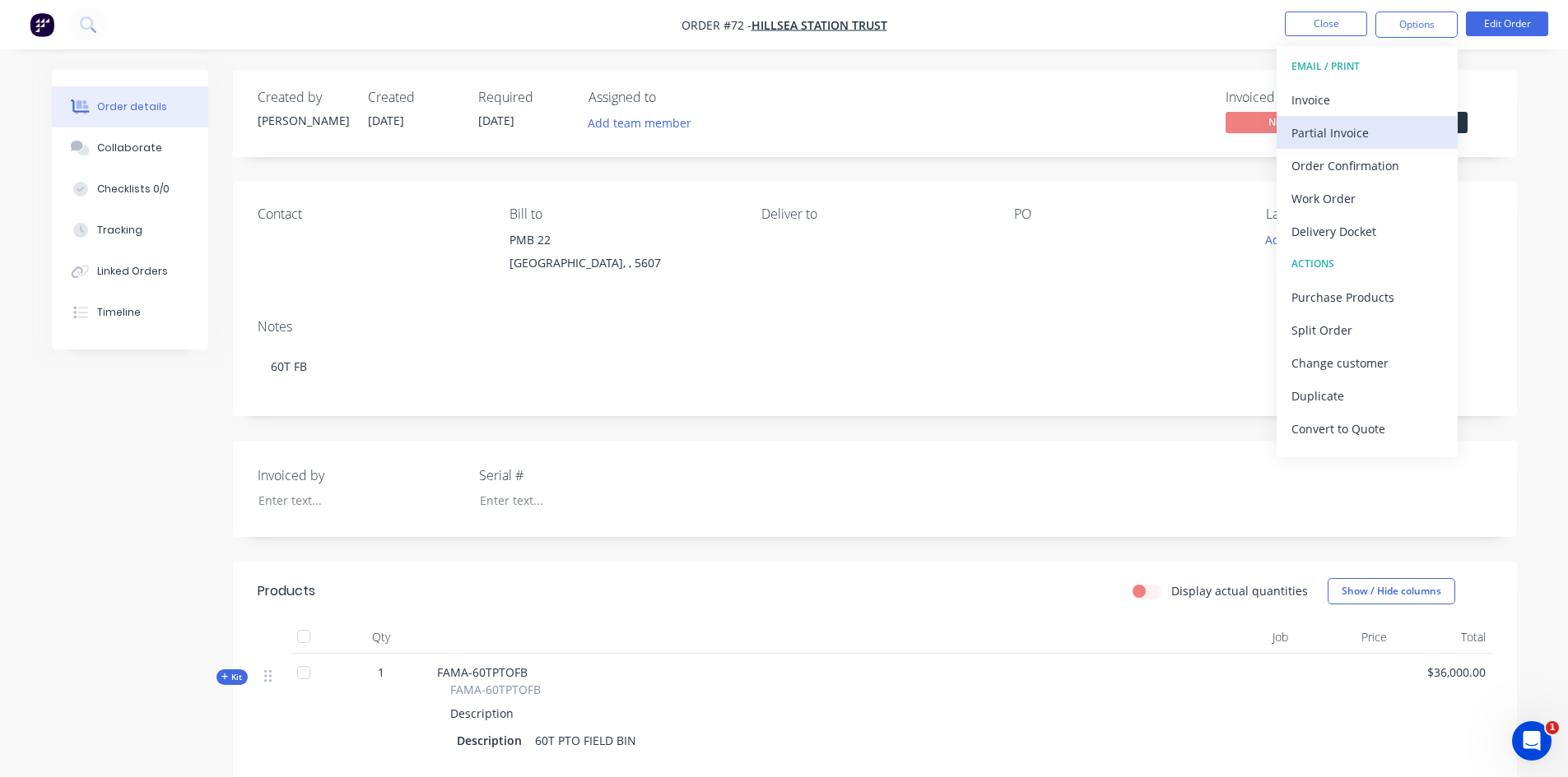
click at [1358, 134] on div "Partial Invoice" at bounding box center [1366, 133] width 151 height 24
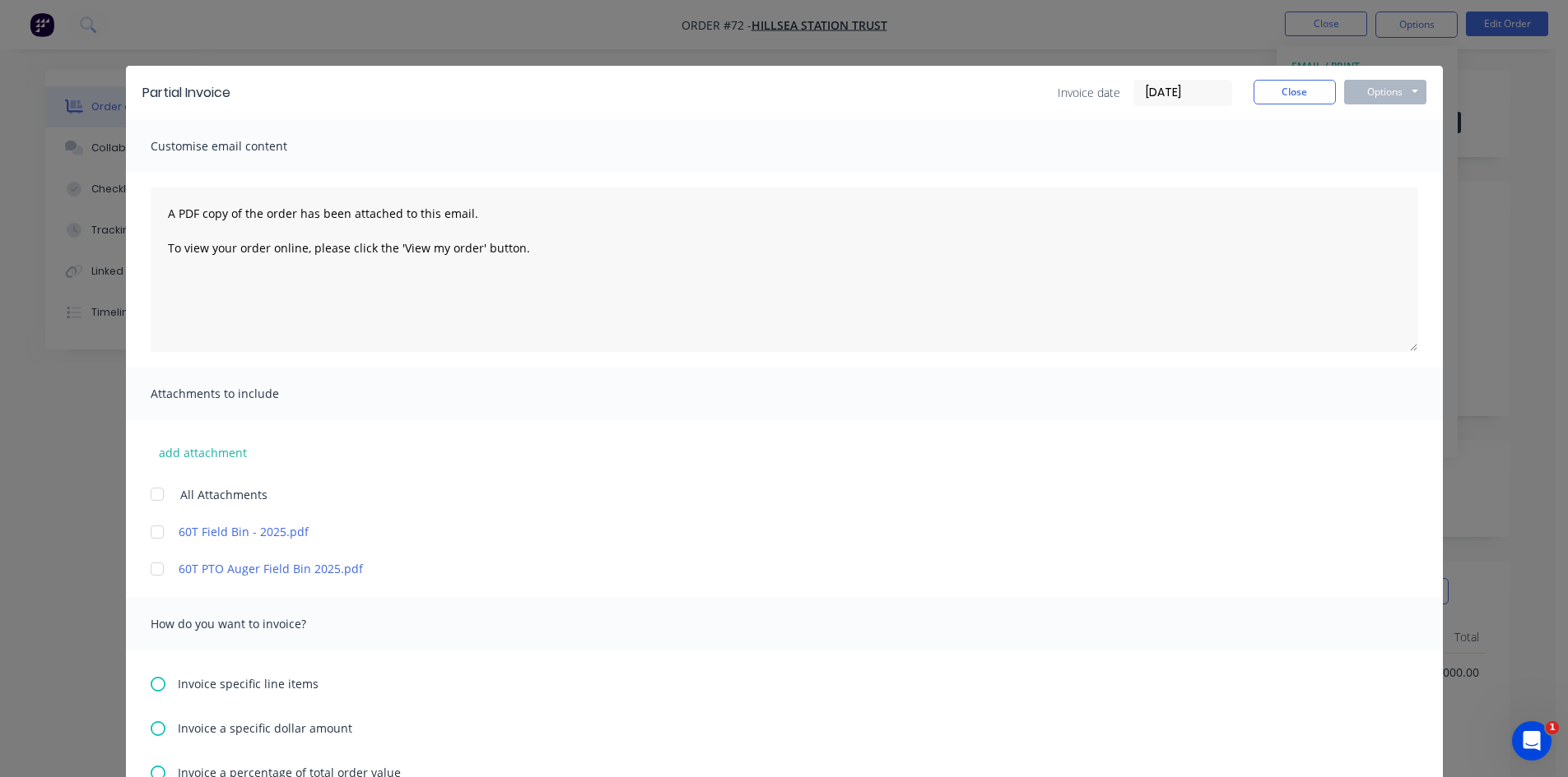
scroll to position [83, 0]
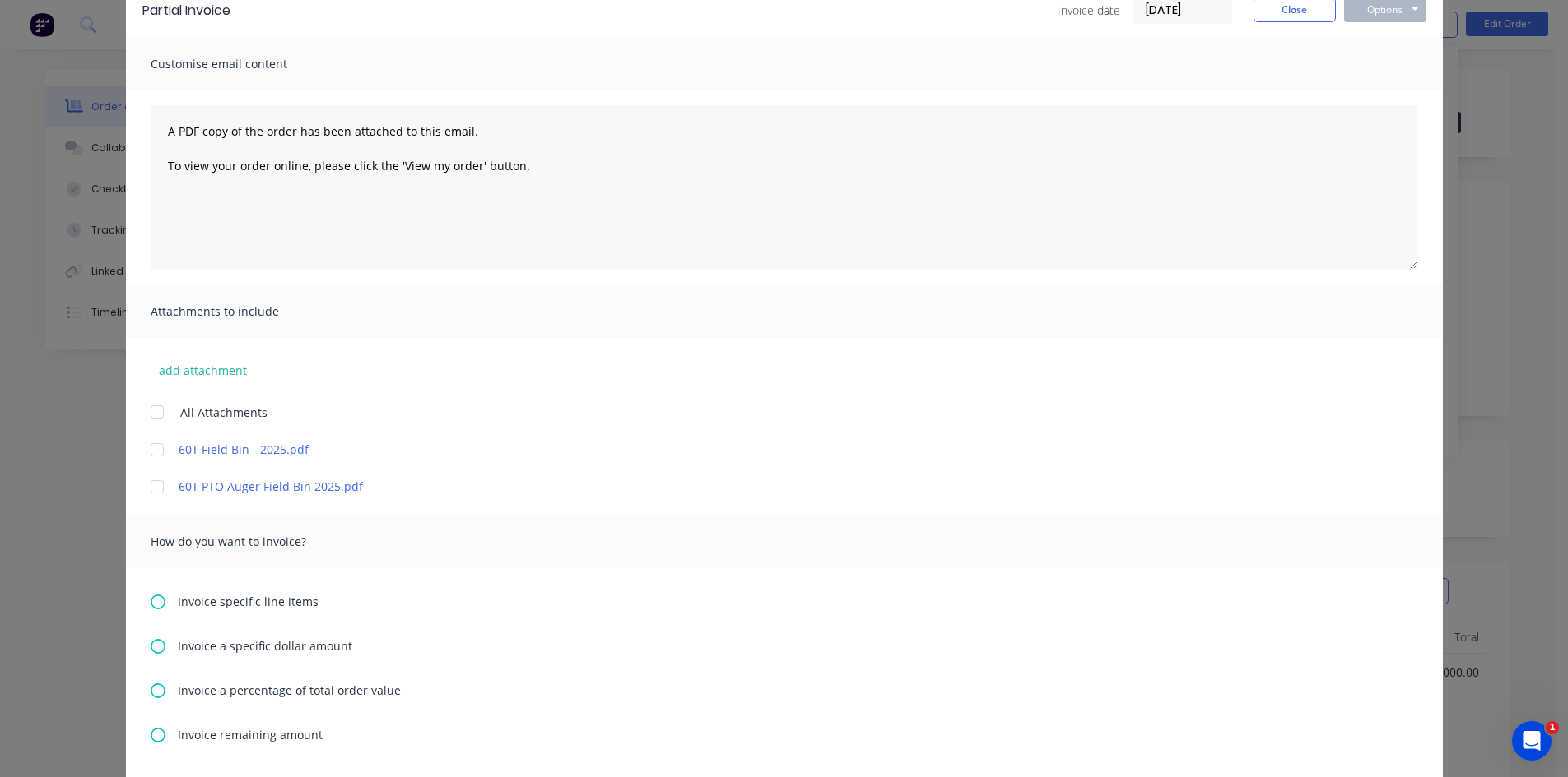
click at [153, 691] on icon at bounding box center [158, 691] width 15 height 15
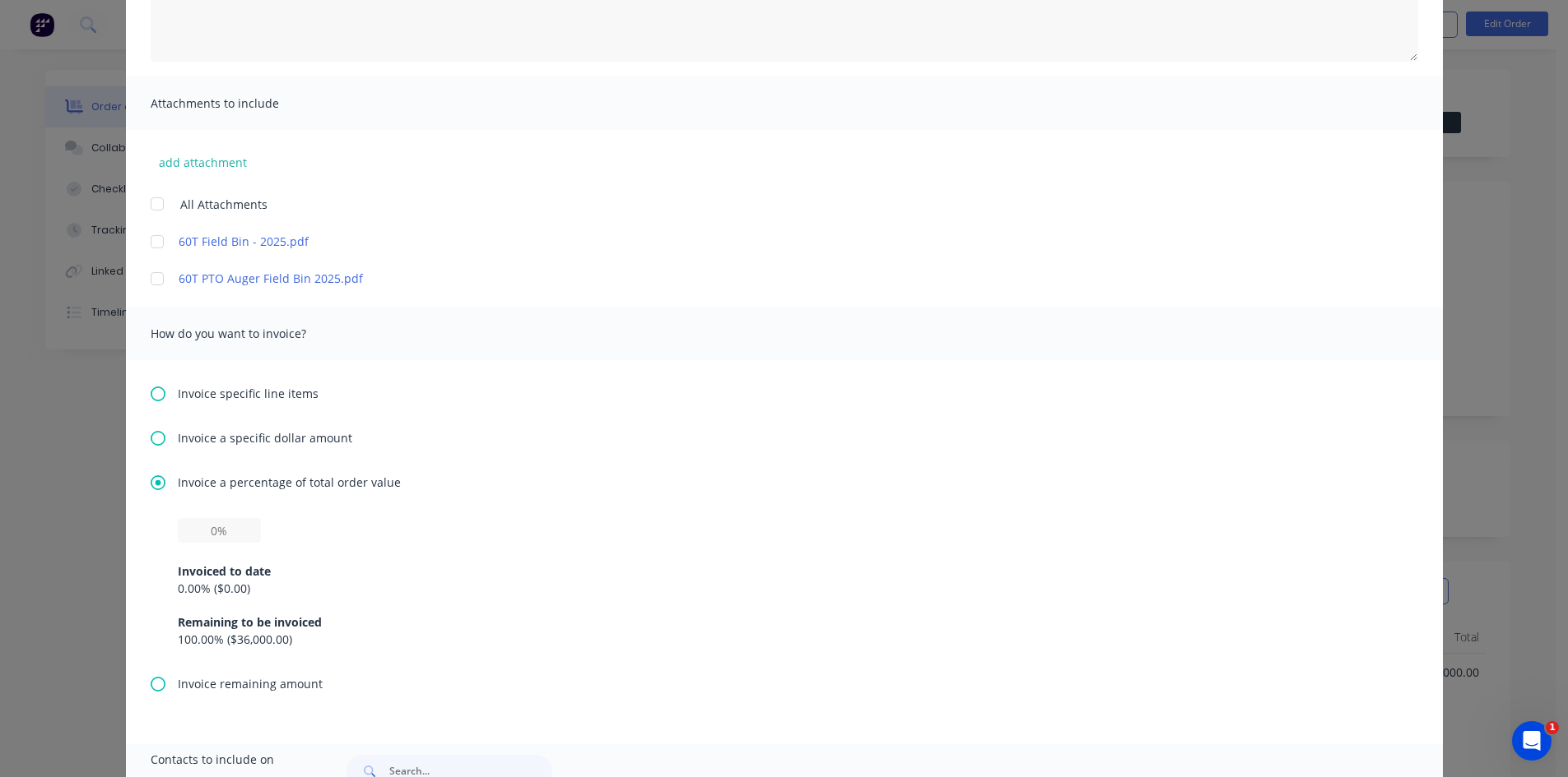
scroll to position [329, 0]
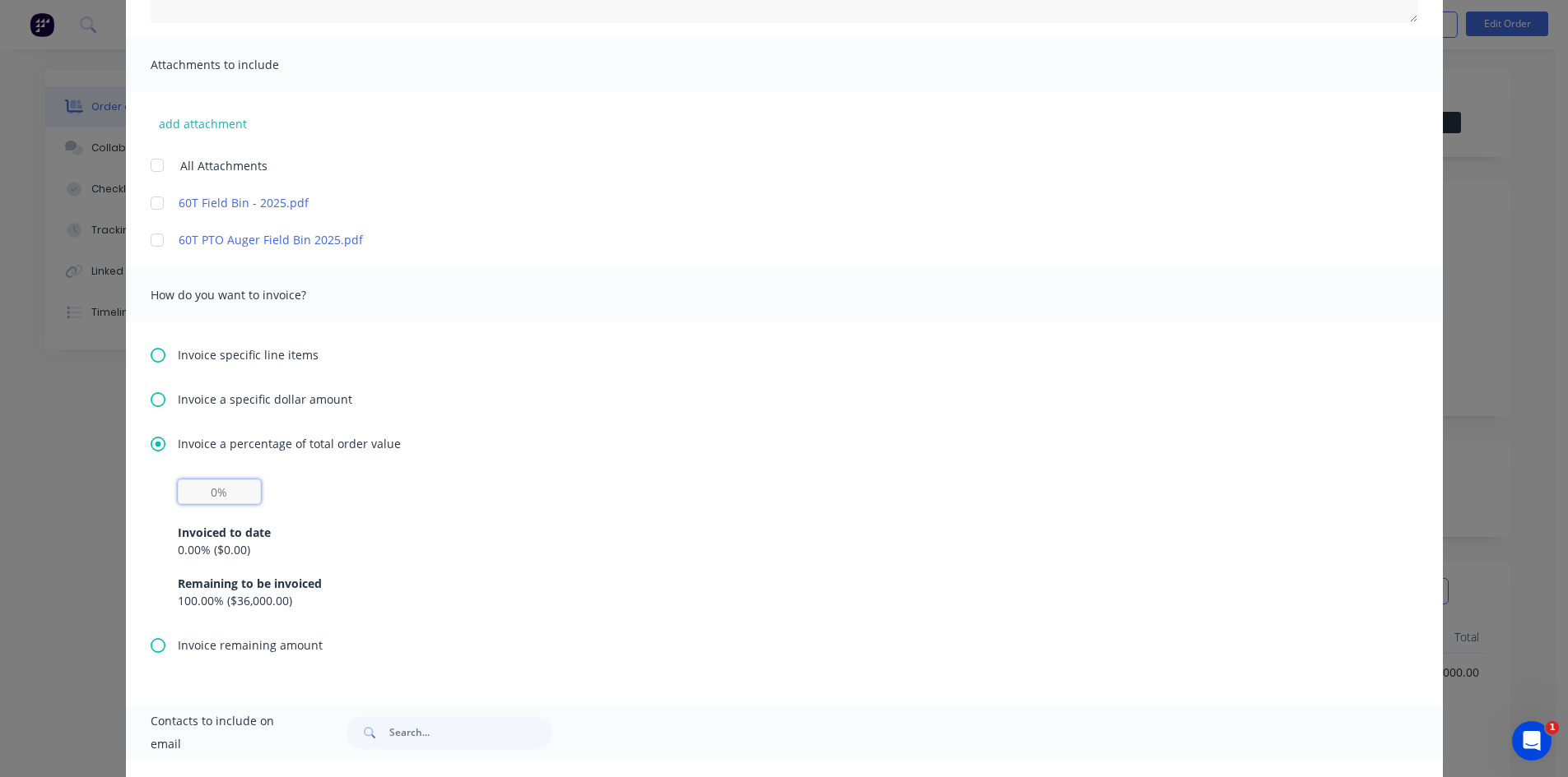
click at [228, 492] on input "text" at bounding box center [219, 492] width 84 height 25
type input "30%"
click at [343, 511] on div "Invoiced to date 0.00 % ( $0.00 ) Remaining to be invoiced 100.00 % ( $36,000.0…" at bounding box center [784, 556] width 1213 height 105
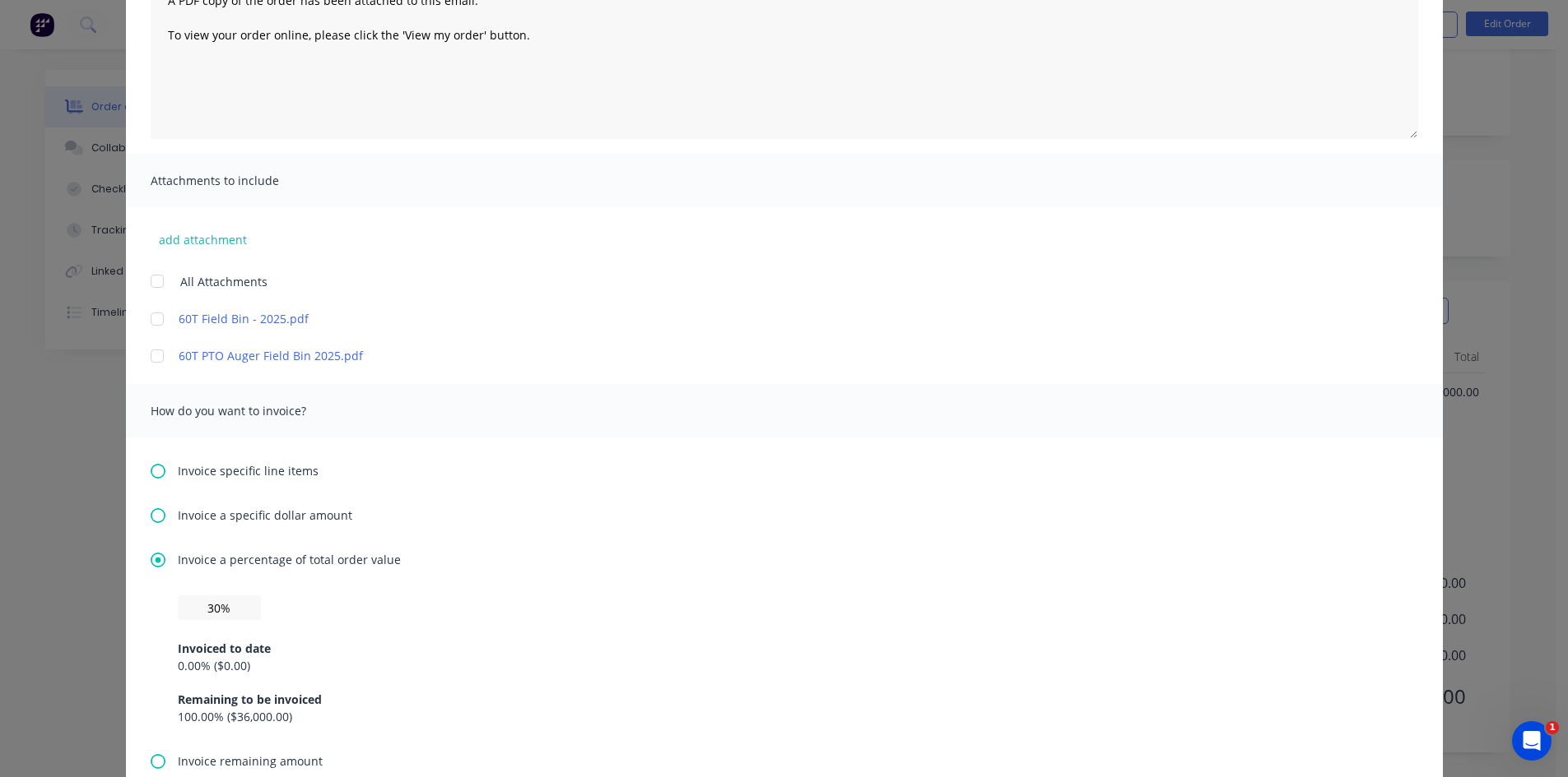
scroll to position [0, 0]
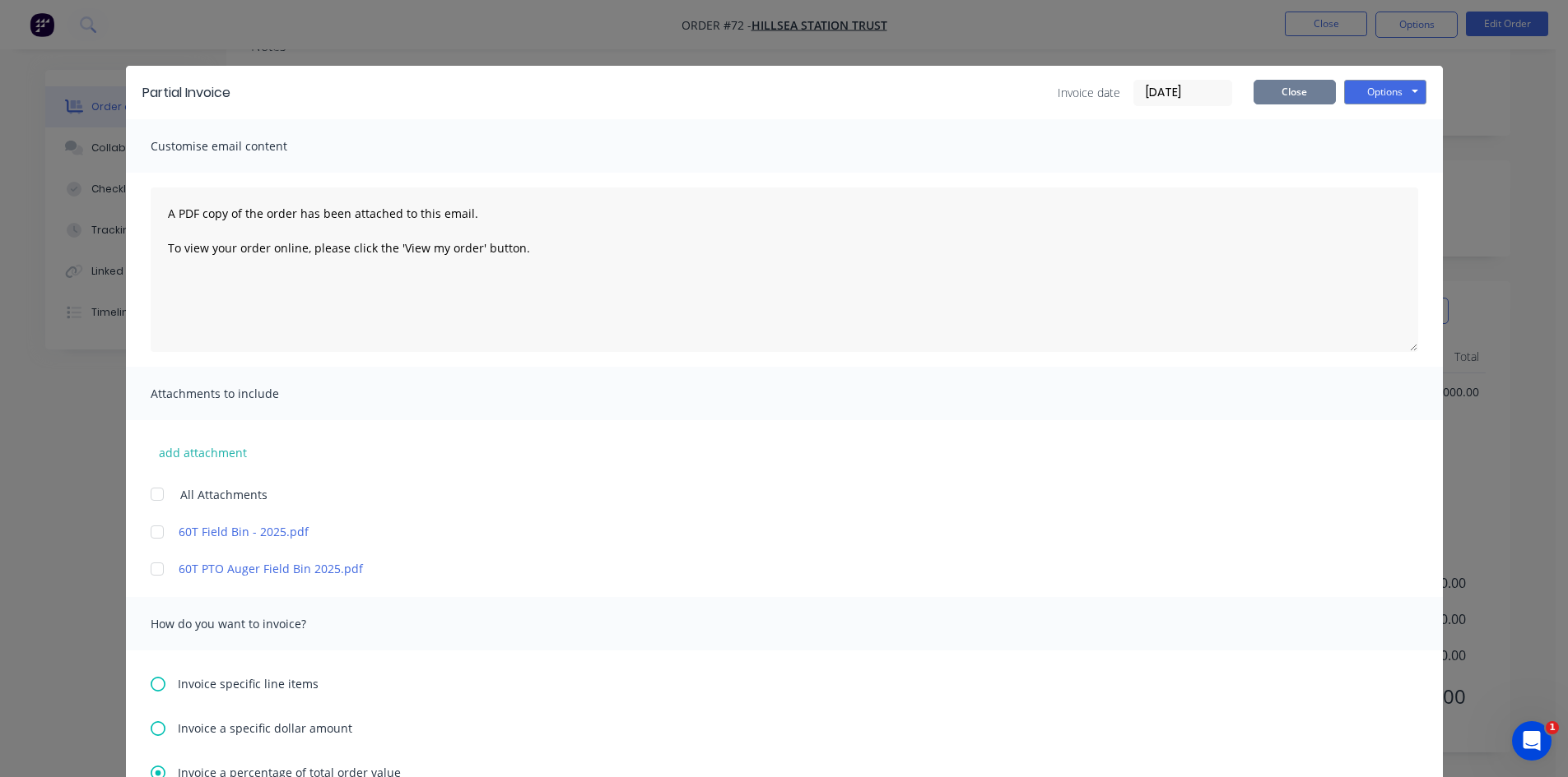
click at [1288, 90] on button "Close" at bounding box center [1295, 92] width 83 height 25
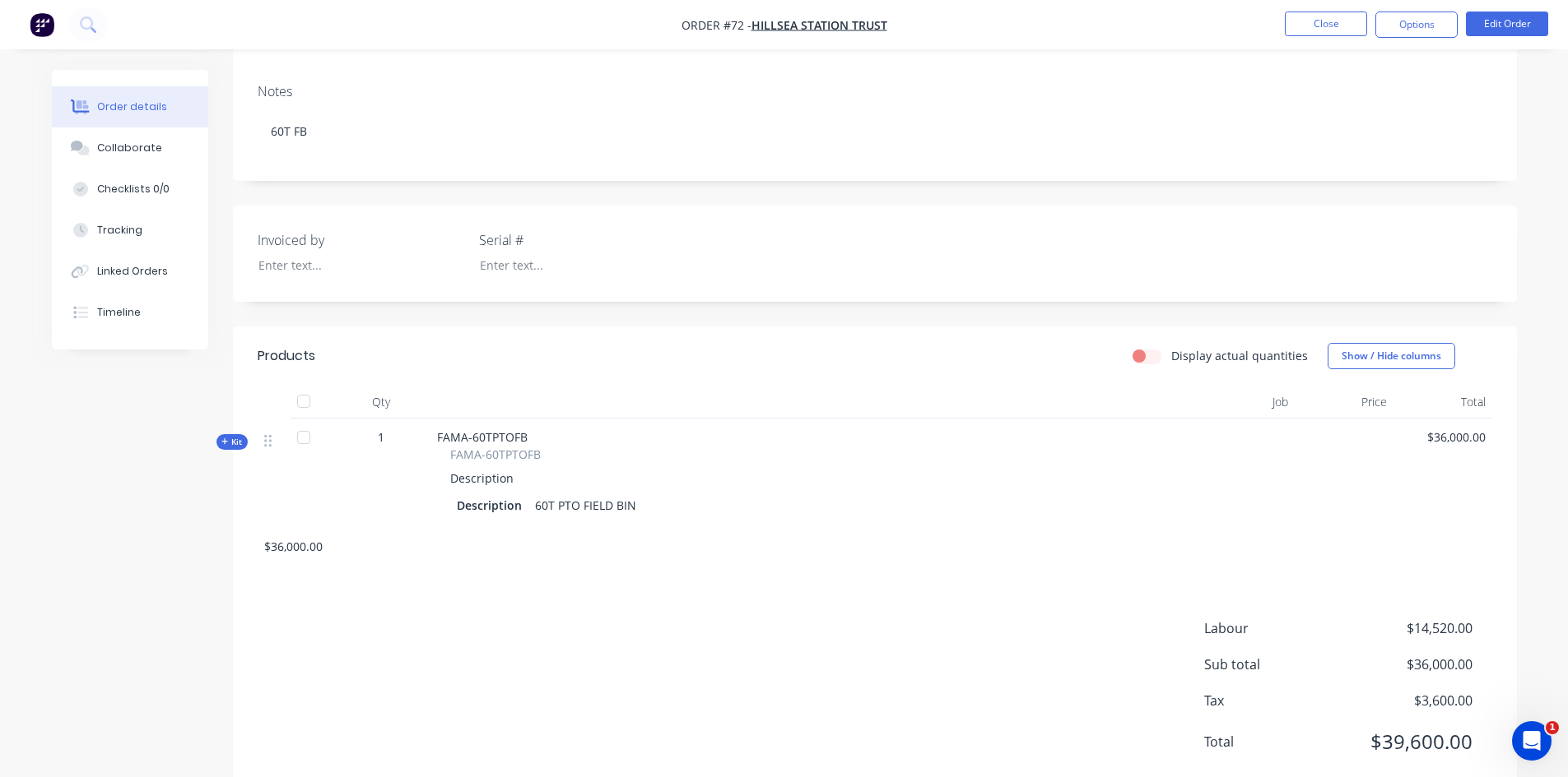
scroll to position [199, 0]
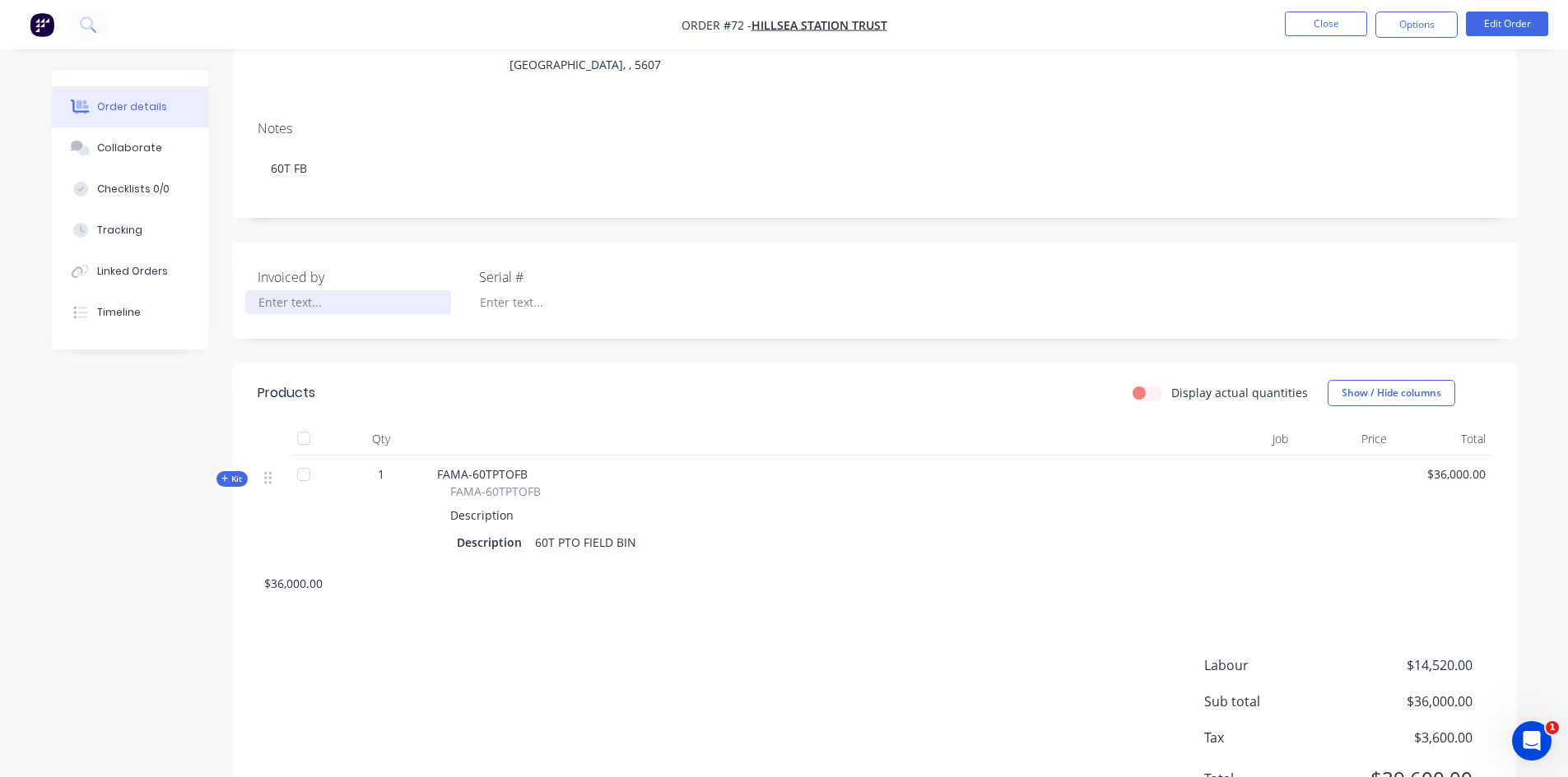
click at [271, 302] on div at bounding box center [348, 303] width 206 height 24
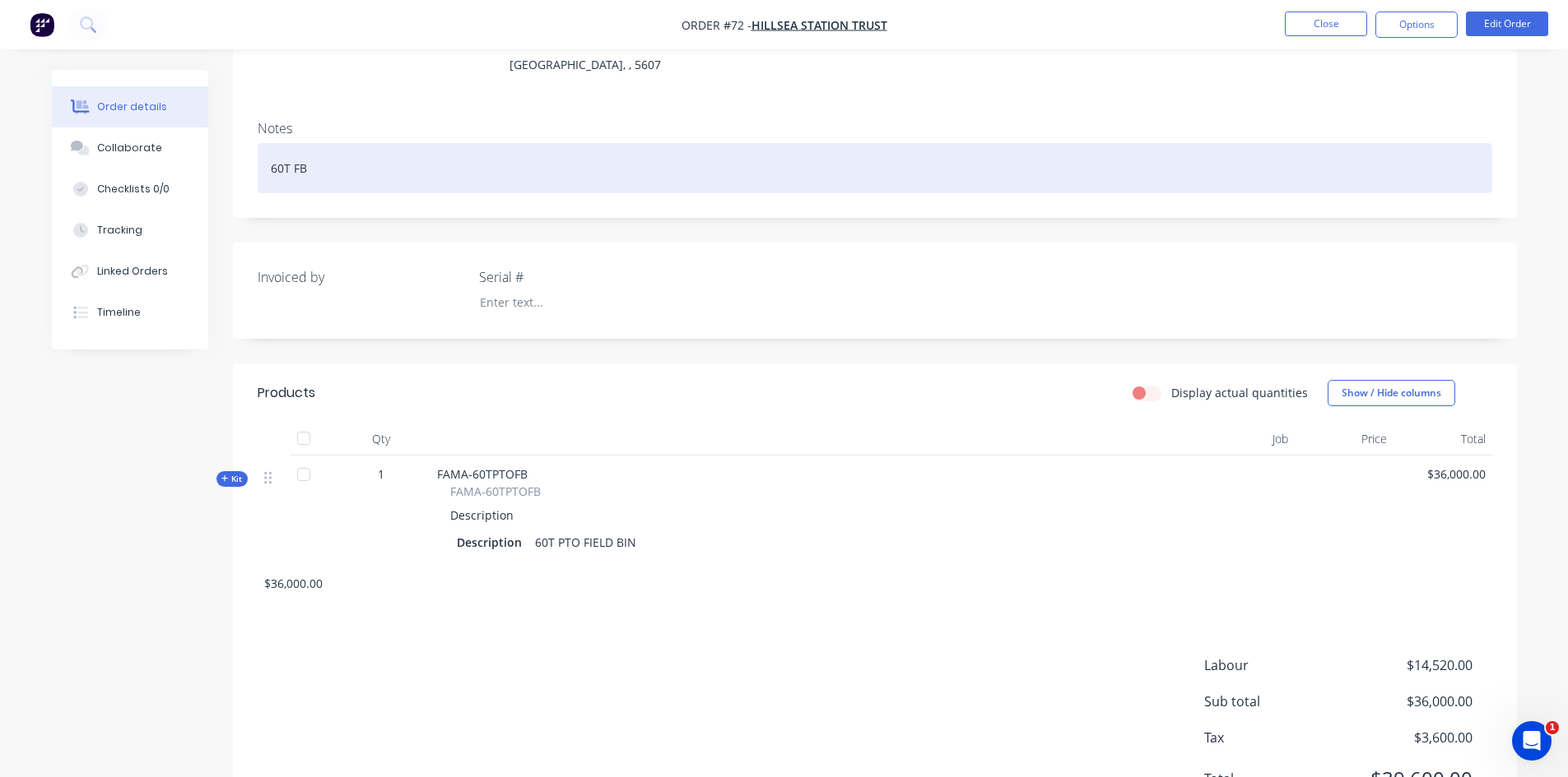
click at [344, 168] on div "60T FB" at bounding box center [874, 168] width 1235 height 50
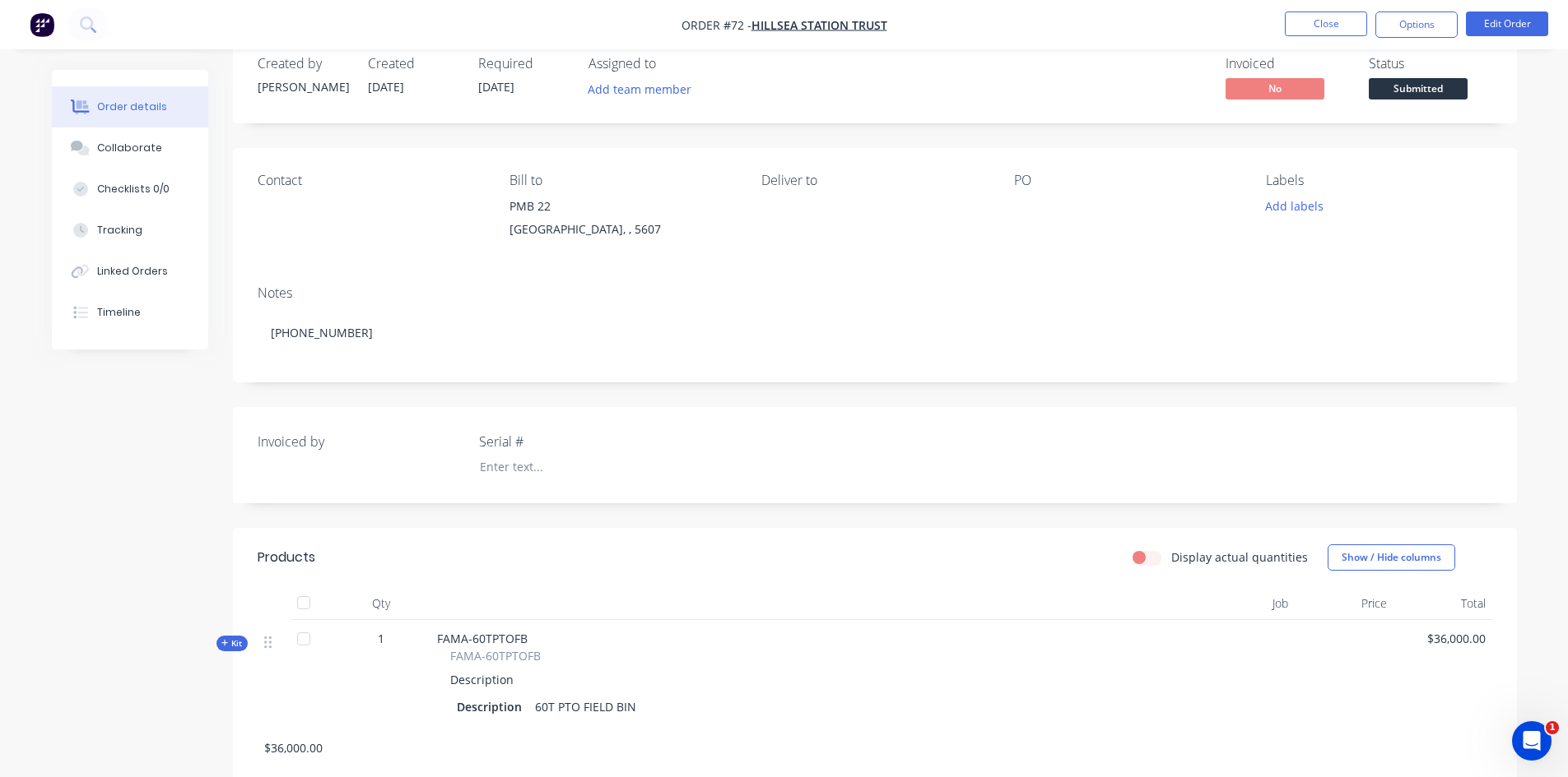
click at [1015, 211] on div at bounding box center [1117, 206] width 206 height 23
click at [1020, 207] on div at bounding box center [1117, 206] width 206 height 23
click at [1032, 214] on div at bounding box center [1117, 206] width 206 height 23
click at [517, 461] on div at bounding box center [569, 467] width 206 height 24
click at [1334, 23] on button "Close" at bounding box center [1326, 23] width 83 height 25
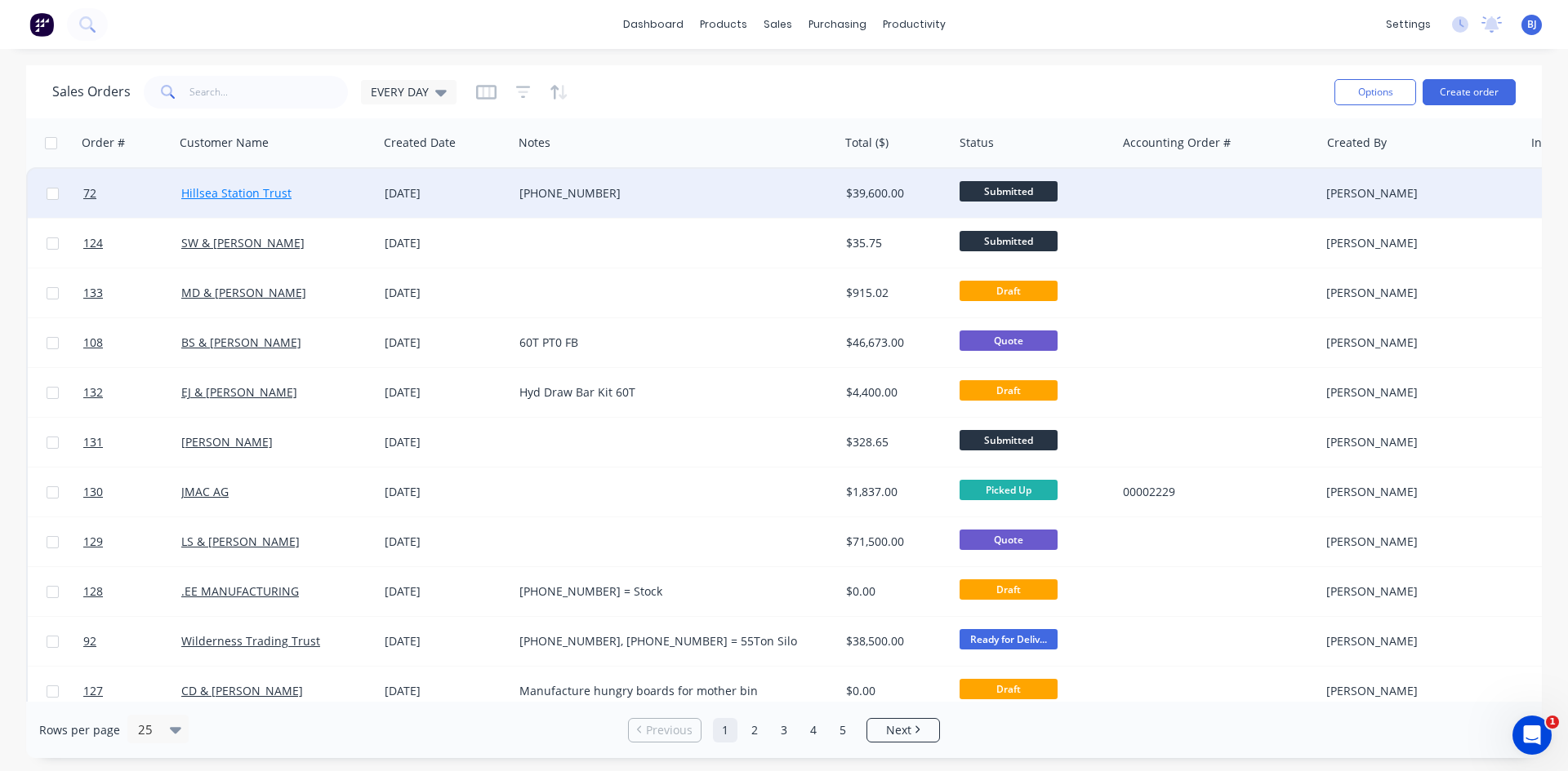
click at [227, 192] on link "Hillsea Station Trust" at bounding box center [237, 193] width 111 height 16
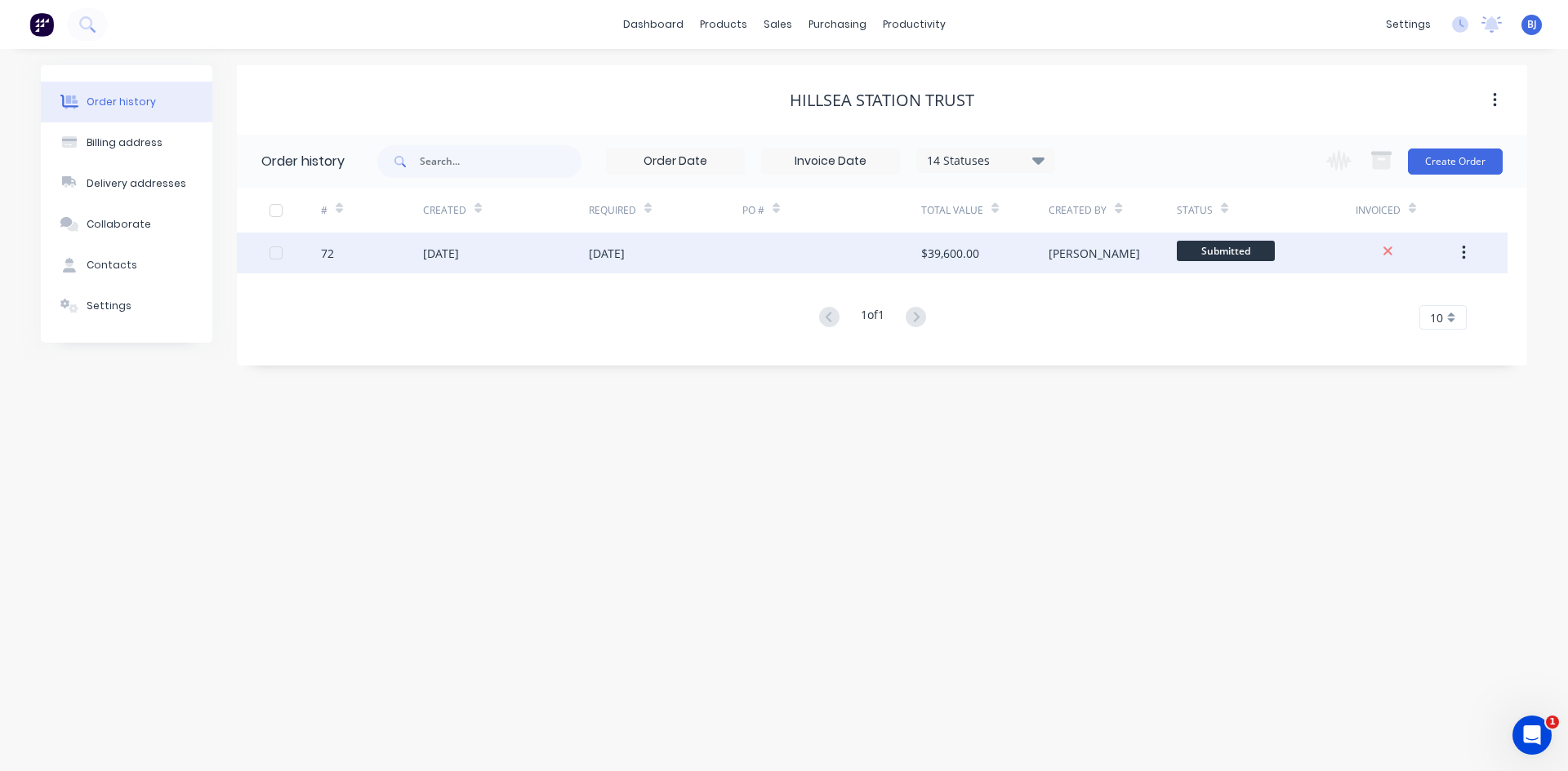
click at [459, 253] on div "[DATE]" at bounding box center [440, 253] width 36 height 18
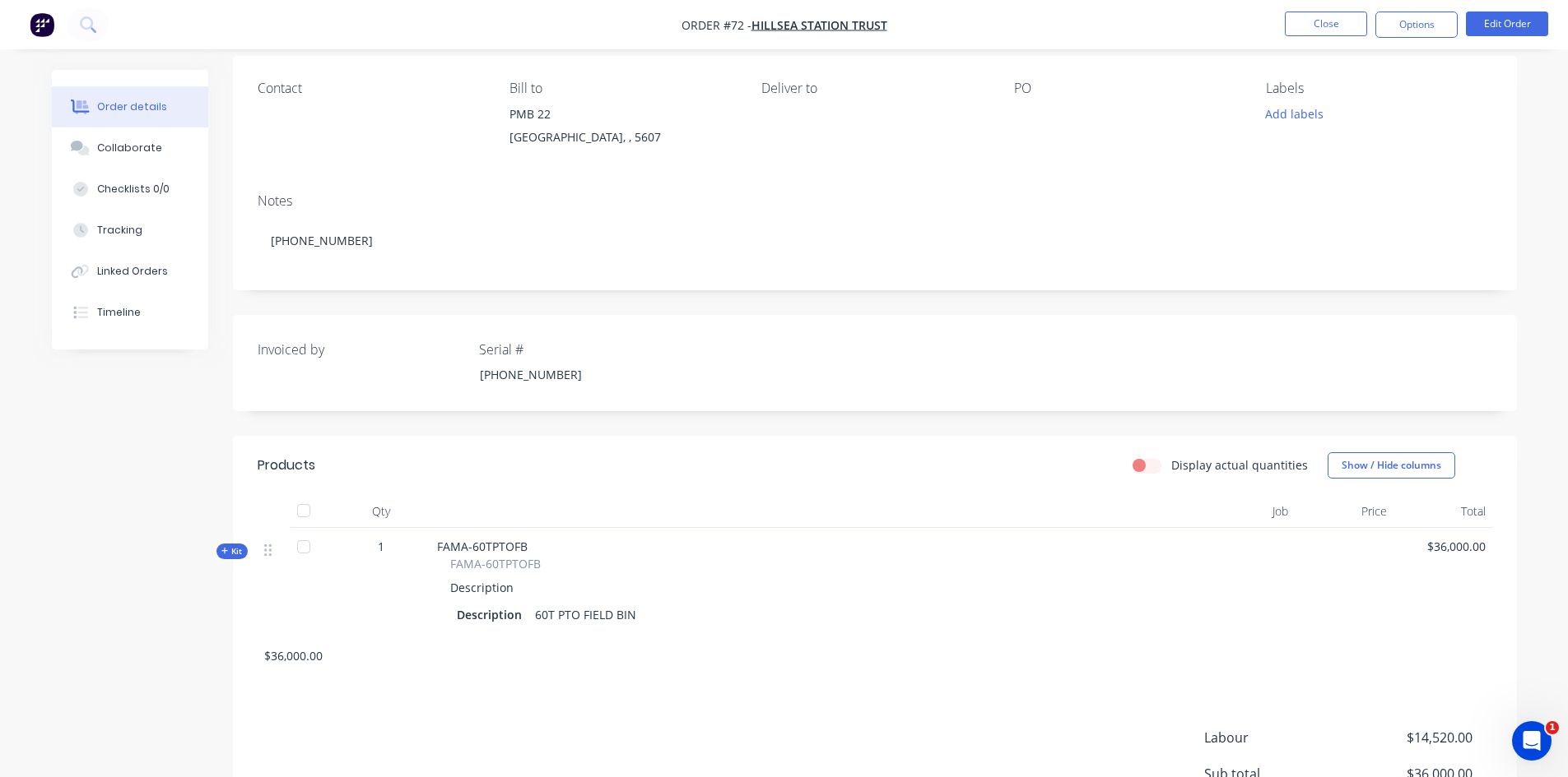
scroll to position [164, 0]
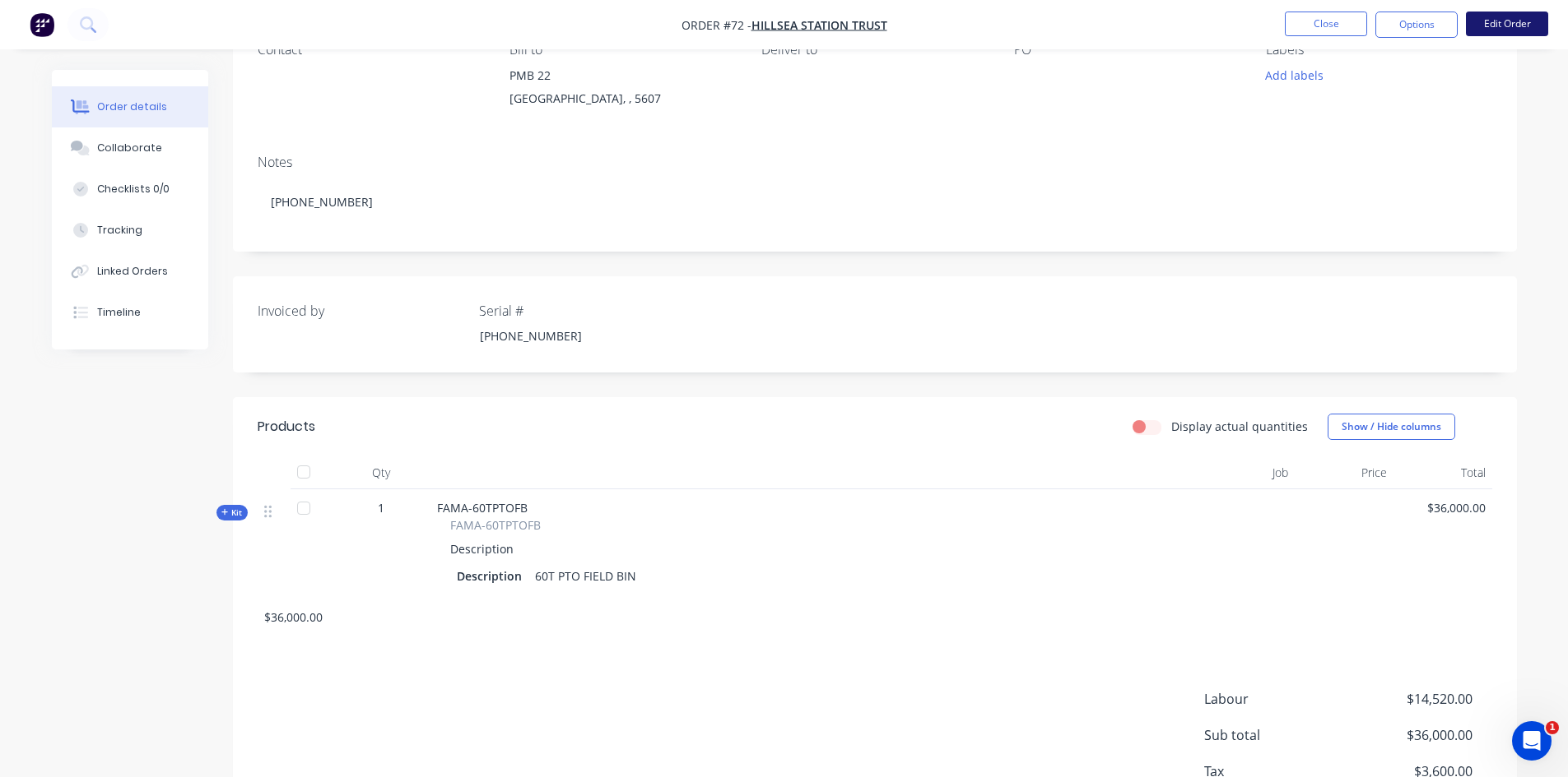
click at [1497, 18] on button "Edit Order" at bounding box center [1507, 23] width 83 height 25
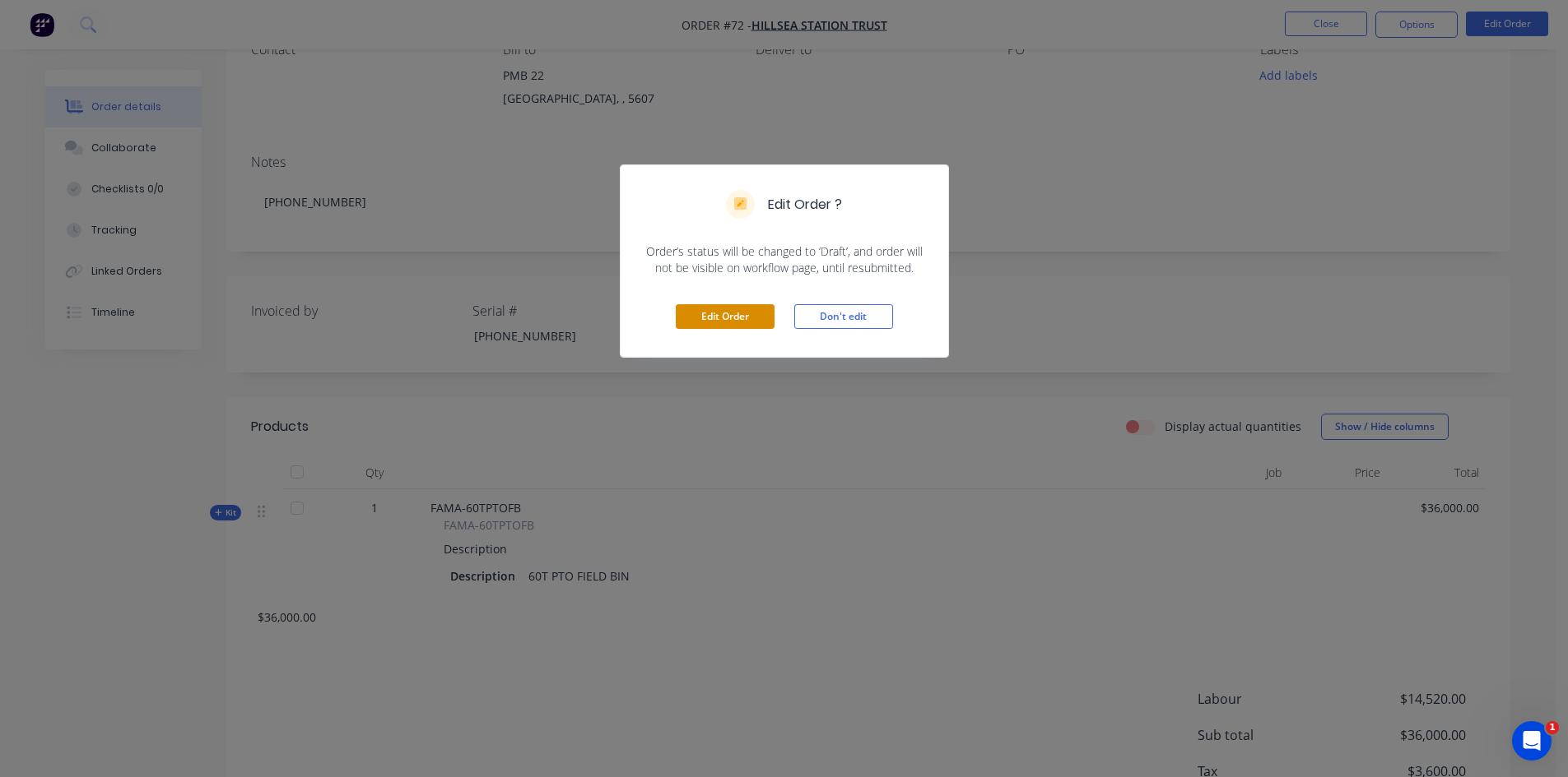
click at [723, 308] on button "Edit Order" at bounding box center [725, 317] width 98 height 25
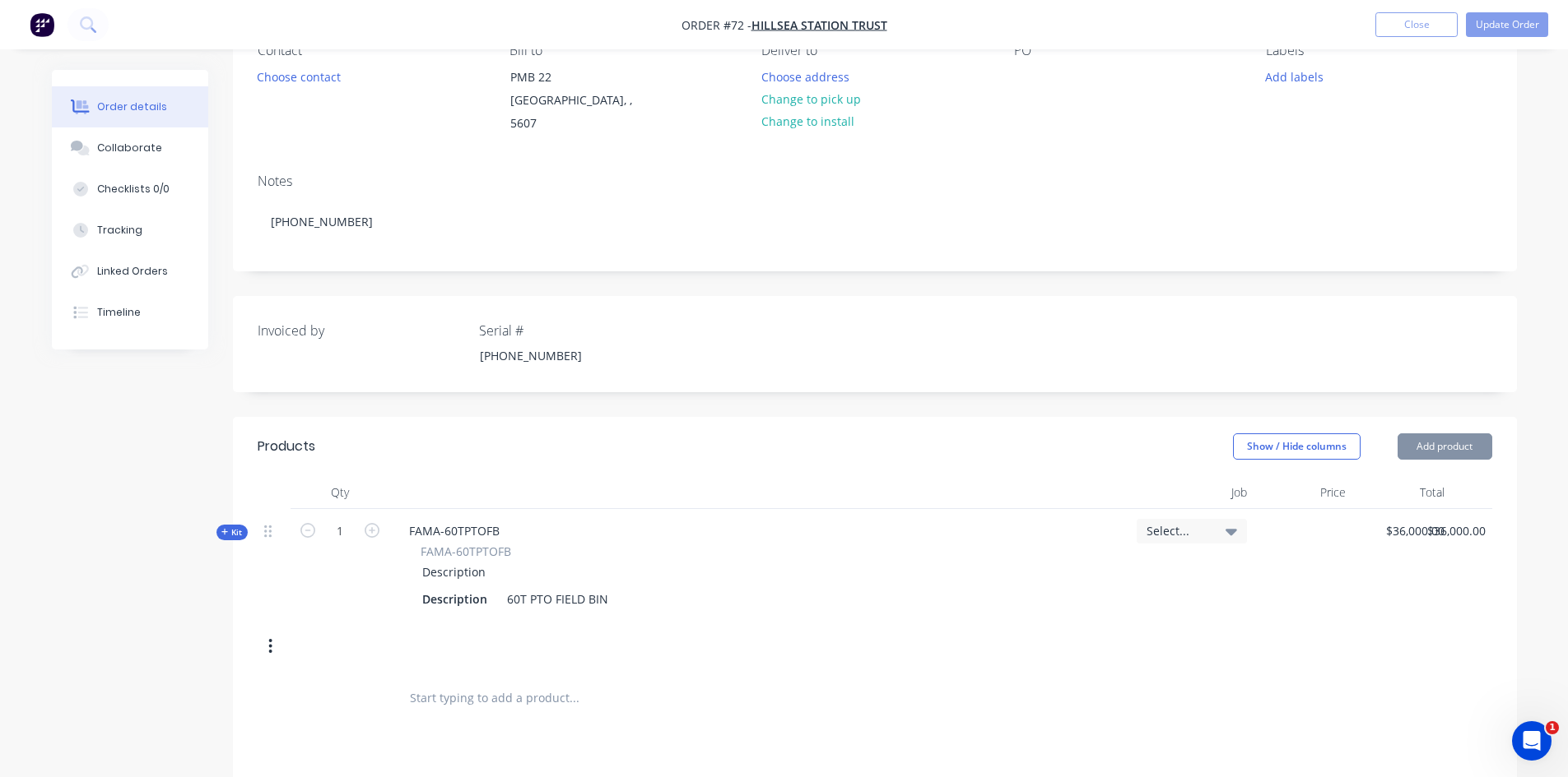
click at [271, 640] on icon "button" at bounding box center [271, 647] width 4 height 15
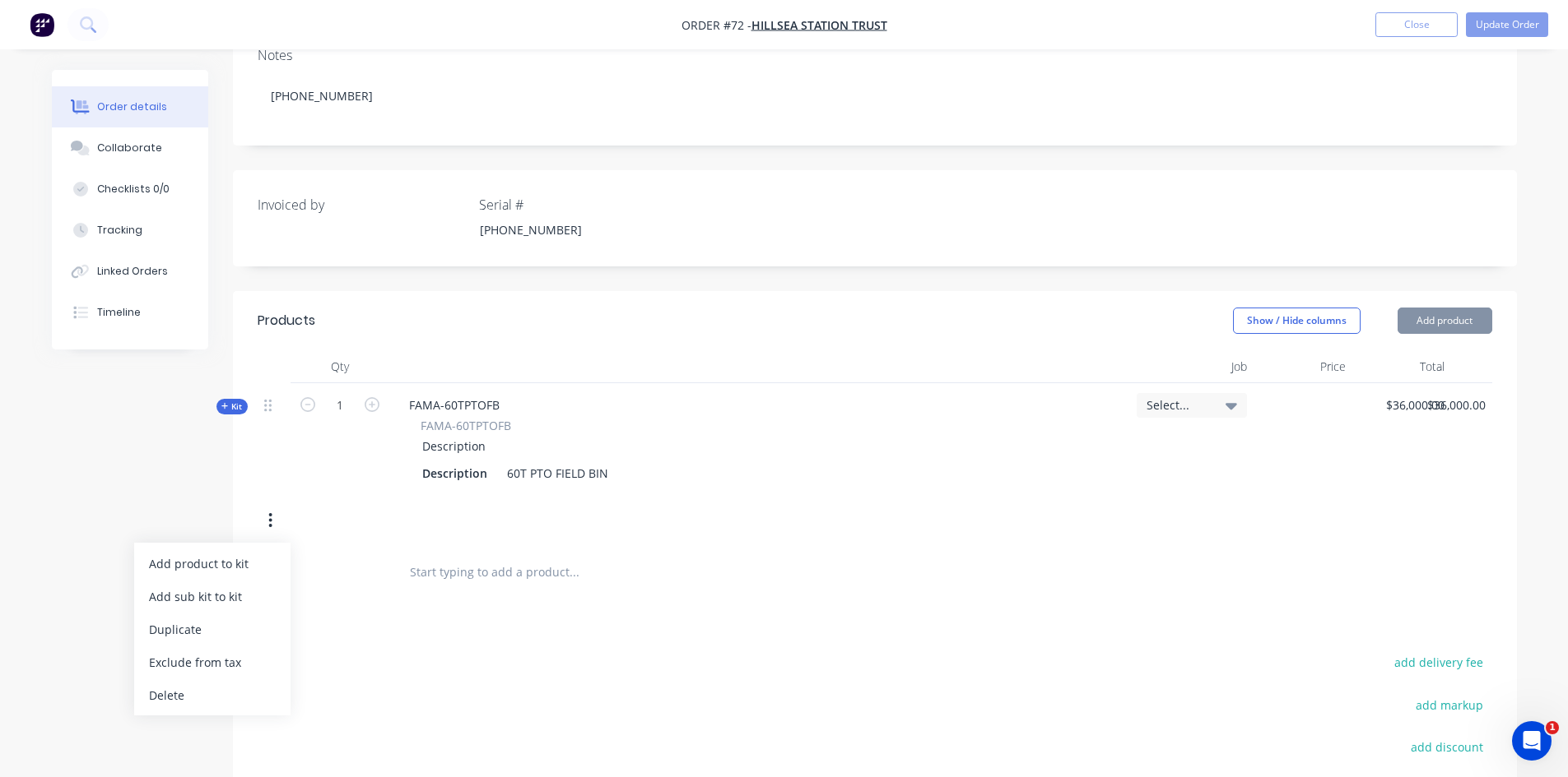
scroll to position [329, 0]
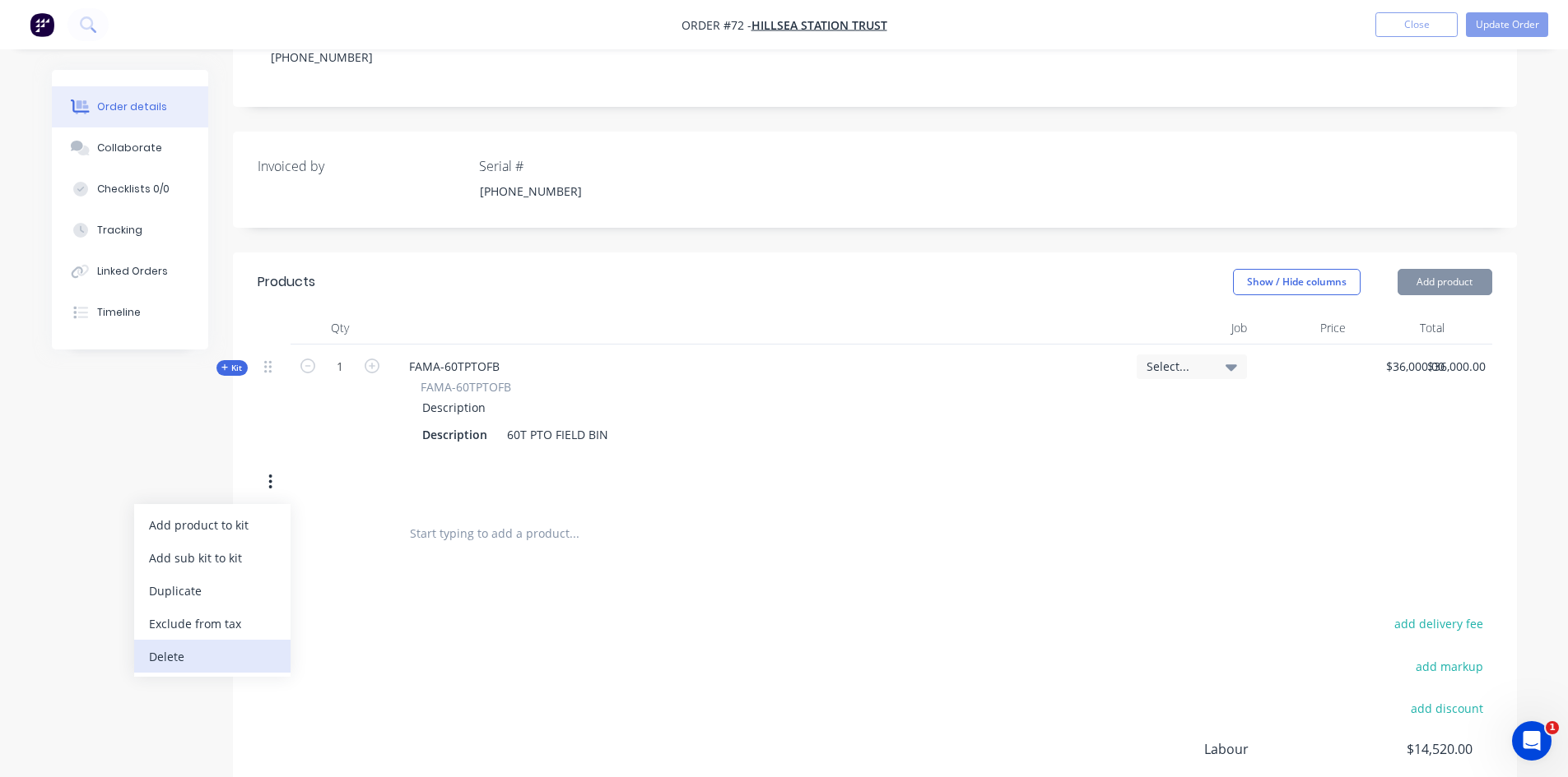
click at [181, 645] on div "Delete" at bounding box center [212, 657] width 126 height 24
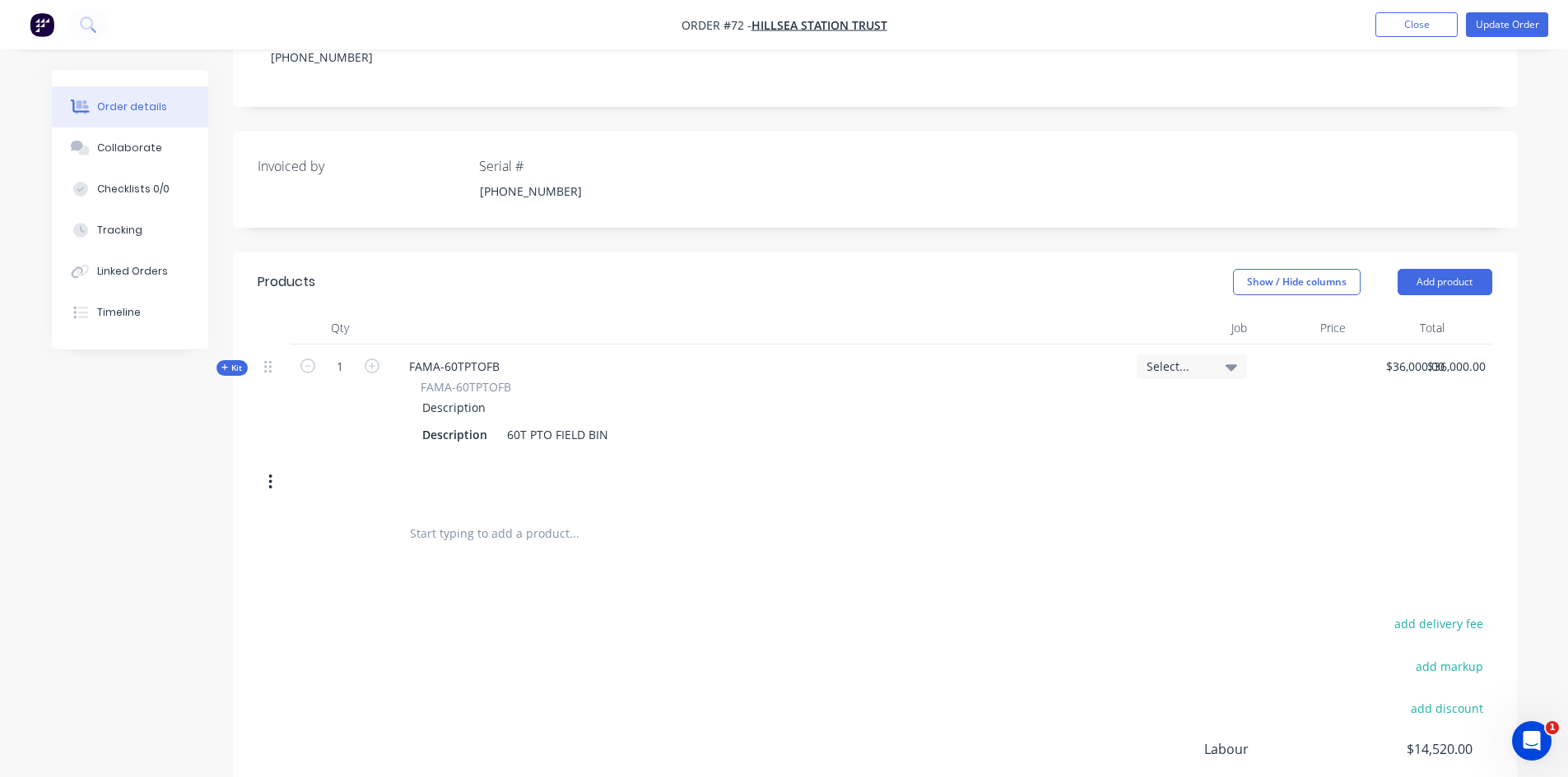
click at [270, 473] on icon "button" at bounding box center [270, 482] width 4 height 18
click at [163, 645] on div "Delete" at bounding box center [212, 657] width 126 height 24
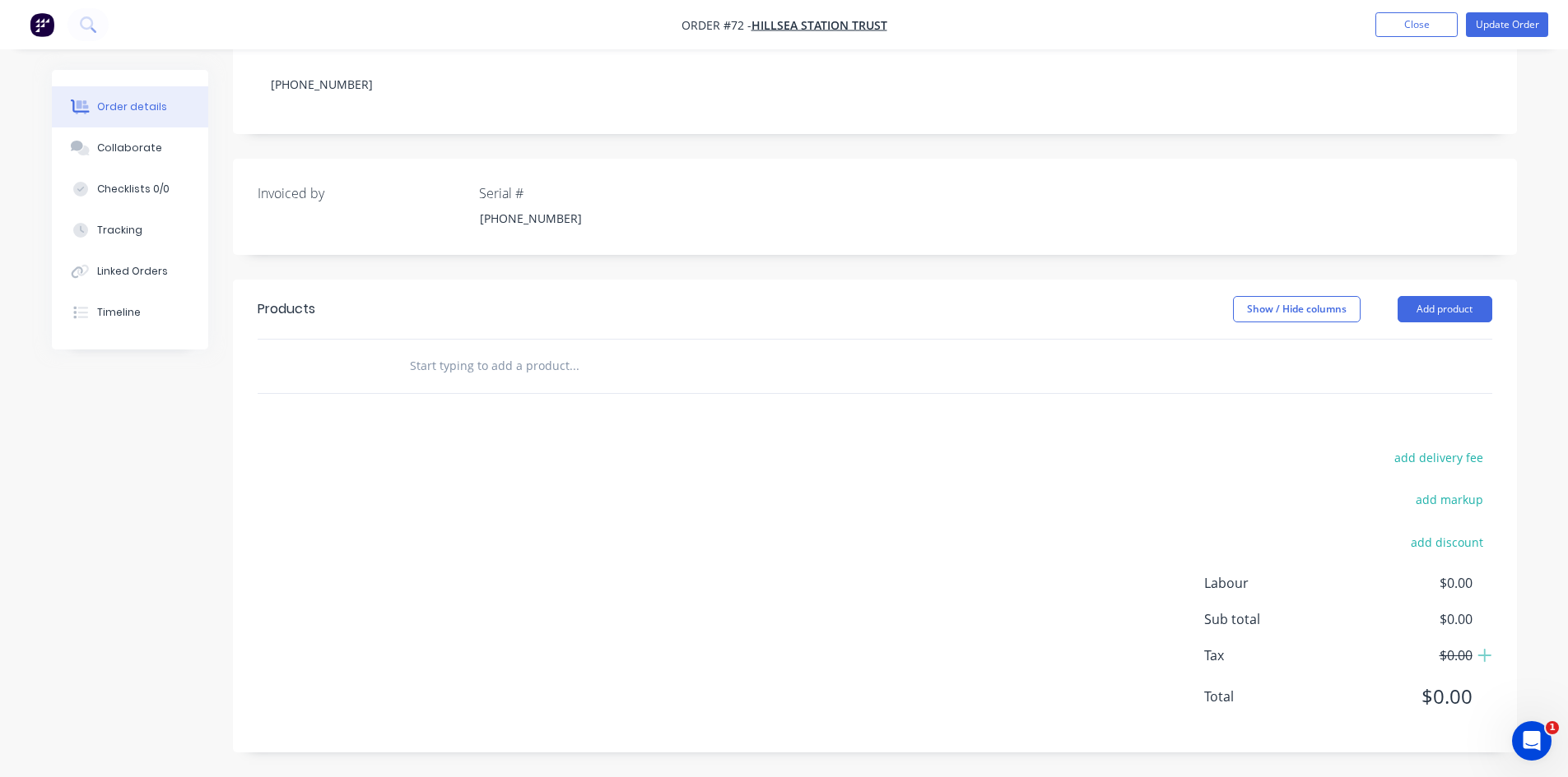
scroll to position [284, 0]
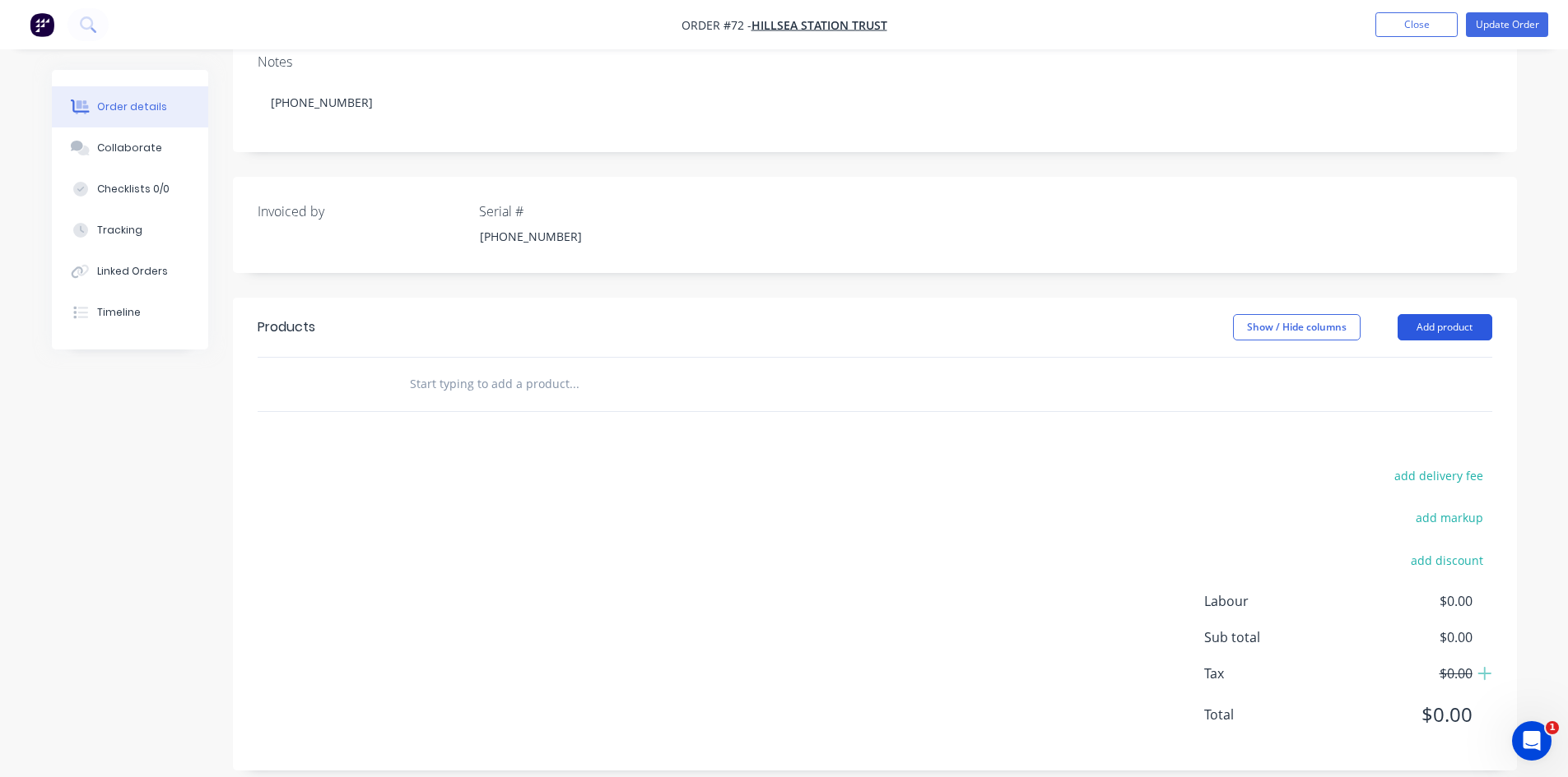
click at [1454, 315] on button "Add product" at bounding box center [1445, 328] width 95 height 26
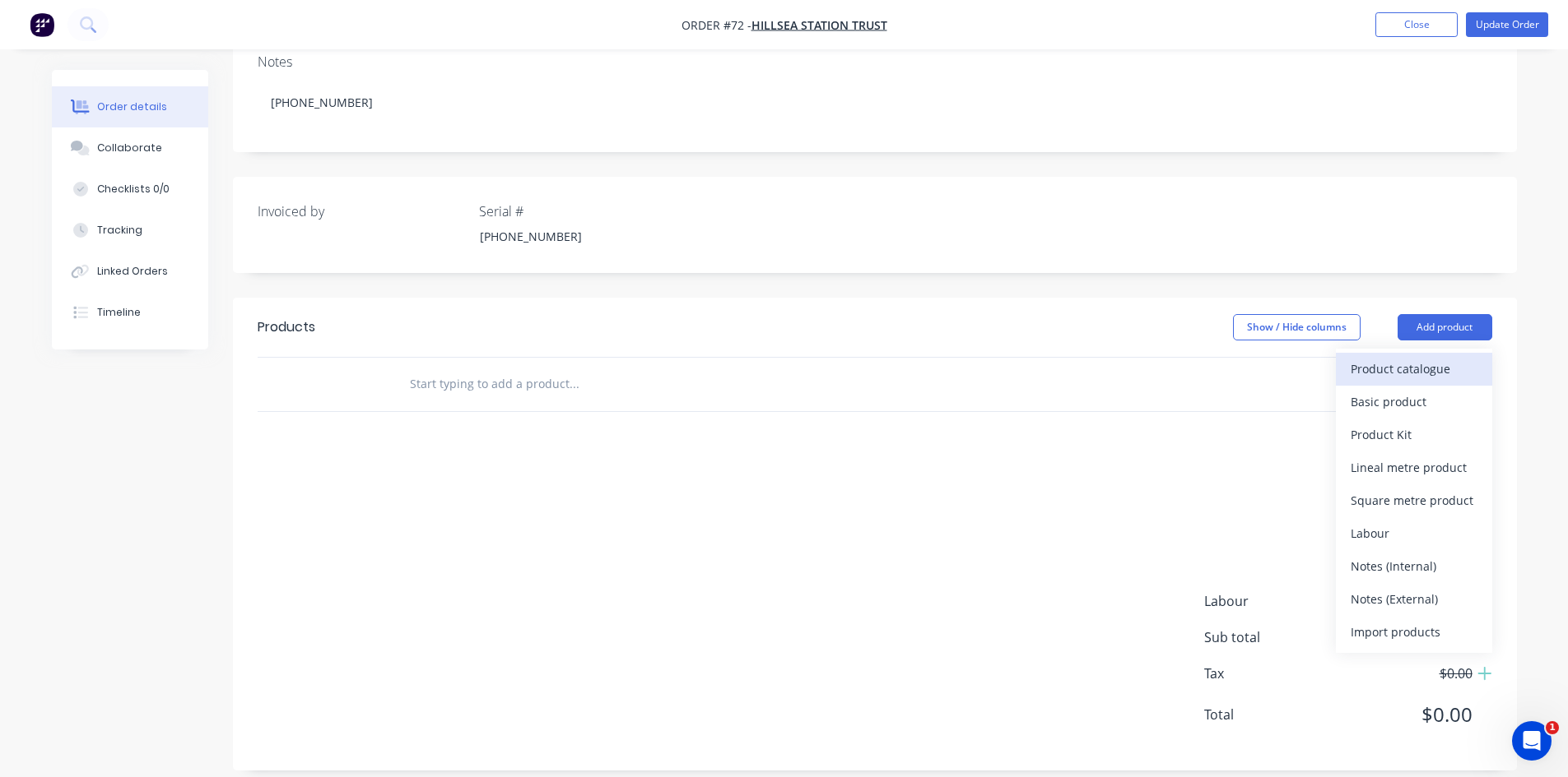
click at [1405, 357] on div "Product catalogue" at bounding box center [1414, 369] width 126 height 24
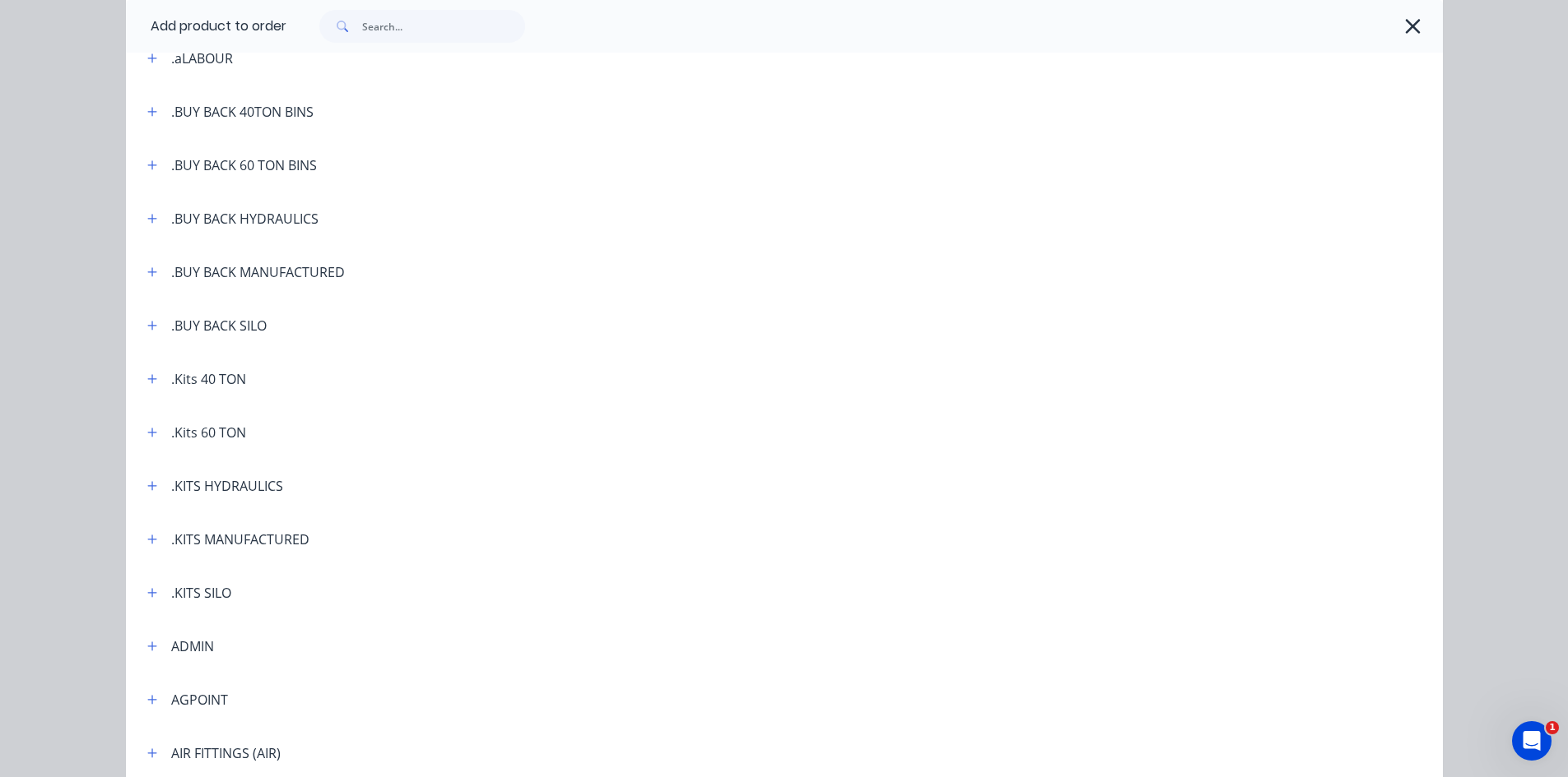
scroll to position [164, 0]
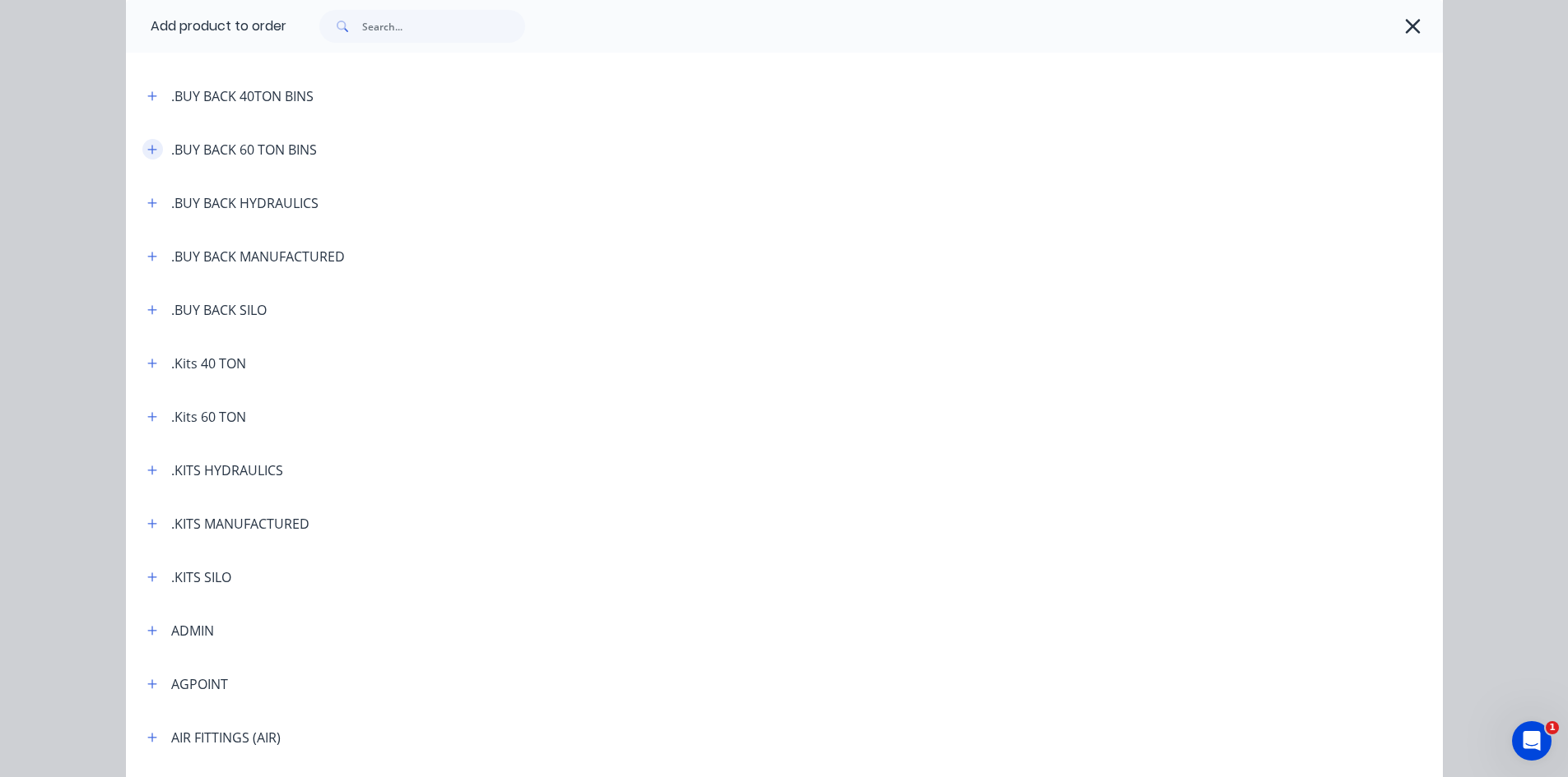
click at [148, 149] on icon "button" at bounding box center [152, 149] width 9 height 9
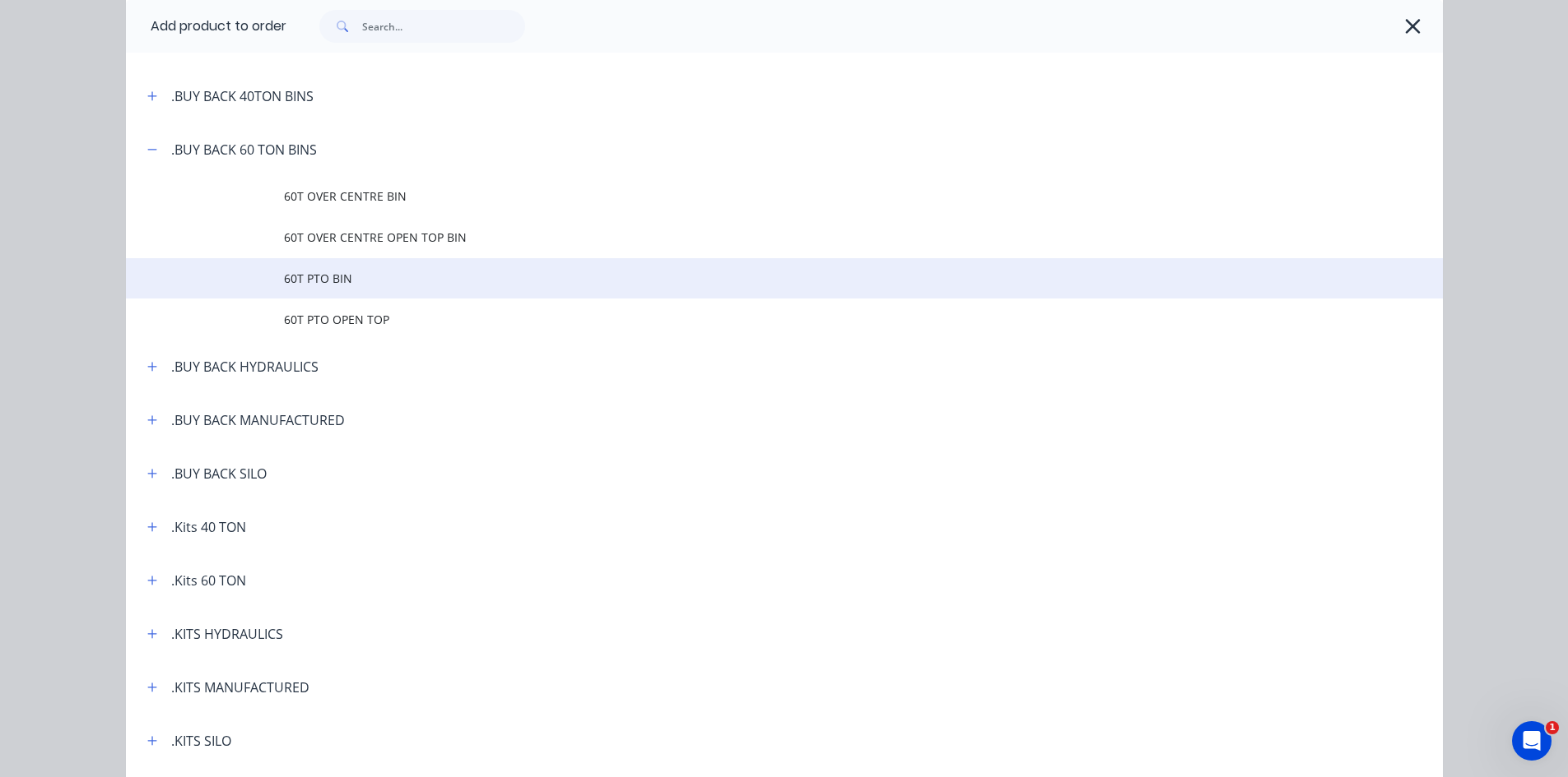
click at [322, 277] on span "60T PTO BIN" at bounding box center [748, 278] width 927 height 18
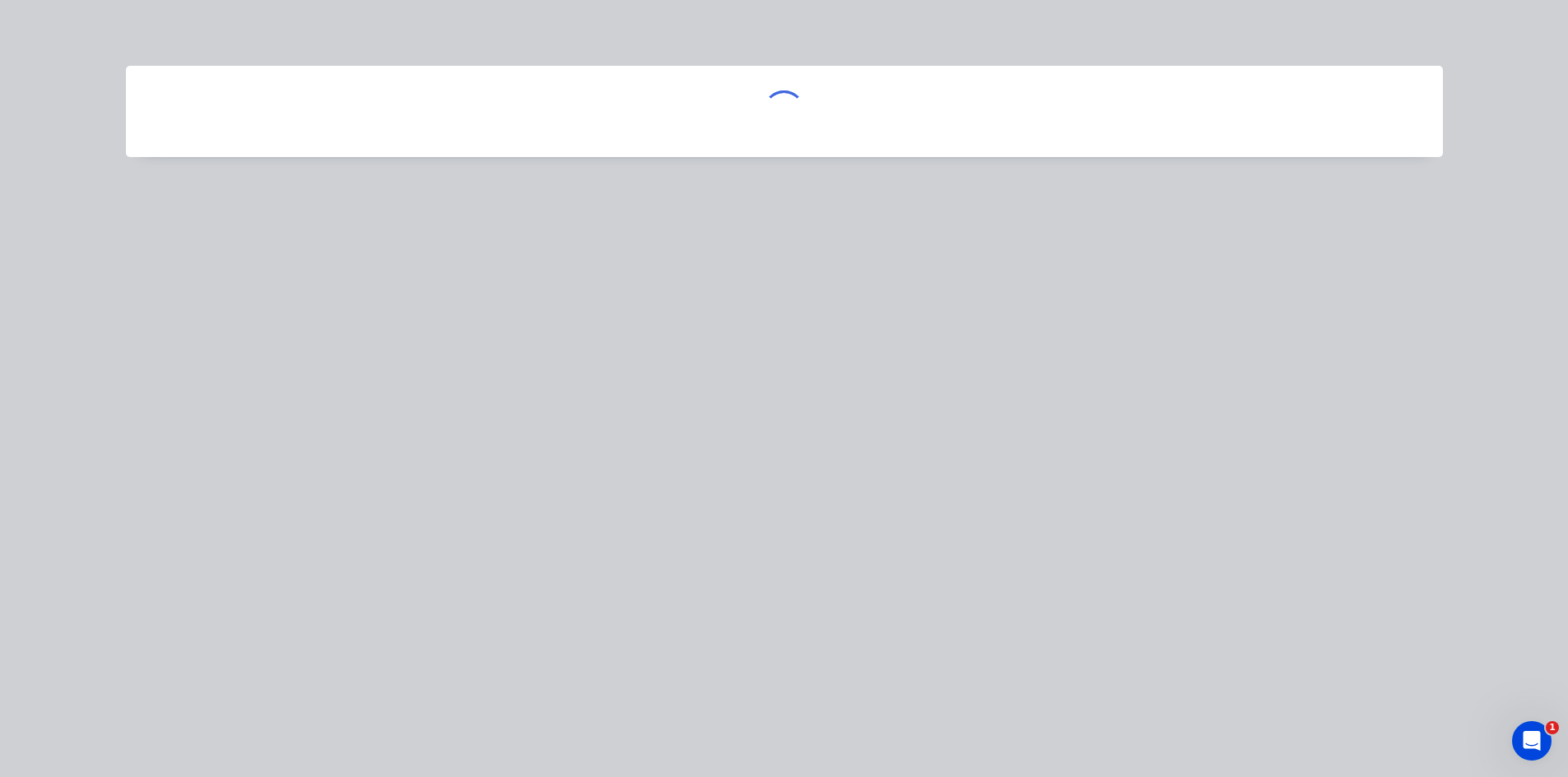
scroll to position [0, 0]
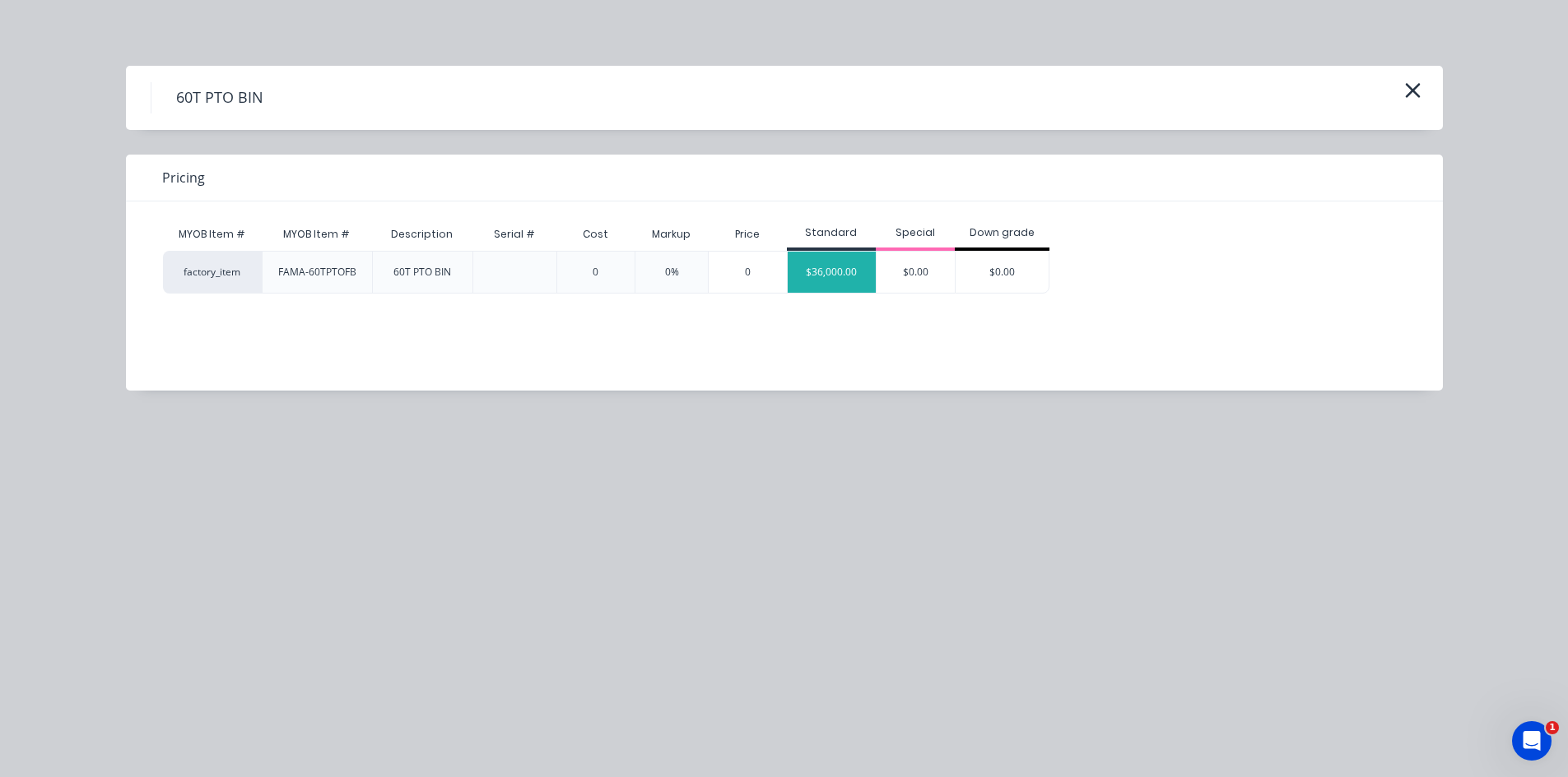
click at [824, 269] on div "$36,000.00" at bounding box center [832, 272] width 89 height 41
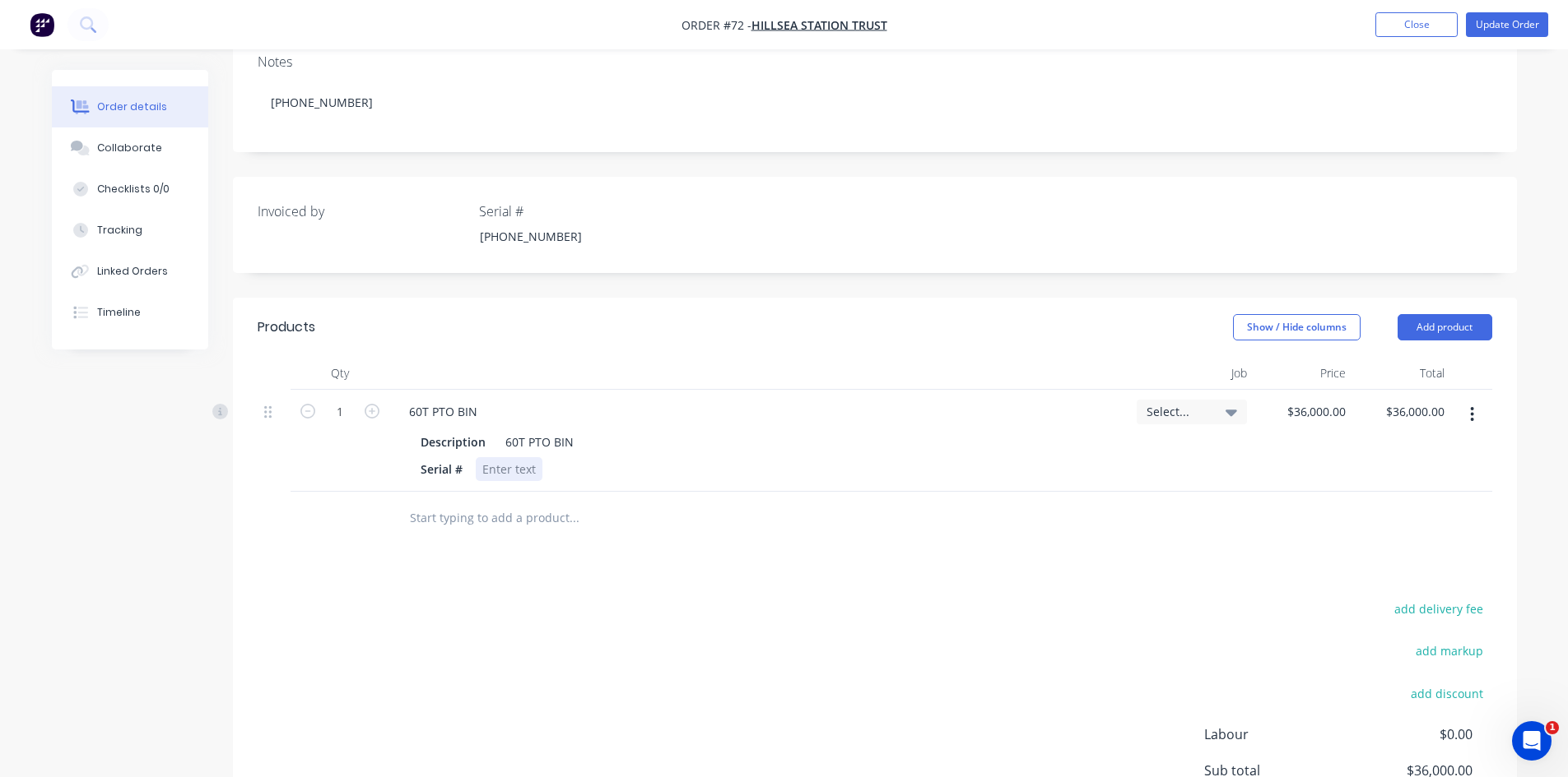
click at [499, 458] on div at bounding box center [509, 470] width 67 height 24
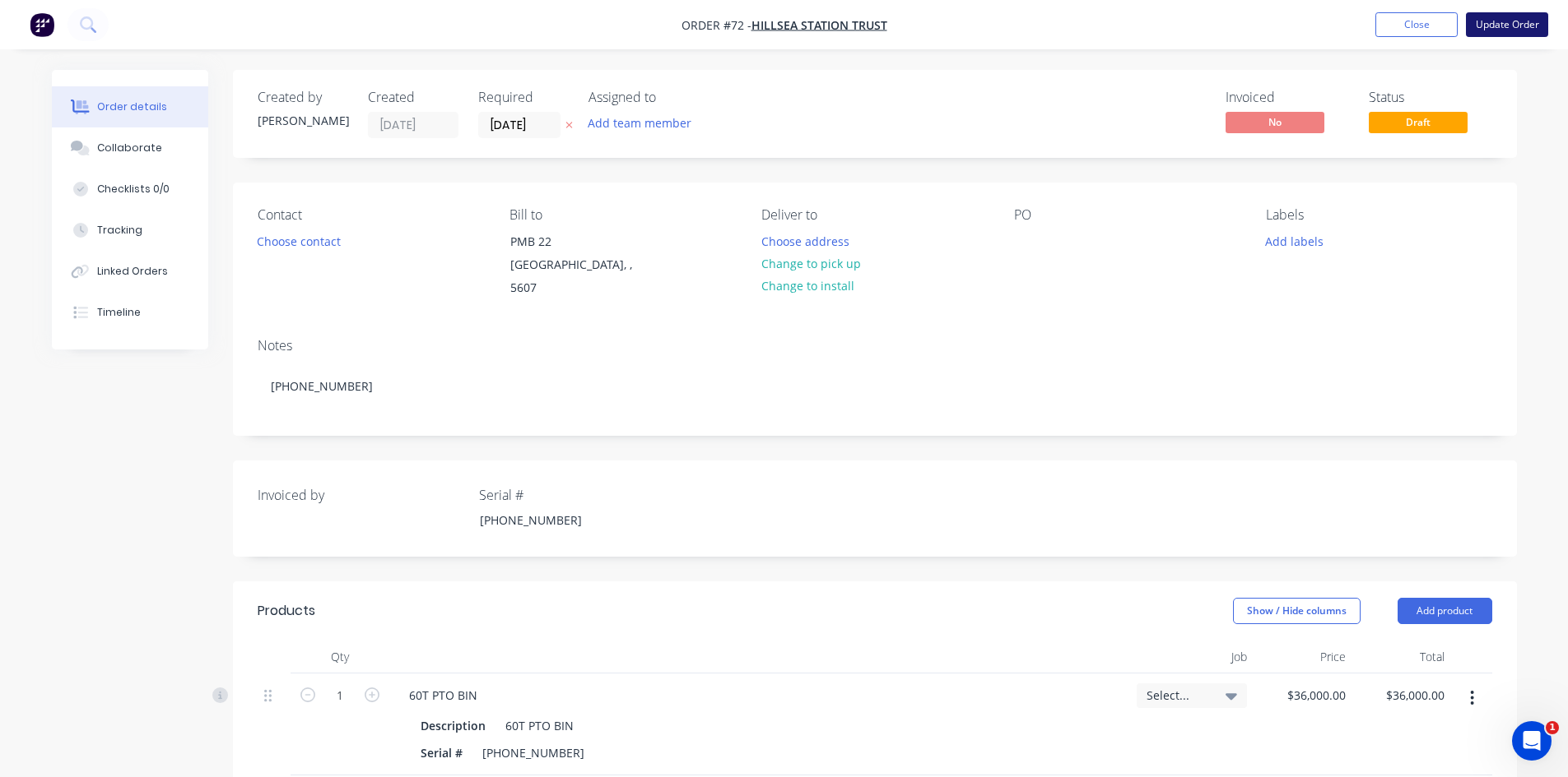
click at [1521, 25] on button "Update Order" at bounding box center [1507, 24] width 83 height 25
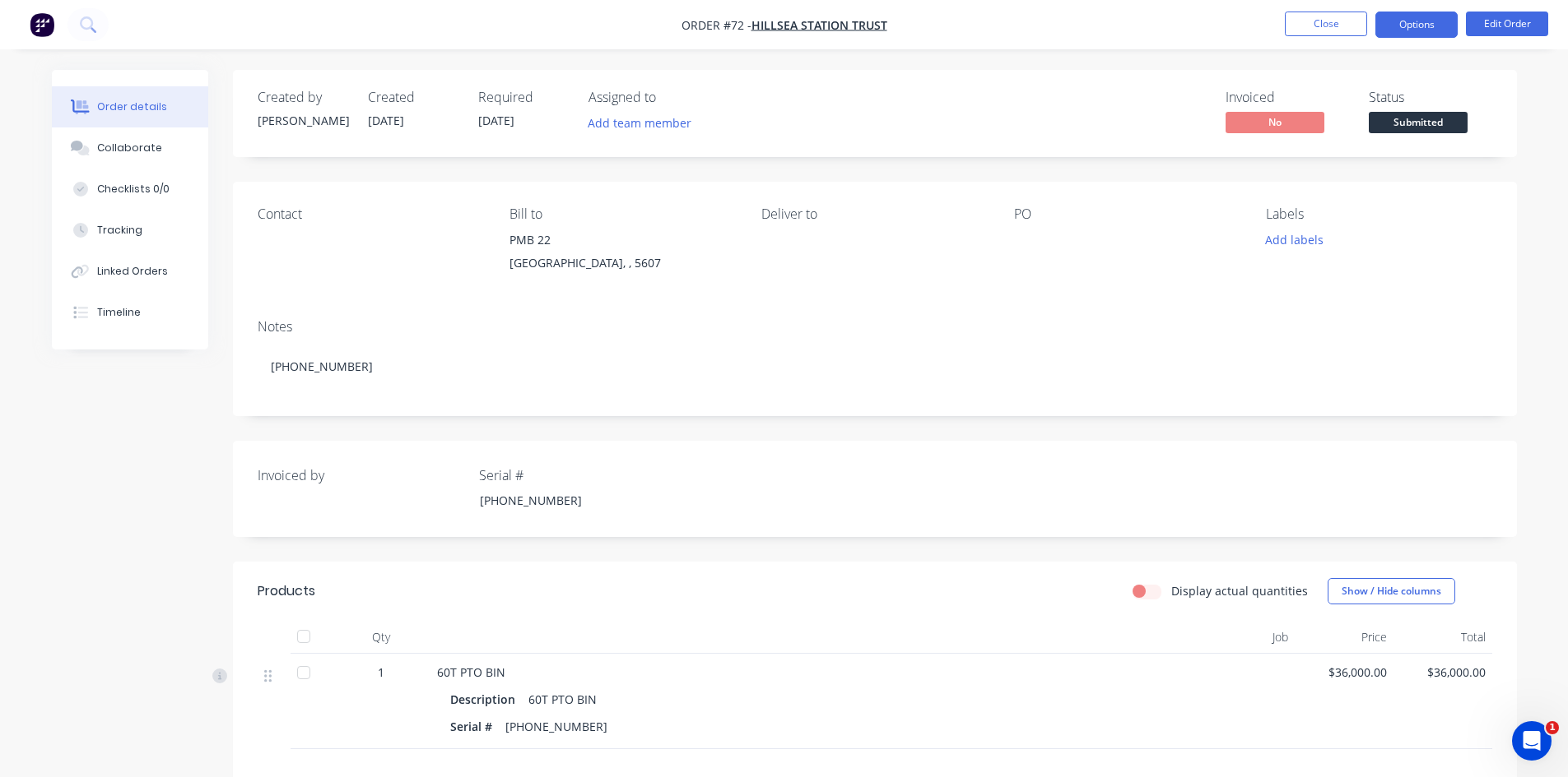
click at [1424, 27] on button "Options" at bounding box center [1417, 24] width 83 height 26
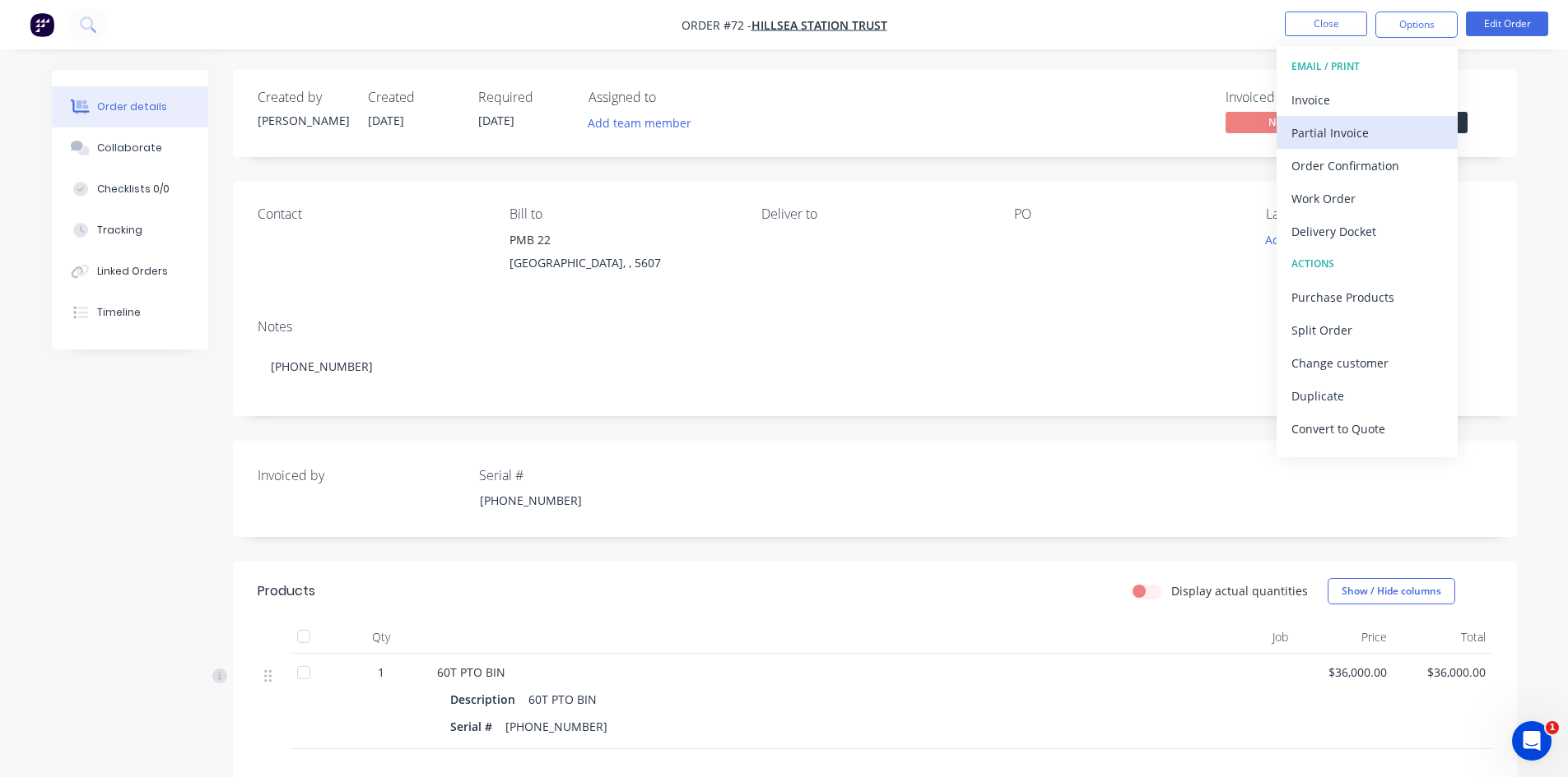
click at [1361, 137] on div "Partial Invoice" at bounding box center [1366, 133] width 151 height 24
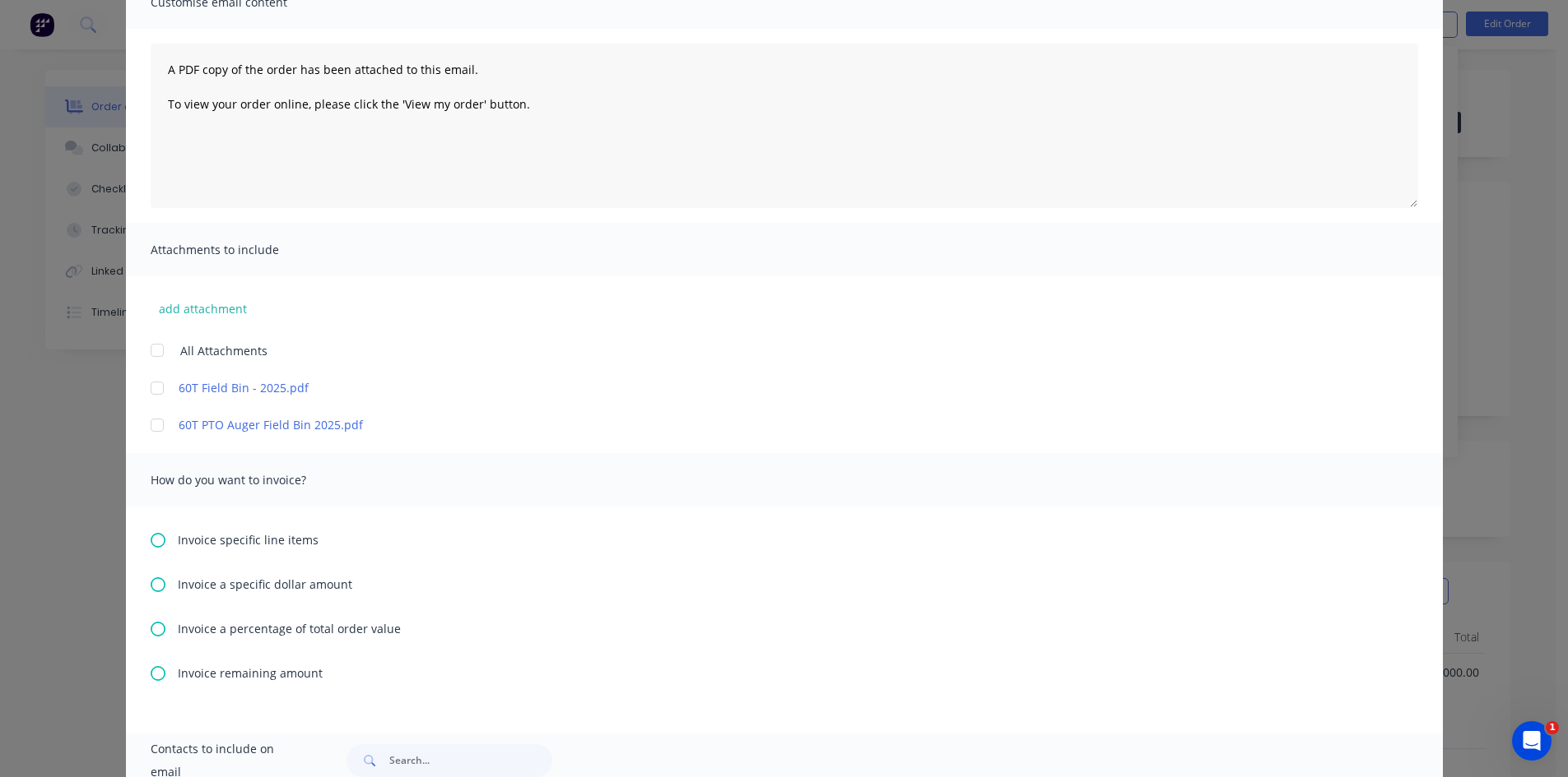
scroll to position [164, 0]
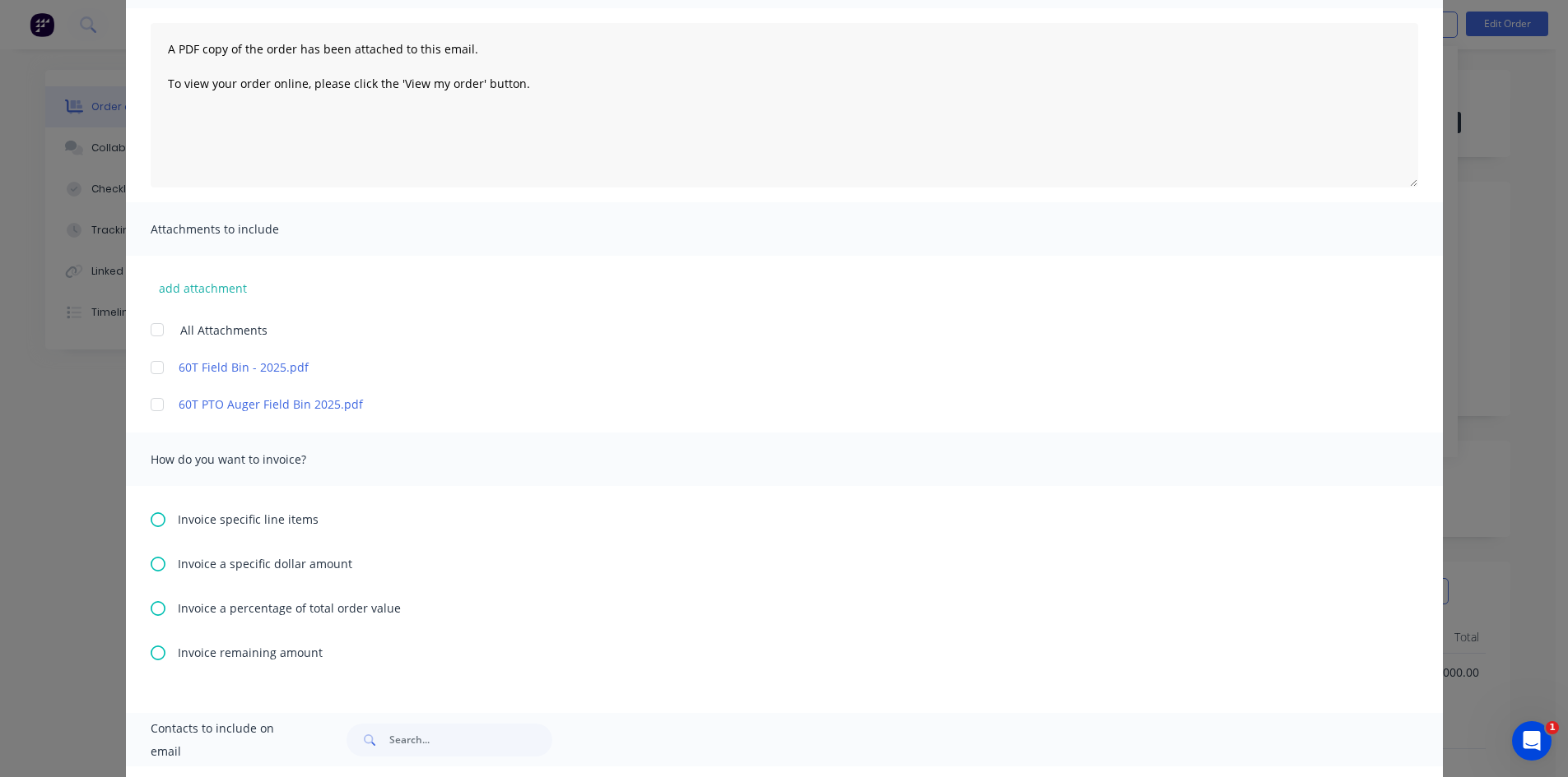
click at [150, 610] on icon at bounding box center [158, 609] width 15 height 15
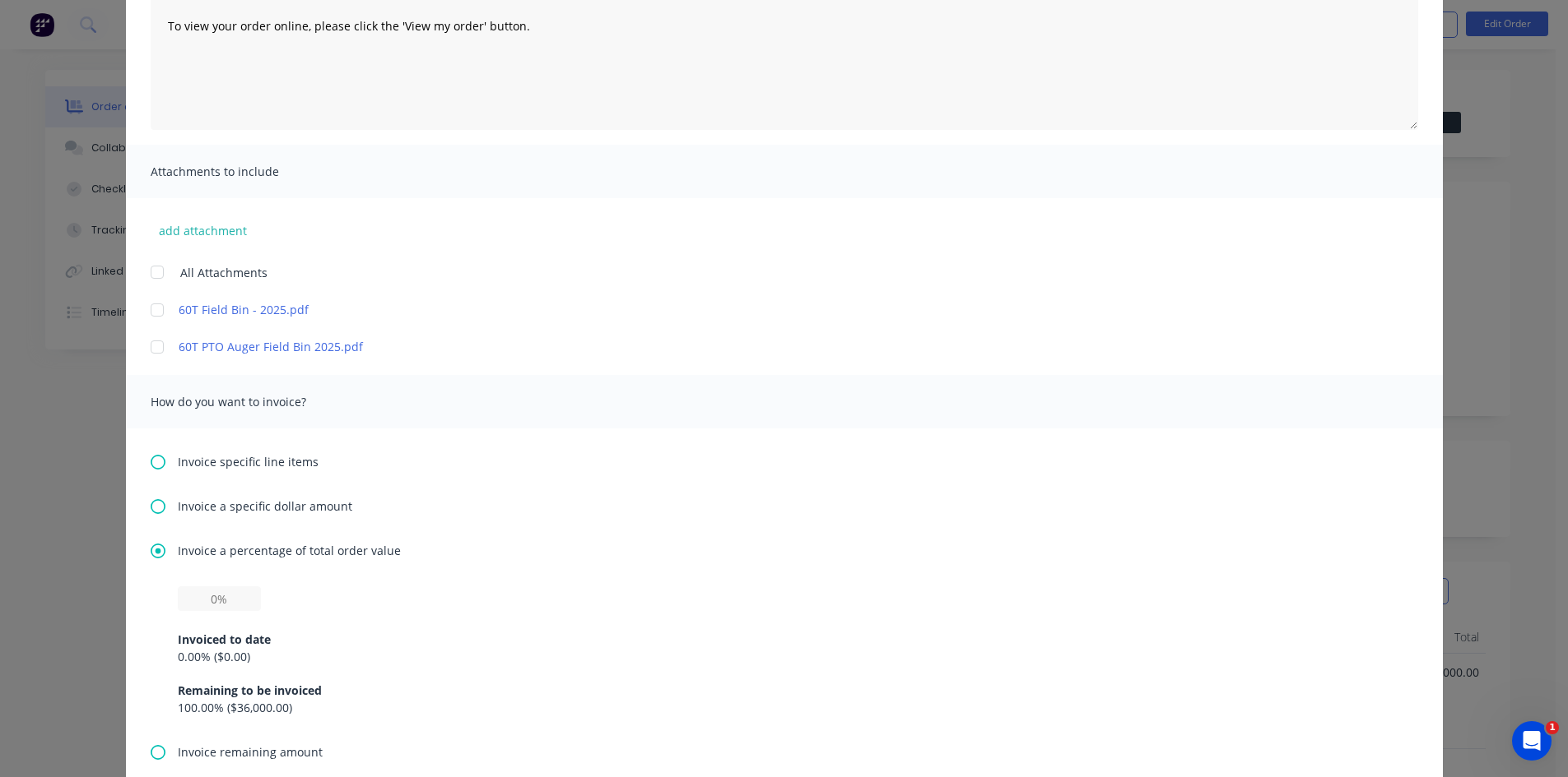
scroll to position [247, 0]
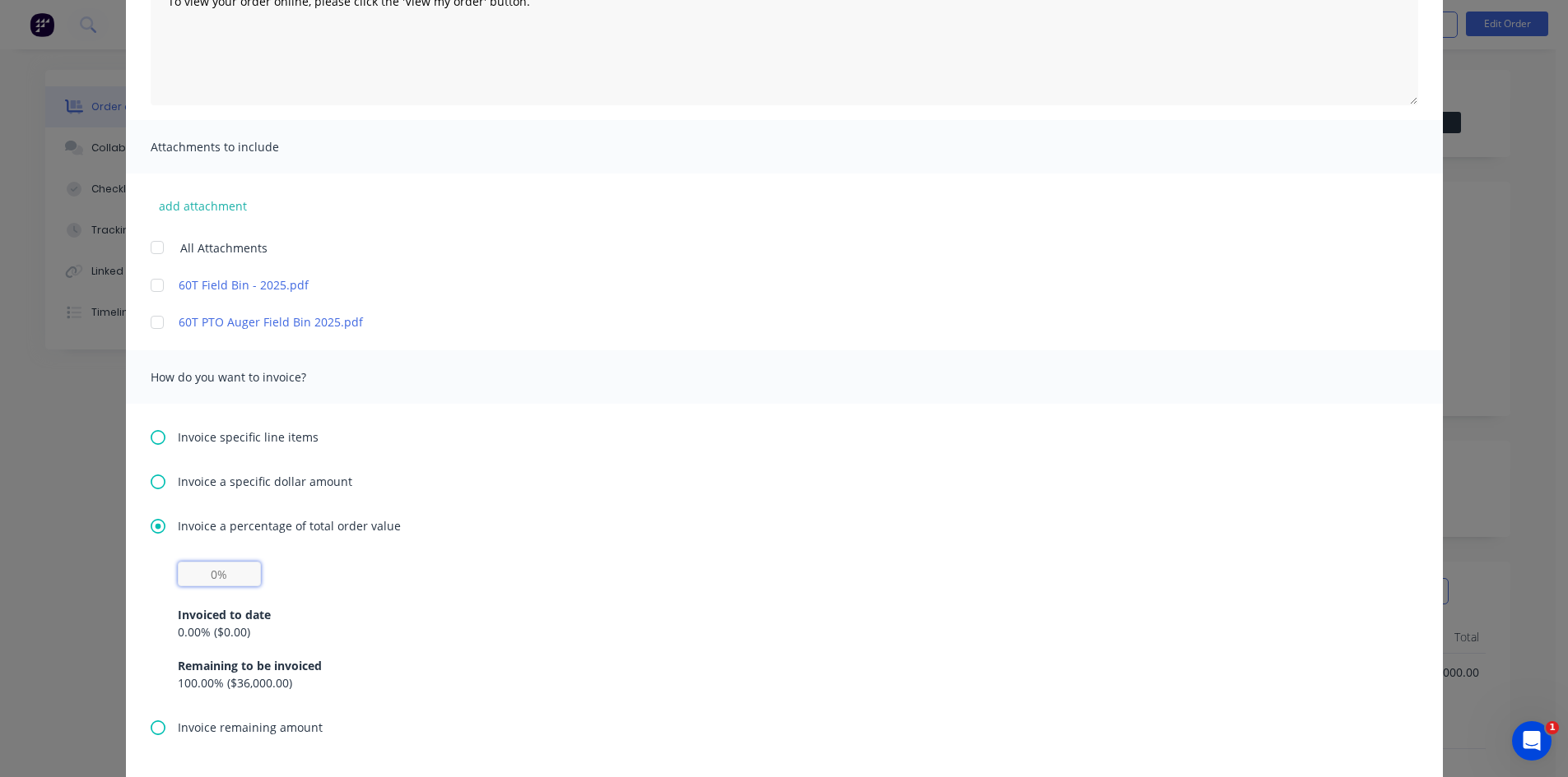
click at [217, 575] on input "text" at bounding box center [219, 574] width 84 height 25
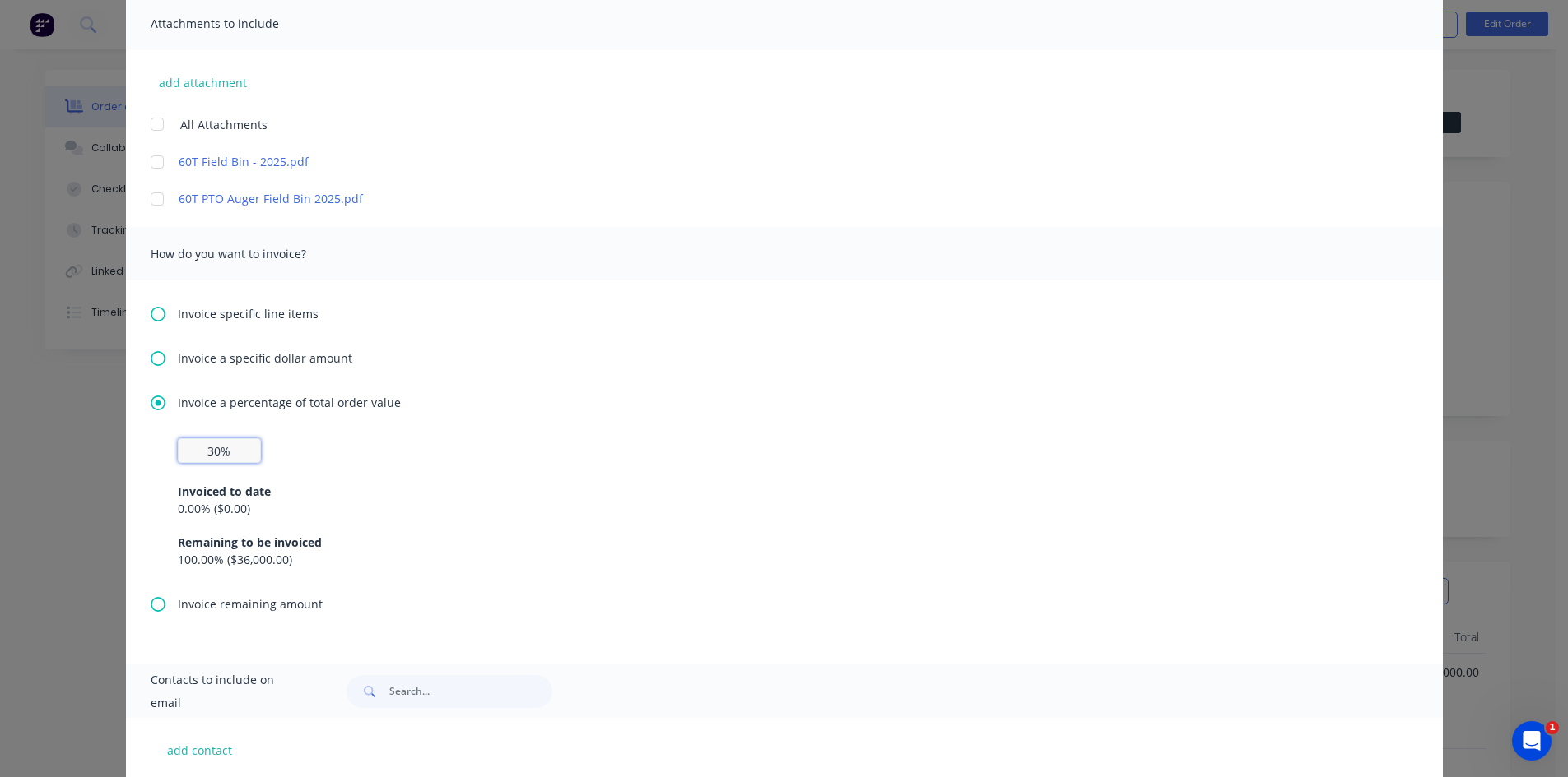
scroll to position [460, 0]
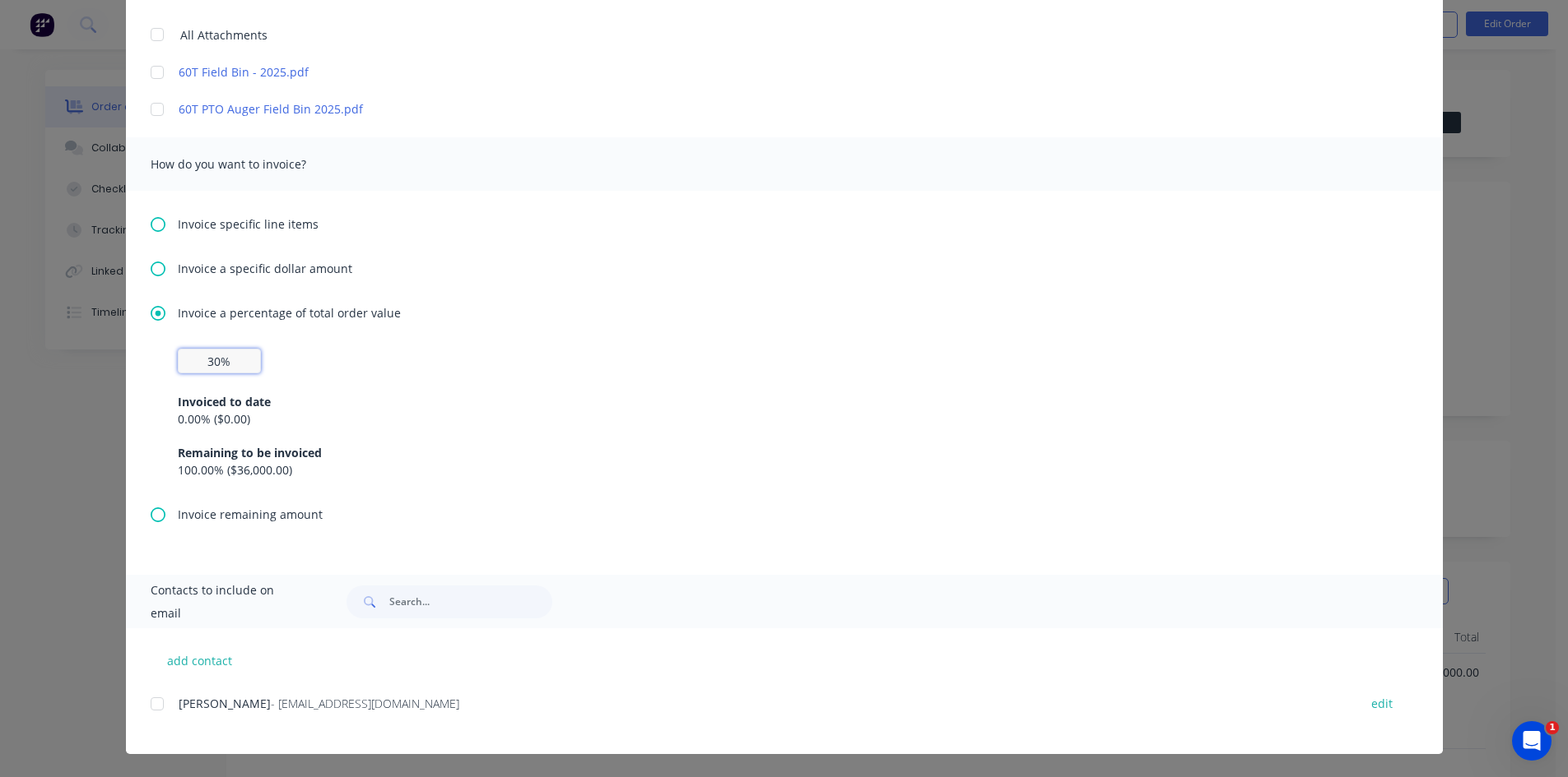
click at [151, 706] on div at bounding box center [157, 704] width 33 height 32
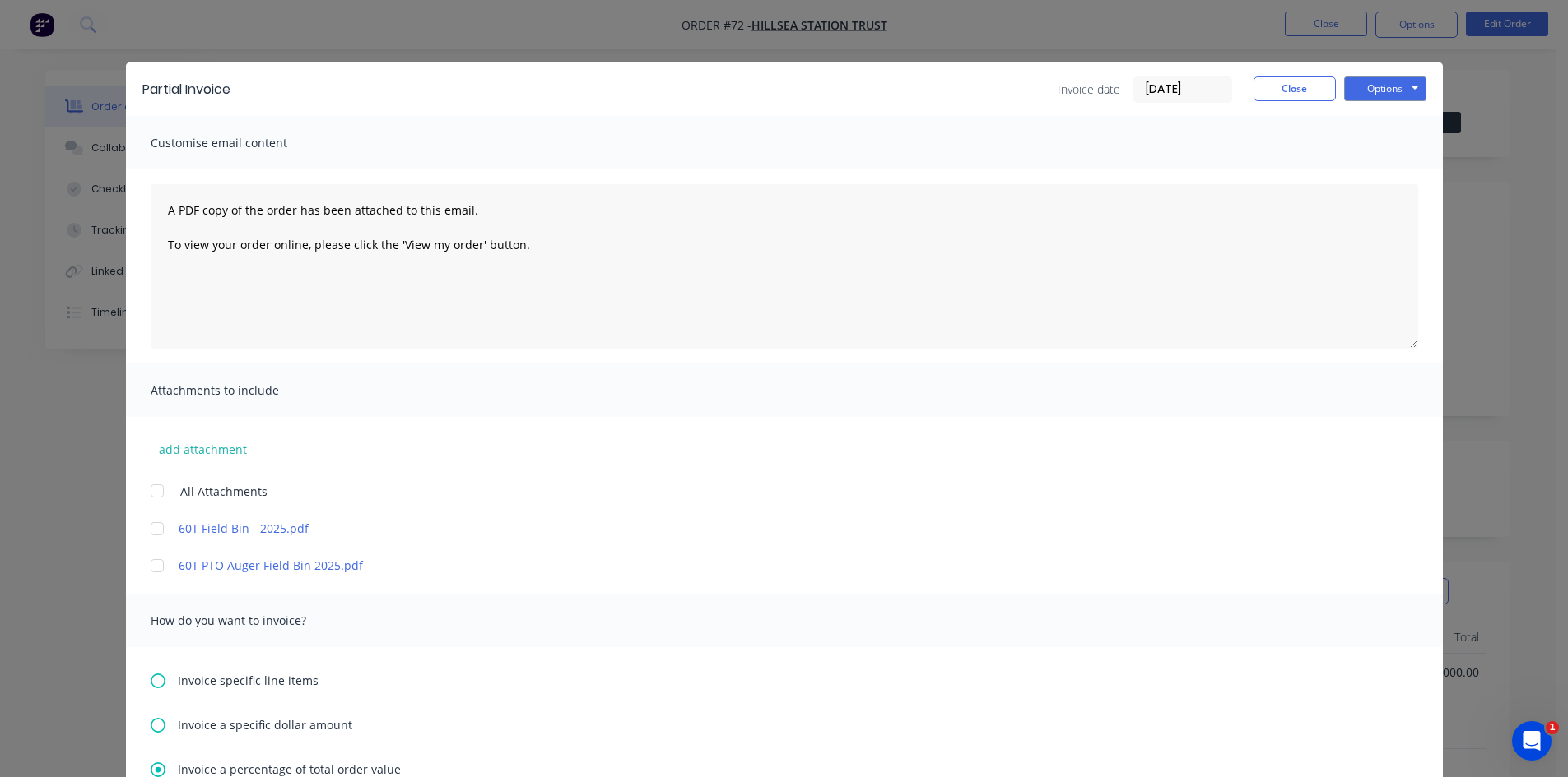
scroll to position [0, 0]
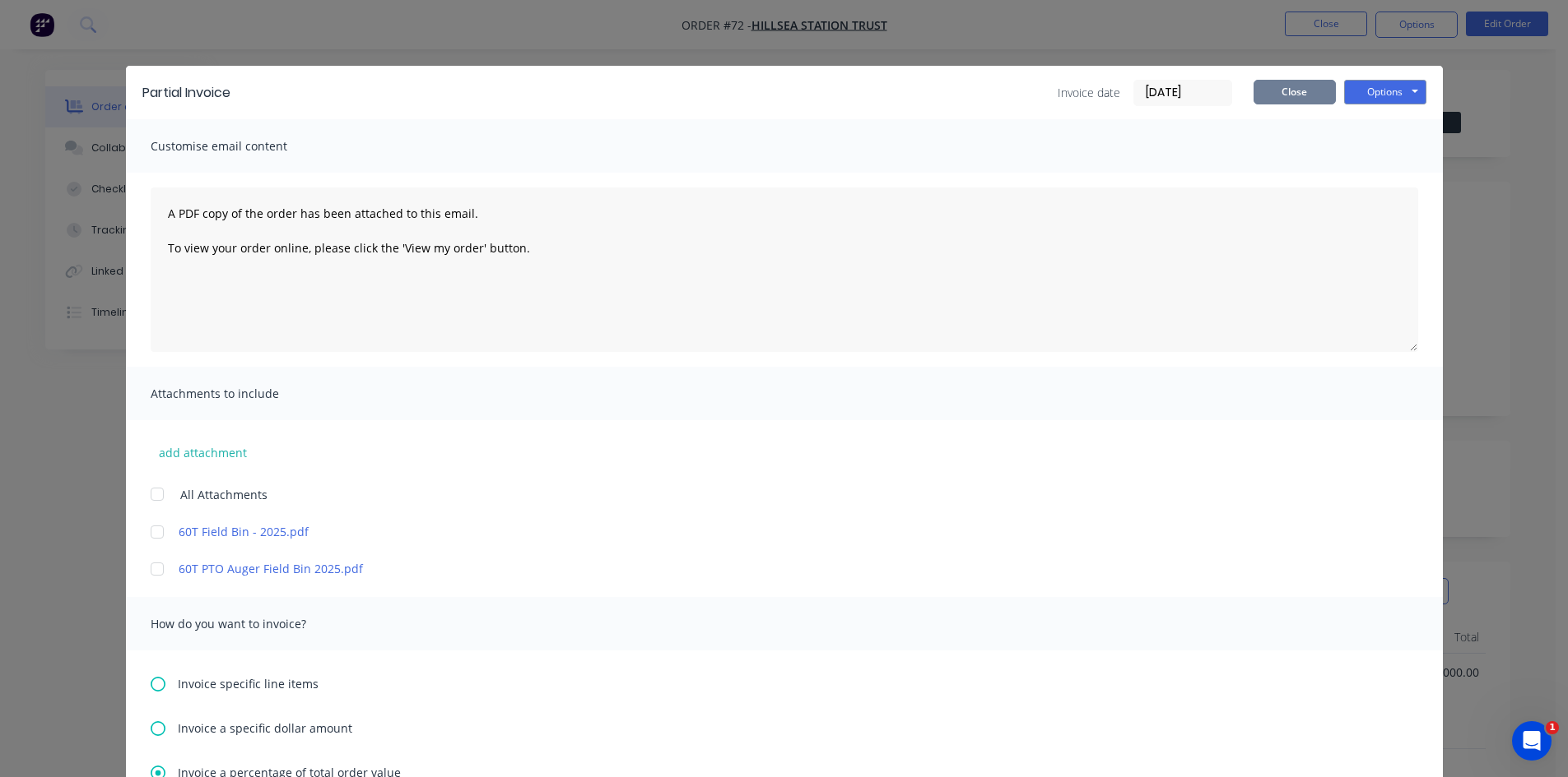
type input "30%"
click at [1308, 96] on button "Close" at bounding box center [1295, 92] width 83 height 25
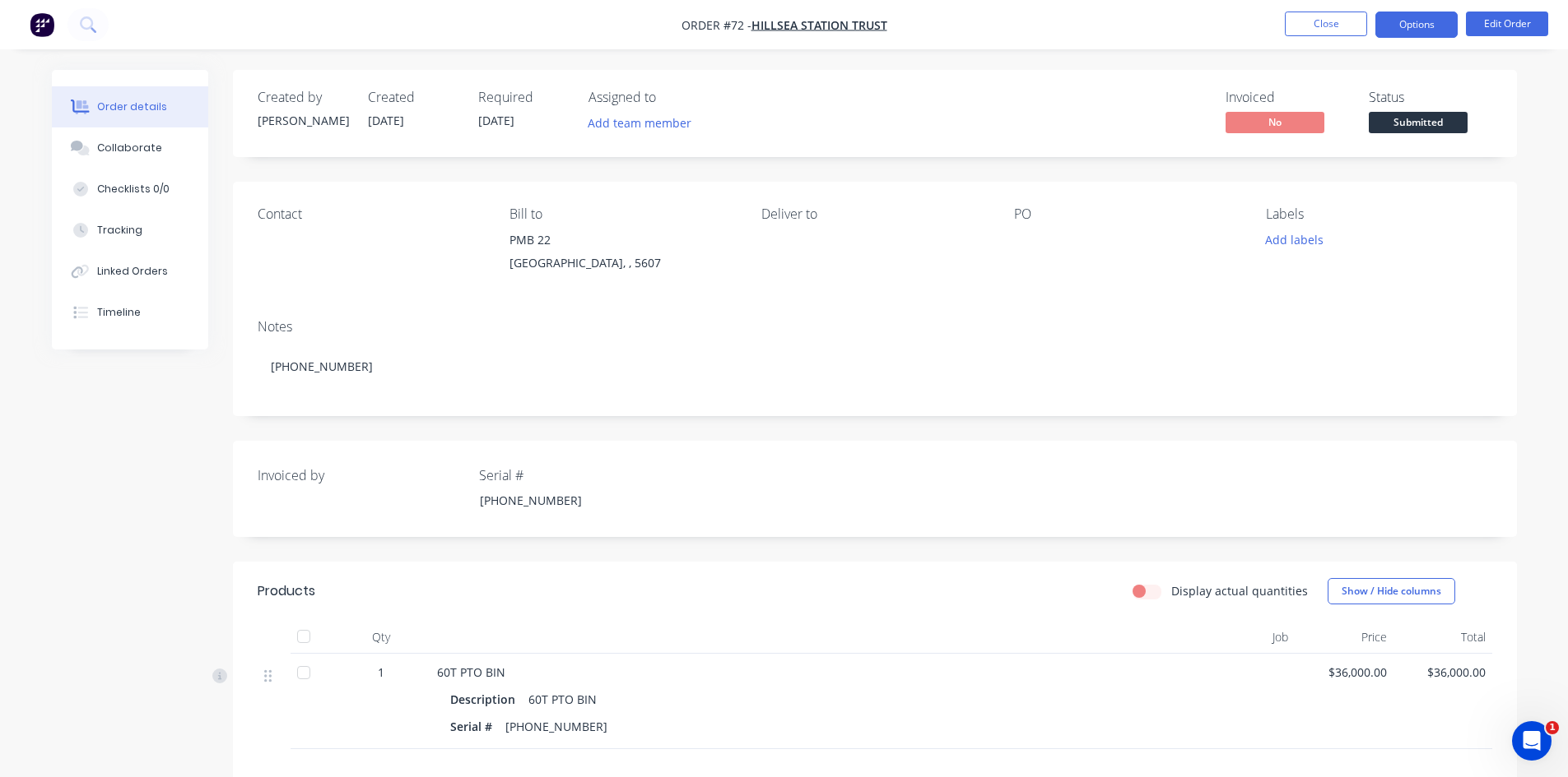
click at [1442, 23] on button "Options" at bounding box center [1417, 24] width 83 height 26
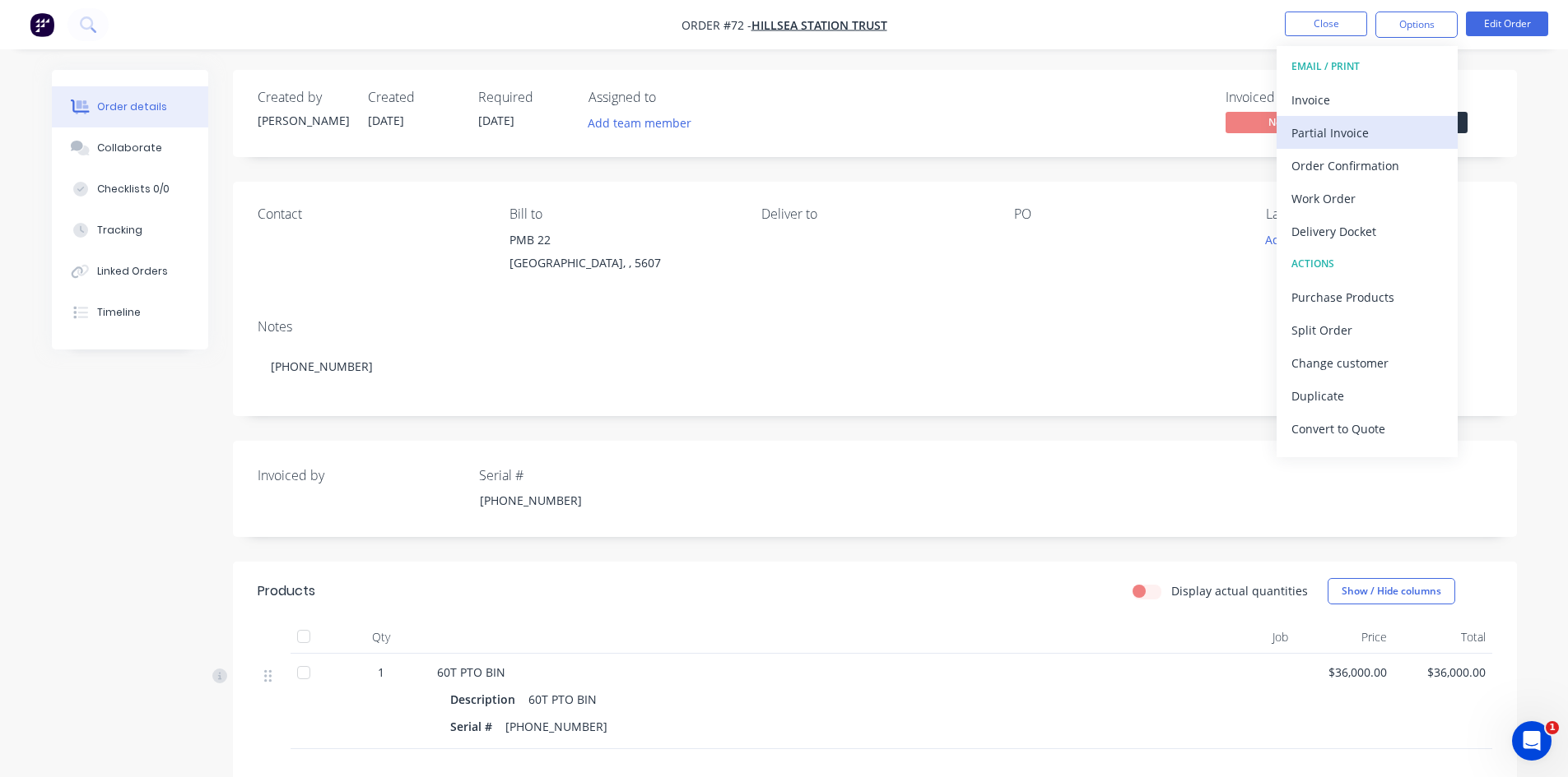
click at [1345, 136] on div "Partial Invoice" at bounding box center [1366, 133] width 151 height 24
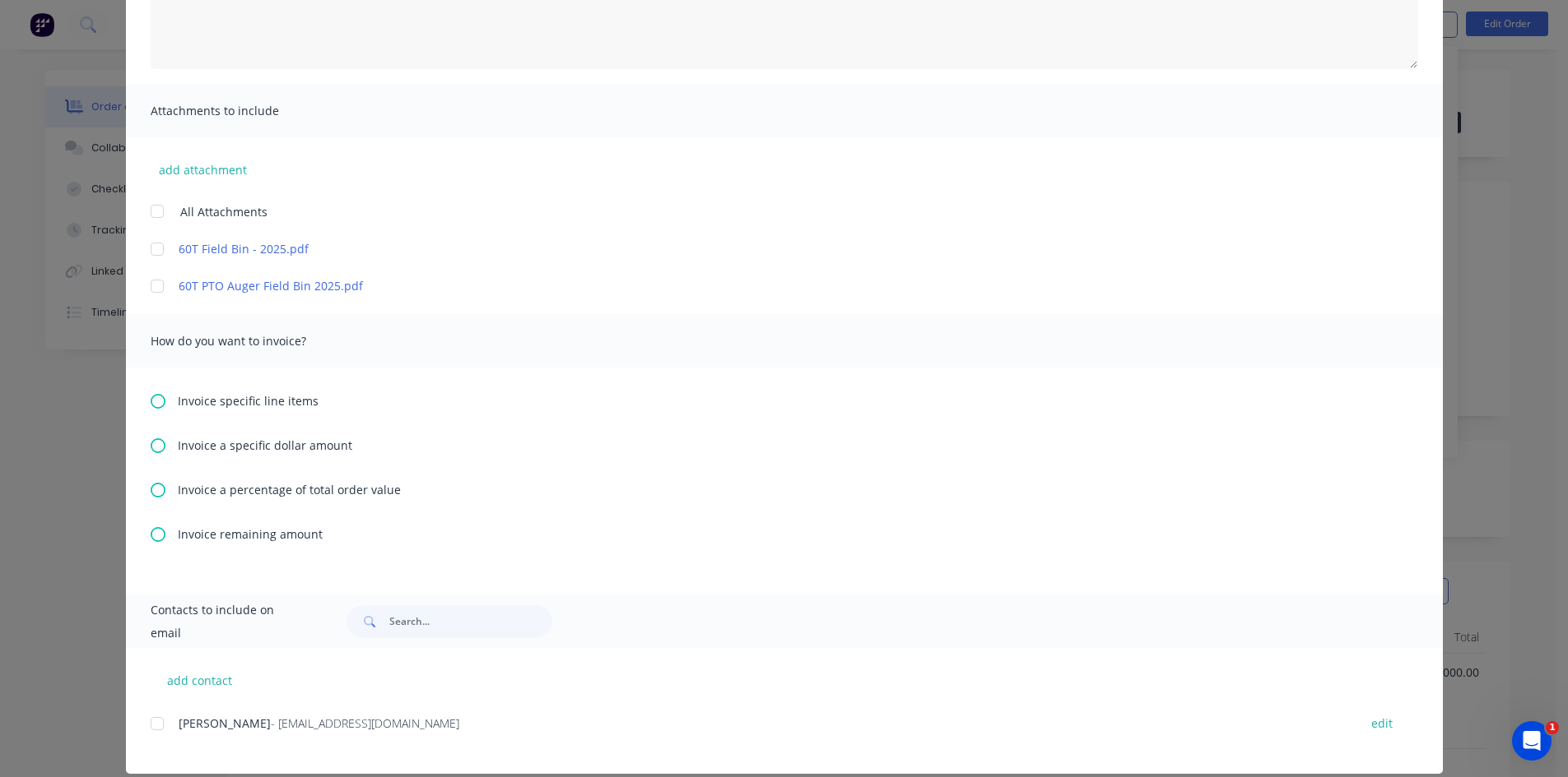
scroll to position [303, 0]
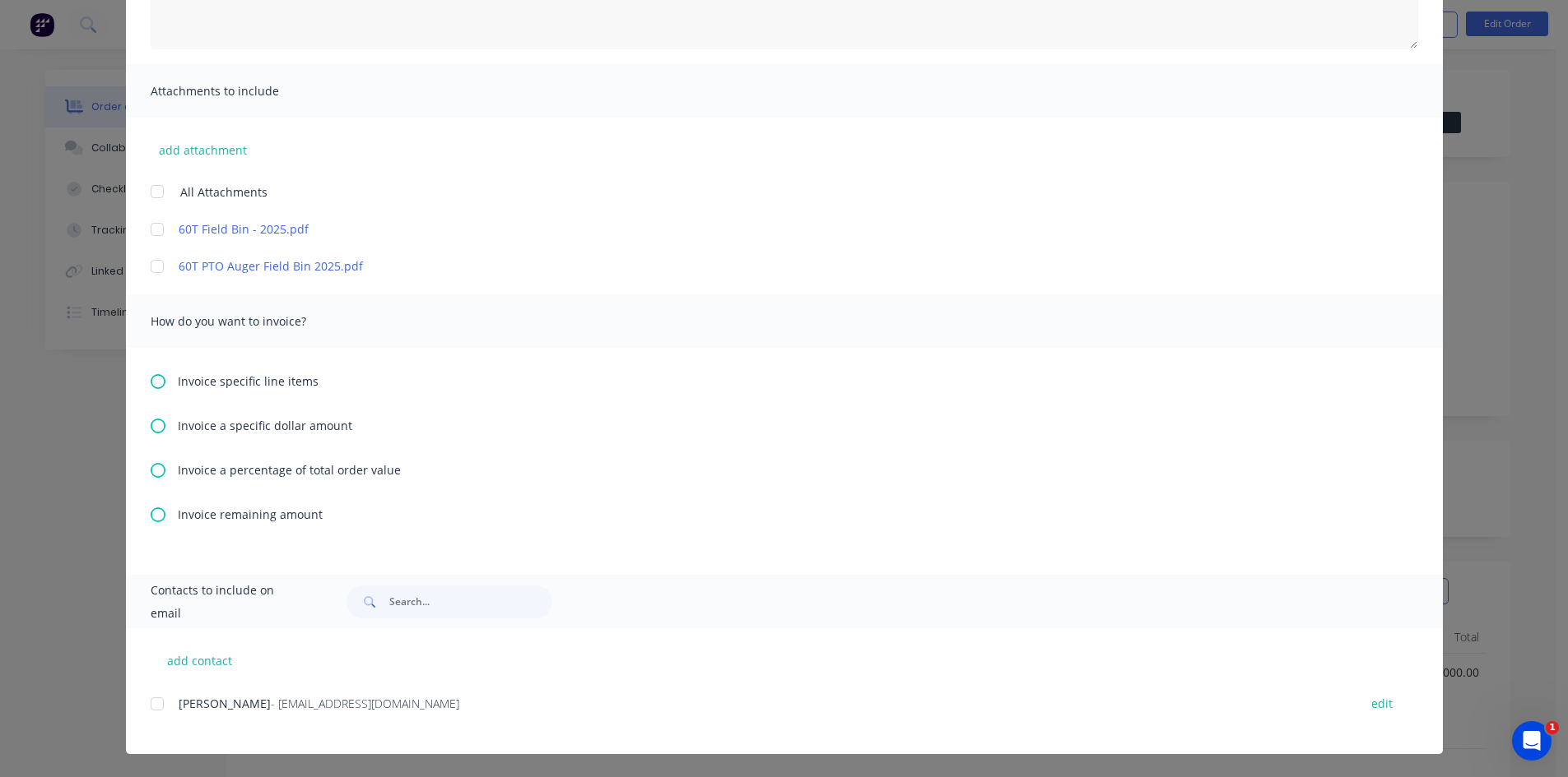
click at [150, 471] on icon at bounding box center [158, 471] width 15 height 15
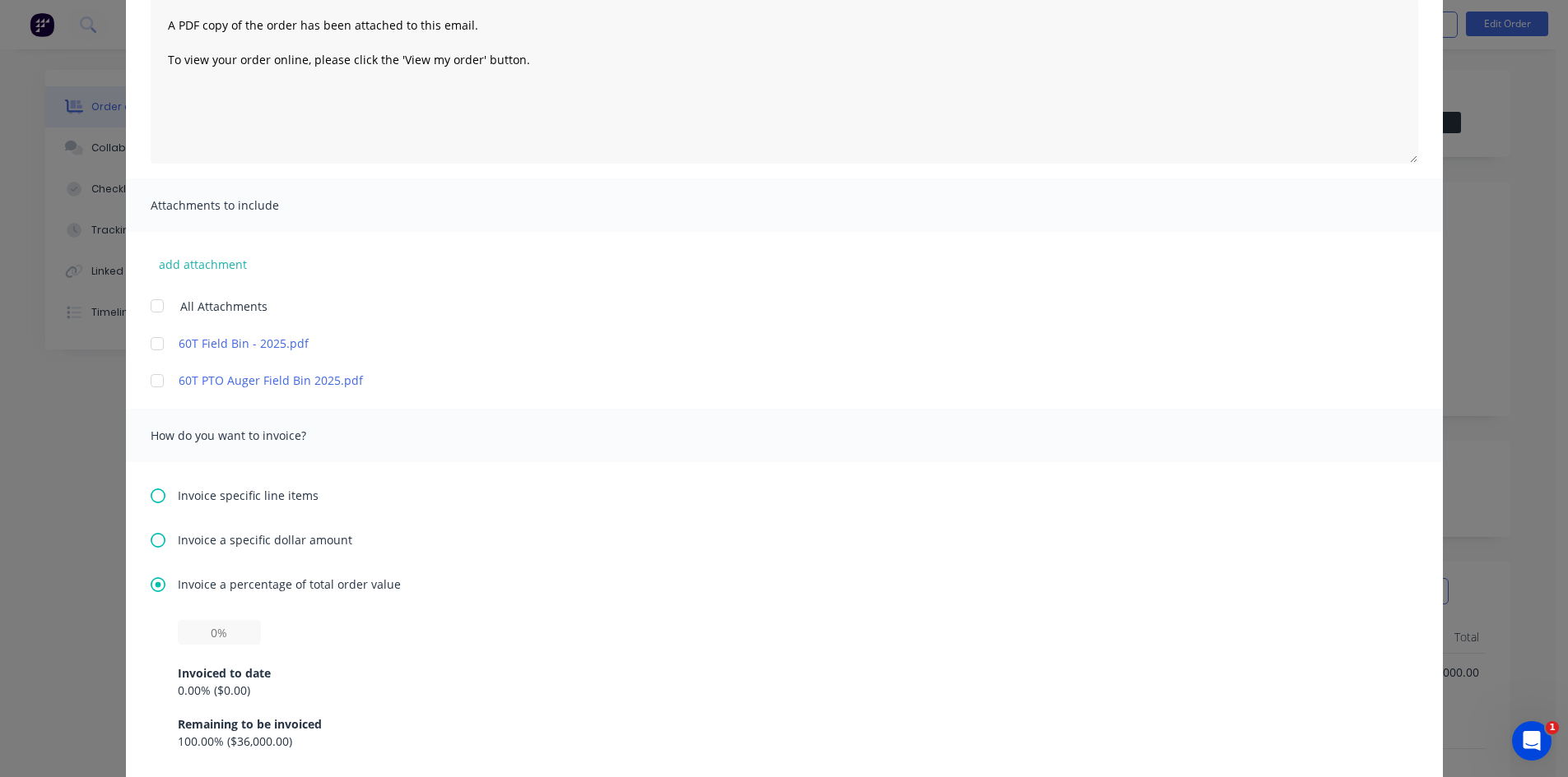
scroll to position [247, 0]
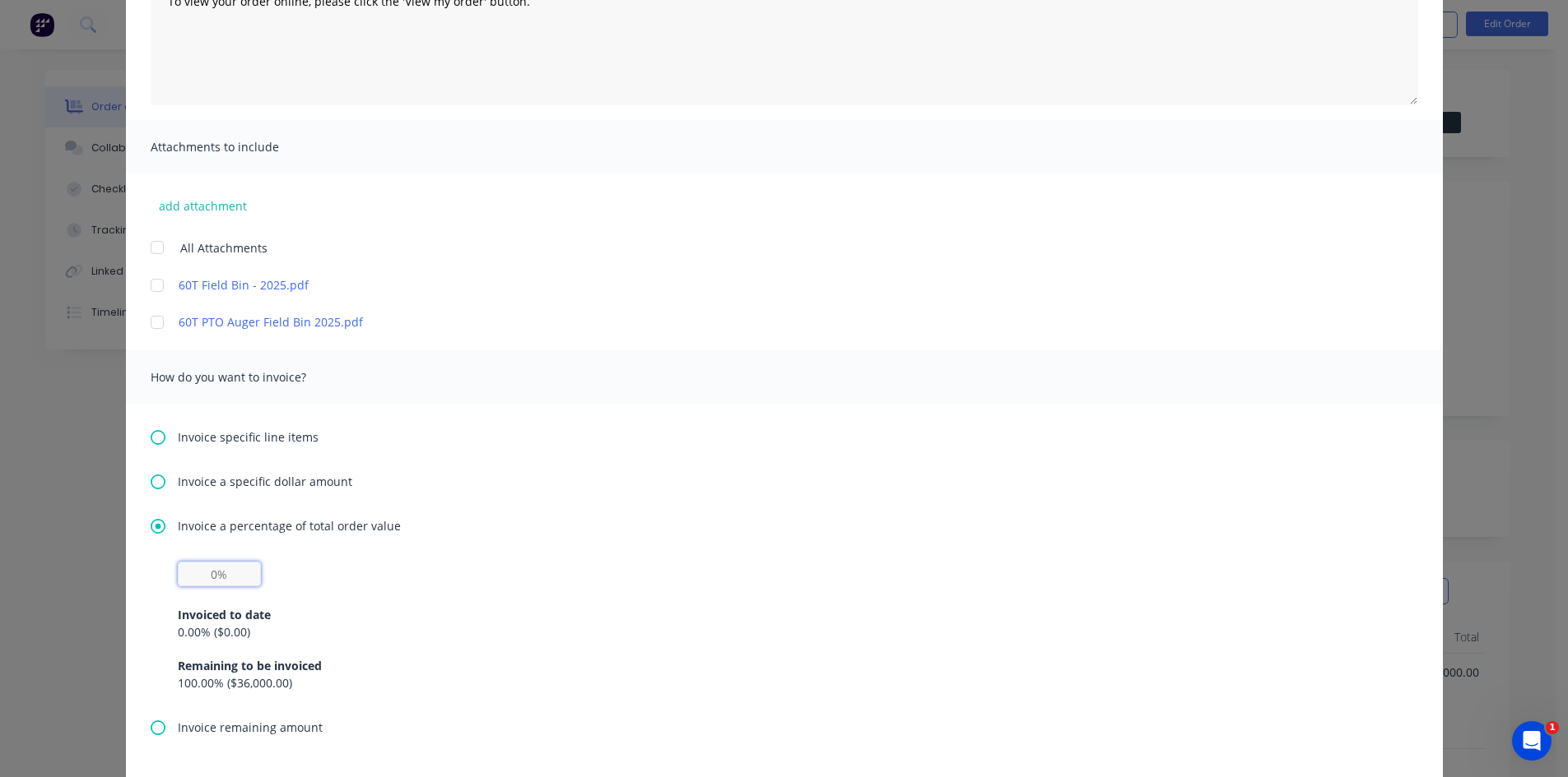
click at [209, 576] on input "text" at bounding box center [219, 574] width 84 height 25
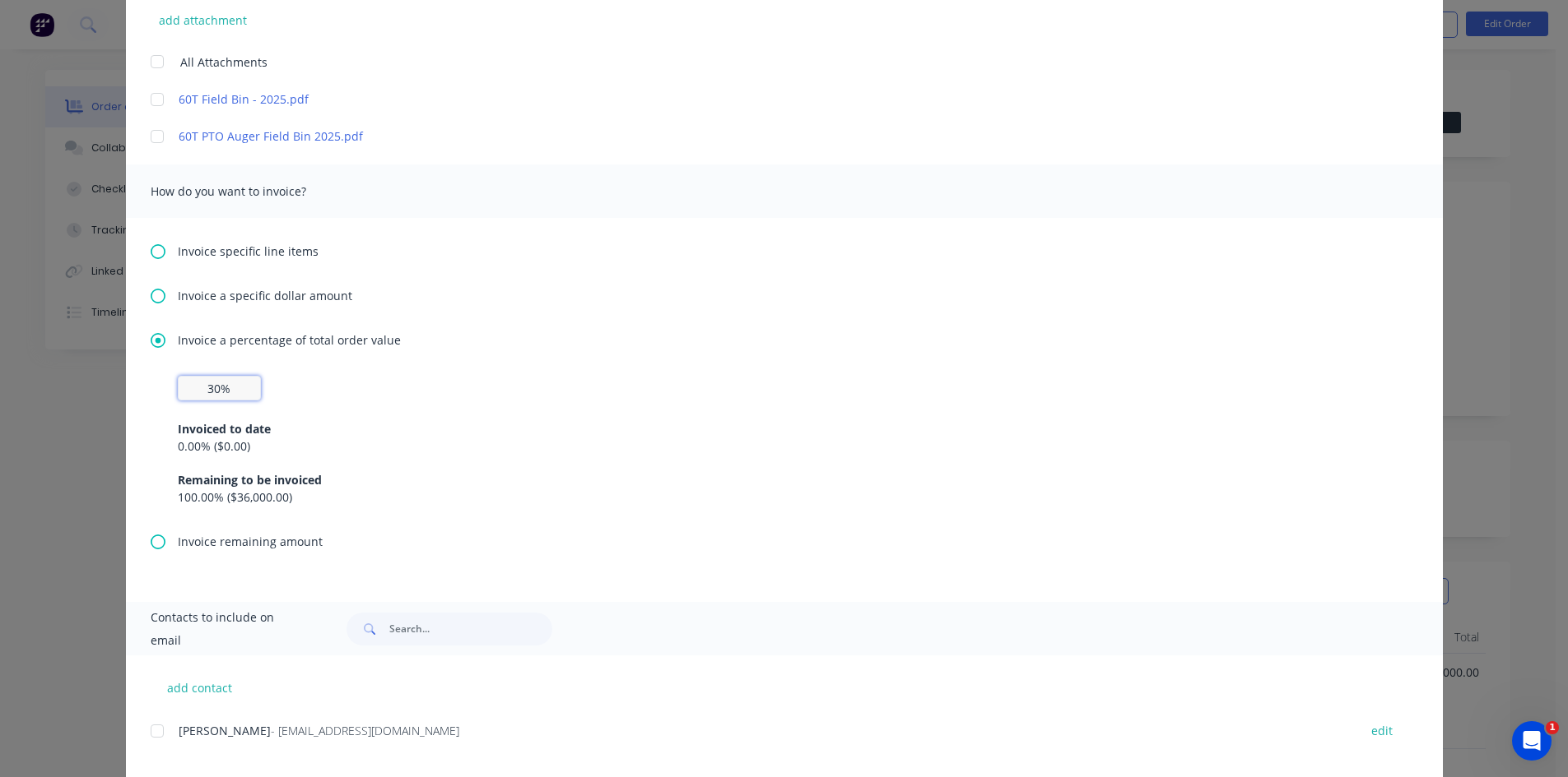
scroll to position [460, 0]
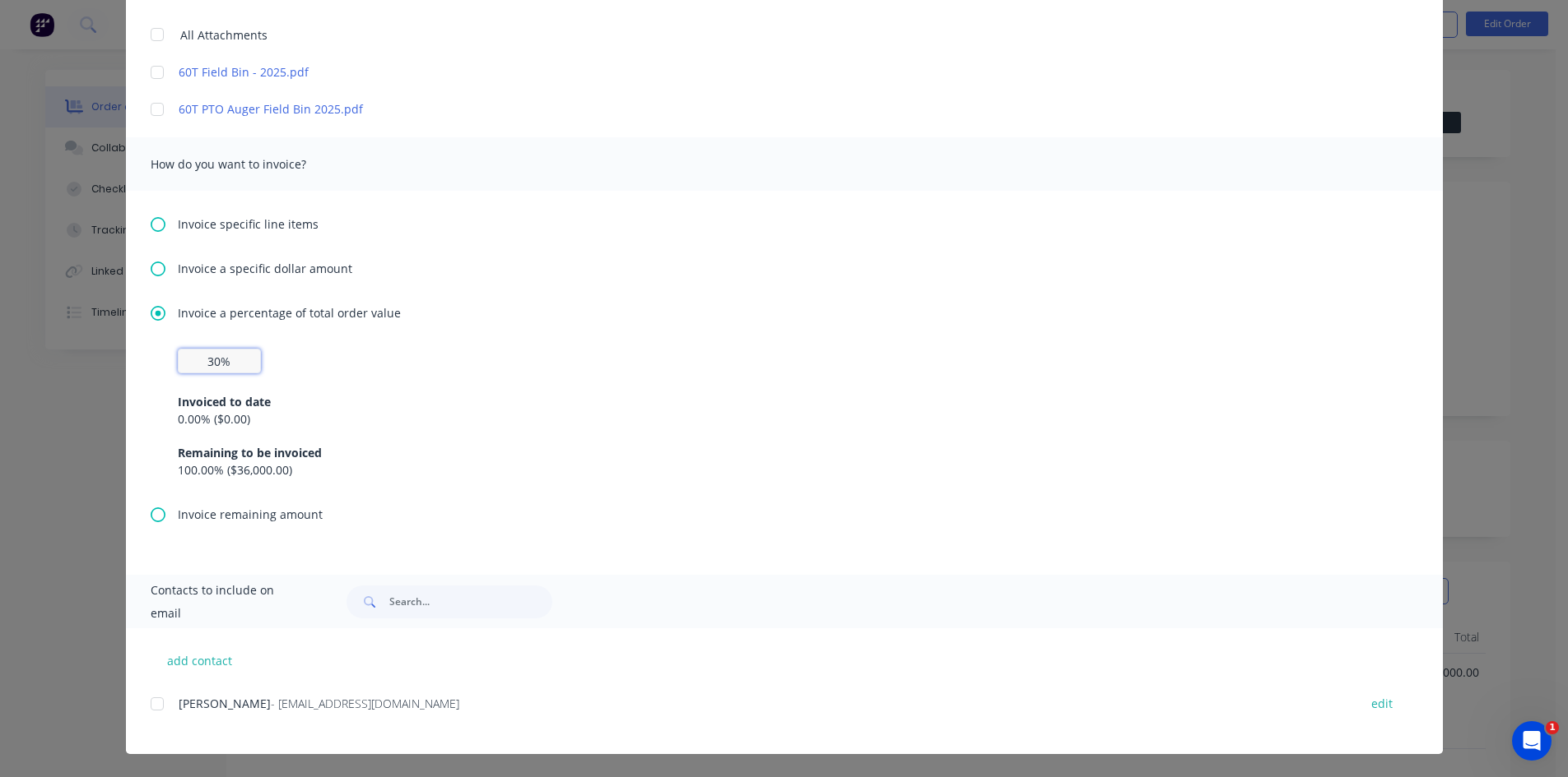
click at [147, 701] on div at bounding box center [157, 704] width 33 height 32
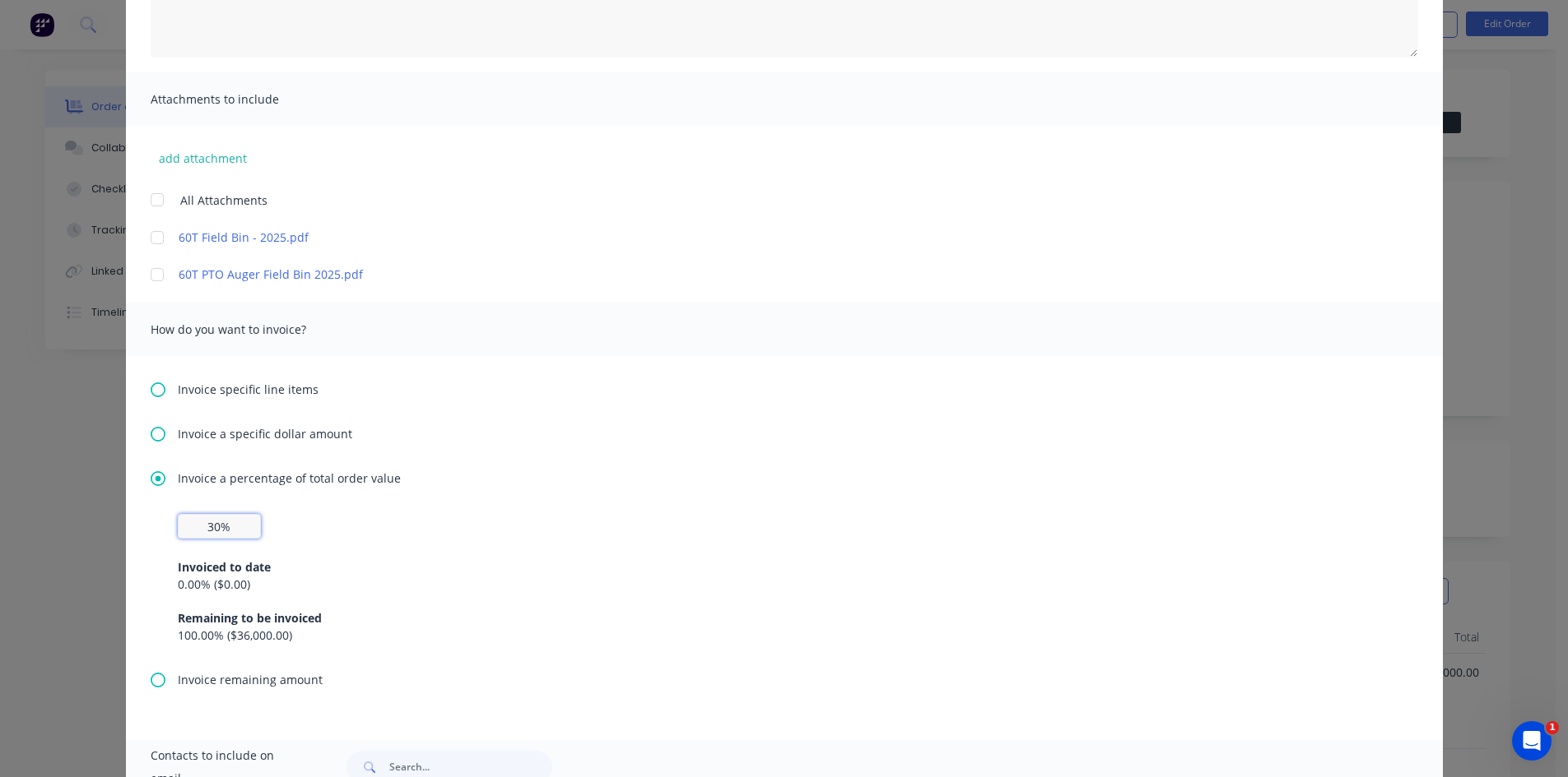
scroll to position [48, 0]
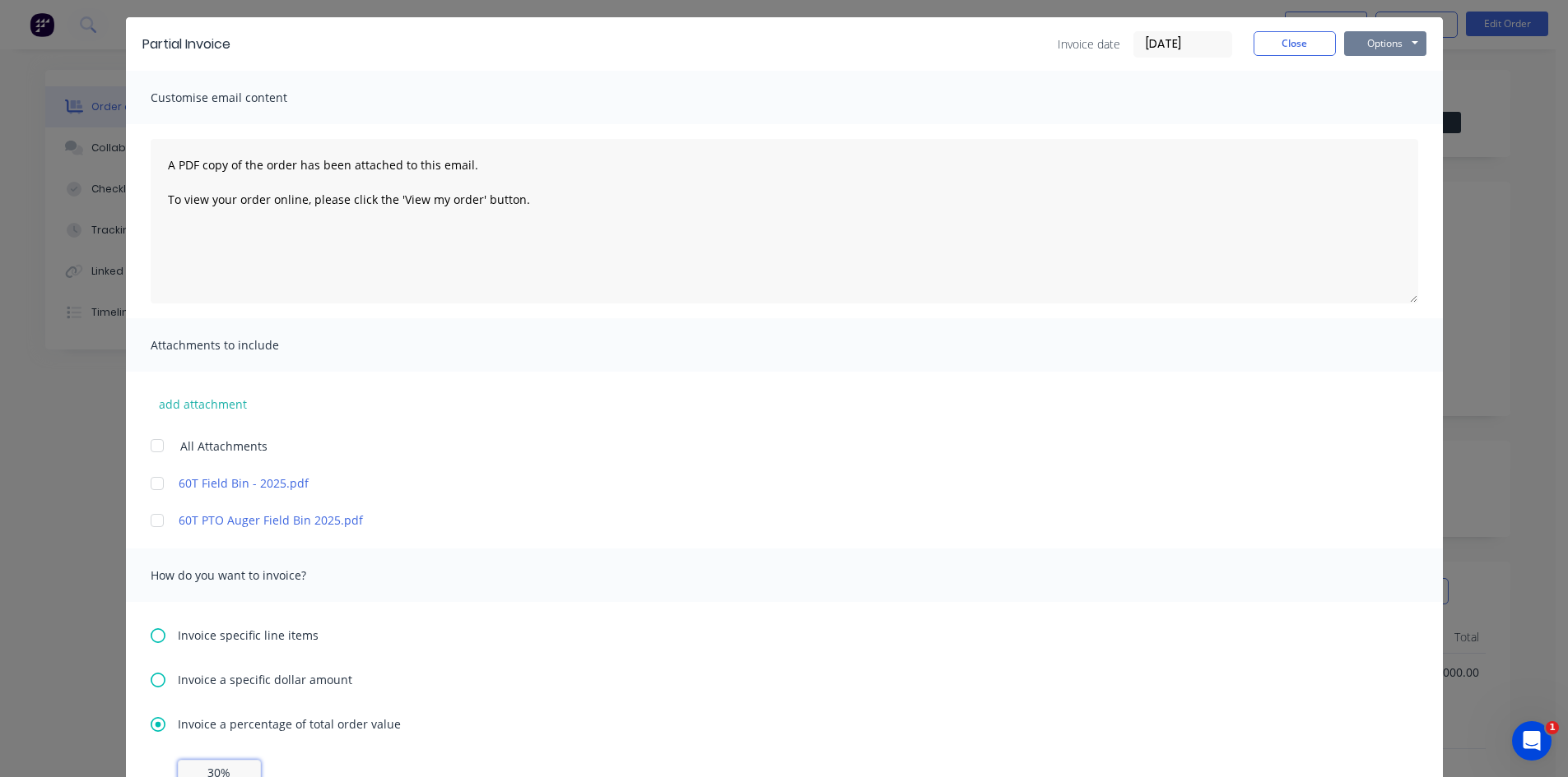
type input "30%"
click at [1408, 47] on button "Options" at bounding box center [1385, 44] width 83 height 25
click at [1393, 126] on button "Email" at bounding box center [1396, 126] width 105 height 27
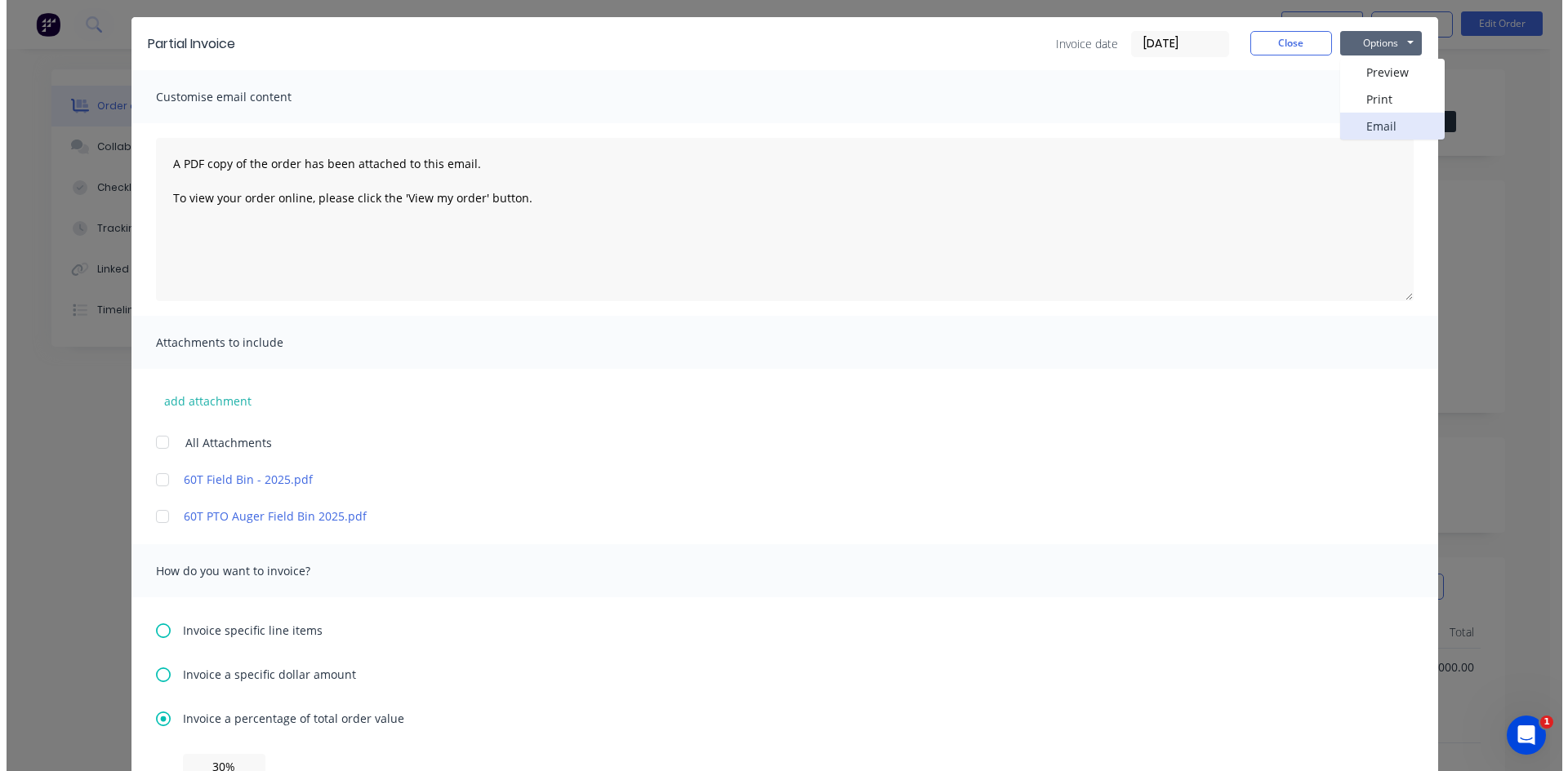
scroll to position [0, 0]
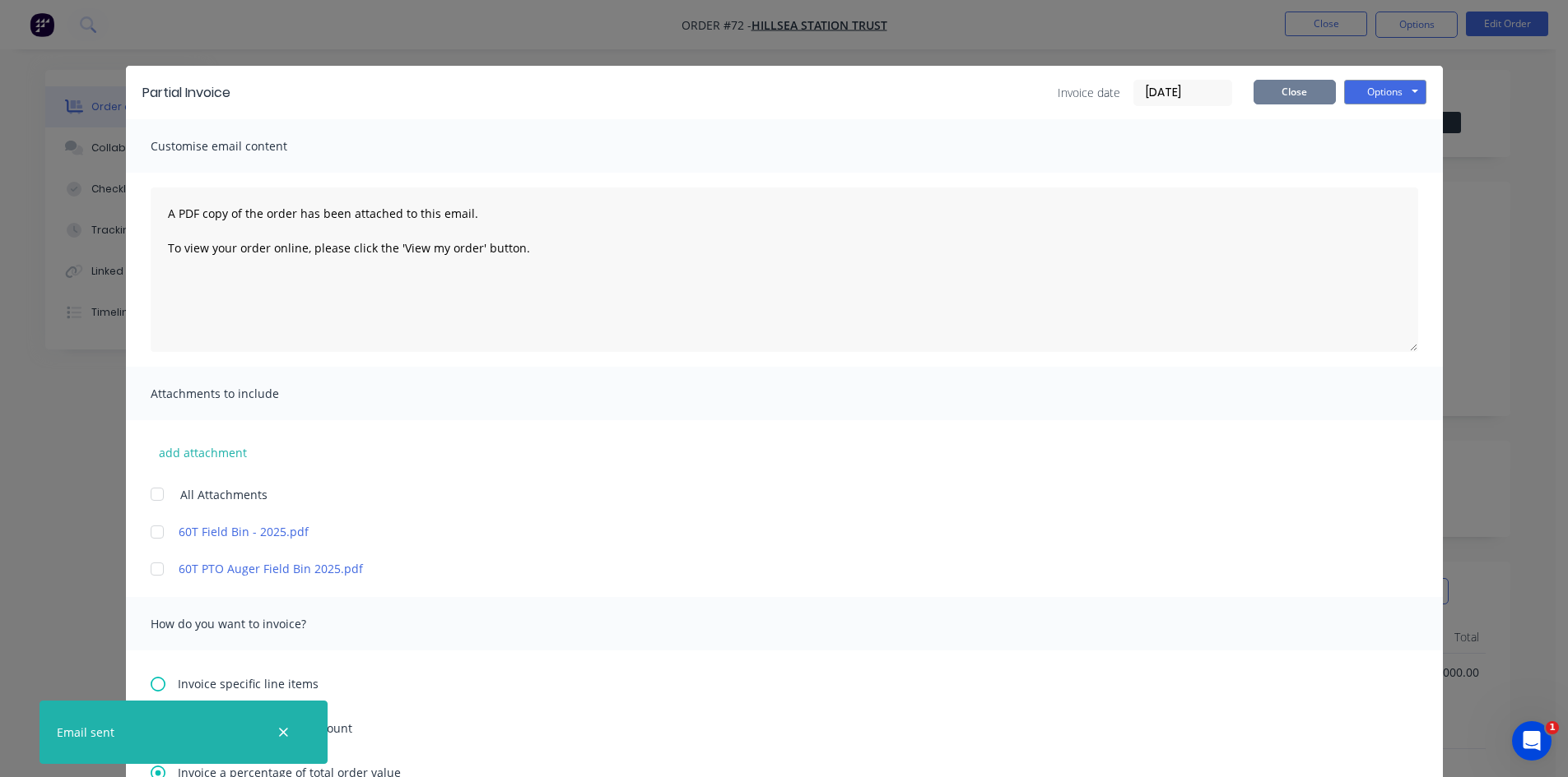
click at [1292, 93] on button "Close" at bounding box center [1295, 92] width 83 height 25
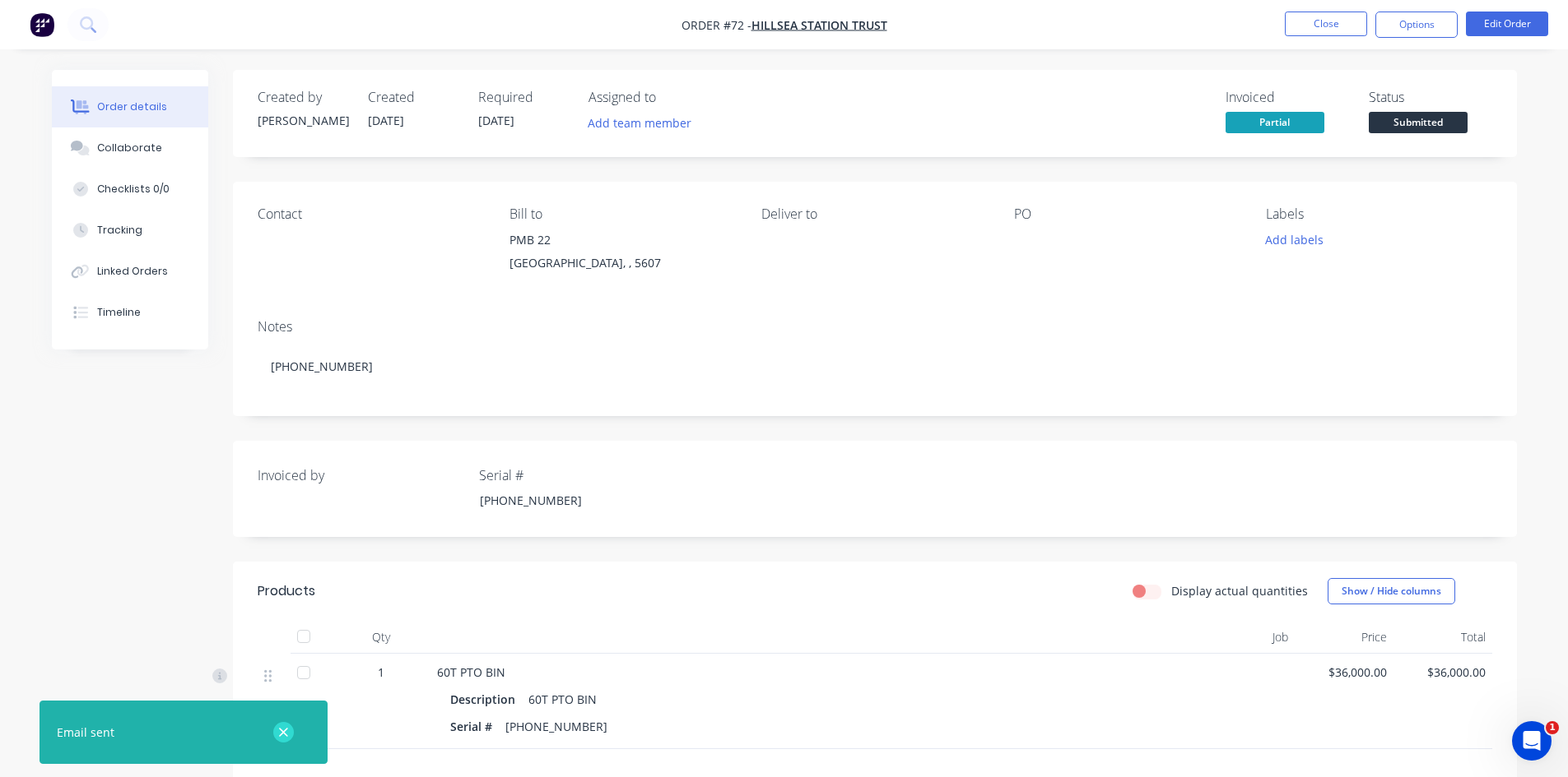
click at [282, 735] on icon "button" at bounding box center [284, 733] width 11 height 15
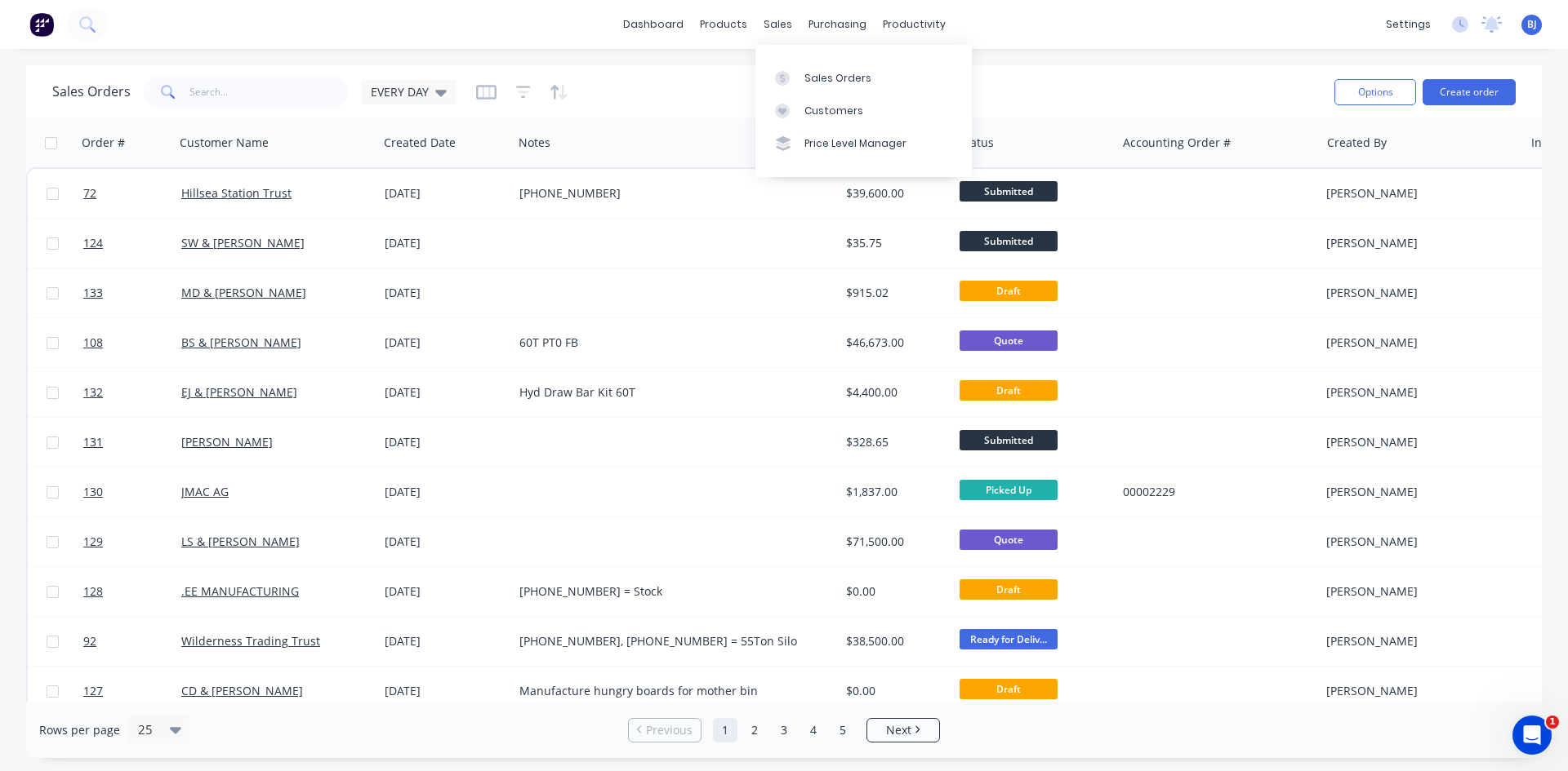
drag, startPoint x: 774, startPoint y: 27, endPoint x: 775, endPoint y: 42, distance: 15.0
click at [774, 27] on div "sales" at bounding box center [778, 24] width 45 height 25
click at [790, 76] on div at bounding box center [787, 78] width 25 height 15
click at [783, 76] on icon at bounding box center [782, 78] width 15 height 15
click at [790, 76] on div at bounding box center [787, 78] width 25 height 15
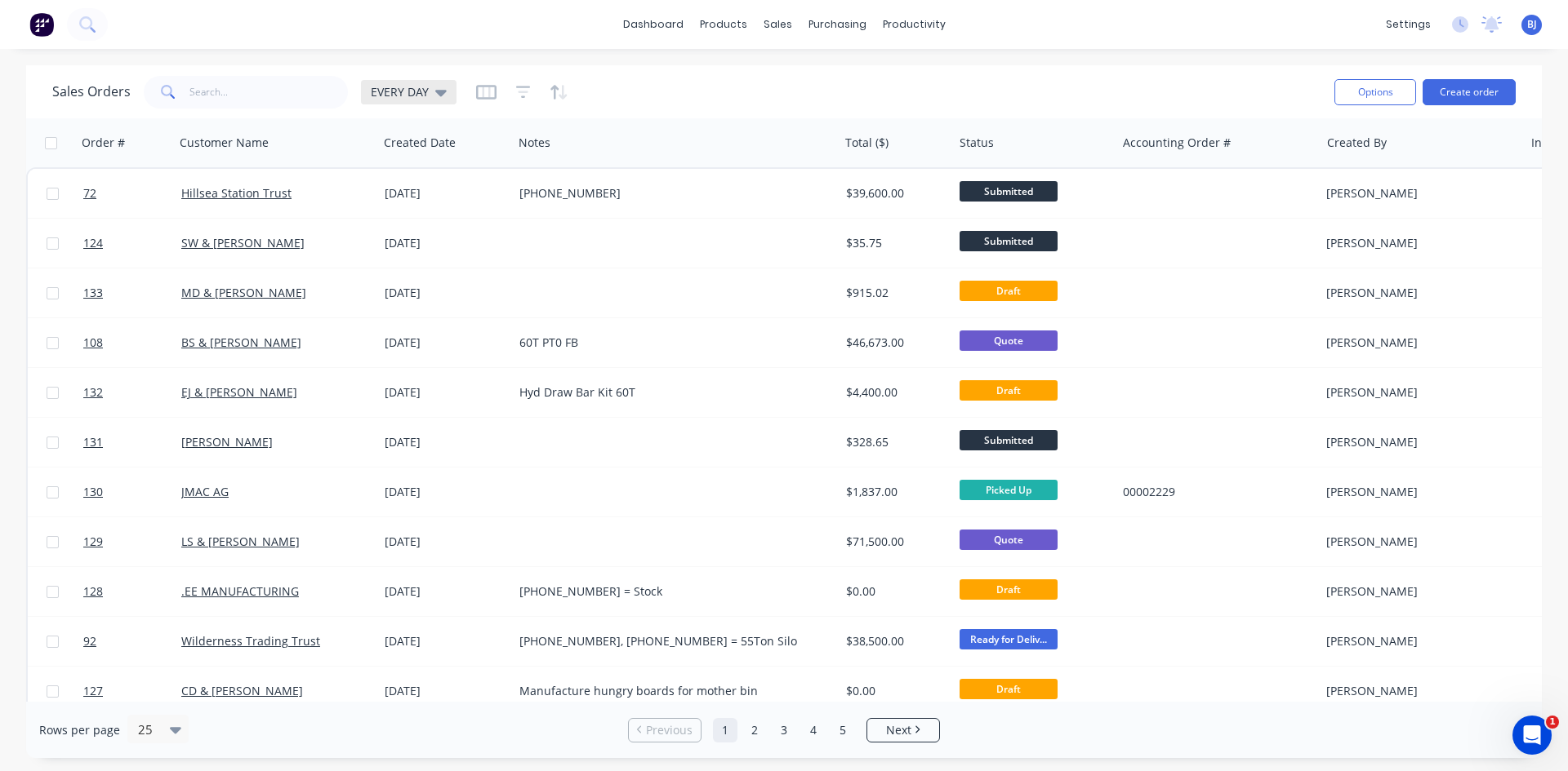
click at [441, 93] on icon at bounding box center [440, 92] width 11 height 6
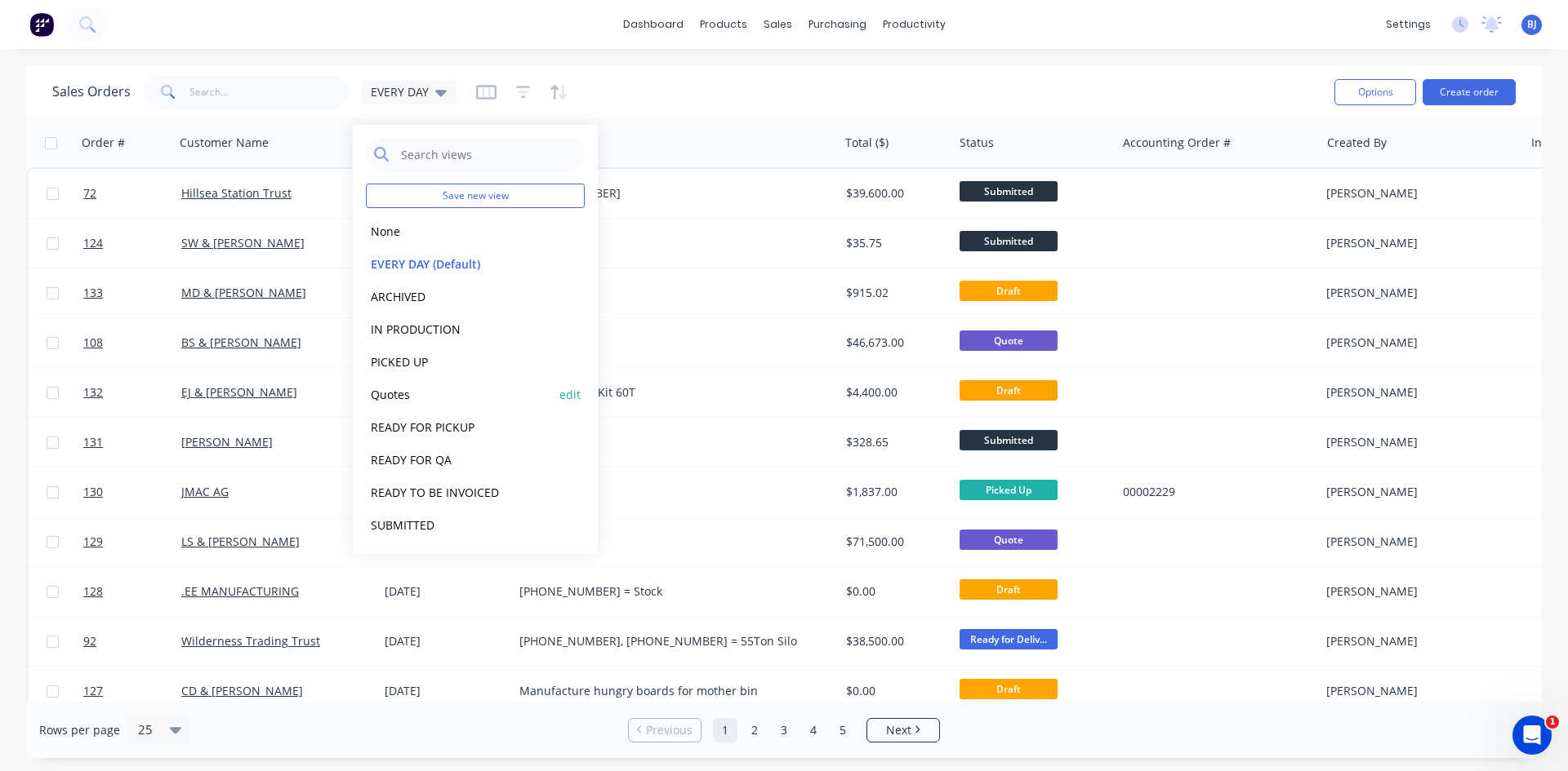
click at [399, 394] on button "Quotes" at bounding box center [459, 394] width 186 height 18
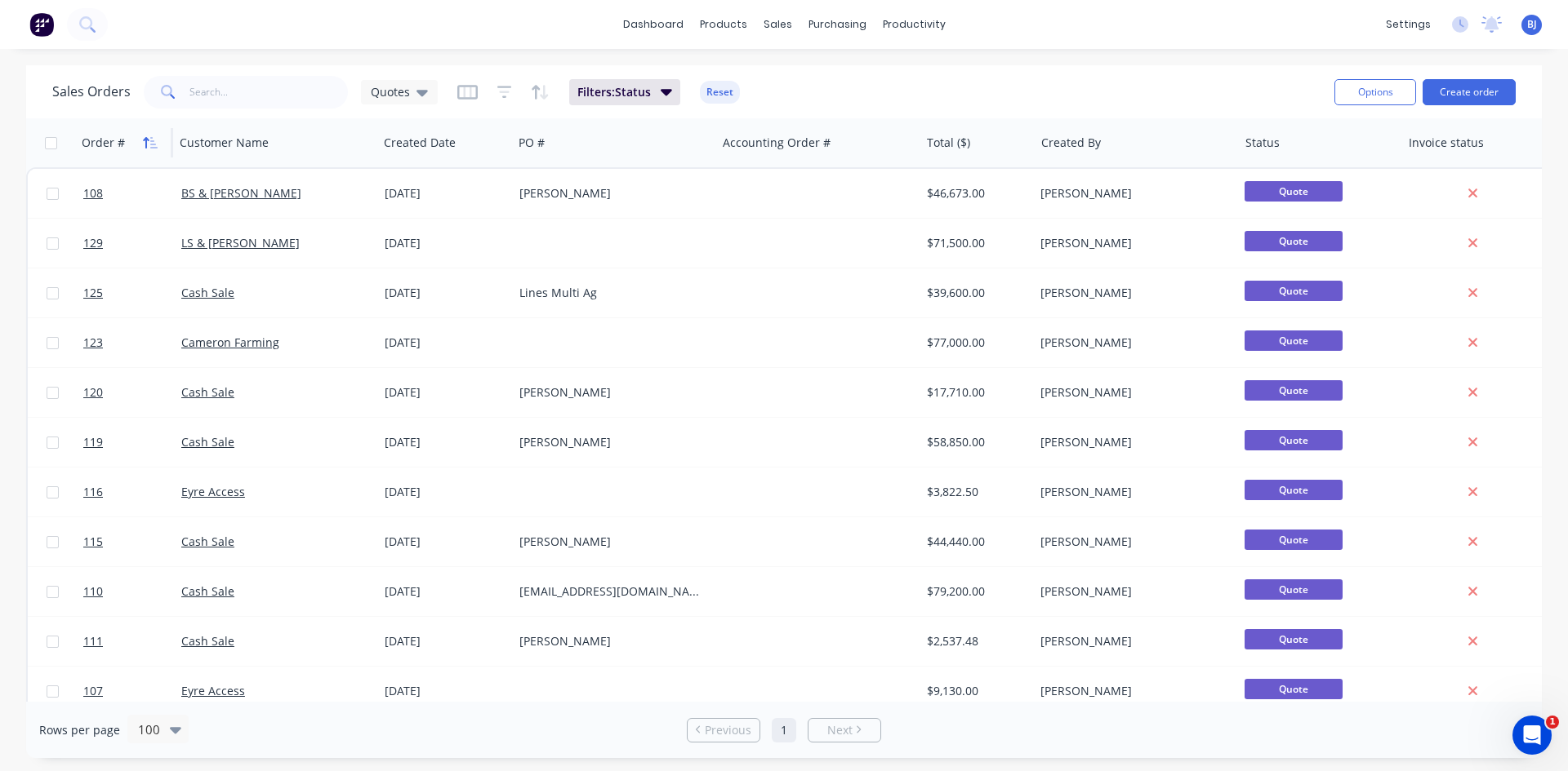
click at [140, 141] on button "button" at bounding box center [150, 143] width 25 height 25
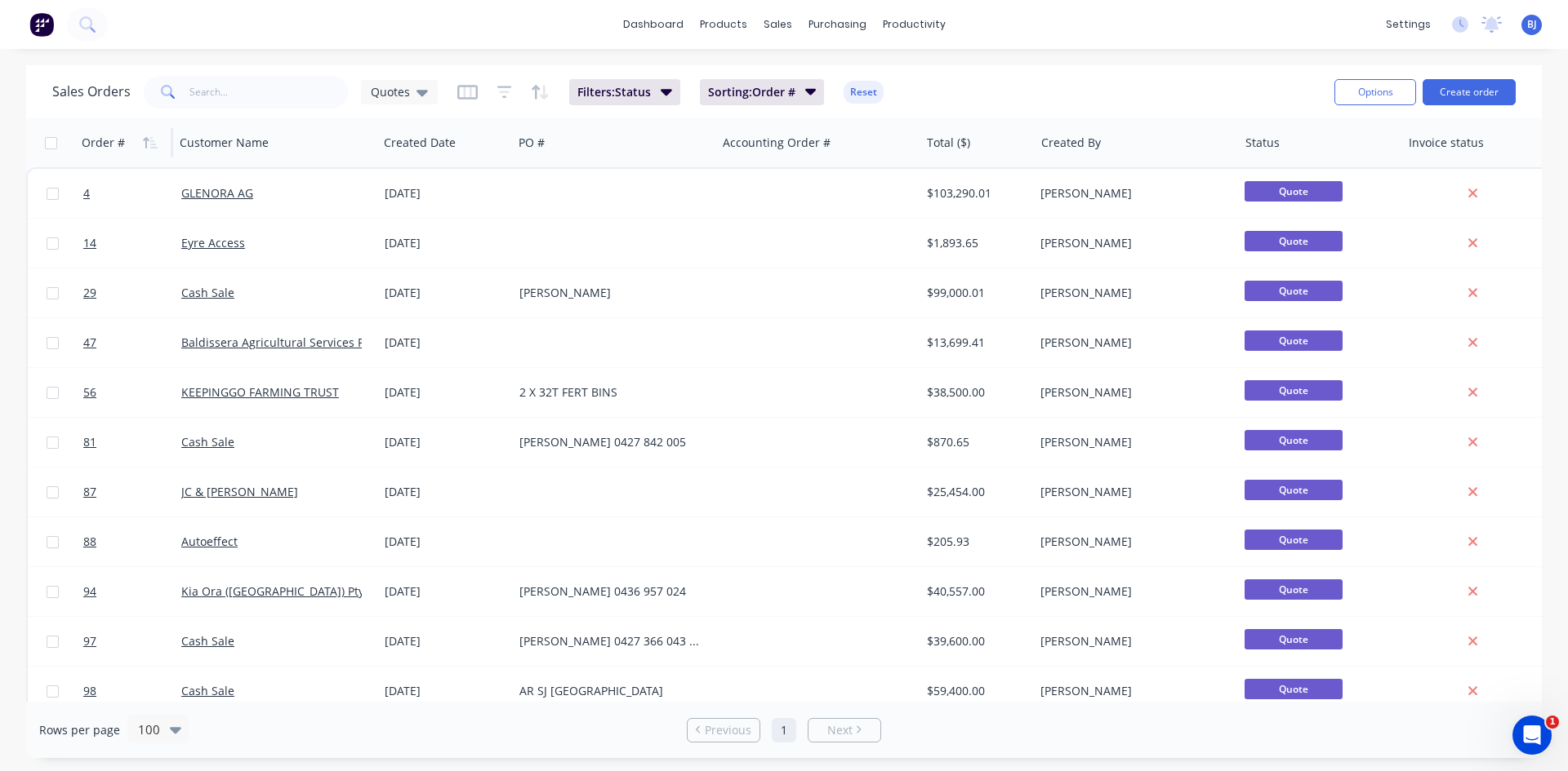
click at [140, 141] on button "button" at bounding box center [150, 143] width 25 height 25
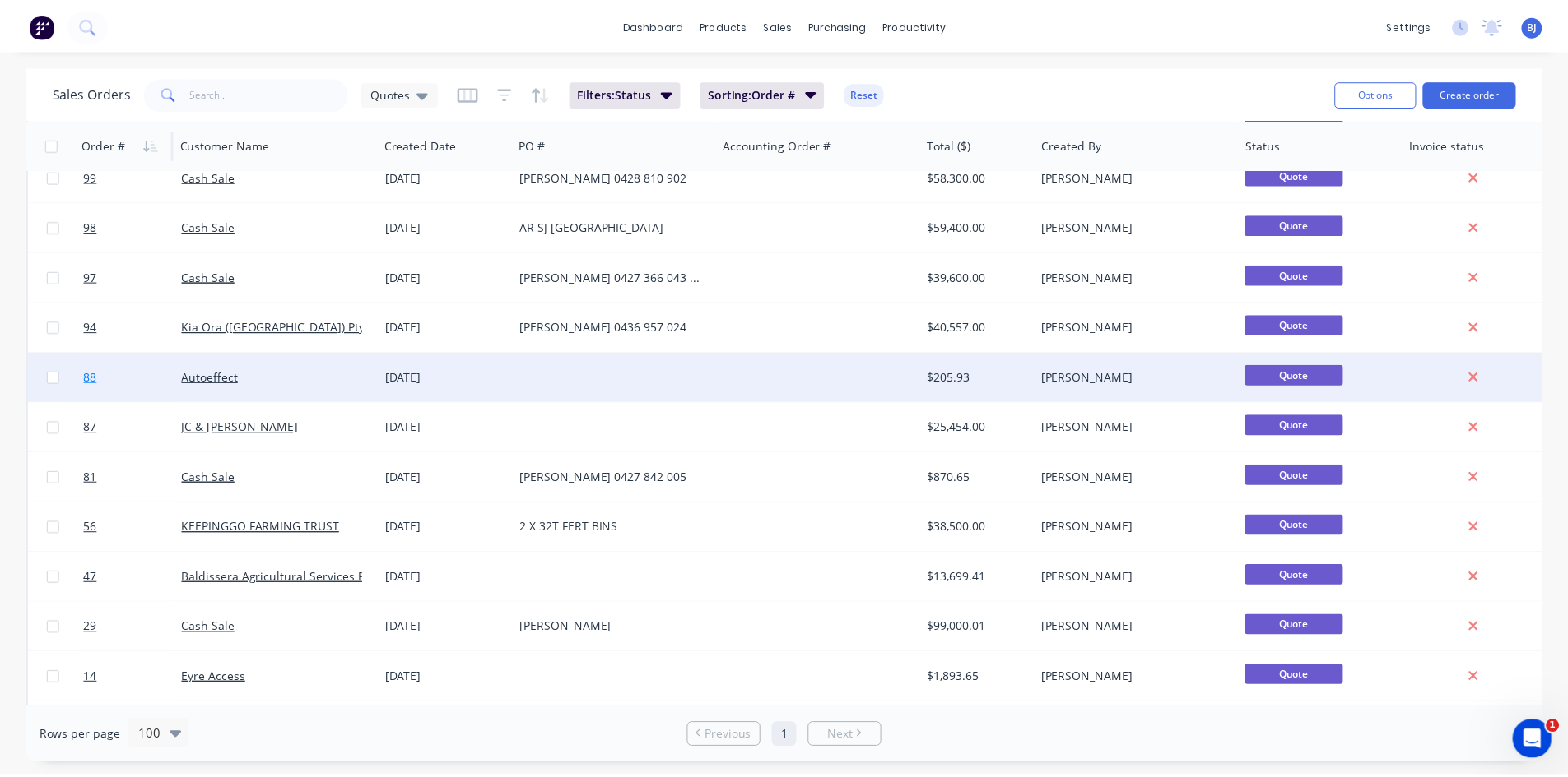
scroll to position [692, 0]
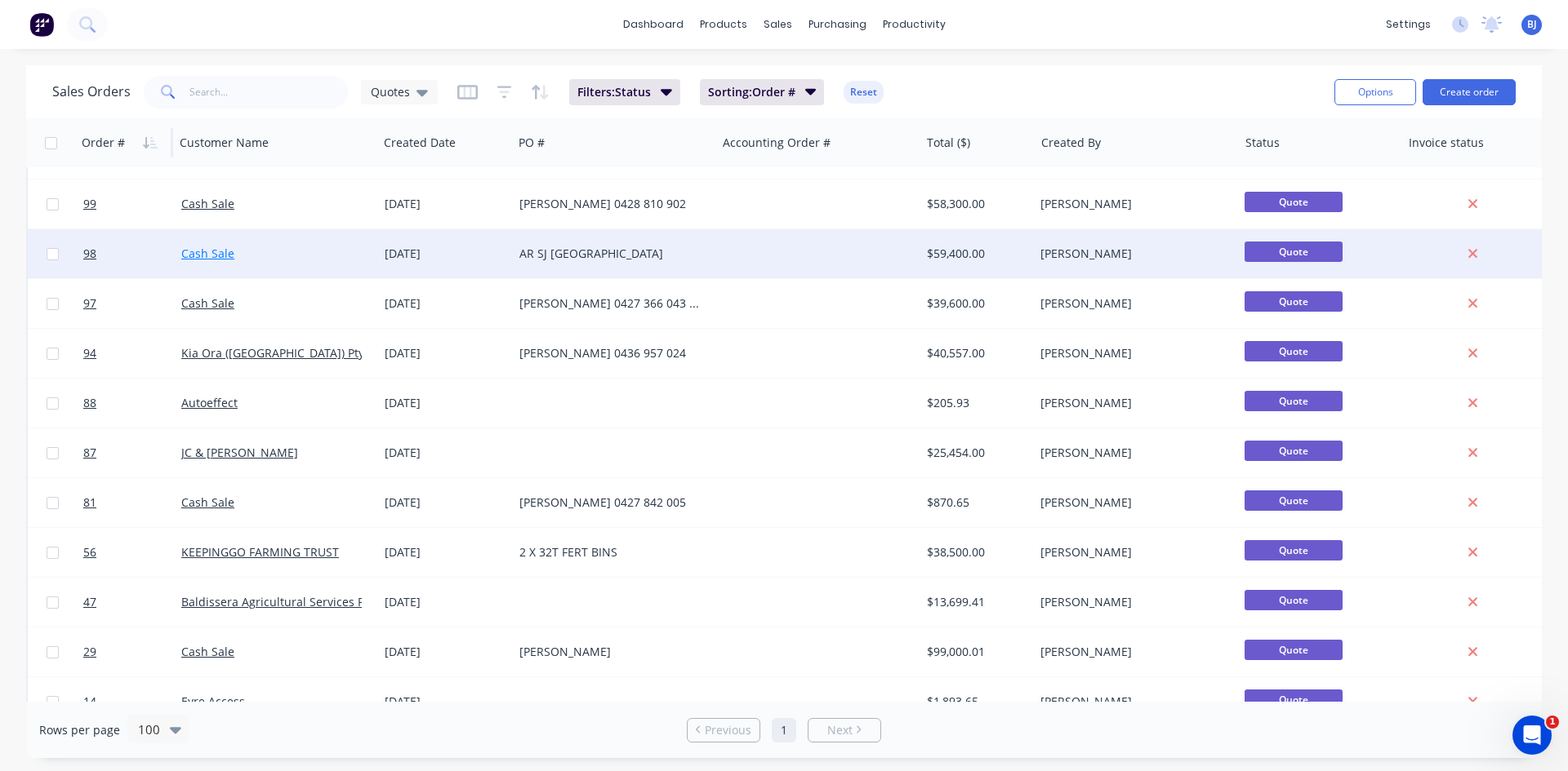
click at [214, 255] on link "Cash Sale" at bounding box center [208, 253] width 53 height 16
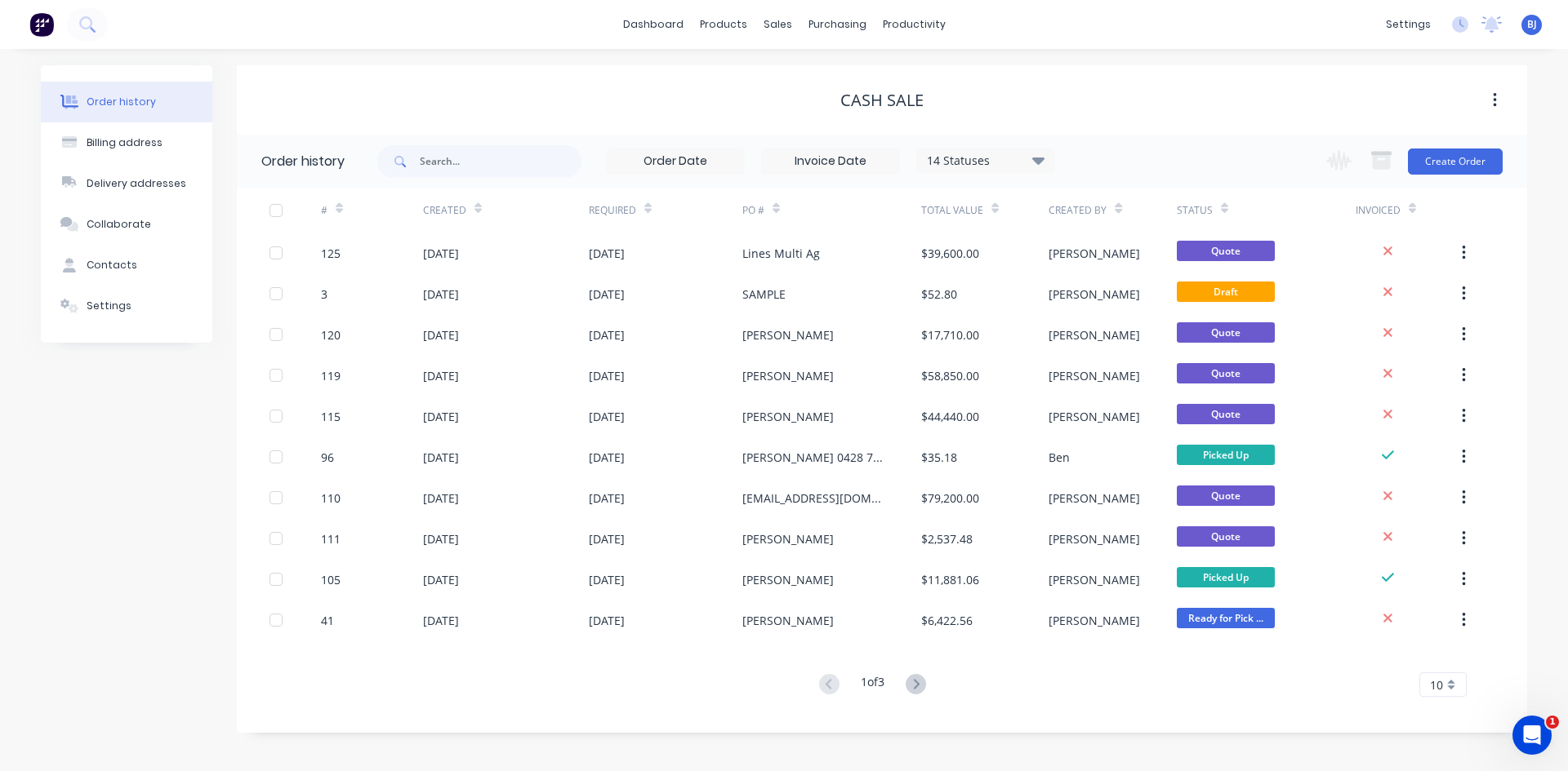
click at [339, 217] on div at bounding box center [339, 208] width 7 height 25
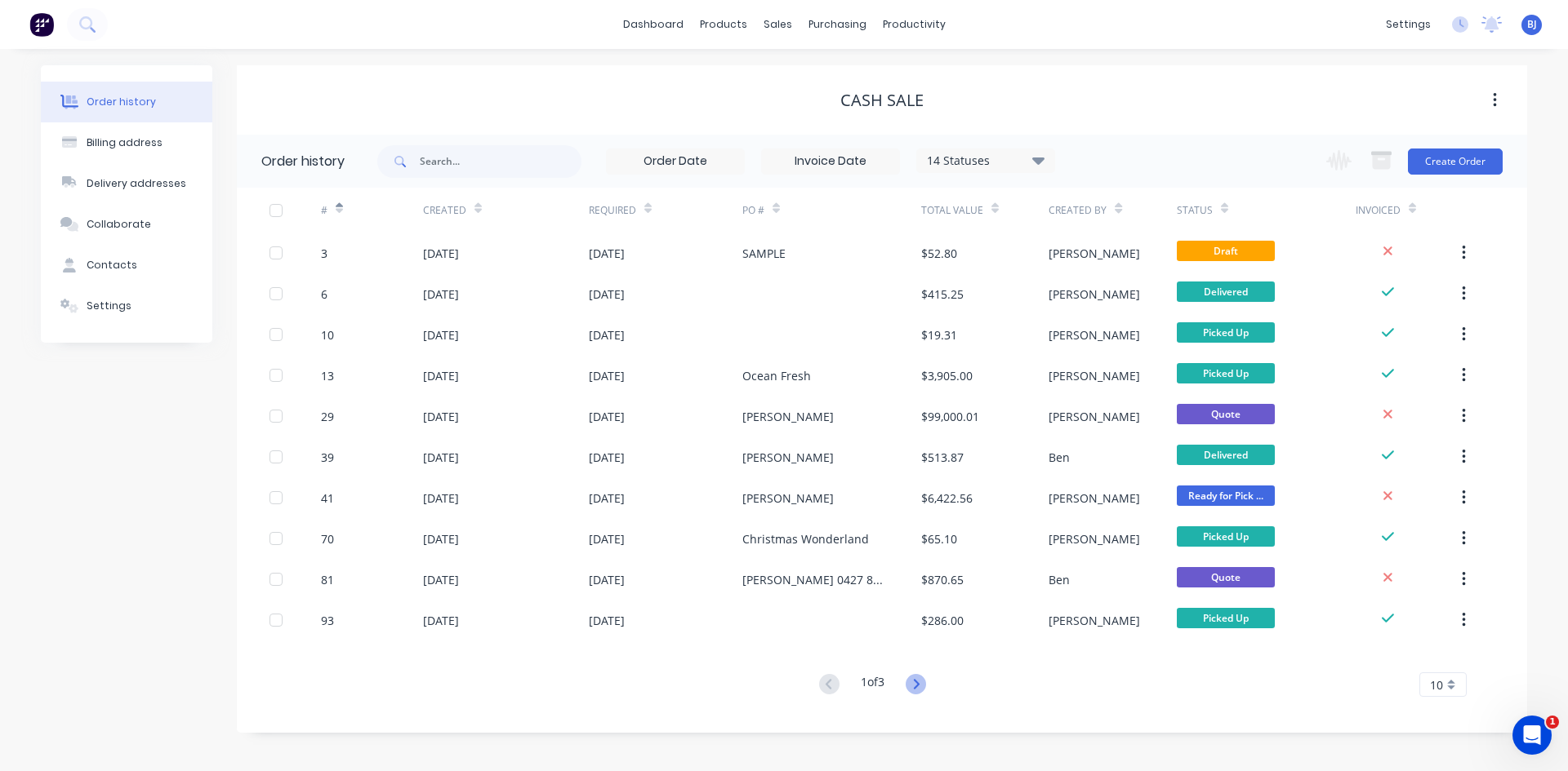
click at [918, 685] on icon at bounding box center [916, 684] width 20 height 20
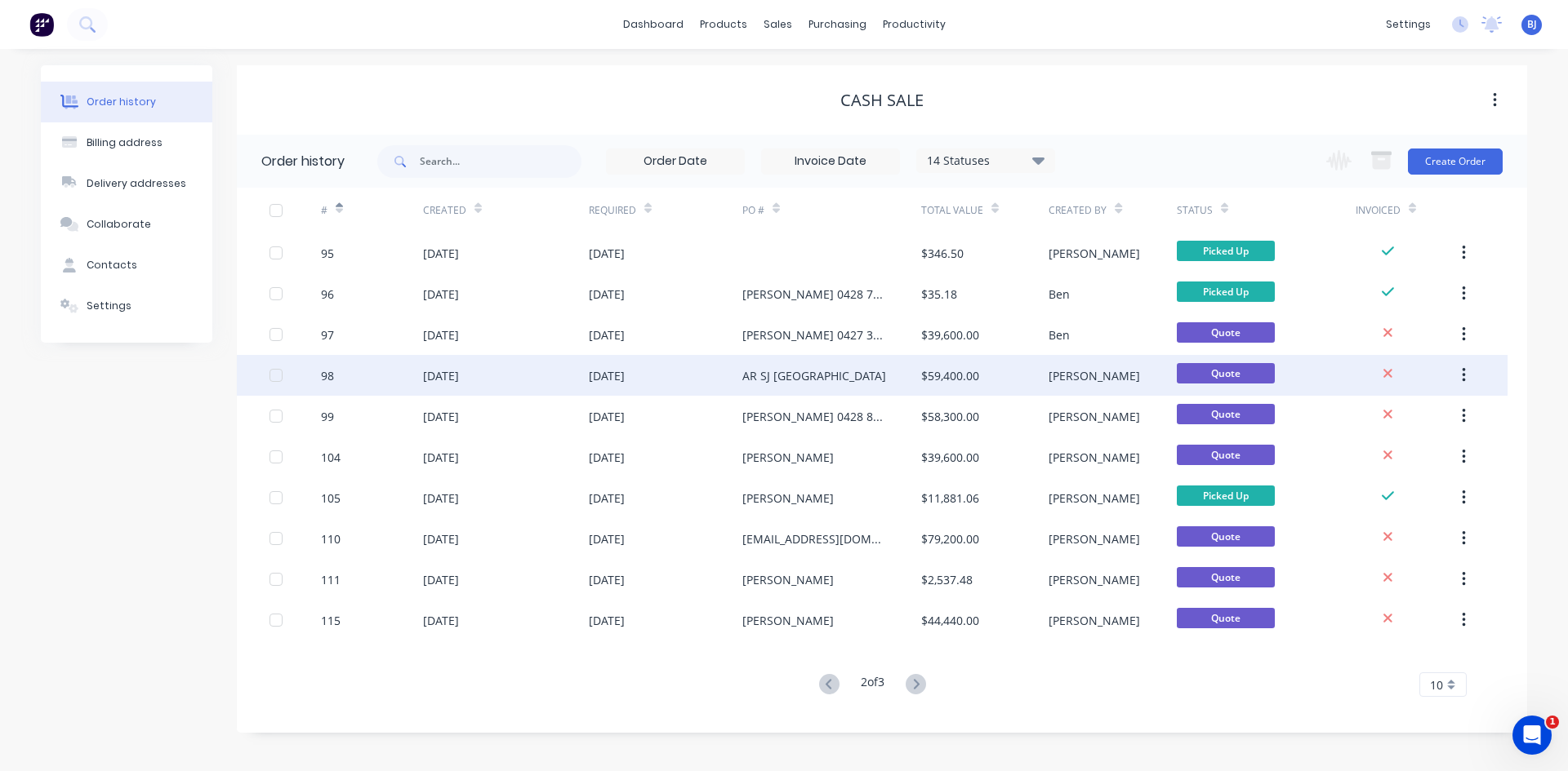
click at [493, 370] on div "[DATE]" at bounding box center [506, 376] width 166 height 41
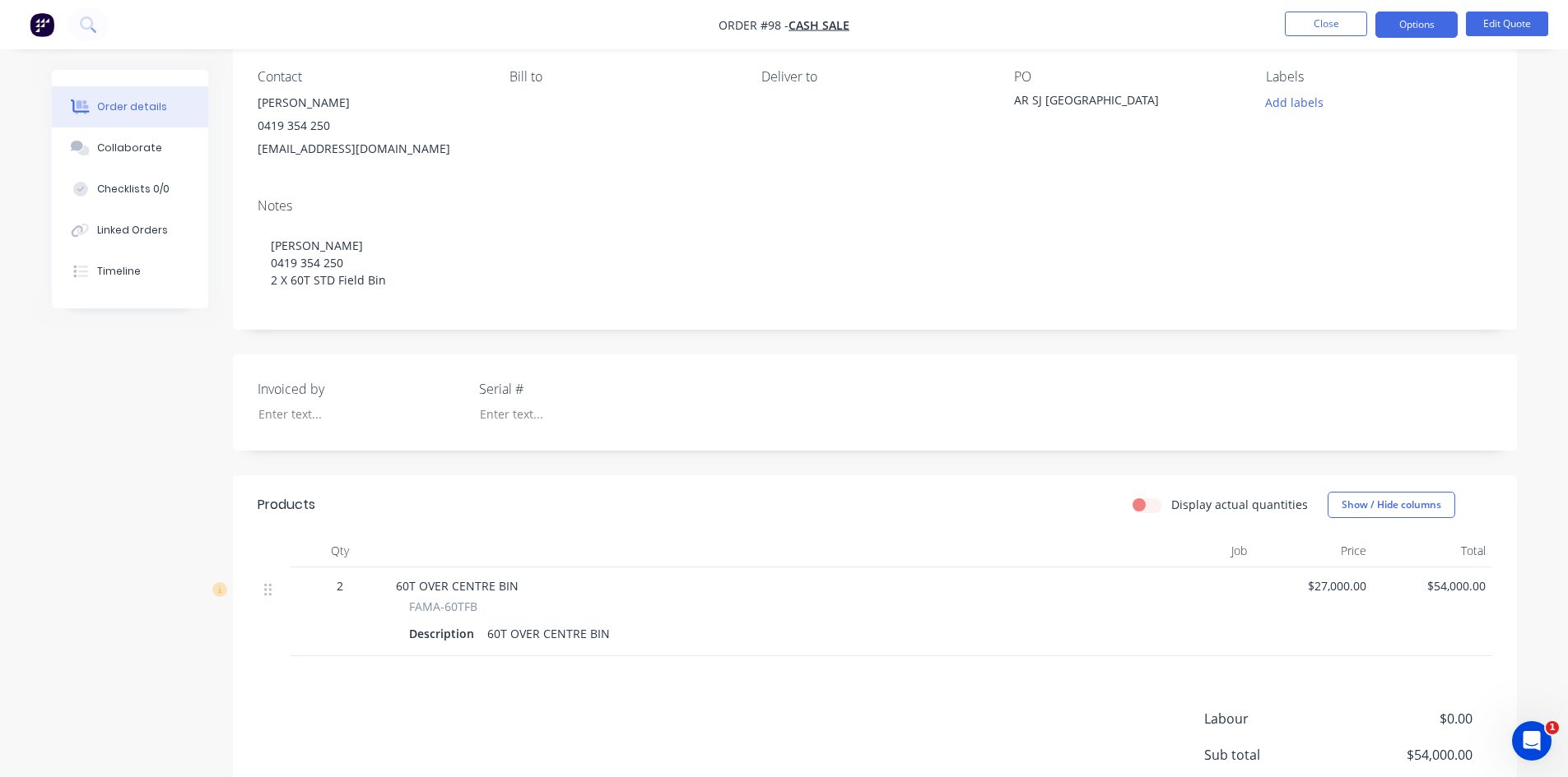
scroll to position [164, 0]
